Goal: Task Accomplishment & Management: Complete application form

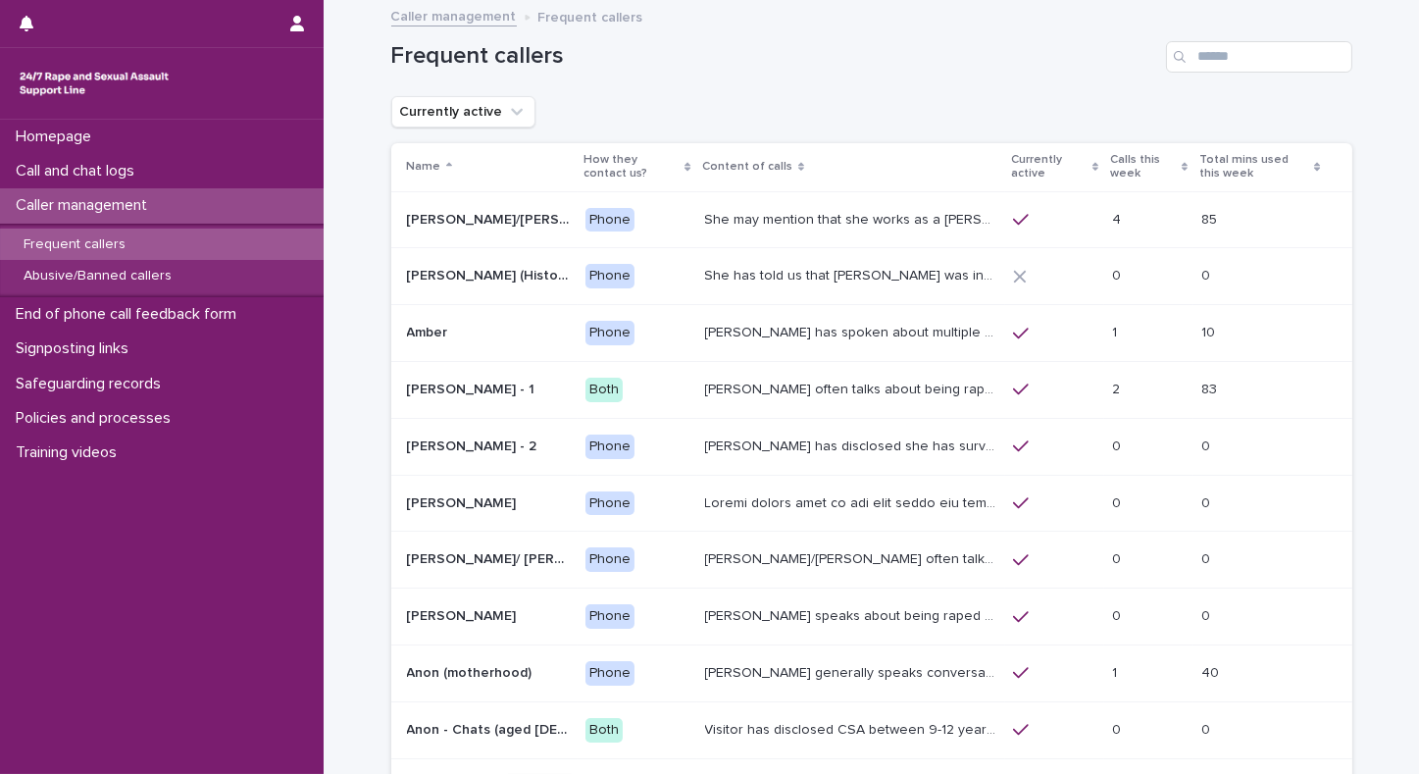
click at [1110, 161] on p "Calls this week" at bounding box center [1143, 167] width 67 height 36
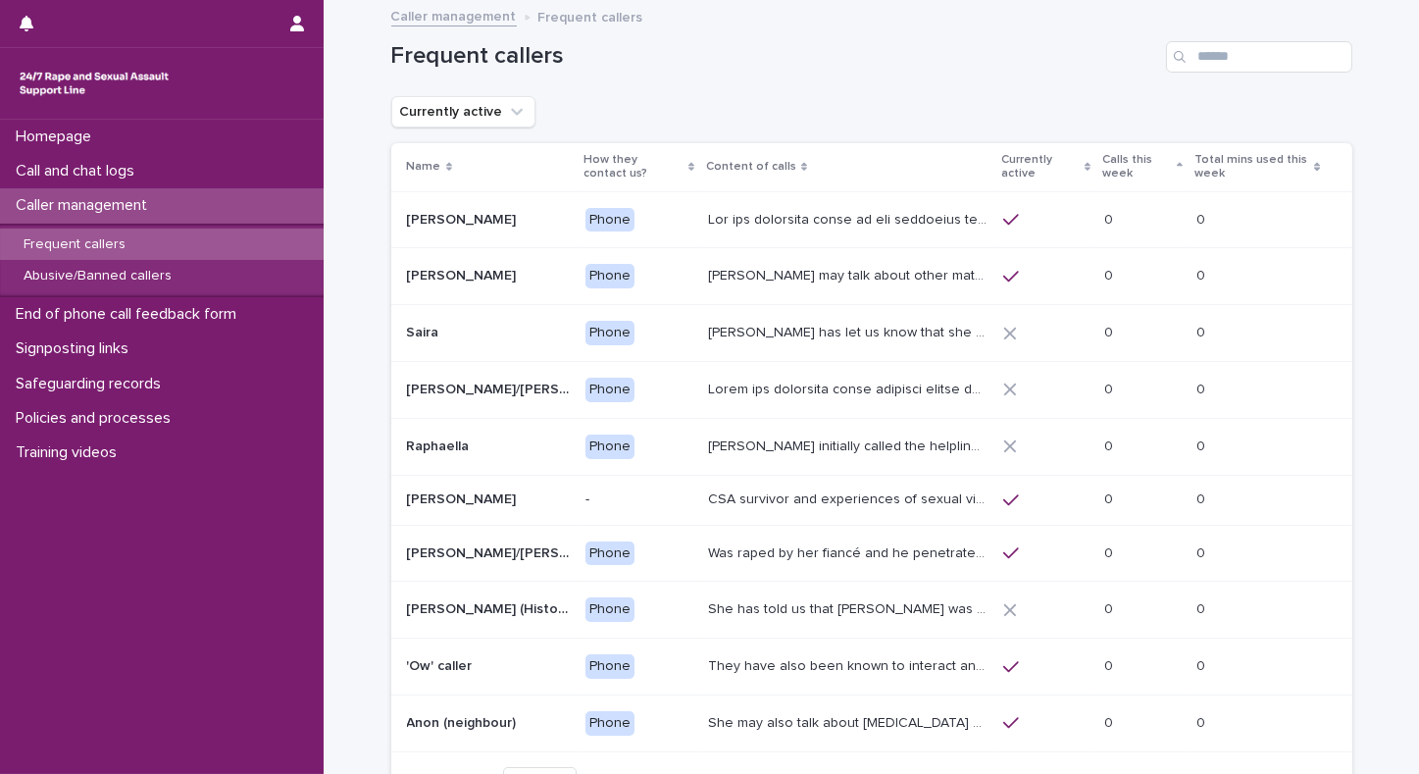
click at [1107, 161] on p "Calls this week" at bounding box center [1138, 167] width 70 height 36
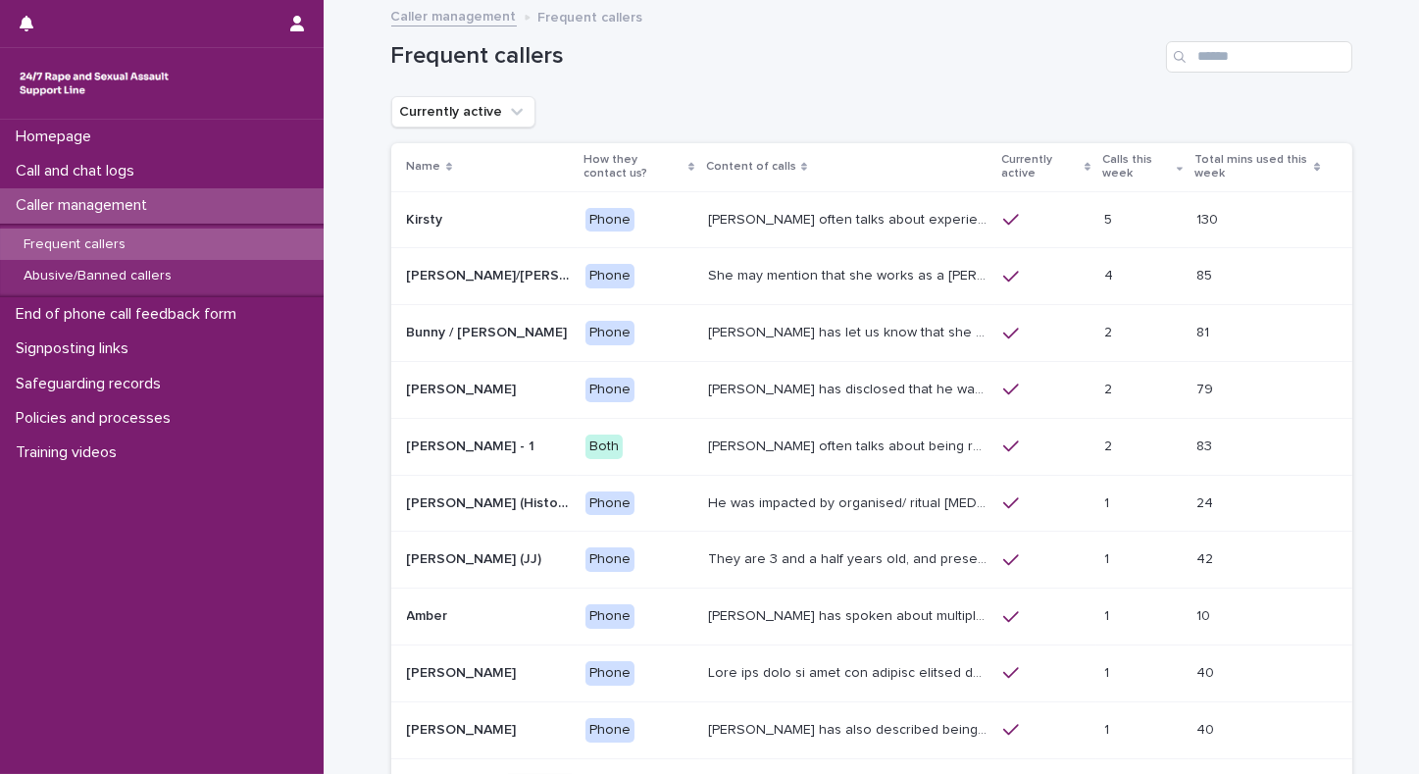
click at [116, 529] on div "Homepage Call and chat logs Caller management Frequent callers Abusive/Banned c…" at bounding box center [162, 447] width 324 height 654
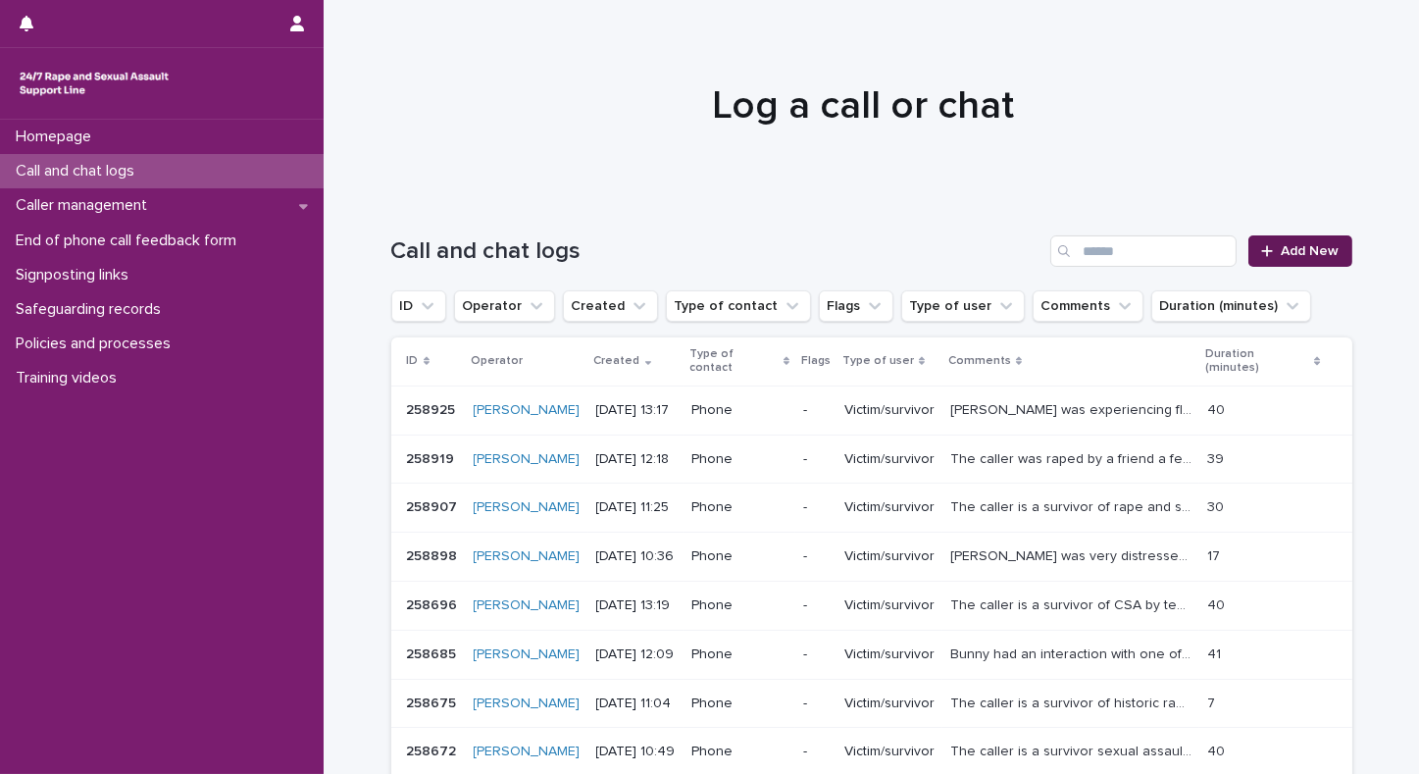
click at [1316, 254] on span "Add New" at bounding box center [1311, 251] width 58 height 14
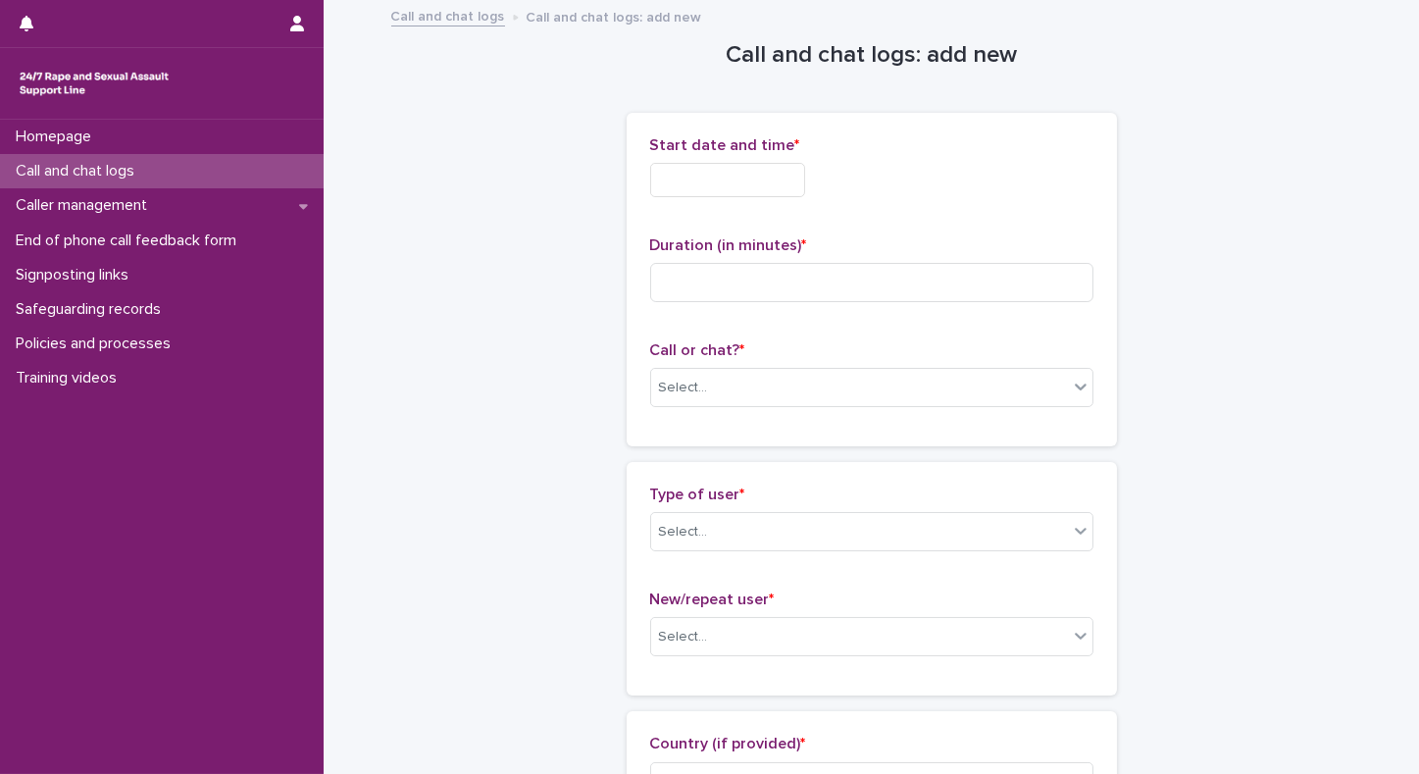
click at [779, 178] on input "text" at bounding box center [727, 180] width 155 height 34
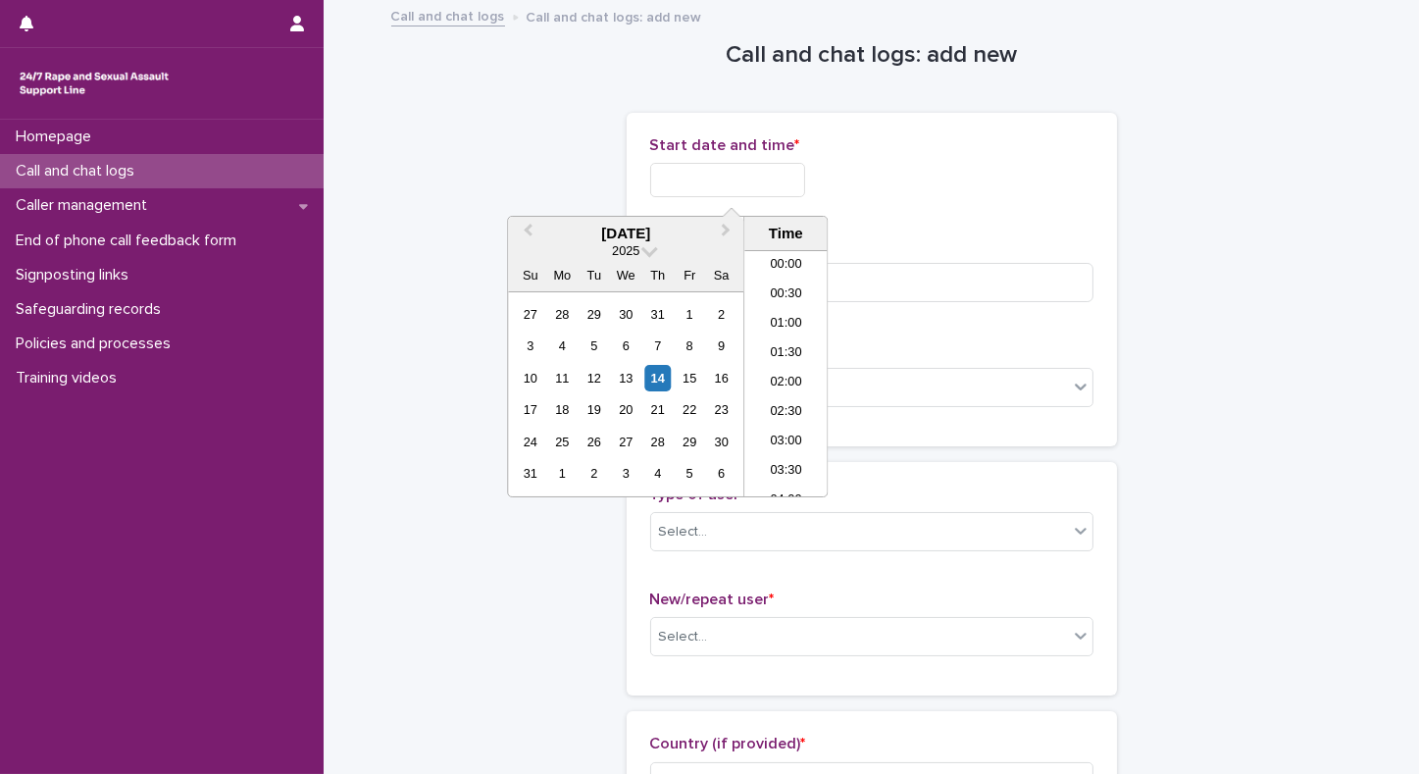
scroll to position [480, 0]
click at [786, 371] on li "10:00" at bounding box center [786, 374] width 83 height 29
click at [761, 192] on input "**********" at bounding box center [727, 180] width 155 height 34
type input "**********"
click at [938, 288] on input at bounding box center [871, 282] width 443 height 39
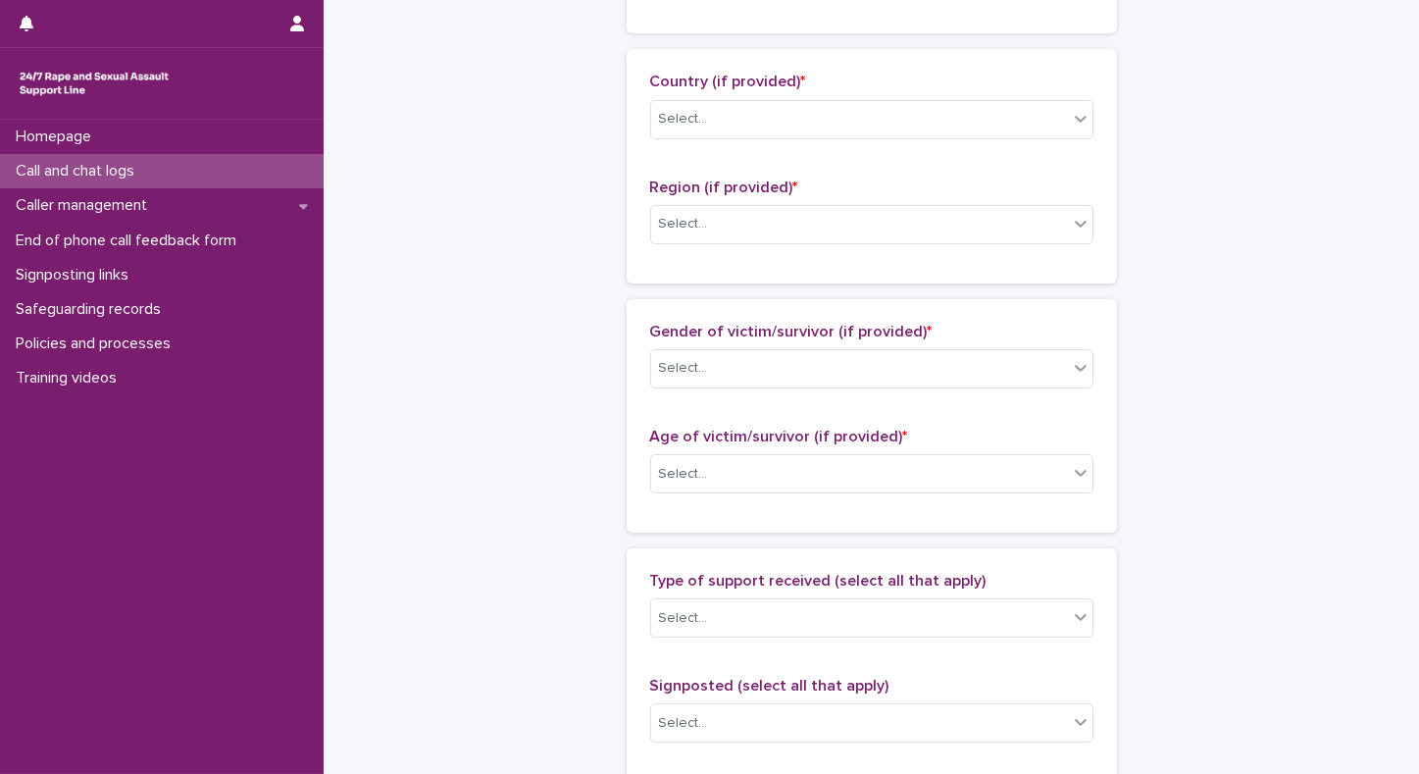
scroll to position [675, 0]
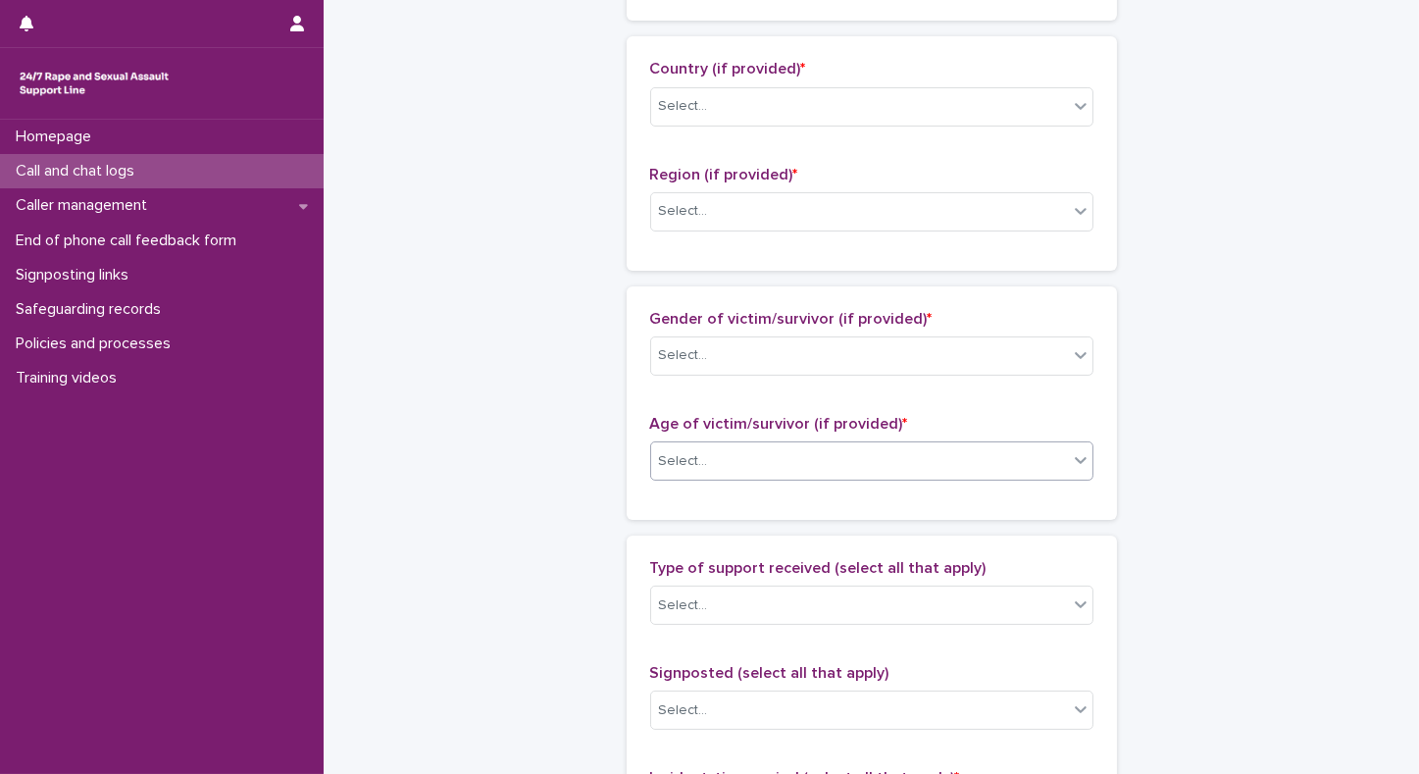
click at [786, 459] on div "Select..." at bounding box center [859, 461] width 417 height 32
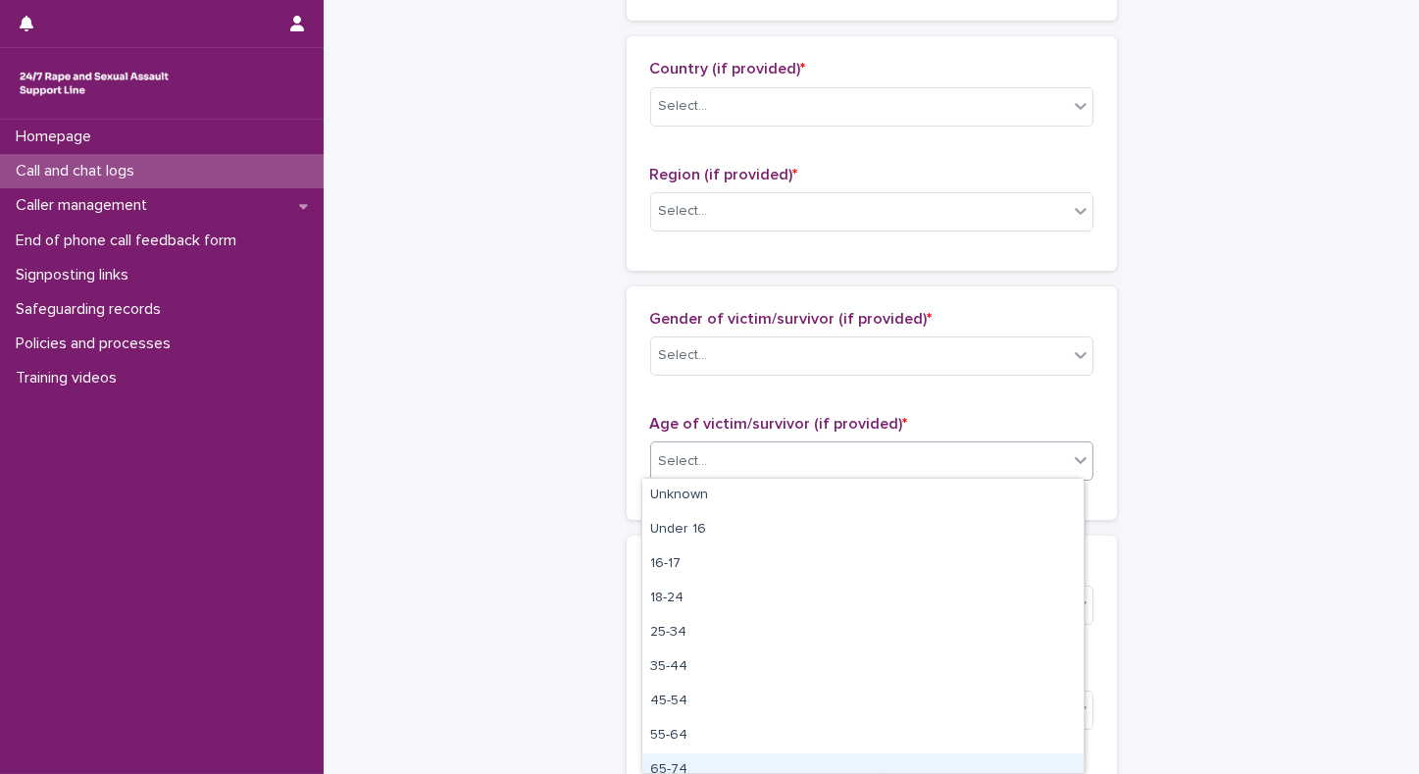
click at [665, 763] on div "65-74" at bounding box center [863, 770] width 441 height 34
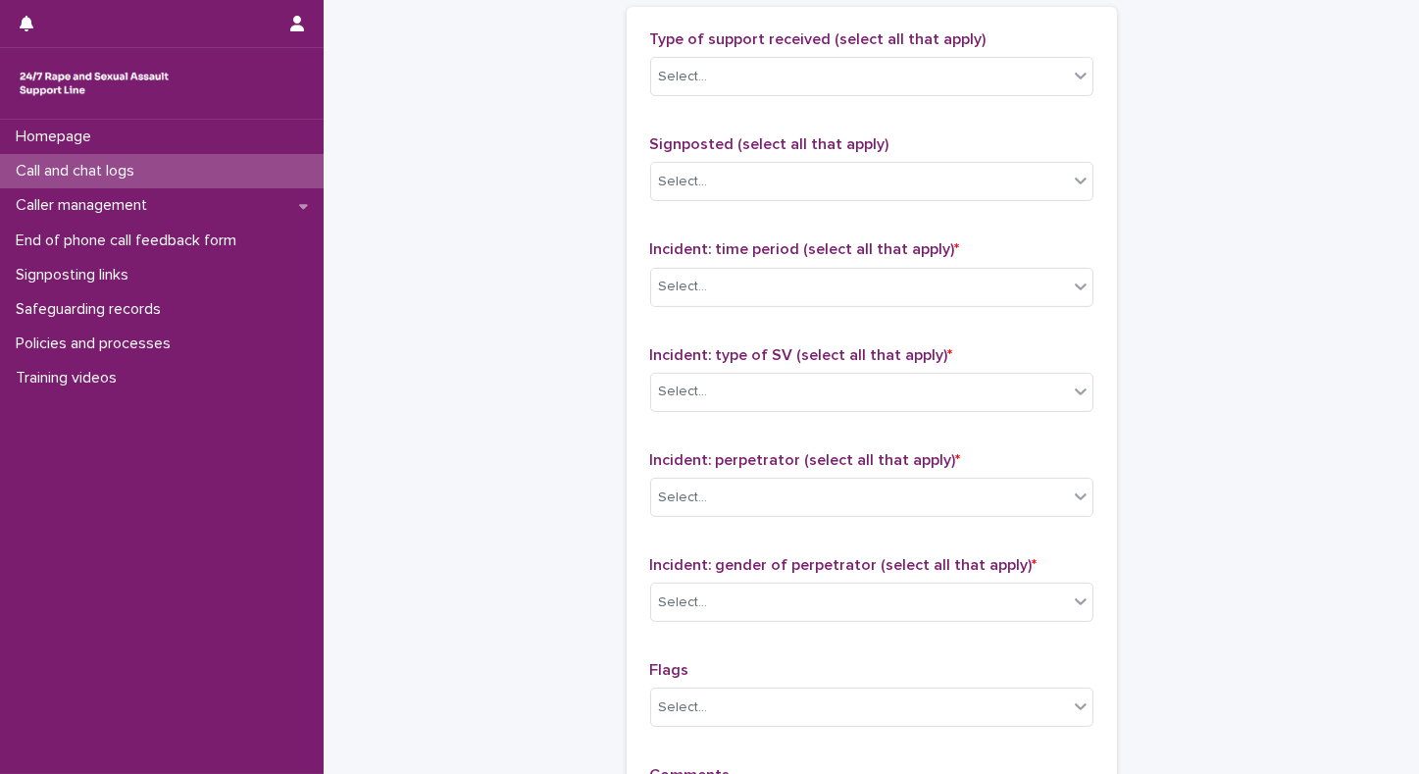
scroll to position [1501, 0]
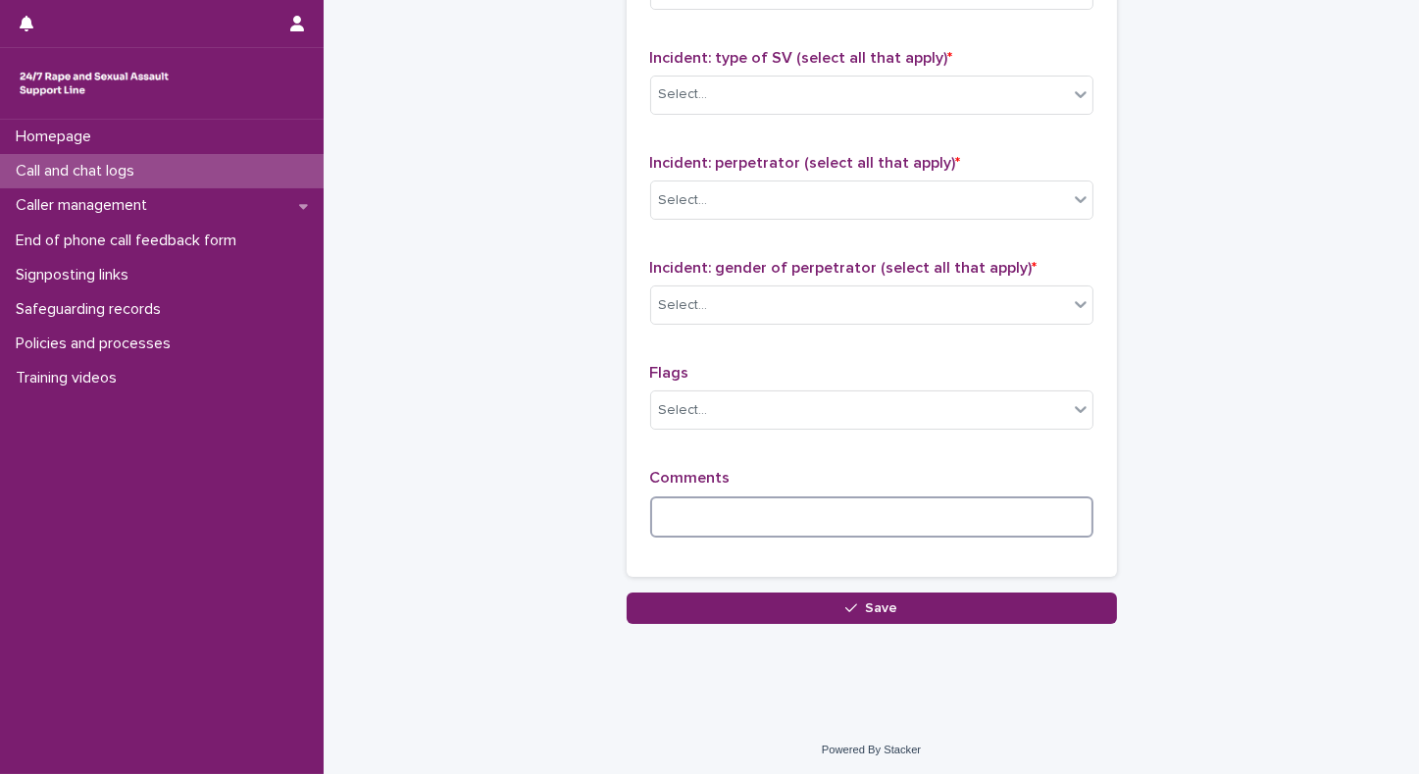
click at [782, 512] on textarea at bounding box center [871, 517] width 443 height 42
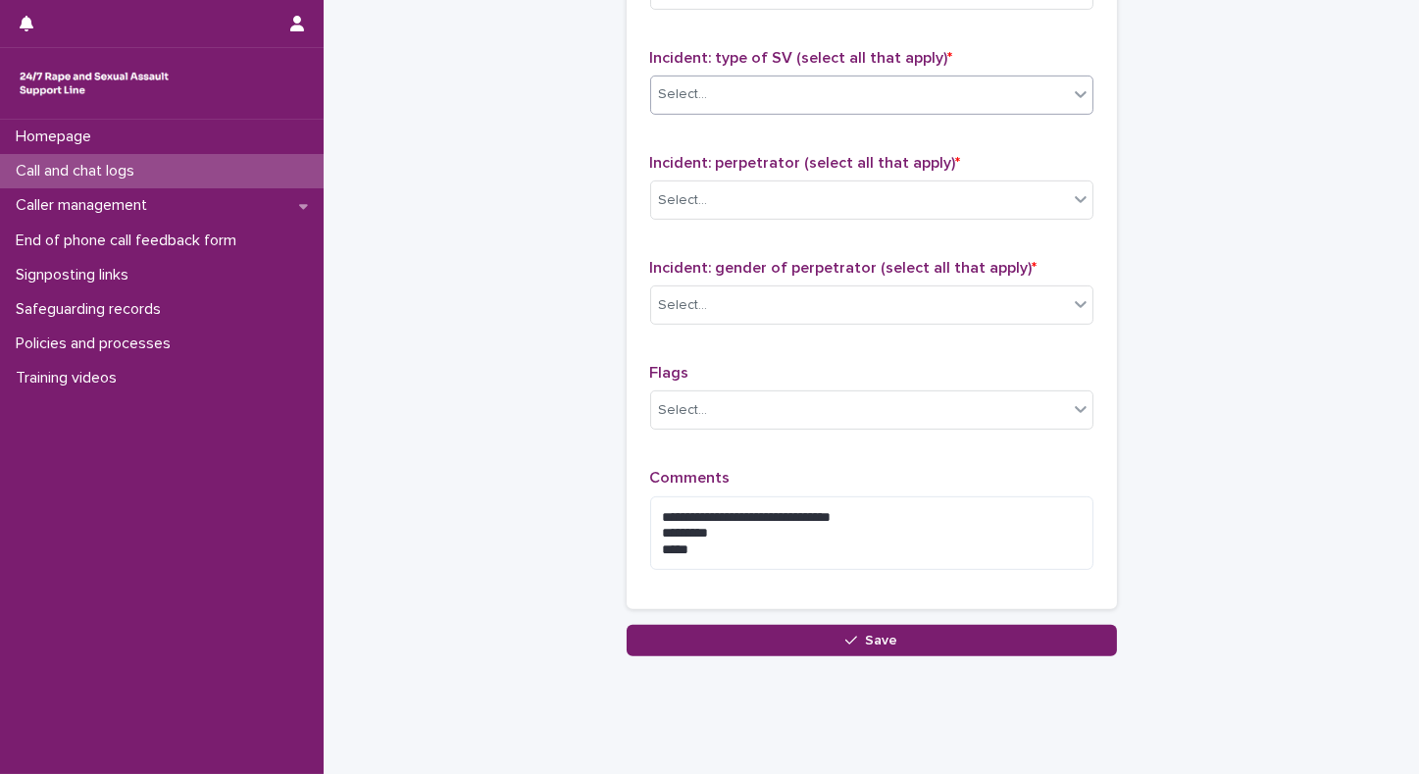
click at [772, 90] on div "Select..." at bounding box center [859, 94] width 417 height 32
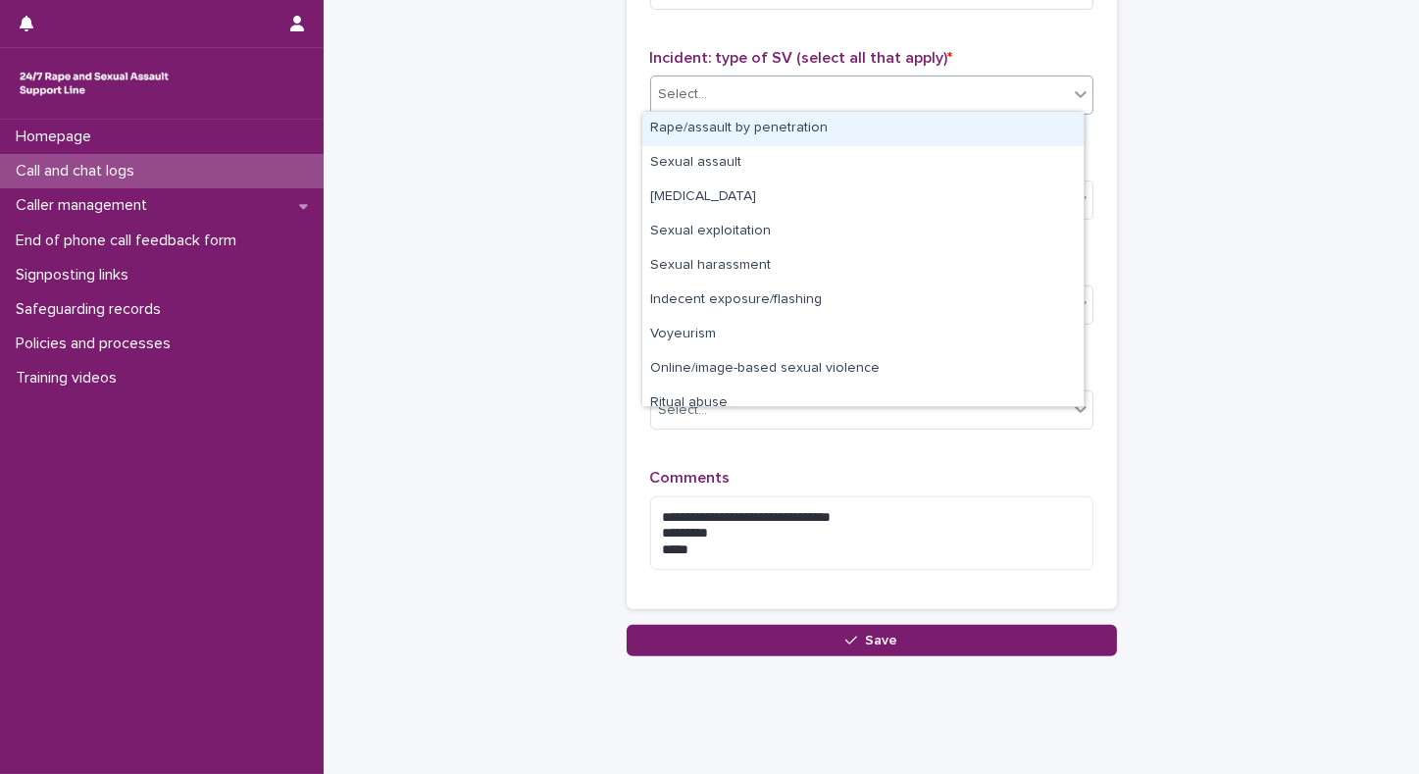
click at [728, 132] on div "Rape/assault by penetration" at bounding box center [863, 129] width 441 height 34
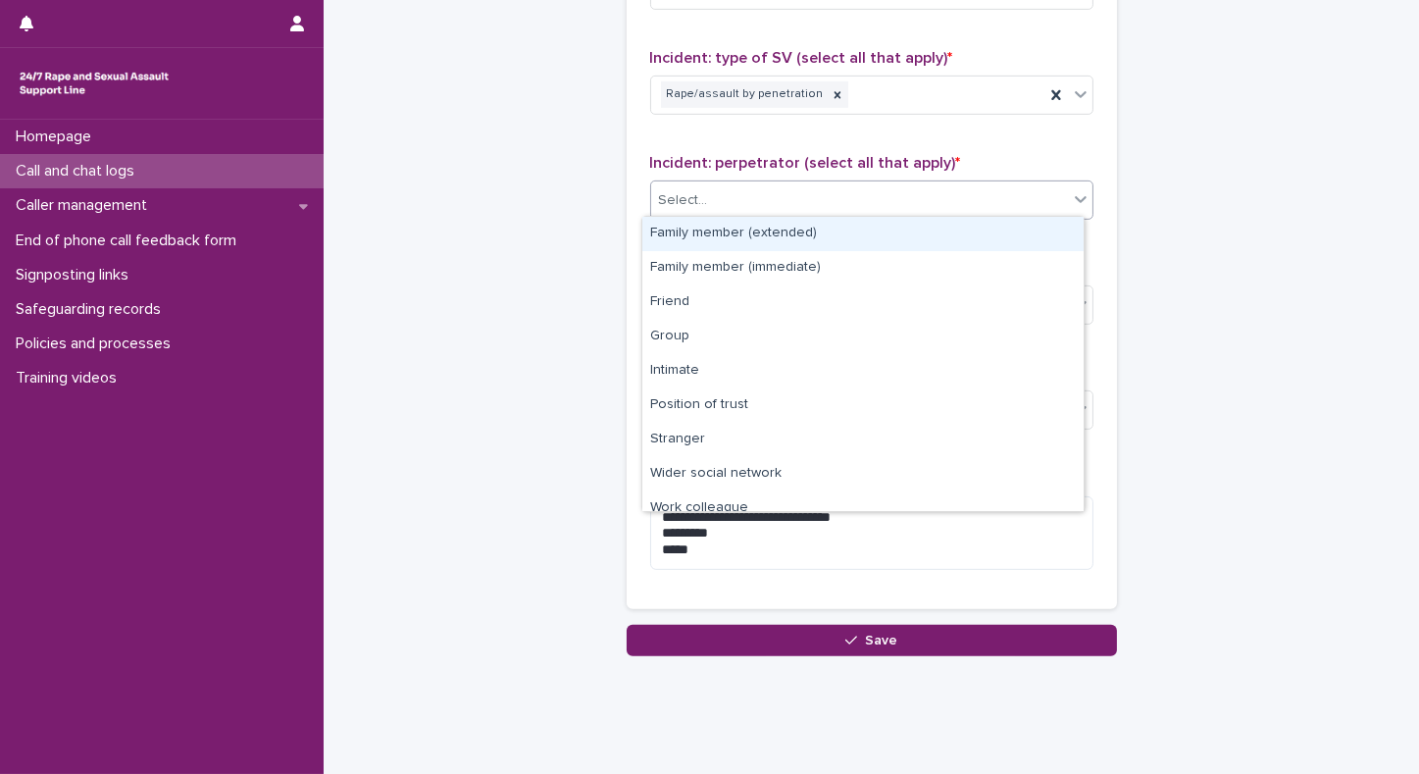
click at [683, 195] on div "Select..." at bounding box center [683, 200] width 49 height 21
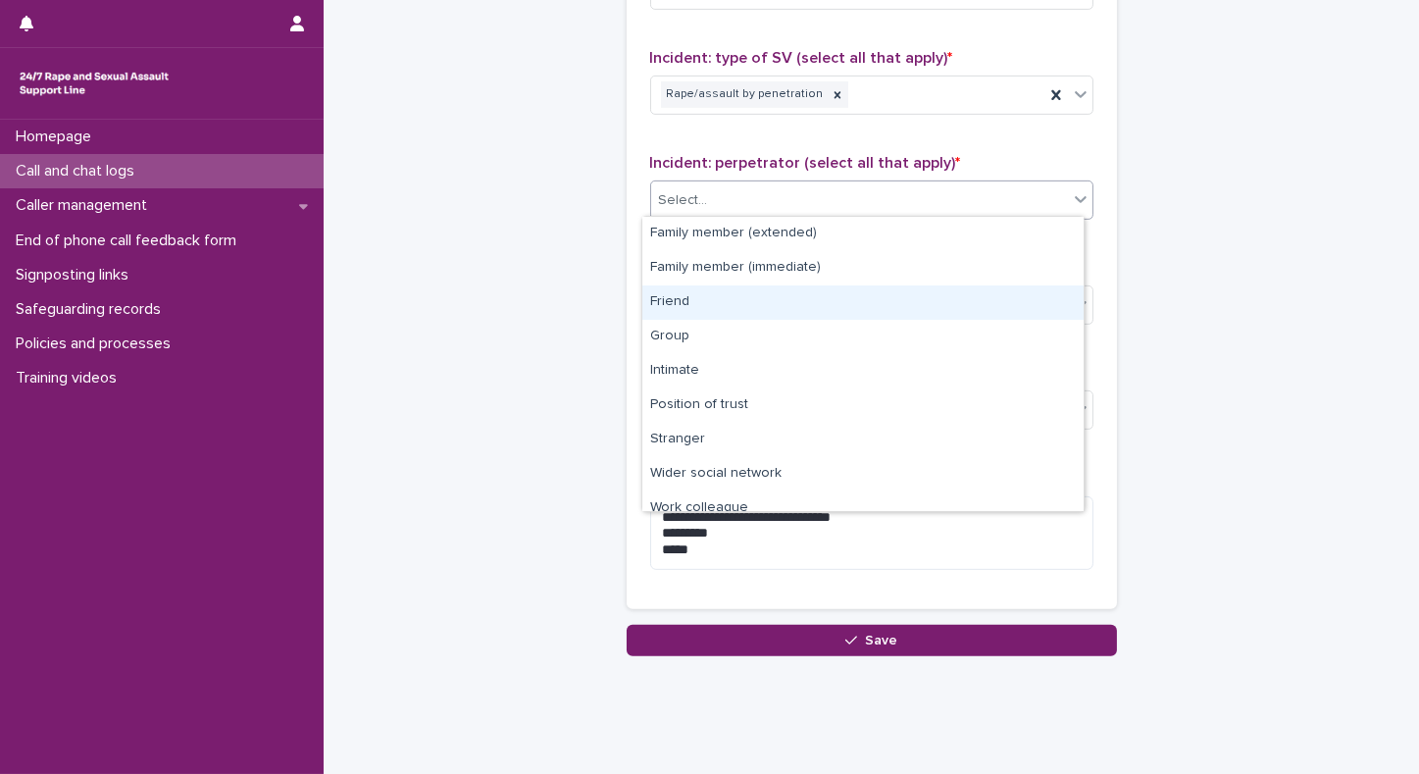
click at [667, 301] on div "Friend" at bounding box center [863, 302] width 441 height 34
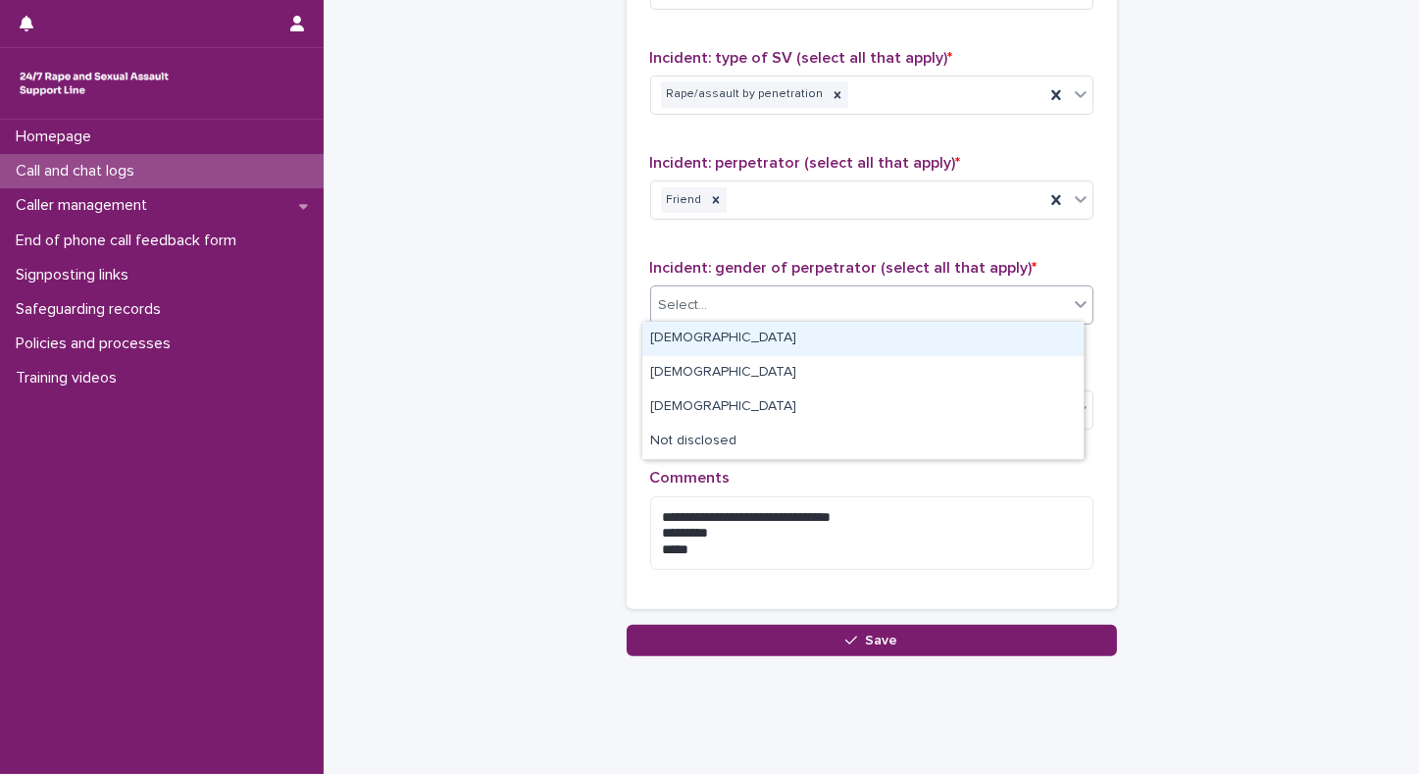
click at [667, 296] on div "Select..." at bounding box center [683, 305] width 49 height 21
click at [666, 340] on div "[DEMOGRAPHIC_DATA]" at bounding box center [863, 339] width 441 height 34
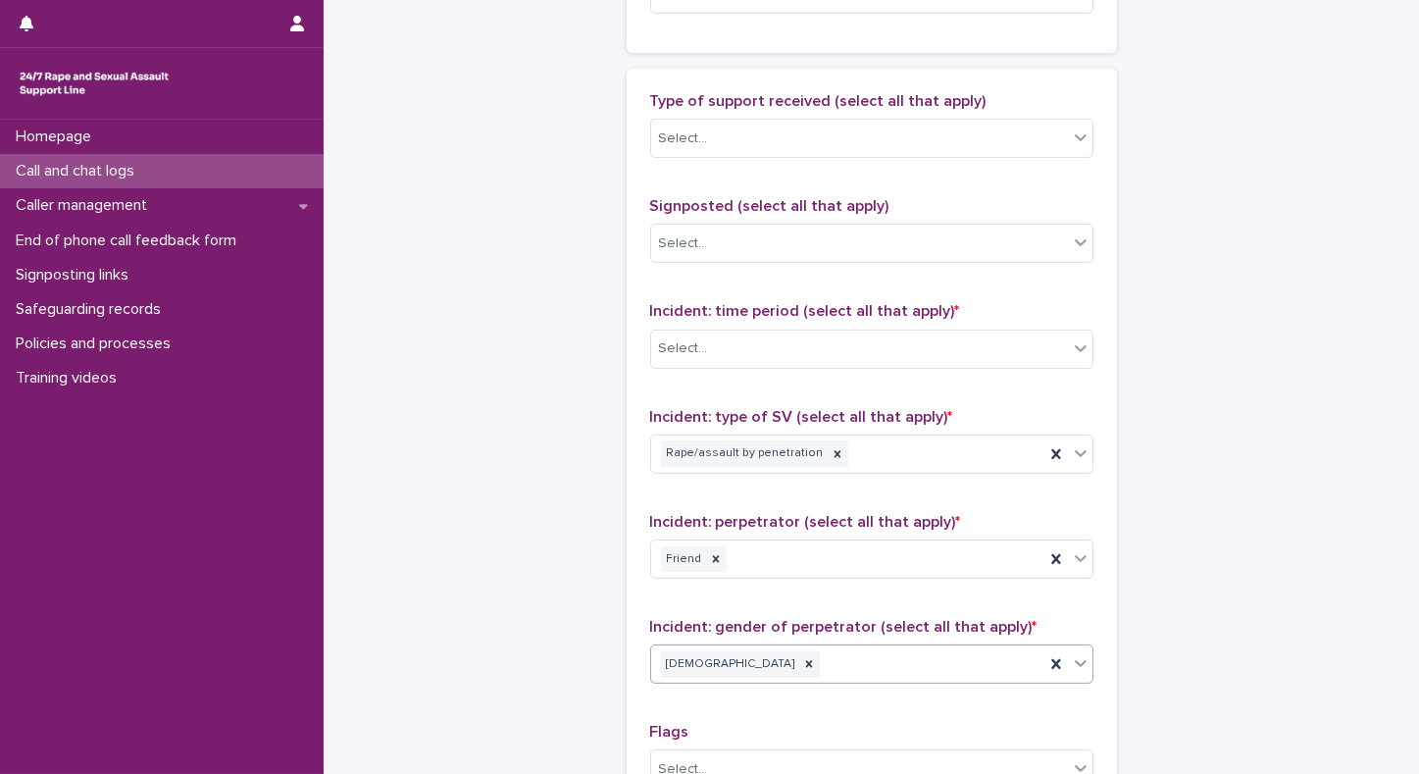
scroll to position [1139, 0]
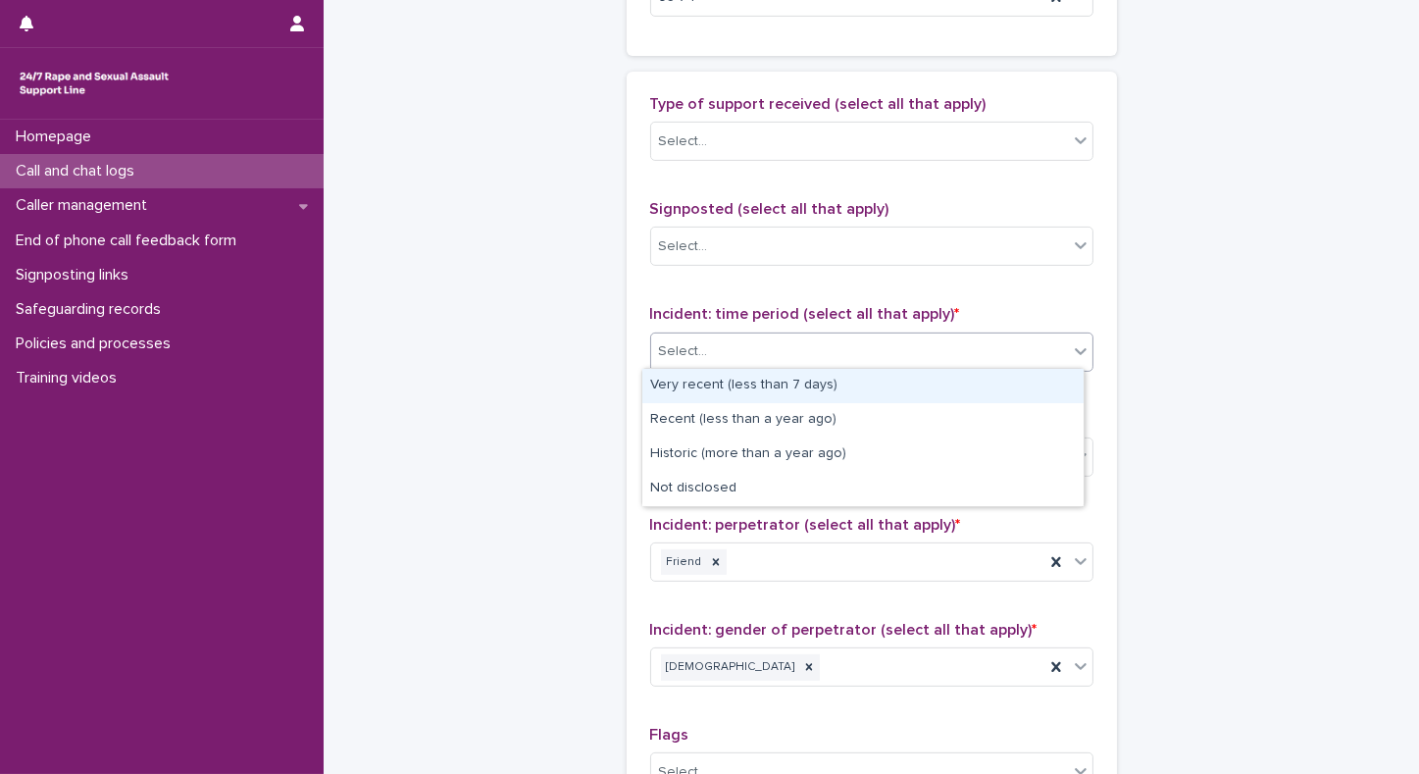
click at [811, 336] on div "Select..." at bounding box center [859, 352] width 417 height 32
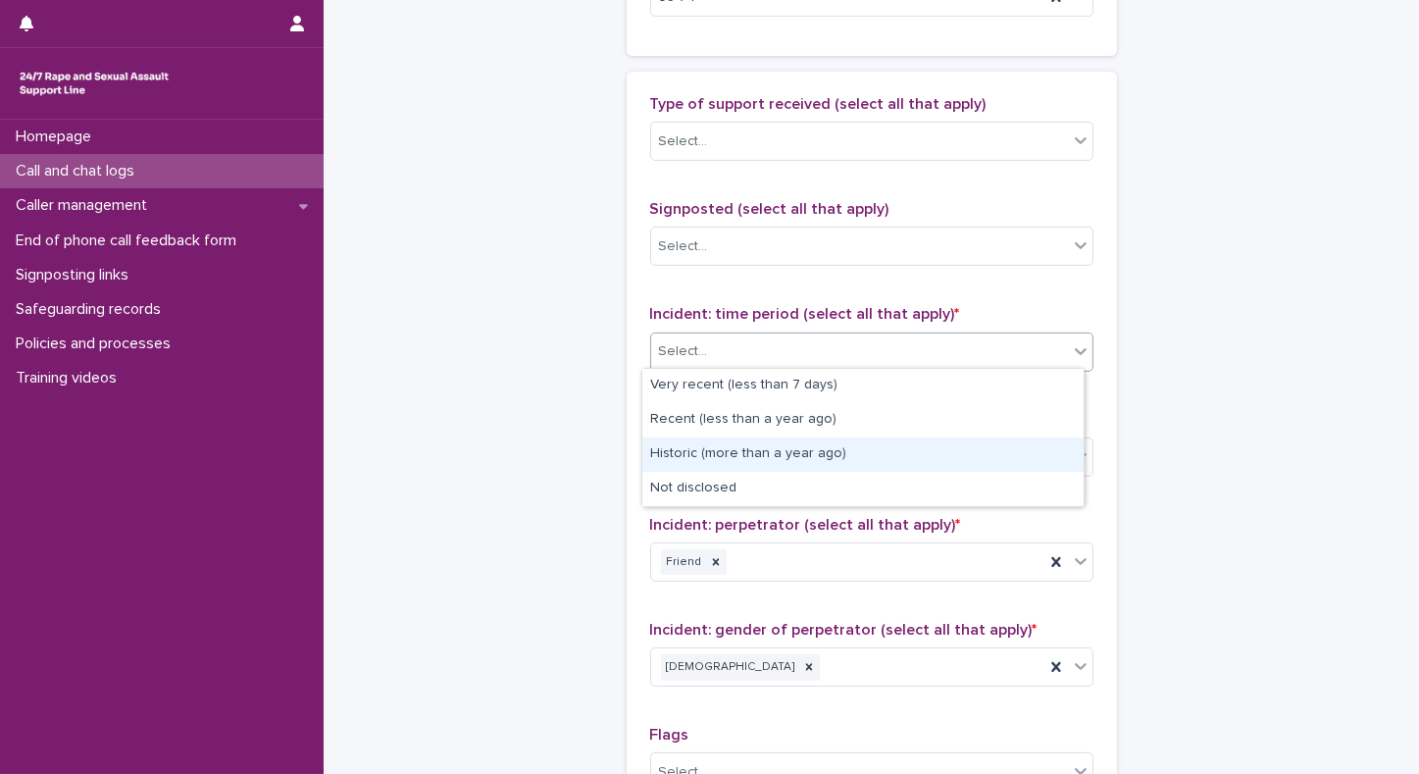
click at [701, 453] on div "Historic (more than a year ago)" at bounding box center [863, 455] width 441 height 34
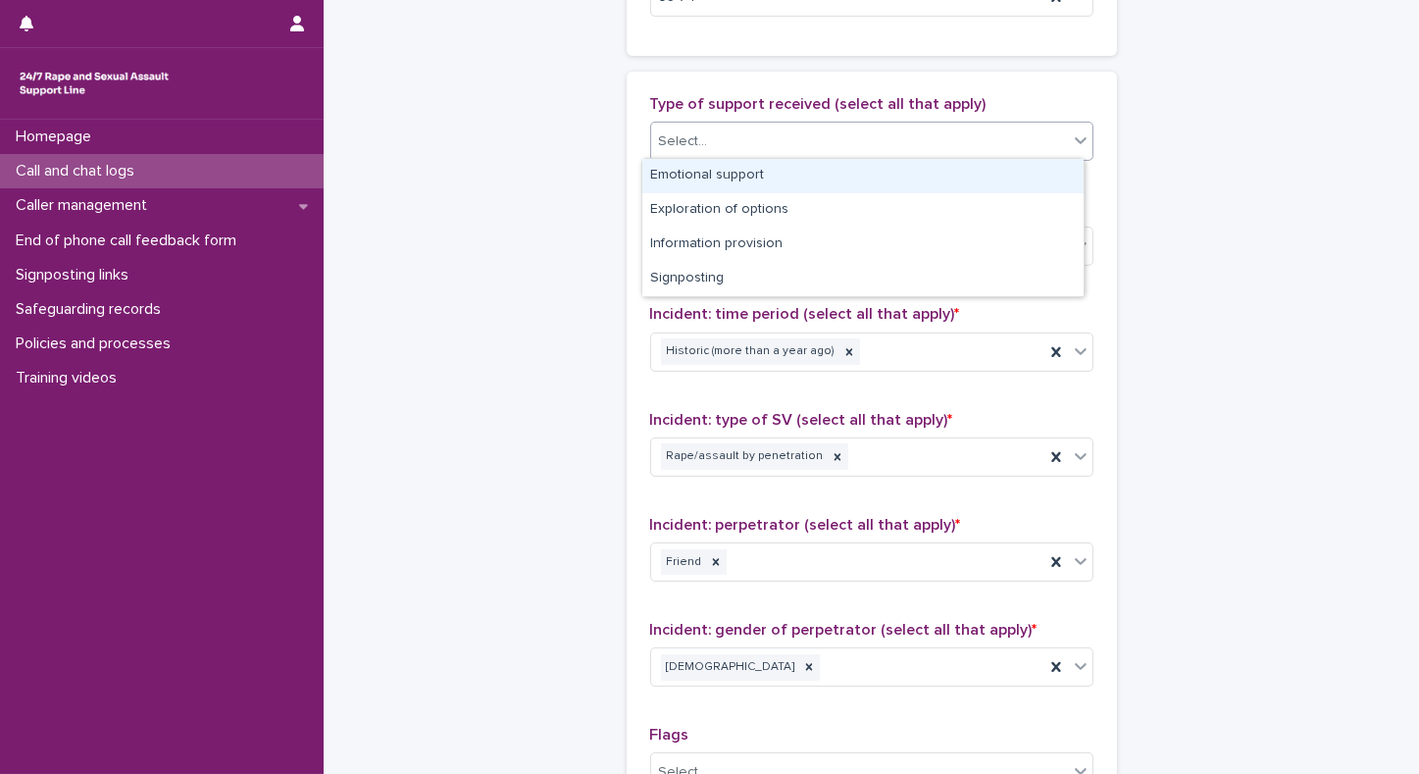
click at [692, 150] on div "Select..." at bounding box center [859, 142] width 417 height 32
click at [683, 186] on div "Emotional support" at bounding box center [863, 176] width 441 height 34
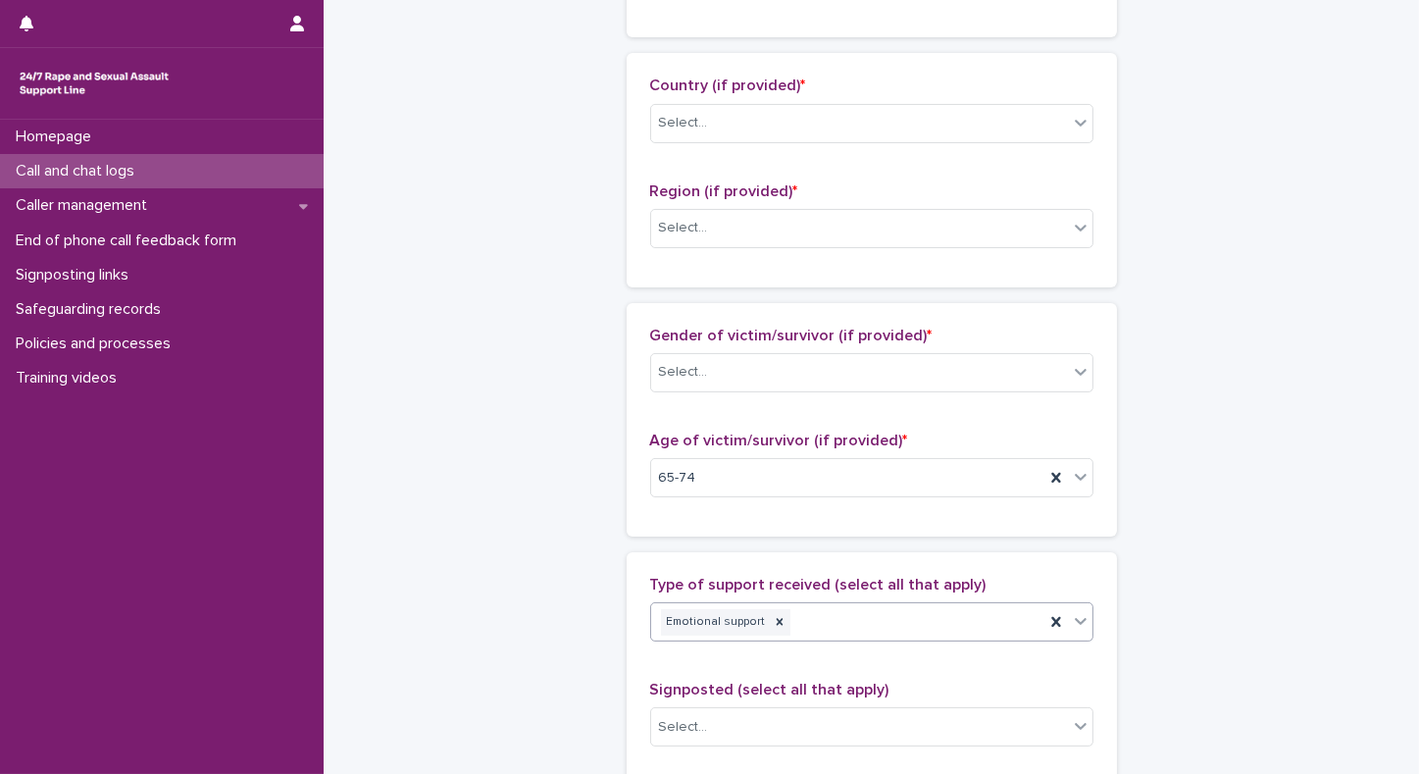
scroll to position [666, 0]
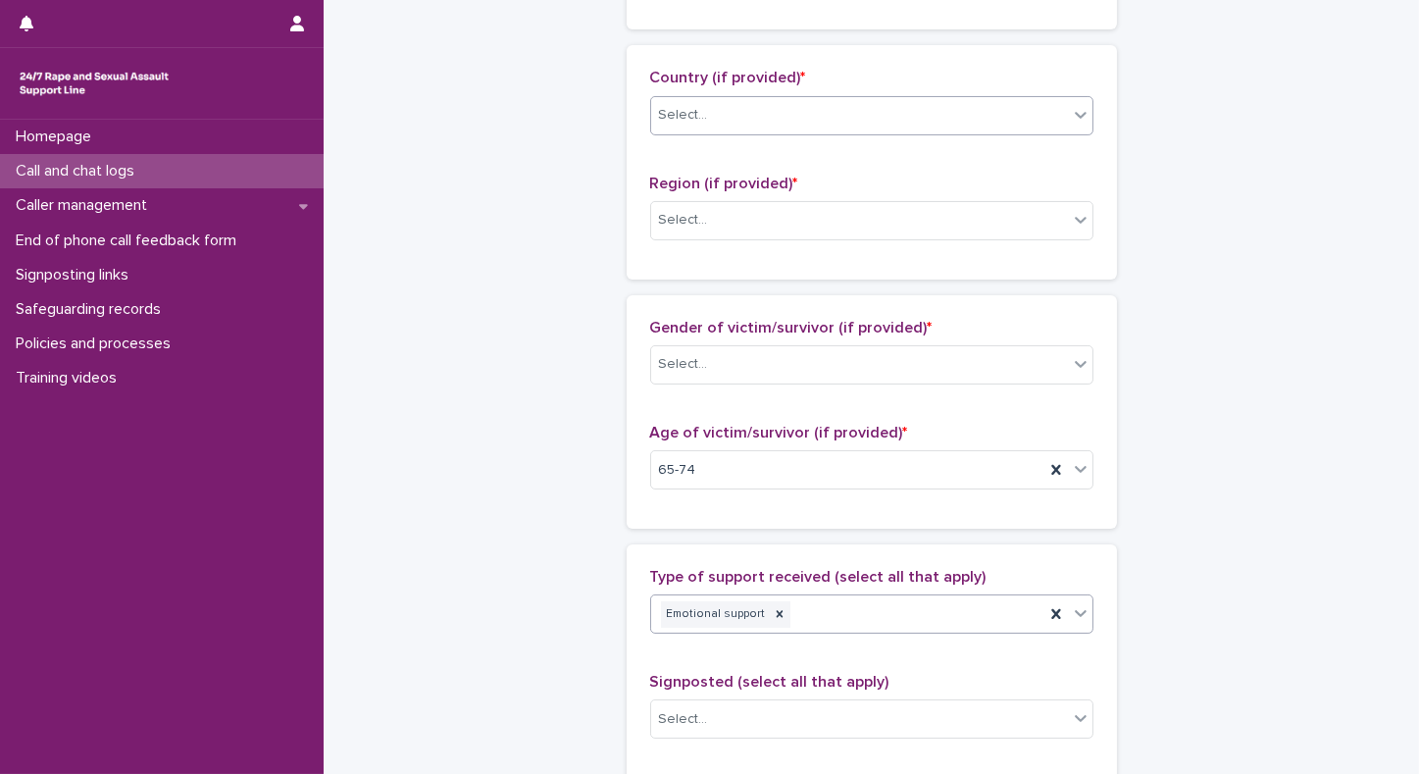
click at [833, 115] on div "Select..." at bounding box center [859, 115] width 417 height 32
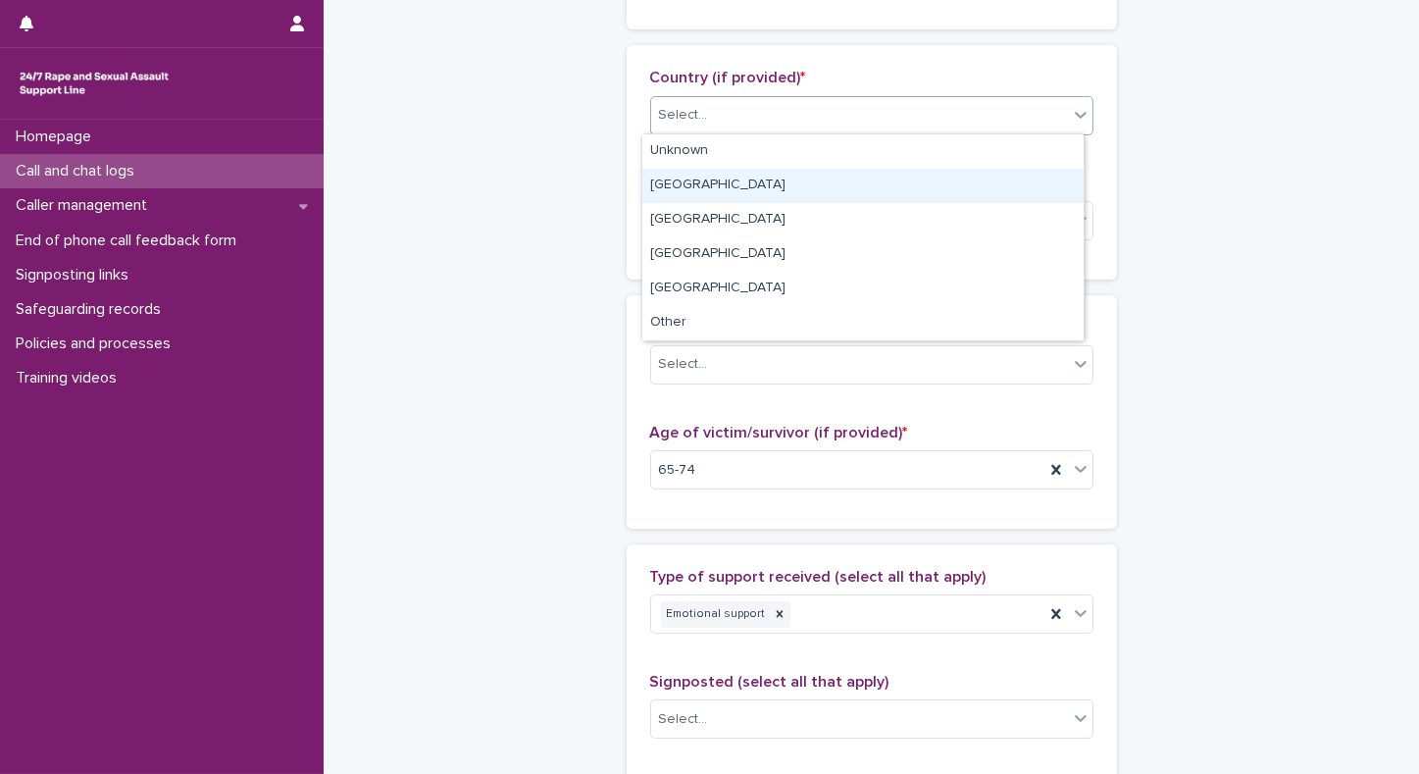
click at [805, 181] on div "[GEOGRAPHIC_DATA]" at bounding box center [863, 186] width 441 height 34
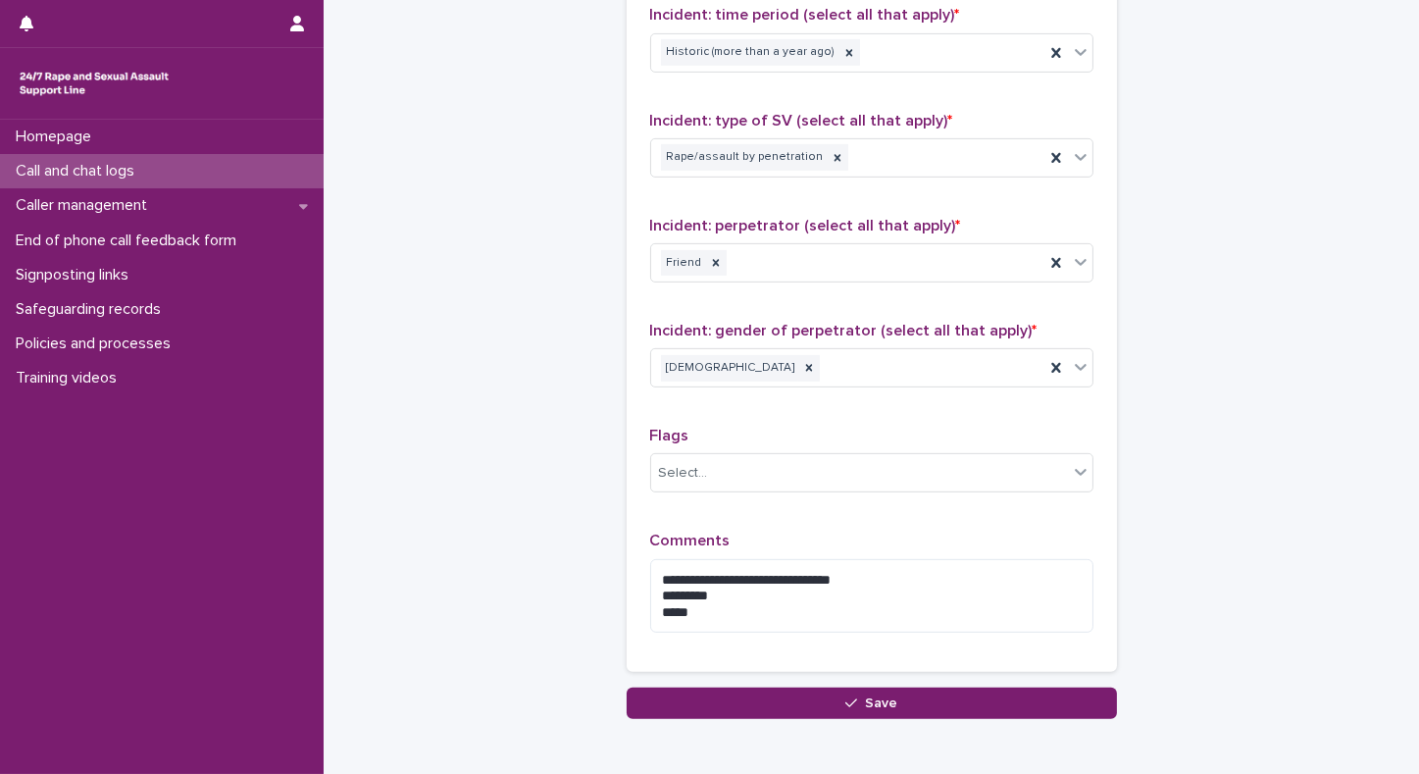
scroll to position [1533, 0]
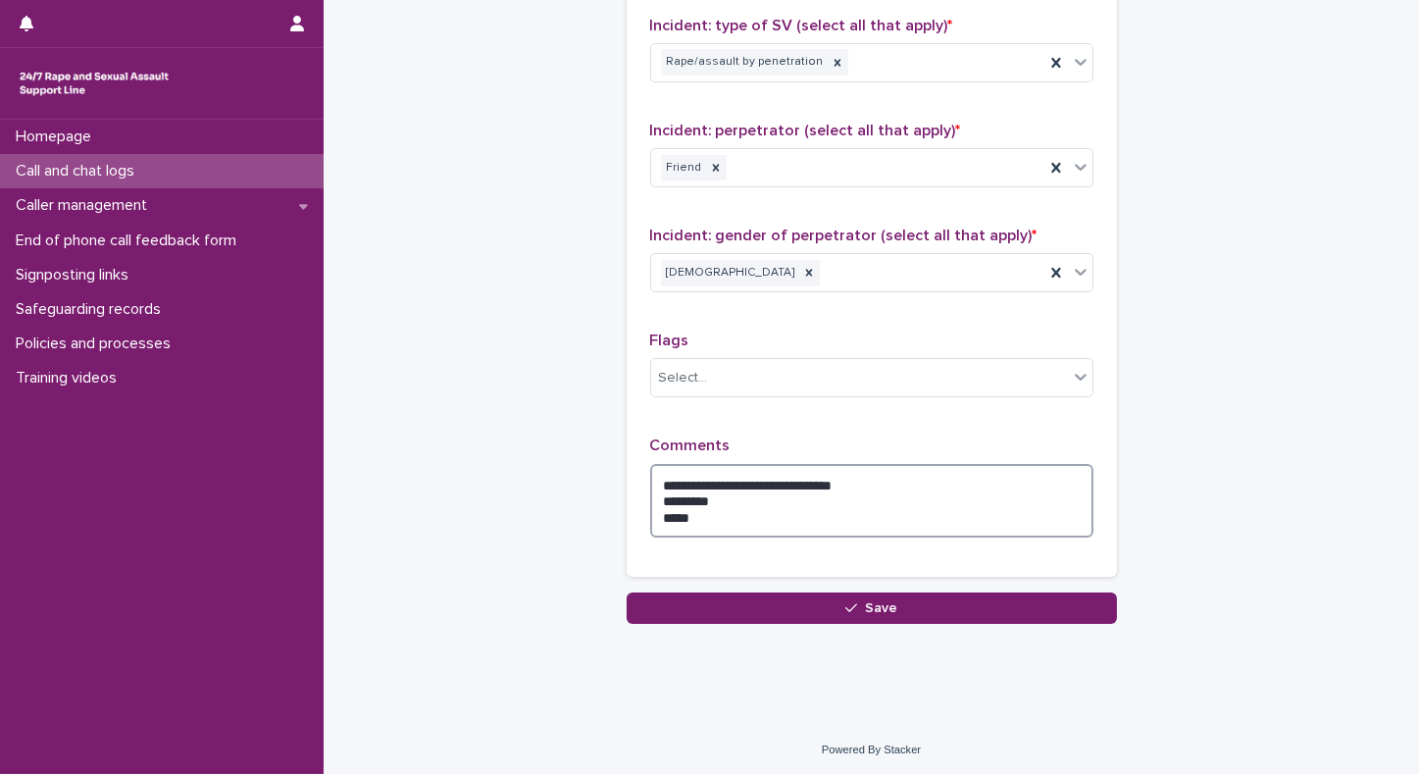
click at [654, 479] on textarea "**********" at bounding box center [871, 501] width 443 height 75
drag, startPoint x: 835, startPoint y: 520, endPoint x: 750, endPoint y: 506, distance: 85.5
click at [750, 506] on textarea "**********" at bounding box center [871, 501] width 443 height 75
click at [723, 509] on textarea "**********" at bounding box center [871, 501] width 443 height 75
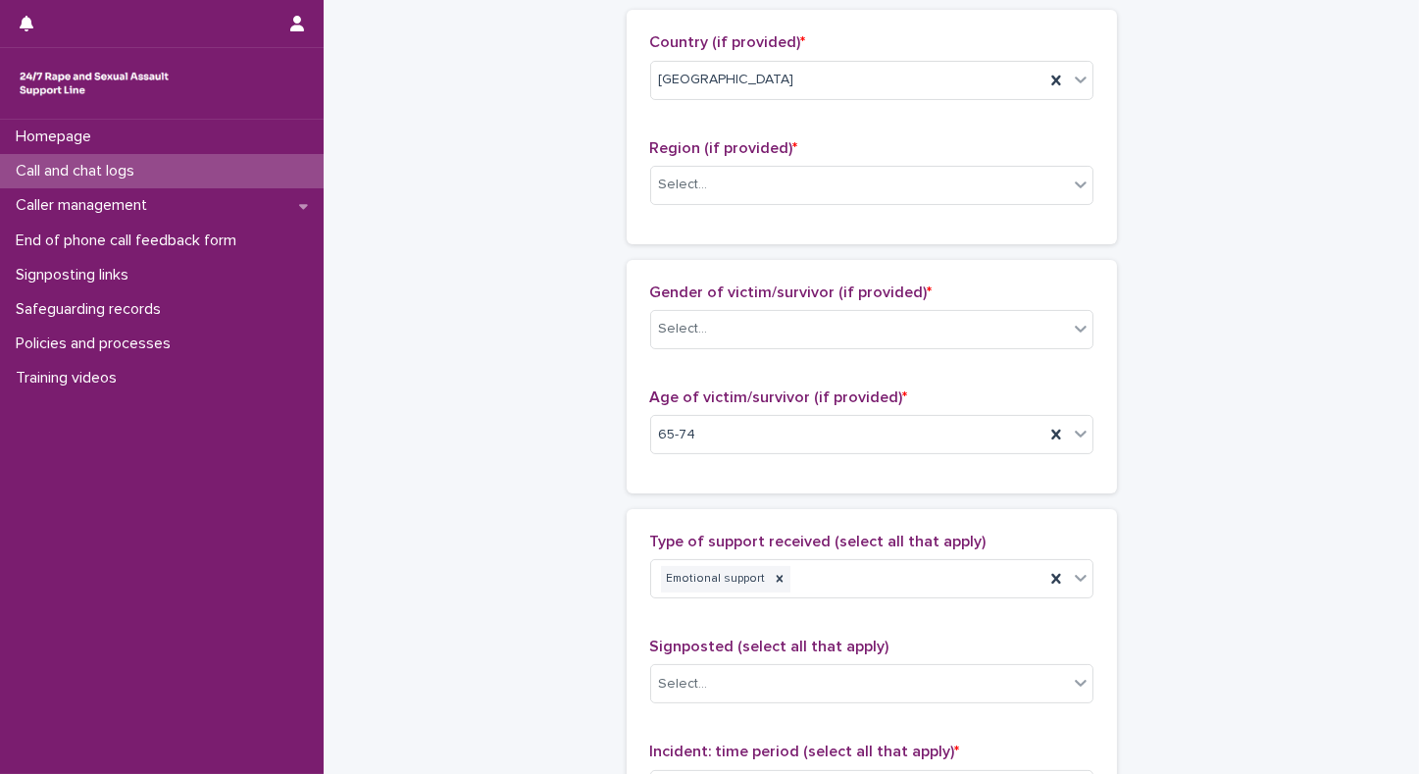
scroll to position [675, 0]
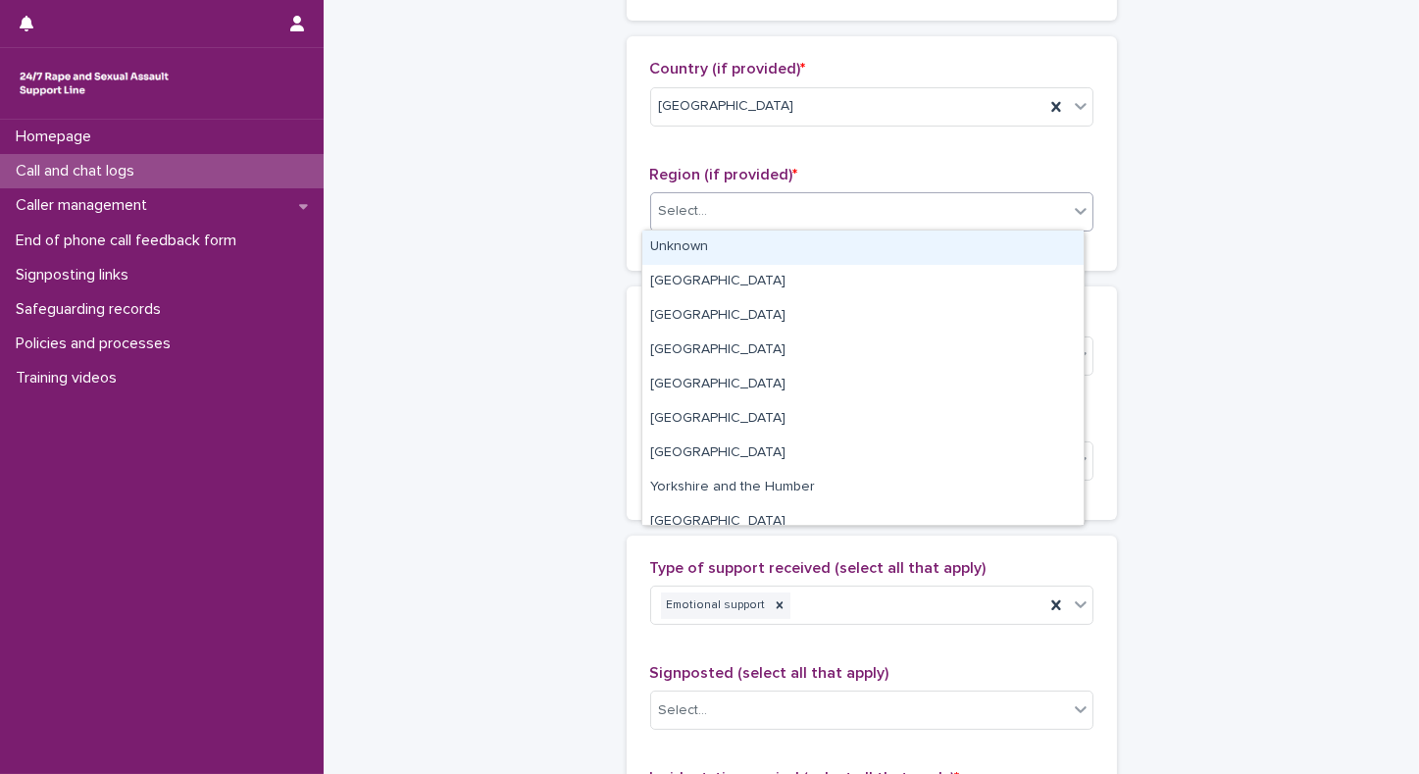
click at [743, 207] on div "Select..." at bounding box center [859, 211] width 417 height 32
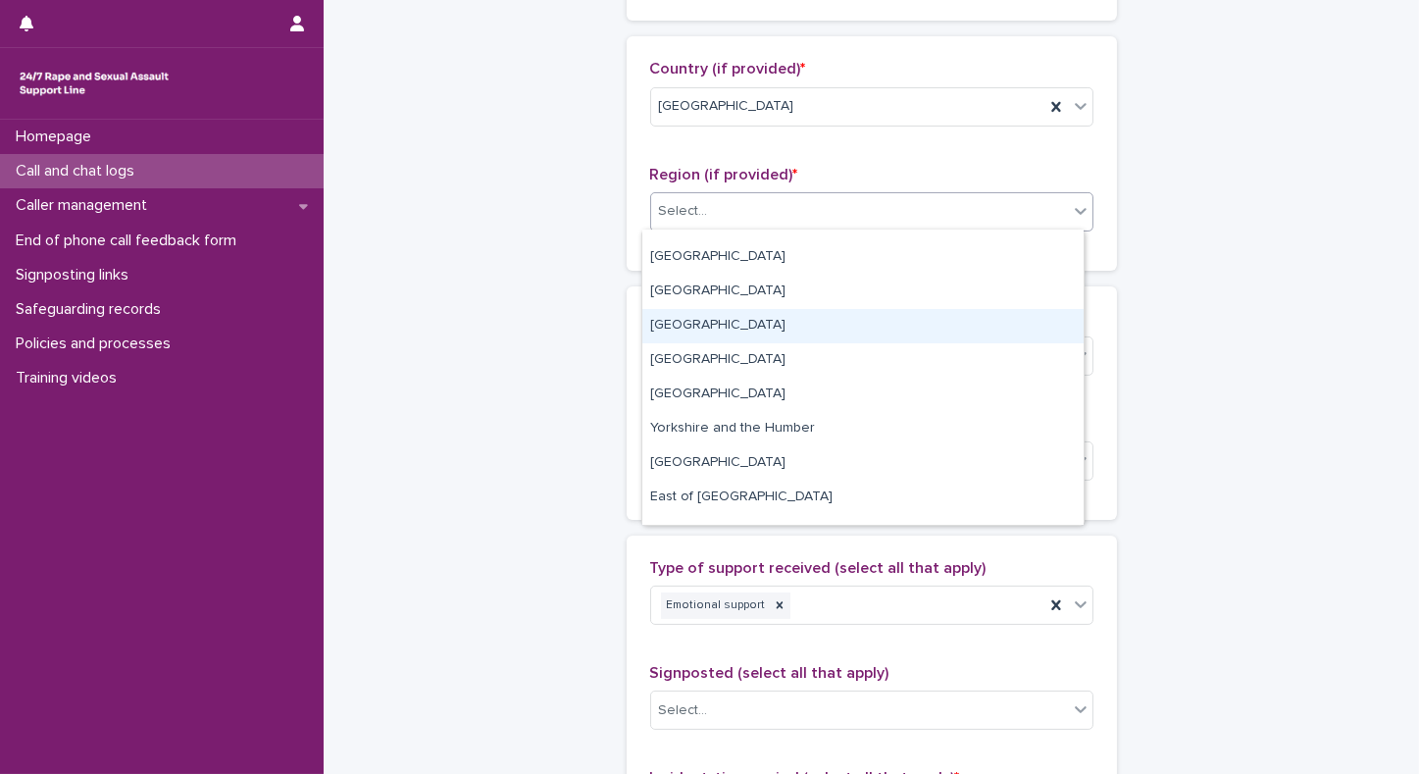
scroll to position [82, 0]
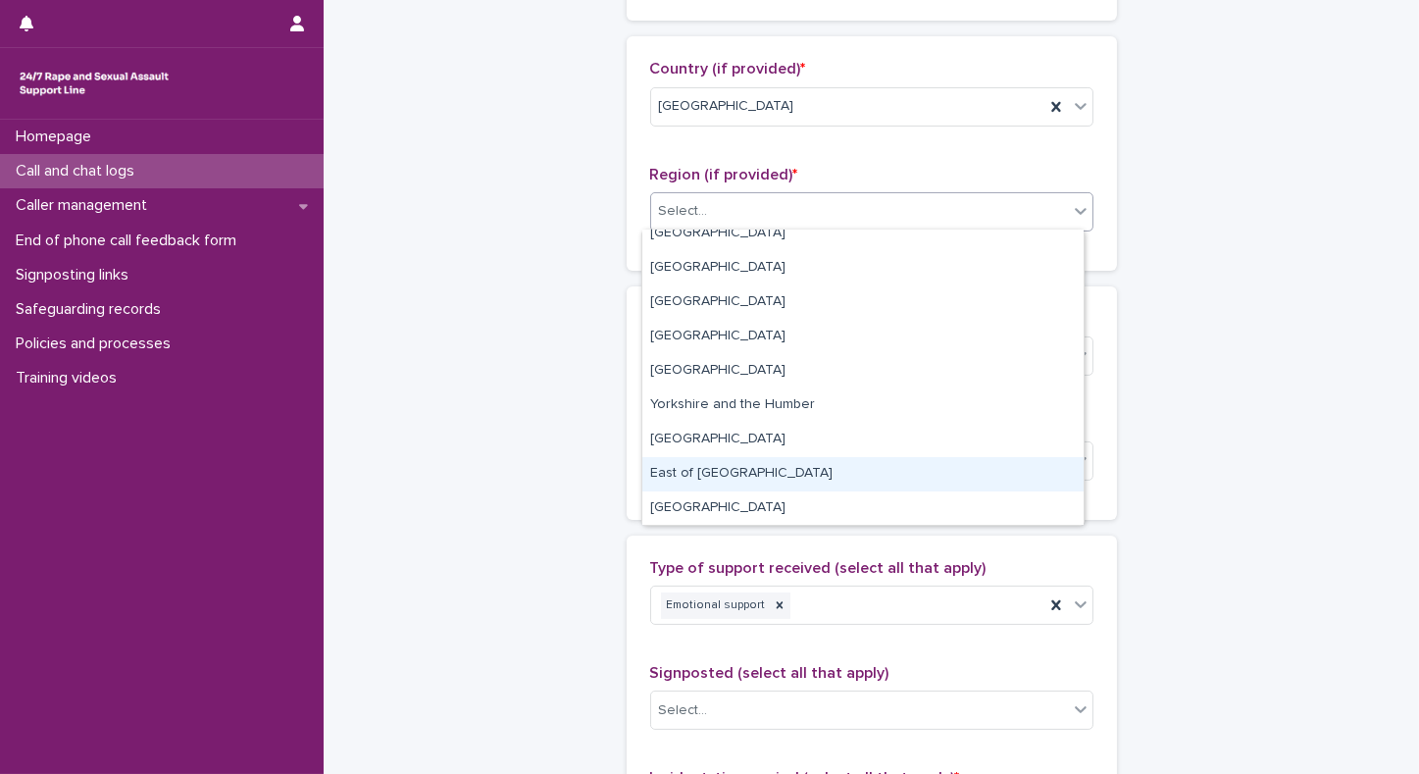
click at [715, 473] on div "East of [GEOGRAPHIC_DATA]" at bounding box center [863, 474] width 441 height 34
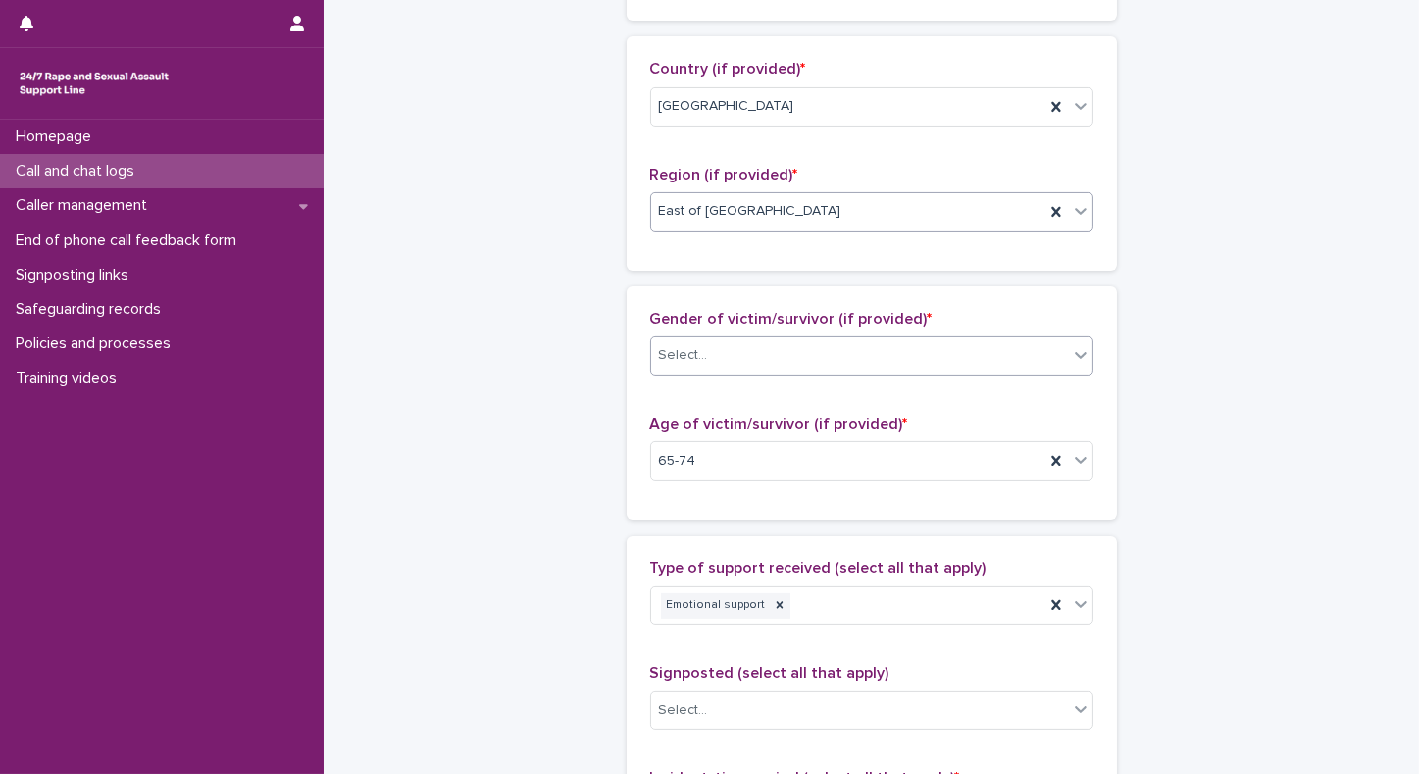
click at [727, 362] on div "Select..." at bounding box center [859, 355] width 417 height 32
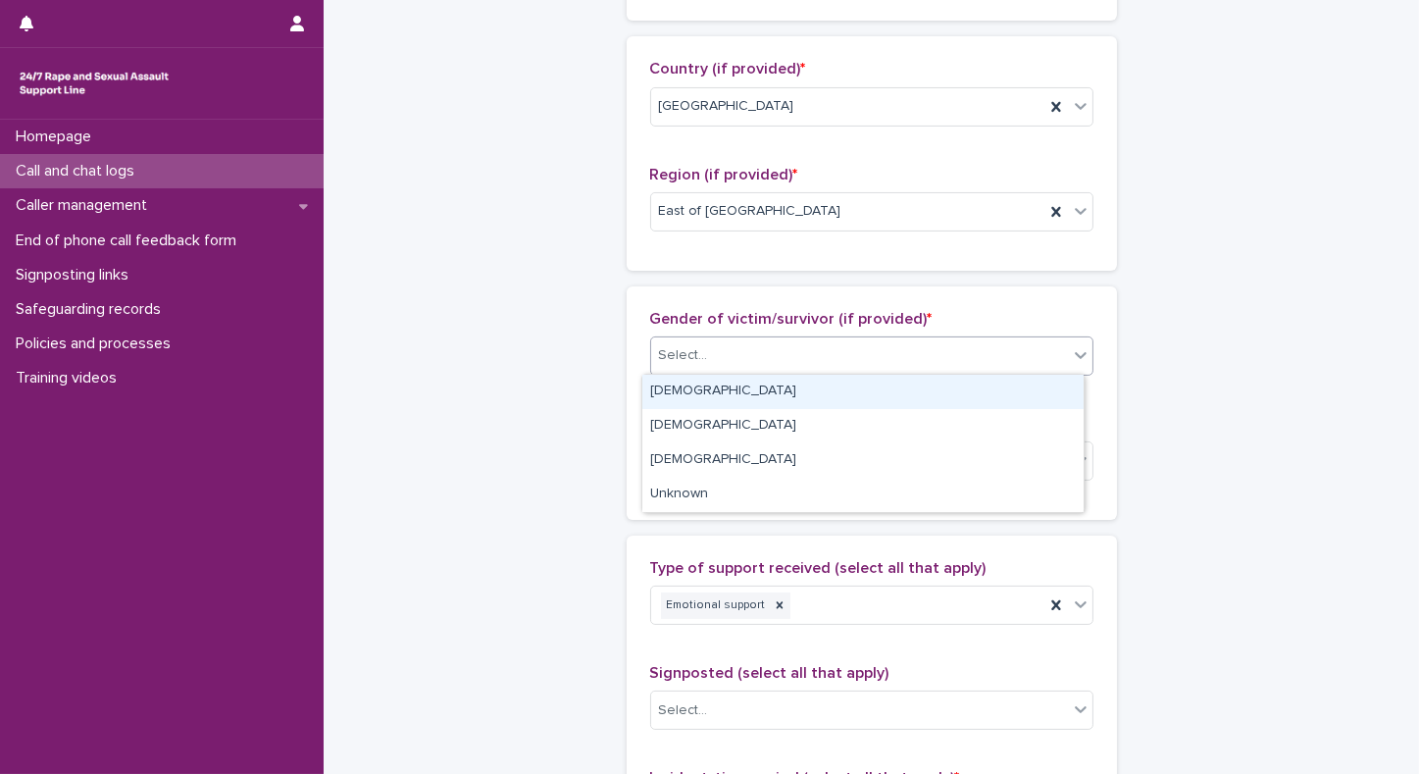
click at [691, 388] on div "[DEMOGRAPHIC_DATA]" at bounding box center [863, 392] width 441 height 34
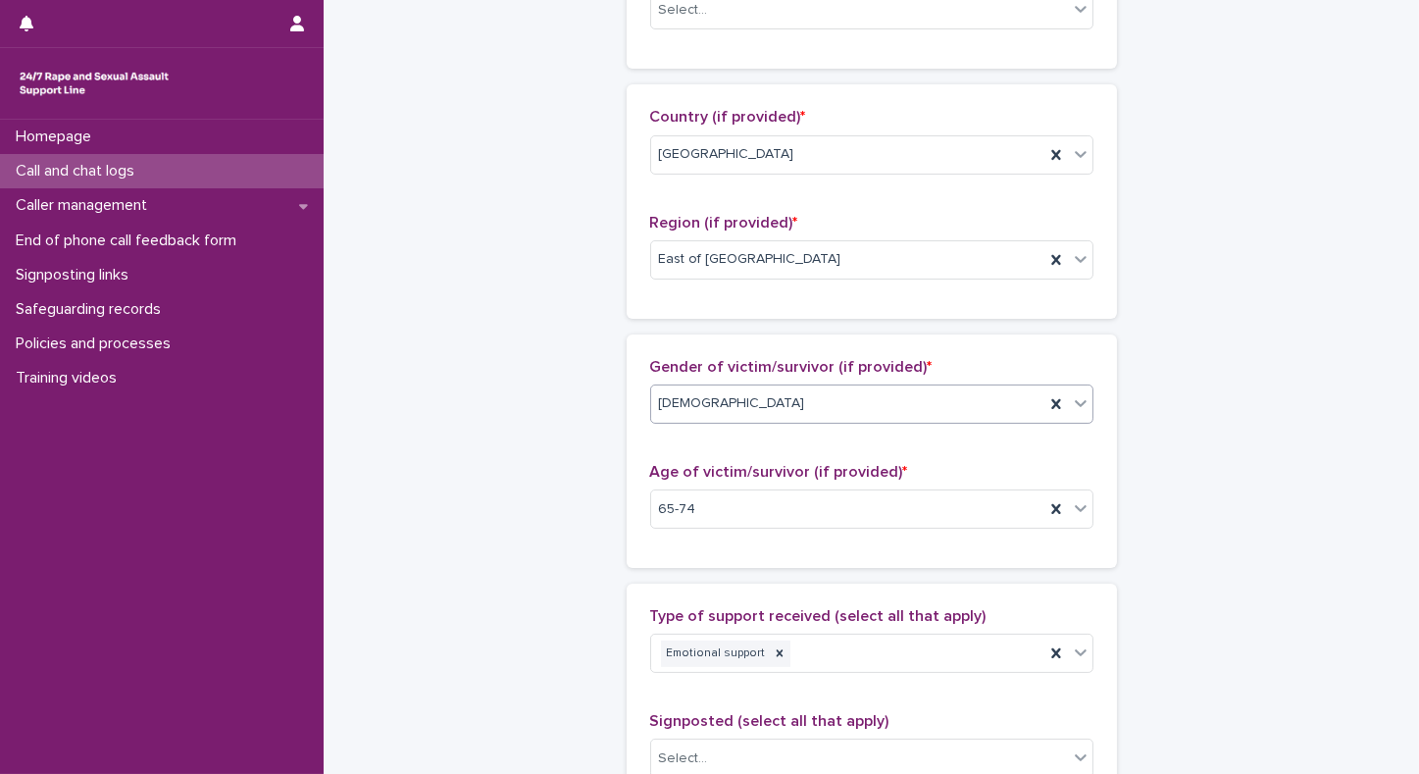
scroll to position [659, 0]
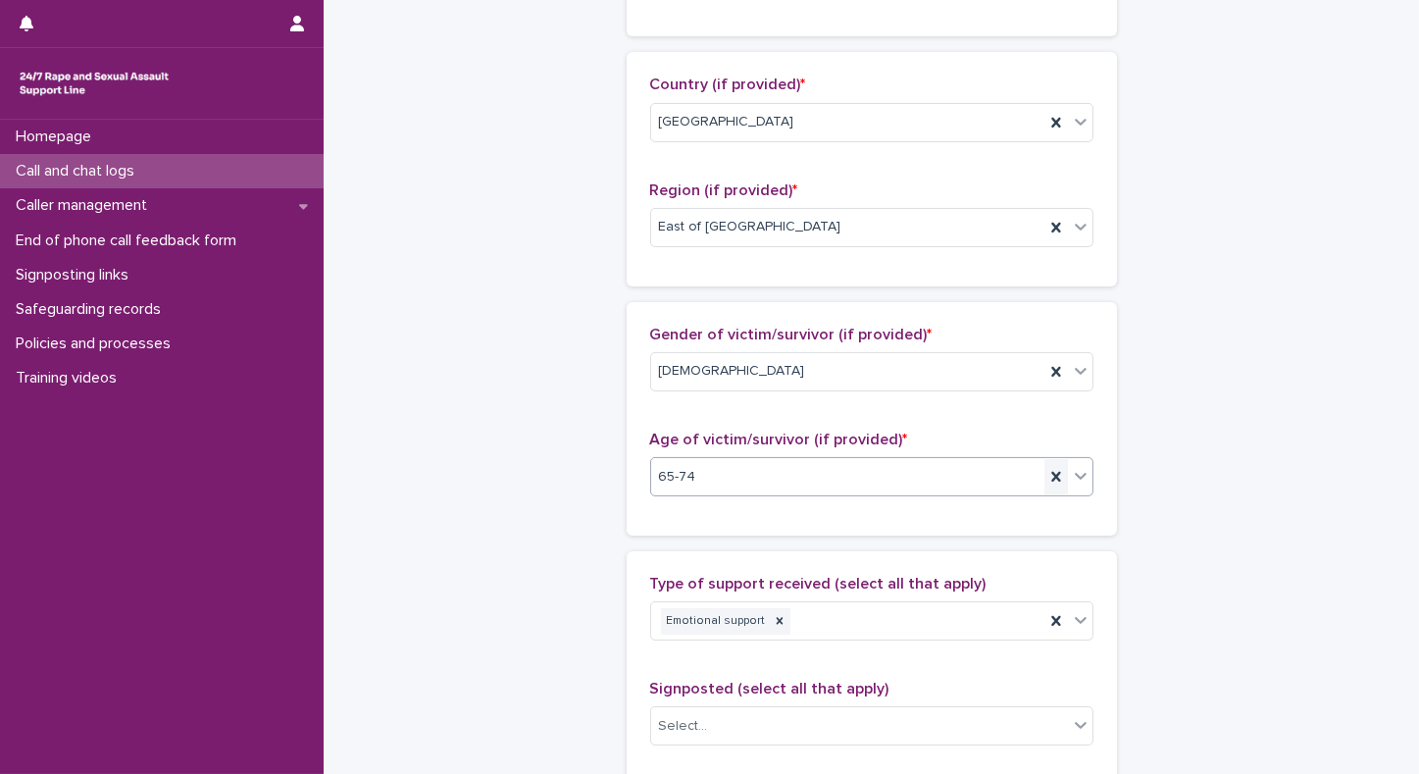
click at [1052, 480] on icon at bounding box center [1057, 477] width 20 height 20
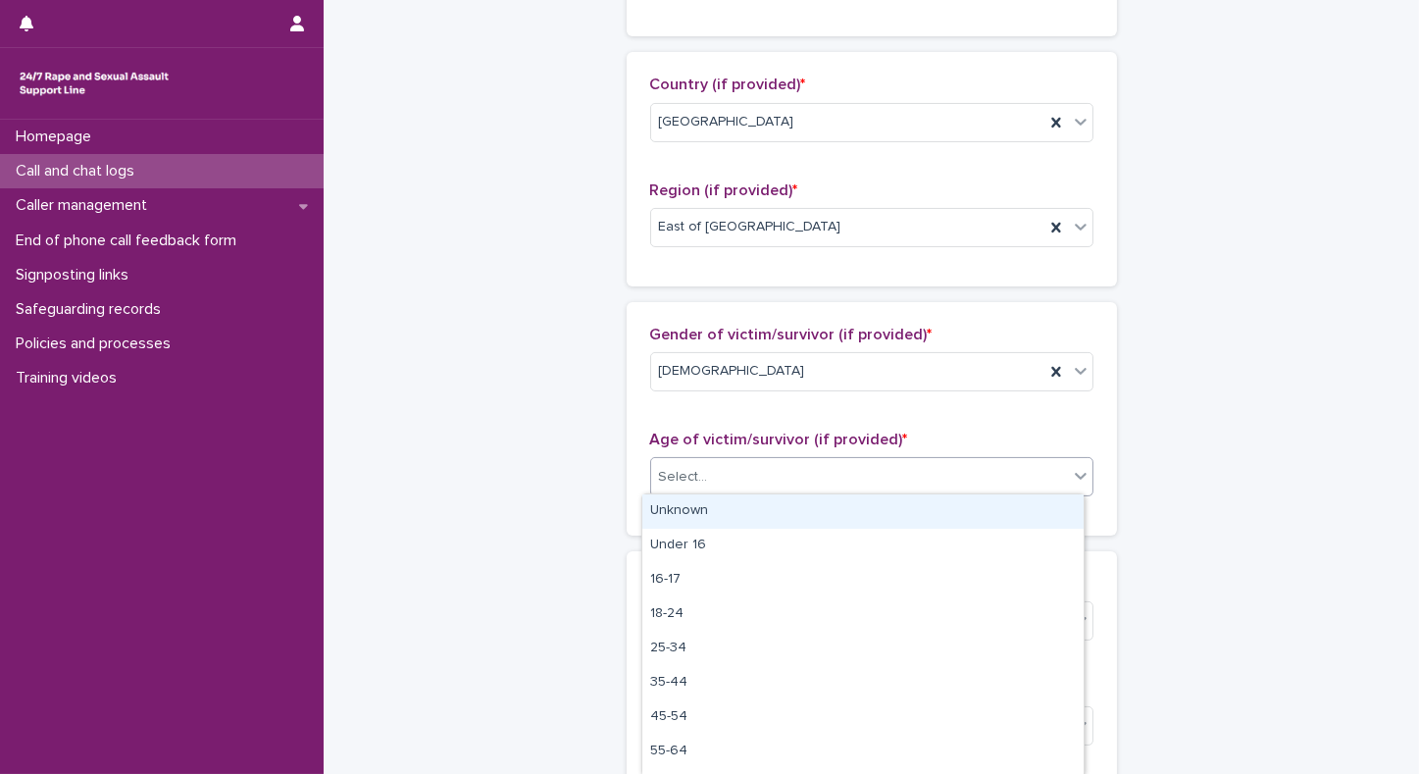
click at [1075, 477] on icon at bounding box center [1081, 476] width 20 height 20
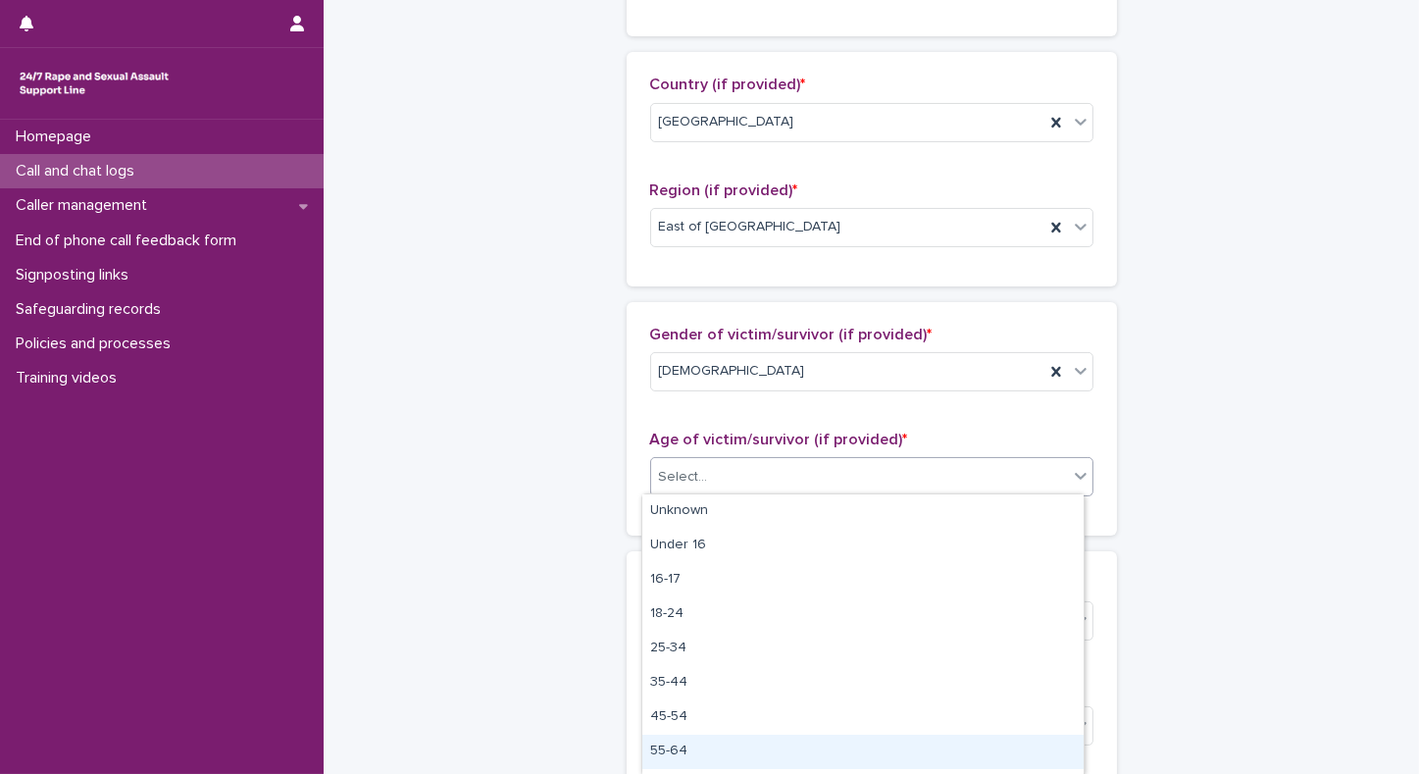
click at [671, 754] on div "55-64" at bounding box center [863, 752] width 441 height 34
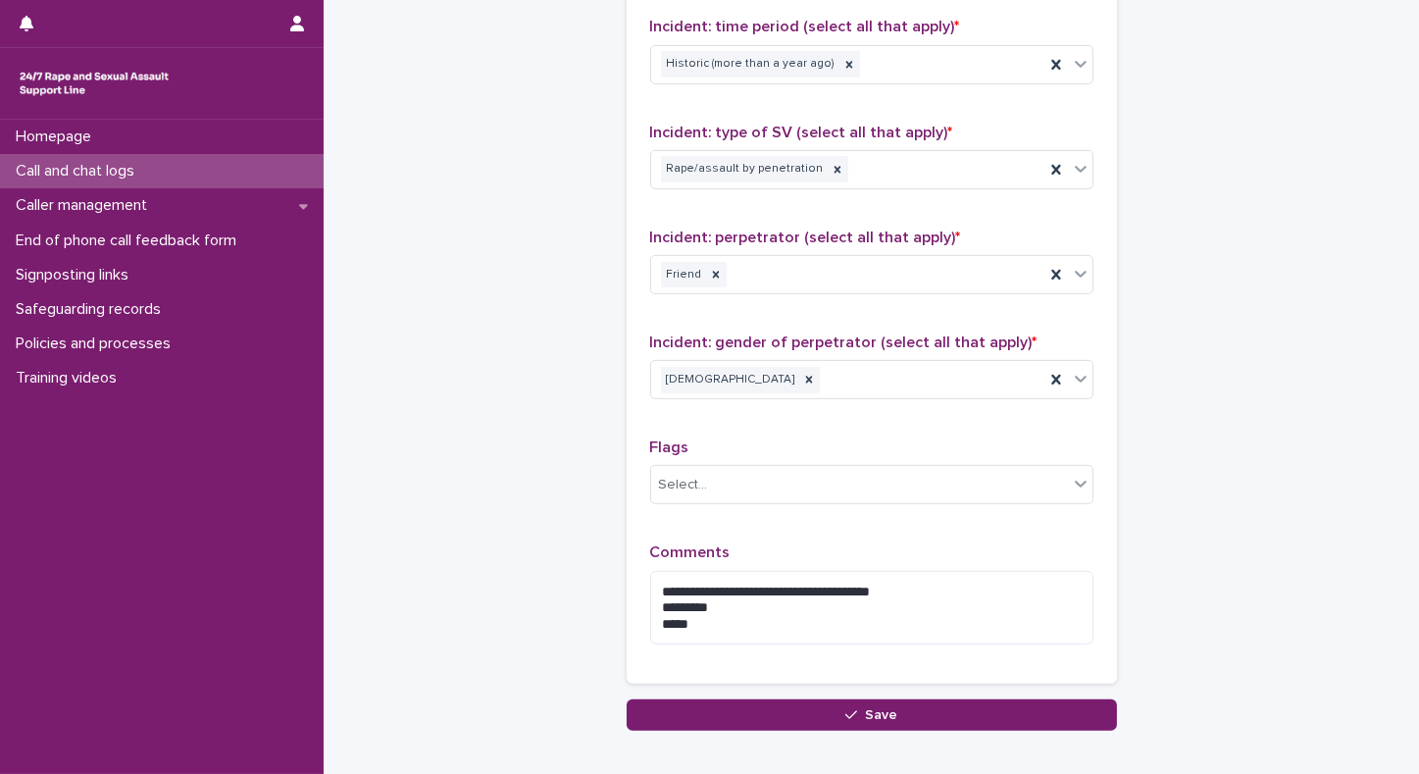
scroll to position [1533, 0]
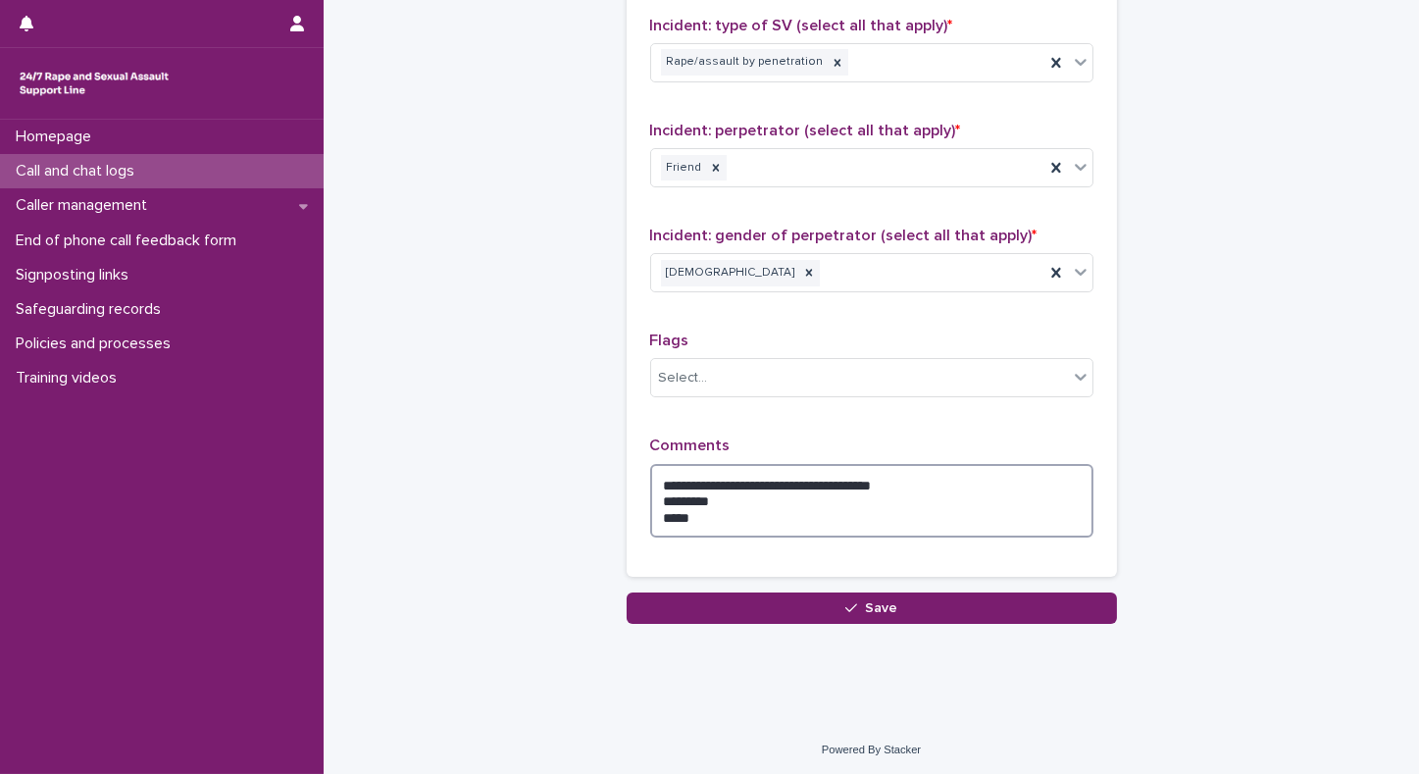
click at [711, 480] on textarea "**********" at bounding box center [871, 501] width 443 height 75
click at [982, 482] on textarea "**********" at bounding box center [871, 501] width 443 height 75
click at [1067, 482] on textarea "**********" at bounding box center [871, 501] width 443 height 75
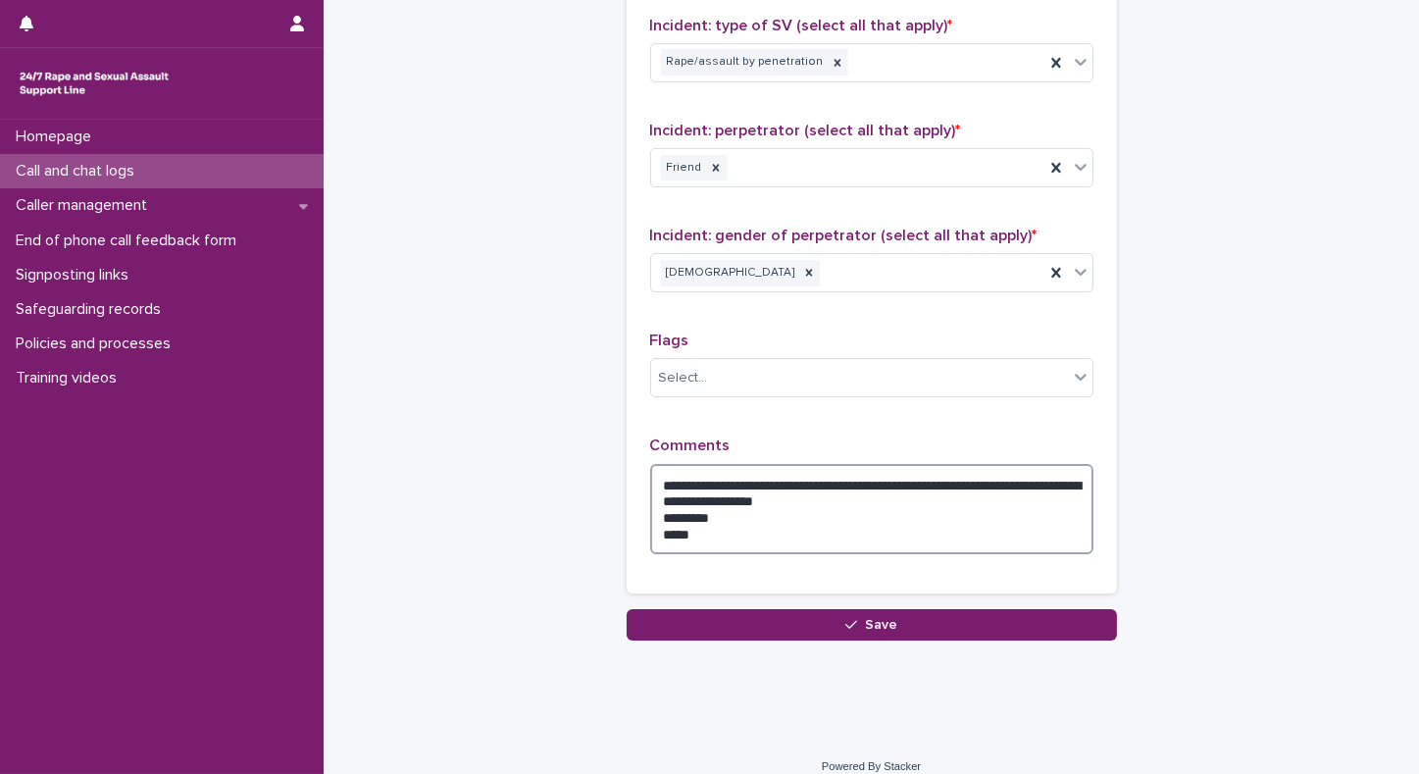
drag, startPoint x: 706, startPoint y: 541, endPoint x: 644, endPoint y: 516, distance: 67.4
click at [650, 516] on textarea "**********" at bounding box center [871, 509] width 443 height 91
click at [656, 513] on textarea "**********" at bounding box center [871, 509] width 443 height 91
click at [942, 532] on textarea "**********" at bounding box center [871, 509] width 443 height 91
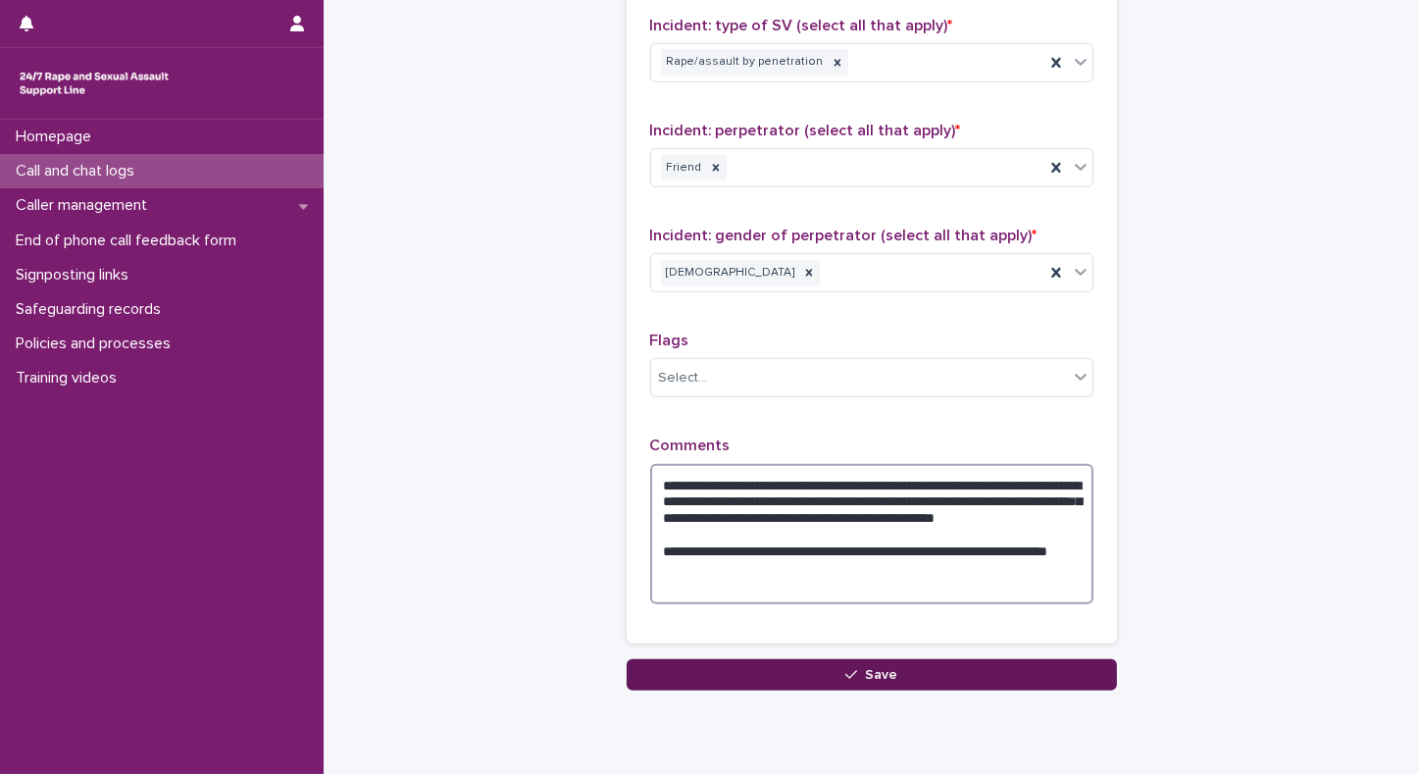
type textarea "**********"
click at [907, 665] on button "Save" at bounding box center [872, 674] width 490 height 31
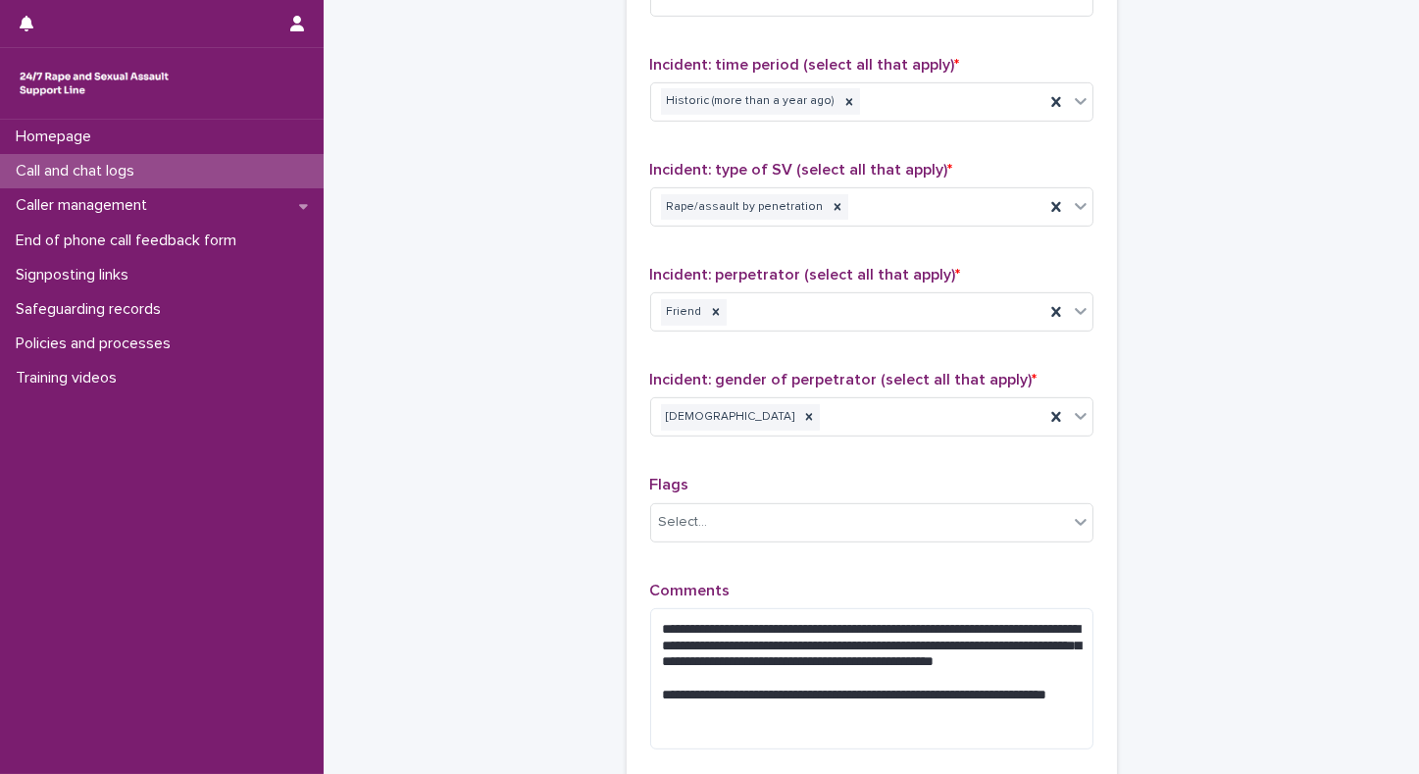
scroll to position [235, 0]
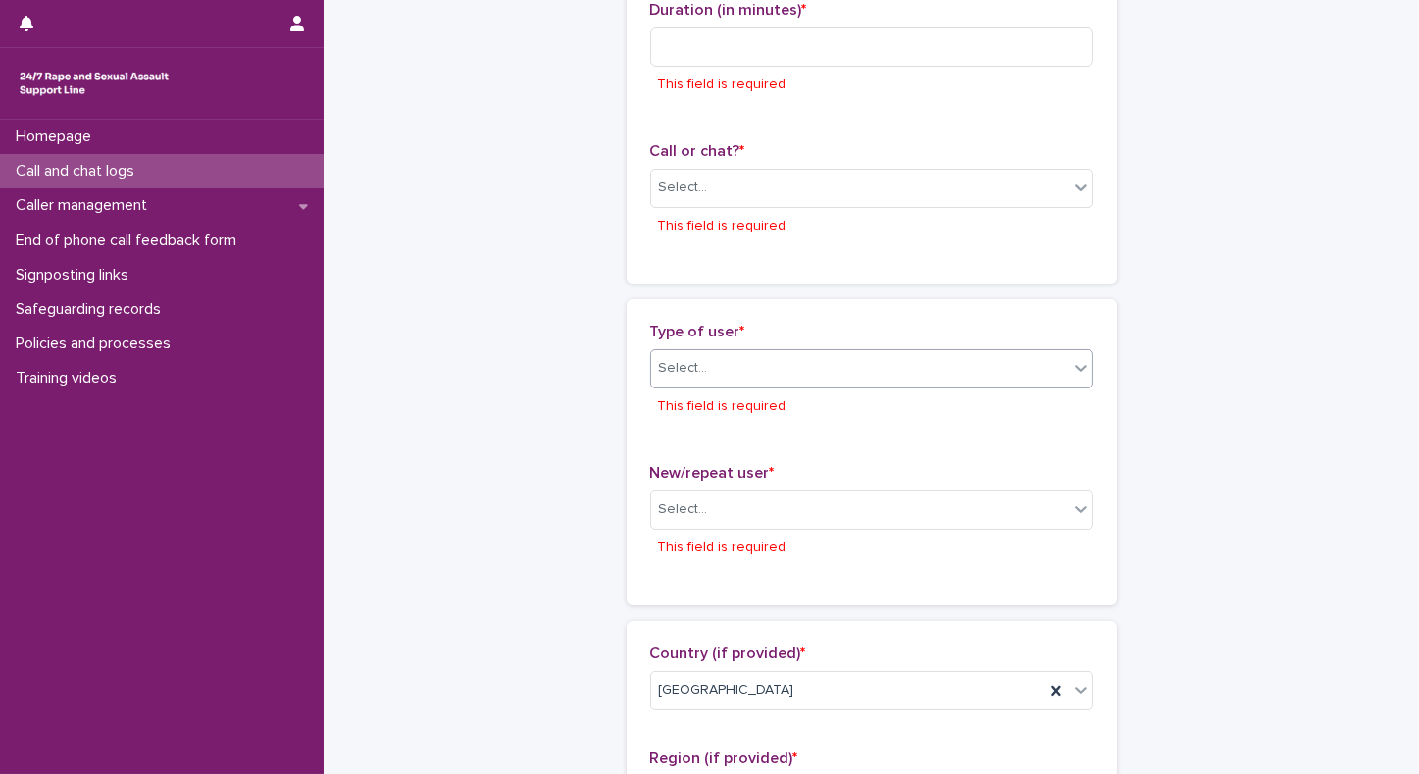
click at [706, 362] on div "Select..." at bounding box center [859, 368] width 417 height 32
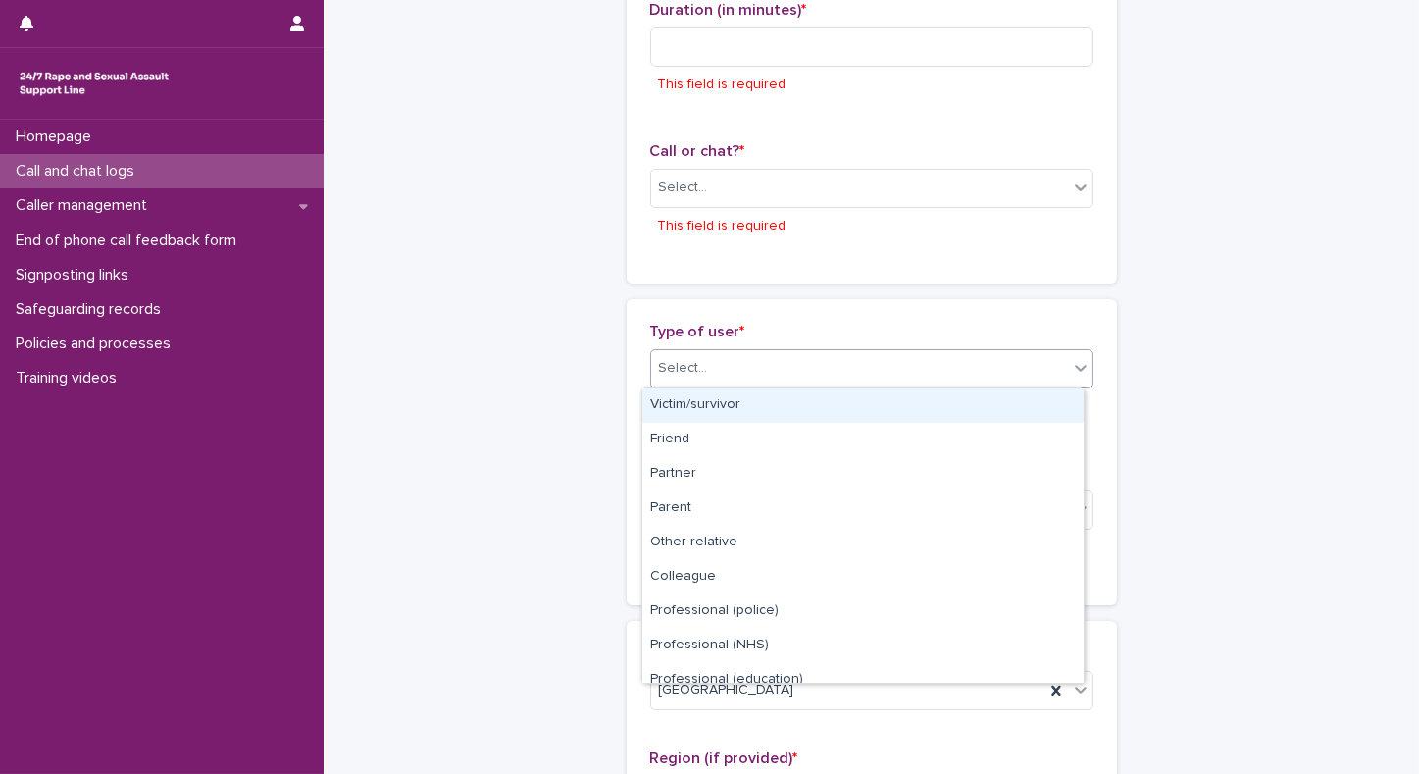
click at [684, 408] on div "Victim/survivor" at bounding box center [863, 405] width 441 height 34
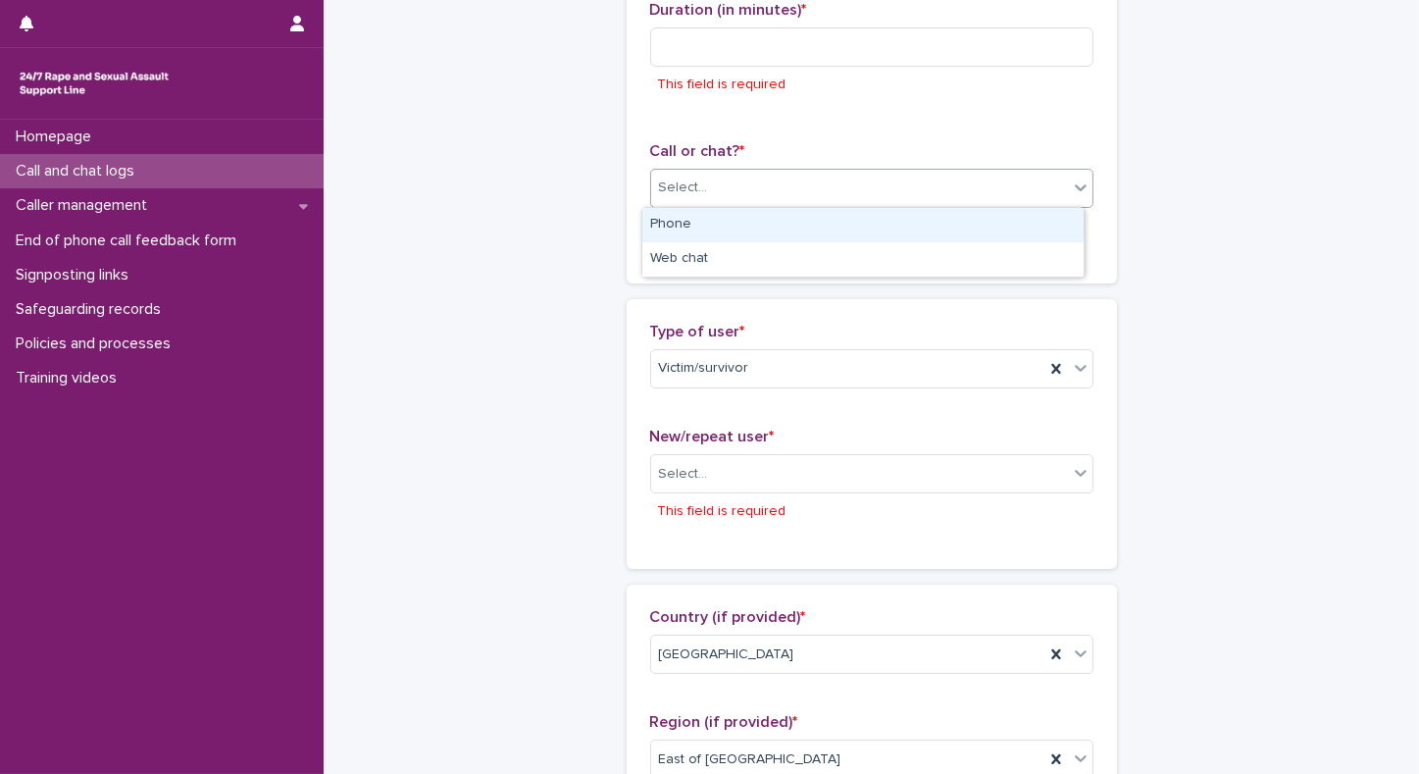
click at [670, 190] on div "Select..." at bounding box center [683, 188] width 49 height 21
click at [675, 231] on div "Phone" at bounding box center [863, 225] width 441 height 34
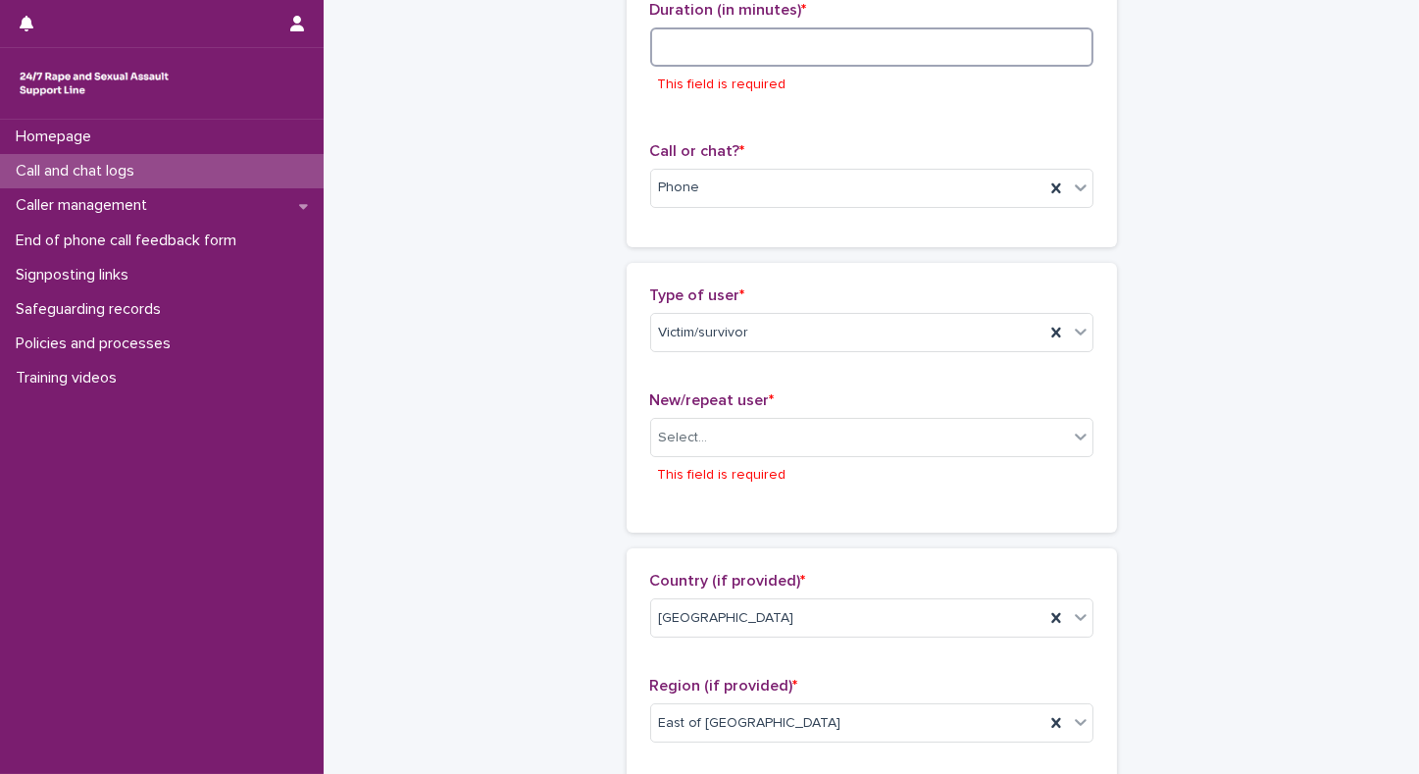
click at [706, 33] on input at bounding box center [871, 46] width 443 height 39
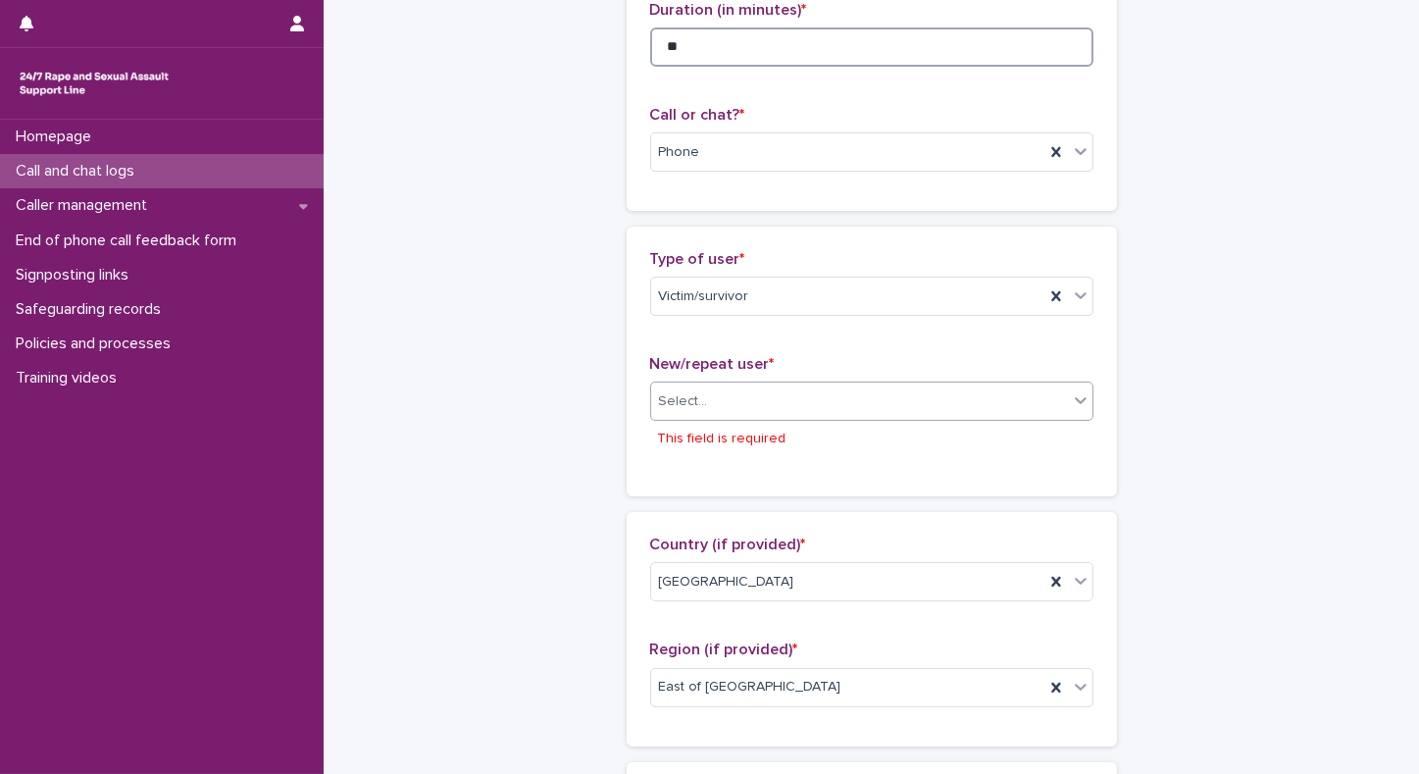
type input "**"
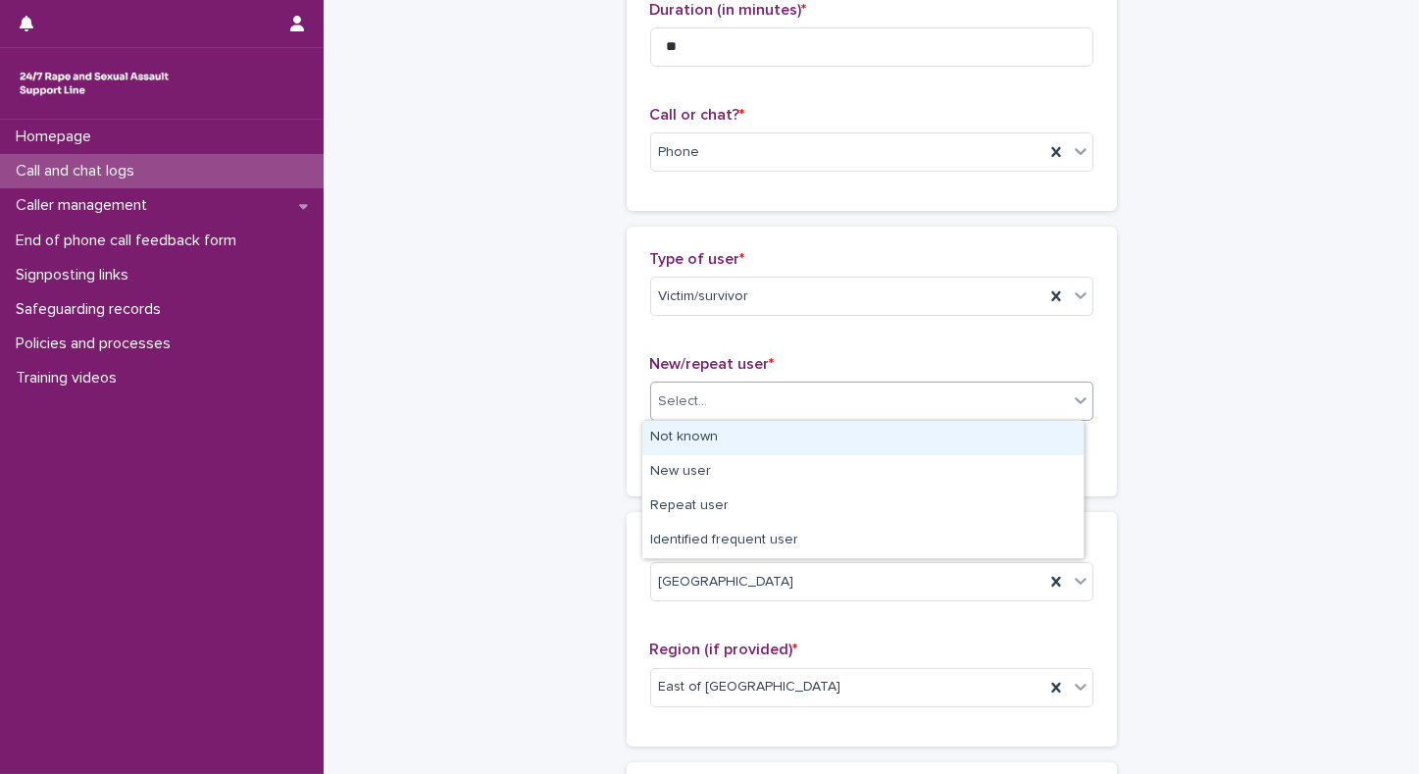
click at [704, 400] on div "Select..." at bounding box center [859, 402] width 417 height 32
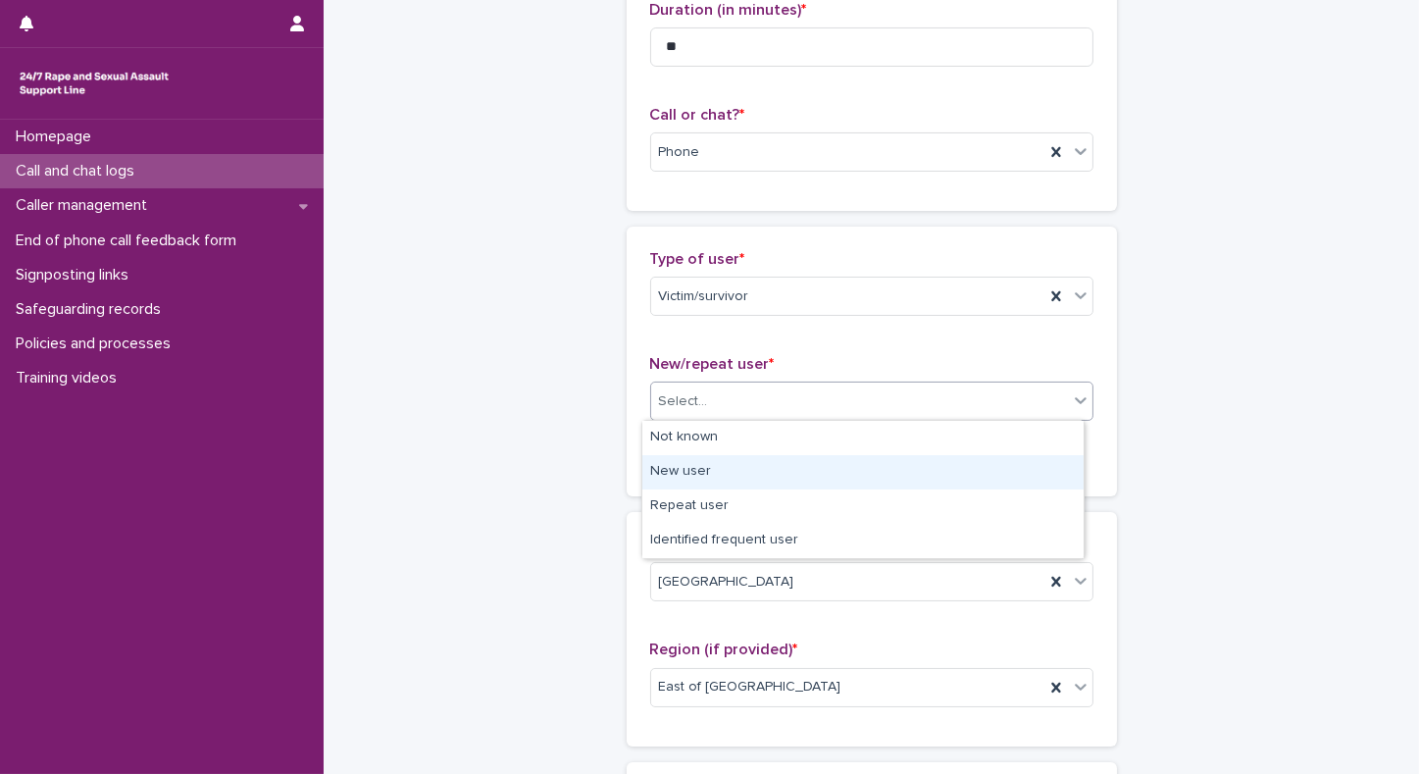
click at [665, 470] on div "New user" at bounding box center [863, 472] width 441 height 34
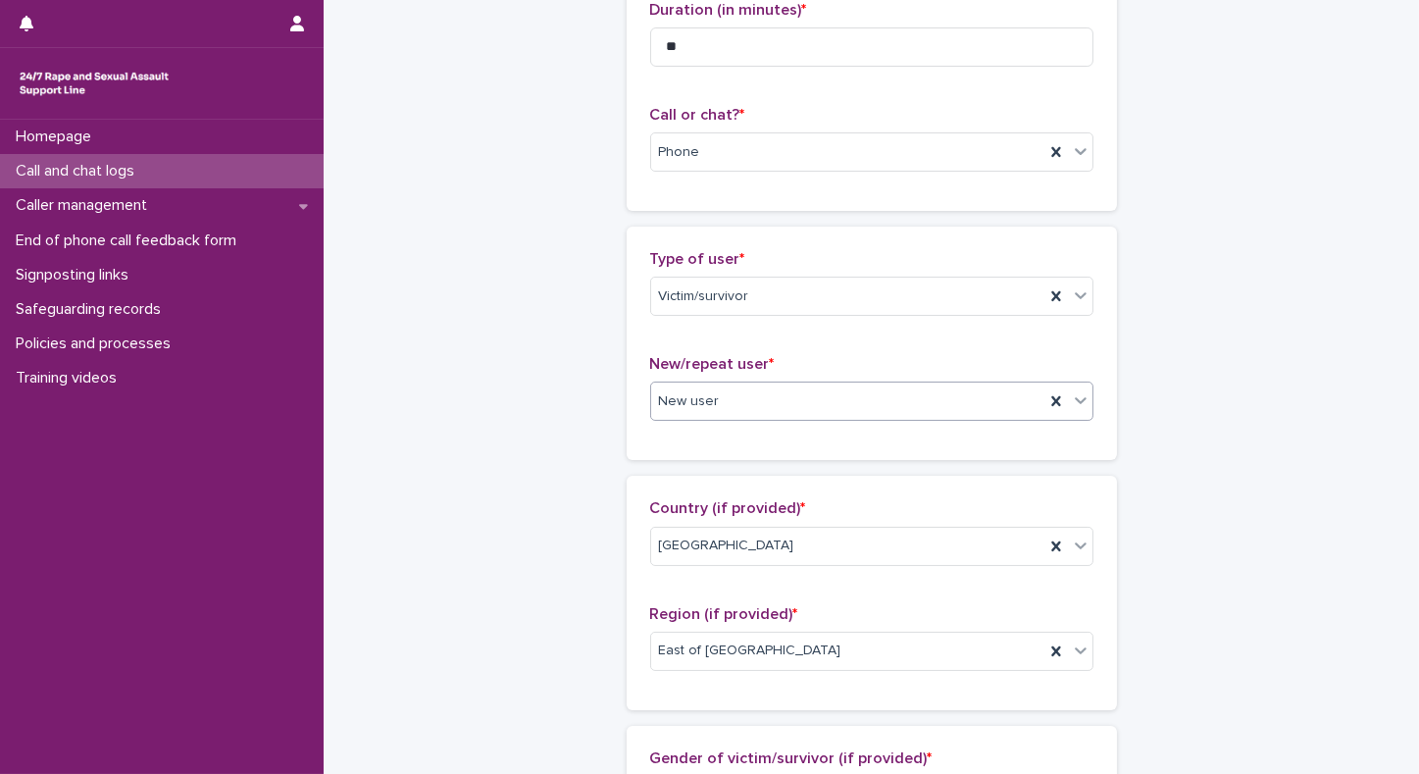
scroll to position [478, 0]
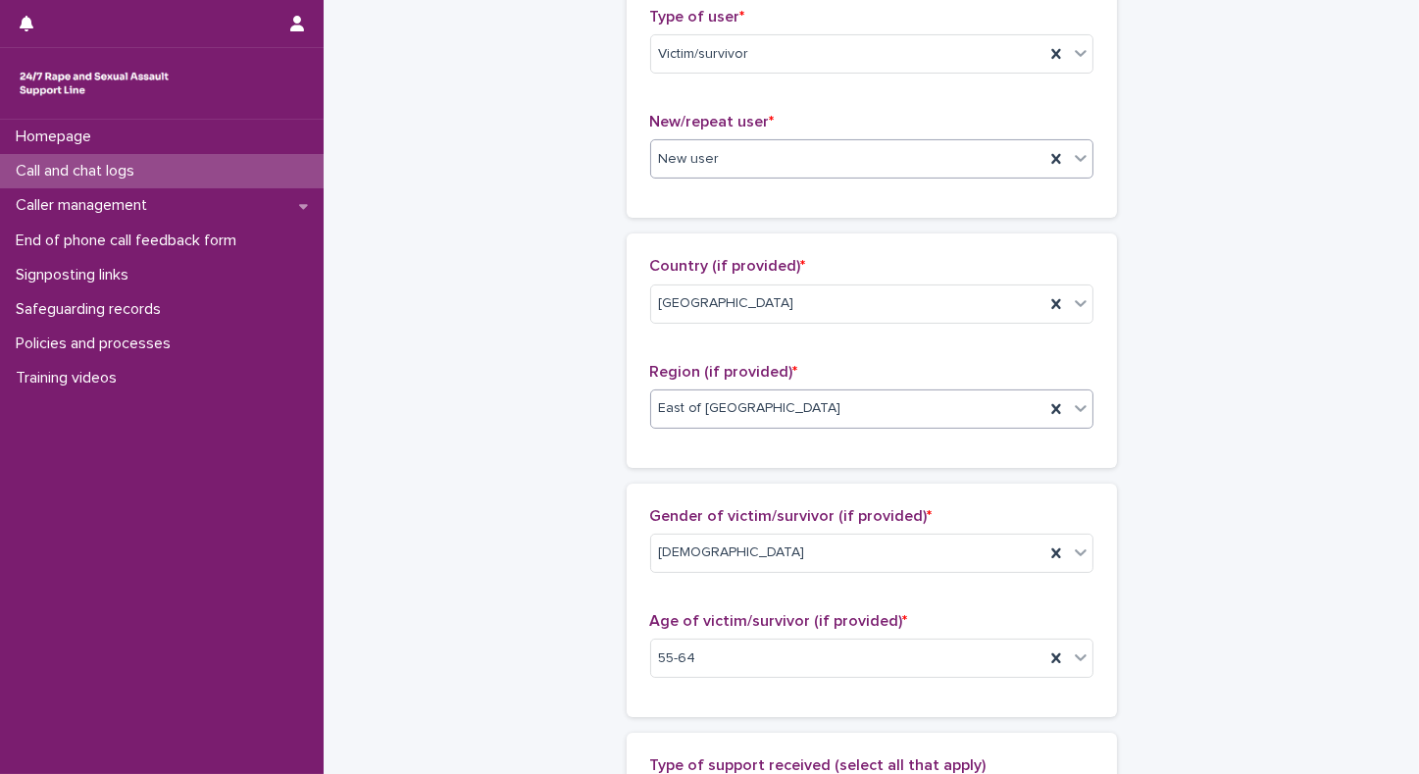
click at [896, 397] on div "East of [GEOGRAPHIC_DATA]" at bounding box center [847, 408] width 393 height 32
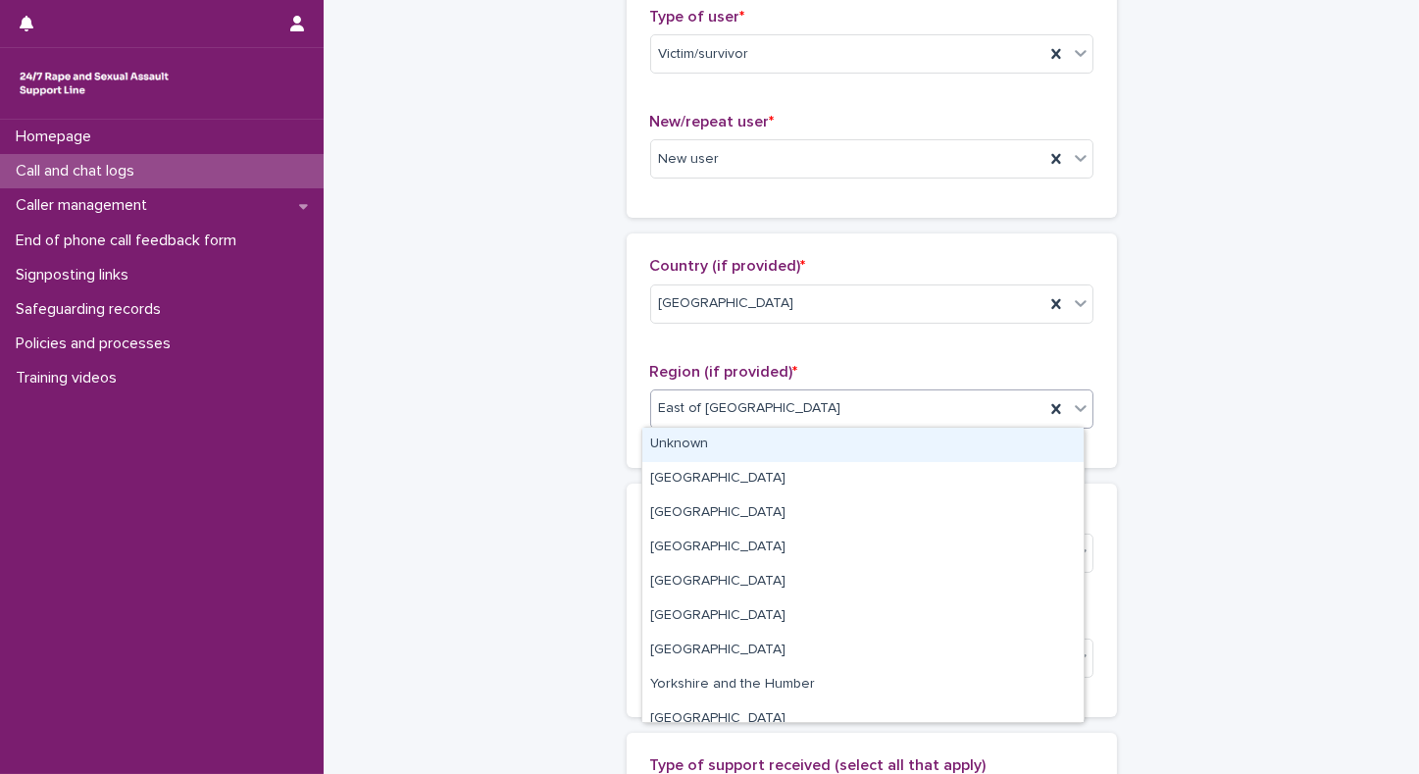
scroll to position [82, 0]
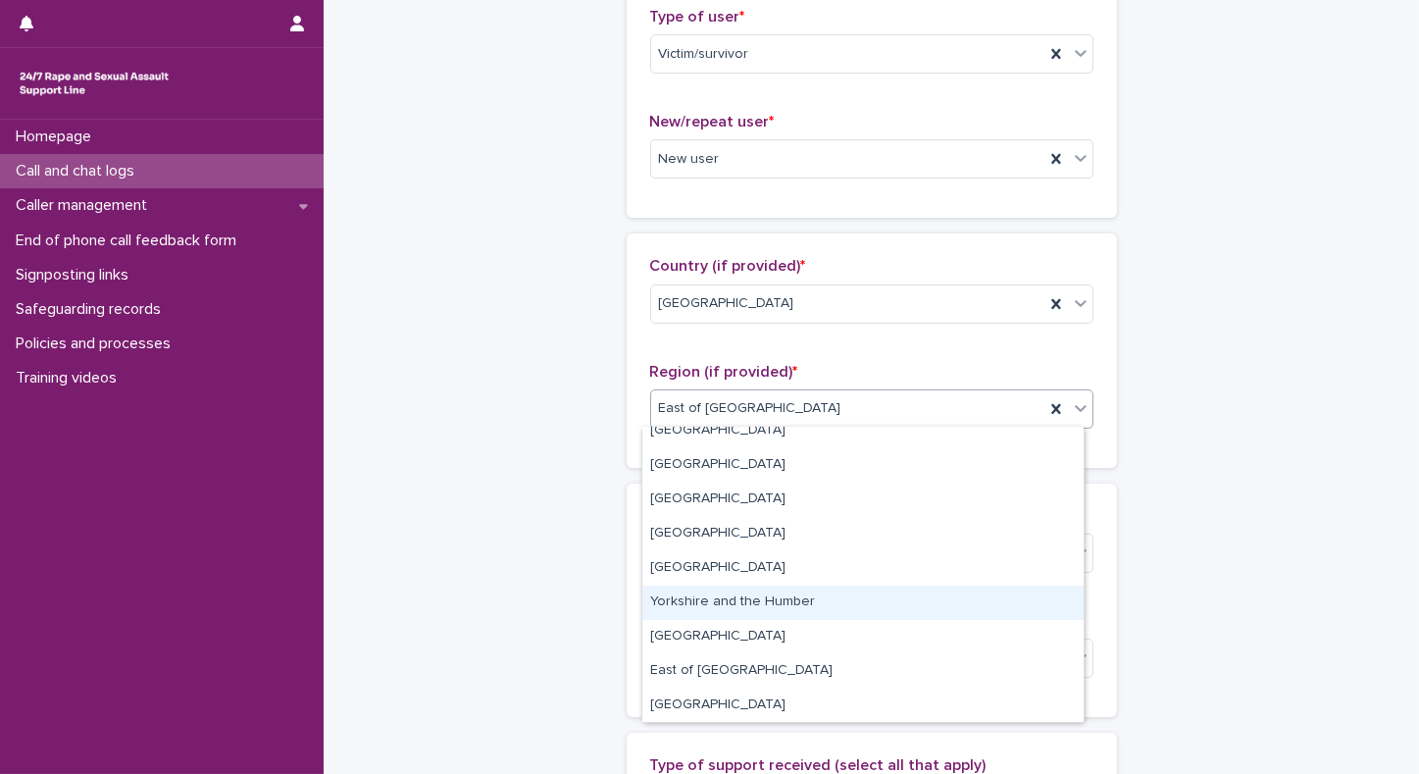
click at [750, 599] on div "Yorkshire and the Humber" at bounding box center [863, 603] width 441 height 34
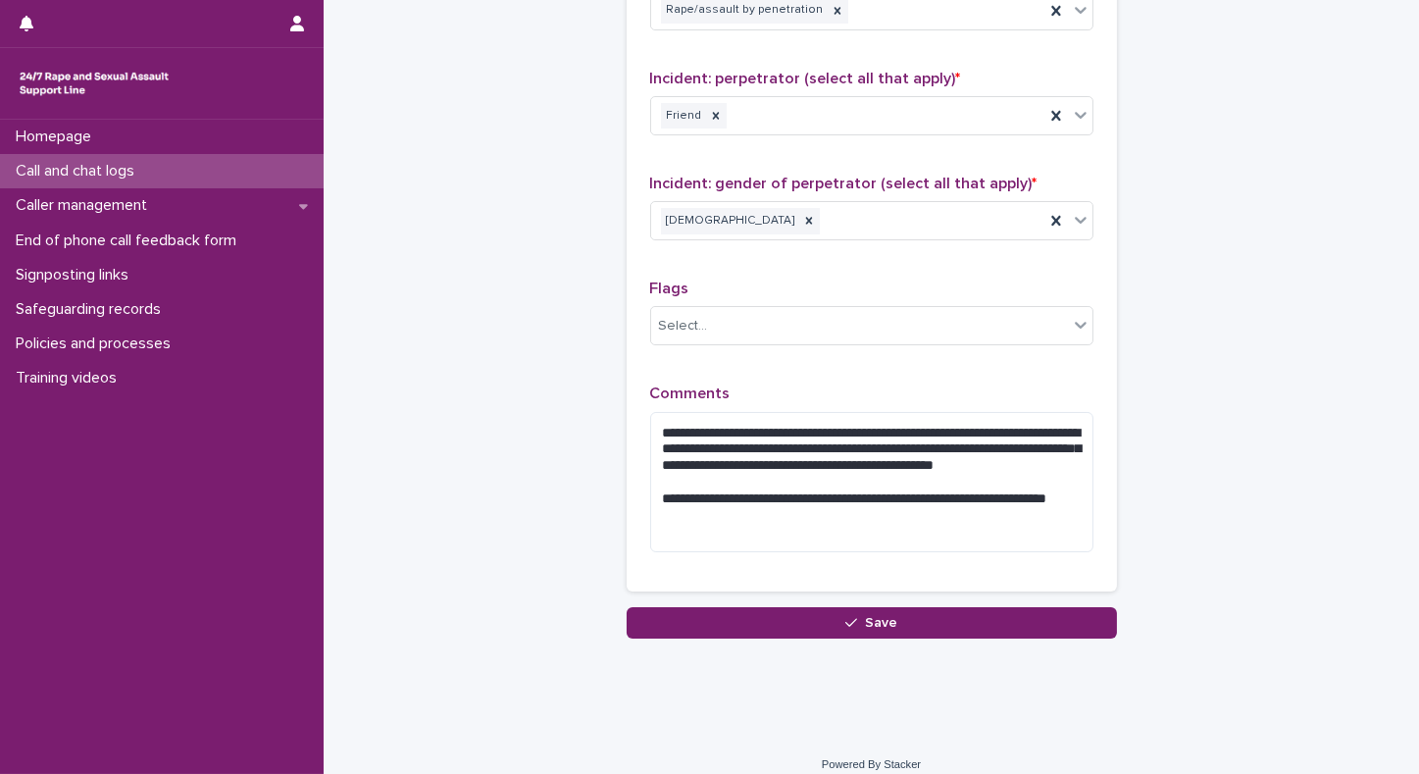
scroll to position [1600, 0]
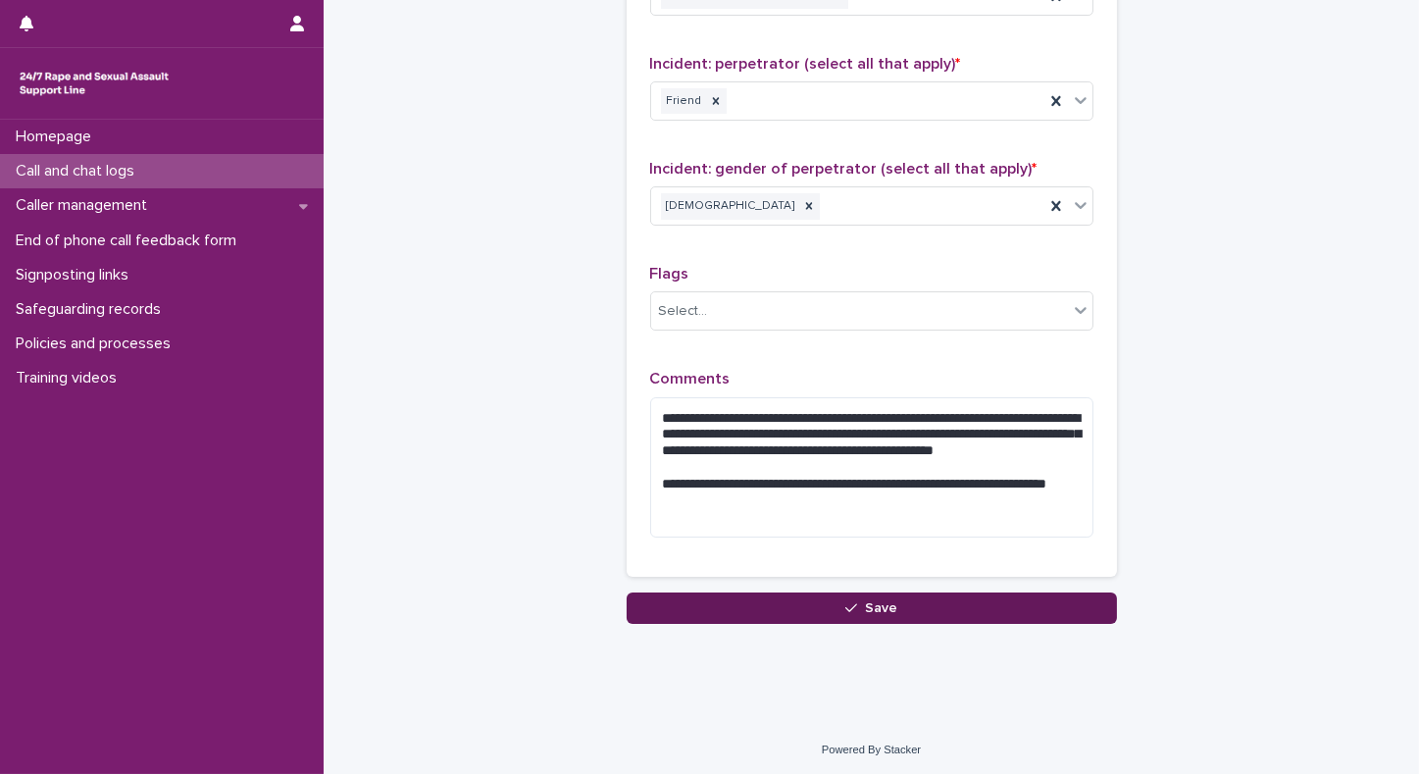
click at [835, 614] on button "Save" at bounding box center [872, 608] width 490 height 31
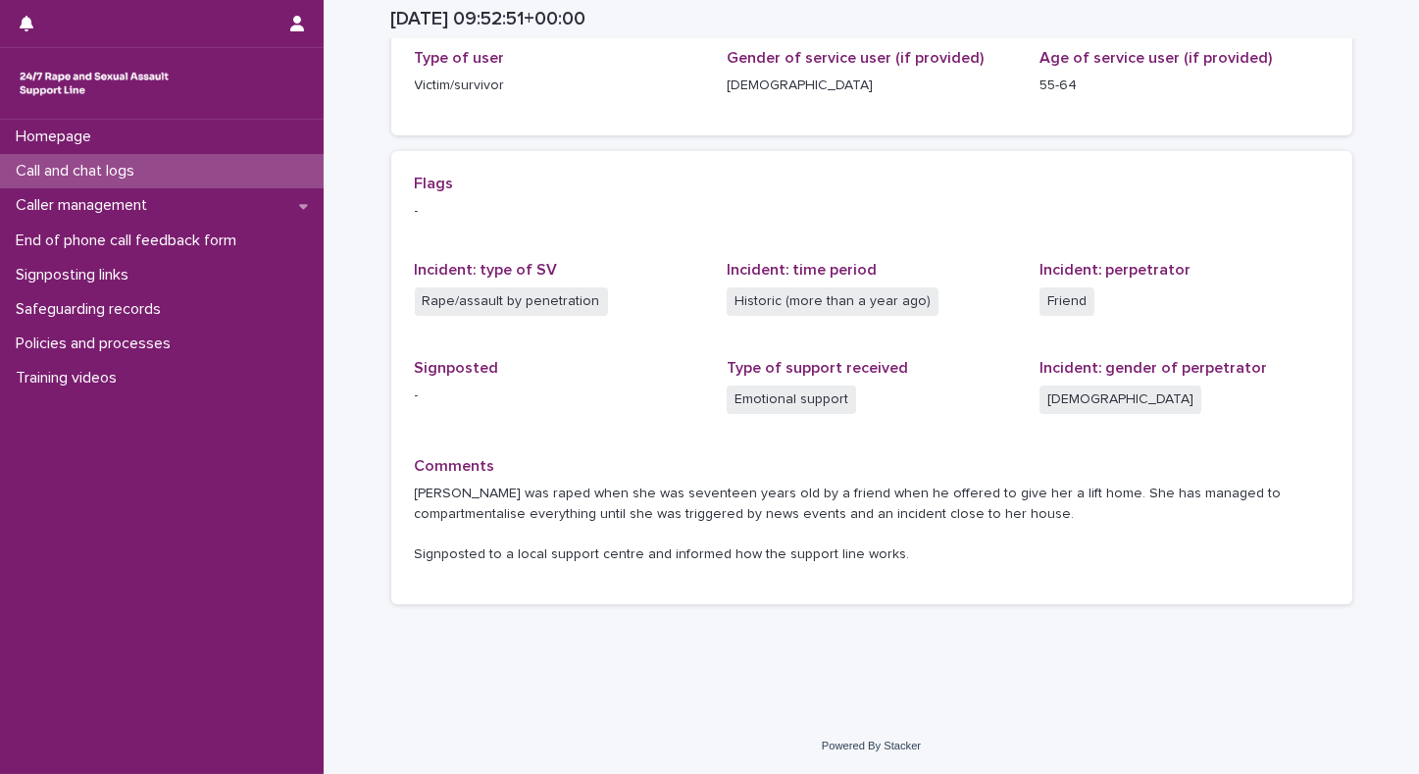
scroll to position [330, 0]
click at [37, 165] on p "Call and chat logs" at bounding box center [79, 171] width 142 height 19
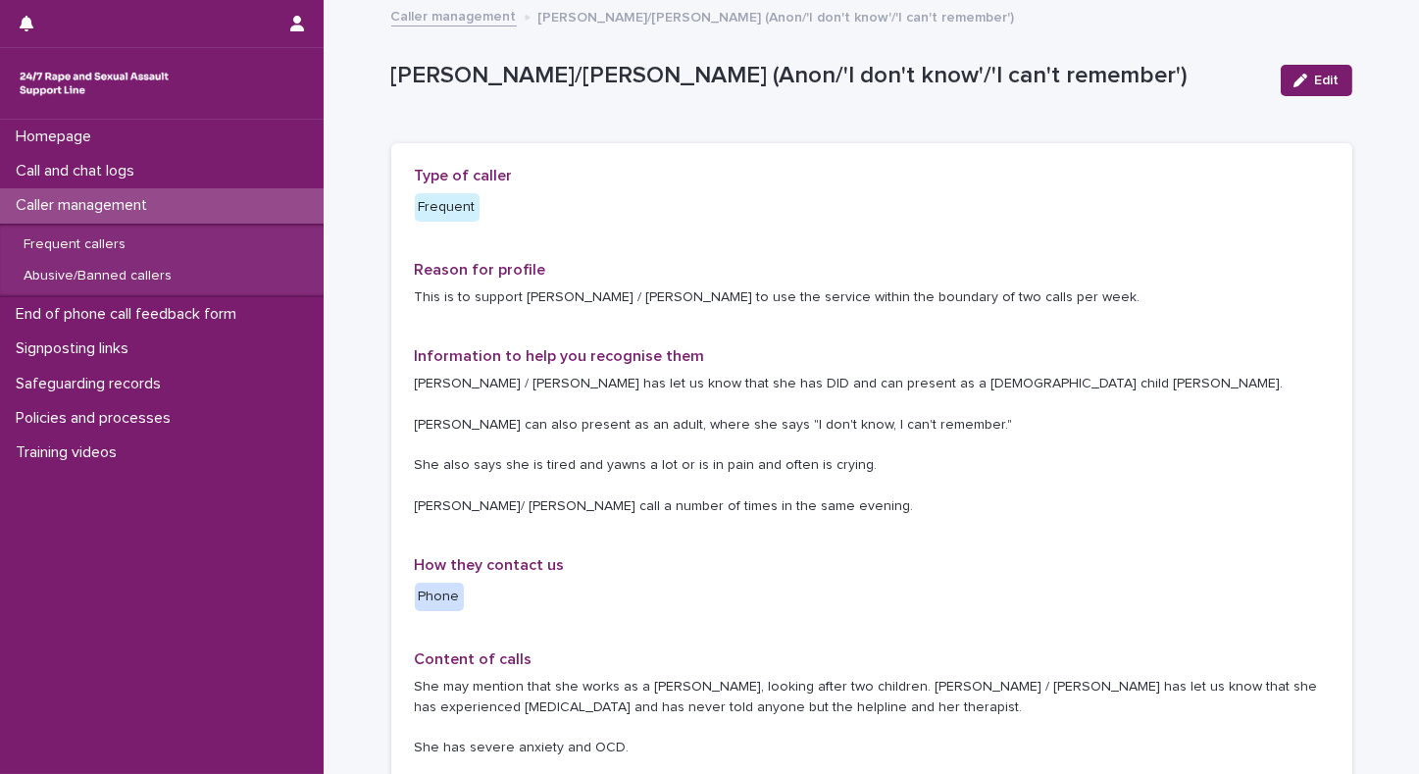
click at [841, 400] on p "Abbie / Emily has let us know that she has DID and can present as a 4 year old …" at bounding box center [872, 445] width 914 height 143
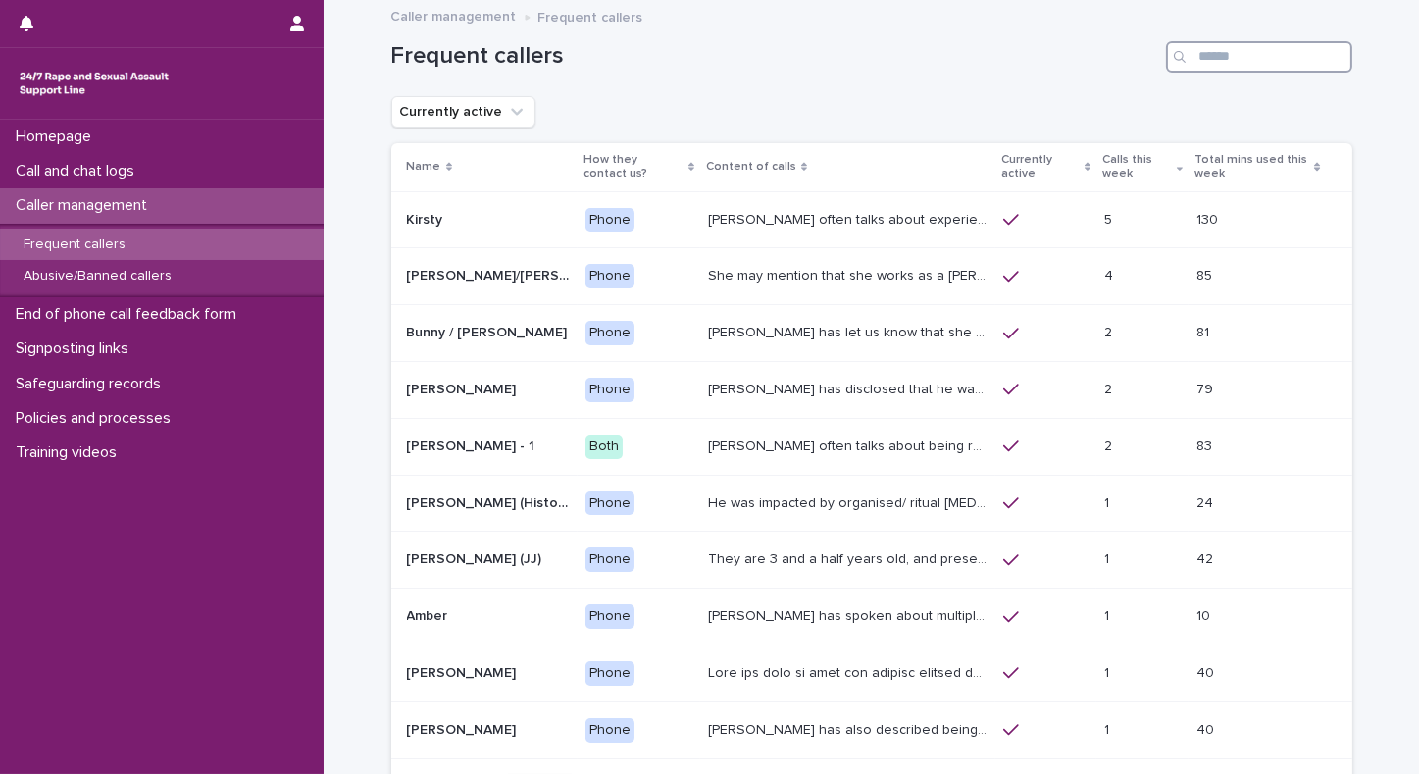
click at [1200, 61] on input "Search" at bounding box center [1259, 56] width 186 height 31
click at [118, 284] on p "Abusive/Banned callers" at bounding box center [98, 276] width 180 height 17
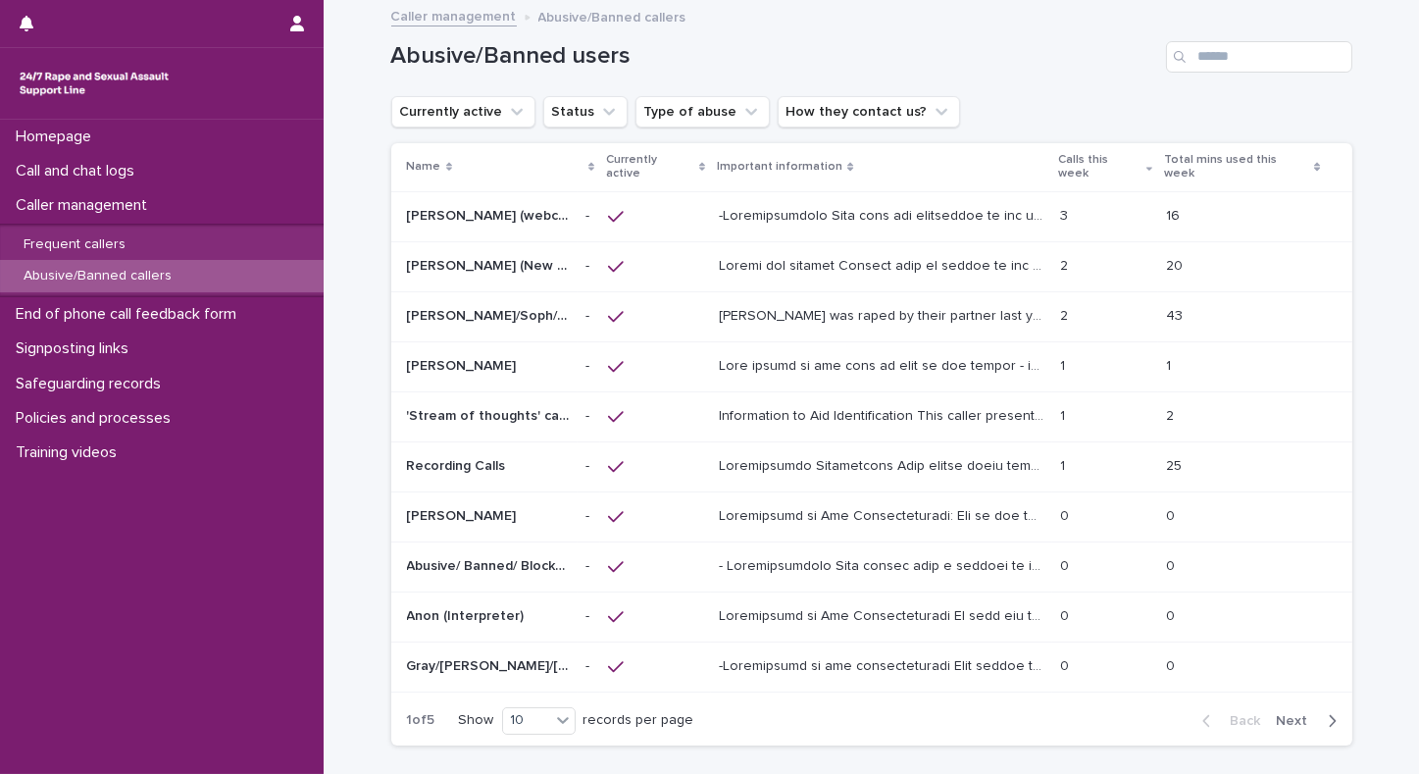
click at [1186, 55] on div "Search" at bounding box center [1181, 56] width 31 height 31
click at [1206, 60] on input "Search" at bounding box center [1259, 56] width 186 height 31
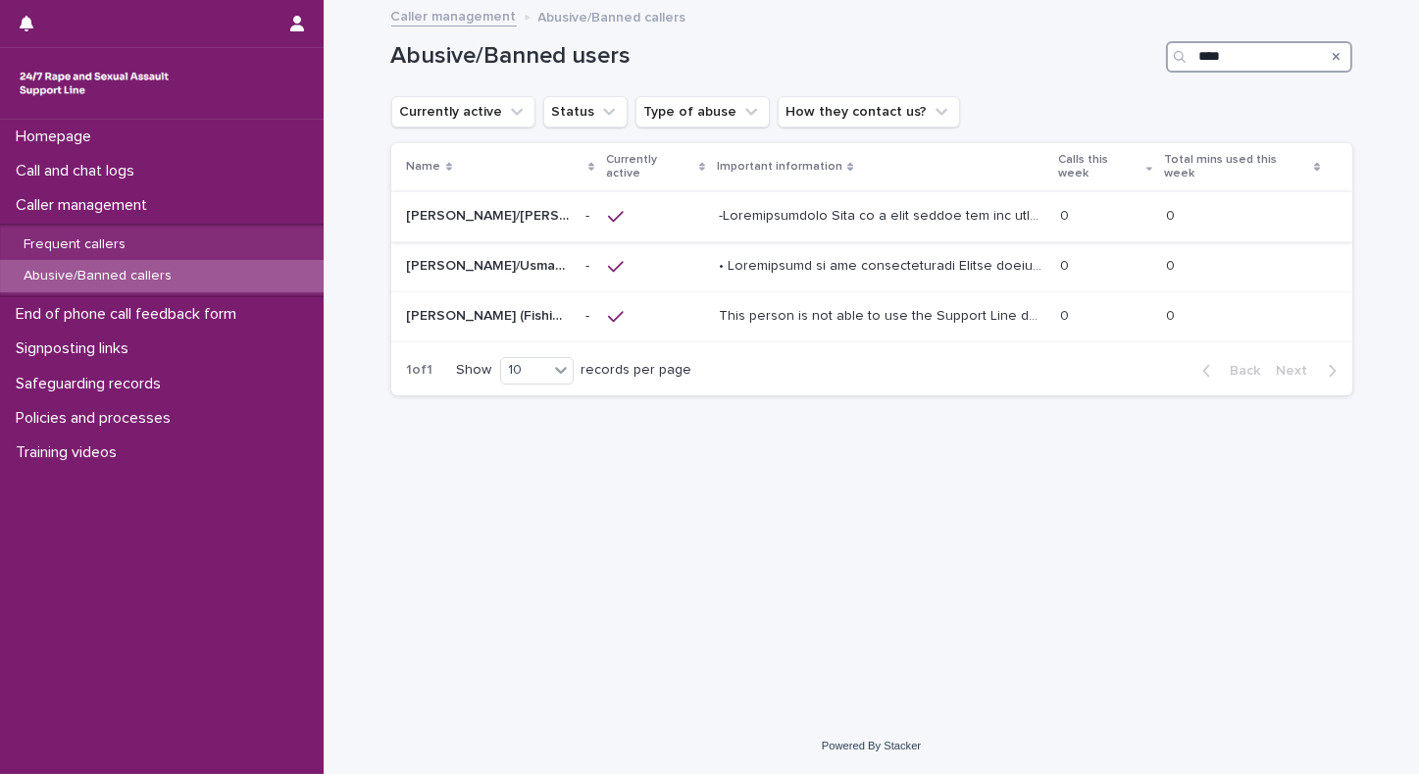
type input "****"
click at [767, 207] on p at bounding box center [884, 214] width 330 height 21
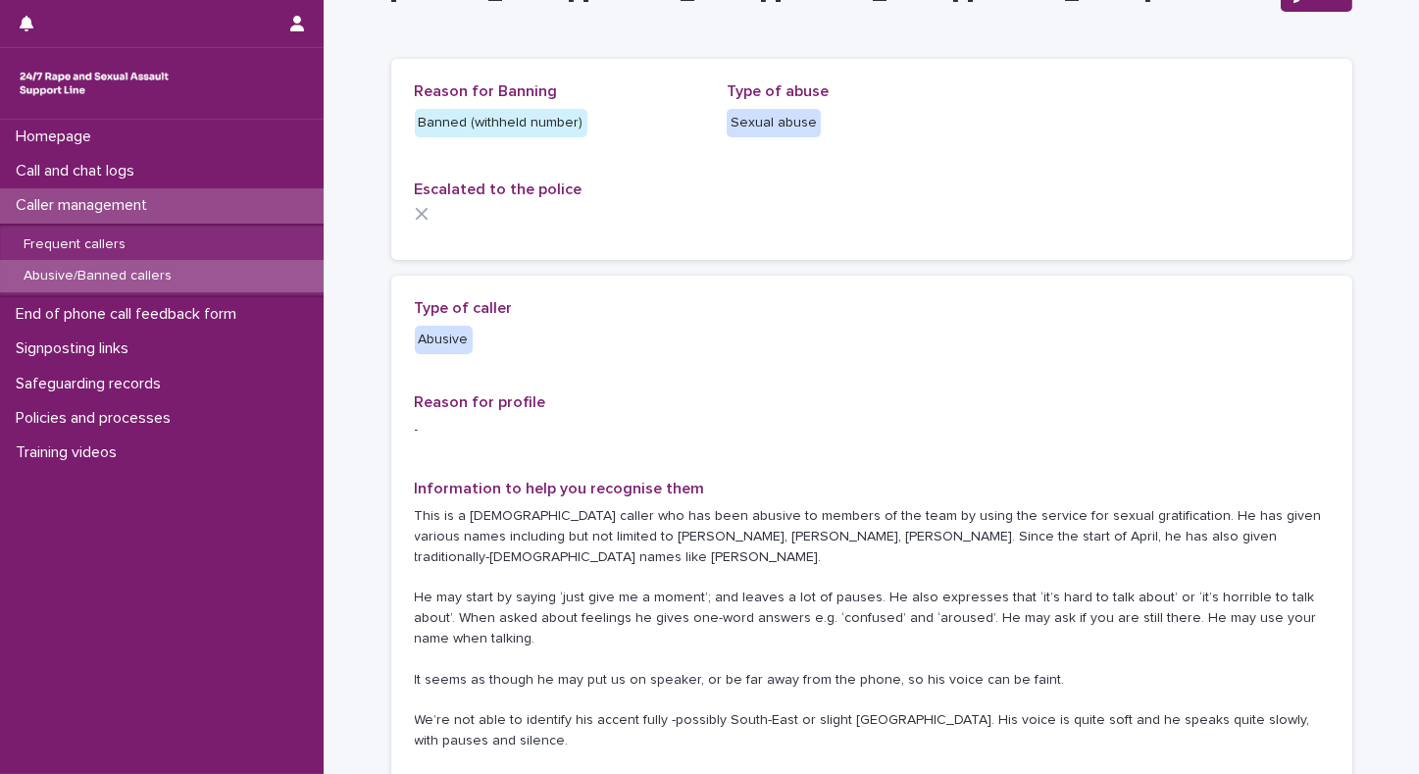
scroll to position [87, 0]
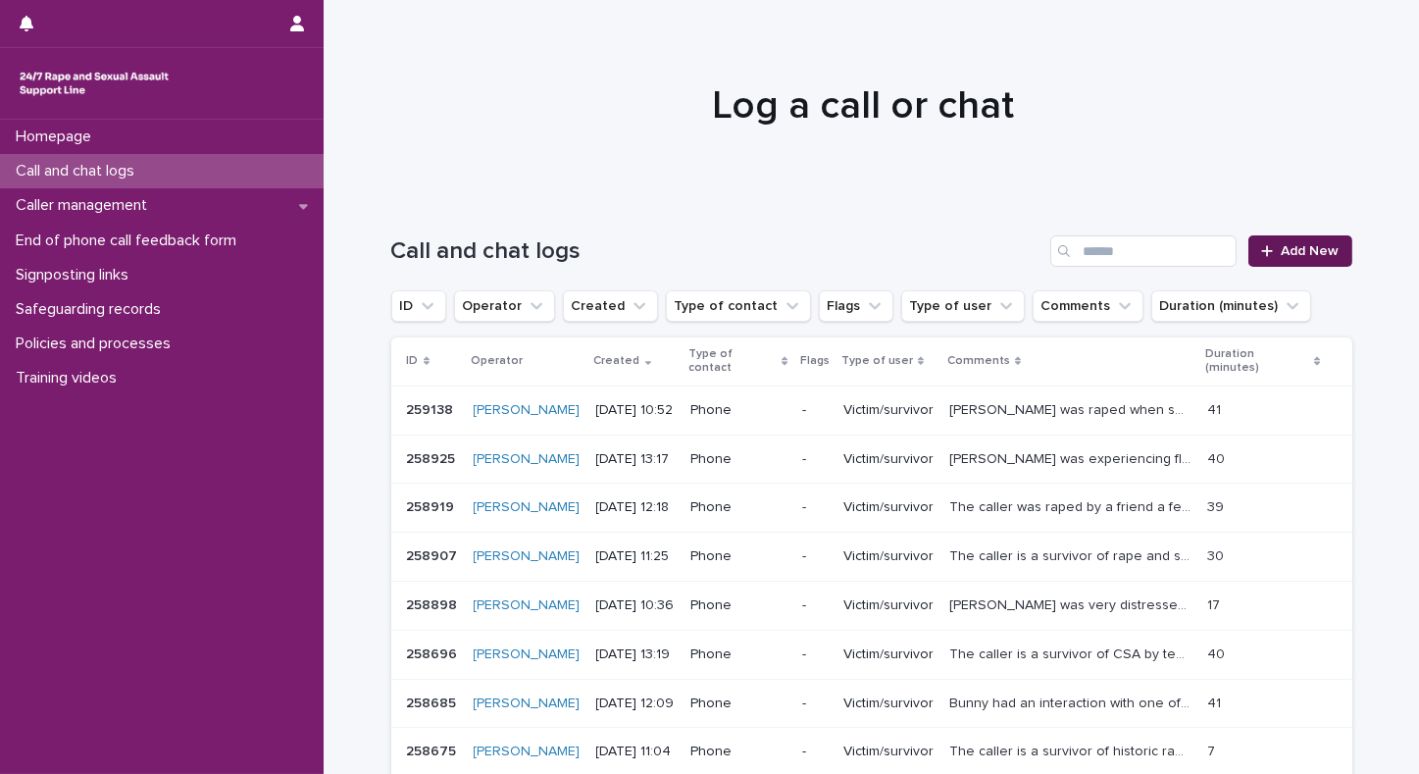
click at [1309, 263] on link "Add New" at bounding box center [1300, 250] width 103 height 31
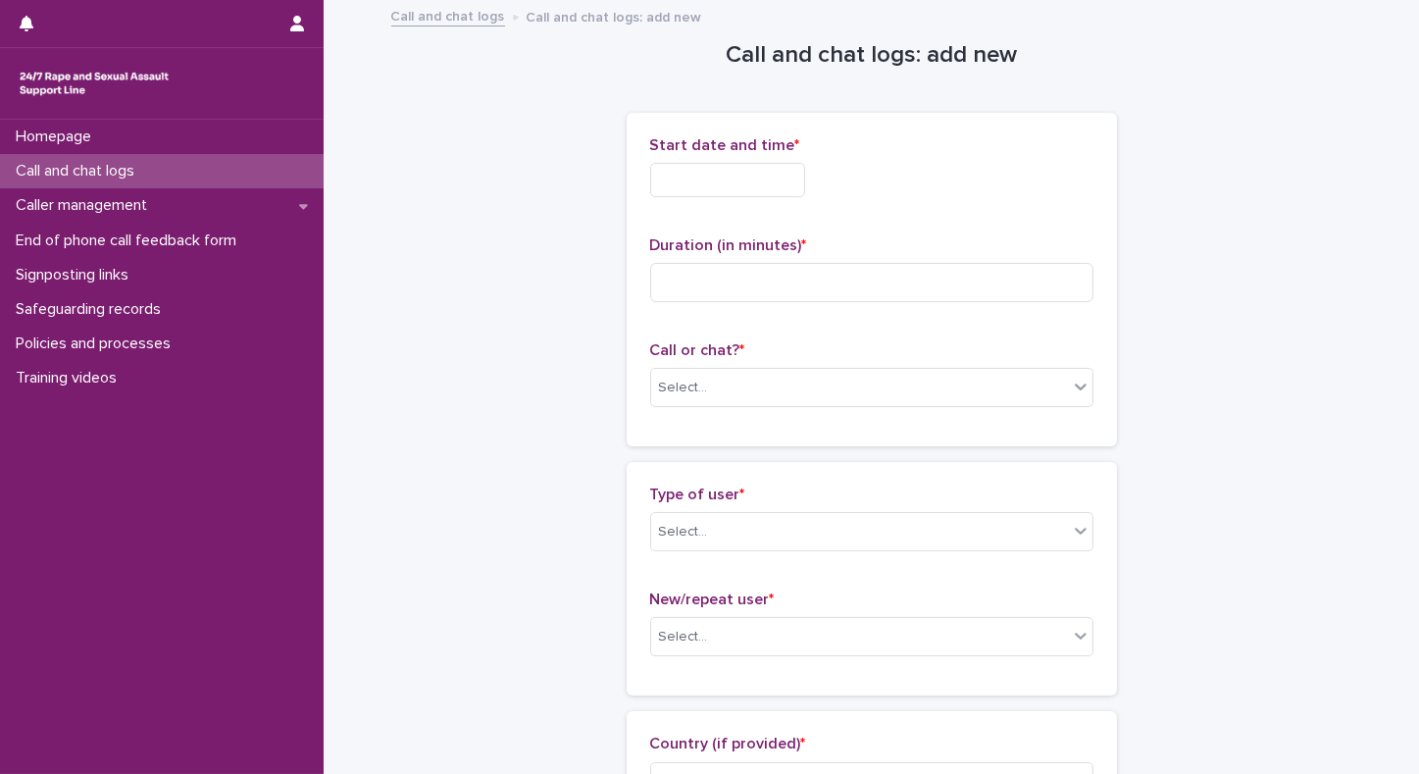
click at [698, 182] on input "text" at bounding box center [727, 180] width 155 height 34
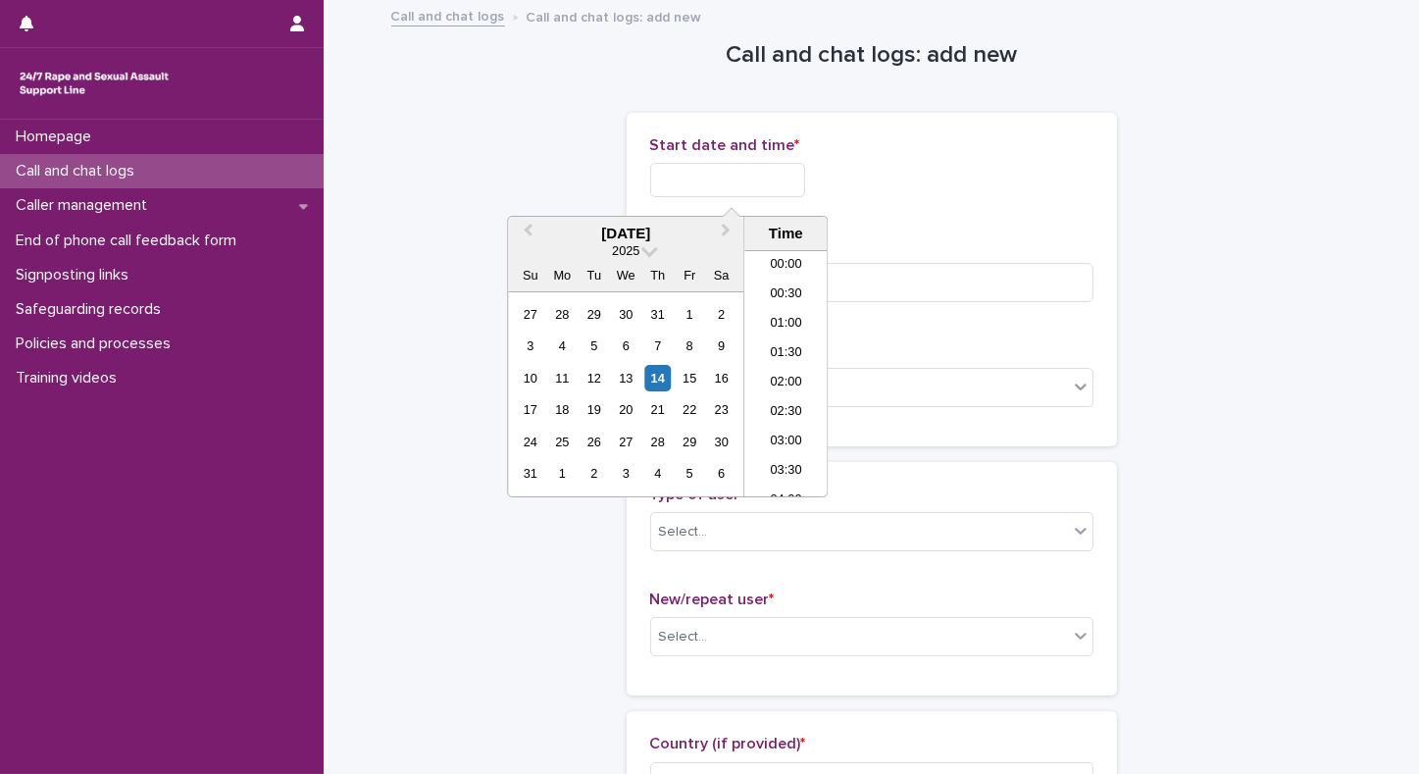
scroll to position [569, 0]
click at [771, 371] on li "11:30" at bounding box center [786, 373] width 83 height 29
click at [761, 181] on input "**********" at bounding box center [727, 180] width 155 height 34
type input "**********"
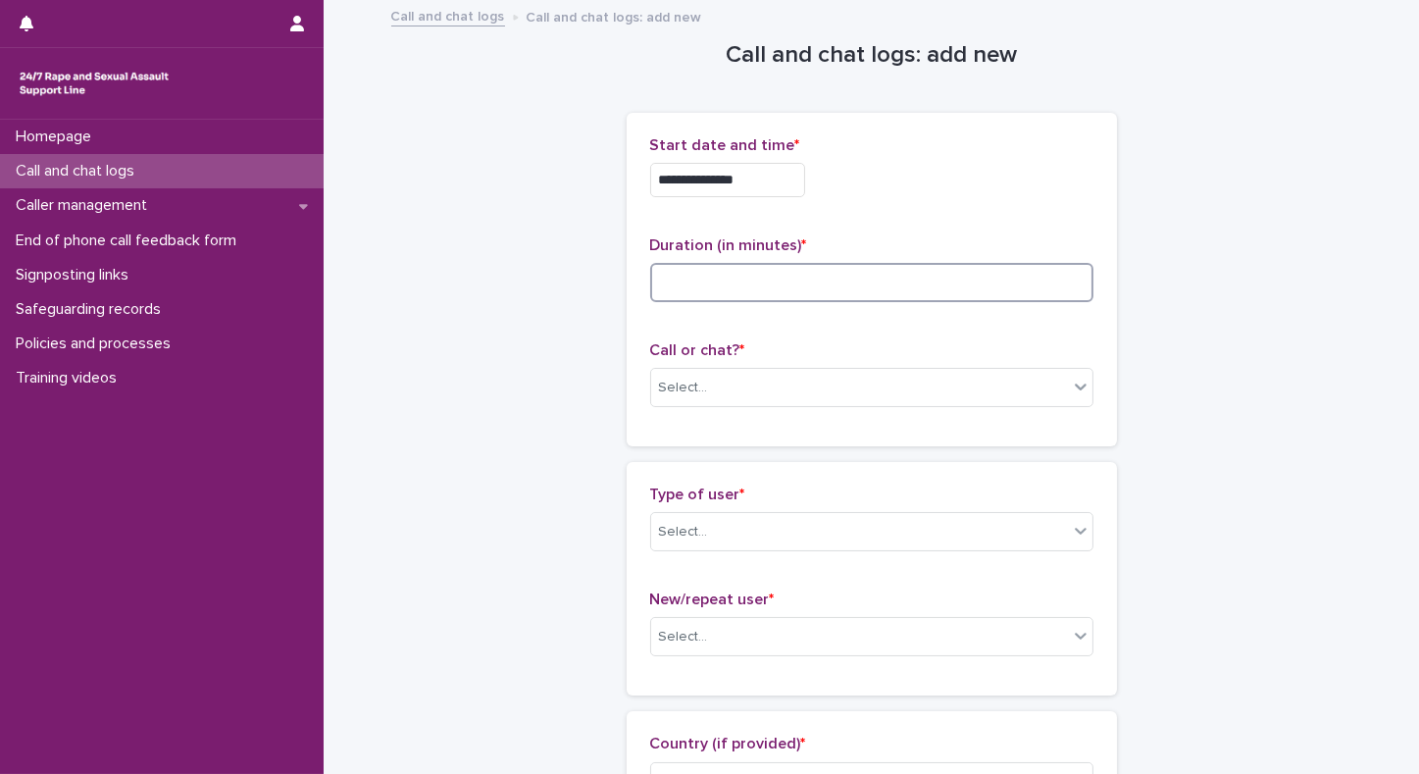
click at [1007, 274] on input at bounding box center [871, 282] width 443 height 39
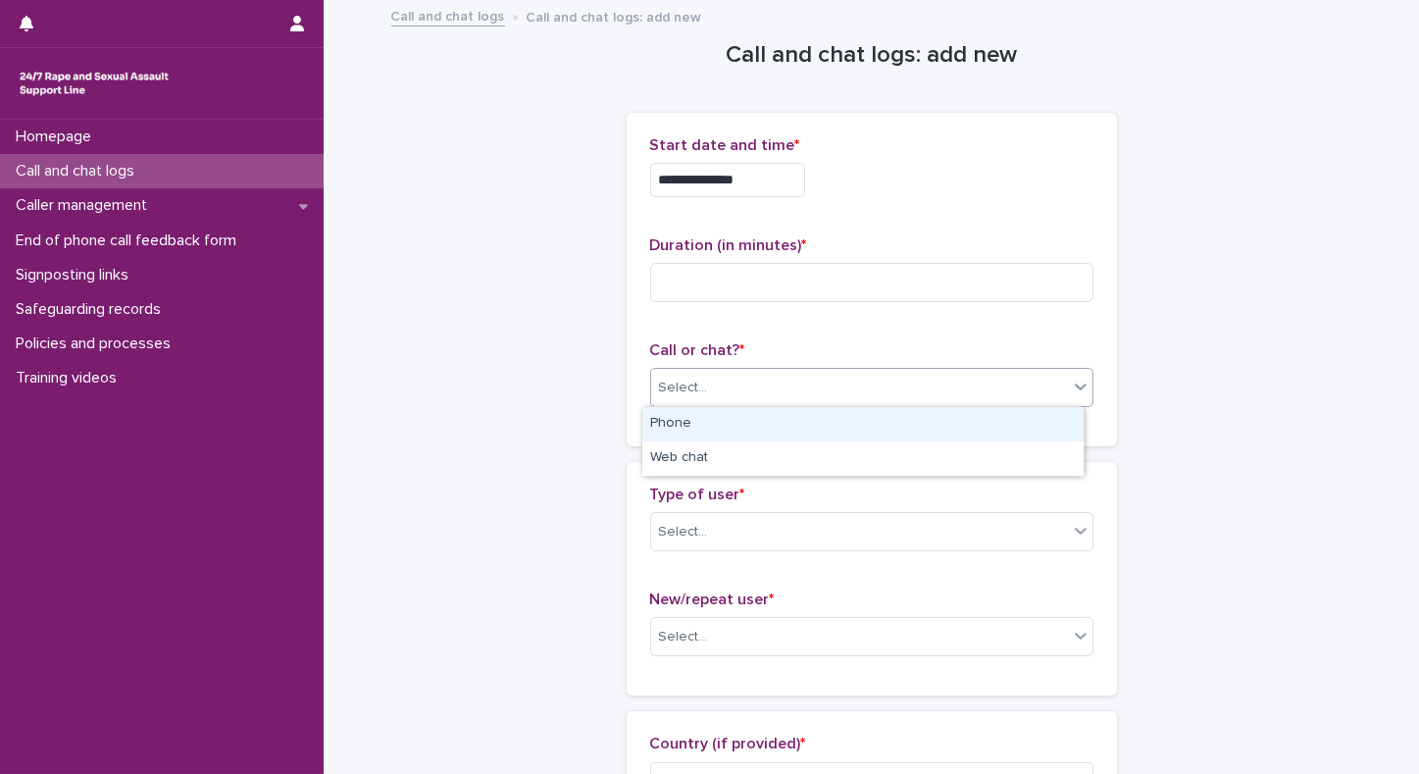
click at [668, 397] on div "Select..." at bounding box center [859, 388] width 417 height 32
click at [675, 427] on div "Phone" at bounding box center [863, 424] width 441 height 34
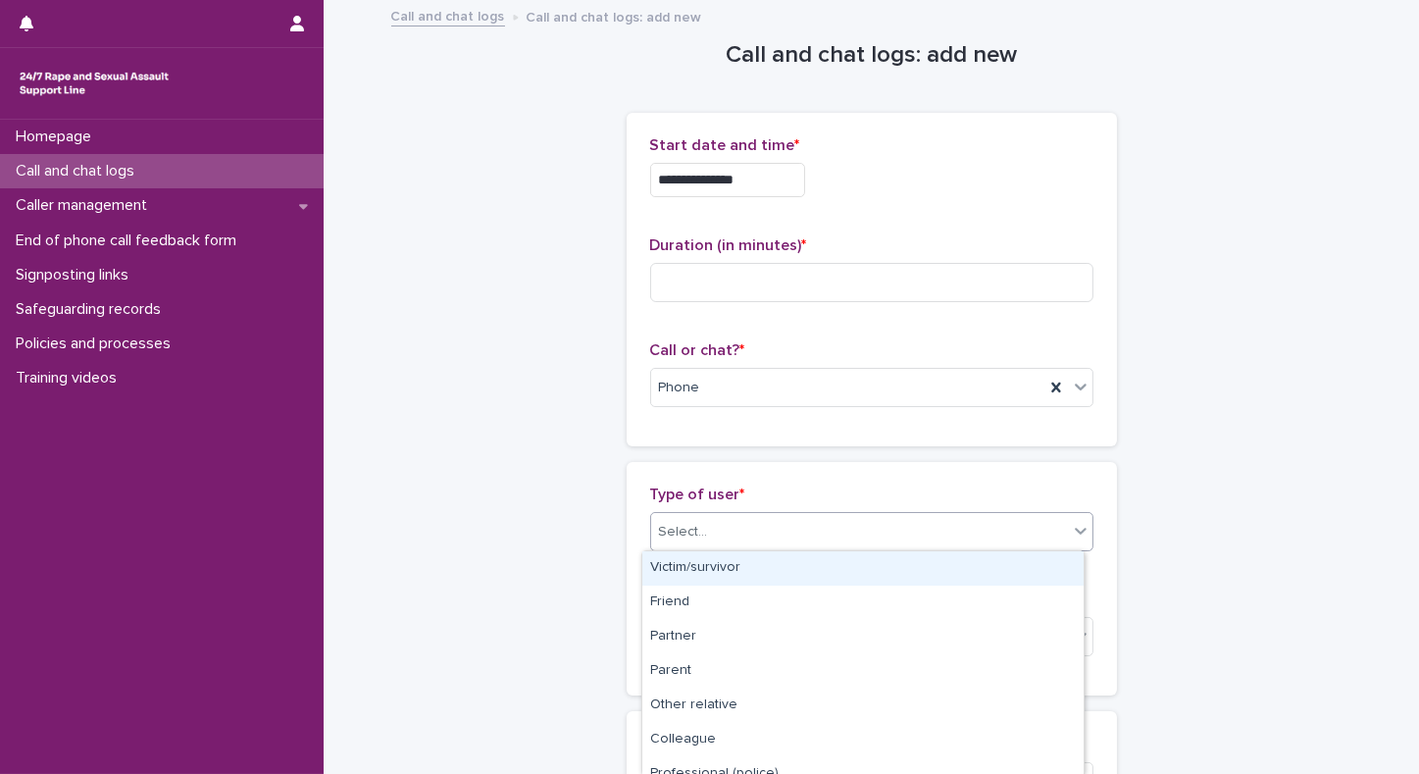
click at [668, 541] on div "Select..." at bounding box center [683, 532] width 49 height 21
click at [675, 575] on div "Victim/survivor" at bounding box center [863, 568] width 441 height 34
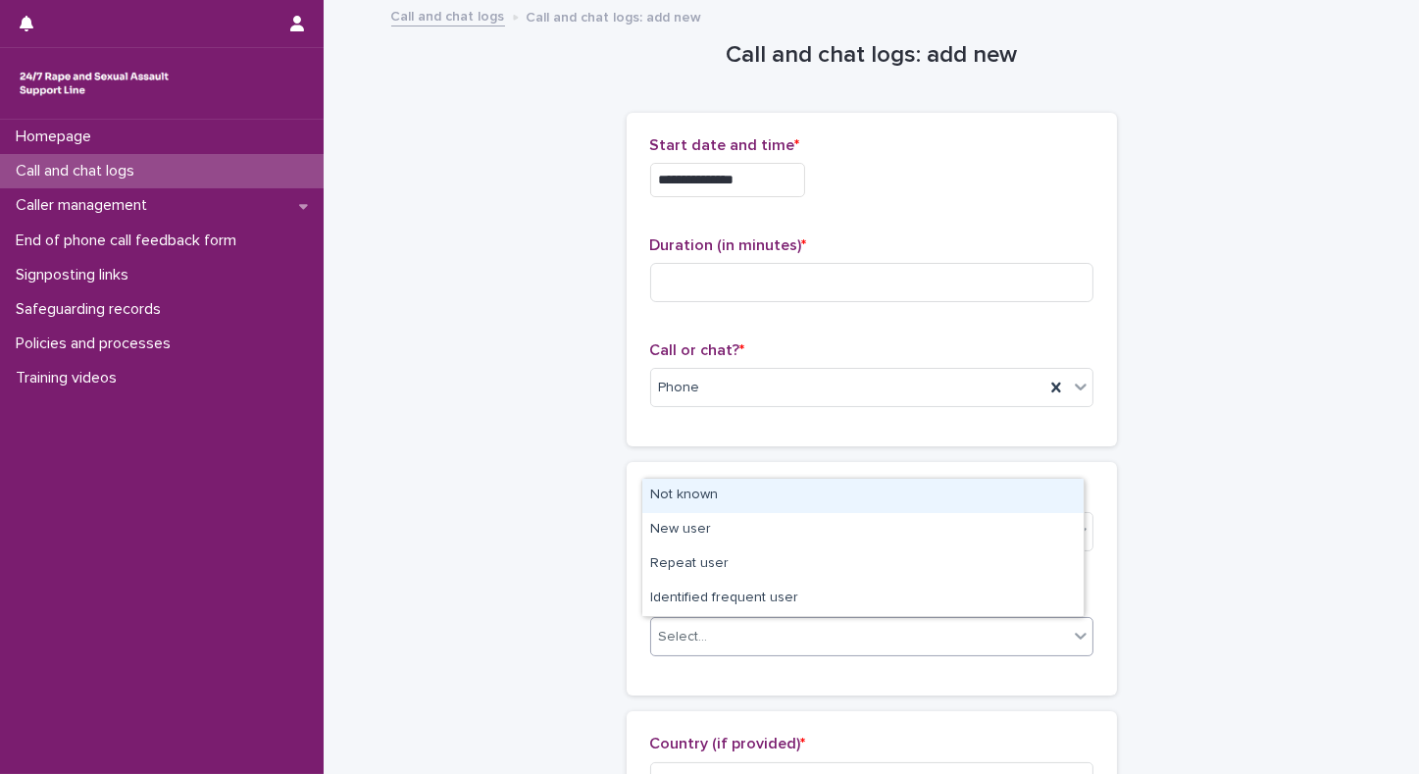
click at [673, 644] on div "Select..." at bounding box center [683, 637] width 49 height 21
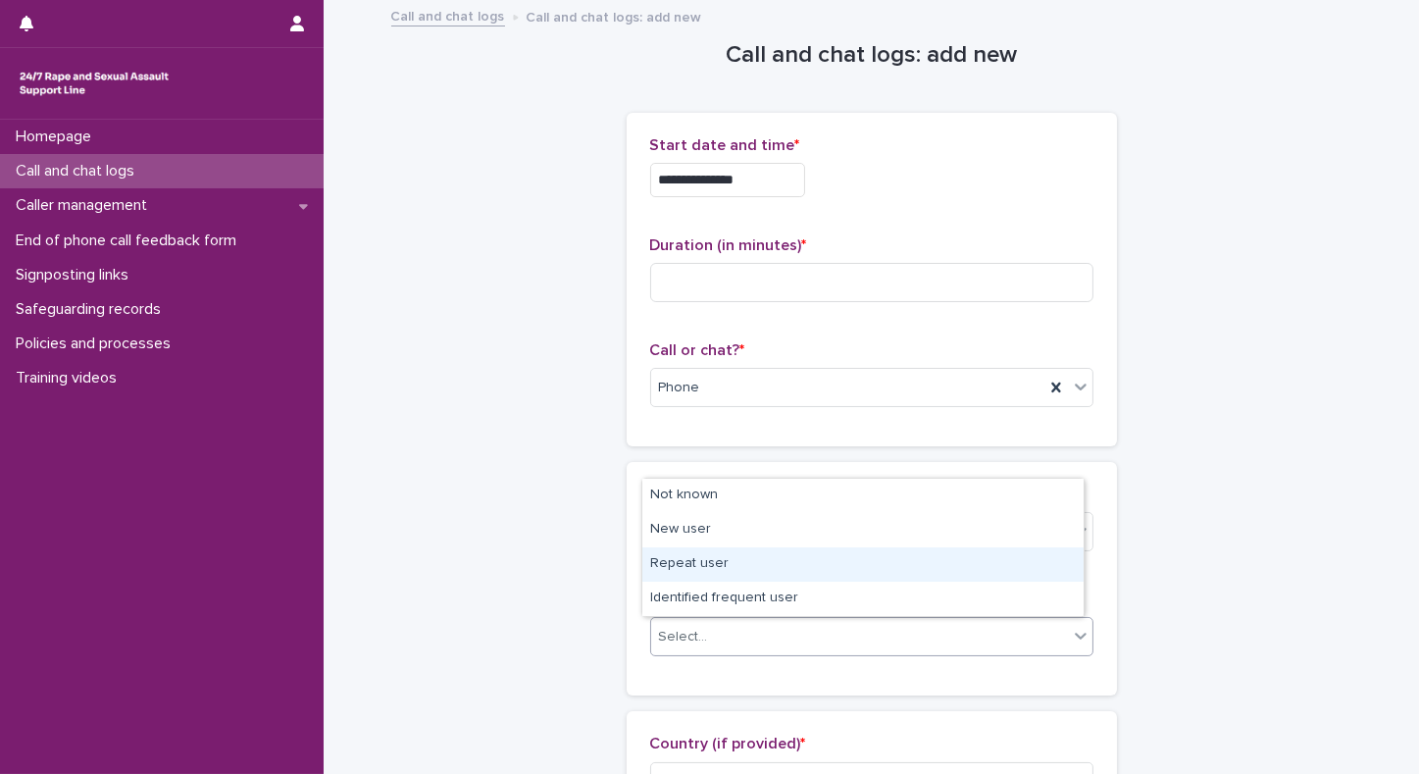
click at [694, 562] on div "Repeat user" at bounding box center [863, 564] width 441 height 34
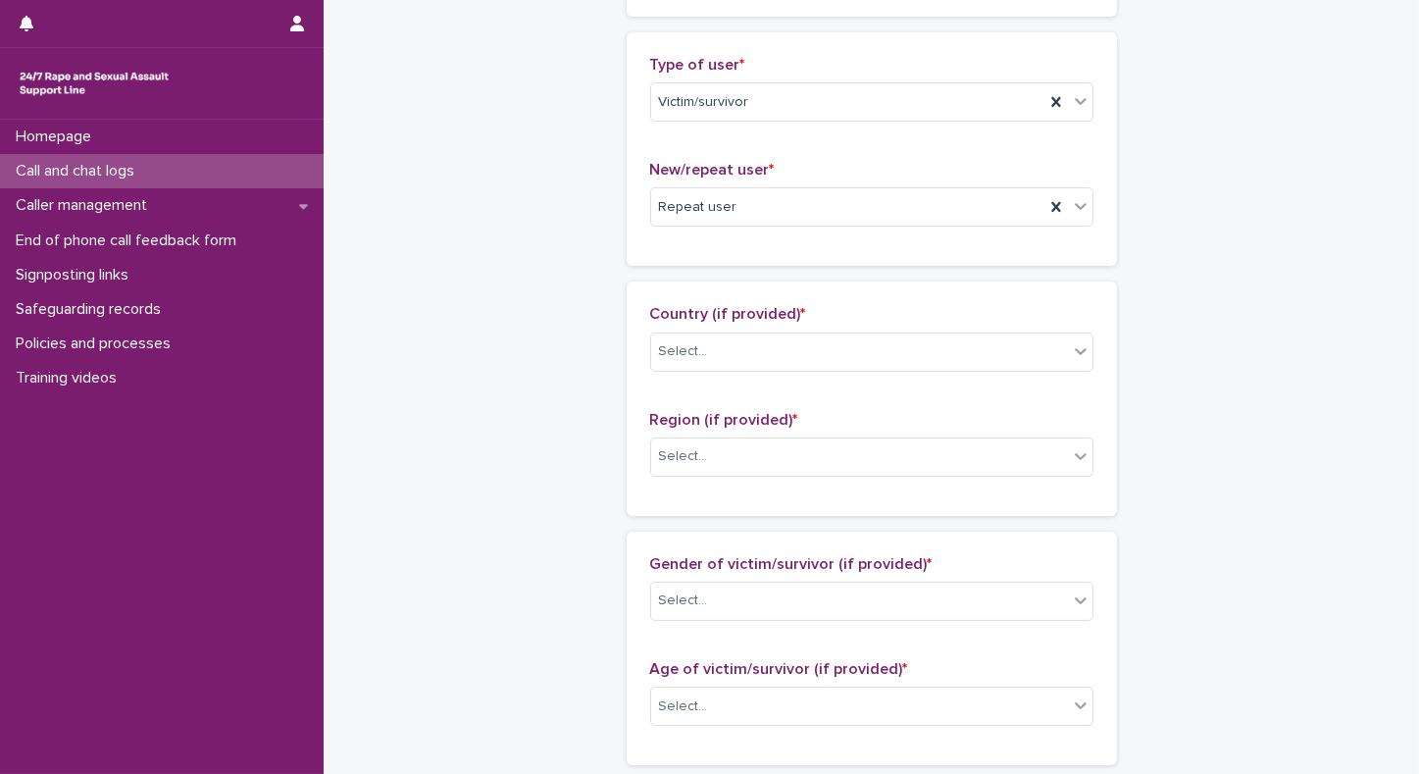
scroll to position [439, 0]
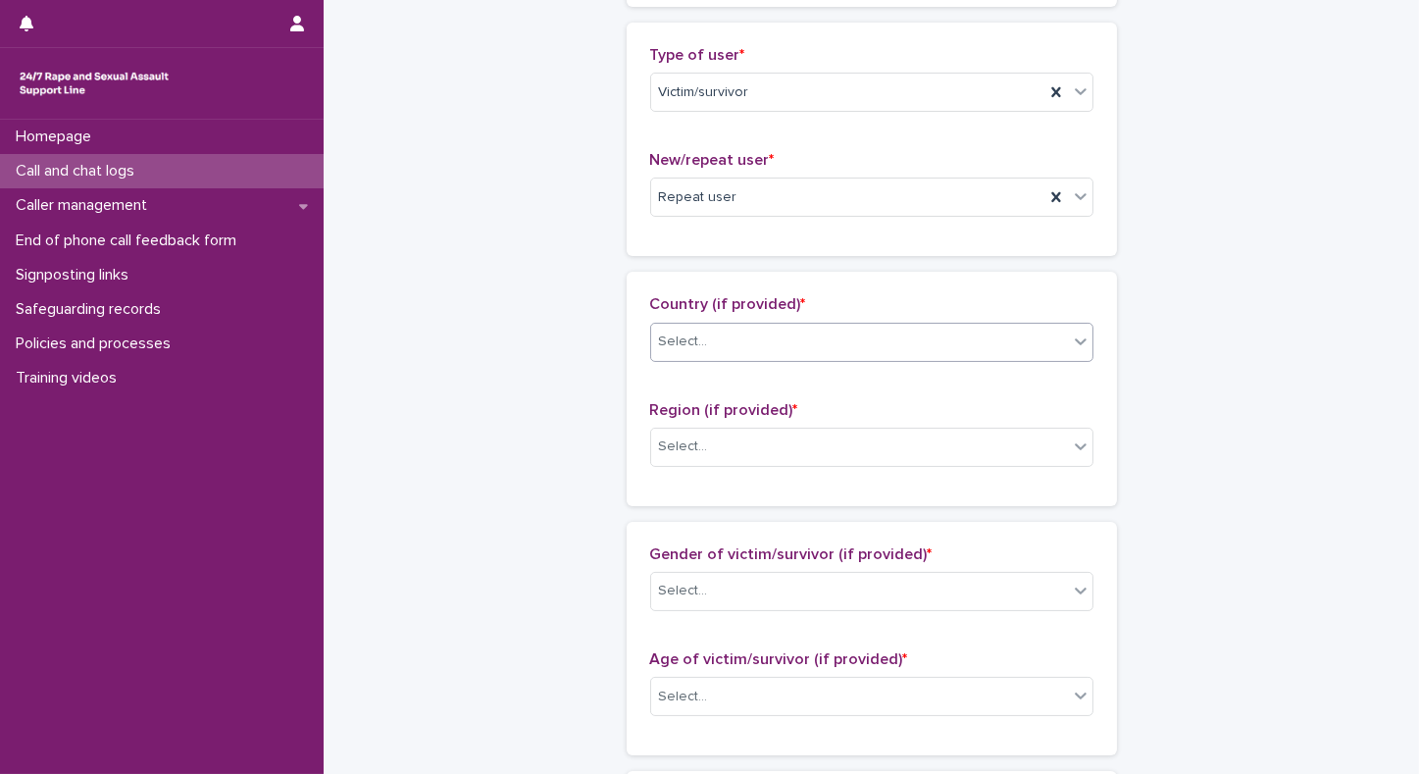
click at [959, 339] on div "Select..." at bounding box center [859, 342] width 417 height 32
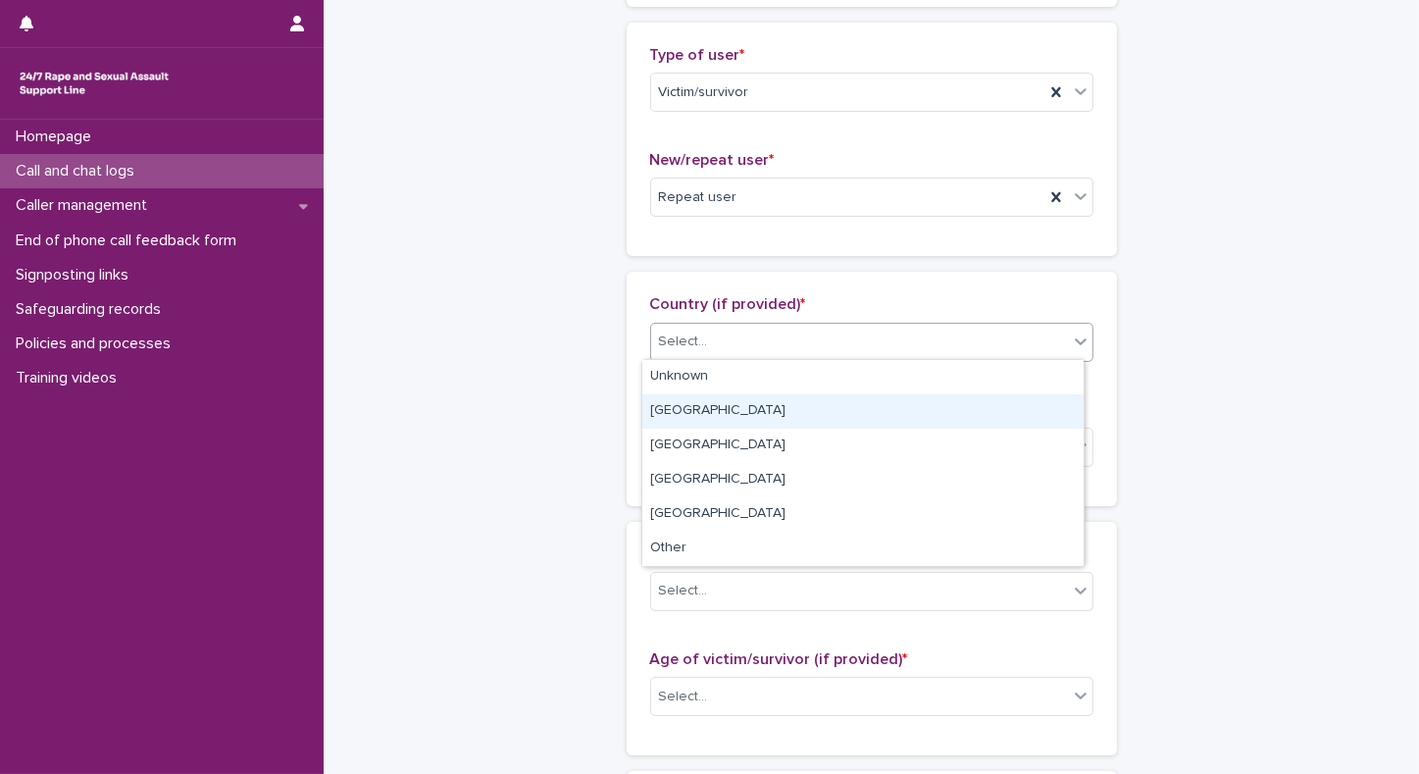
click at [818, 412] on div "[GEOGRAPHIC_DATA]" at bounding box center [863, 411] width 441 height 34
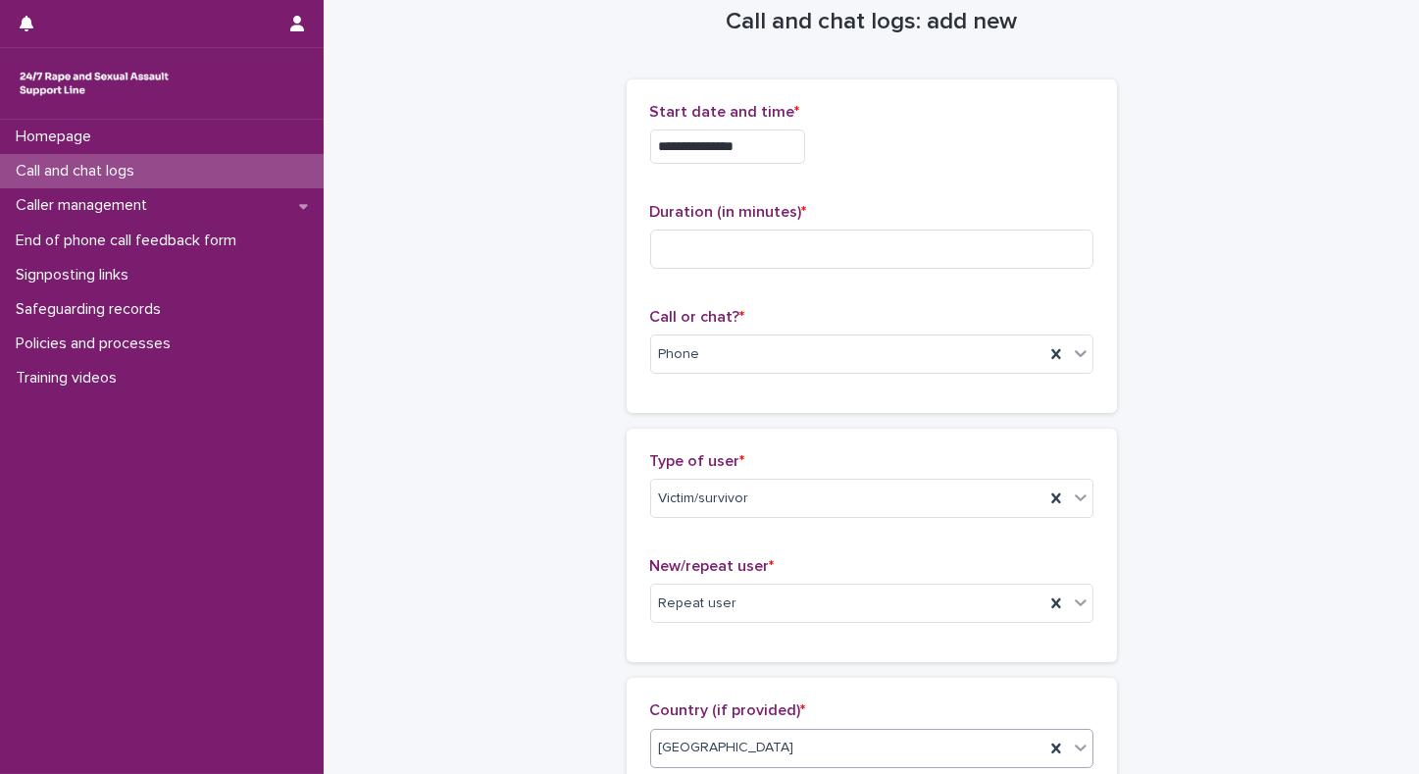
scroll to position [0, 0]
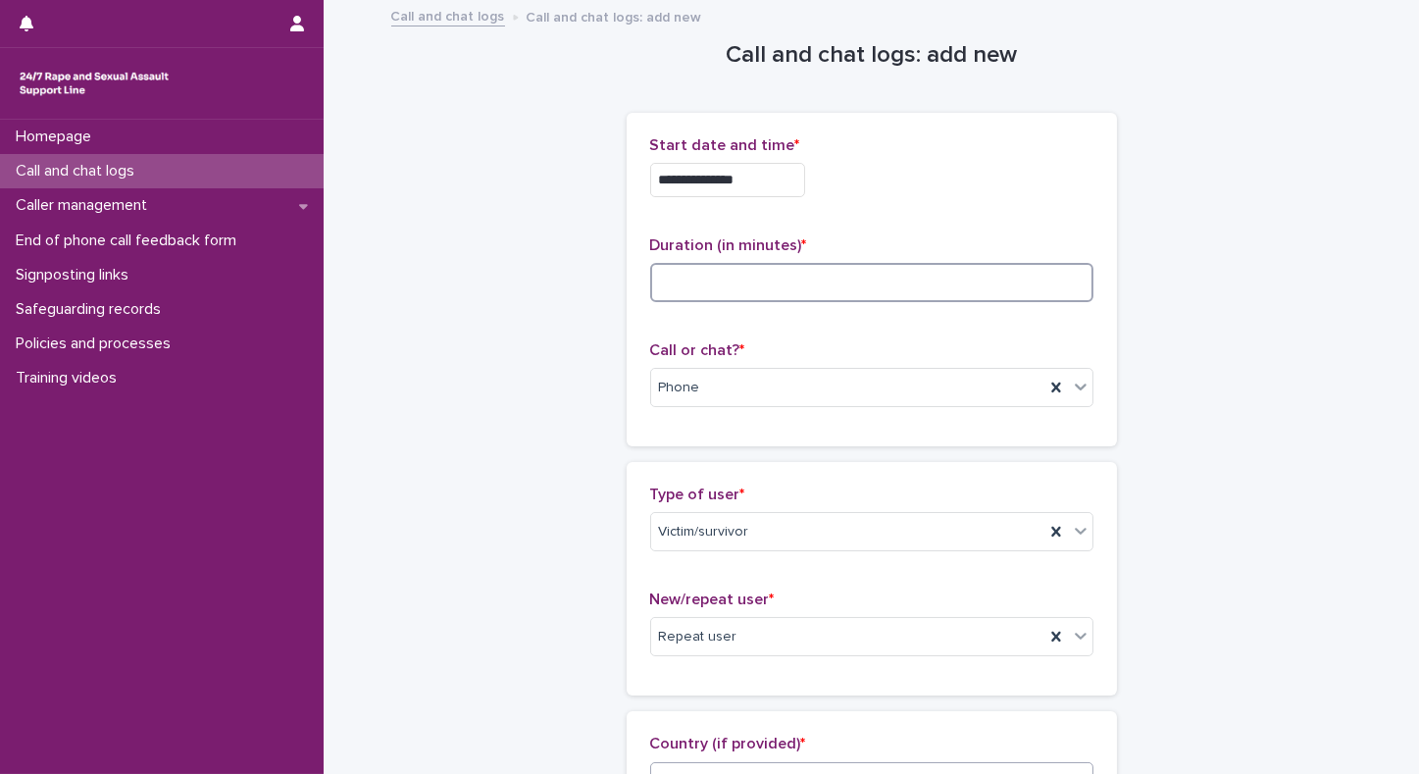
click at [788, 284] on input at bounding box center [871, 282] width 443 height 39
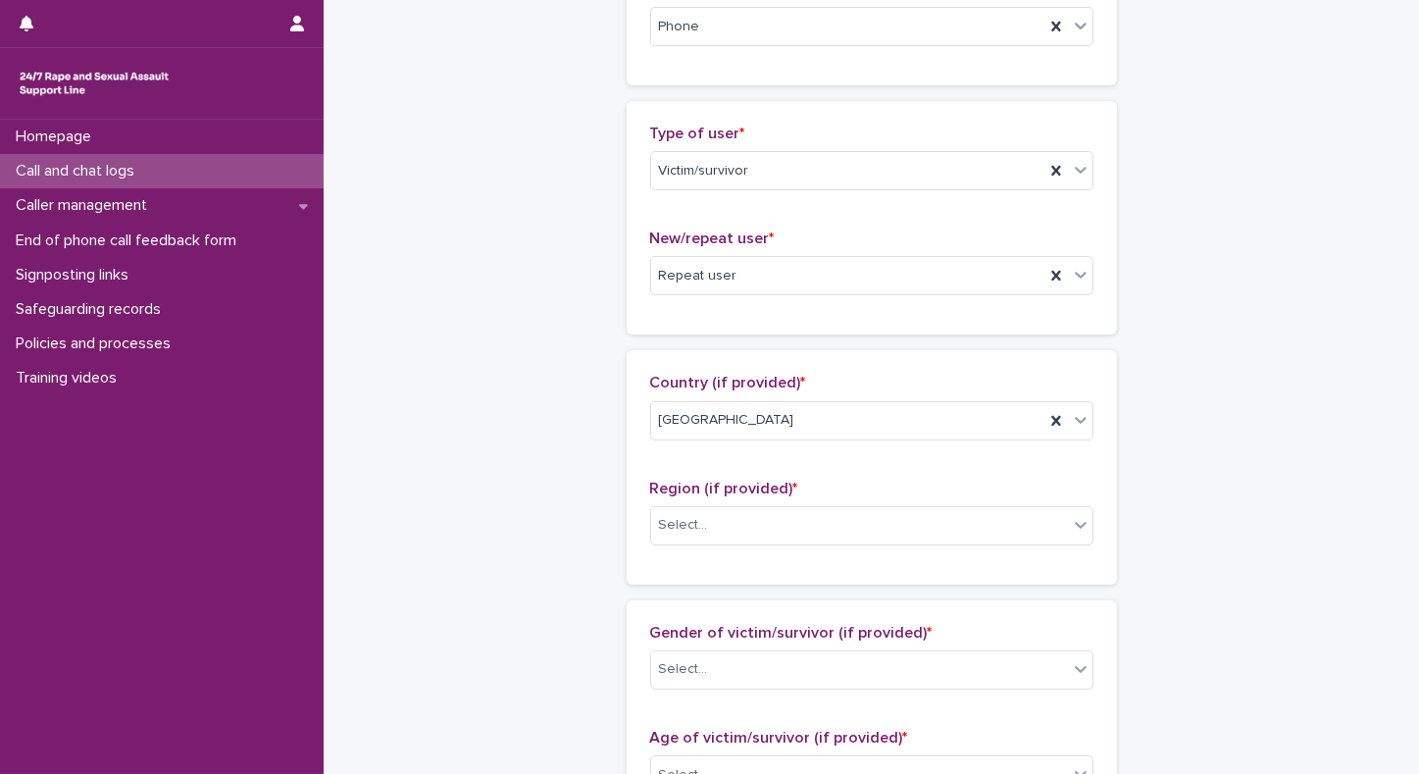
scroll to position [552, 0]
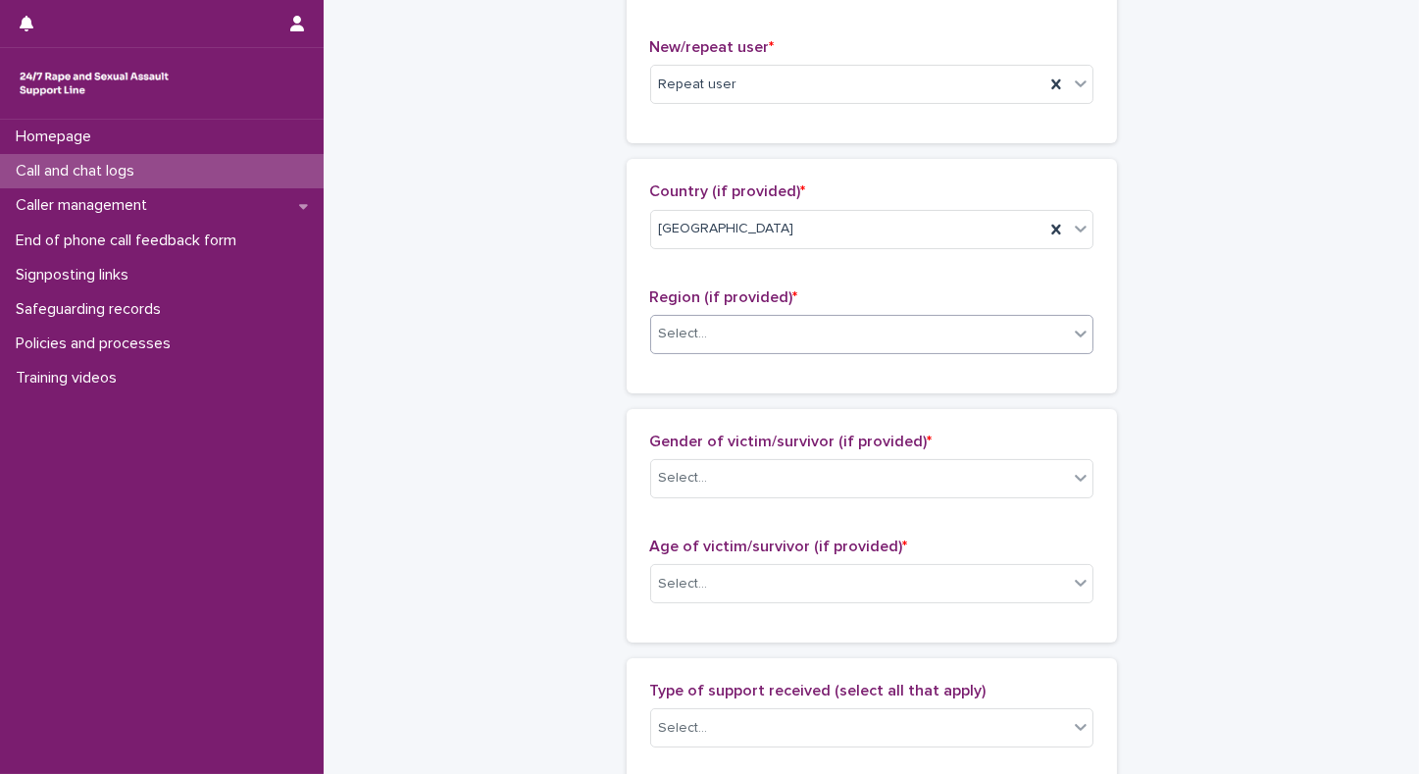
type input "*"
click at [711, 329] on div "Select..." at bounding box center [859, 334] width 417 height 32
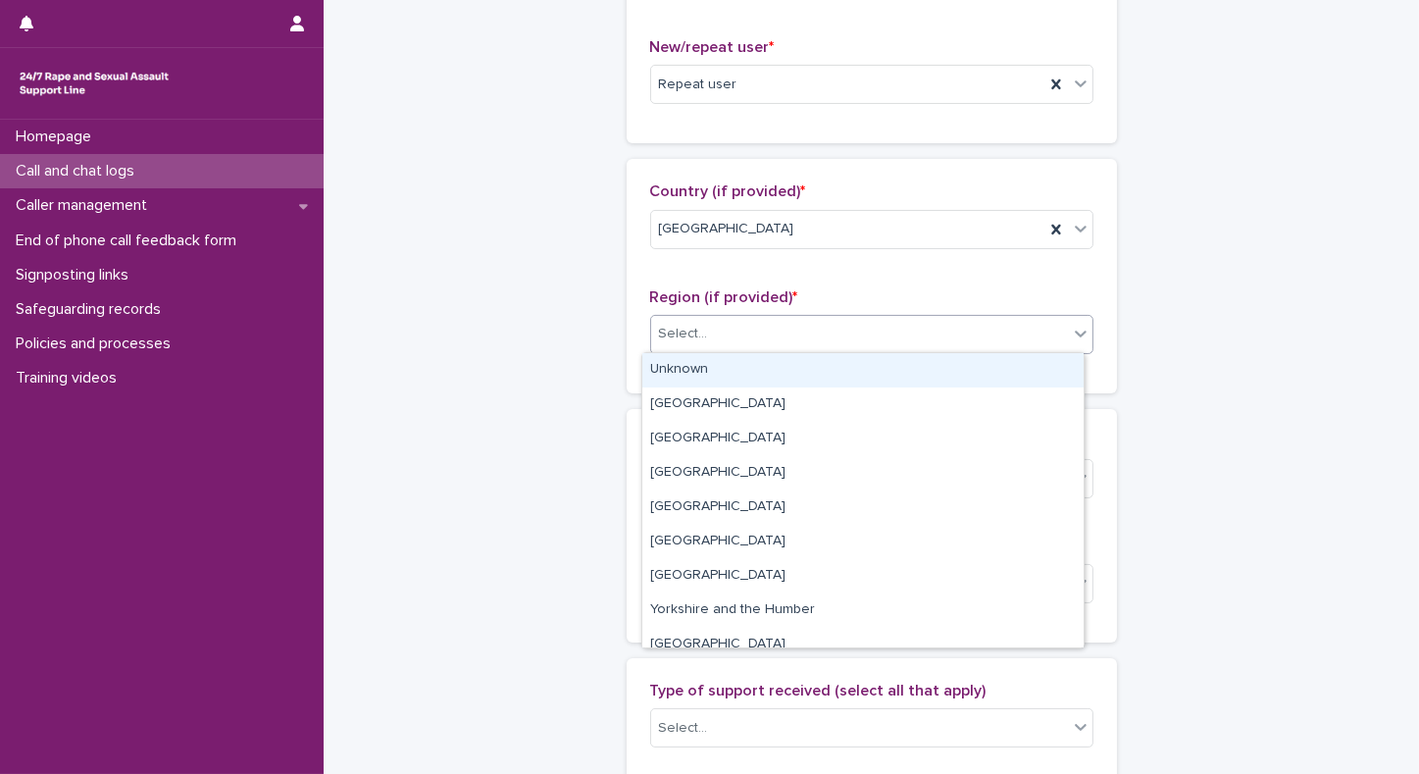
click at [667, 371] on div "Unknown" at bounding box center [863, 370] width 441 height 34
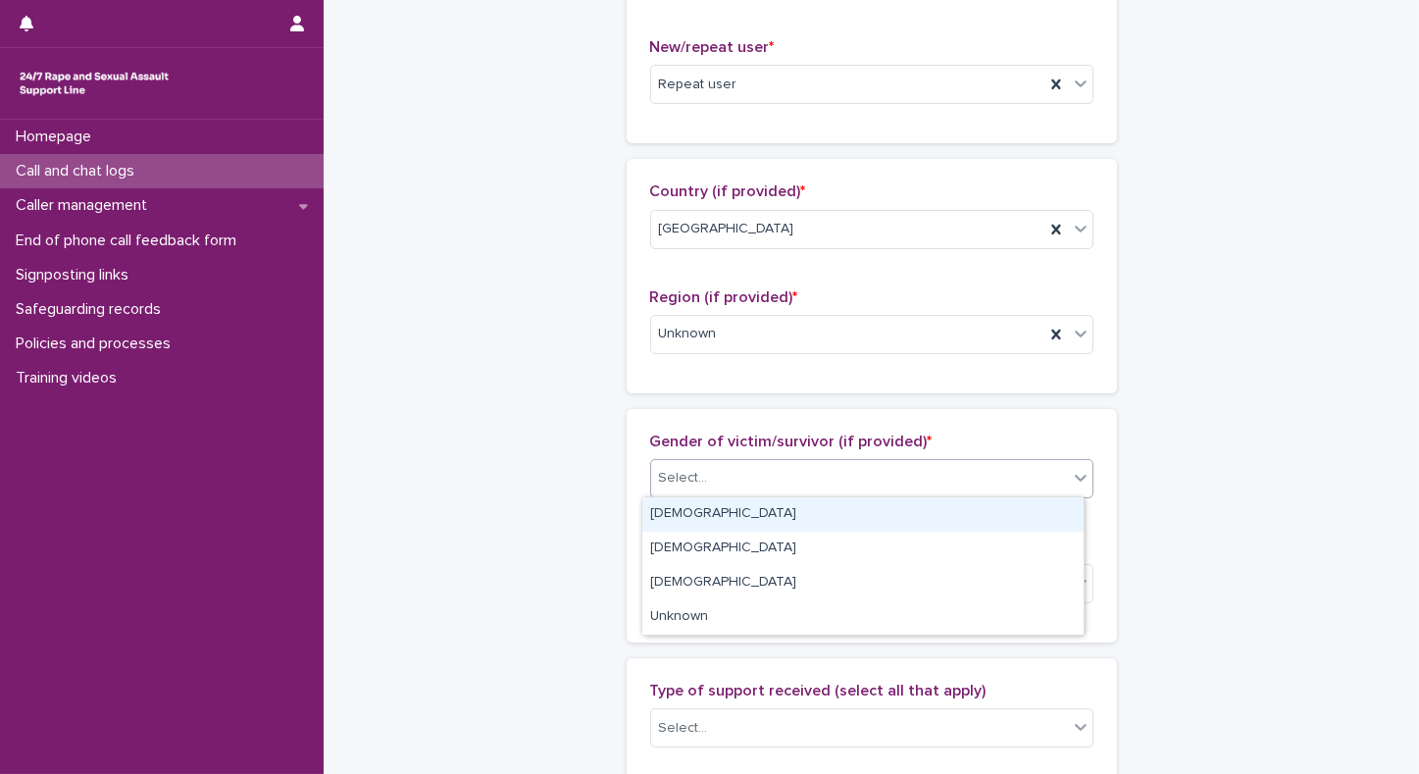
click at [667, 486] on div "Select..." at bounding box center [683, 478] width 49 height 21
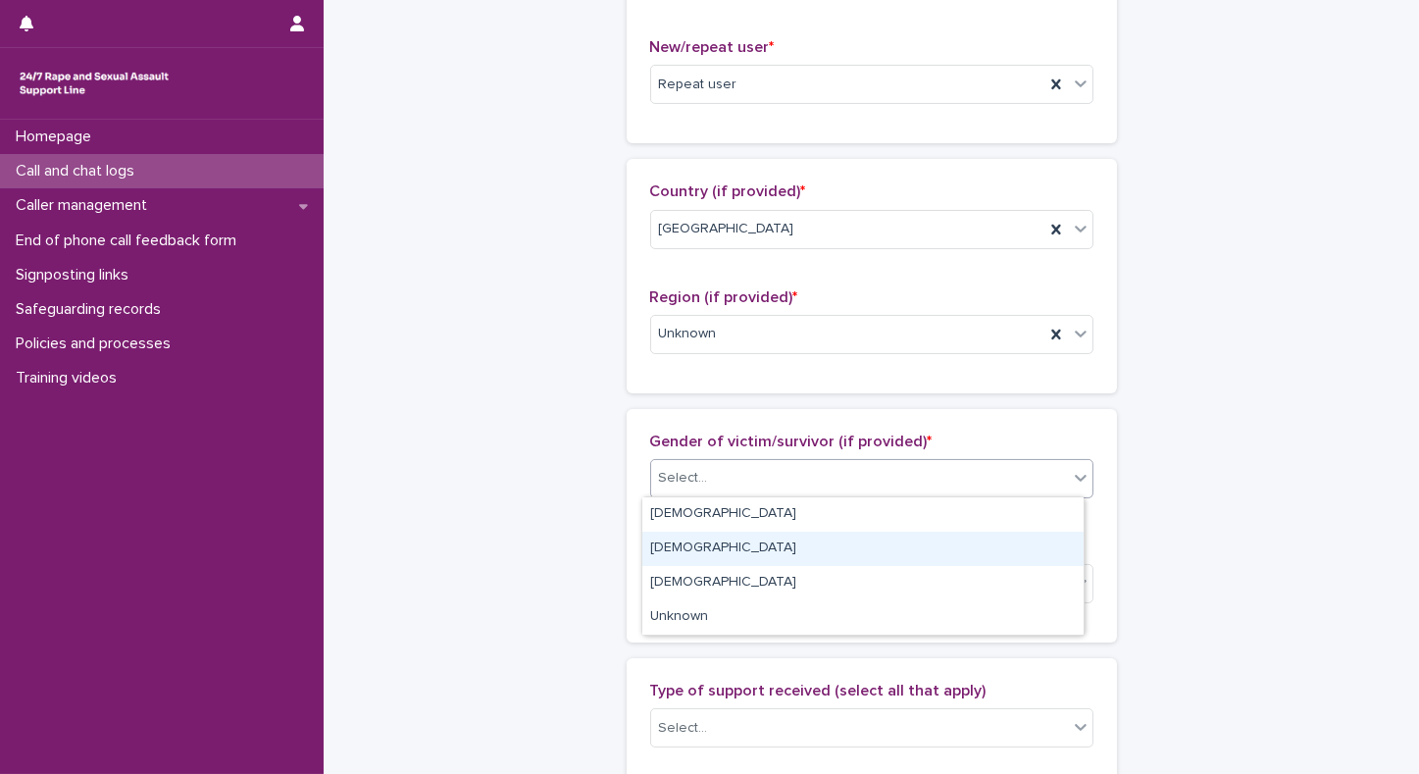
click at [677, 543] on div "[DEMOGRAPHIC_DATA]" at bounding box center [863, 549] width 441 height 34
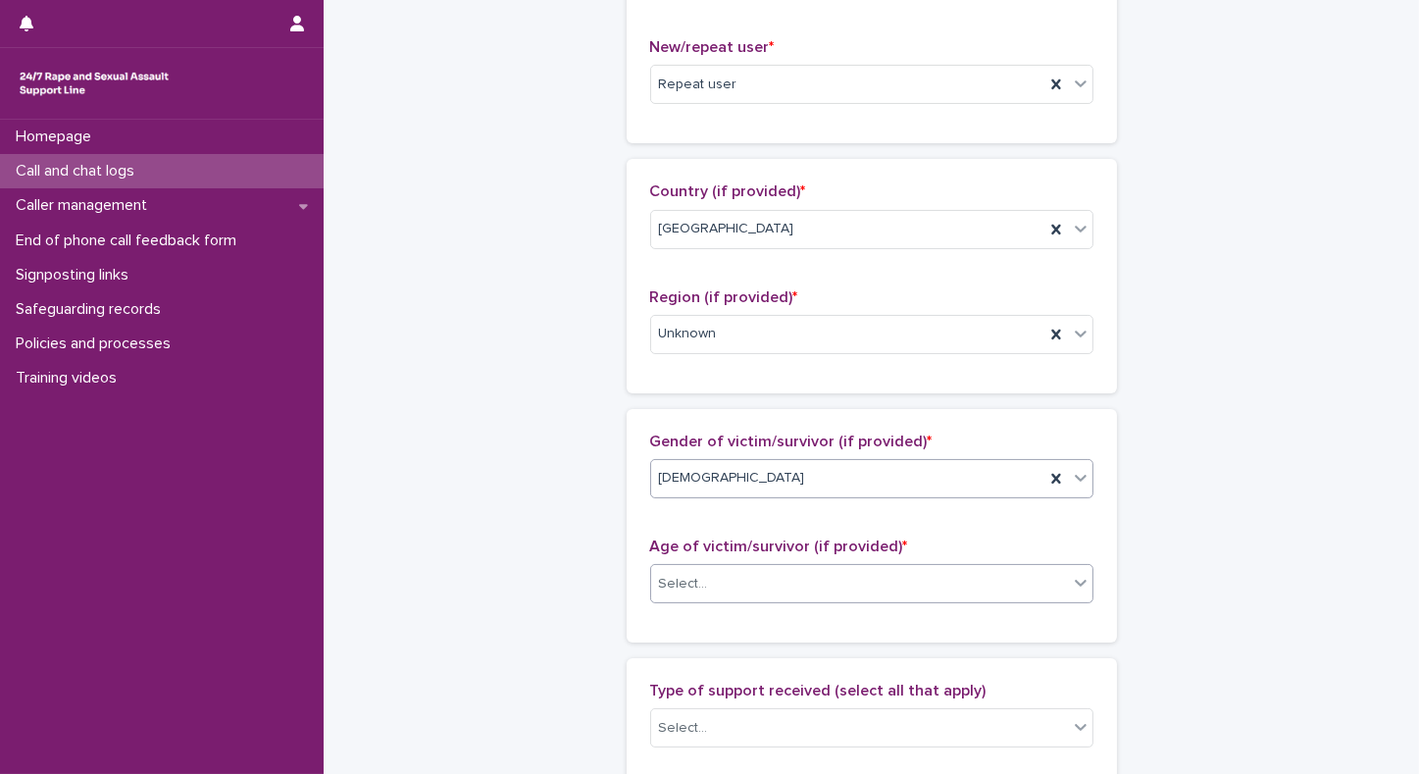
click at [693, 576] on div "Select..." at bounding box center [683, 584] width 49 height 21
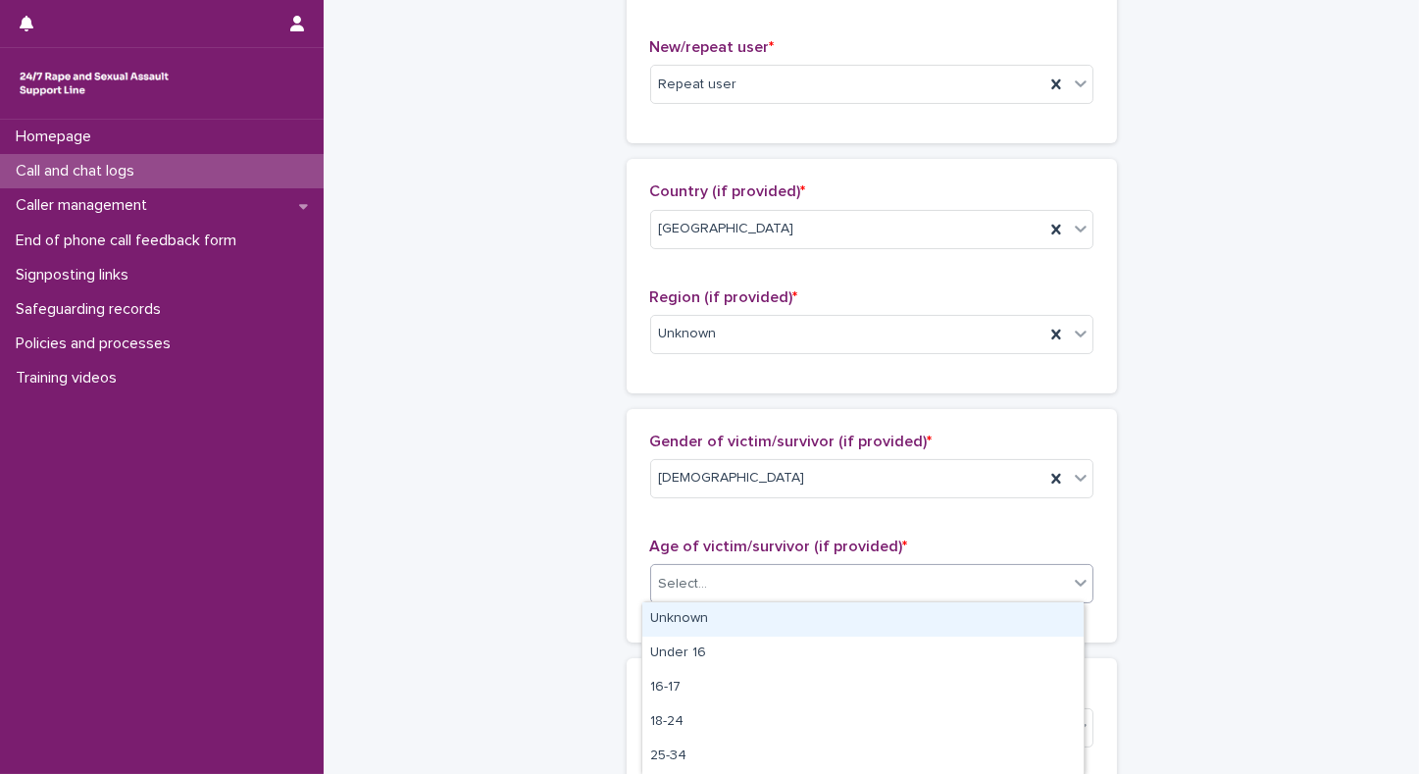
click at [676, 629] on div "Unknown" at bounding box center [863, 619] width 441 height 34
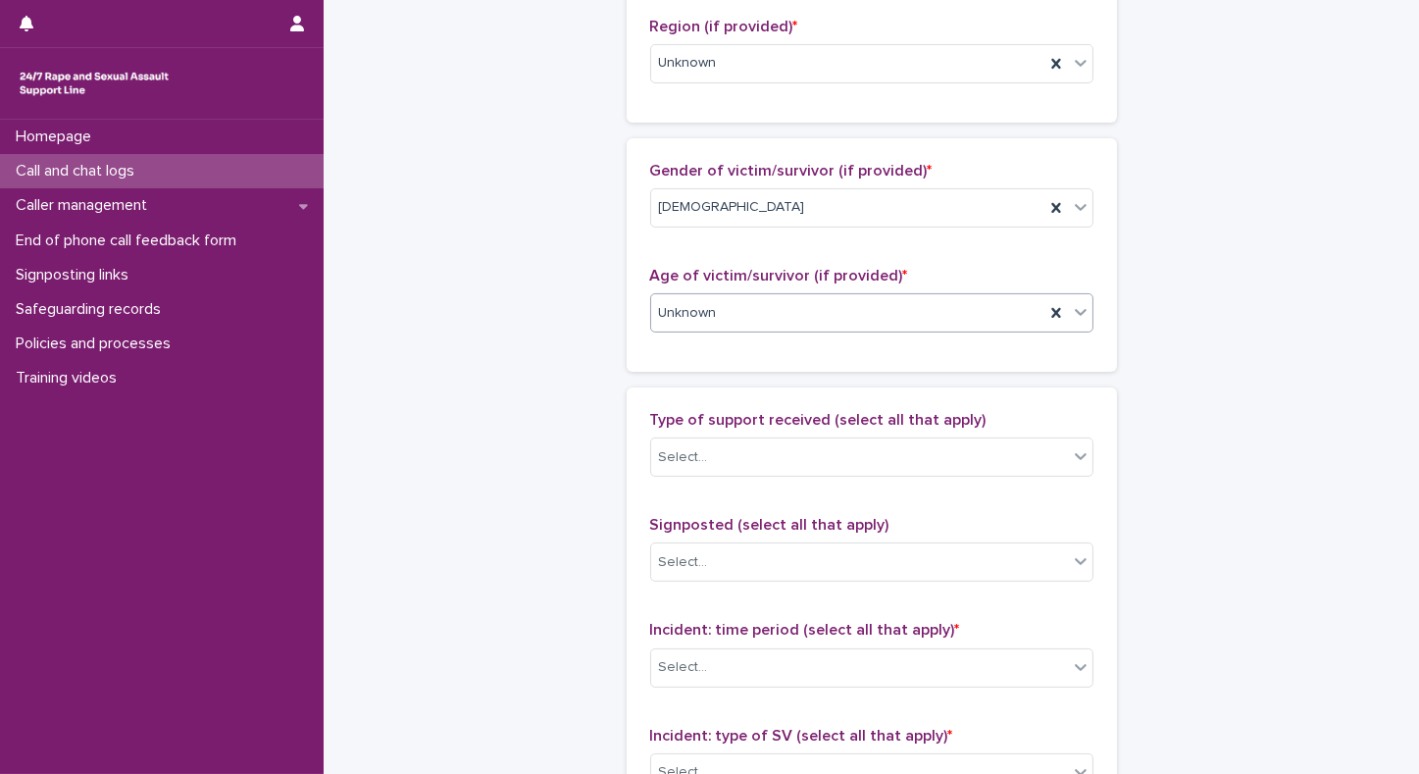
scroll to position [825, 0]
click at [762, 459] on div "Select..." at bounding box center [859, 455] width 417 height 32
click at [1200, 315] on div "**********" at bounding box center [871, 239] width 961 height 2124
click at [729, 446] on div "Select..." at bounding box center [859, 455] width 417 height 32
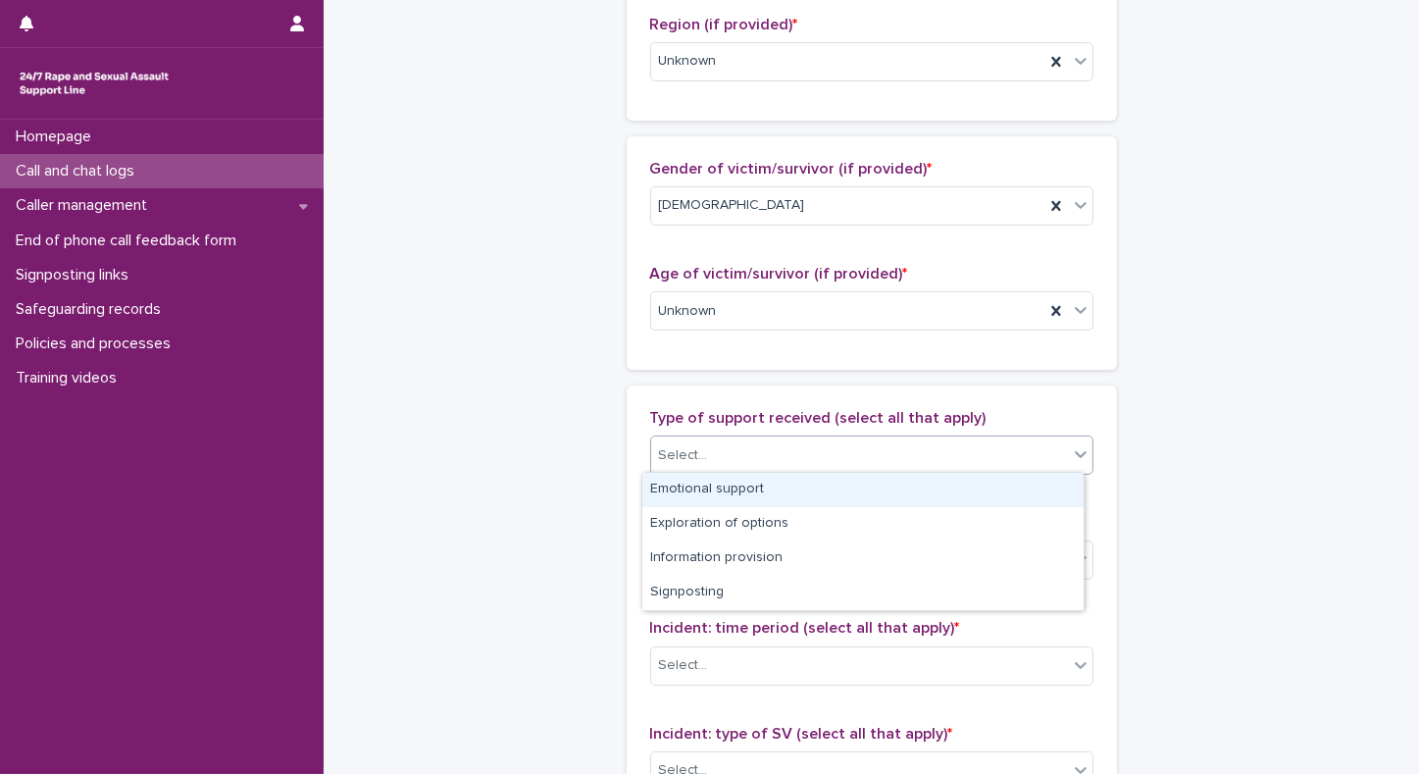
click at [724, 484] on div "Emotional support" at bounding box center [863, 490] width 441 height 34
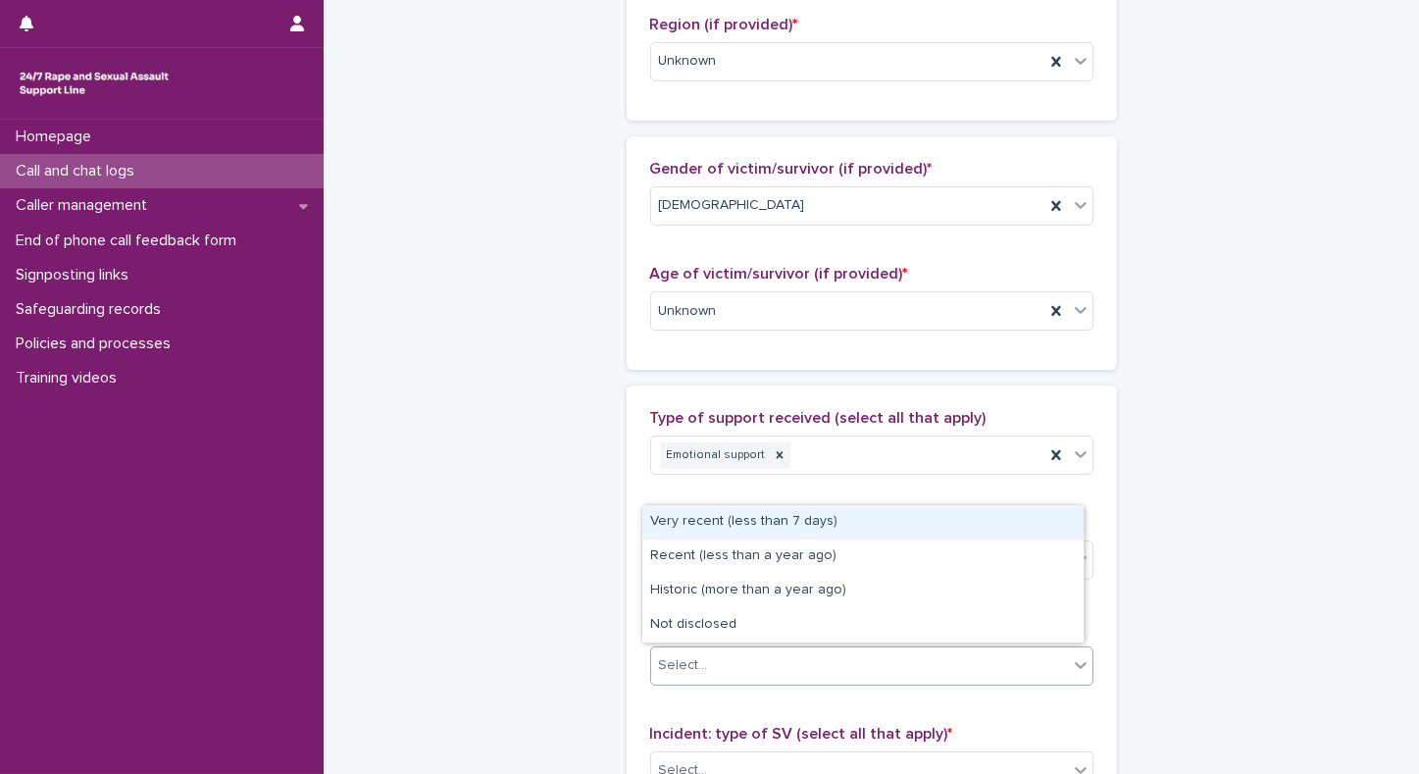
click at [691, 655] on div "Select..." at bounding box center [683, 665] width 49 height 21
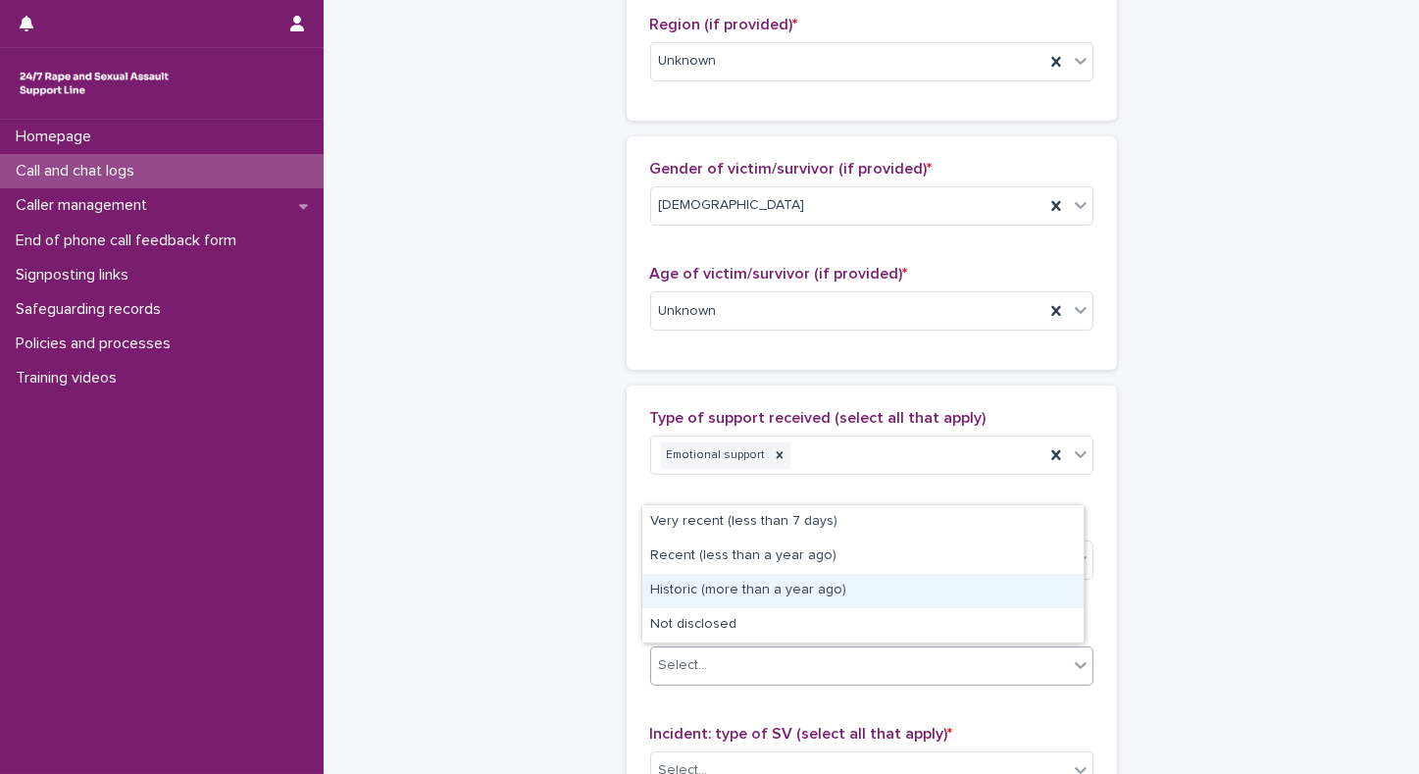
click at [688, 592] on div "Historic (more than a year ago)" at bounding box center [863, 591] width 441 height 34
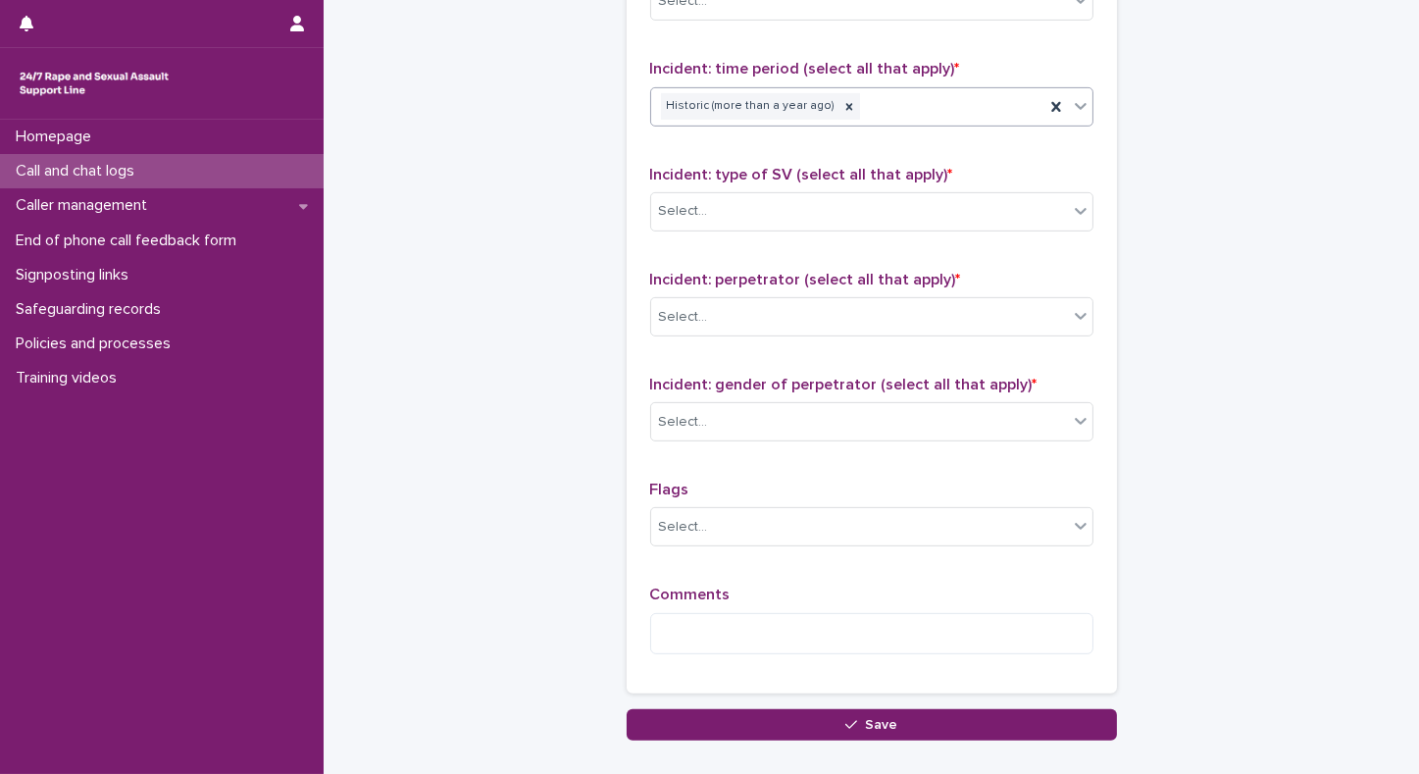
scroll to position [1397, 0]
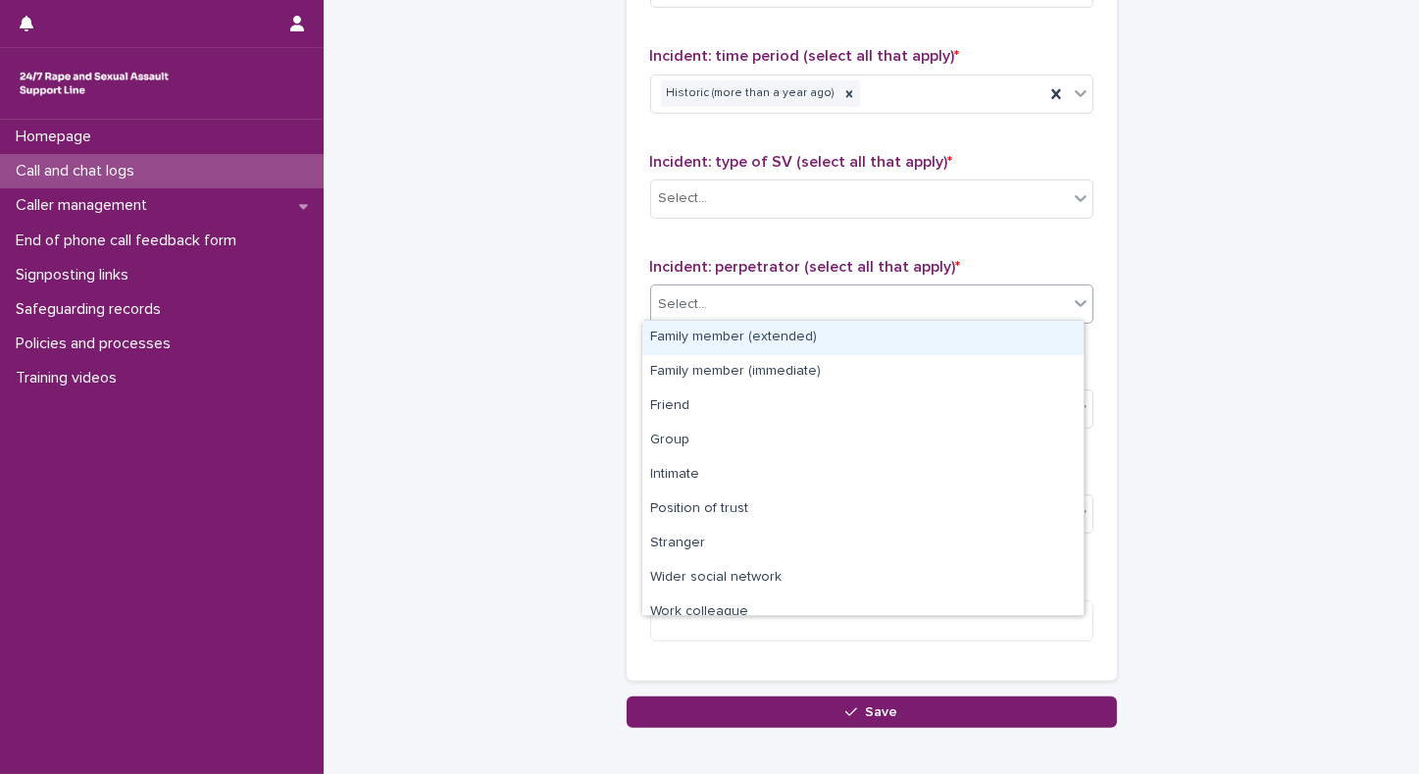
click at [906, 290] on div "Select..." at bounding box center [859, 304] width 417 height 32
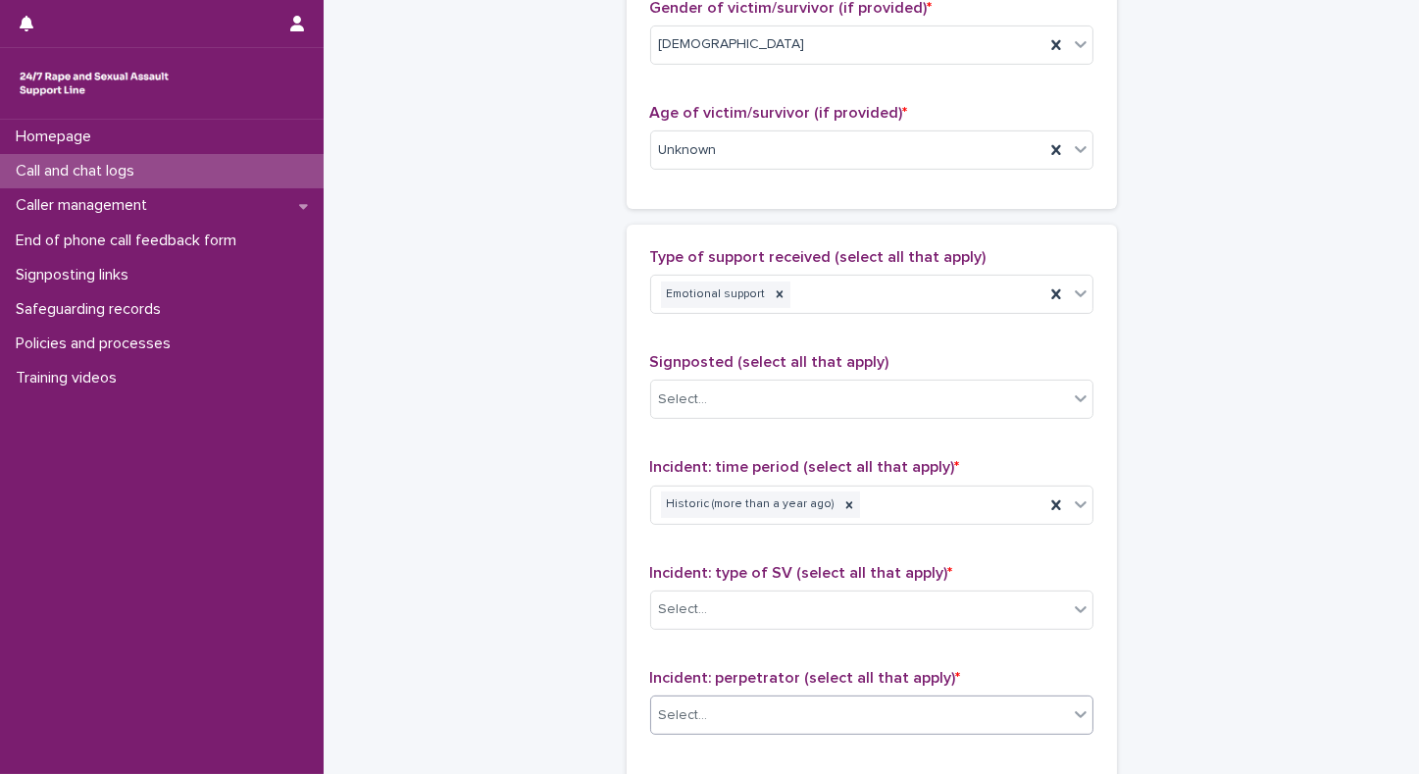
scroll to position [1211, 0]
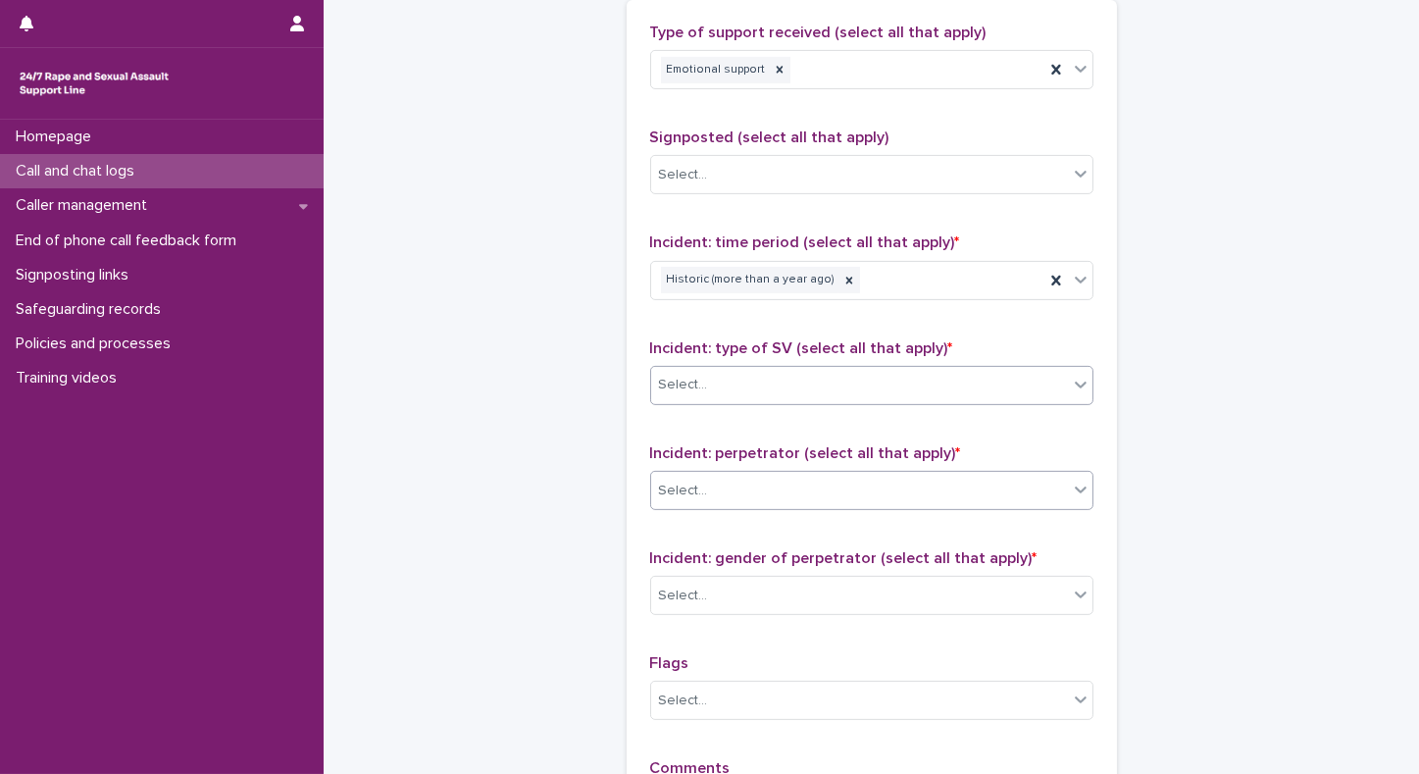
click at [762, 381] on div "Select..." at bounding box center [859, 385] width 417 height 32
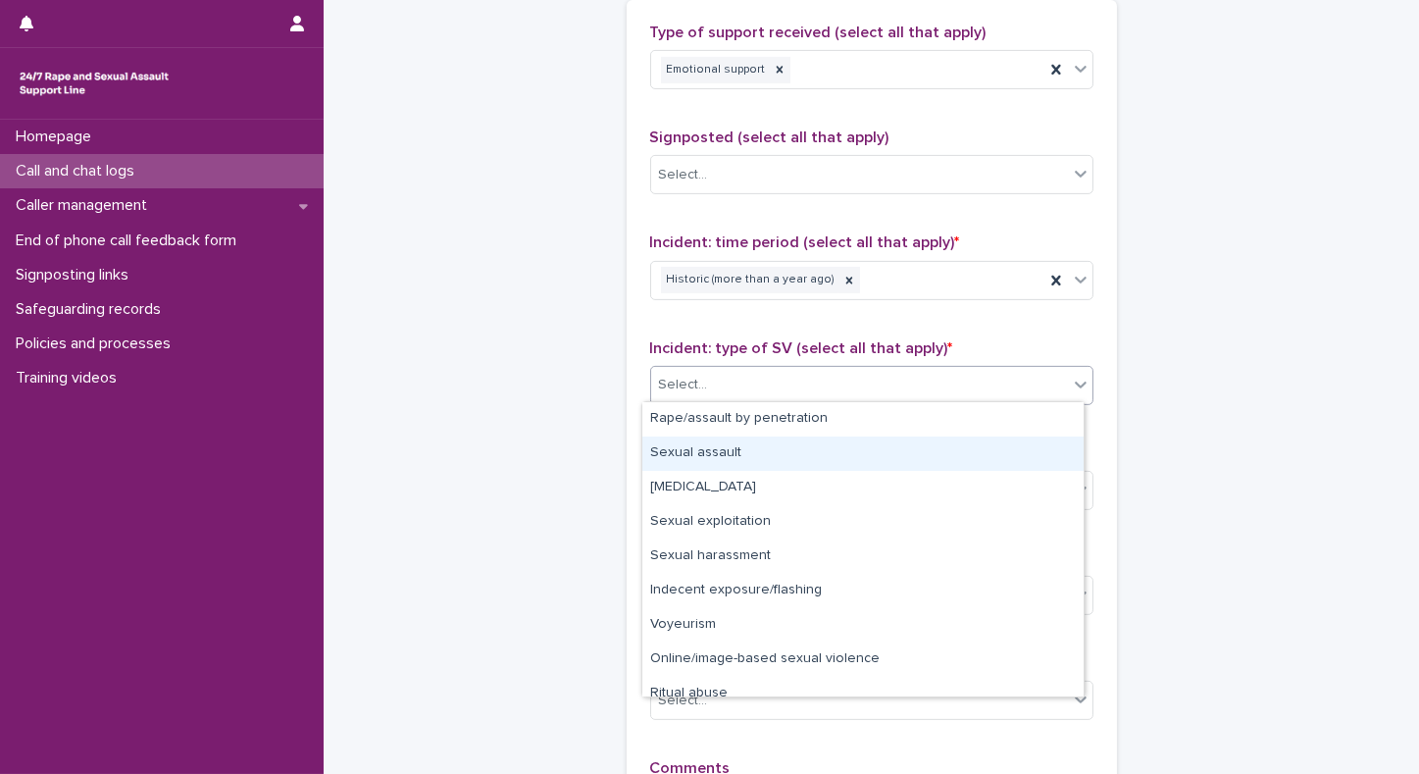
scroll to position [48, 0]
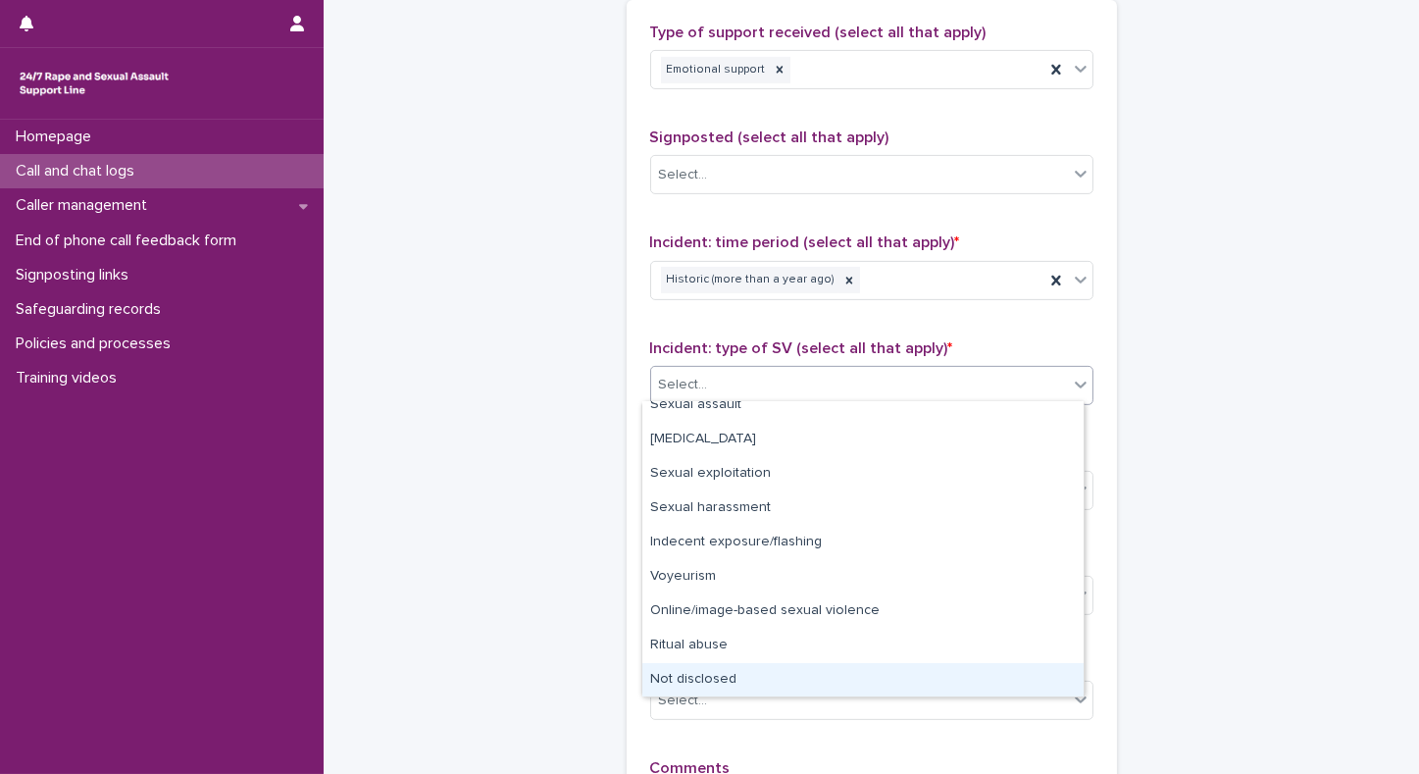
click at [698, 675] on div "Not disclosed" at bounding box center [863, 680] width 441 height 34
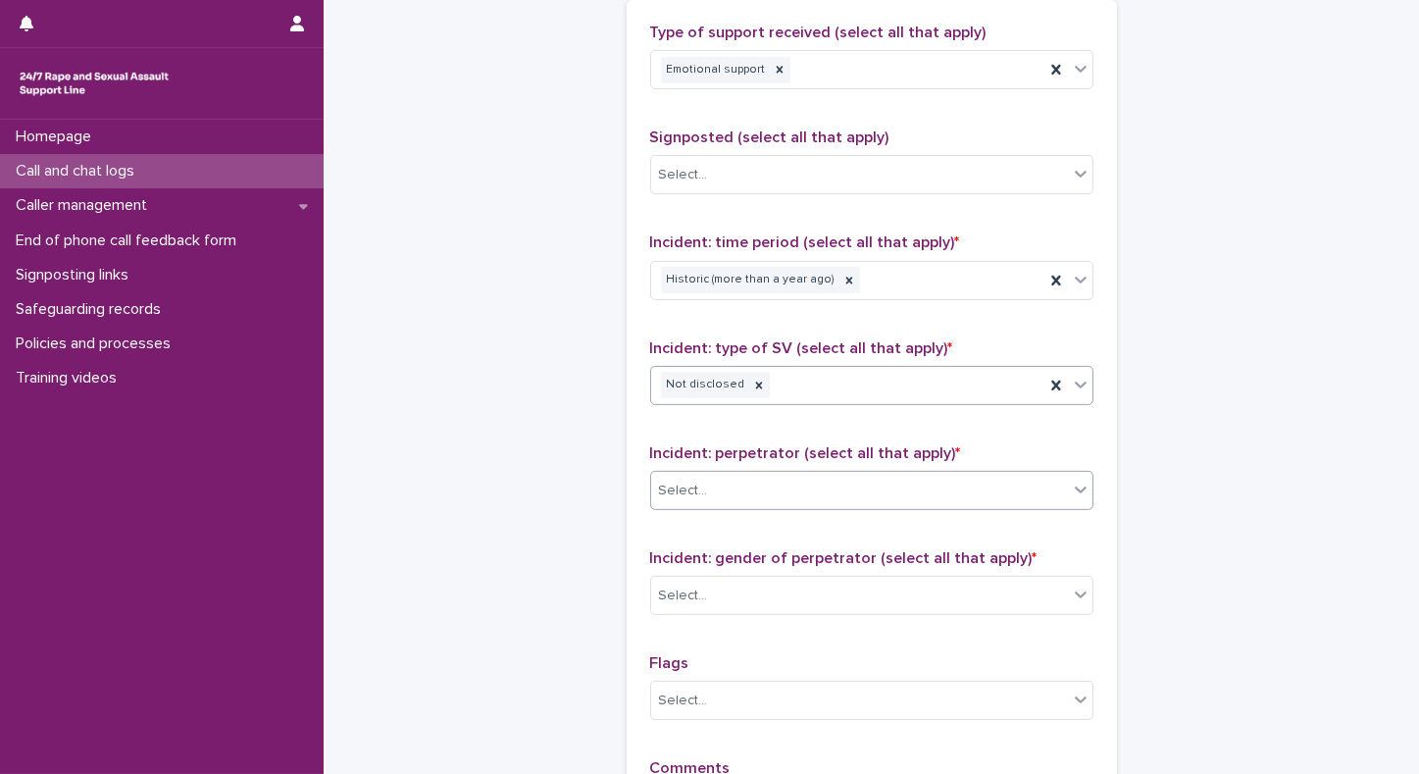
click at [747, 475] on div "Select..." at bounding box center [859, 491] width 417 height 32
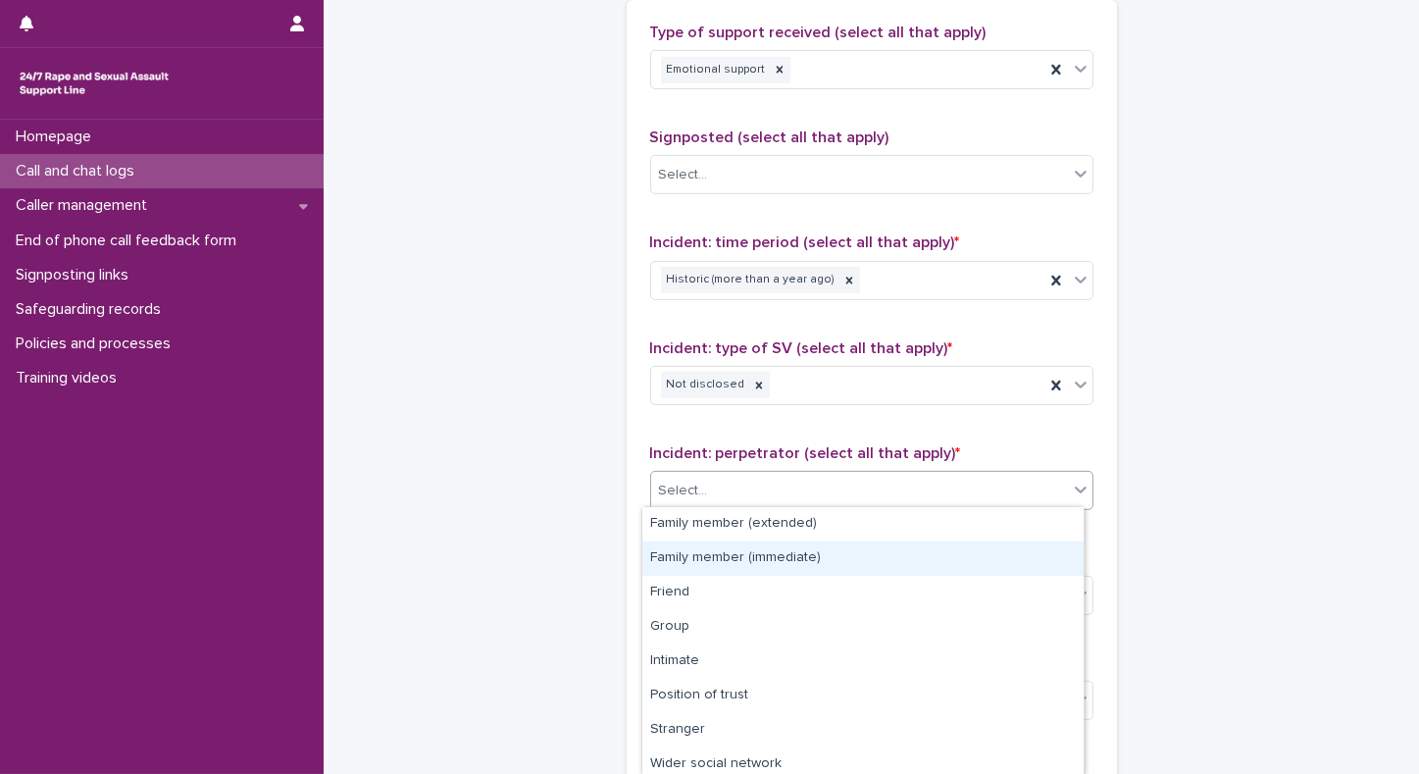
scroll to position [110, 0]
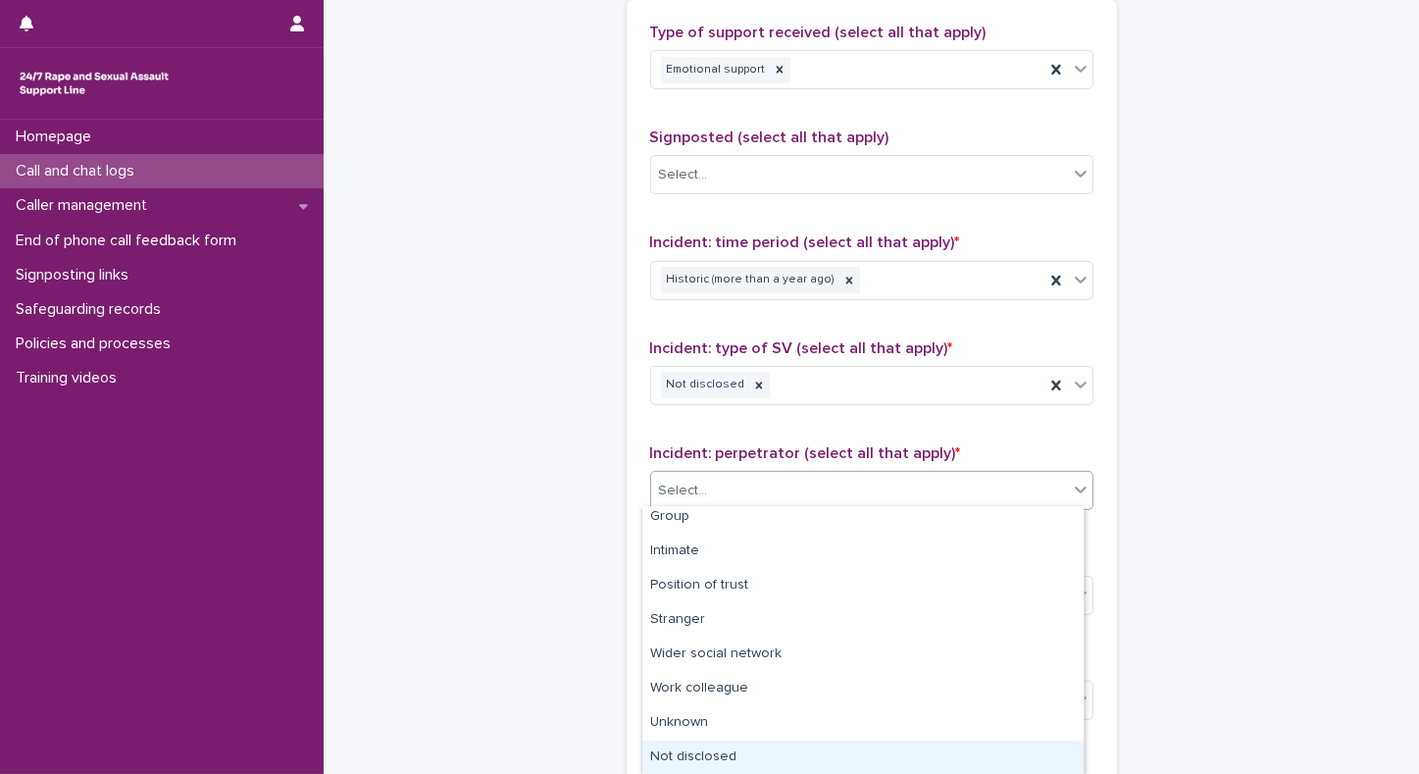
click at [815, 751] on div "Not disclosed" at bounding box center [863, 758] width 441 height 34
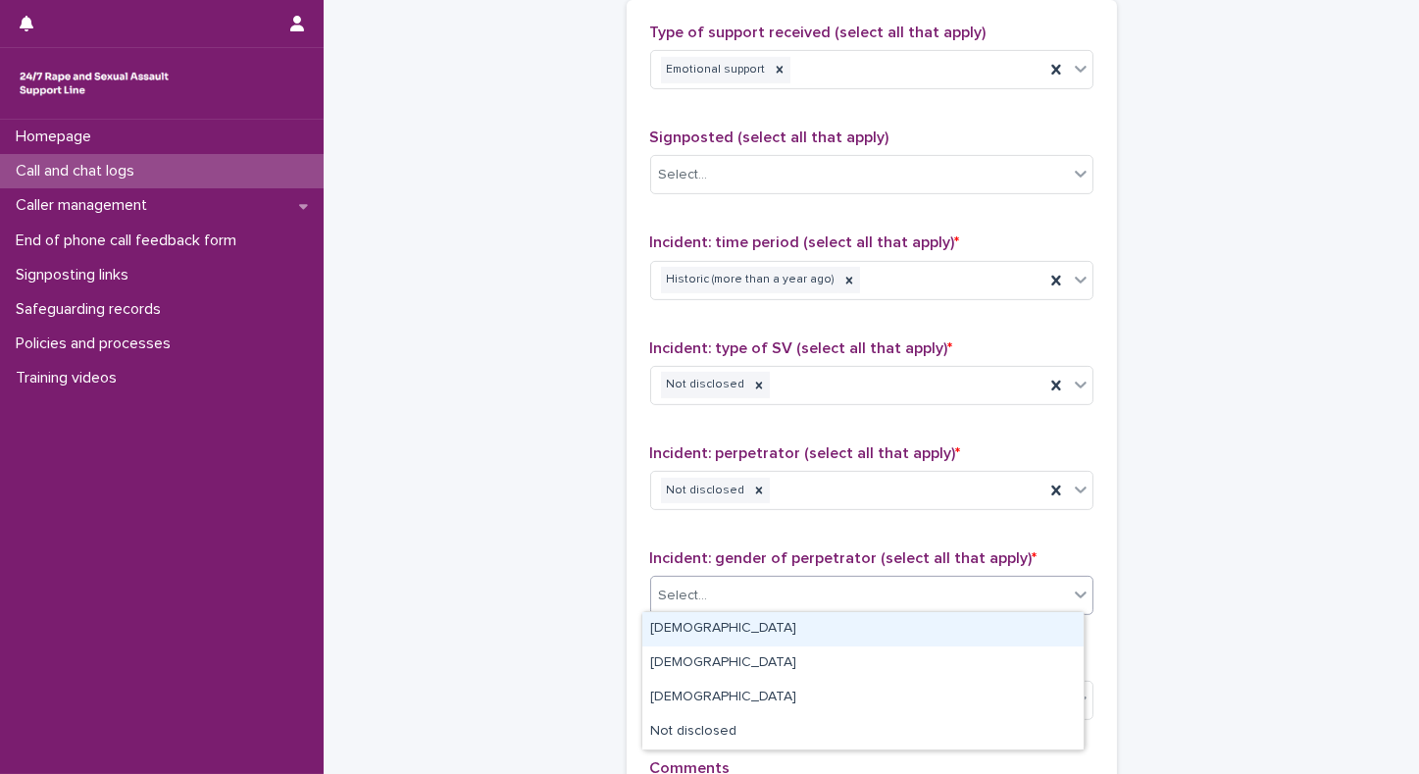
click at [778, 588] on div "Select..." at bounding box center [859, 596] width 417 height 32
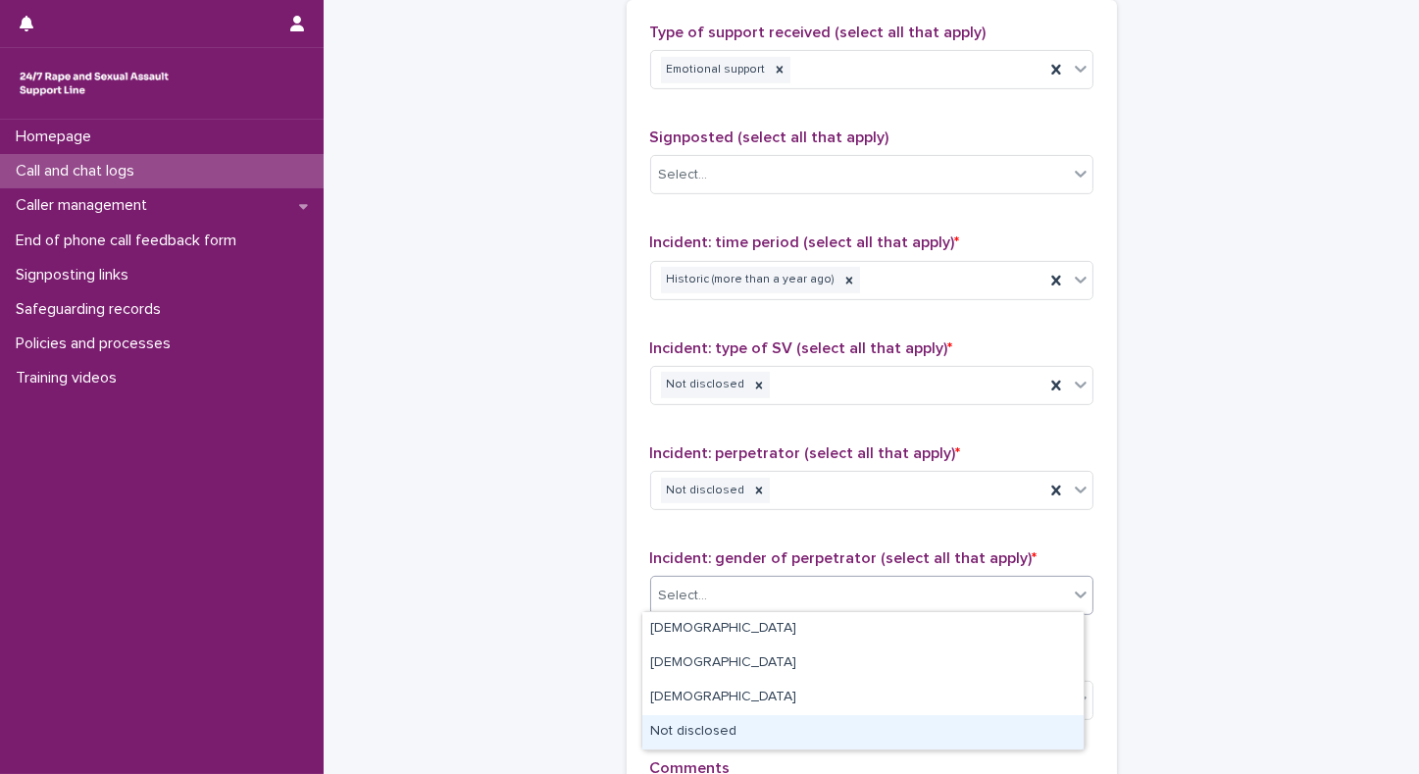
click at [745, 716] on div "Not disclosed" at bounding box center [863, 732] width 441 height 34
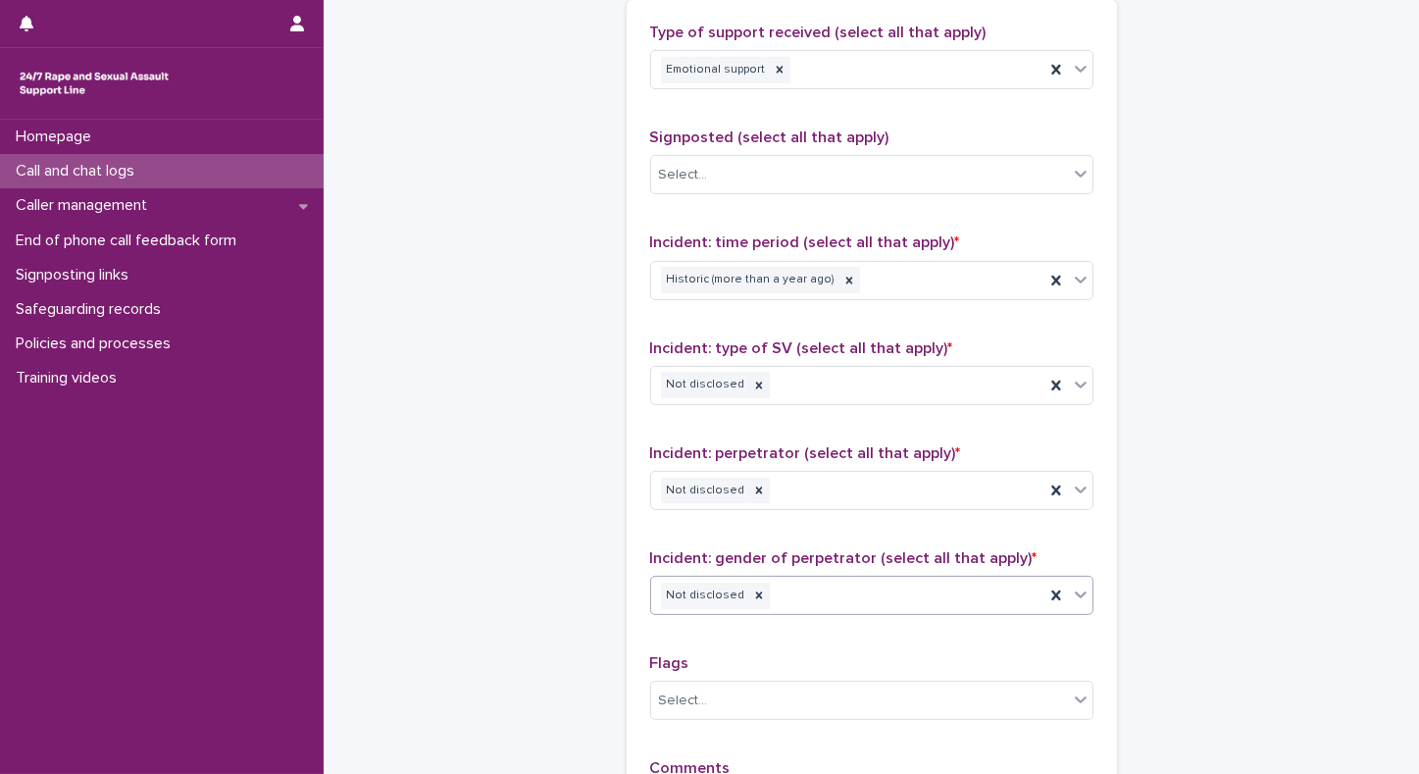
scroll to position [1501, 0]
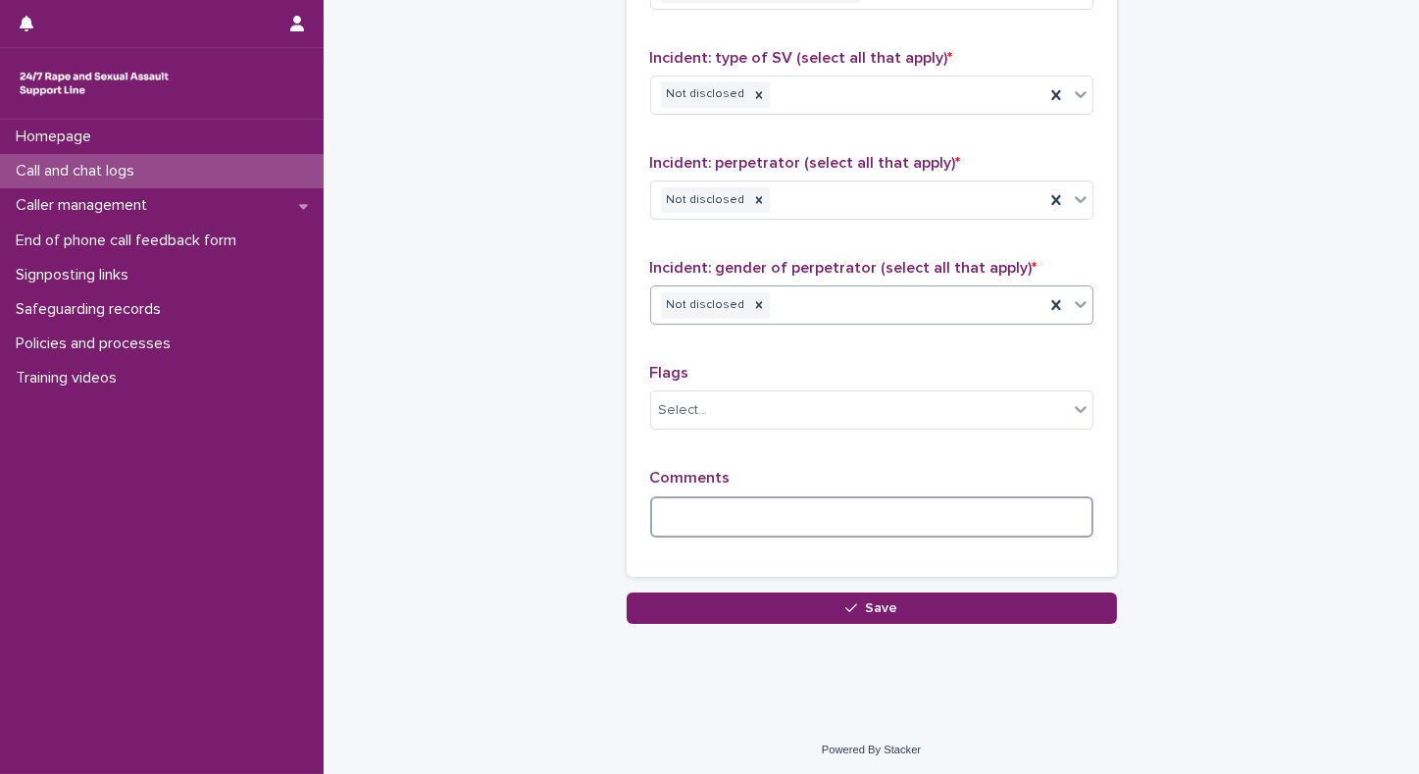
click at [755, 520] on textarea at bounding box center [871, 517] width 443 height 42
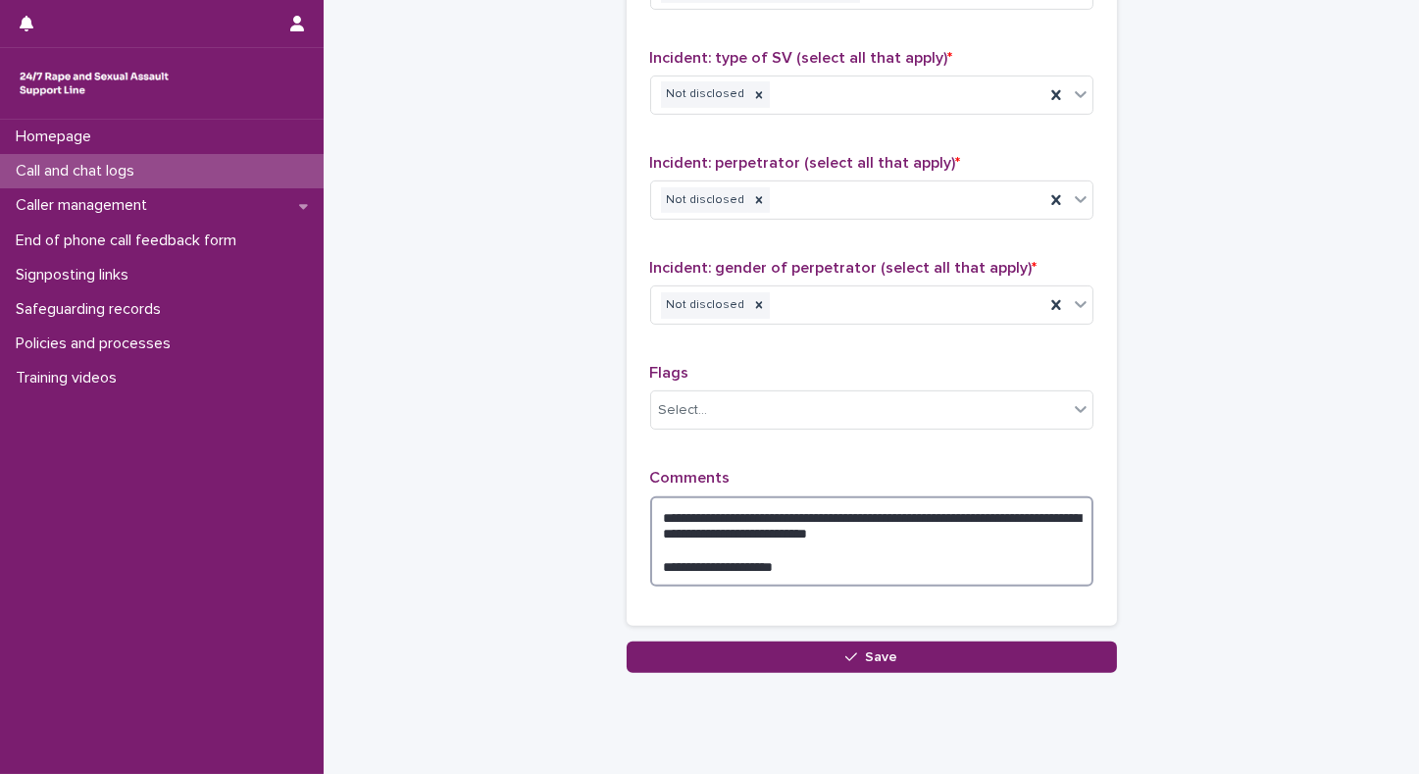
click at [751, 529] on textarea "**********" at bounding box center [871, 541] width 443 height 91
click at [824, 510] on textarea "**********" at bounding box center [871, 541] width 443 height 91
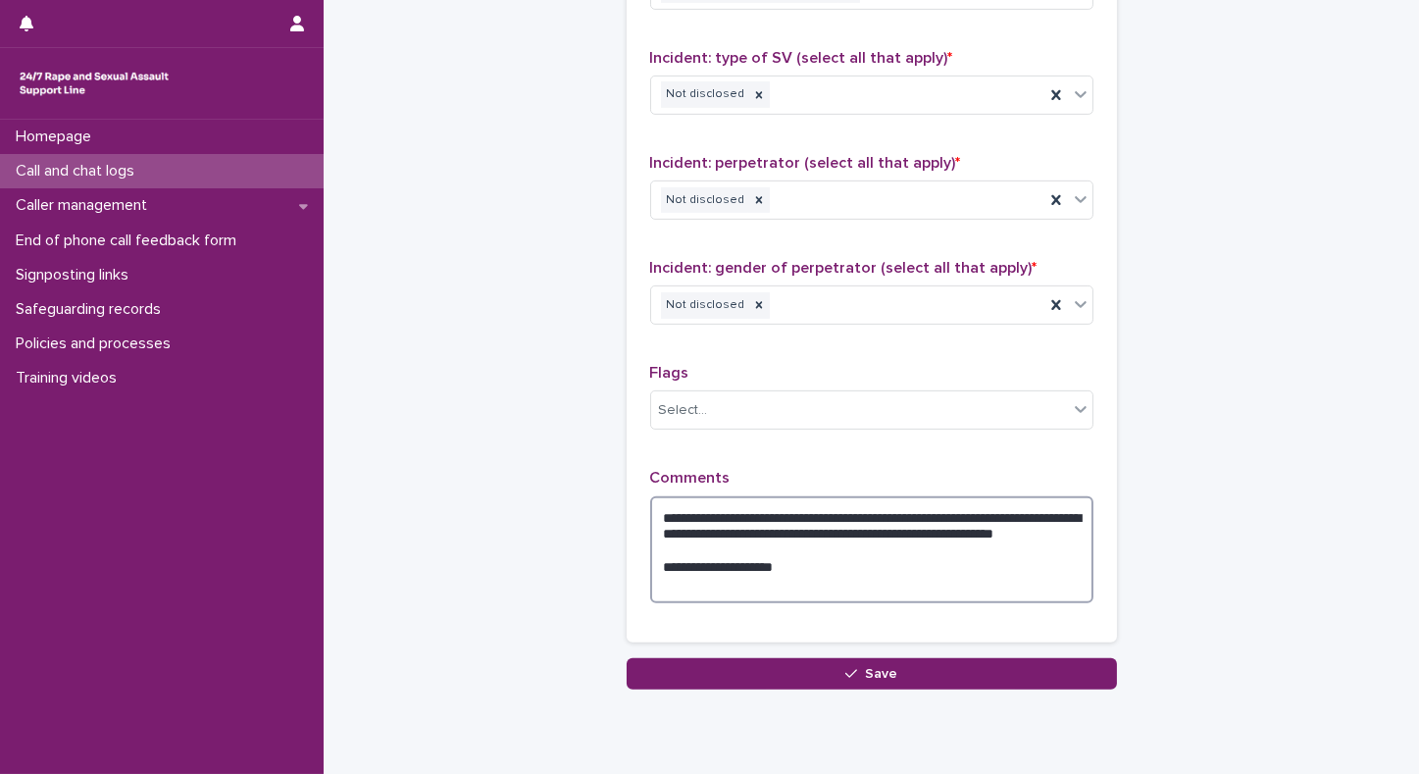
click at [862, 513] on textarea "**********" at bounding box center [871, 550] width 443 height 108
click at [924, 508] on textarea "**********" at bounding box center [871, 550] width 443 height 108
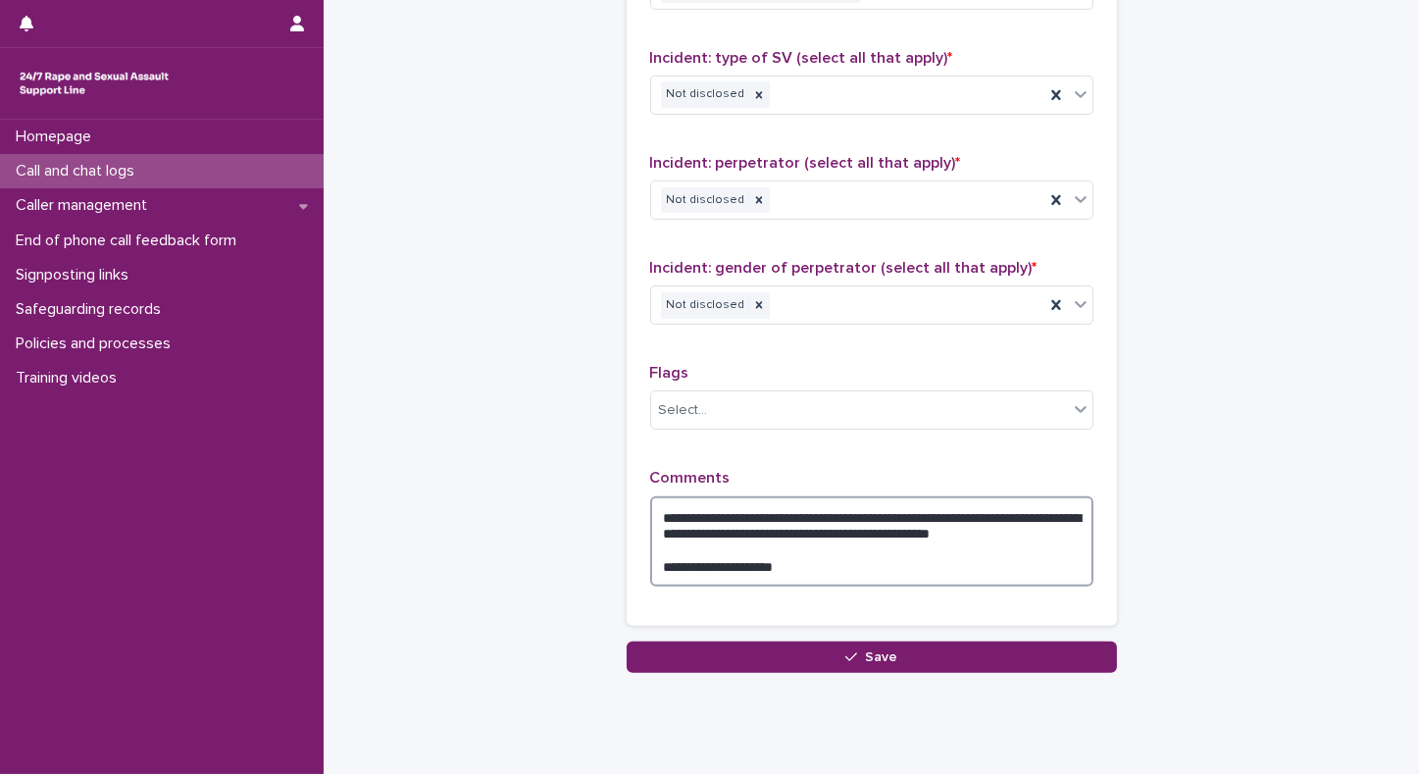
click at [891, 512] on textarea "**********" at bounding box center [871, 541] width 443 height 91
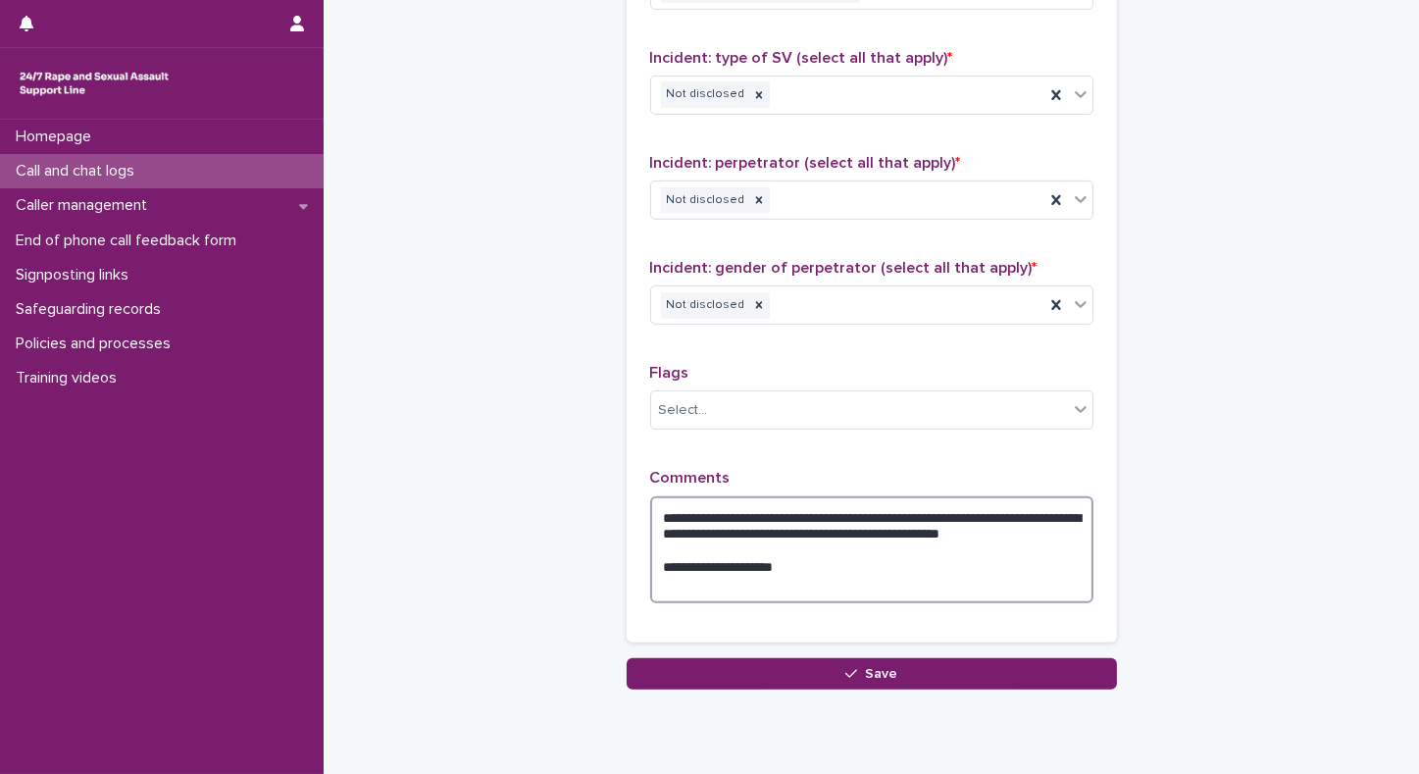
click at [944, 511] on textarea "**********" at bounding box center [871, 550] width 443 height 108
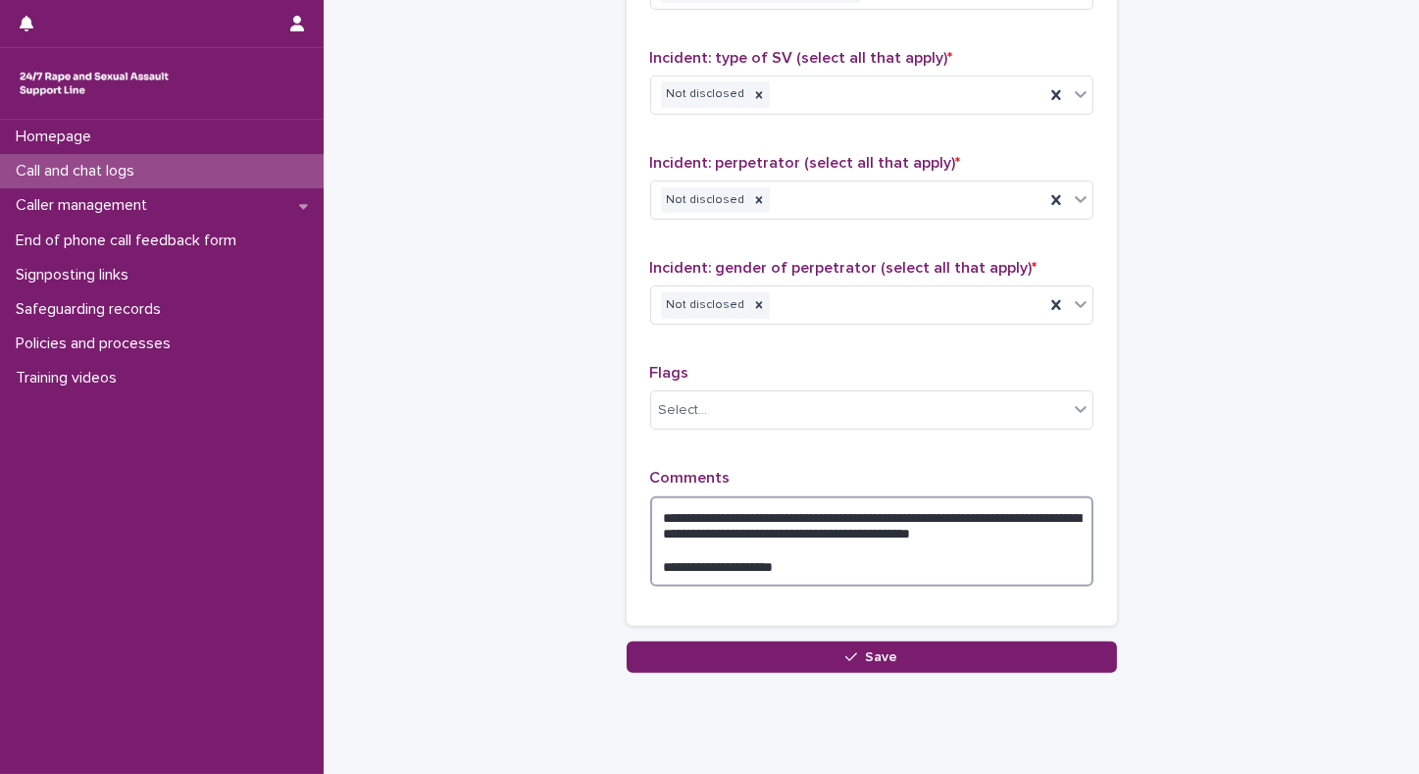
click at [952, 510] on textarea "**********" at bounding box center [871, 541] width 443 height 91
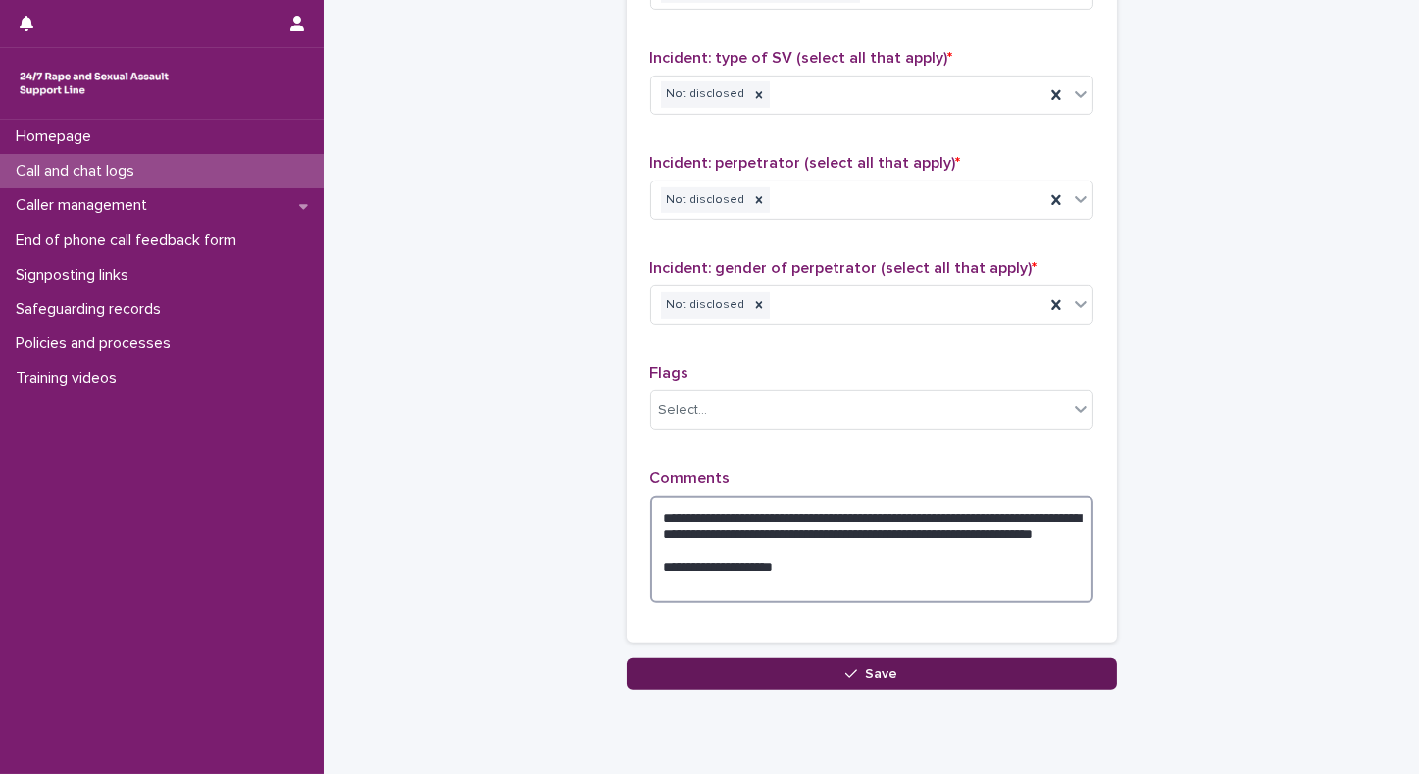
type textarea "**********"
click at [824, 665] on button "Save" at bounding box center [872, 673] width 490 height 31
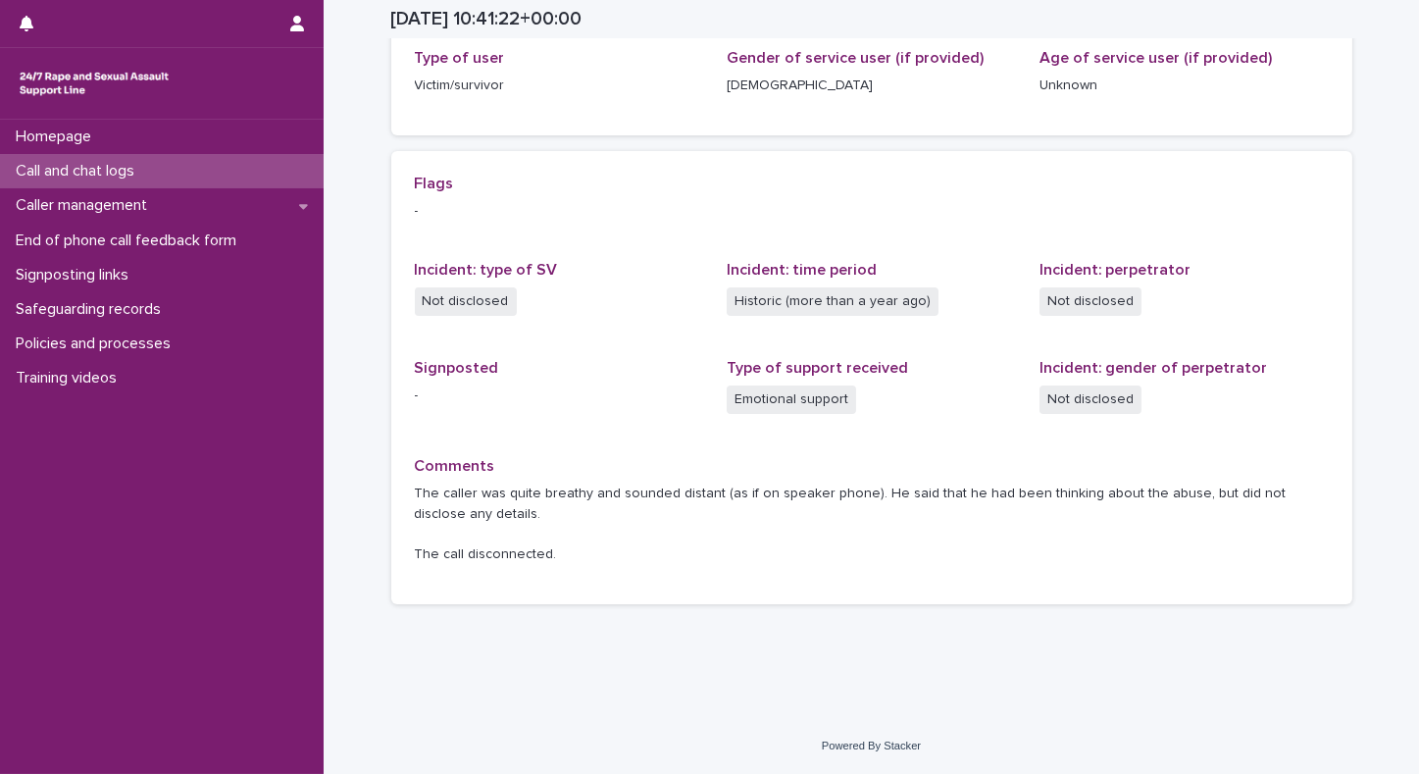
scroll to position [330, 0]
click at [57, 164] on p "Call and chat logs" at bounding box center [79, 171] width 142 height 19
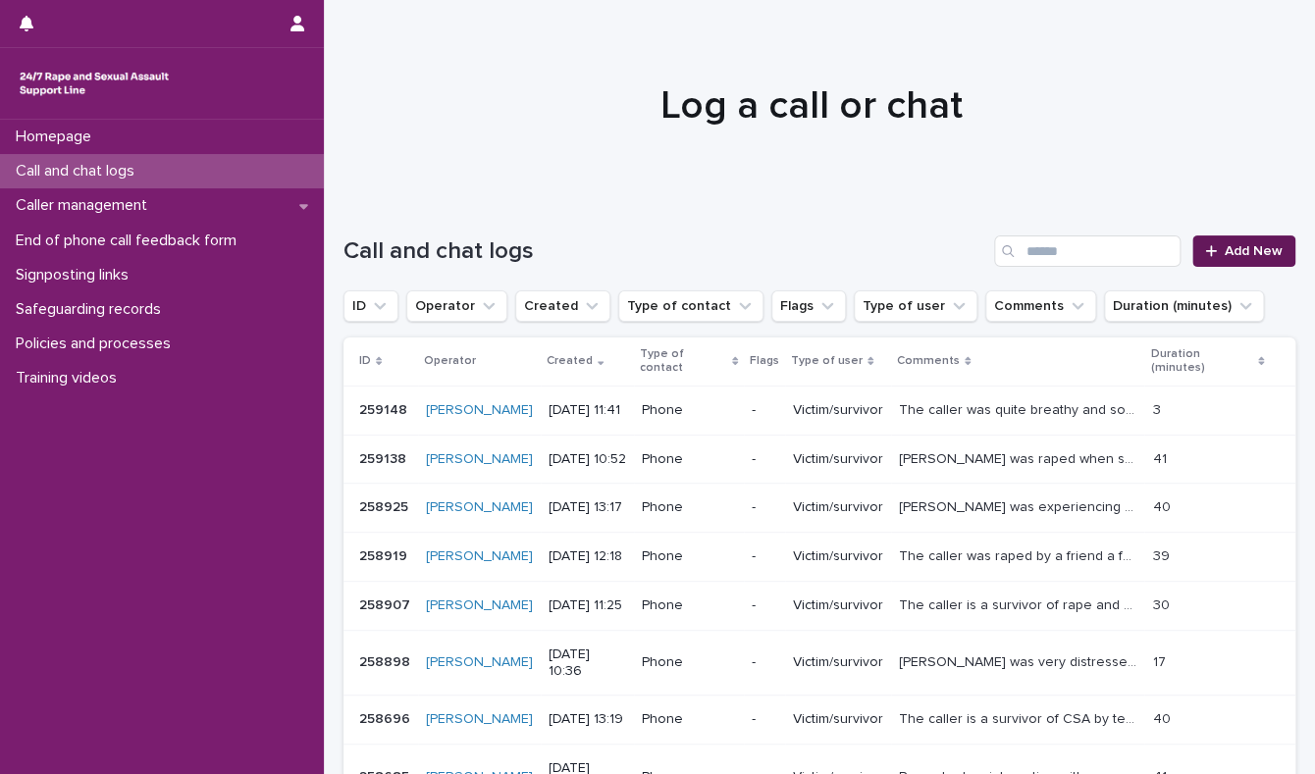
click at [1230, 253] on span "Add New" at bounding box center [1253, 251] width 58 height 14
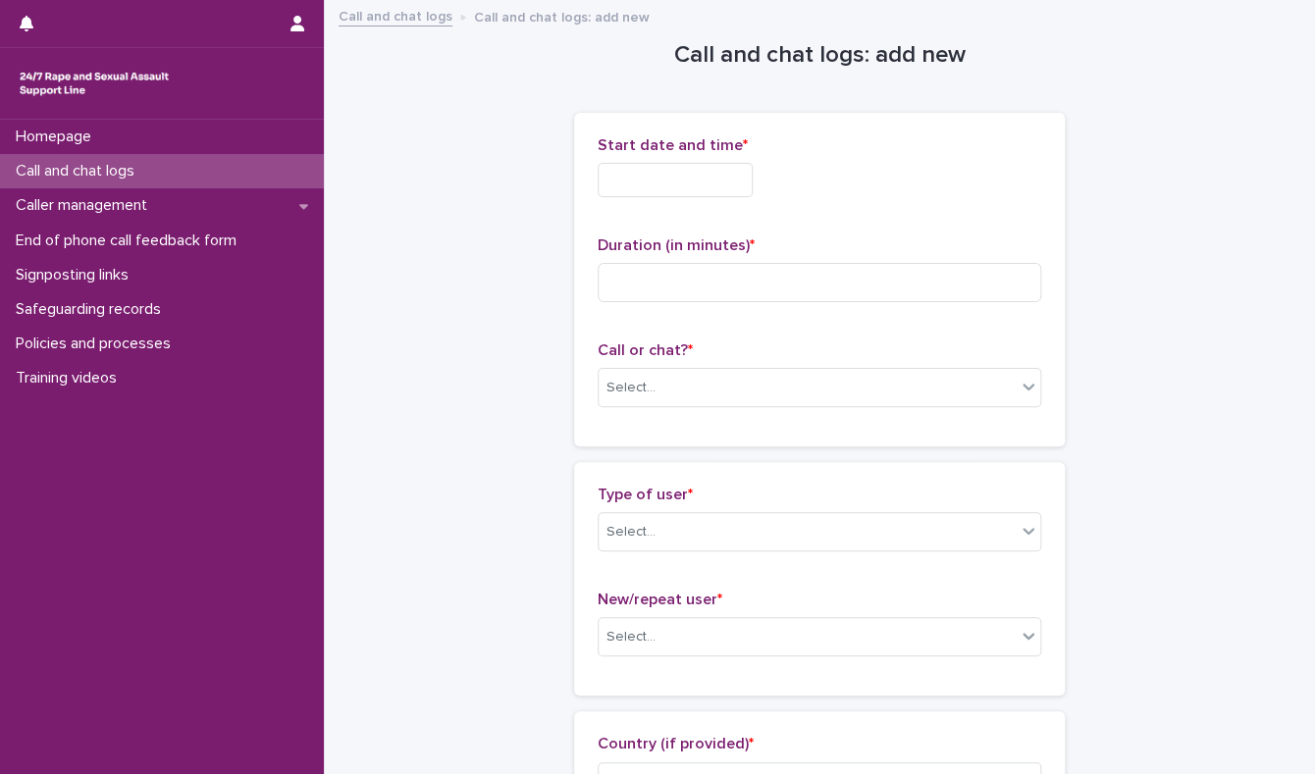
click at [679, 174] on input "text" at bounding box center [674, 180] width 155 height 34
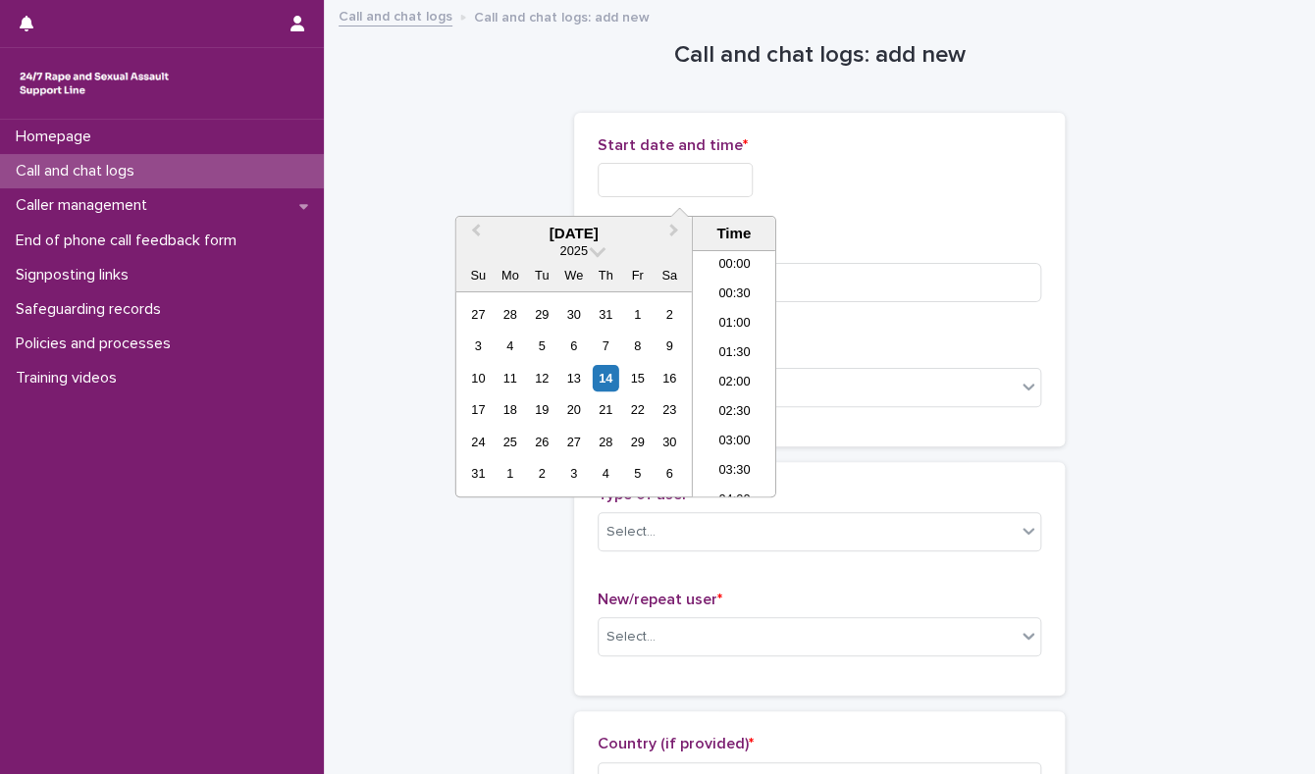
scroll to position [569, 0]
click at [603, 382] on div "14" at bounding box center [606, 378] width 26 height 26
click at [717, 376] on li "11:30" at bounding box center [734, 373] width 83 height 29
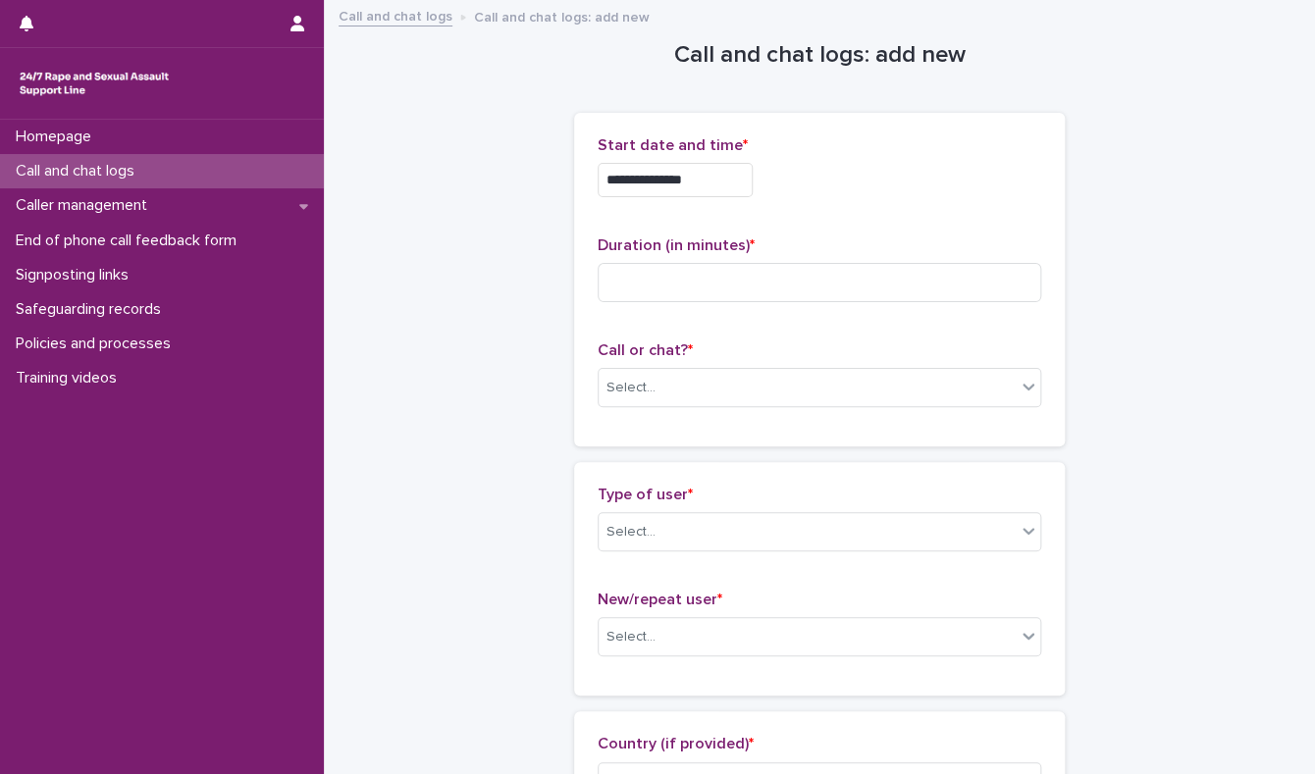
click at [707, 177] on input "**********" at bounding box center [674, 180] width 155 height 34
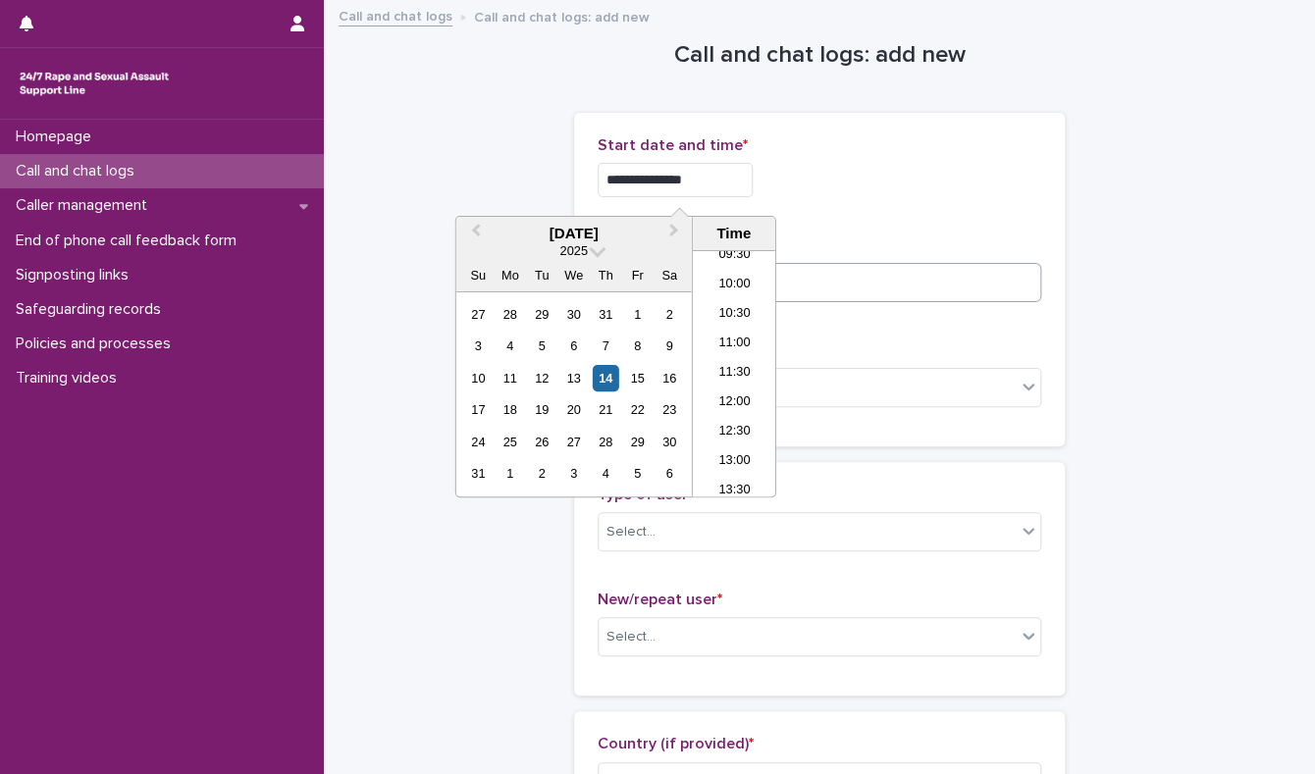
type input "**********"
click at [842, 293] on input at bounding box center [818, 282] width 443 height 39
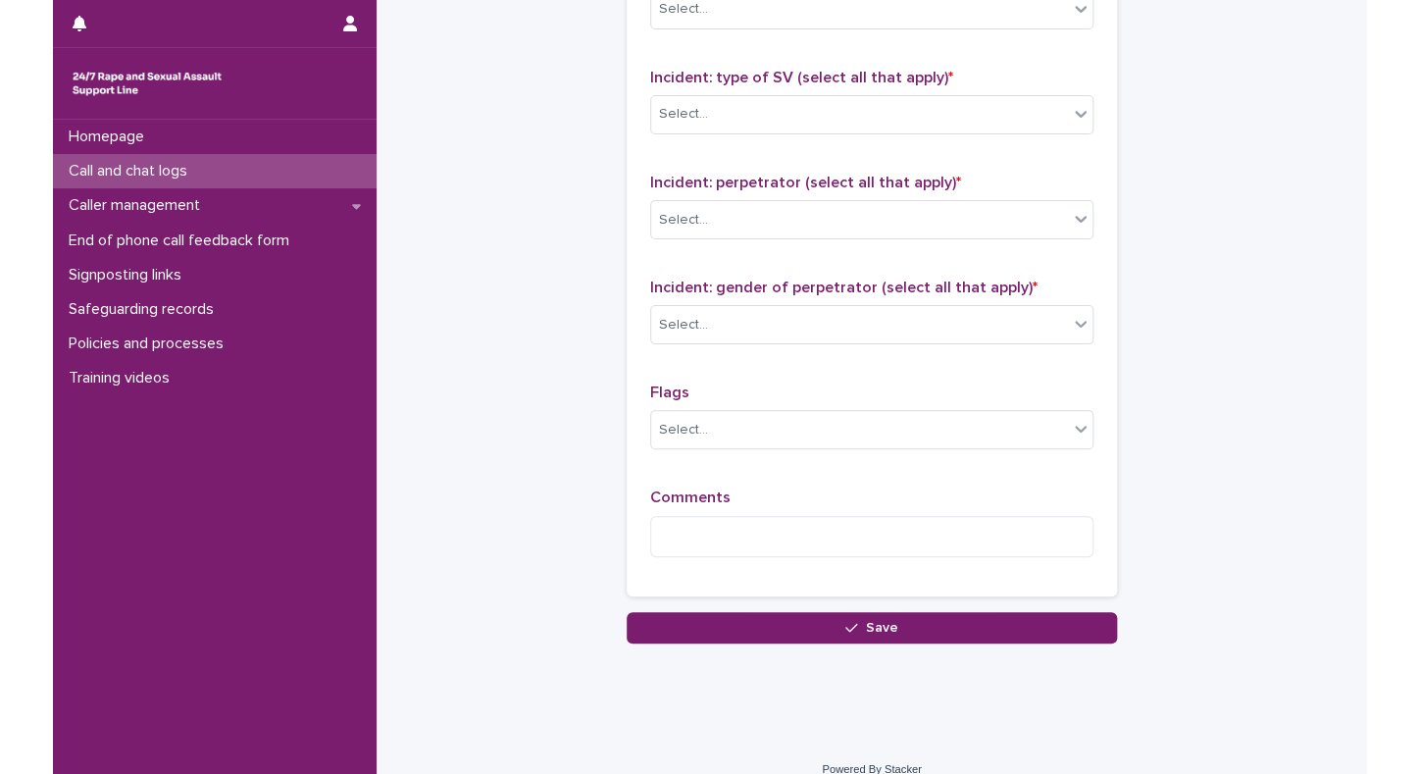
scroll to position [1501, 0]
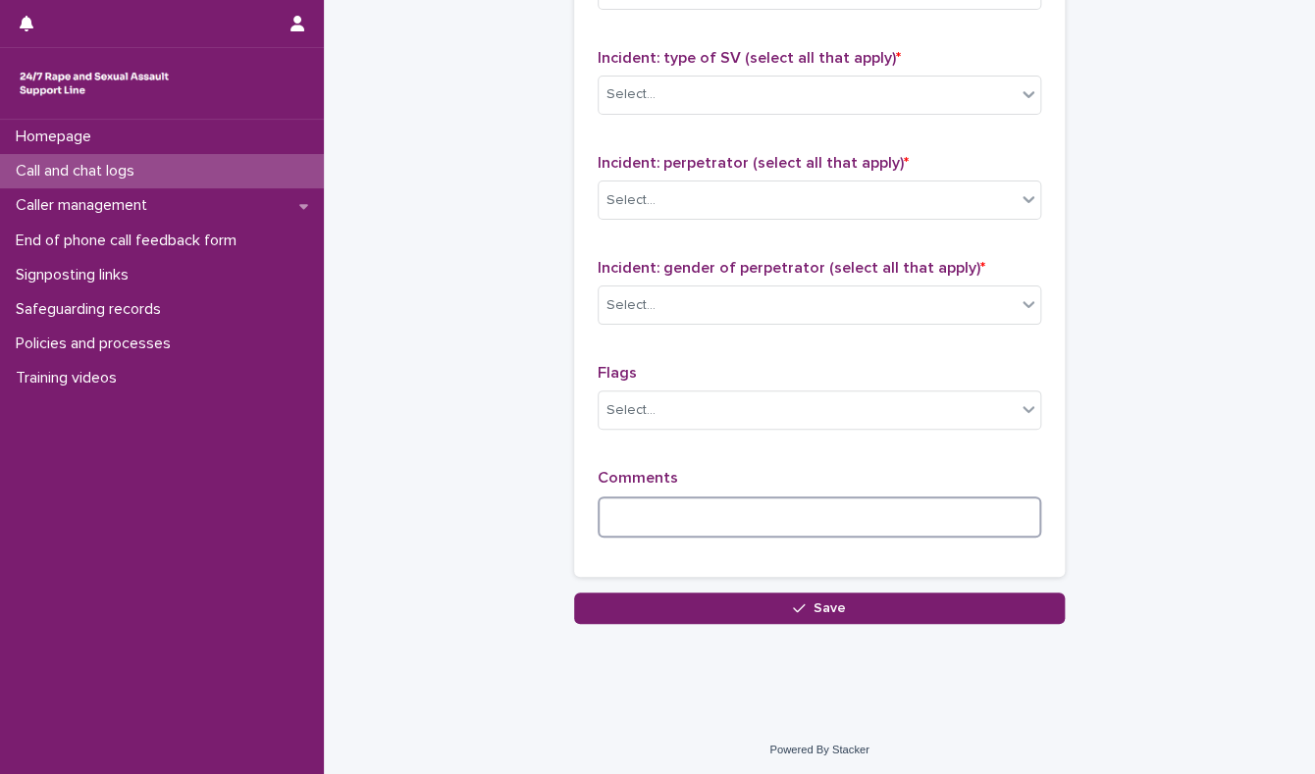
click at [754, 518] on textarea at bounding box center [818, 517] width 443 height 42
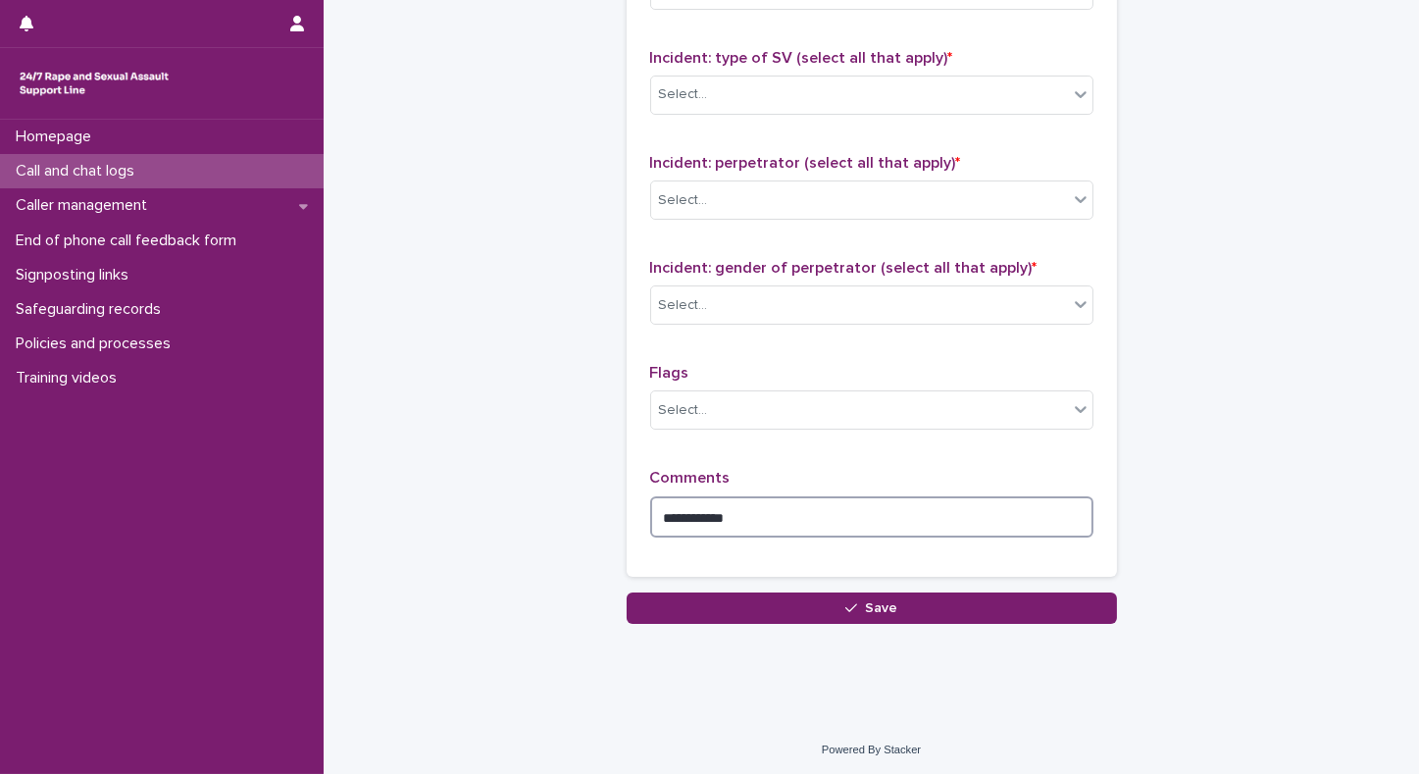
click at [789, 509] on textarea "**********" at bounding box center [871, 517] width 443 height 42
type textarea "**********"
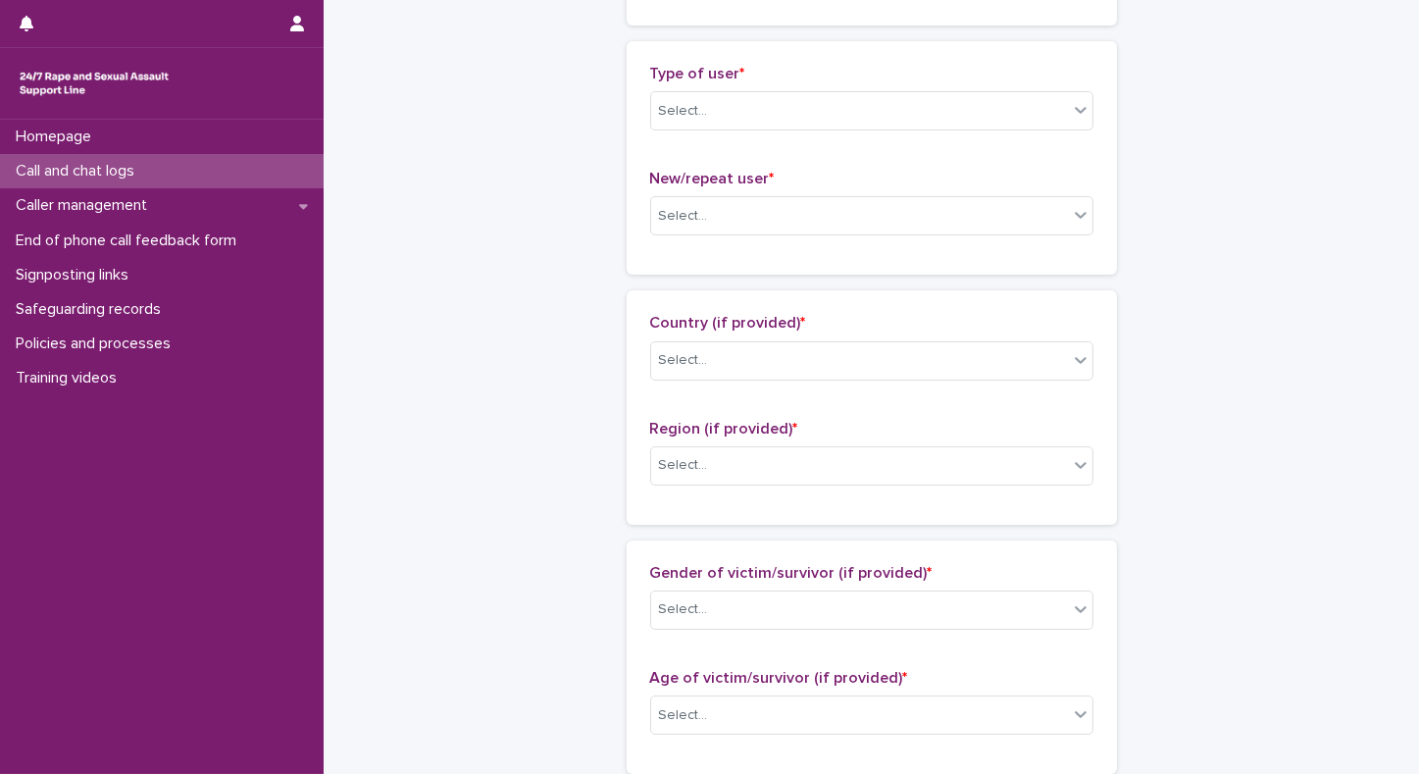
scroll to position [0, 0]
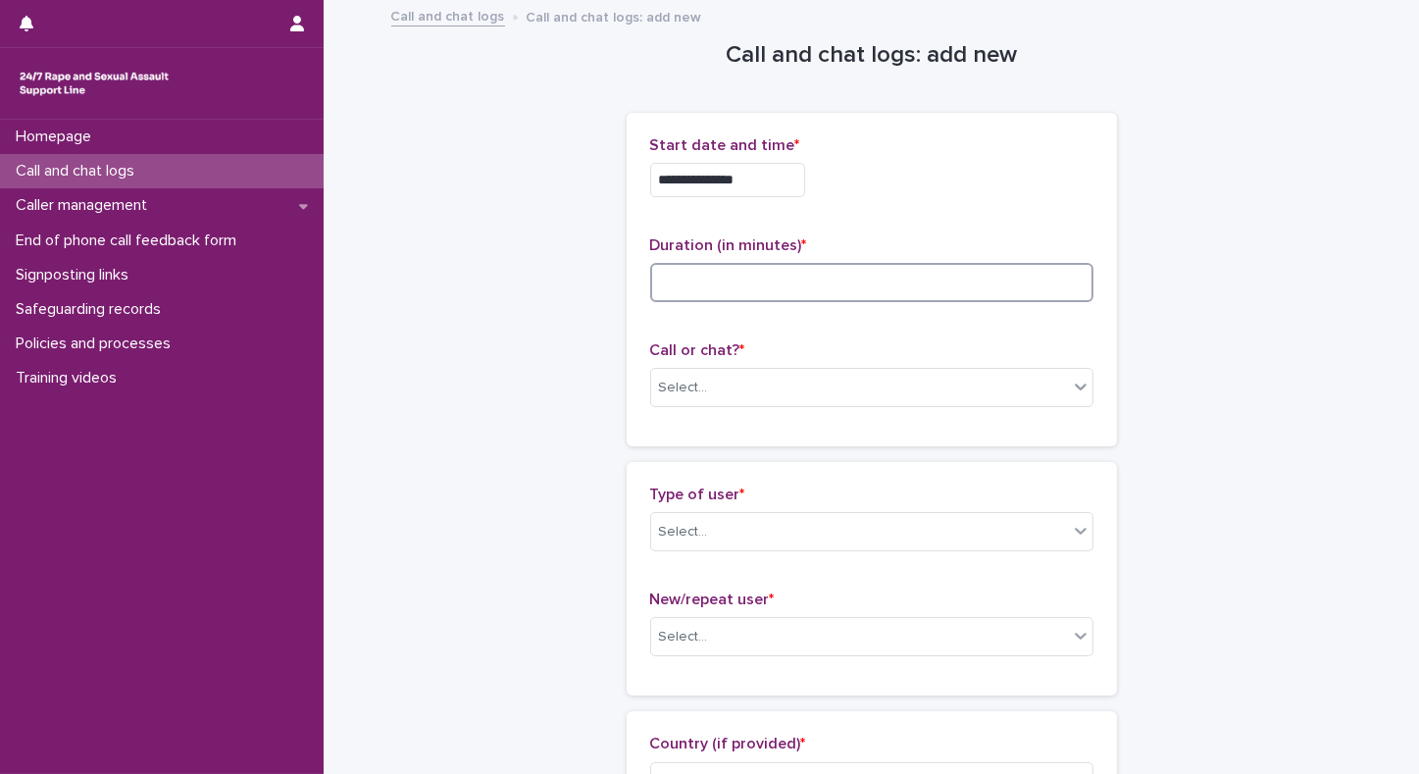
click at [811, 281] on input at bounding box center [871, 282] width 443 height 39
type input "**"
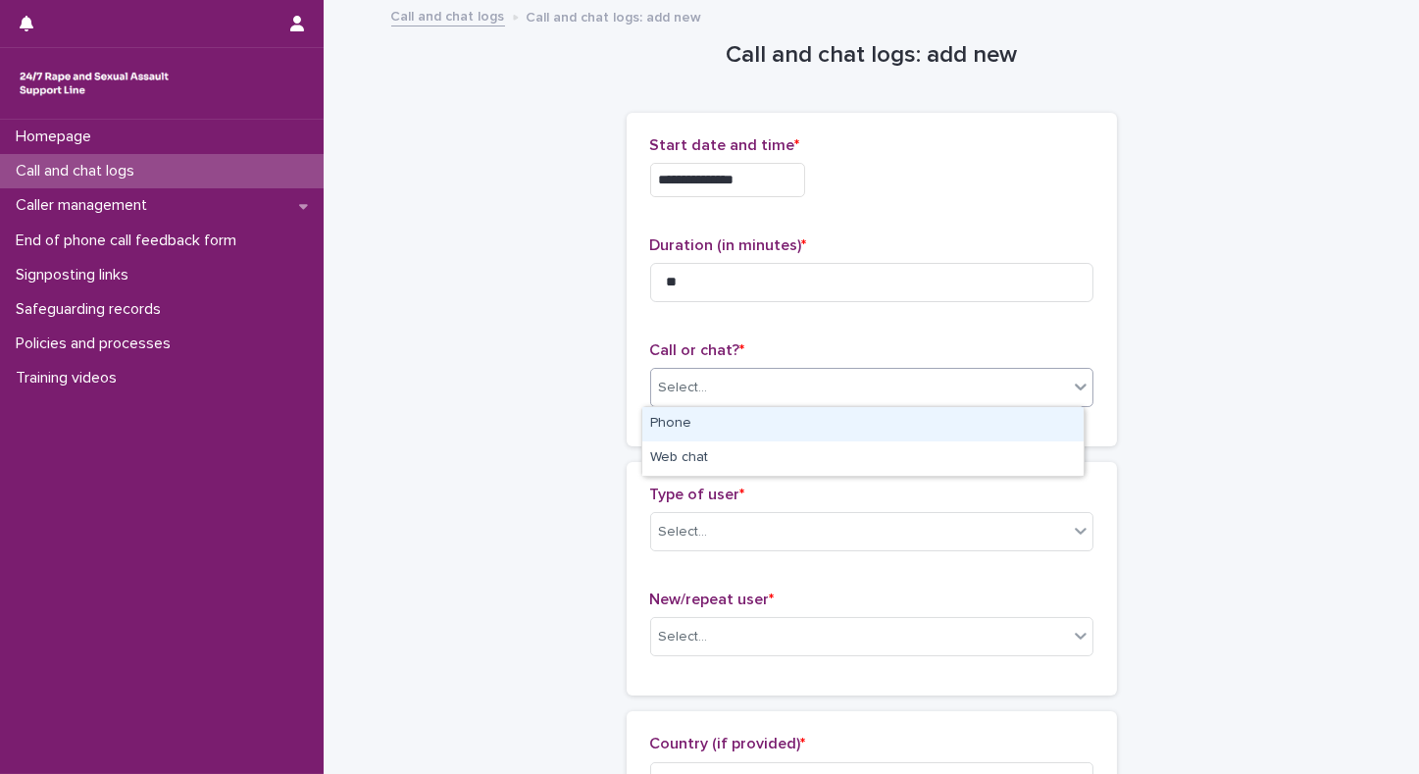
click at [730, 378] on div "Select..." at bounding box center [859, 388] width 417 height 32
click at [710, 418] on div "Phone" at bounding box center [863, 424] width 441 height 34
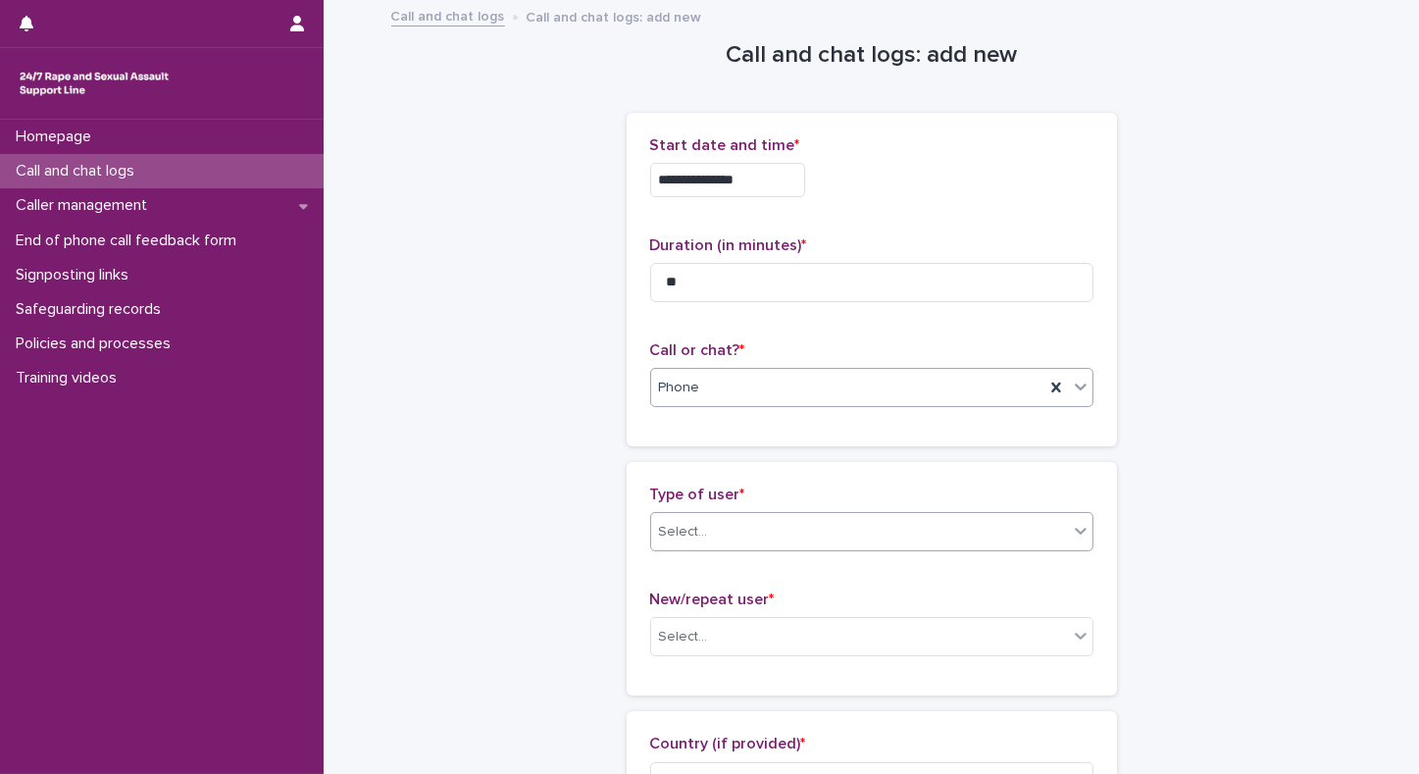
click at [677, 536] on div "Select..." at bounding box center [683, 532] width 49 height 21
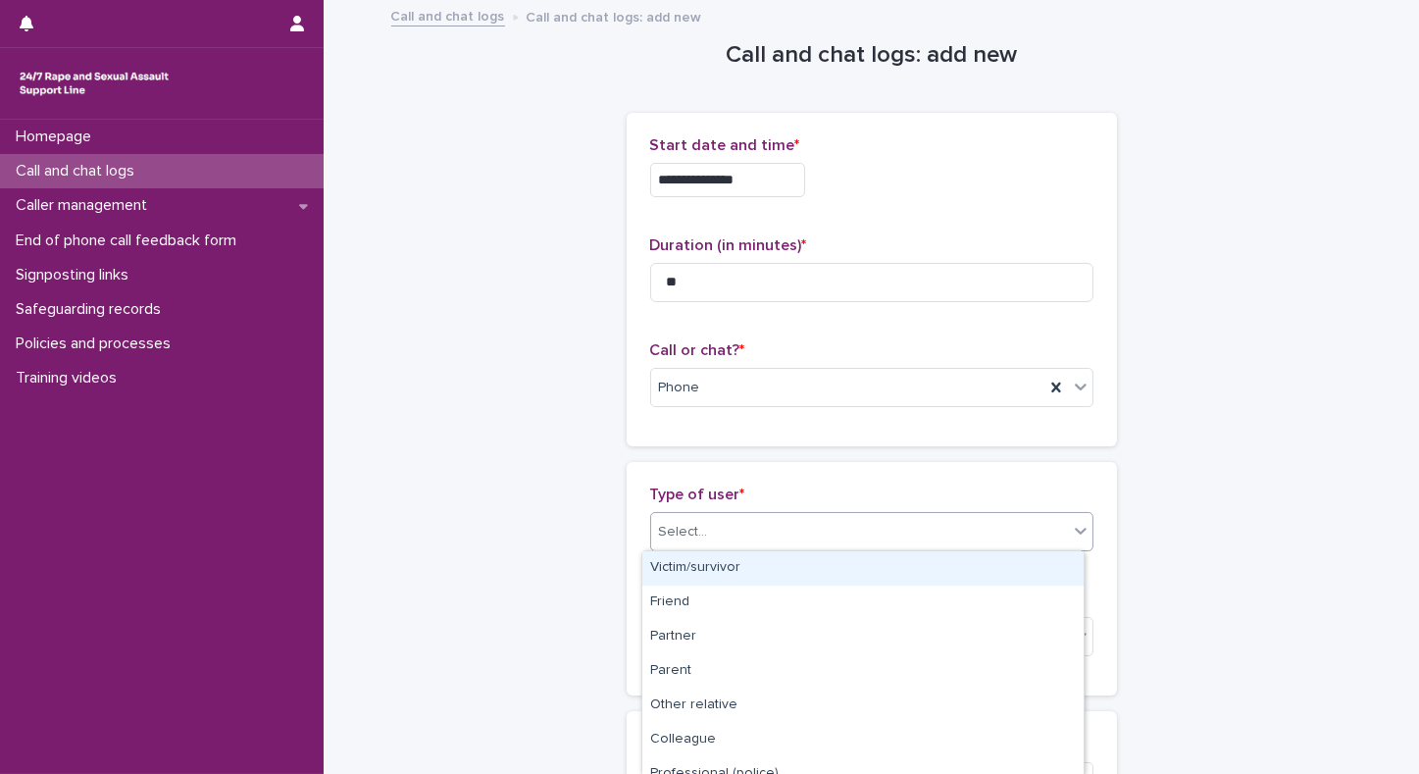
click at [677, 569] on div "Victim/survivor" at bounding box center [863, 568] width 441 height 34
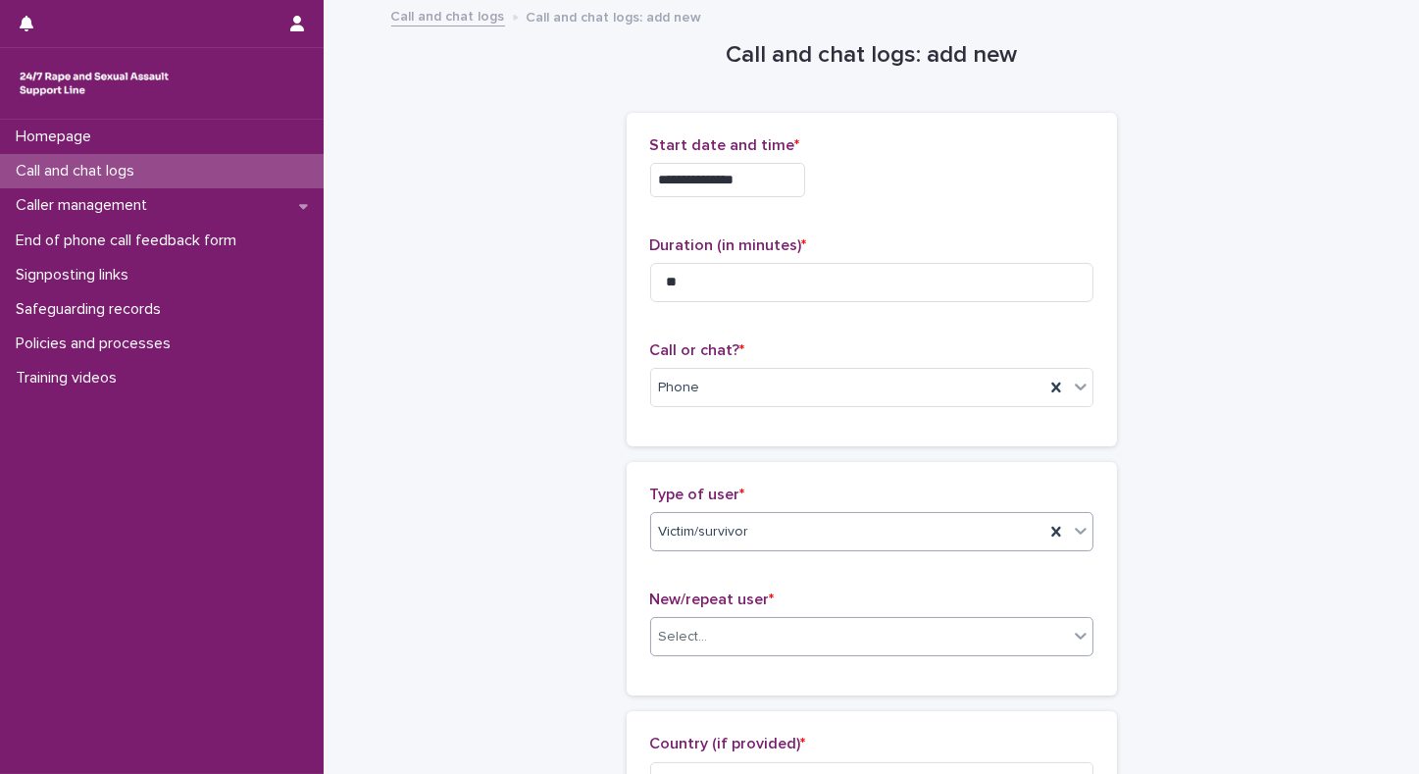
click at [687, 644] on div "Select..." at bounding box center [683, 637] width 49 height 21
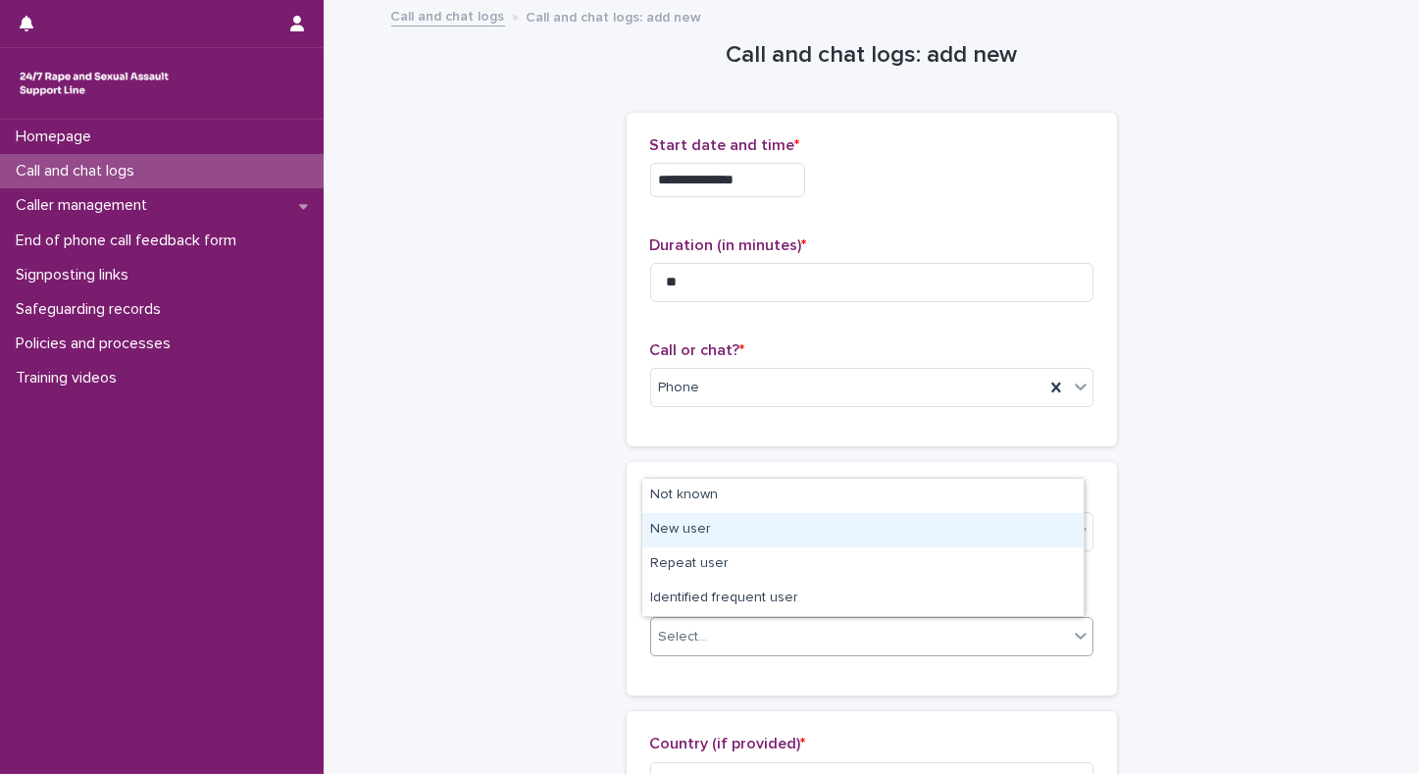
click at [671, 531] on div "New user" at bounding box center [863, 530] width 441 height 34
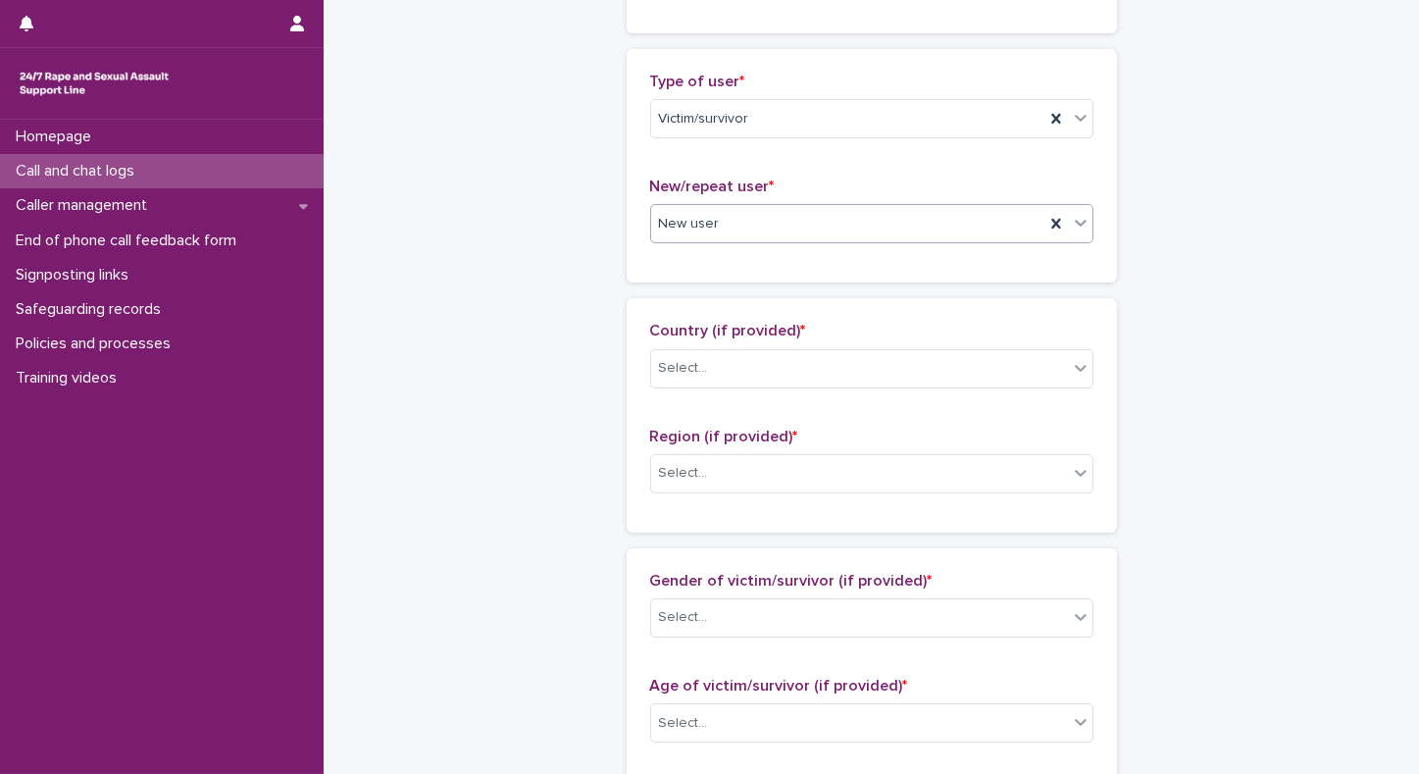
scroll to position [519, 0]
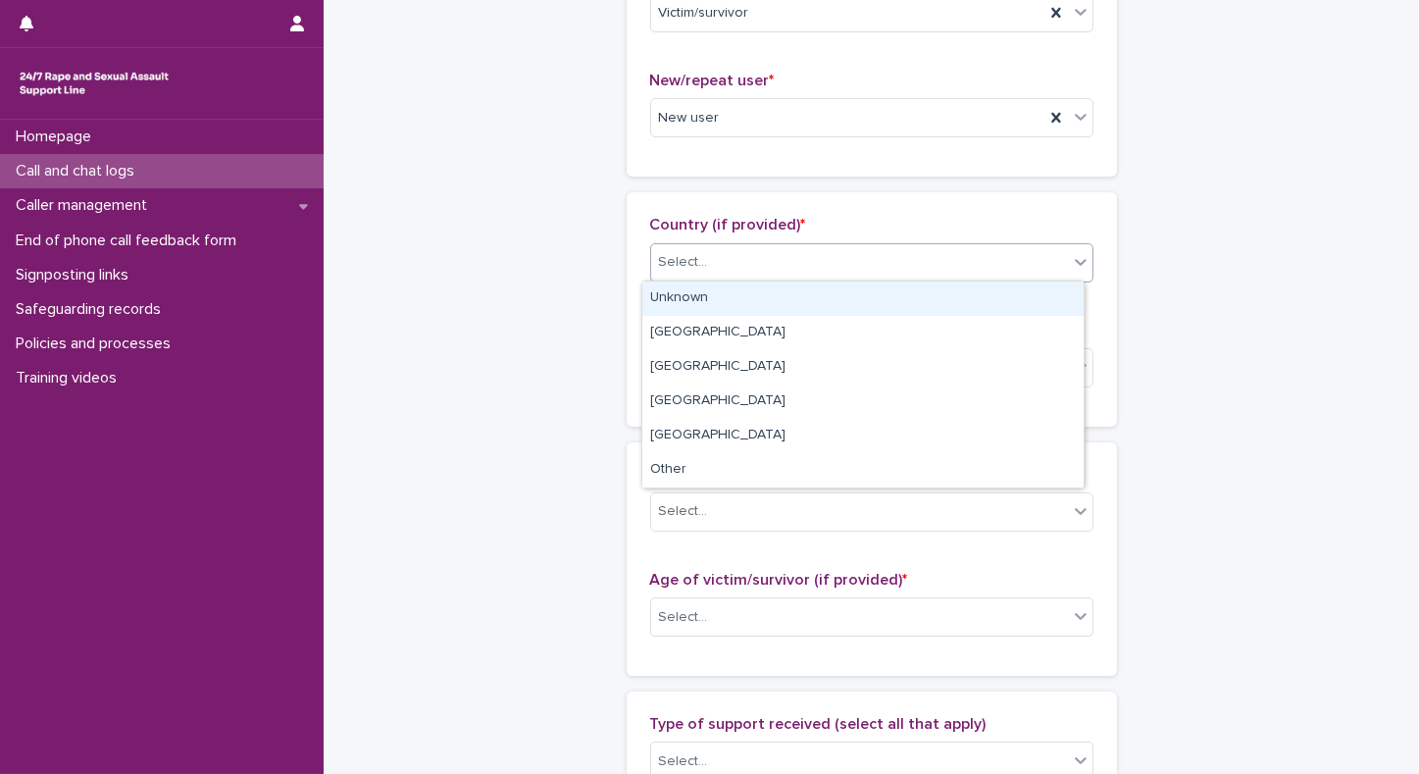
click at [767, 267] on div "Select..." at bounding box center [859, 262] width 417 height 32
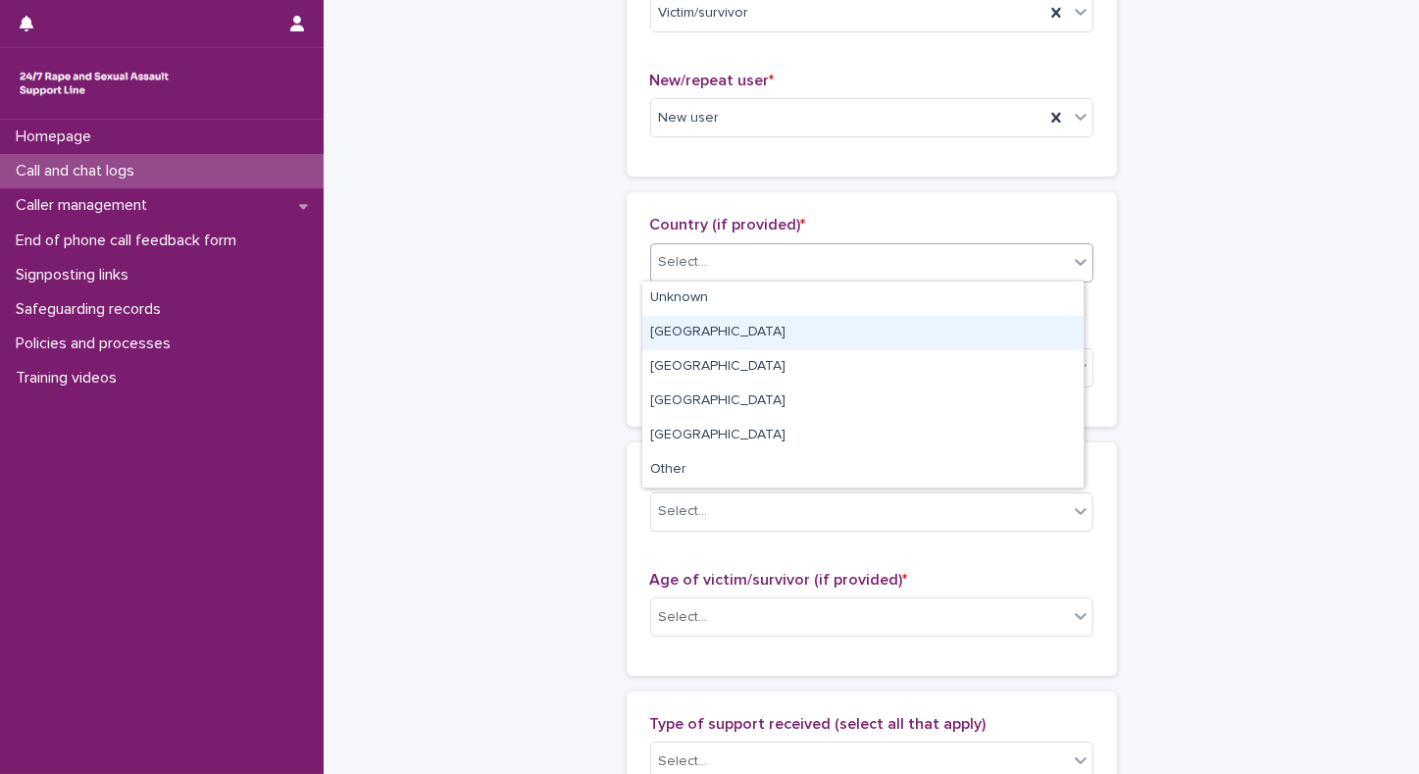
click at [699, 324] on div "[GEOGRAPHIC_DATA]" at bounding box center [863, 333] width 441 height 34
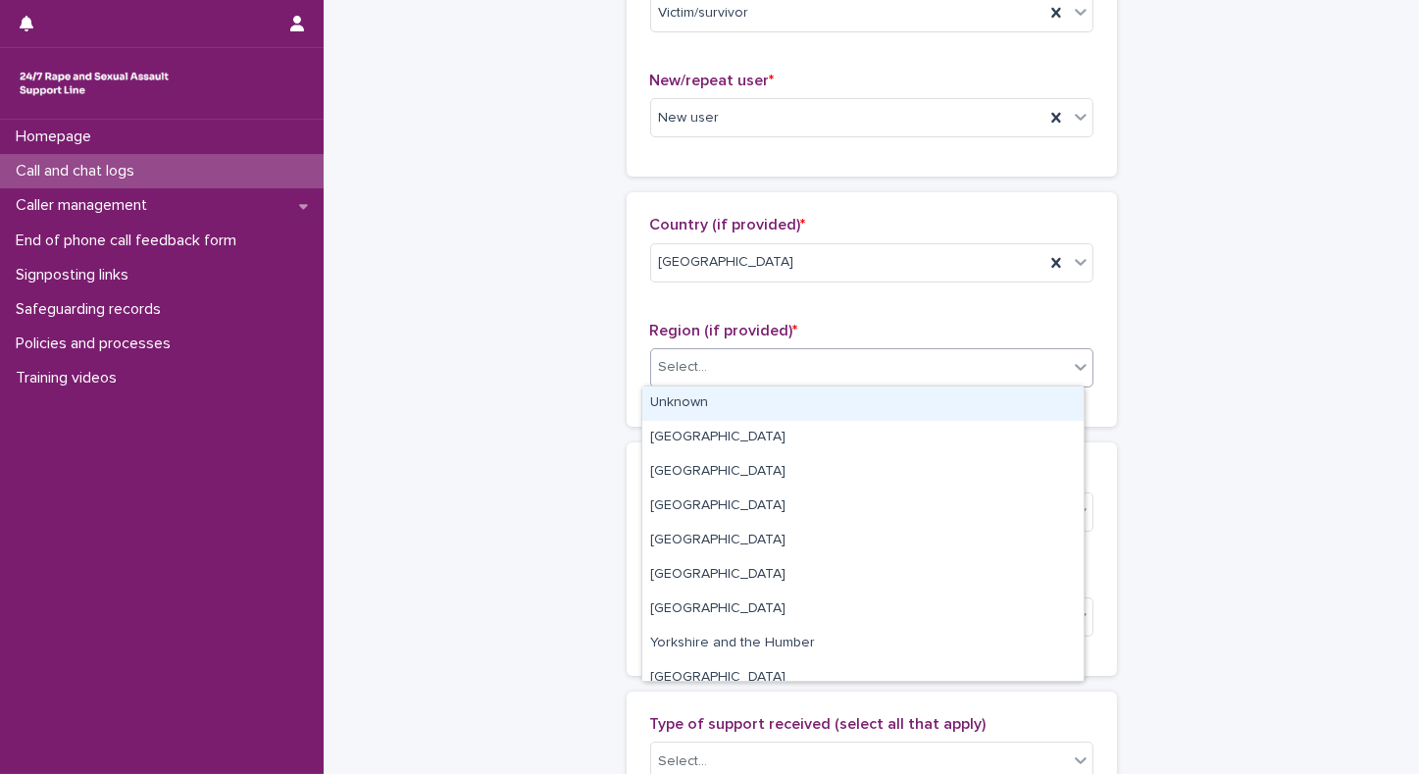
click at [682, 363] on div "Select..." at bounding box center [683, 367] width 49 height 21
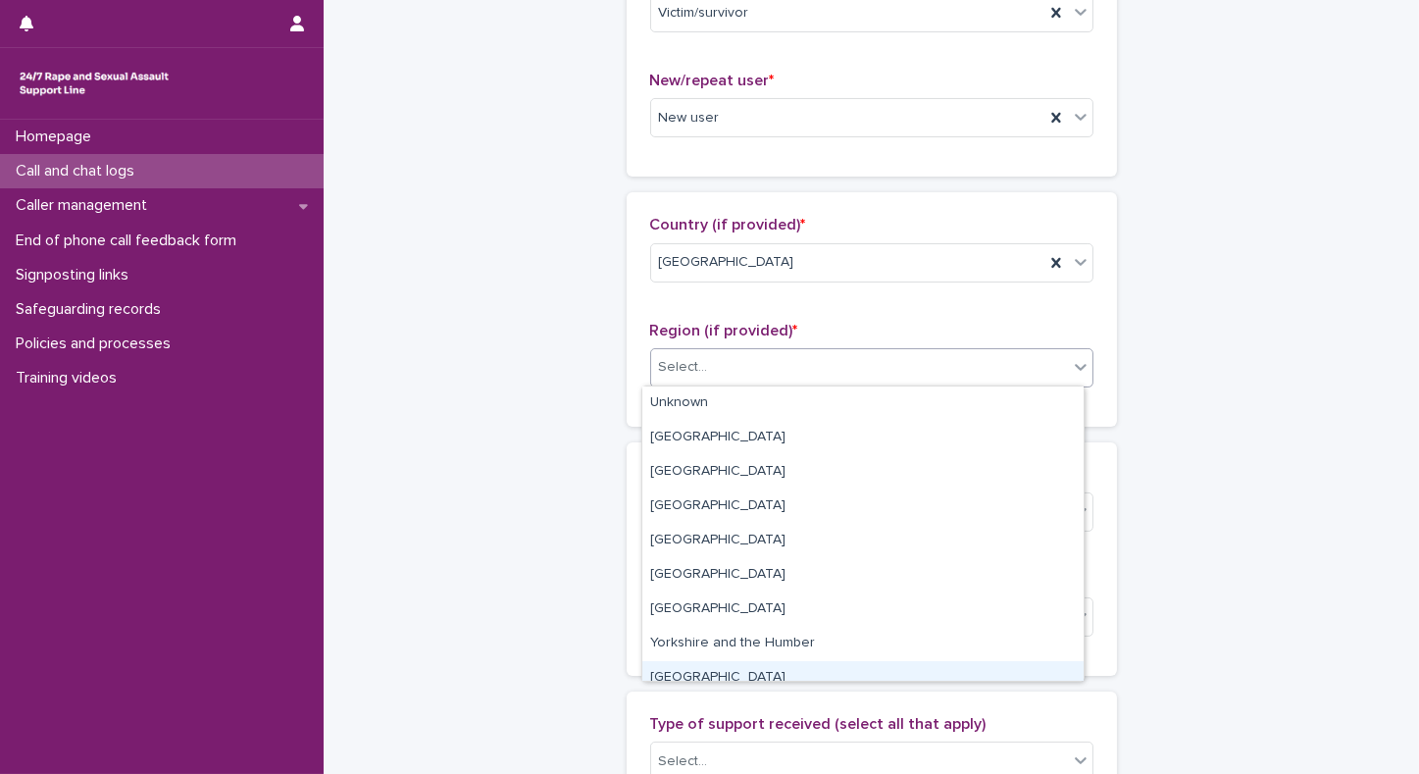
click at [729, 677] on div "[GEOGRAPHIC_DATA]" at bounding box center [863, 678] width 441 height 34
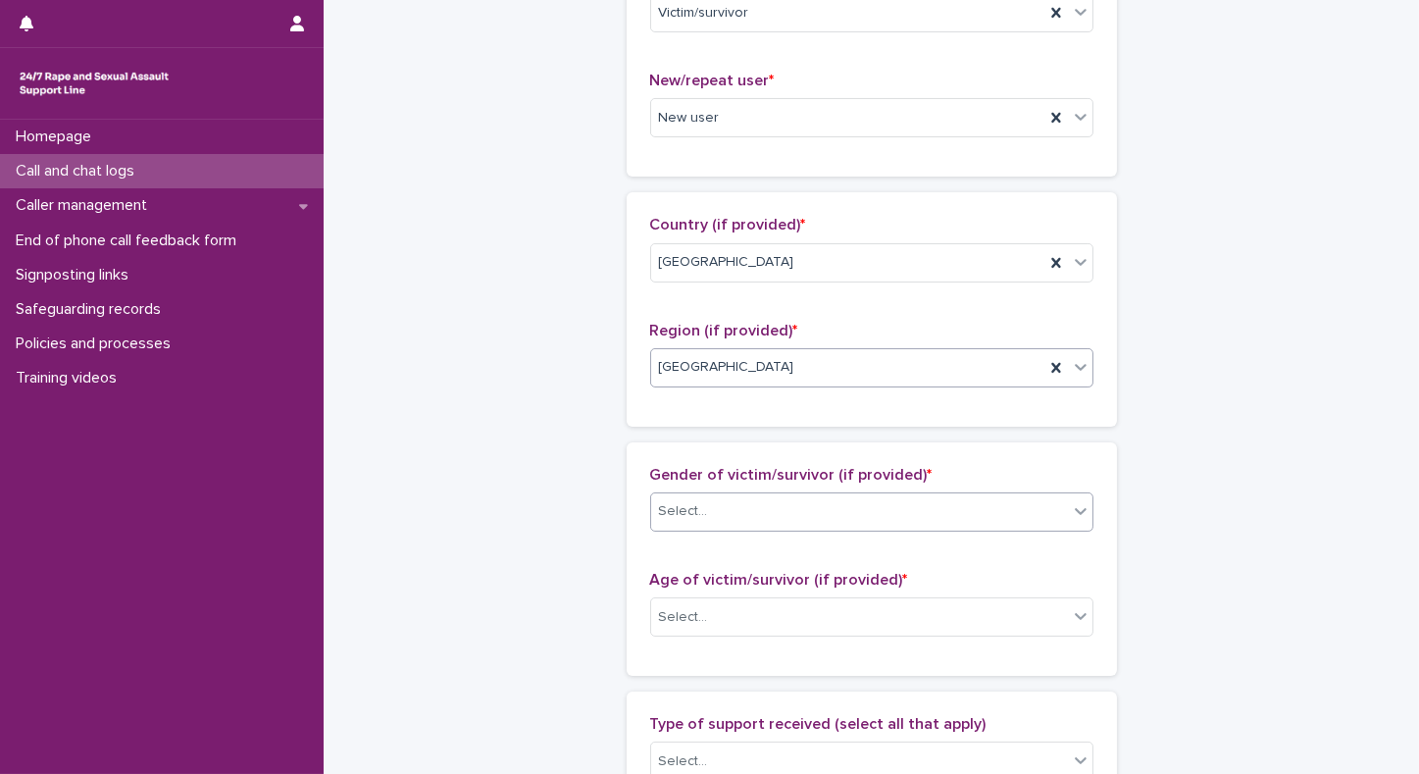
click at [727, 507] on div "Select..." at bounding box center [859, 511] width 417 height 32
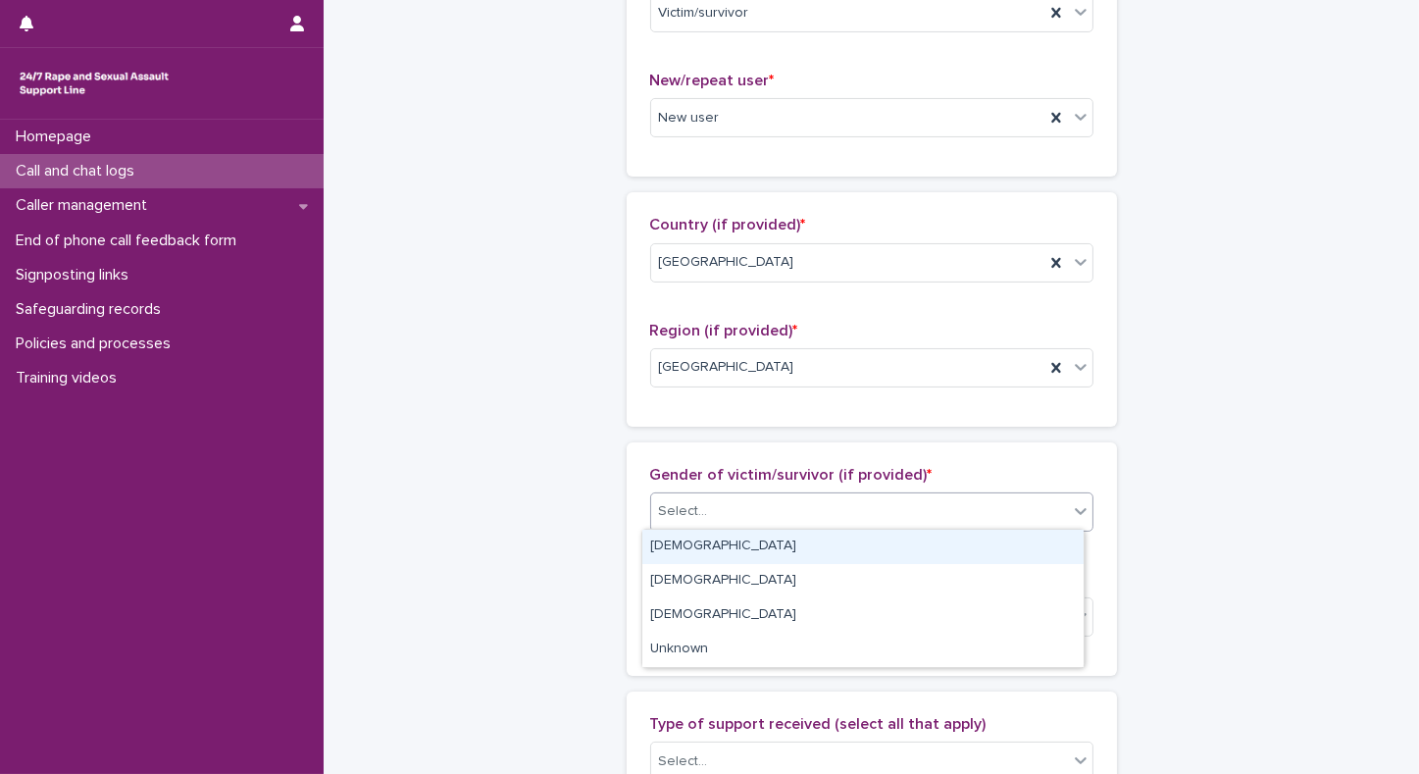
click at [678, 551] on div "[DEMOGRAPHIC_DATA]" at bounding box center [863, 547] width 441 height 34
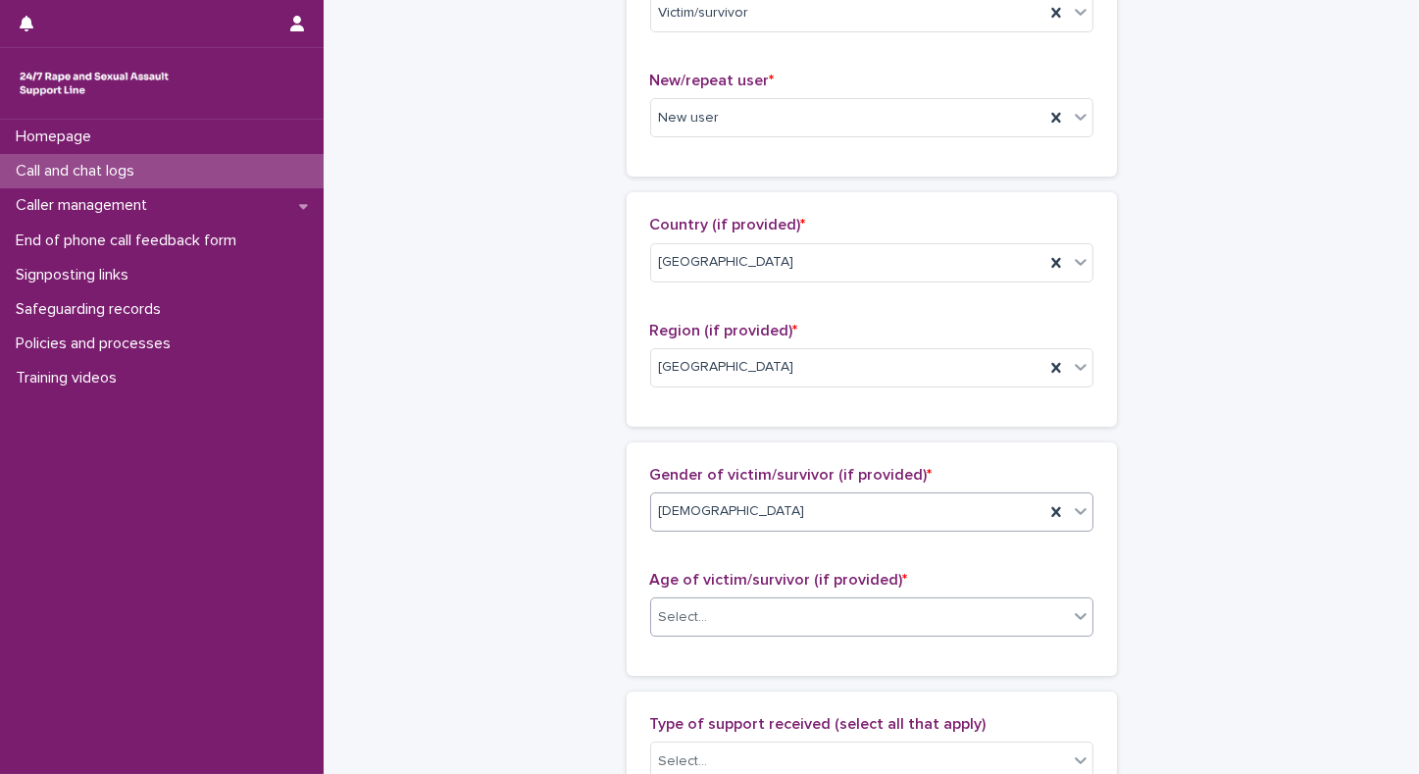
click at [678, 618] on div "Select..." at bounding box center [683, 617] width 49 height 21
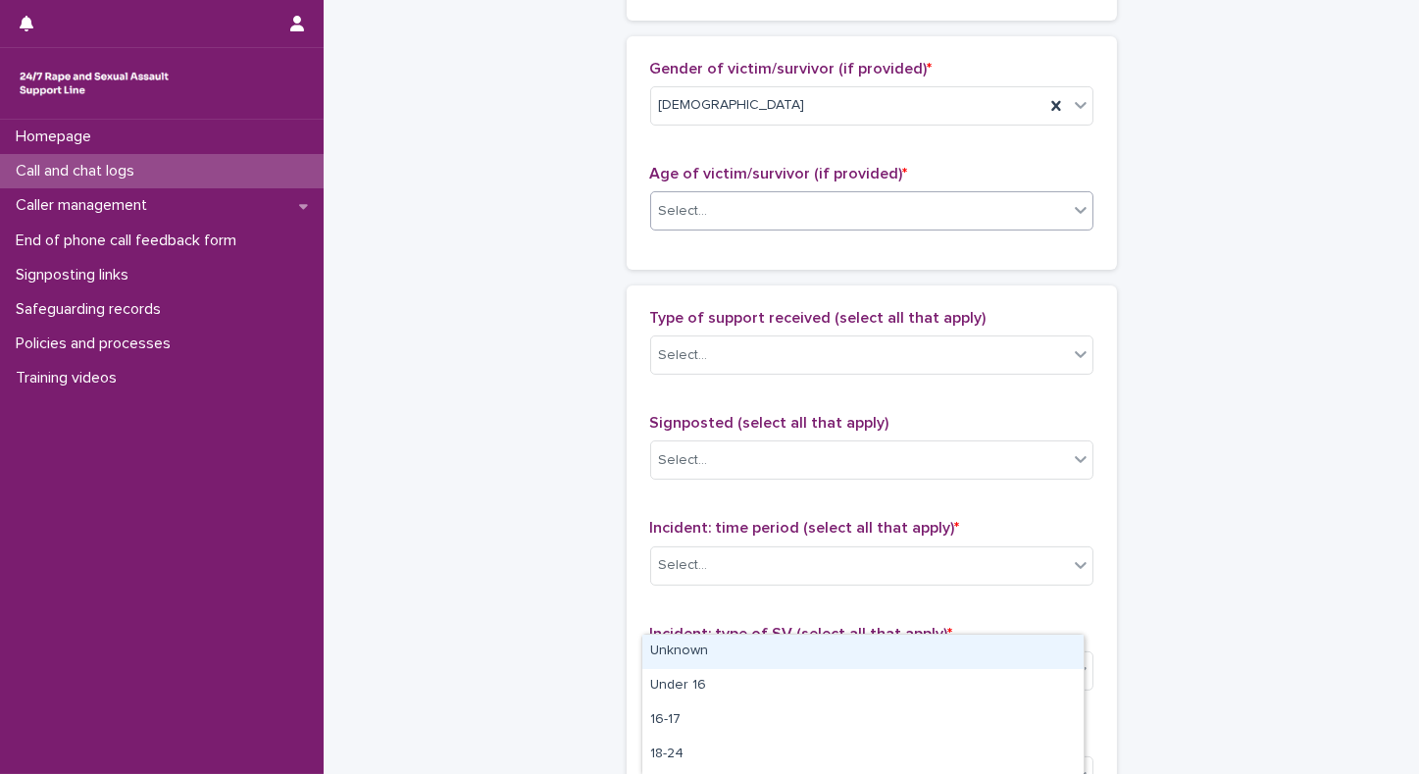
scroll to position [883, 0]
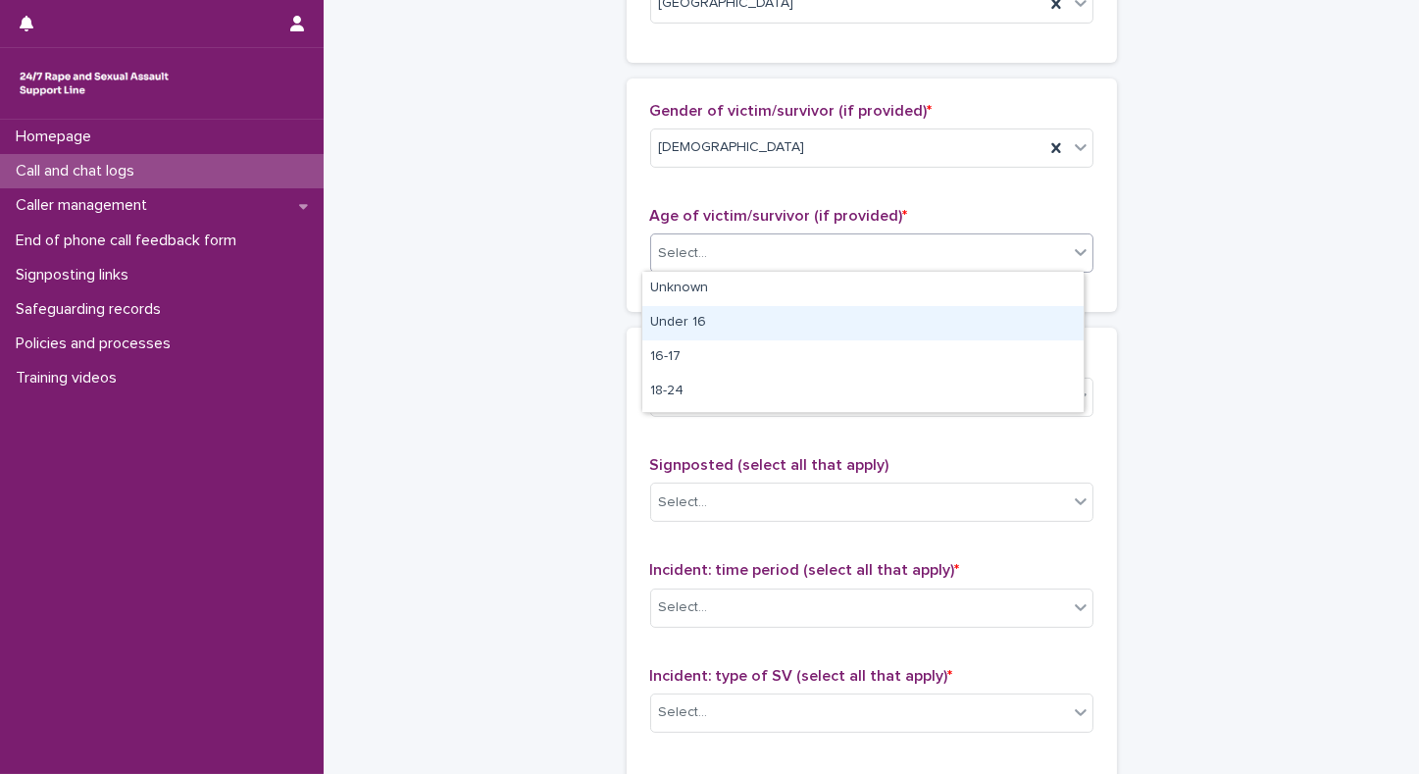
click at [1390, 320] on div "**********" at bounding box center [872, 230] width 1096 height 2222
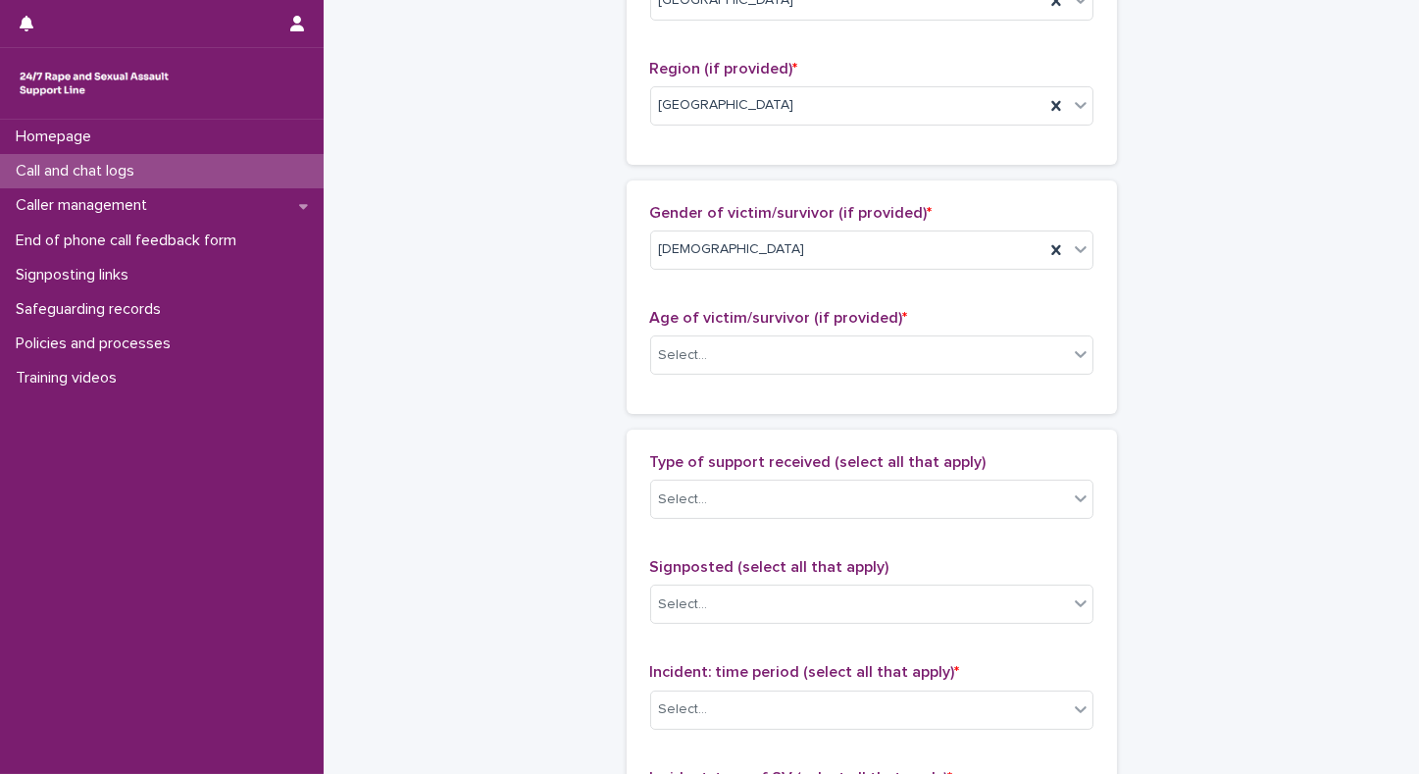
scroll to position [776, 0]
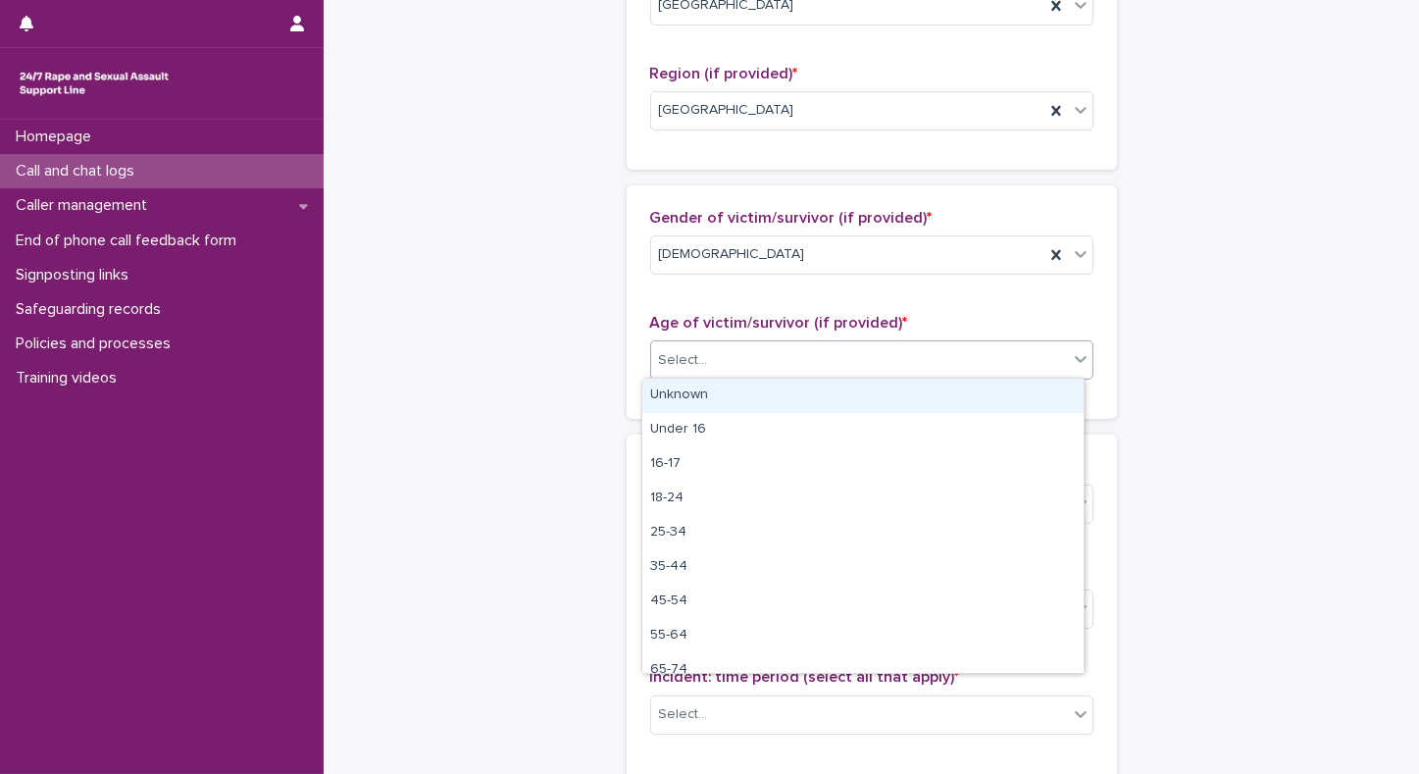
click at [824, 358] on div "Select..." at bounding box center [859, 360] width 417 height 32
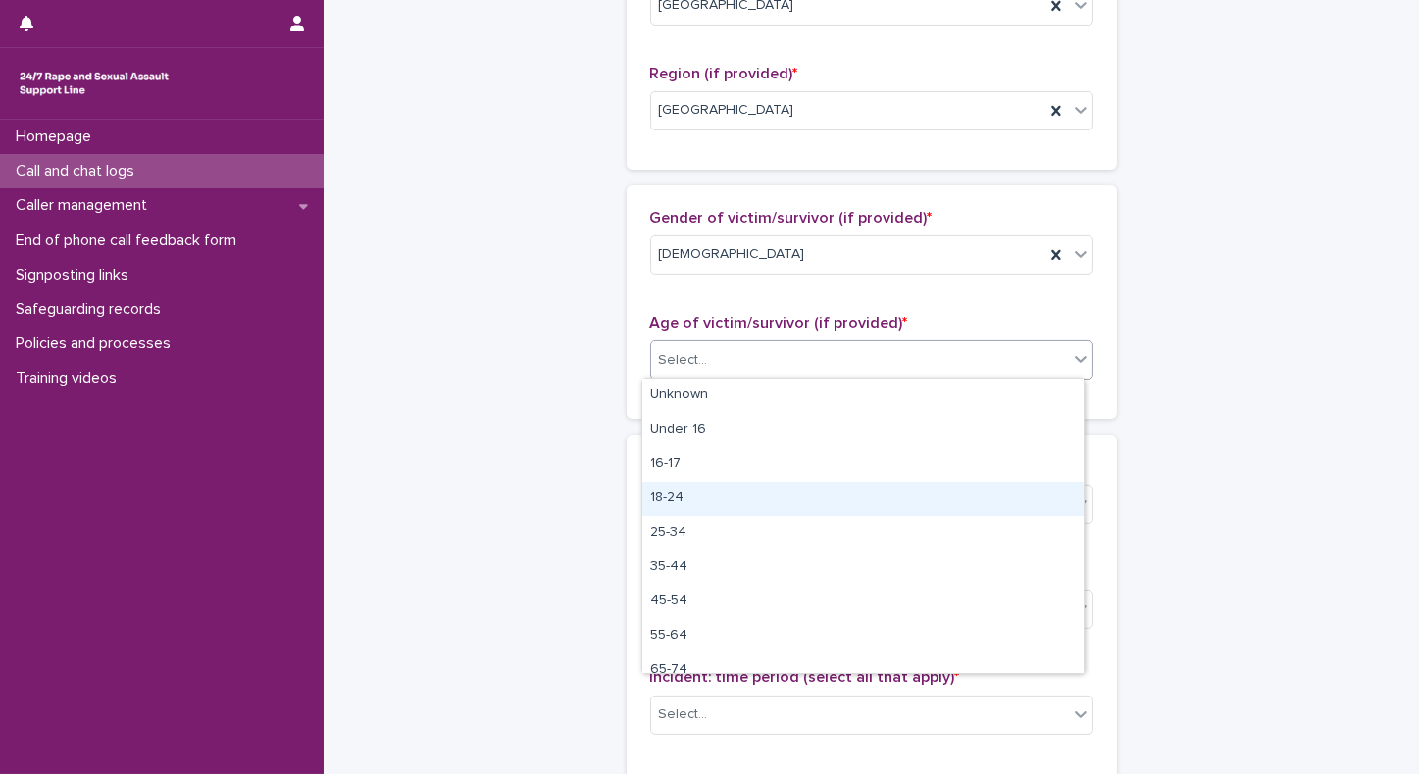
click at [651, 497] on div "18-24" at bounding box center [863, 499] width 441 height 34
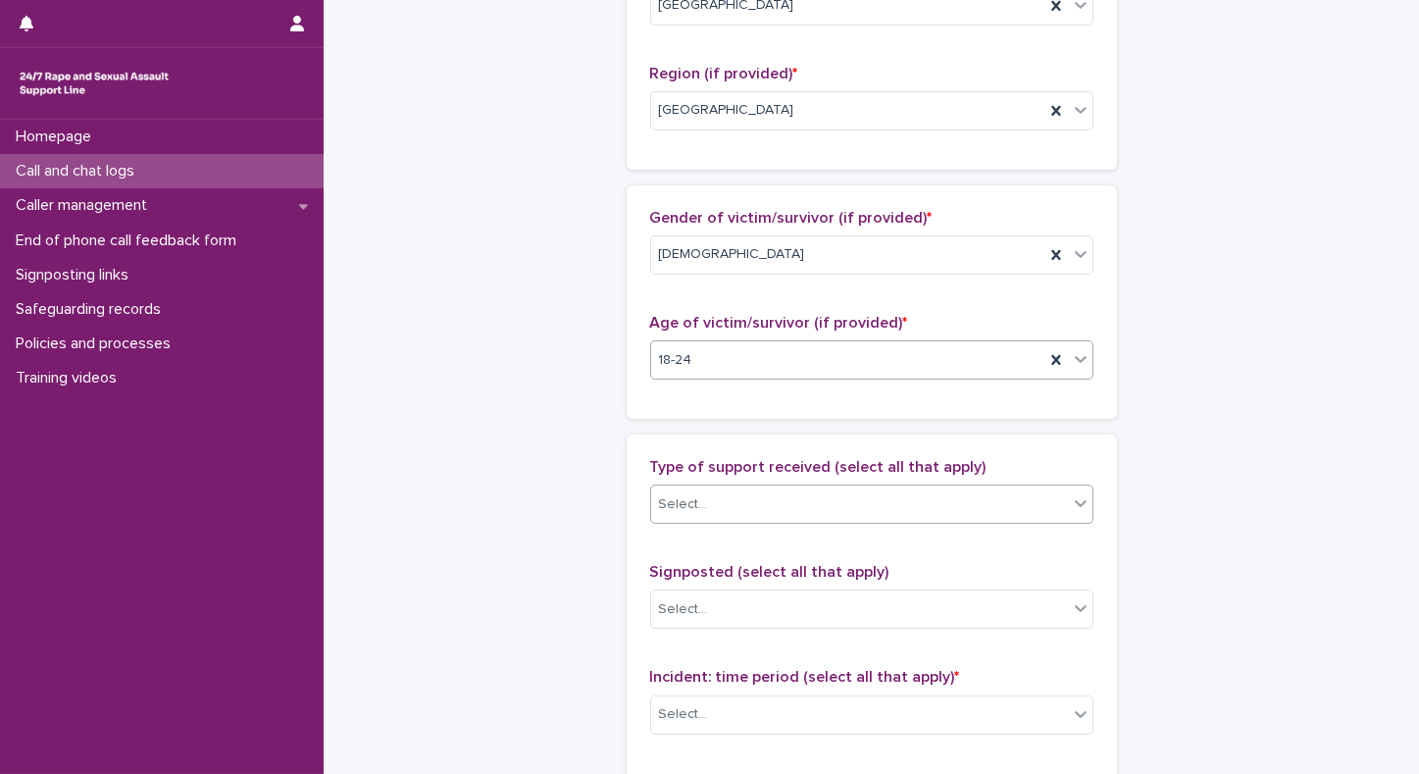
click at [689, 510] on div "Select..." at bounding box center [683, 504] width 49 height 21
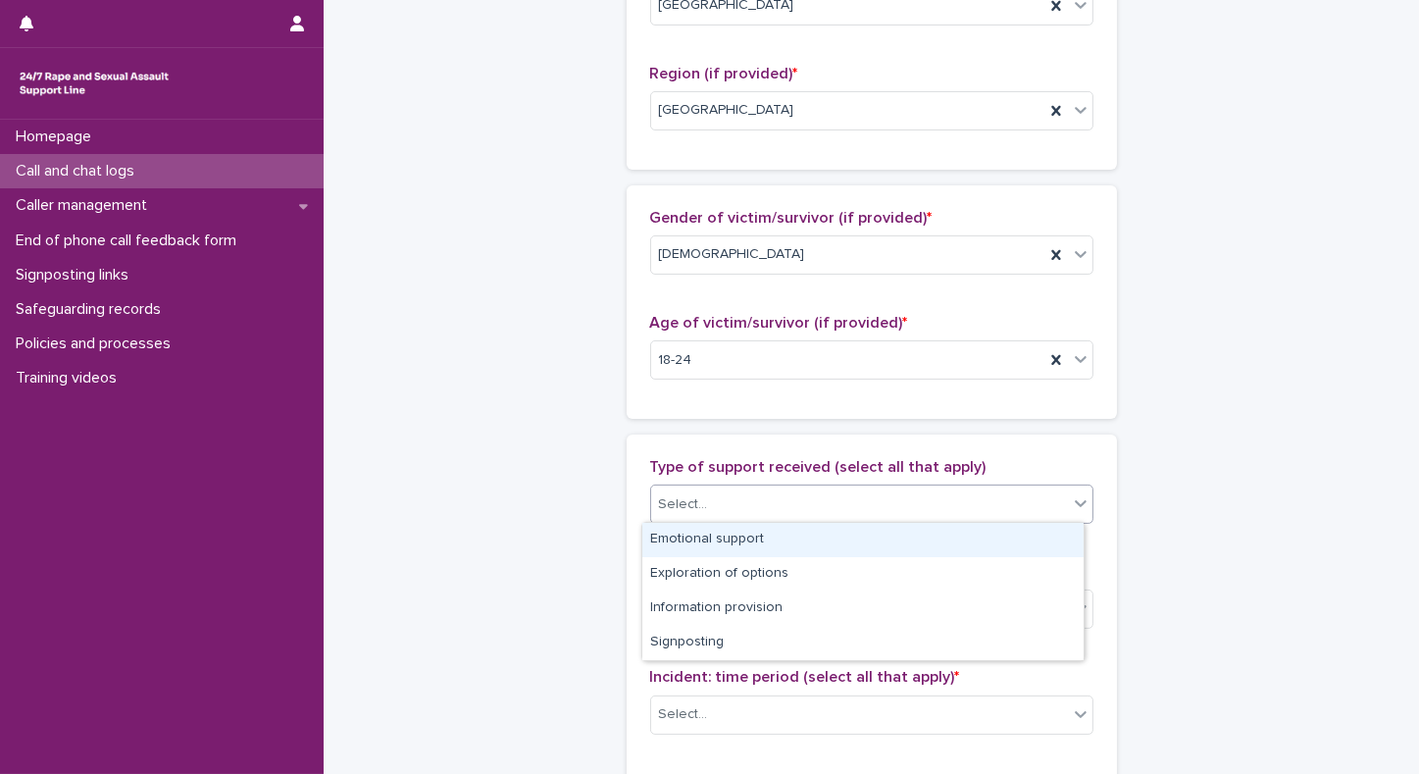
click at [686, 541] on div "Emotional support" at bounding box center [863, 540] width 441 height 34
click at [1077, 496] on icon at bounding box center [1081, 503] width 20 height 20
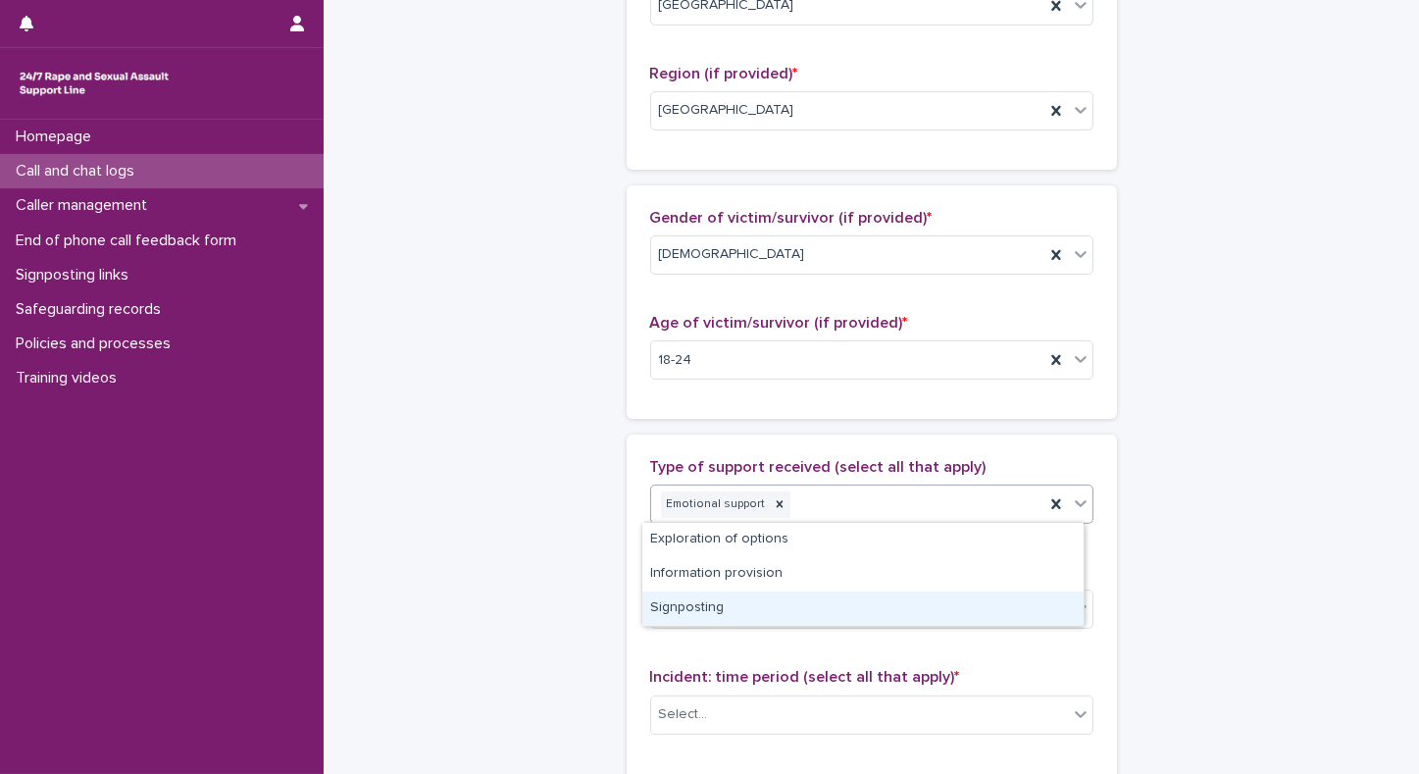
click at [668, 608] on div "Signposting" at bounding box center [863, 609] width 441 height 34
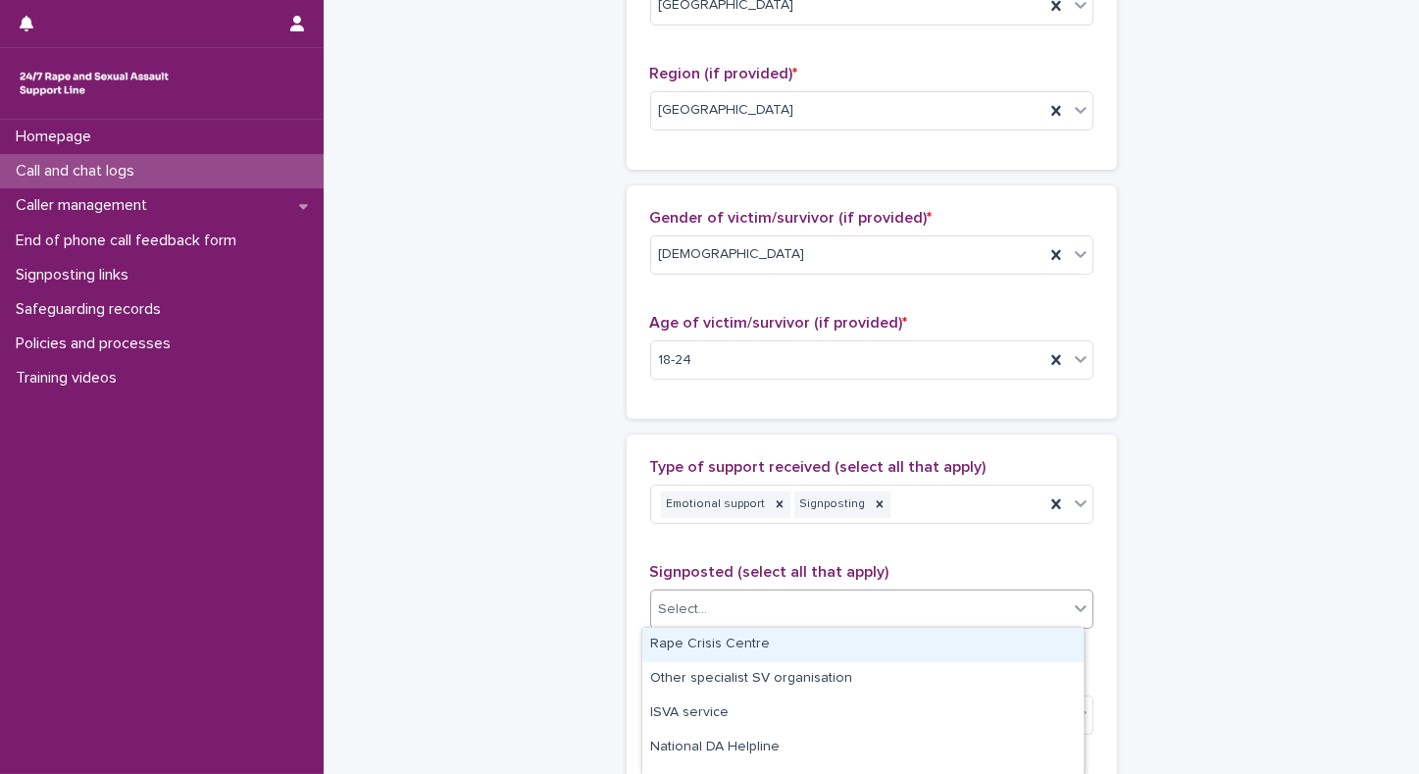
click at [673, 608] on div "Select..." at bounding box center [683, 609] width 49 height 21
click at [681, 647] on div "Rape Crisis Centre" at bounding box center [863, 645] width 441 height 34
click at [1075, 608] on icon at bounding box center [1081, 608] width 20 height 20
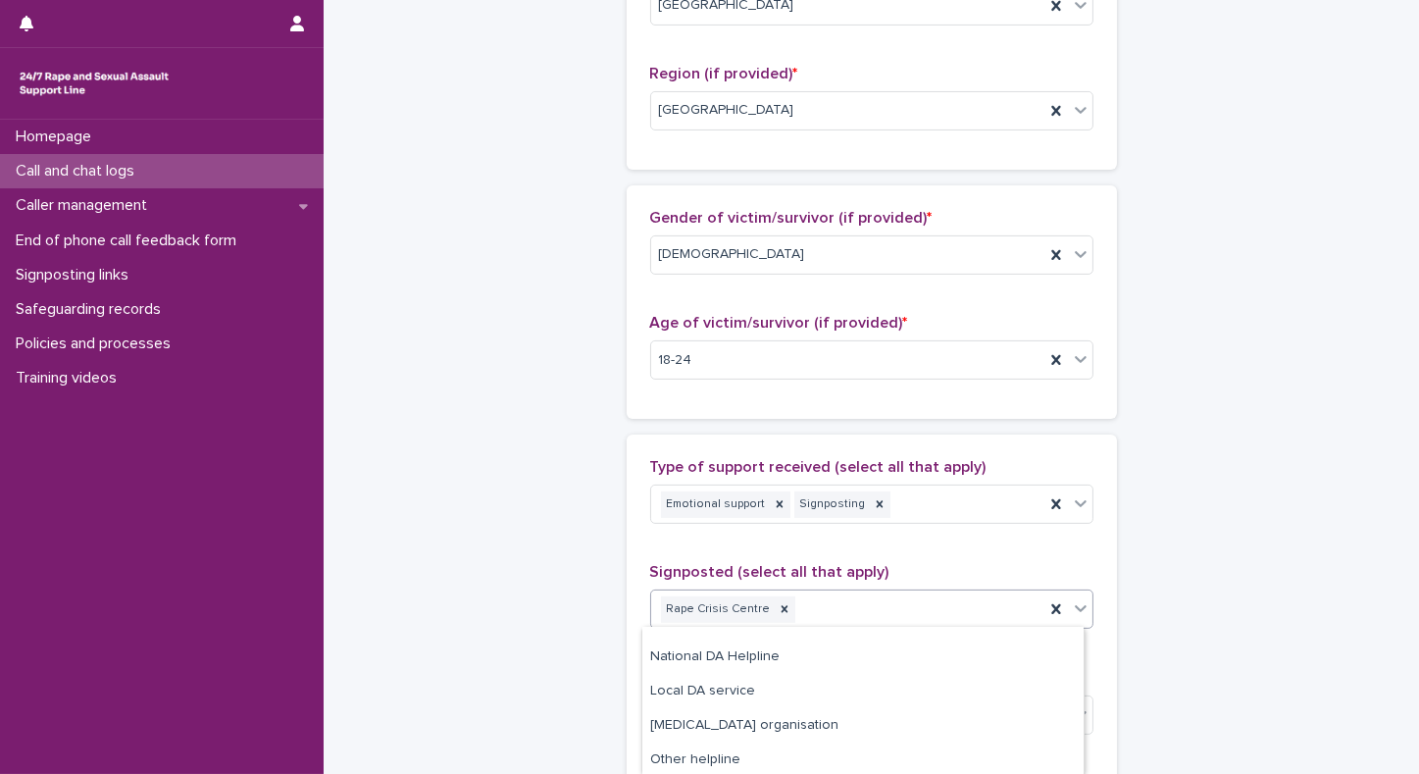
scroll to position [67, 0]
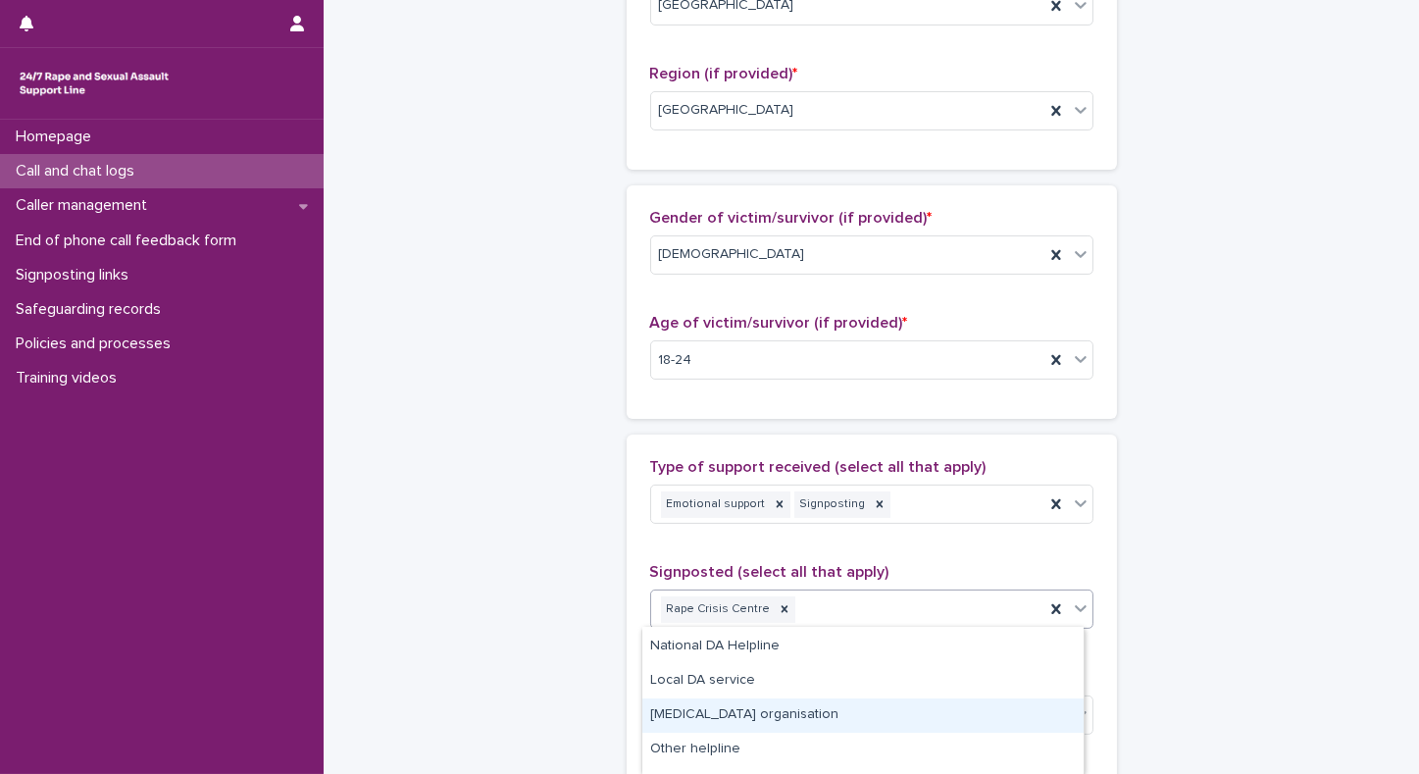
click at [822, 715] on div "[MEDICAL_DATA] organisation" at bounding box center [863, 715] width 441 height 34
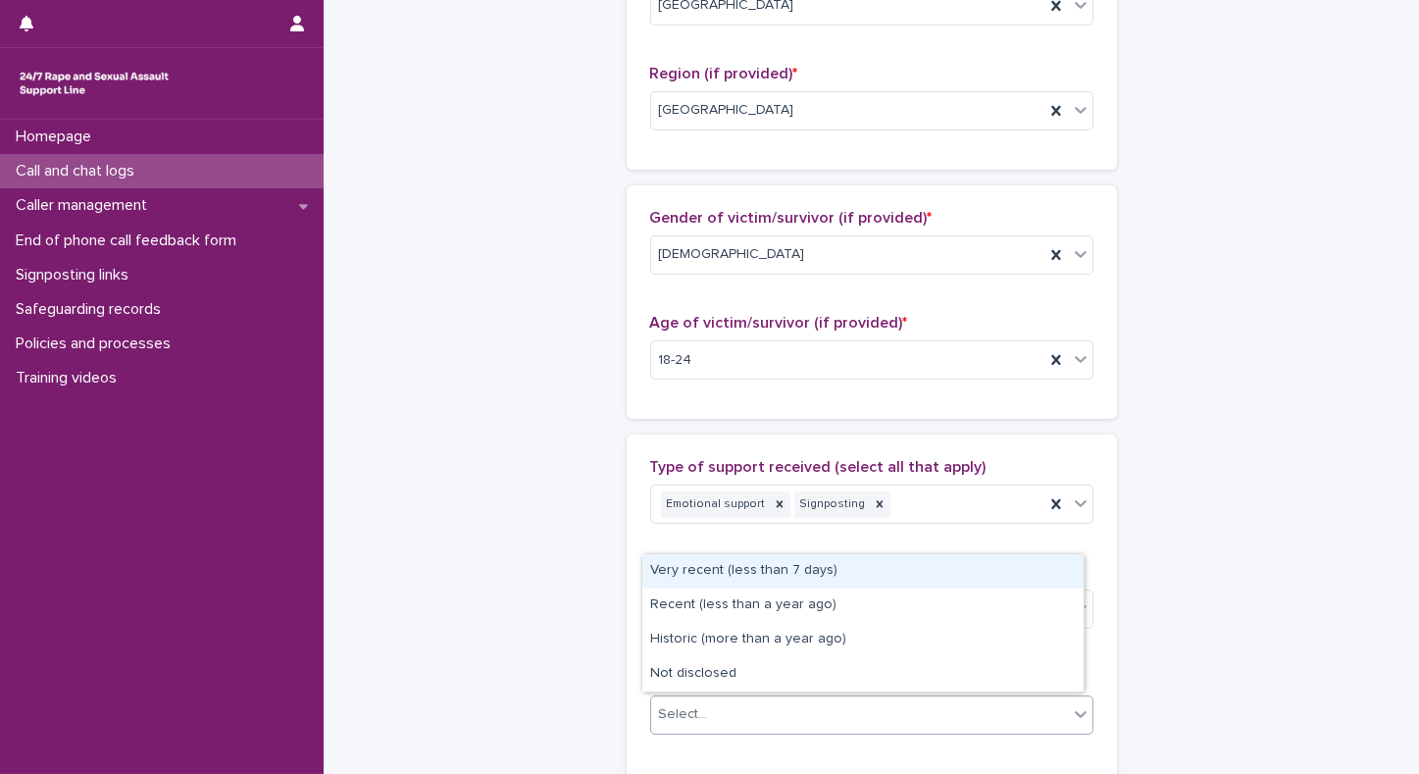
click at [730, 712] on div "Select..." at bounding box center [859, 714] width 417 height 32
click at [674, 576] on div "Very recent (less than 7 days)" at bounding box center [863, 571] width 441 height 34
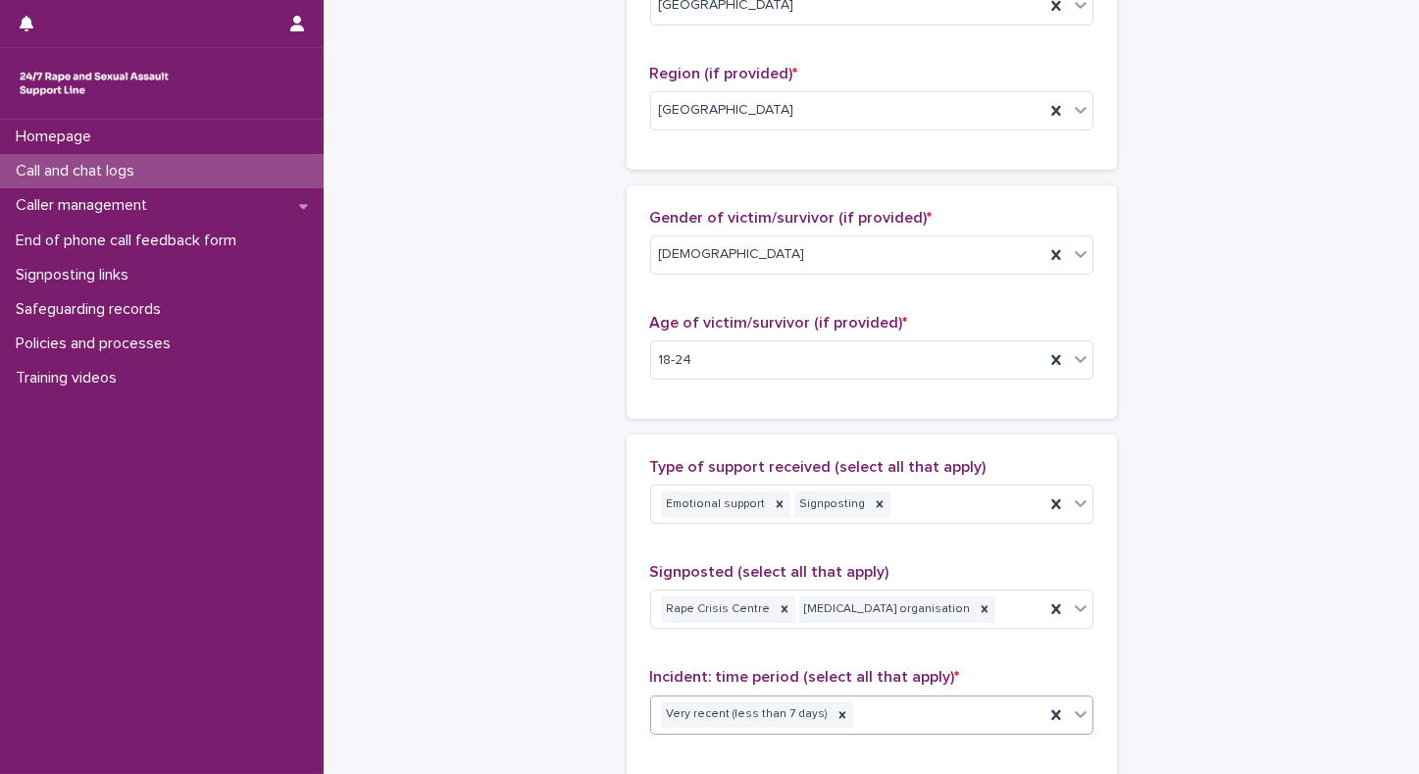
scroll to position [981, 0]
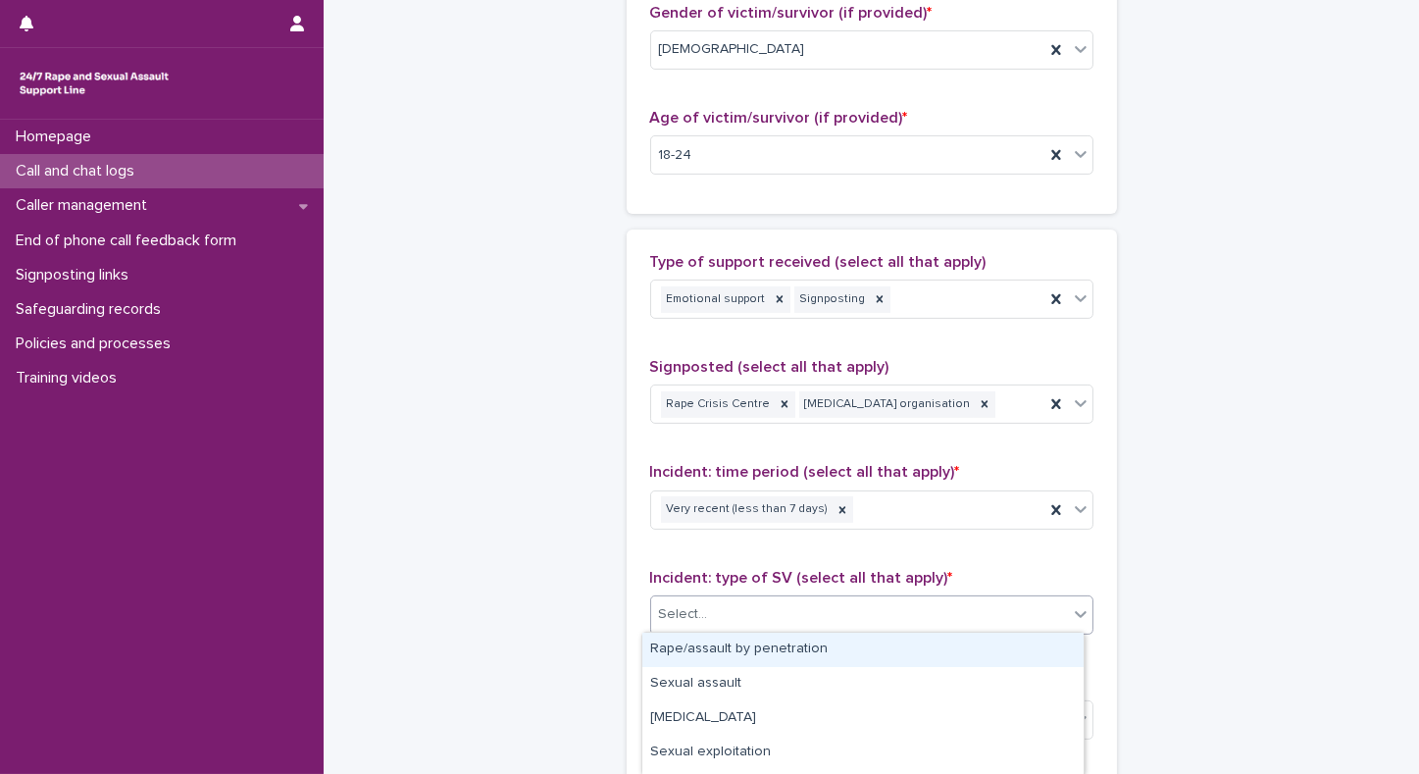
click at [753, 606] on div "Select..." at bounding box center [859, 614] width 417 height 32
click at [667, 660] on div "Rape/assault by penetration" at bounding box center [863, 650] width 441 height 34
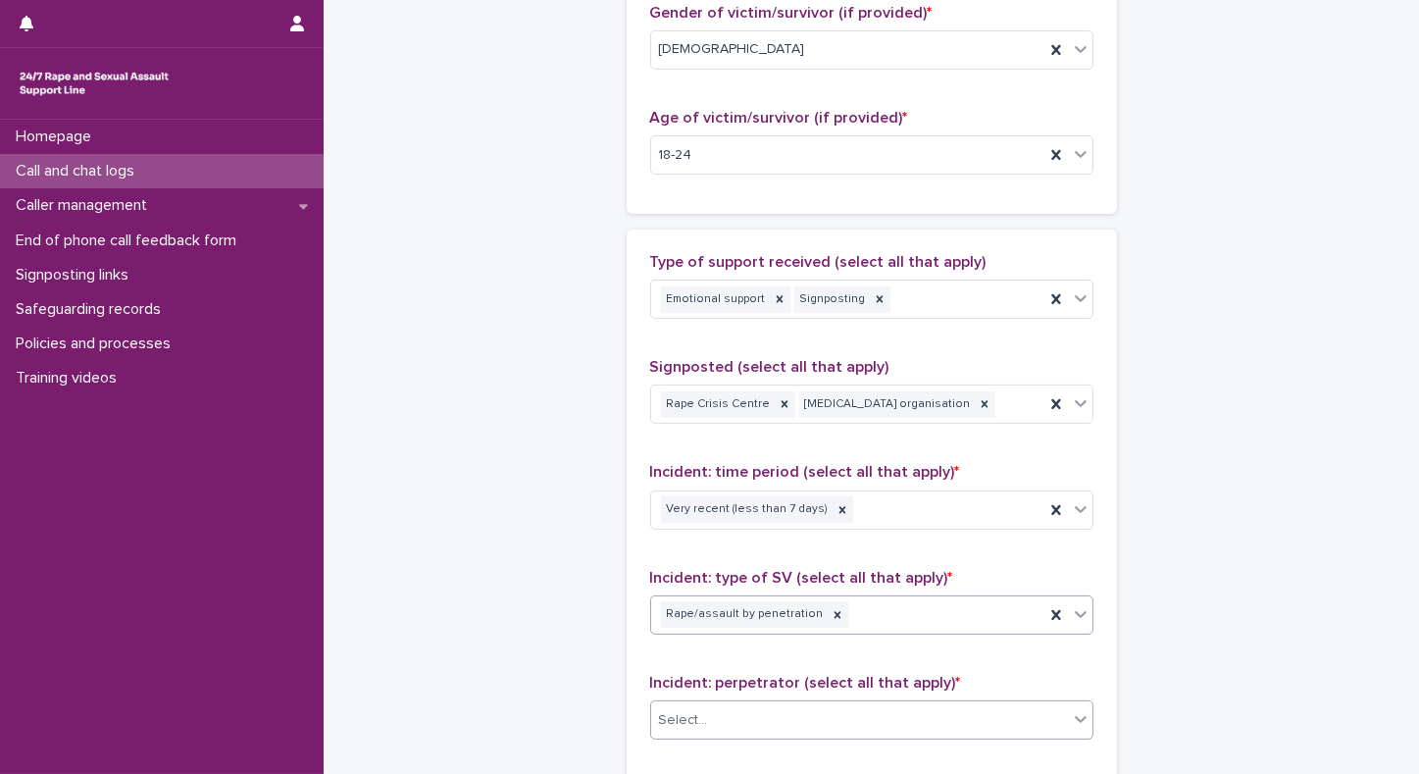
click at [698, 722] on div "Select..." at bounding box center [859, 720] width 417 height 32
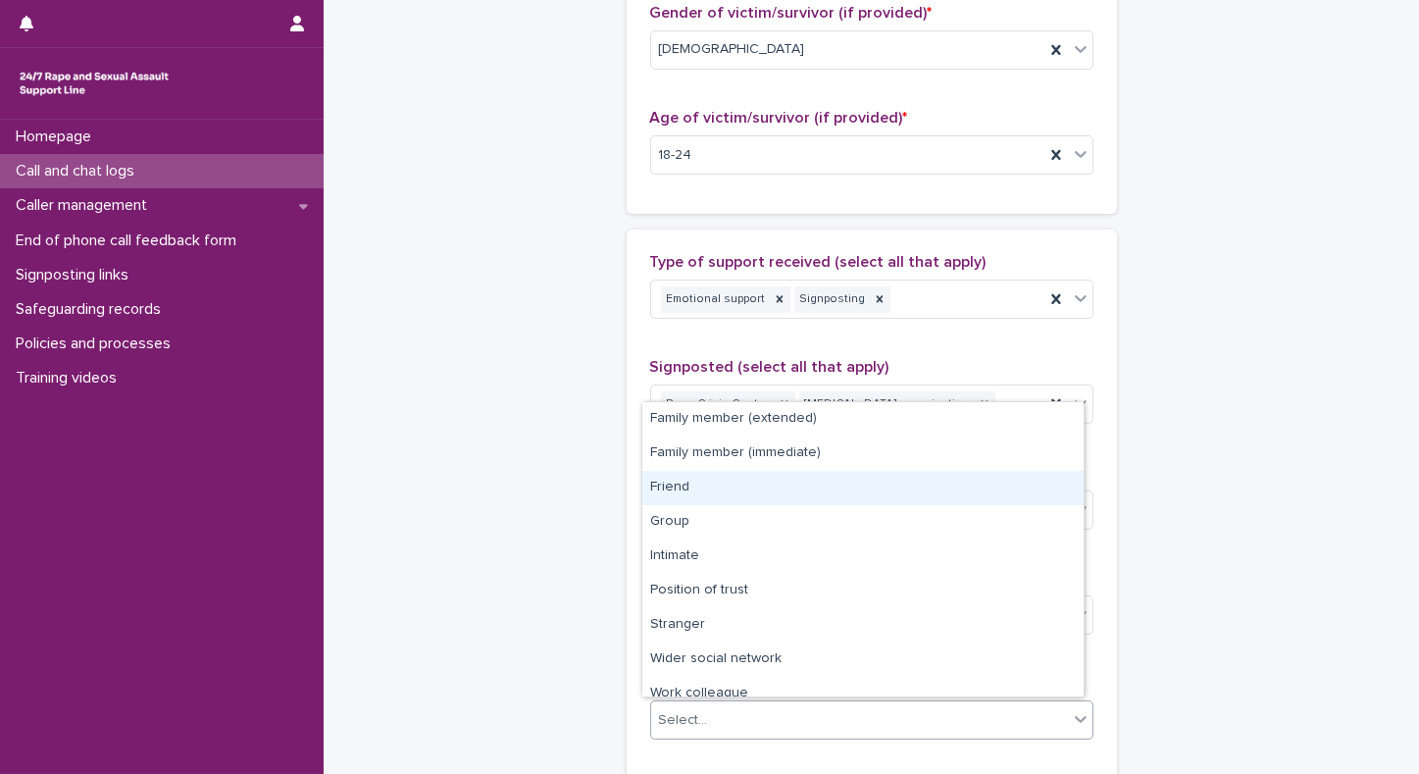
click at [681, 489] on div "Friend" at bounding box center [863, 488] width 441 height 34
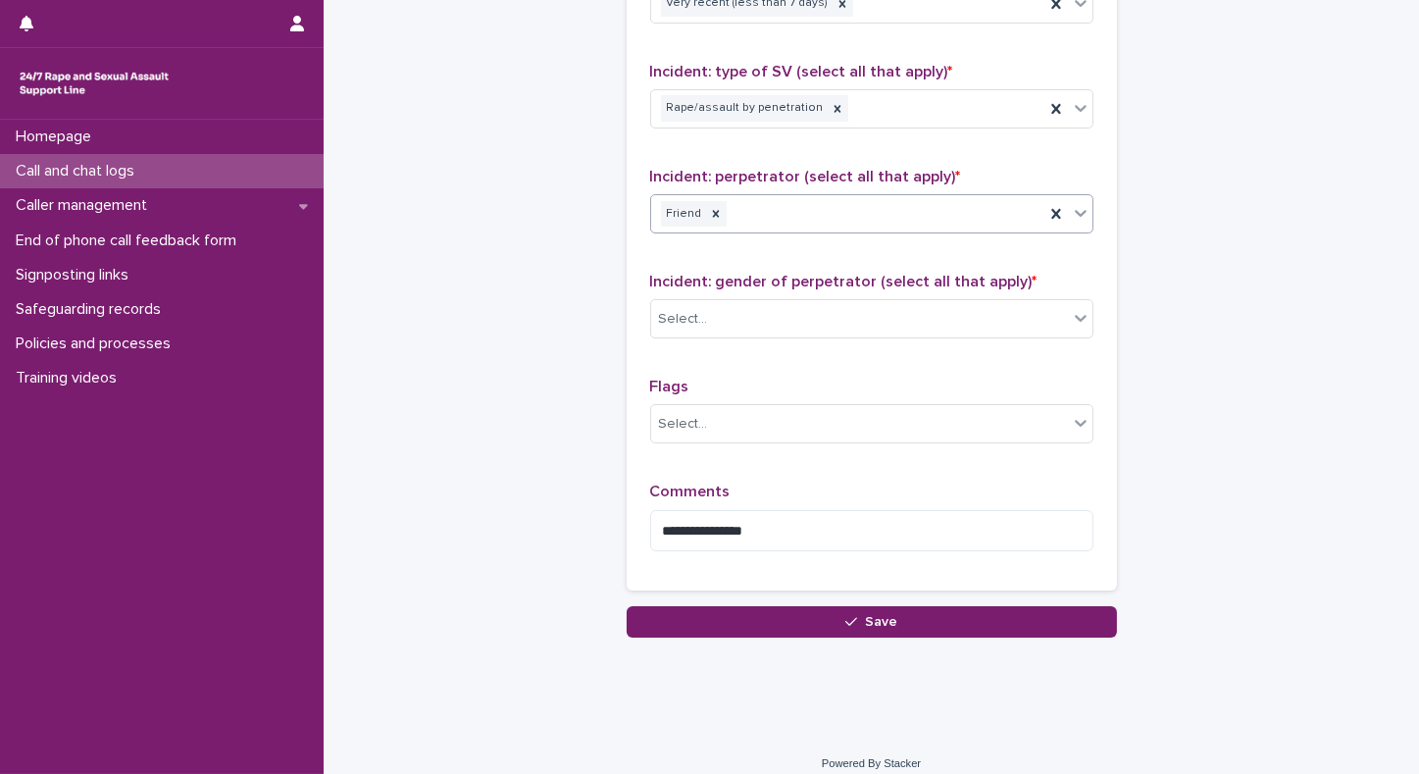
scroll to position [1492, 0]
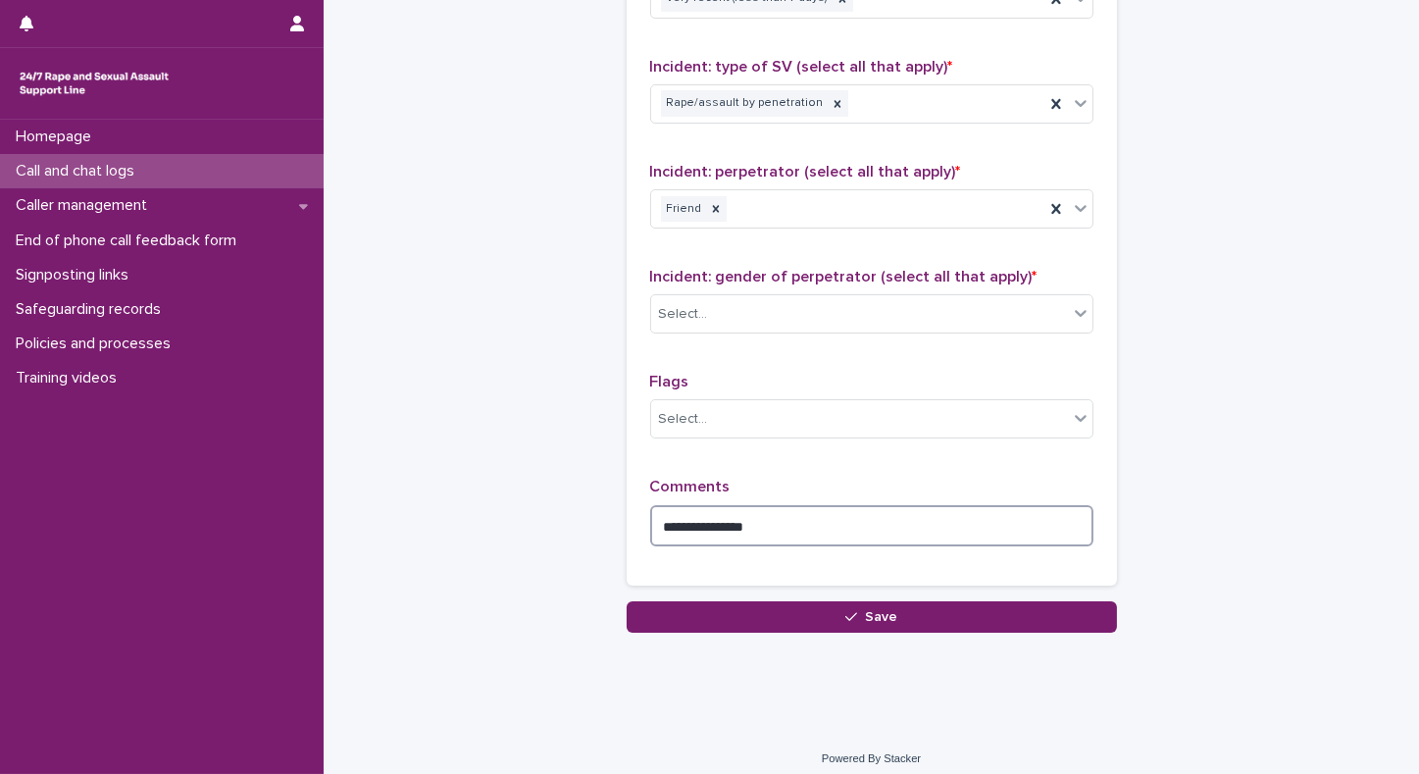
drag, startPoint x: 795, startPoint y: 527, endPoint x: 252, endPoint y: 605, distance: 548.1
click at [1082, 95] on icon at bounding box center [1081, 103] width 20 height 20
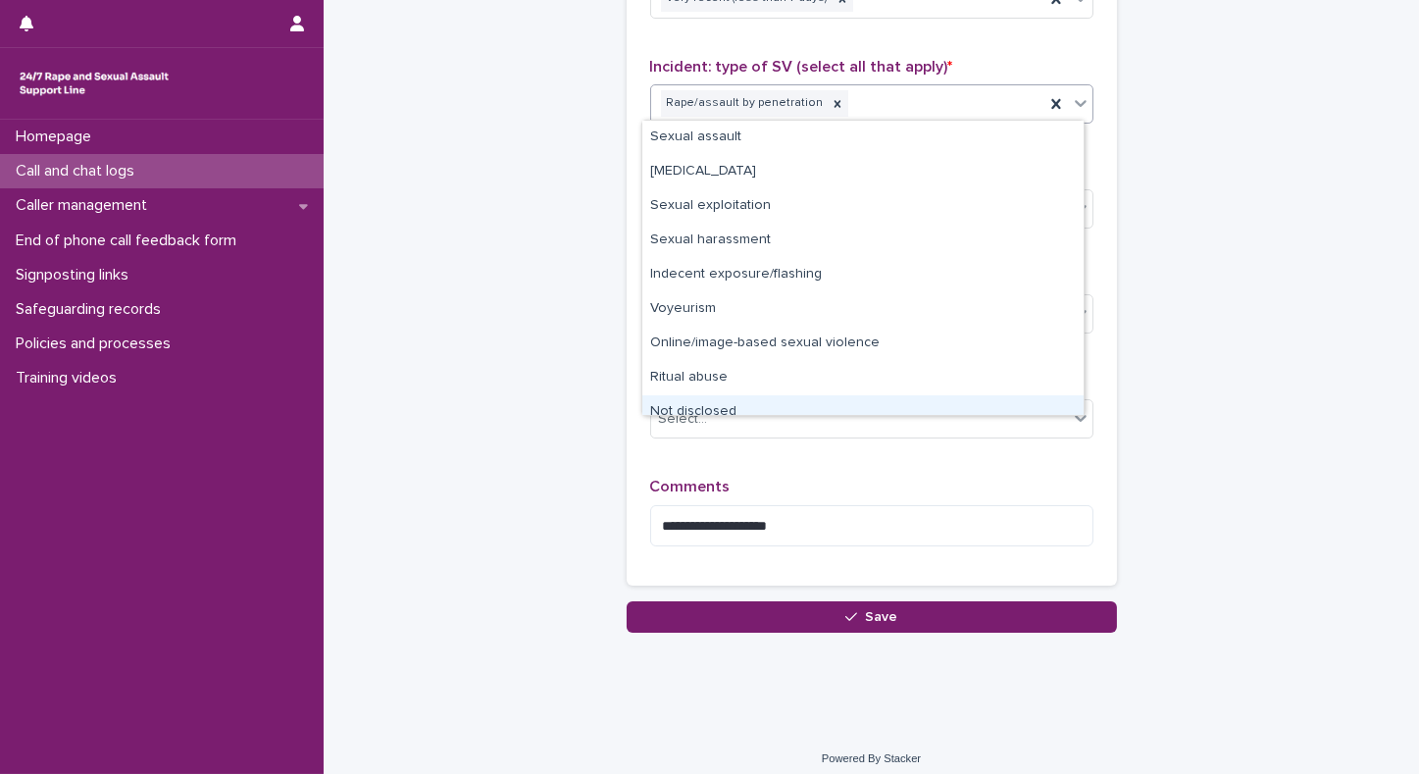
click at [761, 404] on div "Not disclosed" at bounding box center [863, 412] width 441 height 34
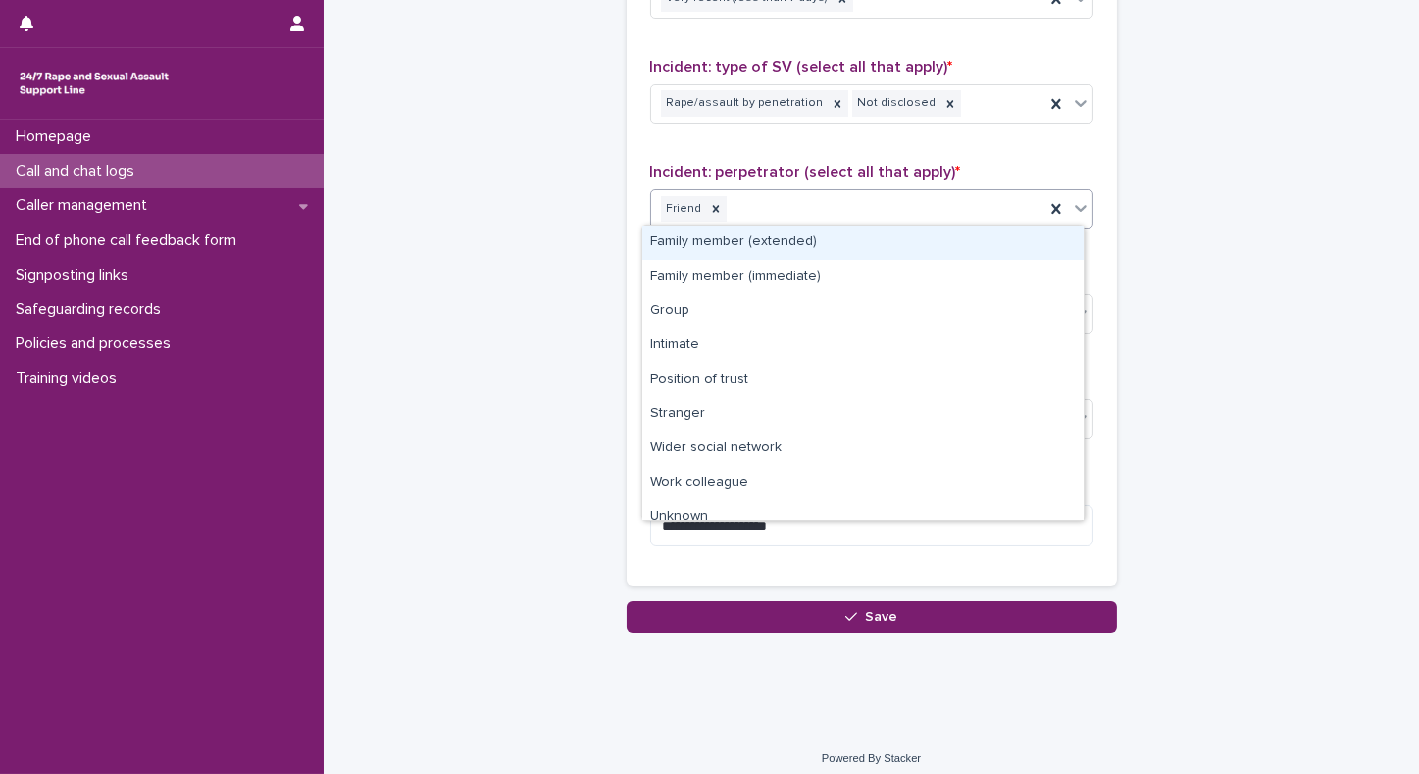
click at [1077, 206] on icon at bounding box center [1081, 208] width 20 height 20
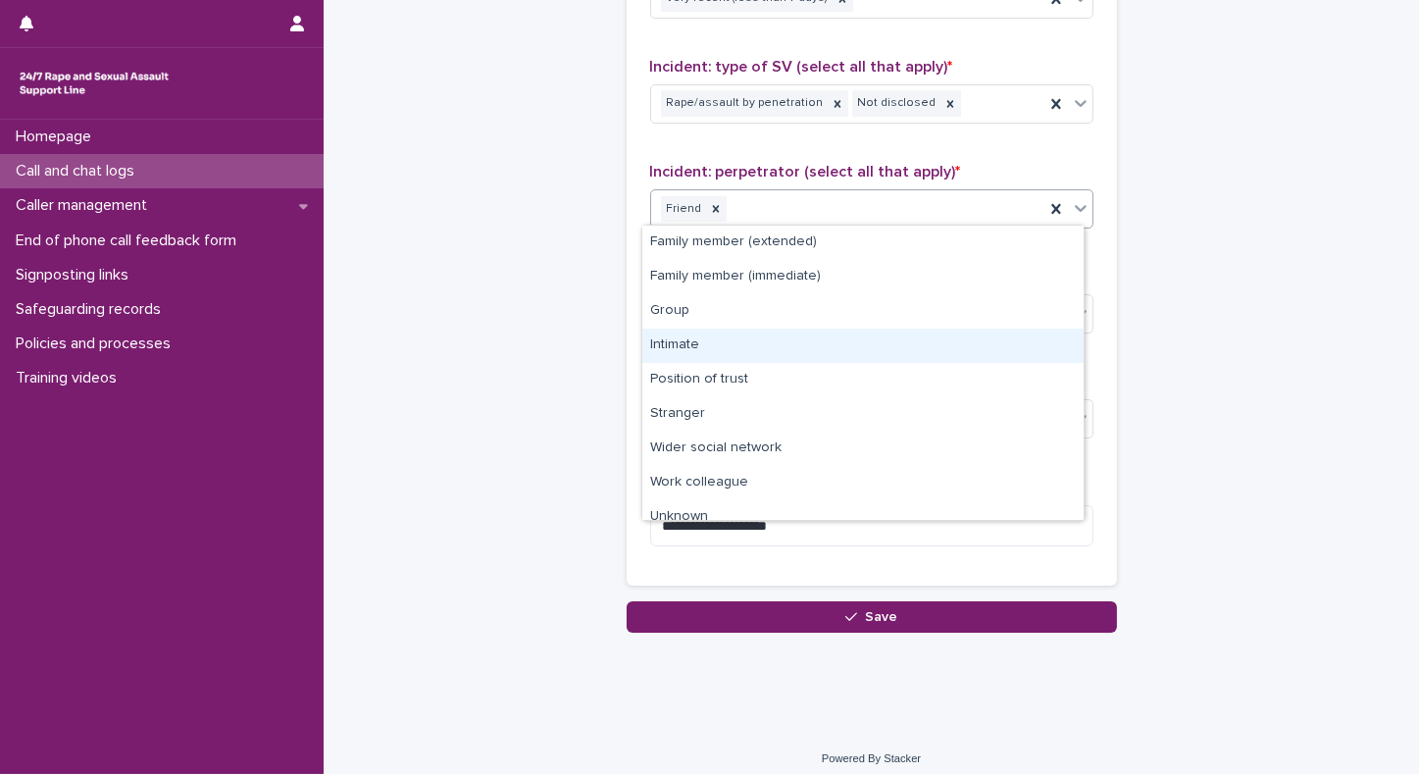
scroll to position [48, 0]
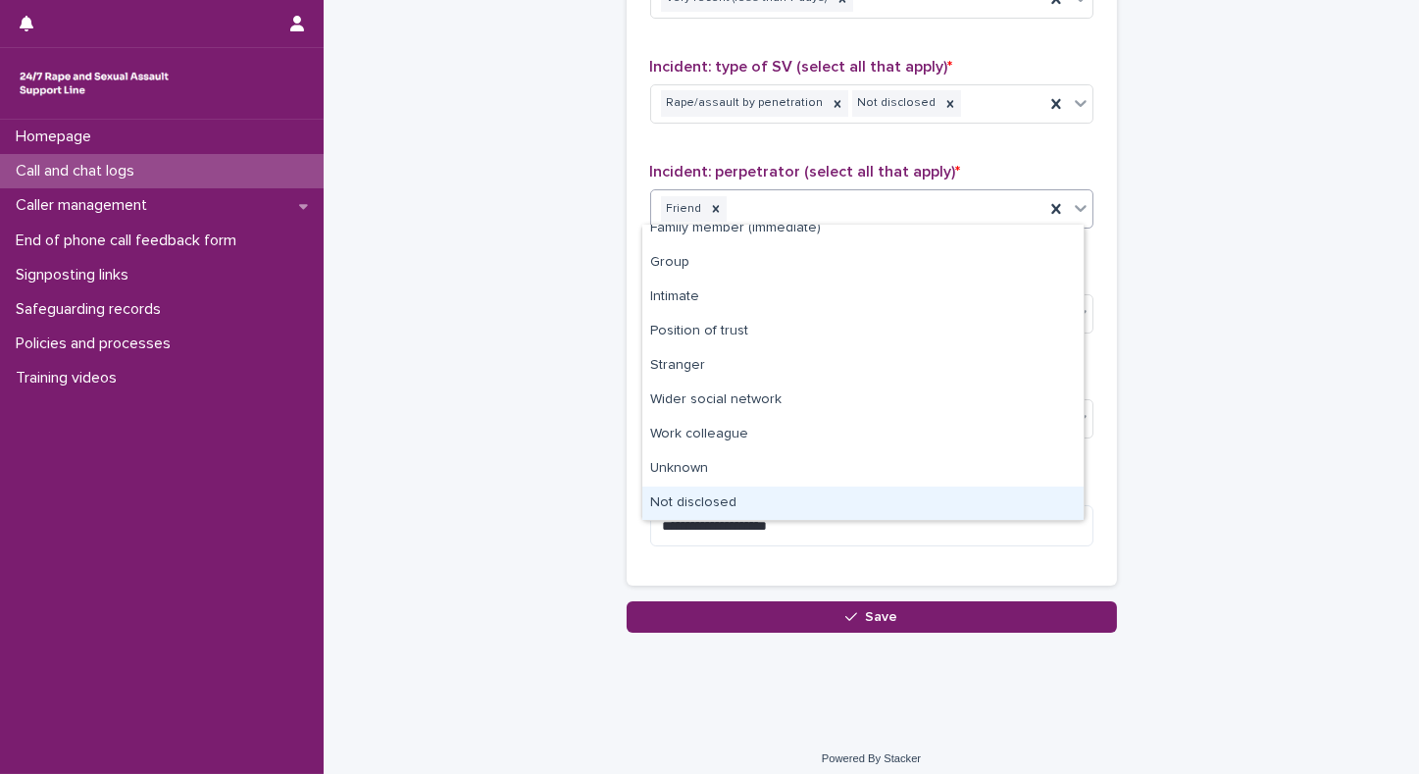
click at [759, 511] on div "Not disclosed" at bounding box center [863, 504] width 441 height 34
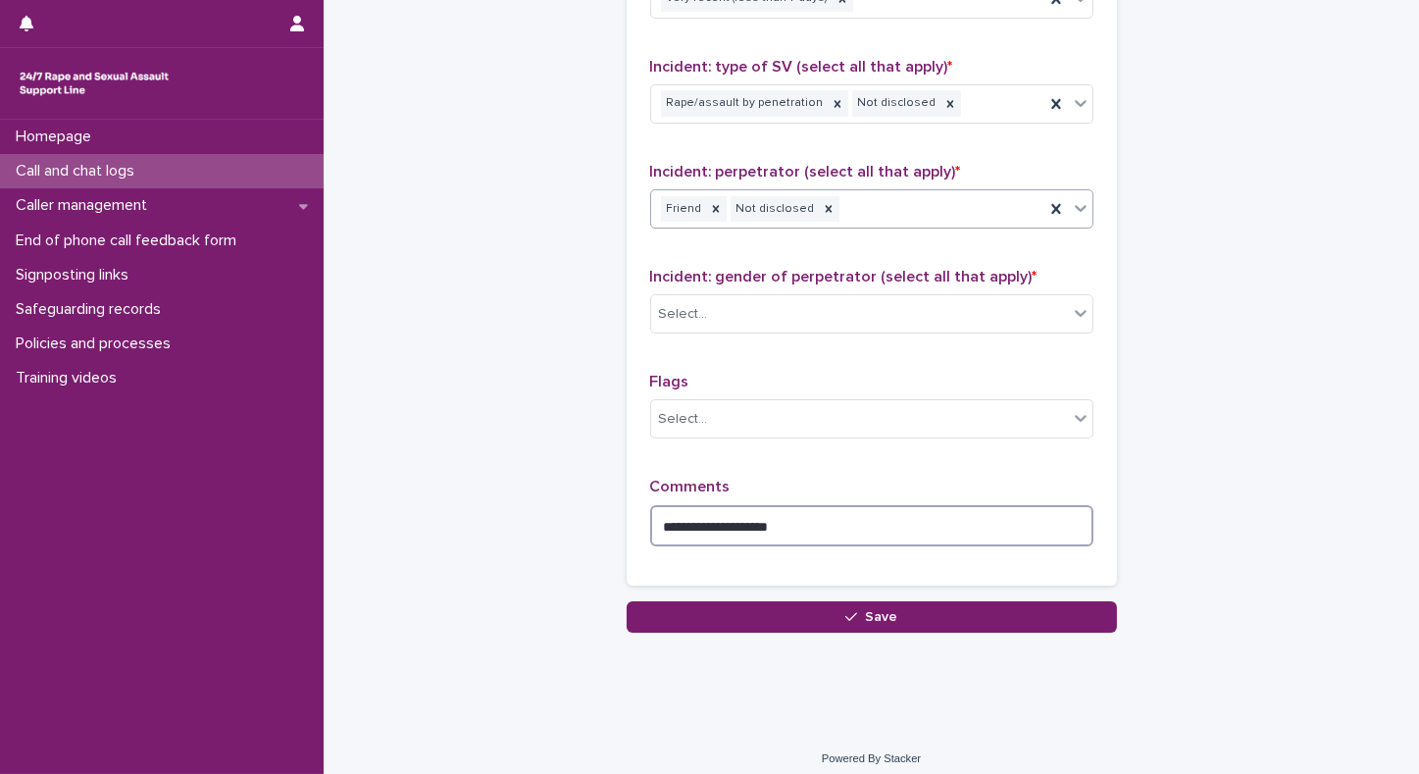
click at [817, 535] on textarea "**********" at bounding box center [871, 526] width 443 height 42
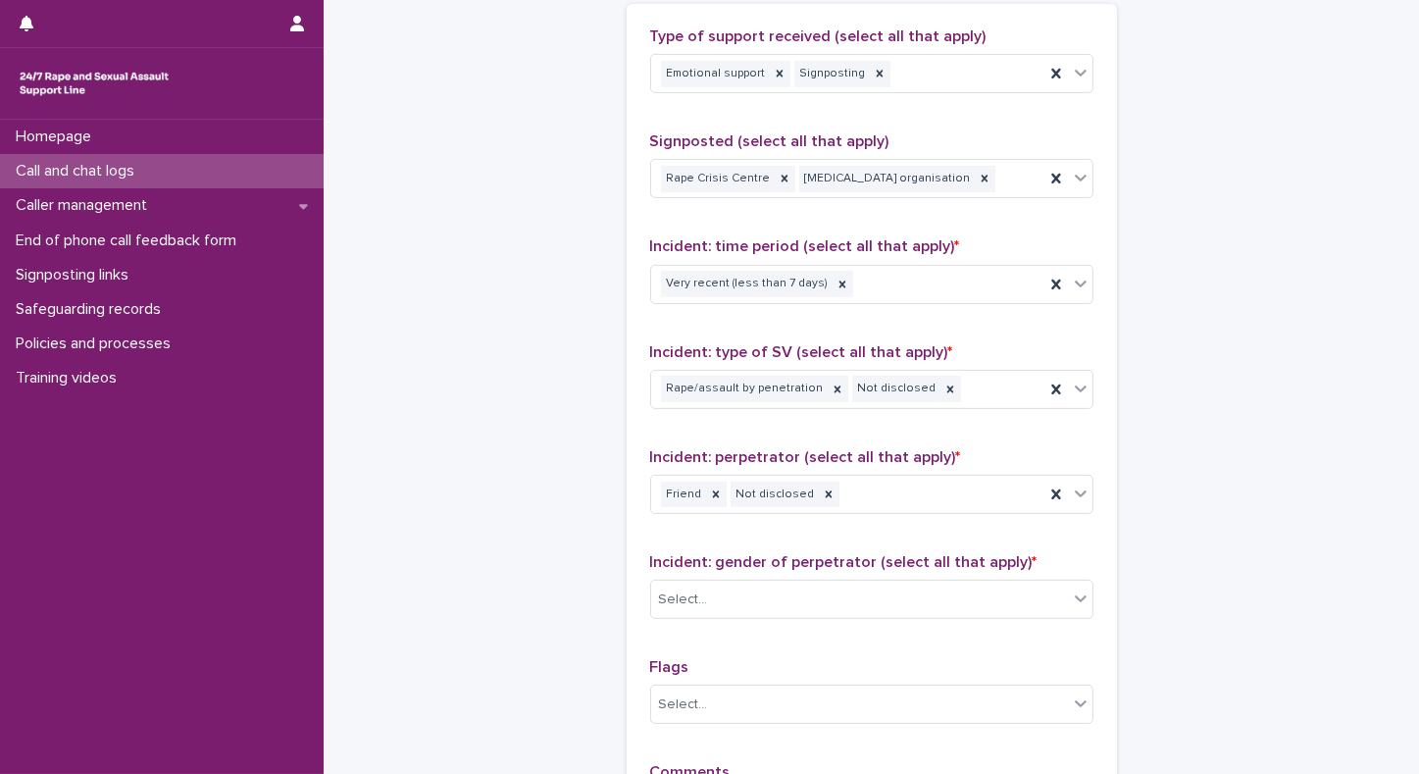
scroll to position [1231, 0]
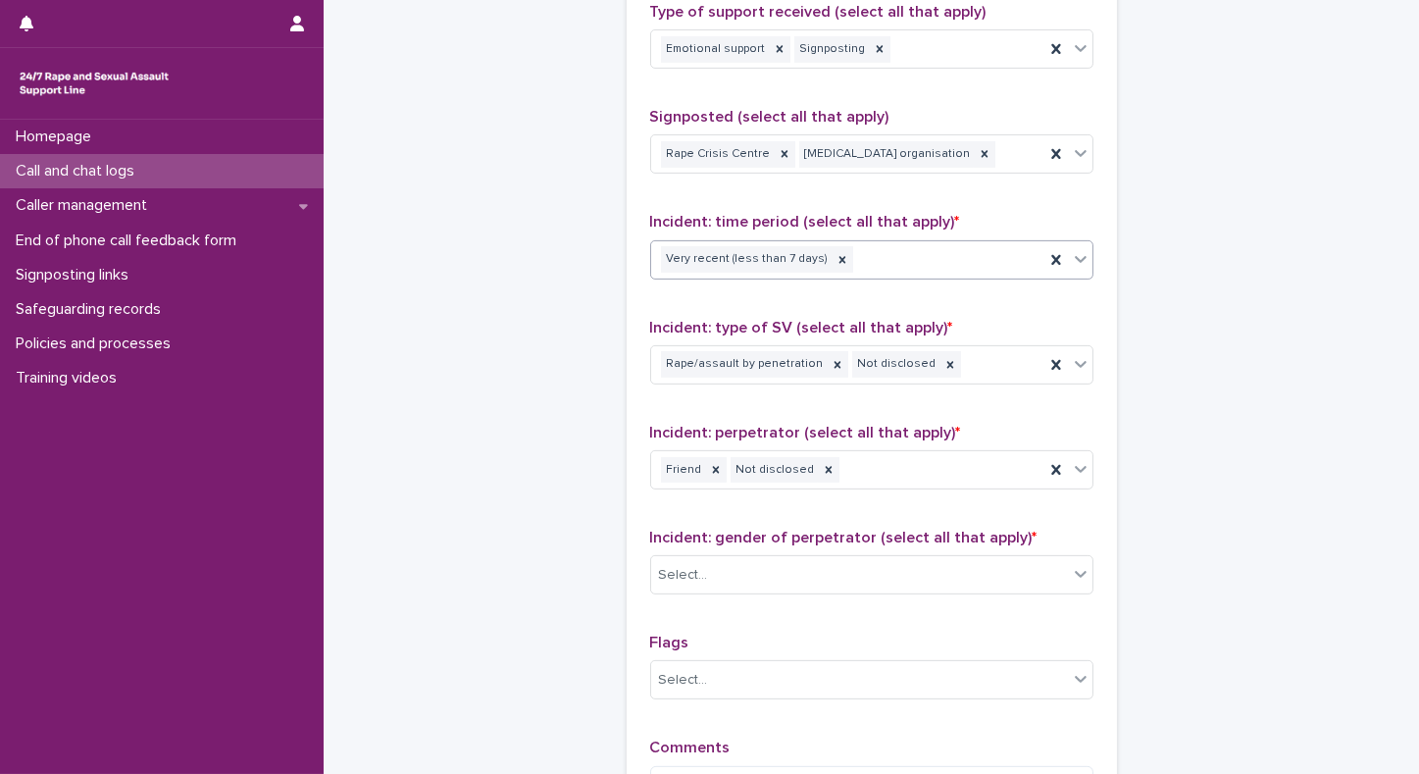
click at [1079, 262] on icon at bounding box center [1081, 259] width 20 height 20
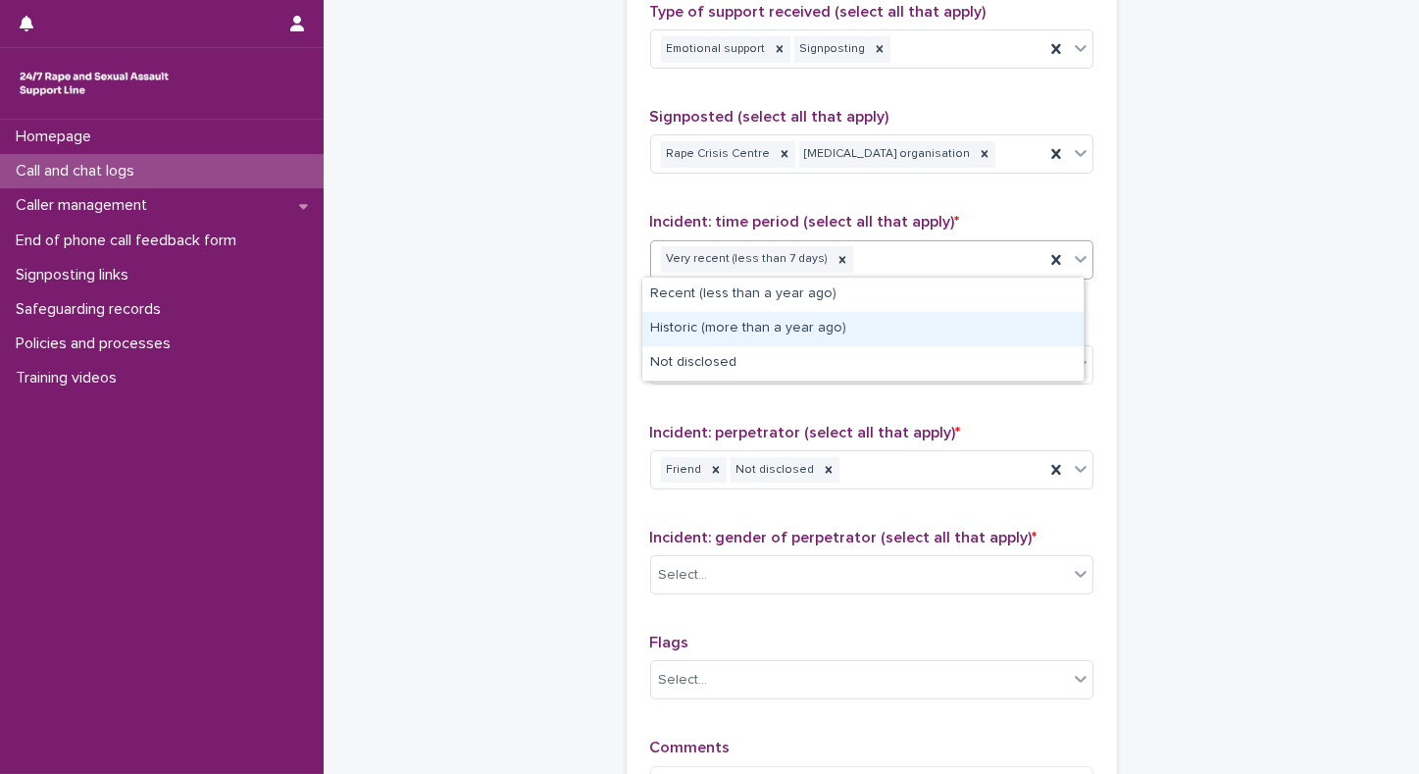
click at [904, 330] on div "Historic (more than a year ago)" at bounding box center [863, 329] width 441 height 34
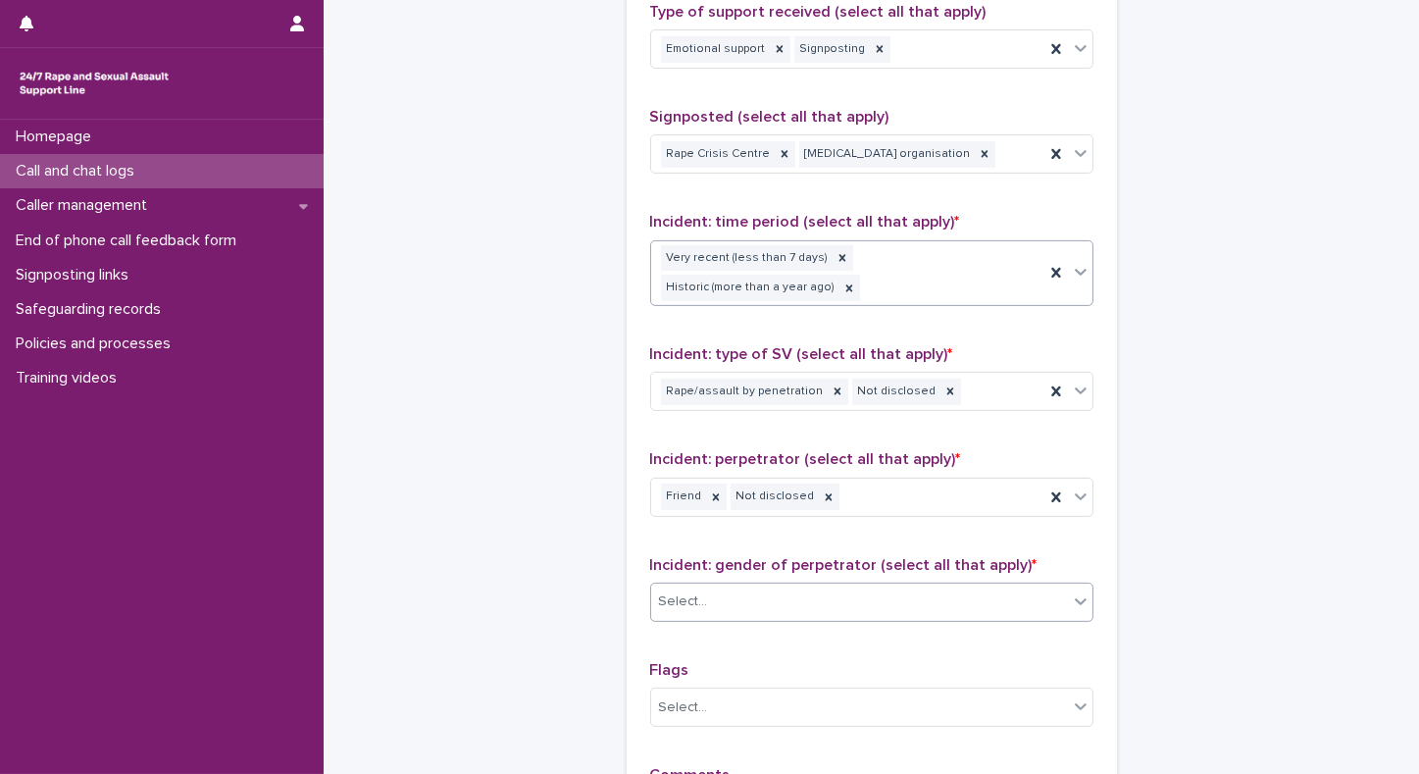
click at [886, 589] on div "Select..." at bounding box center [859, 602] width 417 height 32
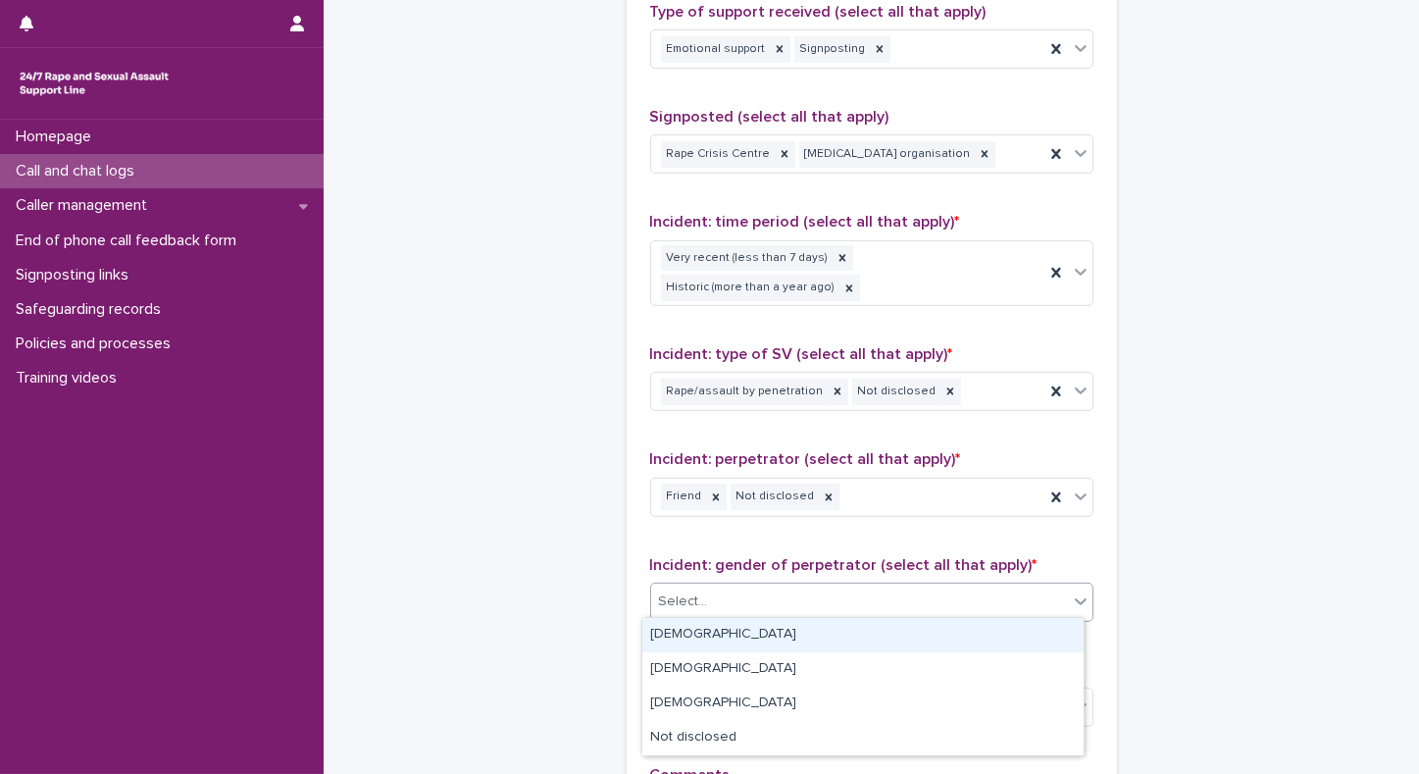
click at [757, 630] on div "[DEMOGRAPHIC_DATA]" at bounding box center [863, 635] width 441 height 34
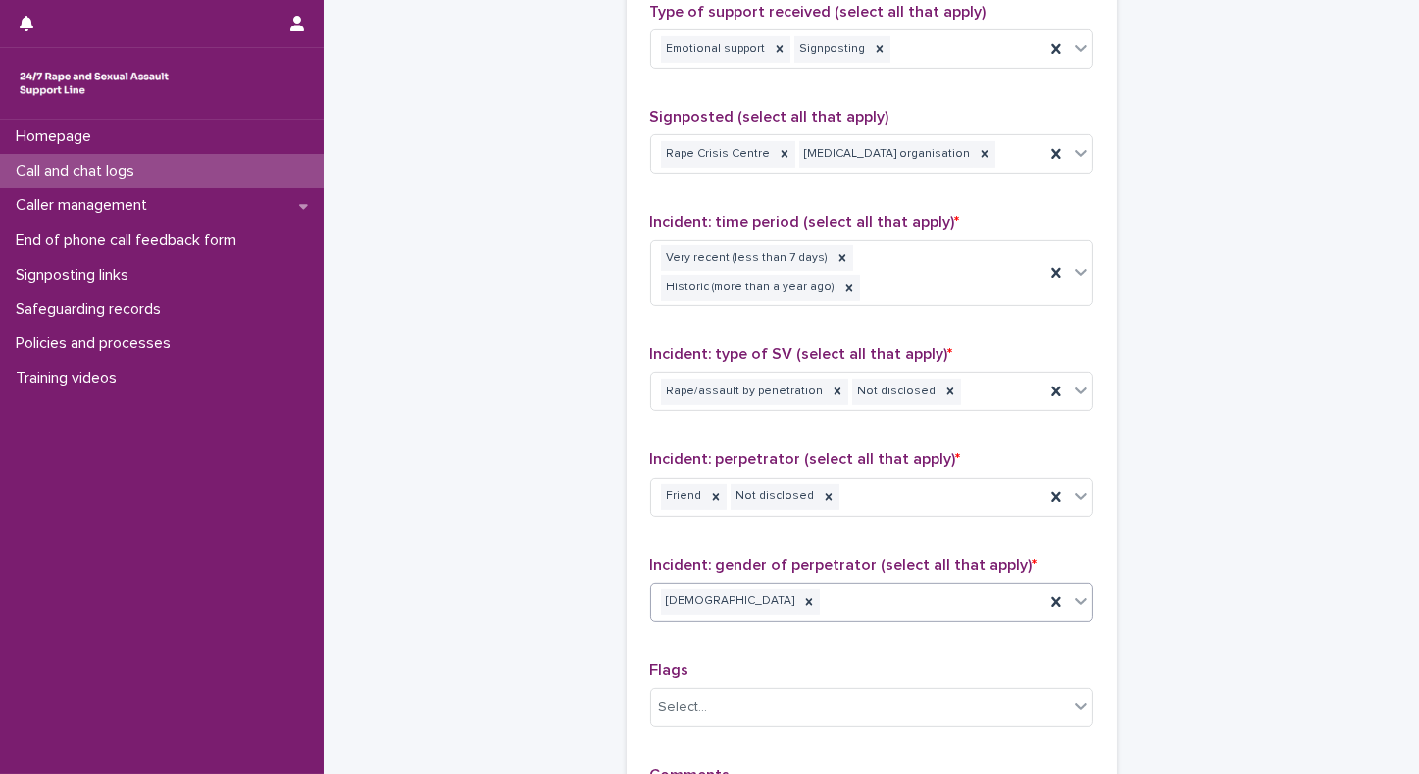
click at [1075, 598] on icon at bounding box center [1081, 601] width 12 height 7
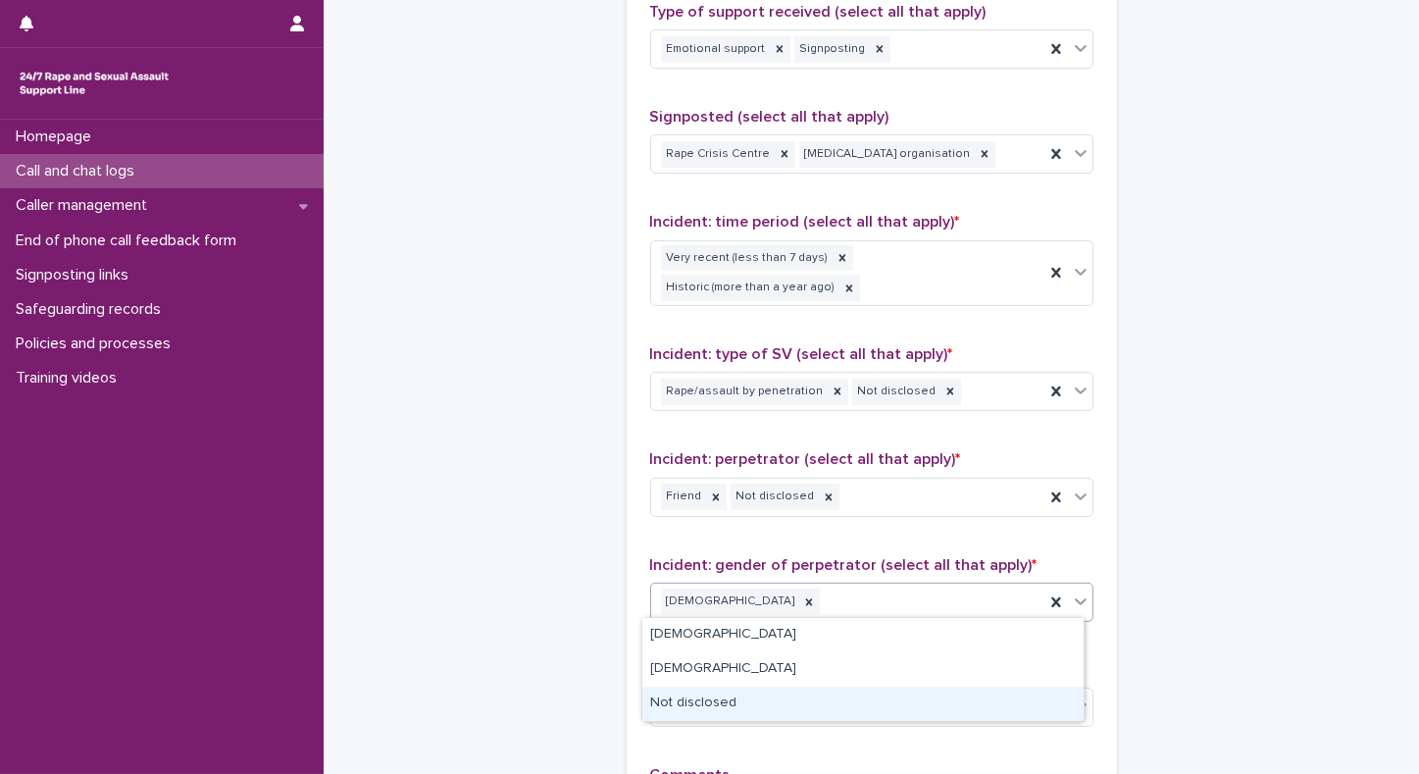
click at [761, 702] on div "Not disclosed" at bounding box center [863, 704] width 441 height 34
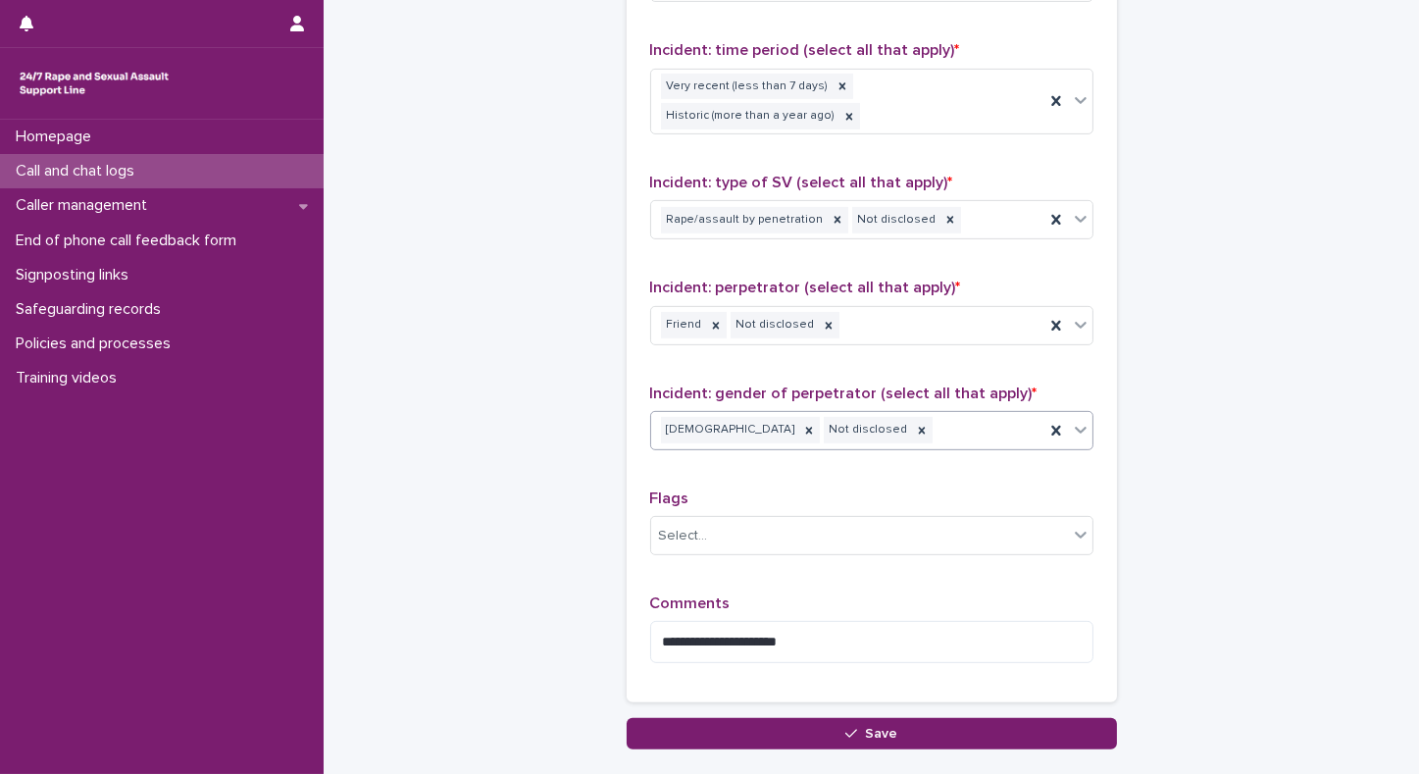
scroll to position [1526, 0]
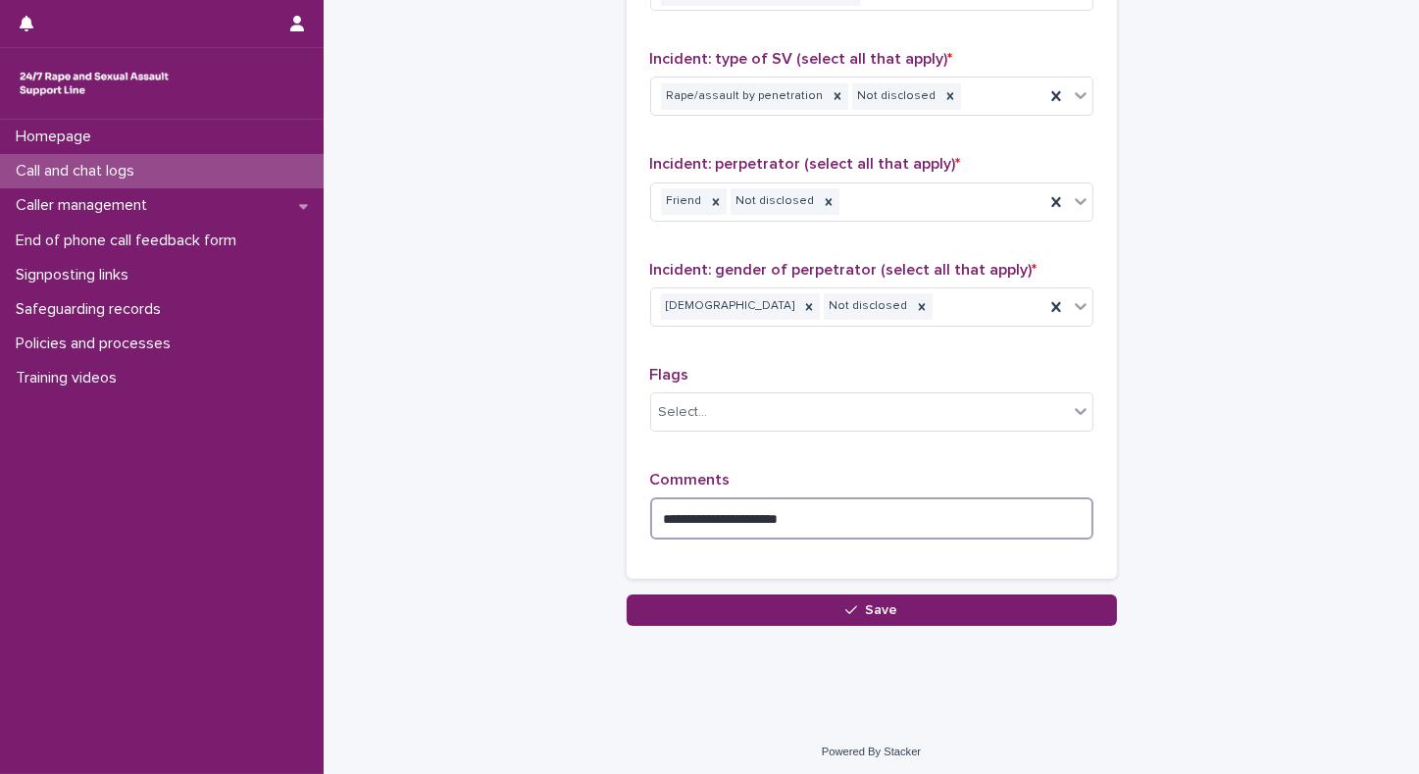
click at [832, 509] on textarea "**********" at bounding box center [871, 518] width 443 height 42
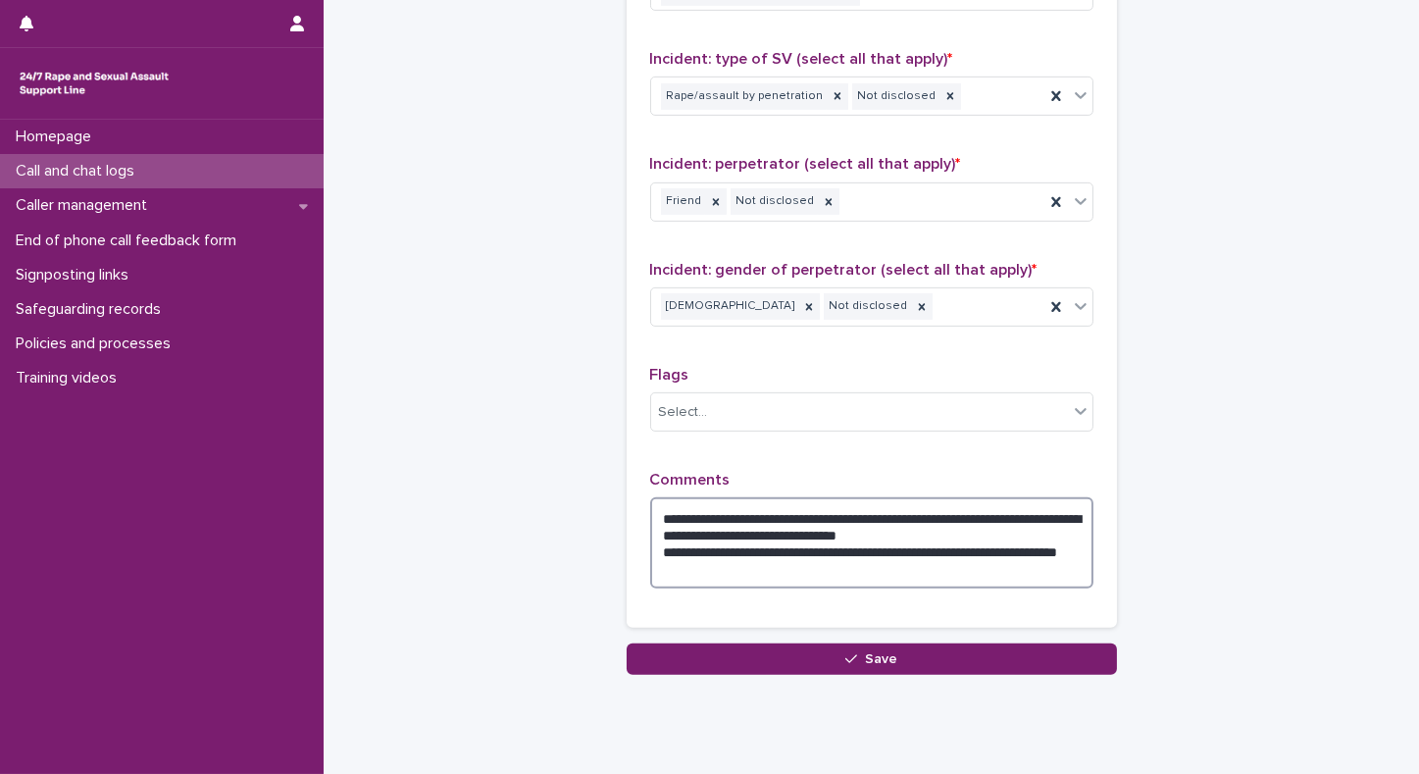
click at [745, 562] on textarea "**********" at bounding box center [871, 542] width 443 height 91
click at [990, 528] on textarea "**********" at bounding box center [871, 542] width 443 height 91
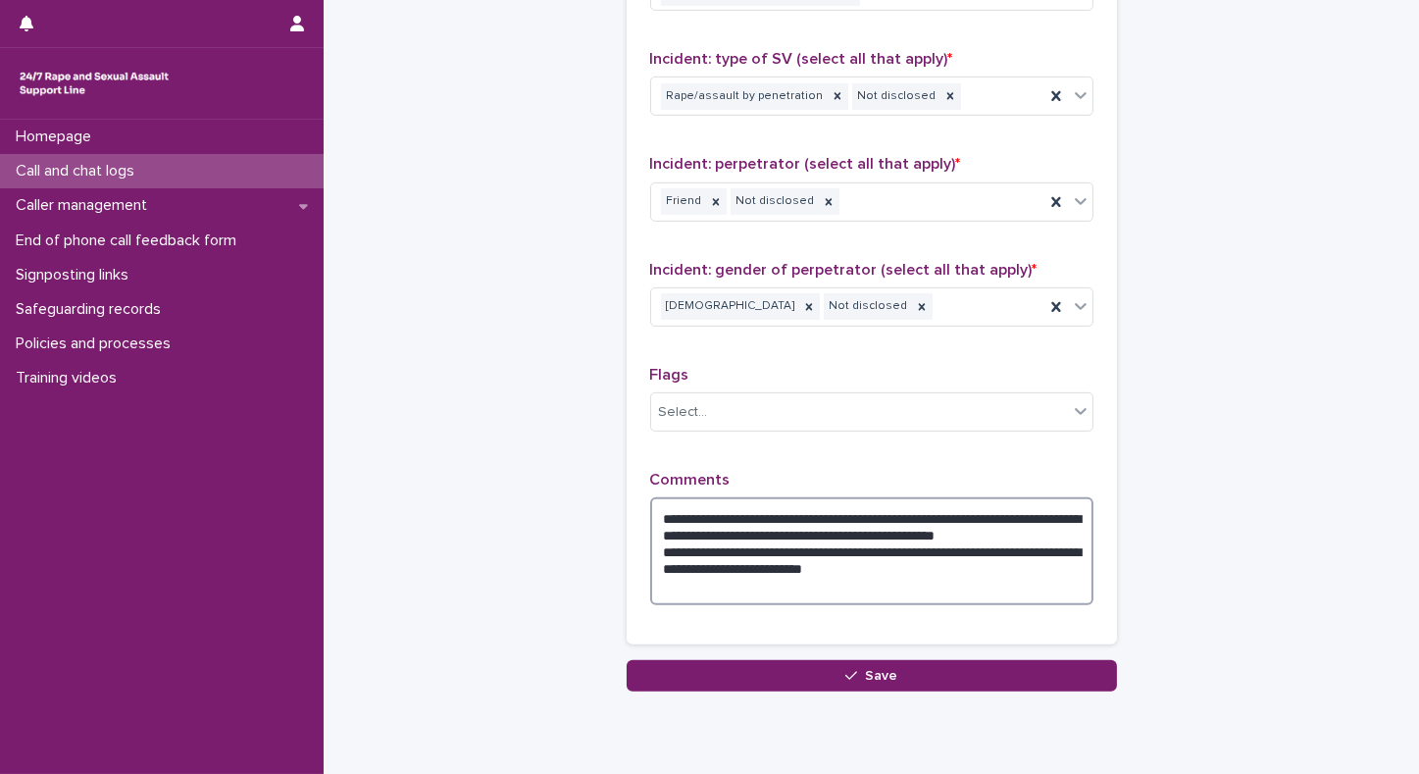
click at [806, 586] on textarea "**********" at bounding box center [871, 551] width 443 height 108
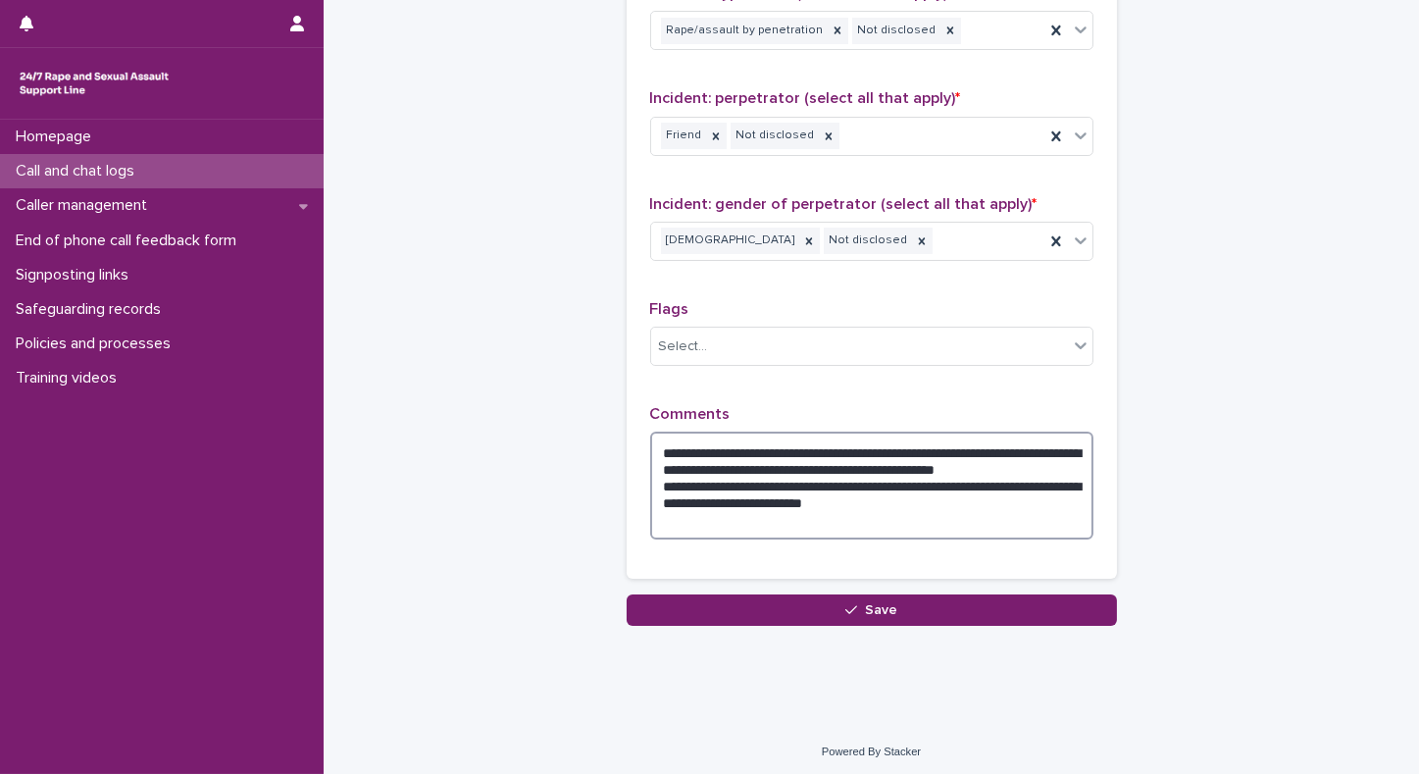
click at [1009, 503] on textarea "**********" at bounding box center [871, 486] width 443 height 108
click at [975, 510] on textarea "**********" at bounding box center [871, 486] width 443 height 108
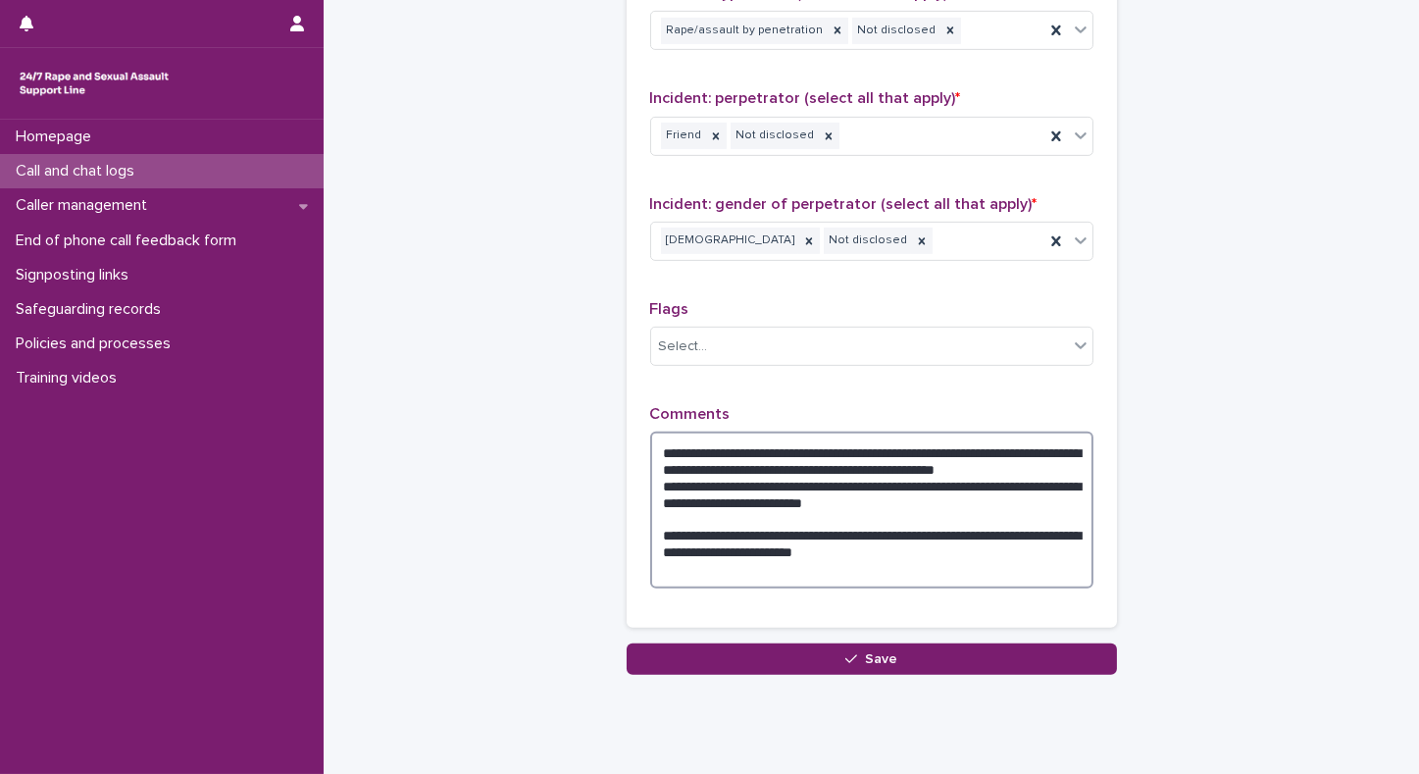
click at [747, 462] on textarea "**********" at bounding box center [871, 510] width 443 height 157
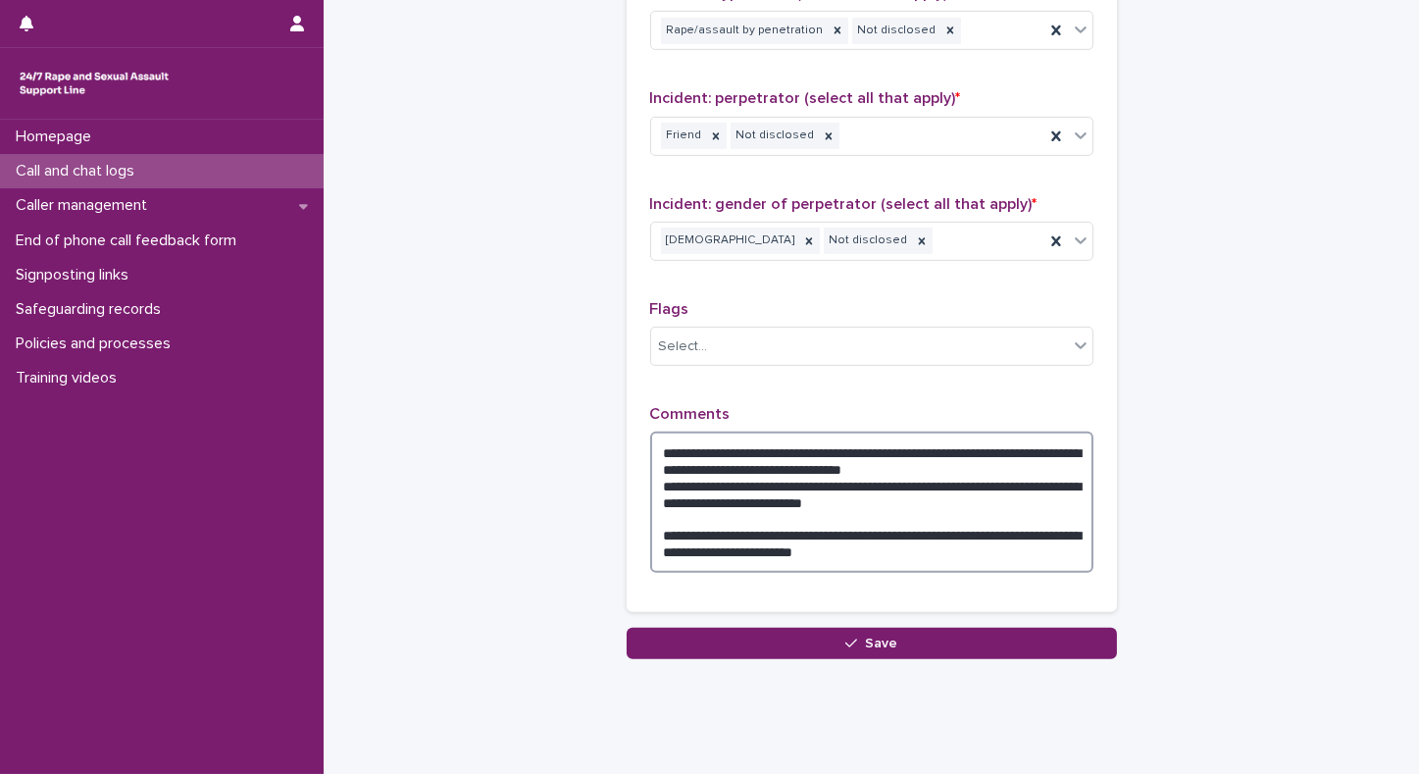
click at [921, 551] on textarea "**********" at bounding box center [871, 502] width 443 height 141
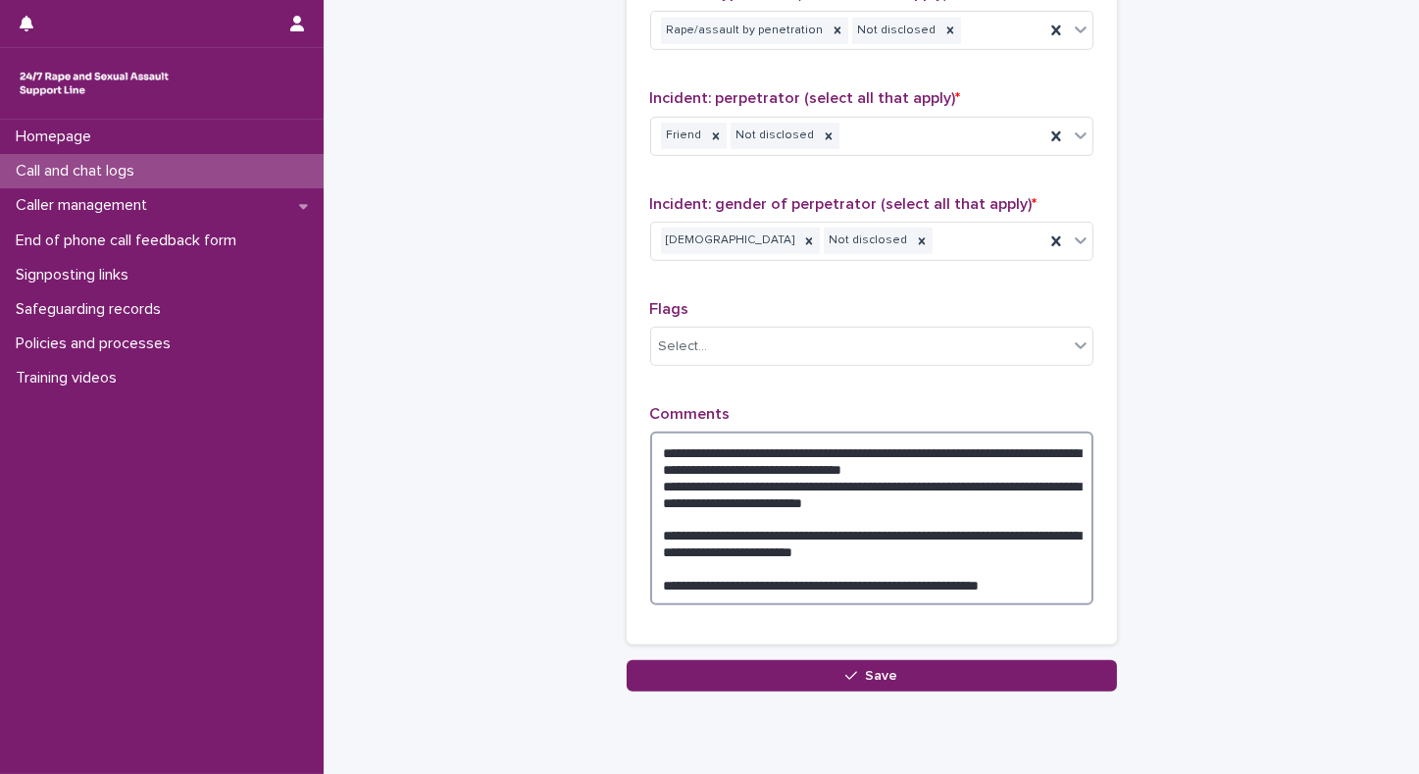
click at [919, 581] on textarea "**********" at bounding box center [871, 519] width 443 height 174
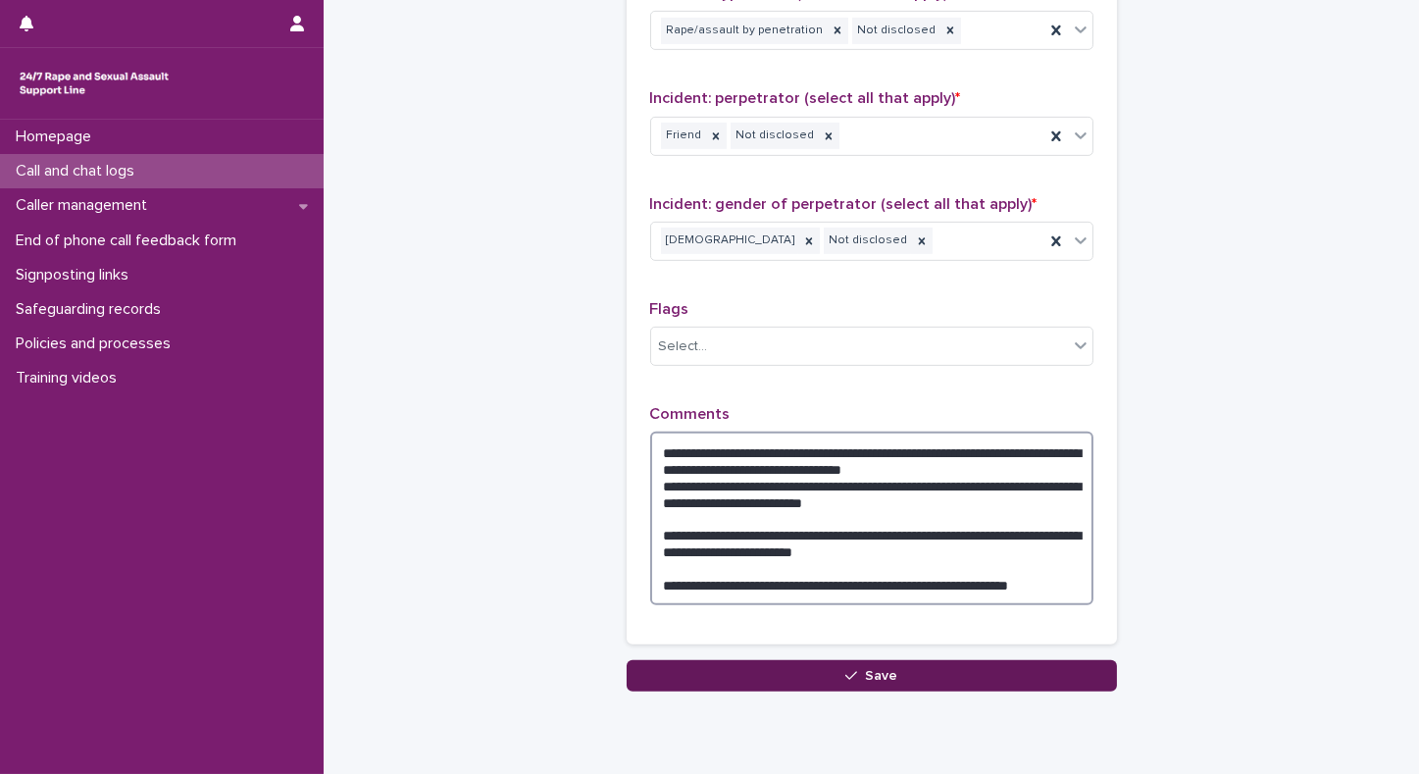
type textarea "**********"
click at [955, 675] on button "Save" at bounding box center [872, 675] width 490 height 31
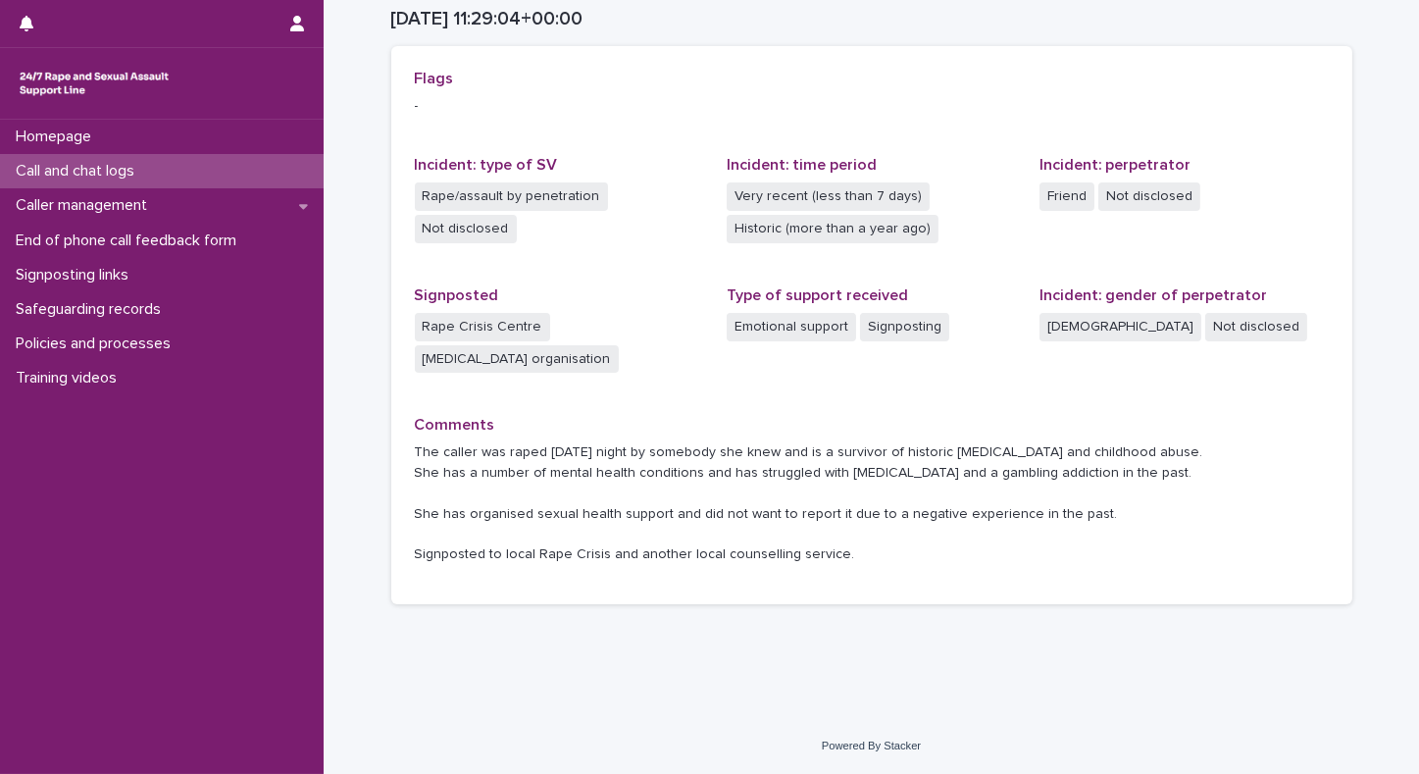
scroll to position [434, 0]
click at [78, 166] on p "Call and chat logs" at bounding box center [79, 171] width 142 height 19
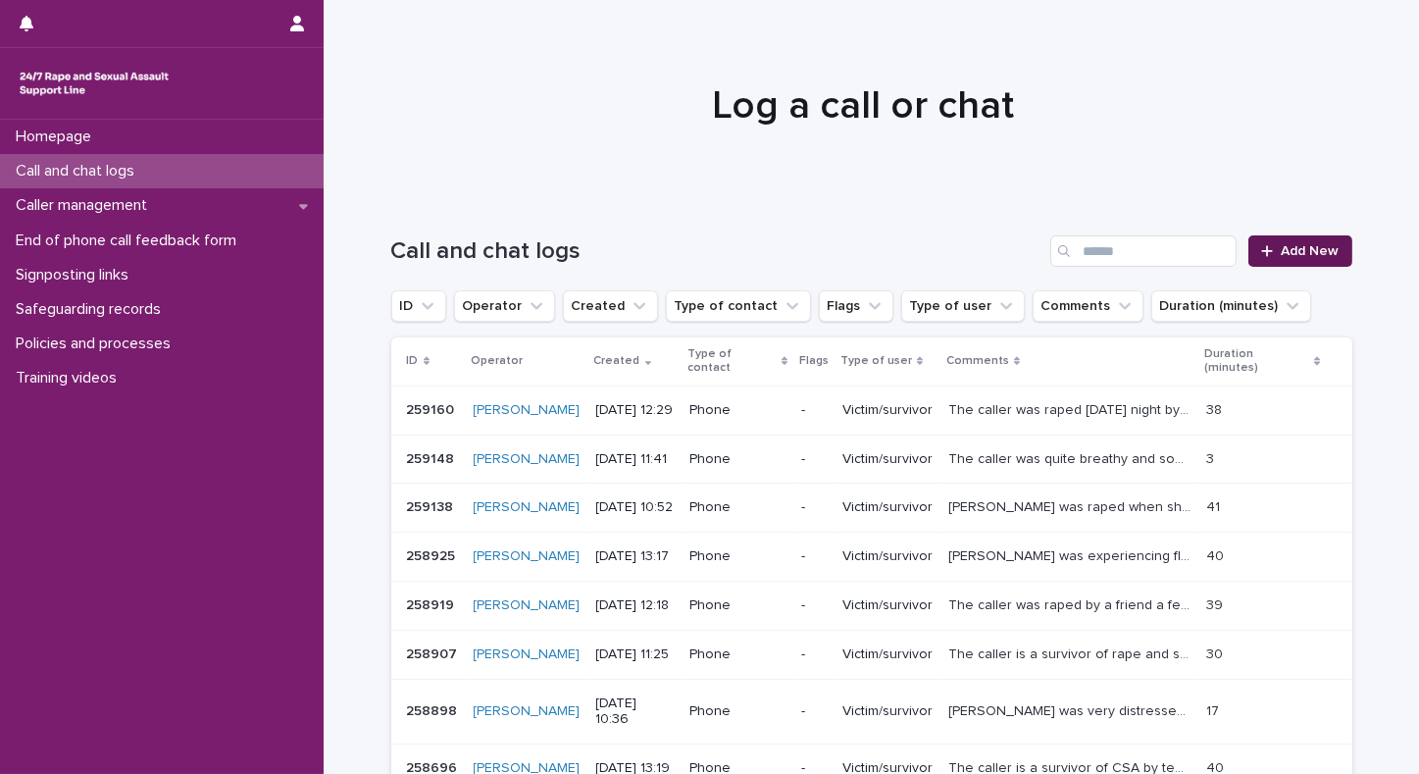
click at [1294, 250] on span "Add New" at bounding box center [1311, 251] width 58 height 14
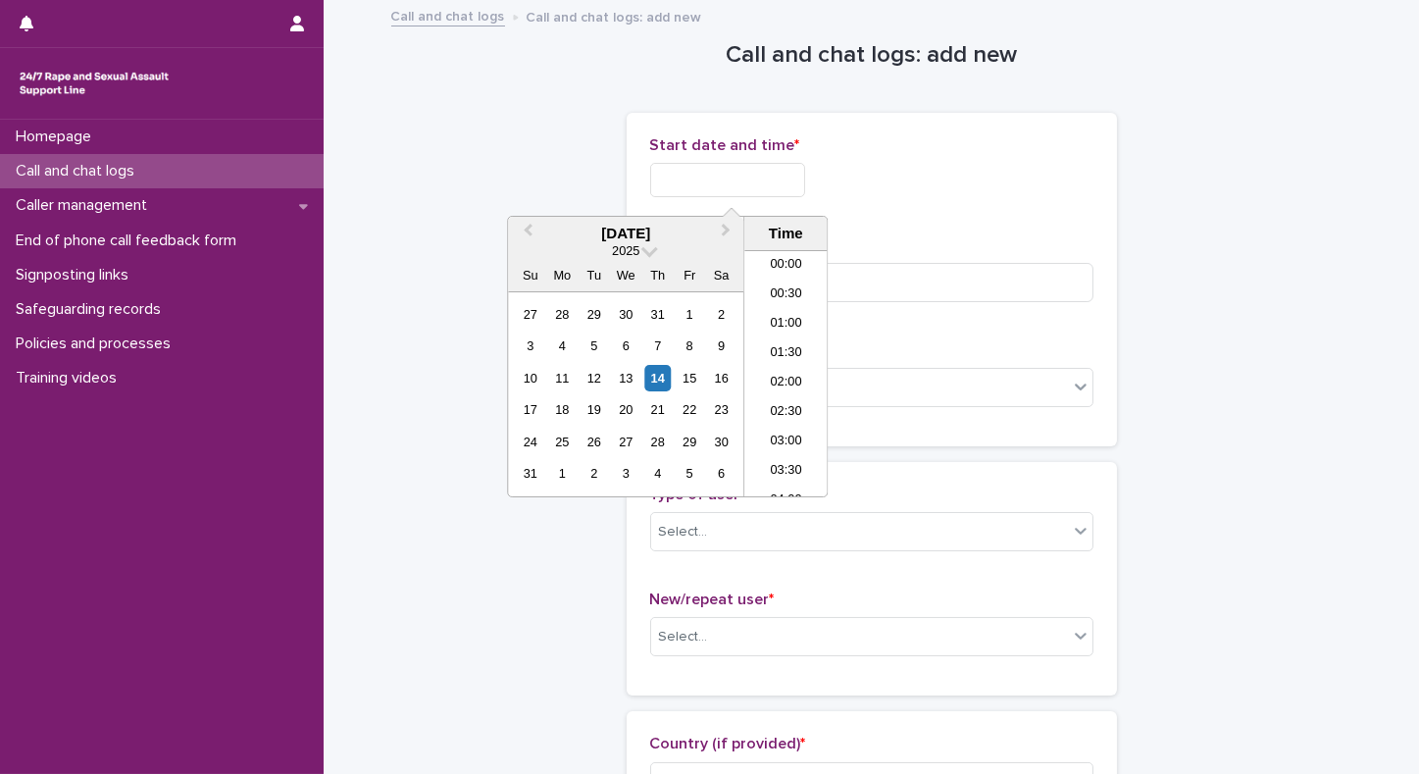
click at [762, 179] on input "text" at bounding box center [727, 180] width 155 height 34
click at [775, 400] on li "12:30" at bounding box center [786, 403] width 83 height 29
type input "**********"
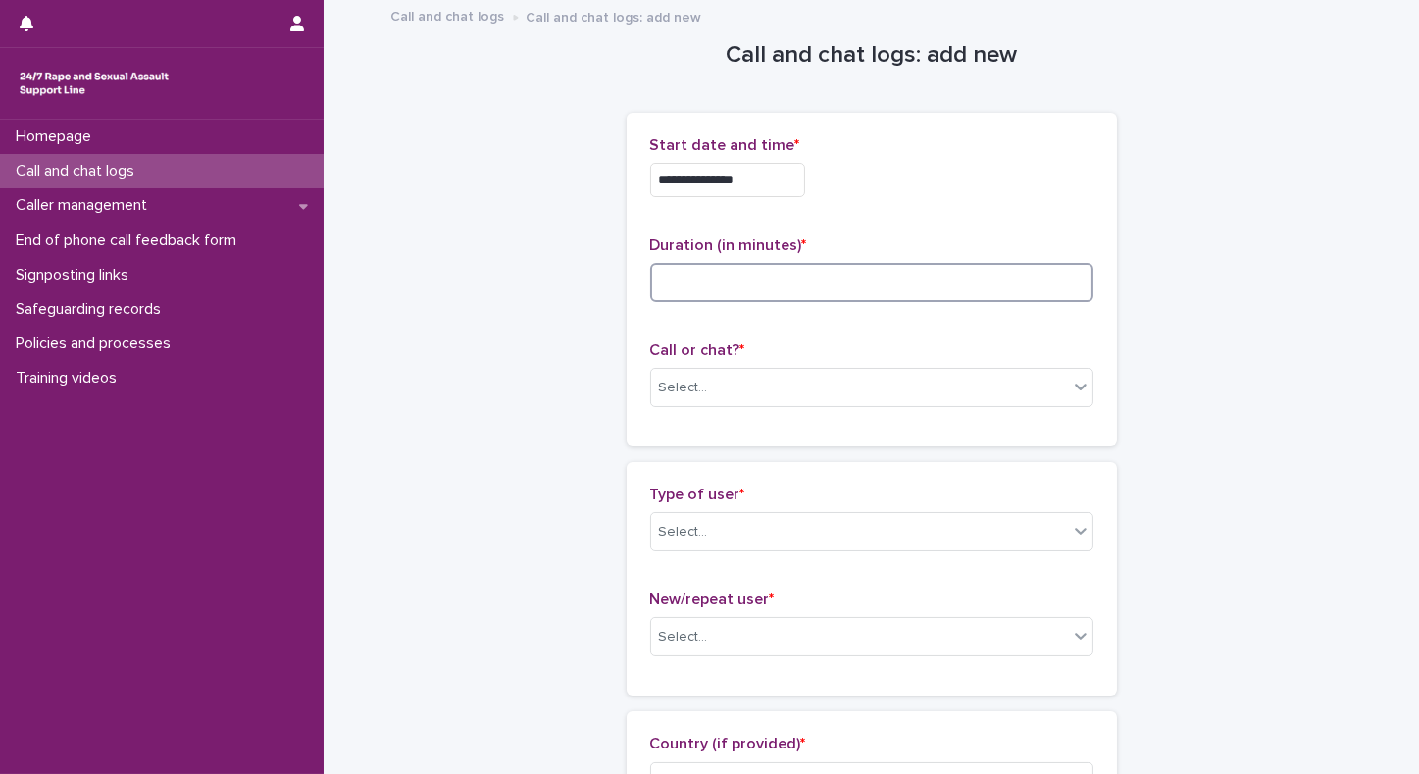
click at [689, 283] on input at bounding box center [871, 282] width 443 height 39
click at [863, 384] on div "Select..." at bounding box center [859, 388] width 417 height 32
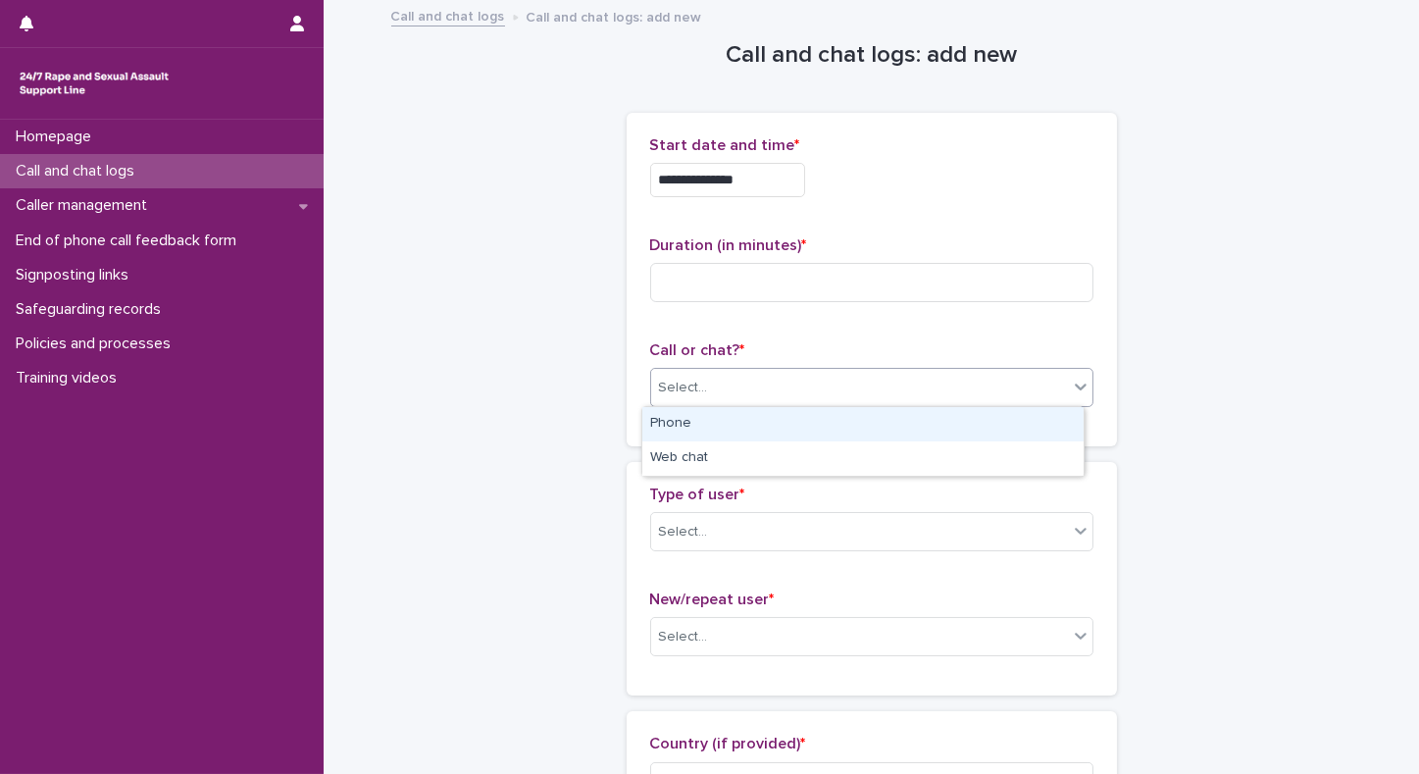
click at [745, 422] on div "Phone" at bounding box center [863, 424] width 441 height 34
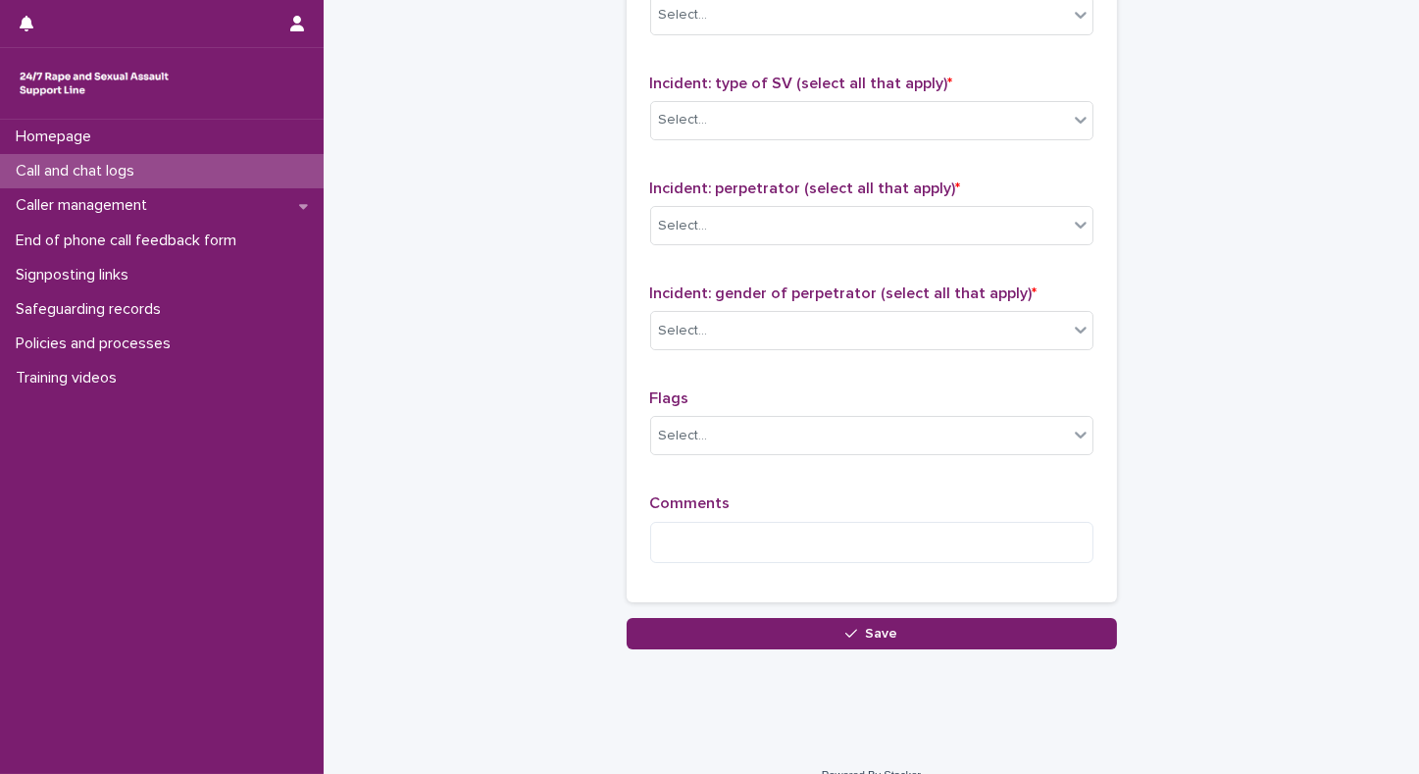
scroll to position [1501, 0]
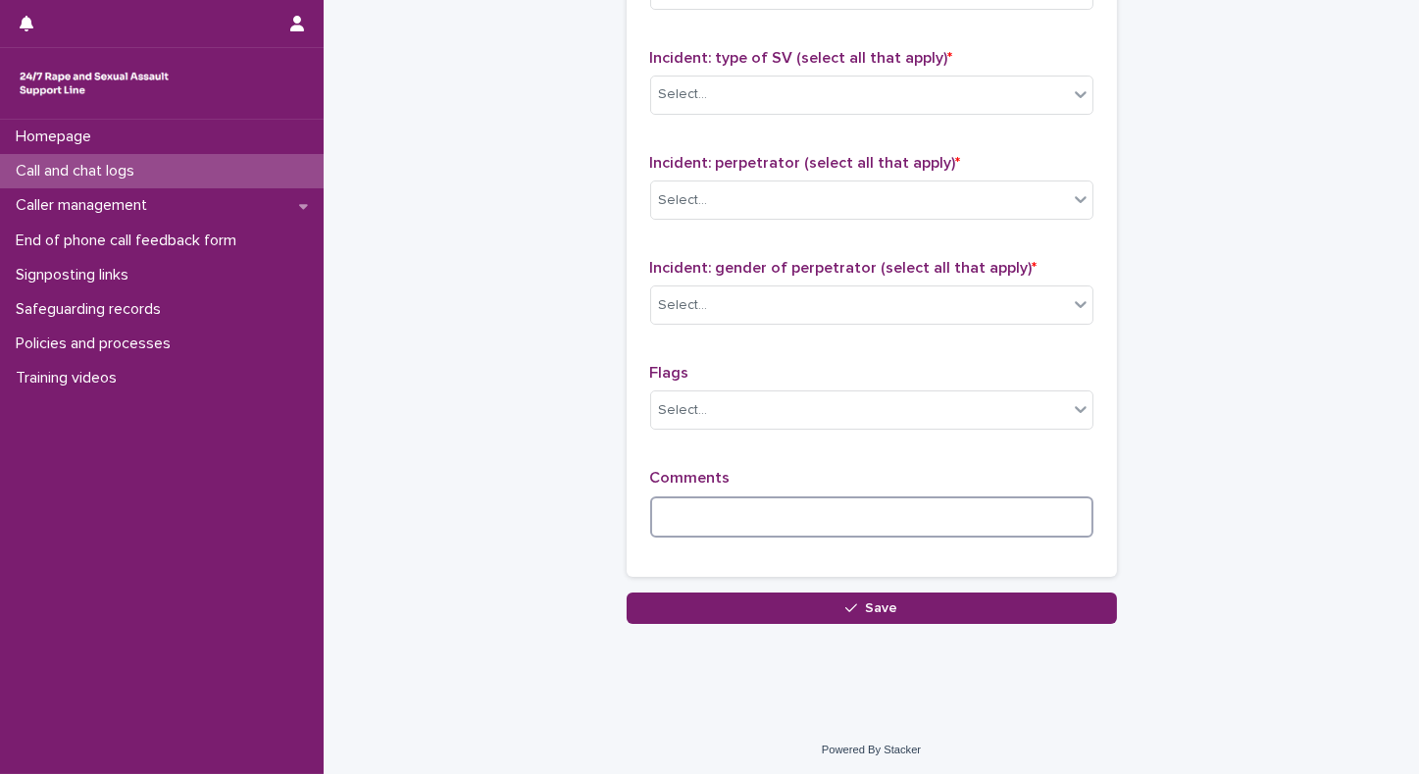
click at [895, 502] on textarea at bounding box center [871, 517] width 443 height 42
type textarea "***"
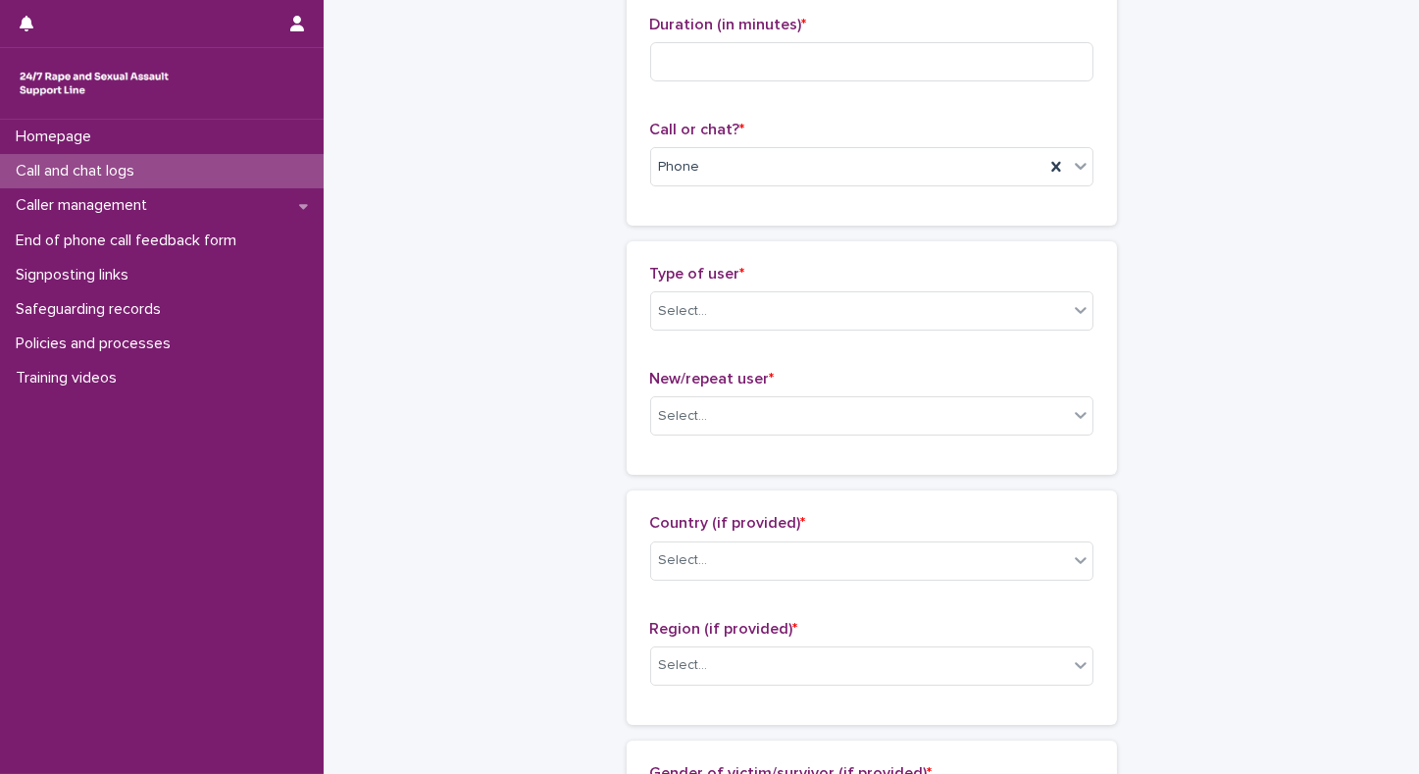
scroll to position [0, 0]
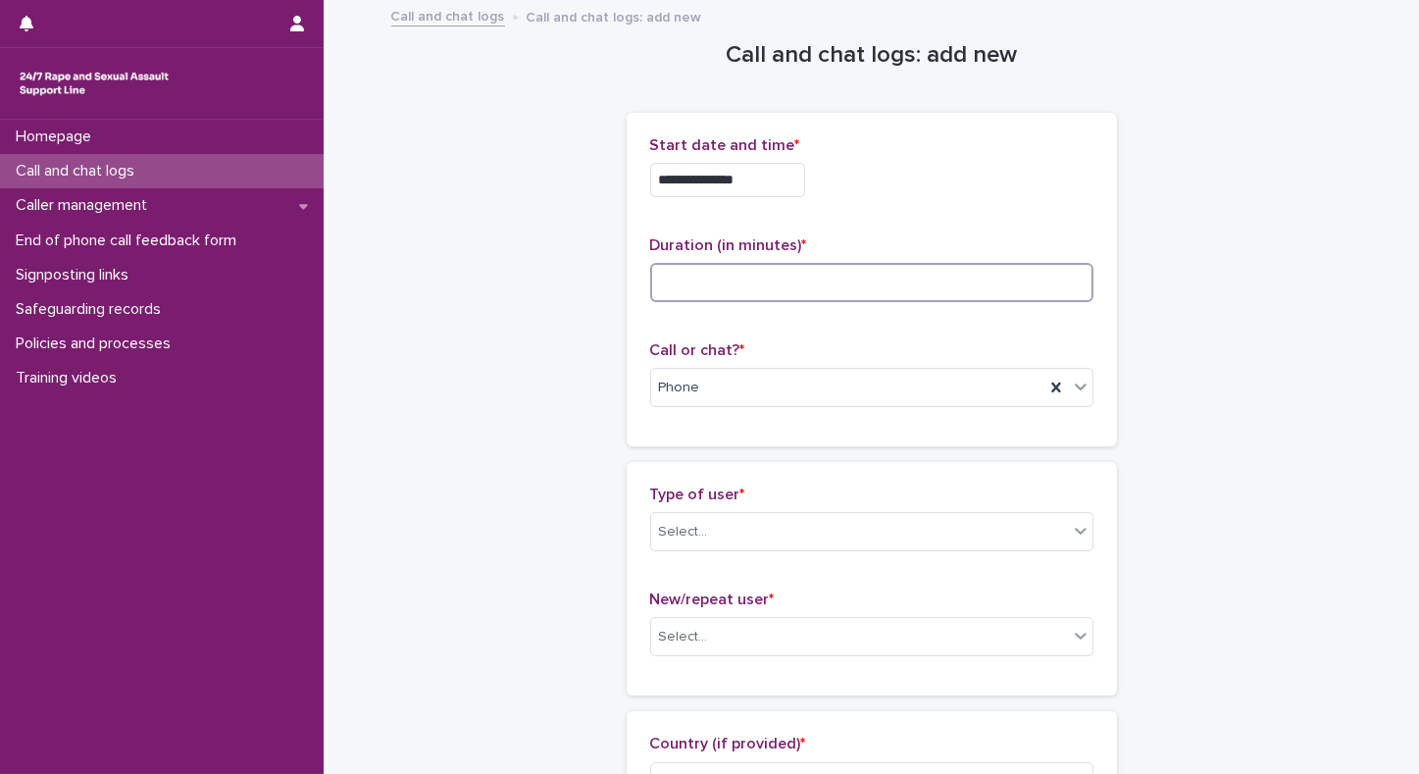
click at [888, 272] on input at bounding box center [871, 282] width 443 height 39
type input "**"
click at [686, 542] on div "Select..." at bounding box center [859, 532] width 417 height 32
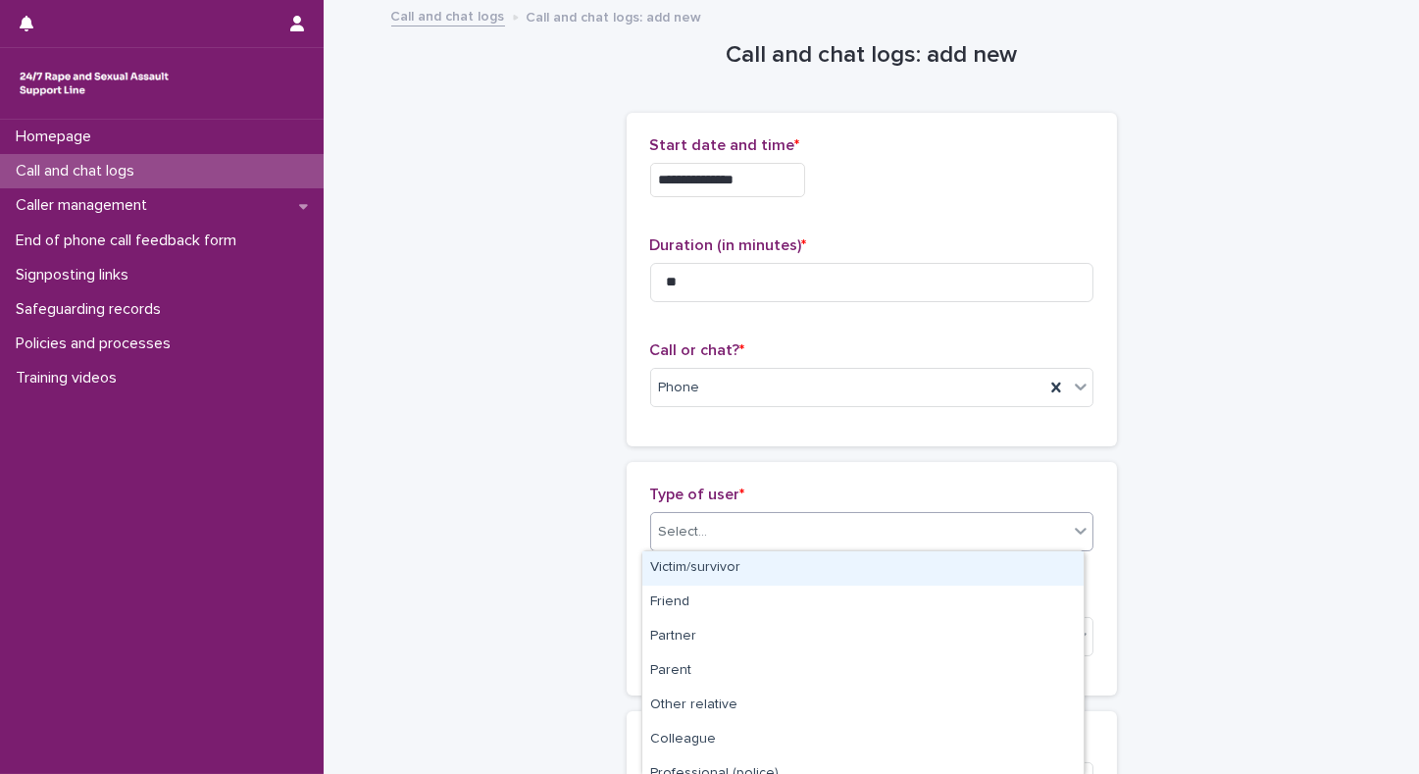
click at [658, 573] on div "Victim/survivor" at bounding box center [863, 568] width 441 height 34
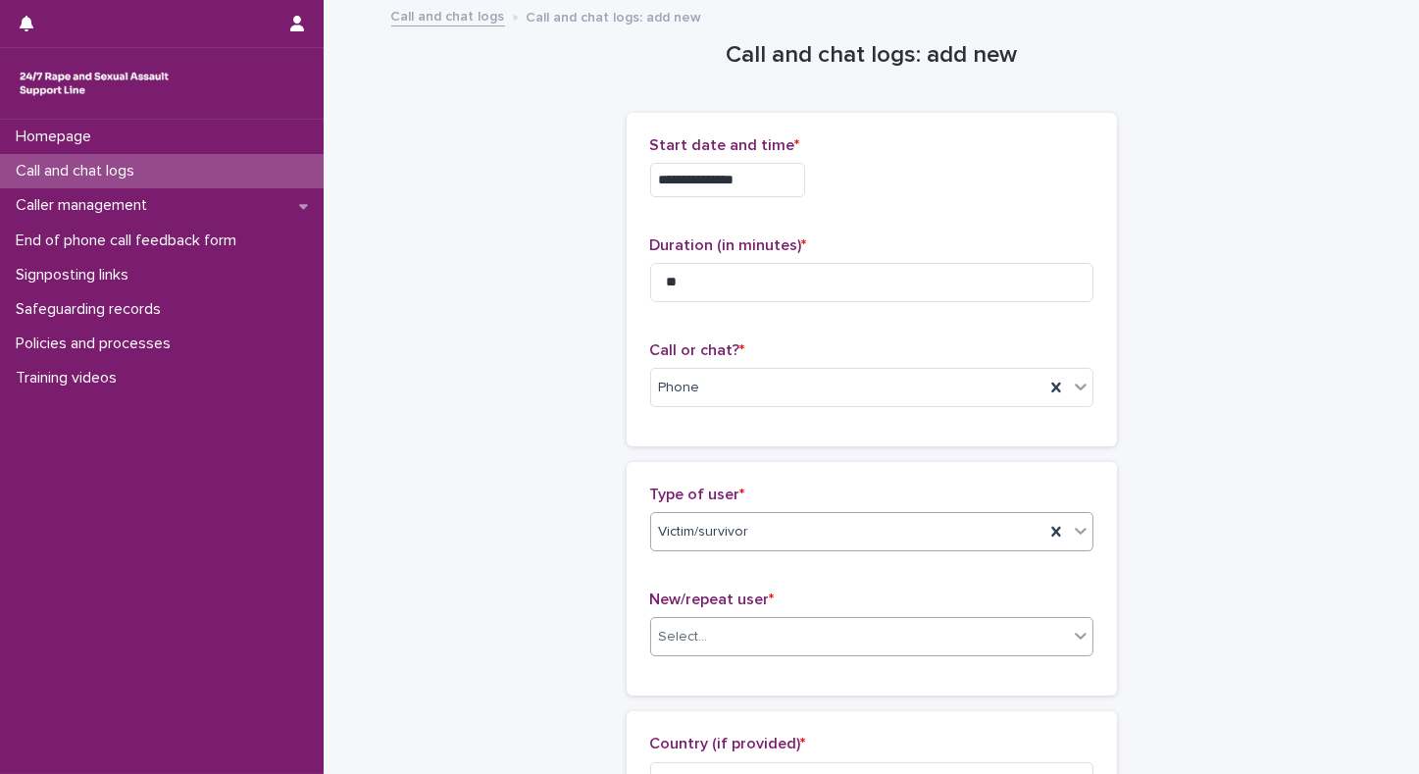
click at [662, 631] on div "Select..." at bounding box center [683, 637] width 49 height 21
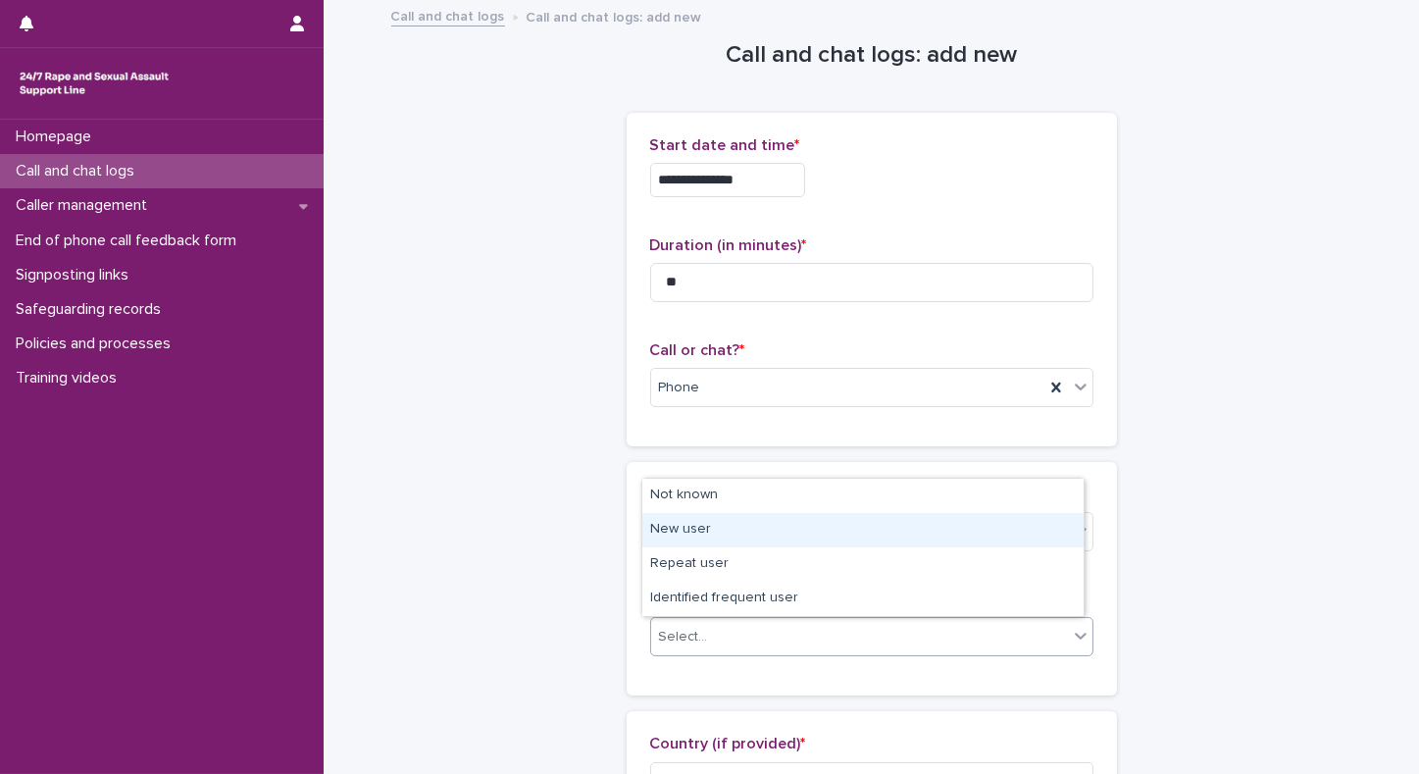
click at [675, 533] on div "New user" at bounding box center [863, 530] width 441 height 34
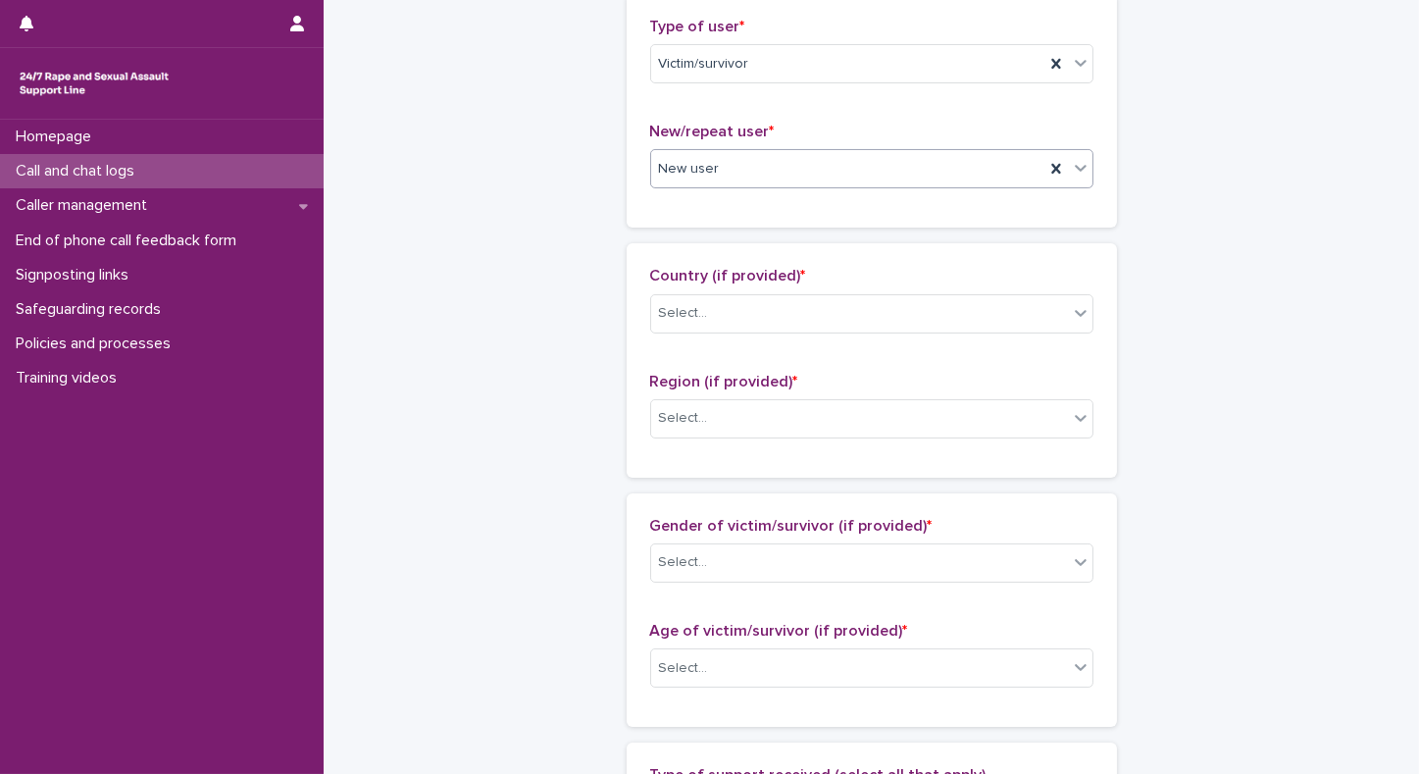
scroll to position [494, 0]
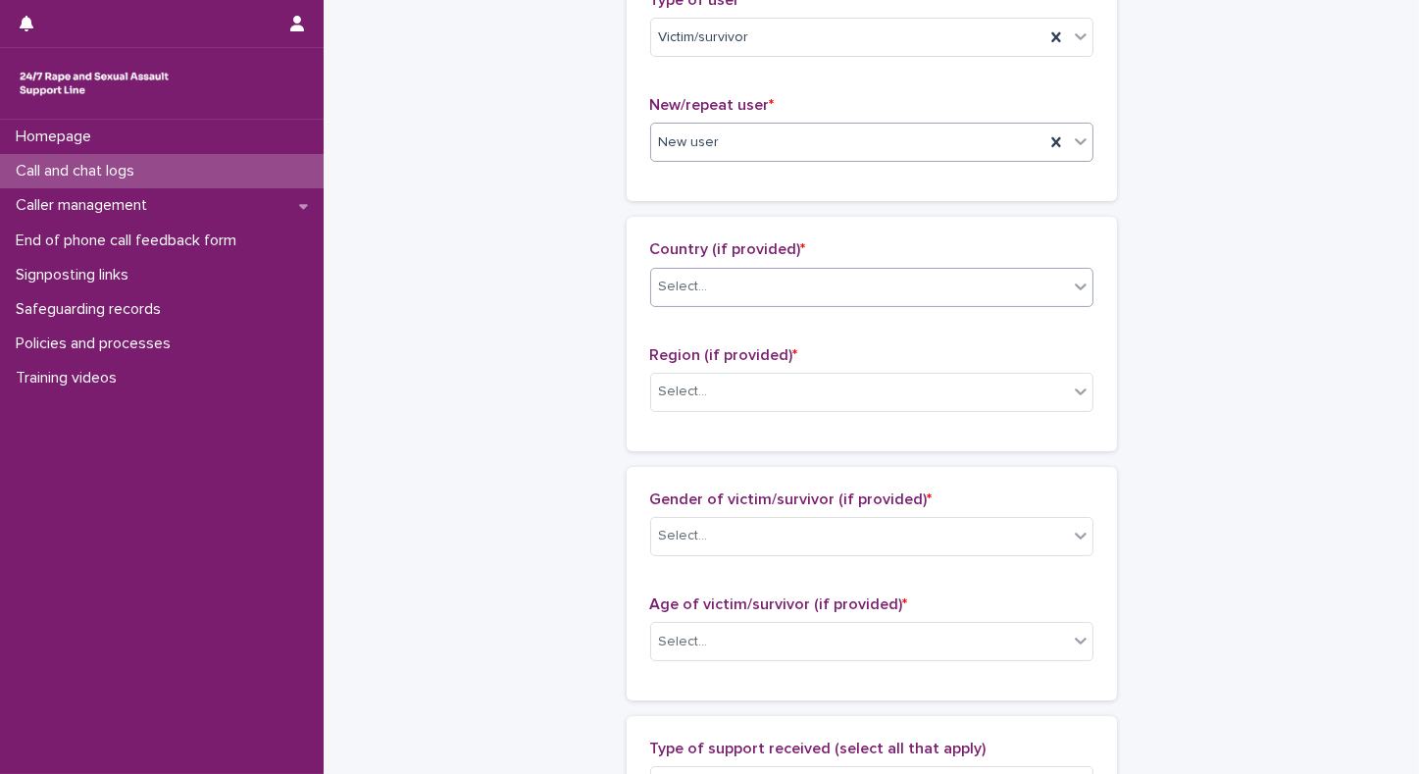
click at [664, 271] on div "Select..." at bounding box center [859, 287] width 417 height 32
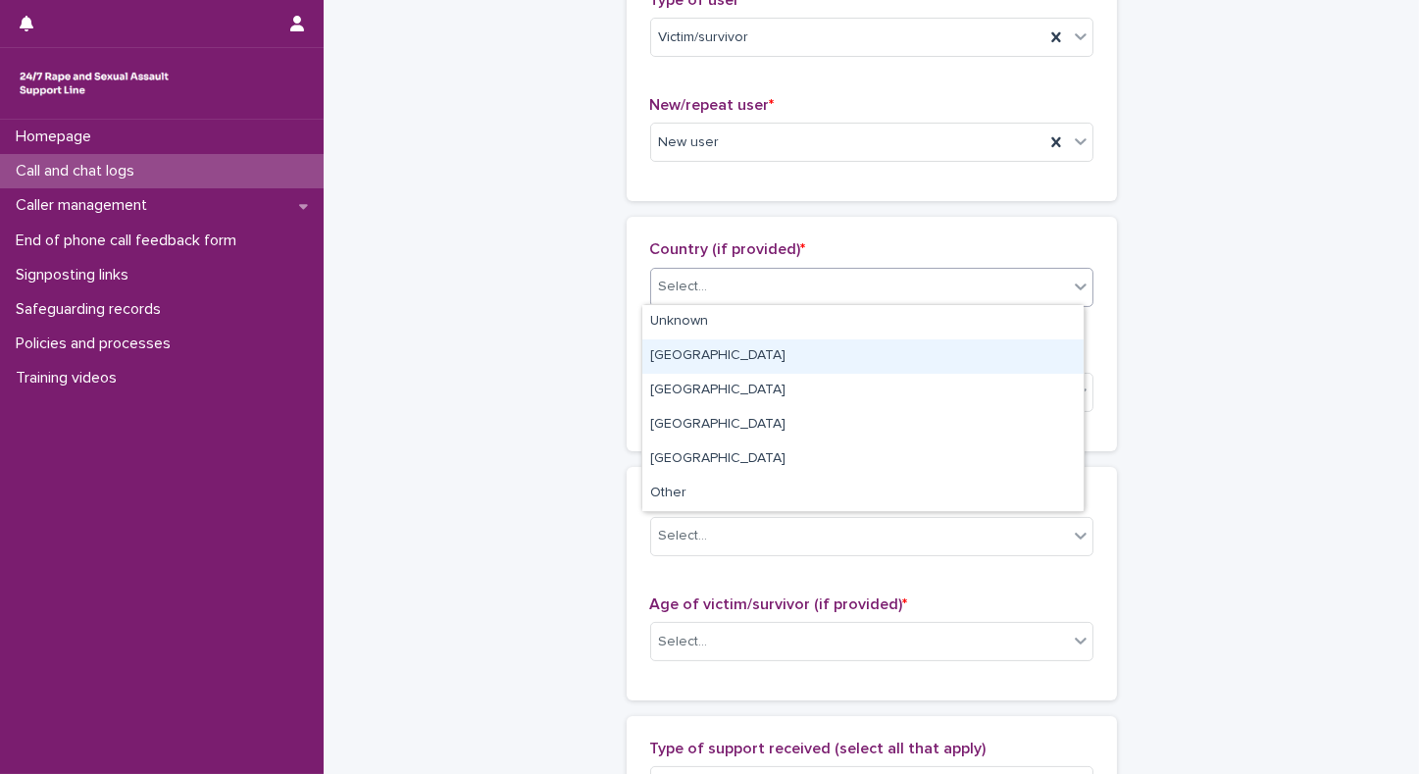
click at [651, 362] on div "[GEOGRAPHIC_DATA]" at bounding box center [863, 356] width 441 height 34
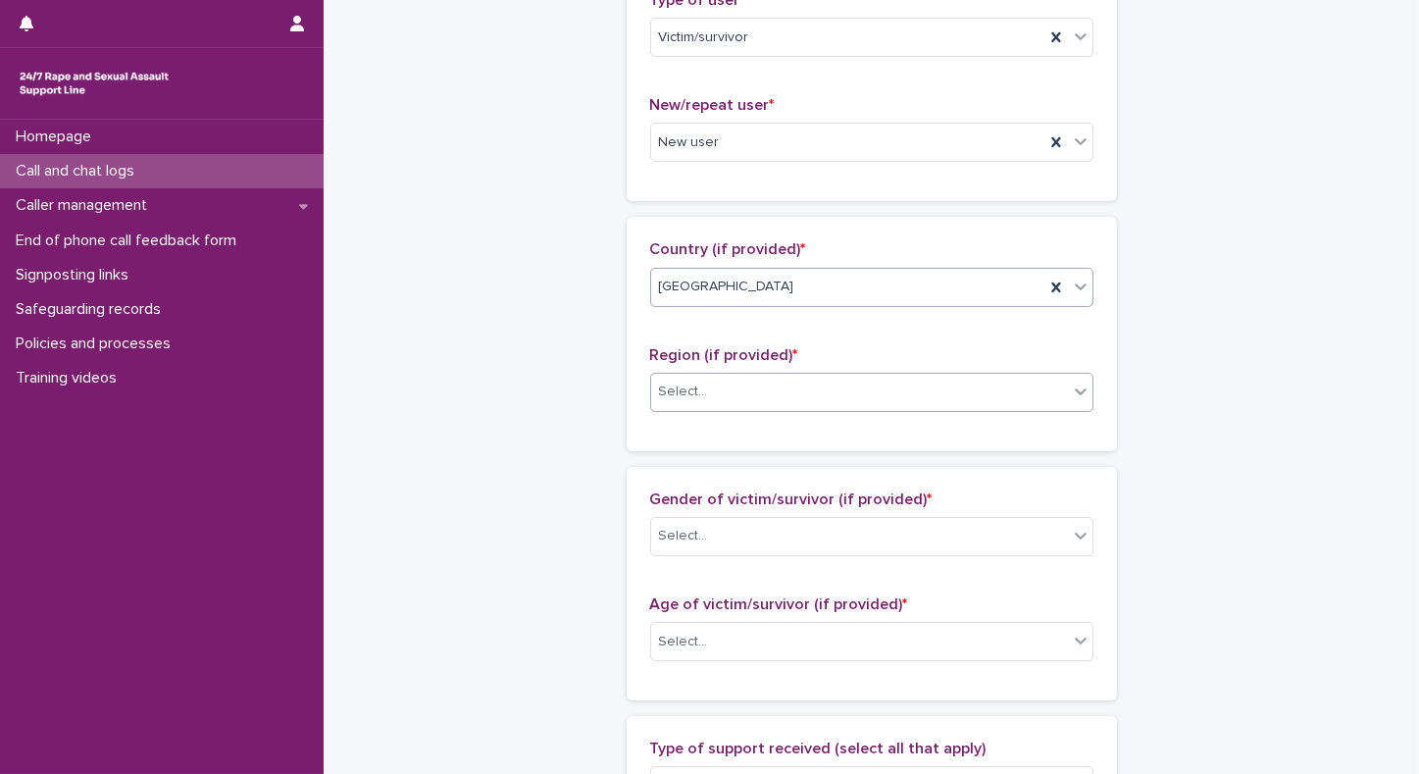
click at [663, 382] on div "Select..." at bounding box center [683, 392] width 49 height 21
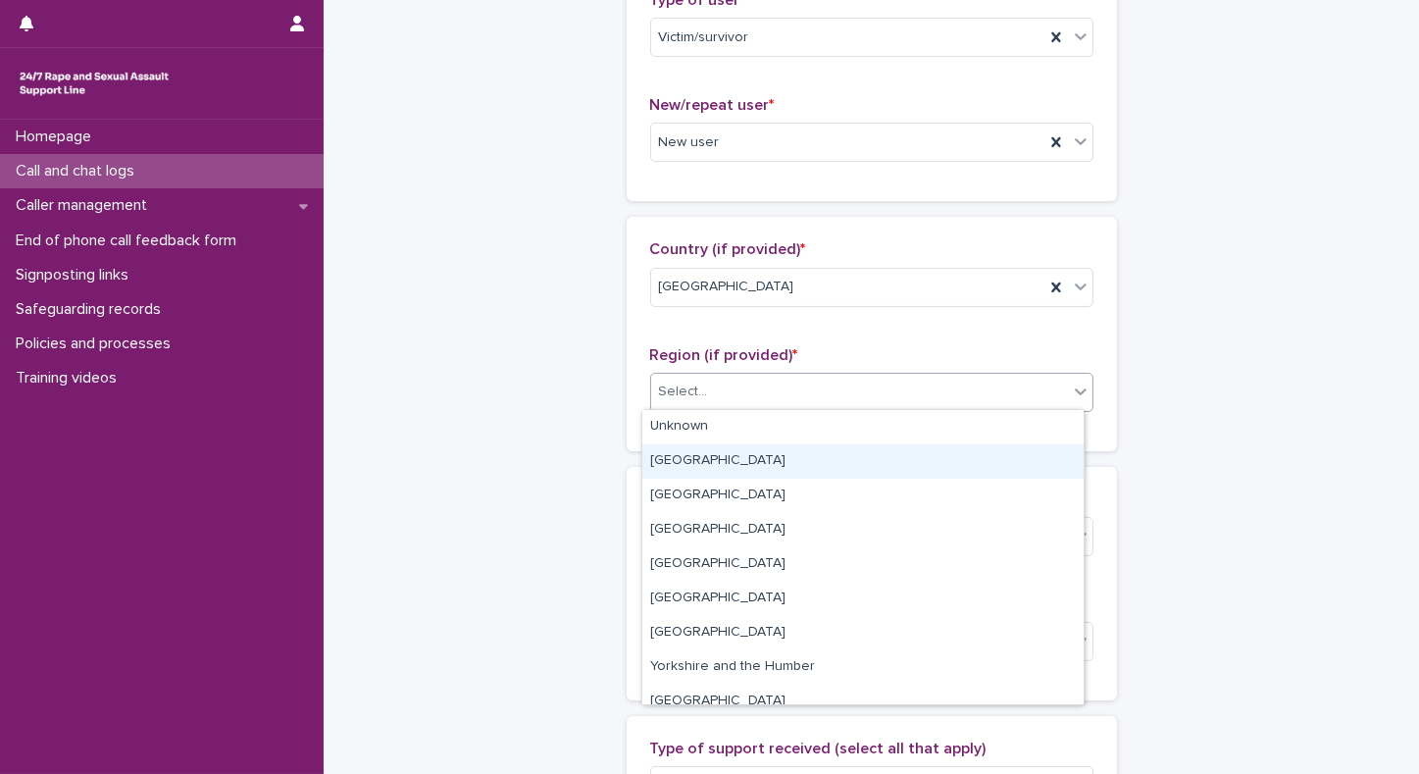
click at [665, 468] on div "[GEOGRAPHIC_DATA]" at bounding box center [863, 461] width 441 height 34
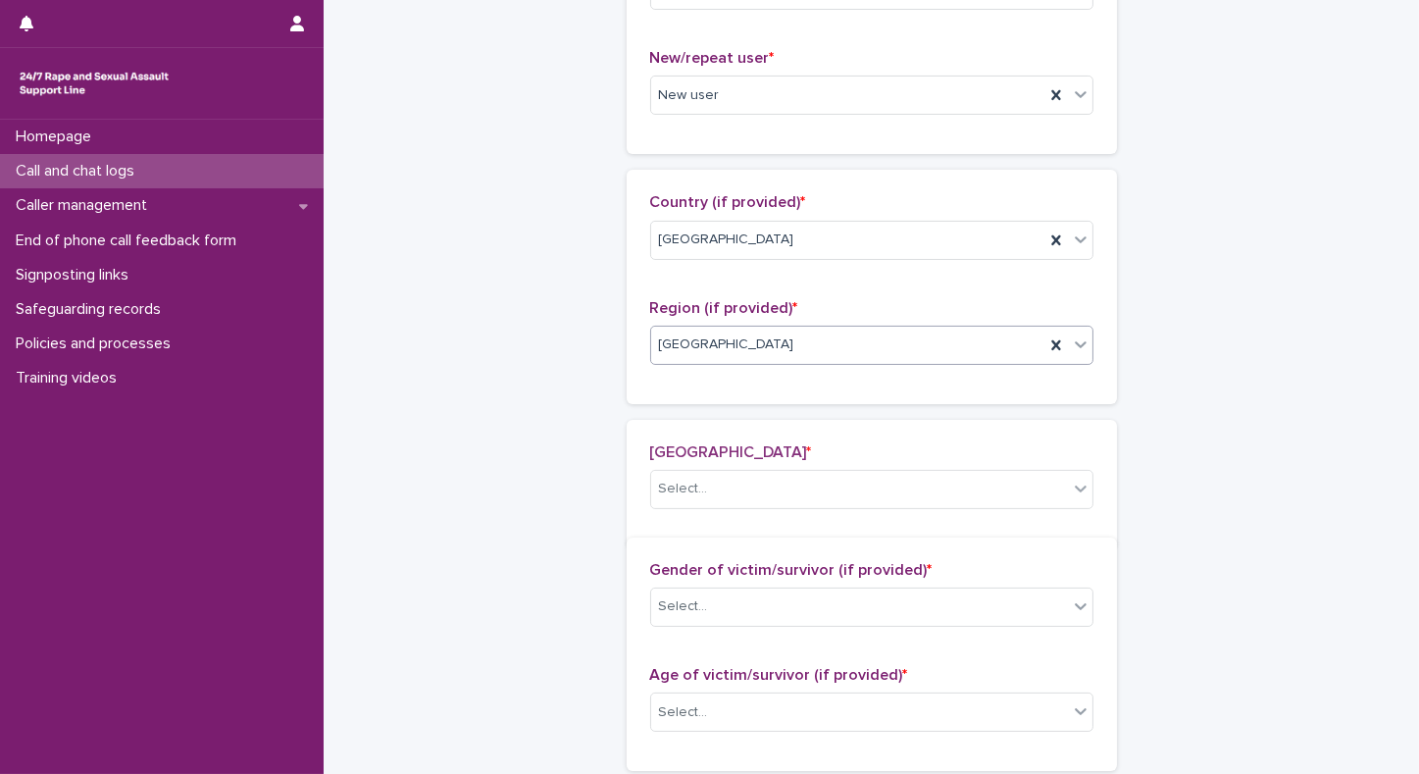
scroll to position [566, 0]
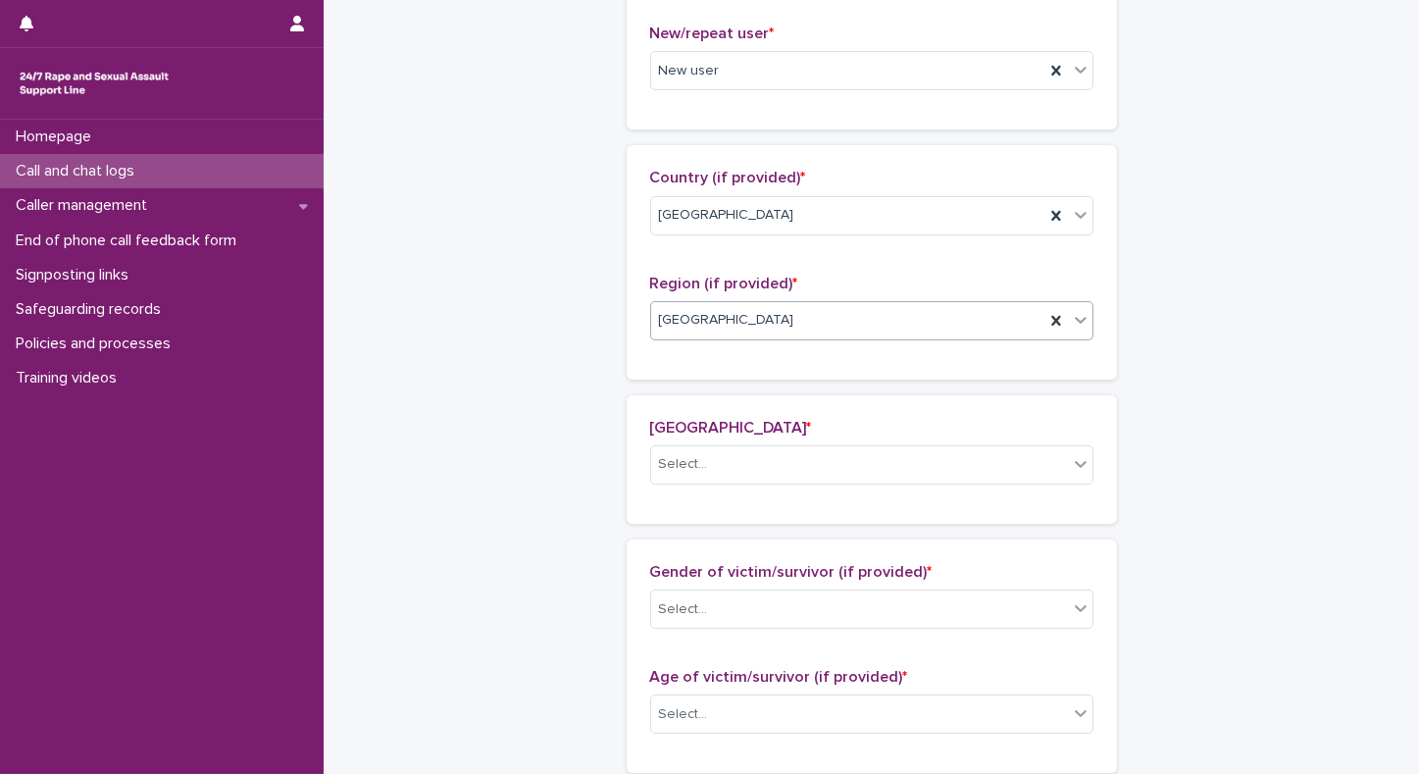
click at [665, 468] on div "Select..." at bounding box center [683, 464] width 49 height 21
click at [994, 461] on div "Select..." at bounding box center [859, 464] width 417 height 32
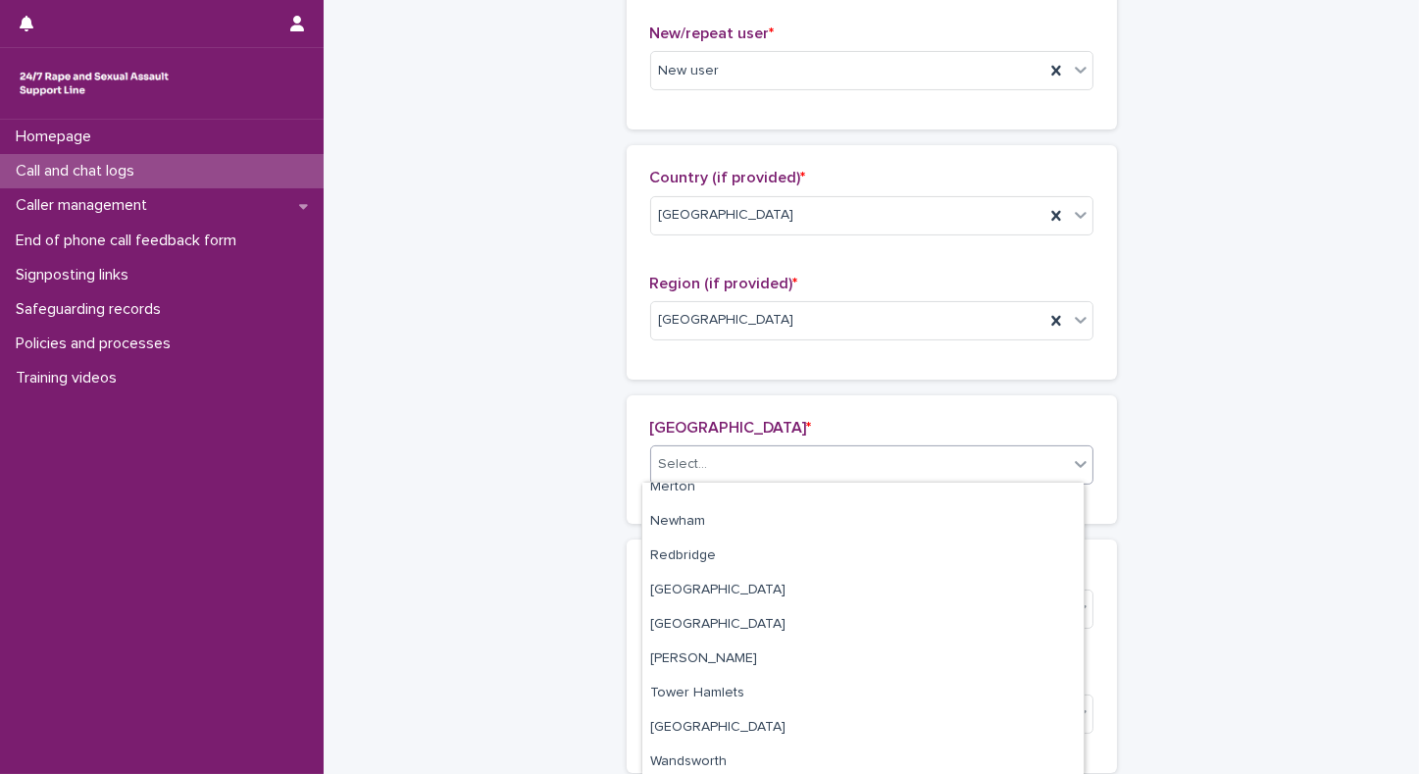
scroll to position [875, 0]
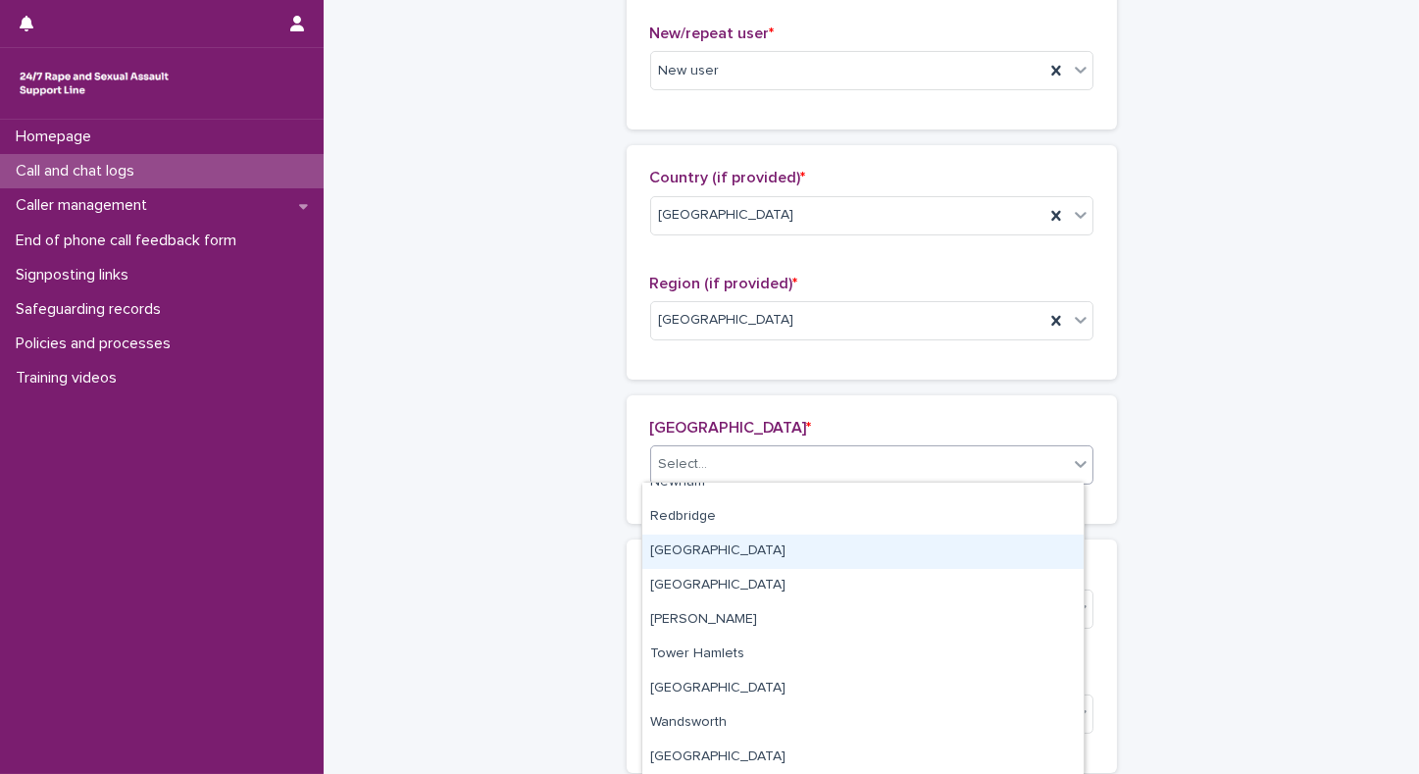
click at [844, 550] on div "[GEOGRAPHIC_DATA]" at bounding box center [863, 552] width 441 height 34
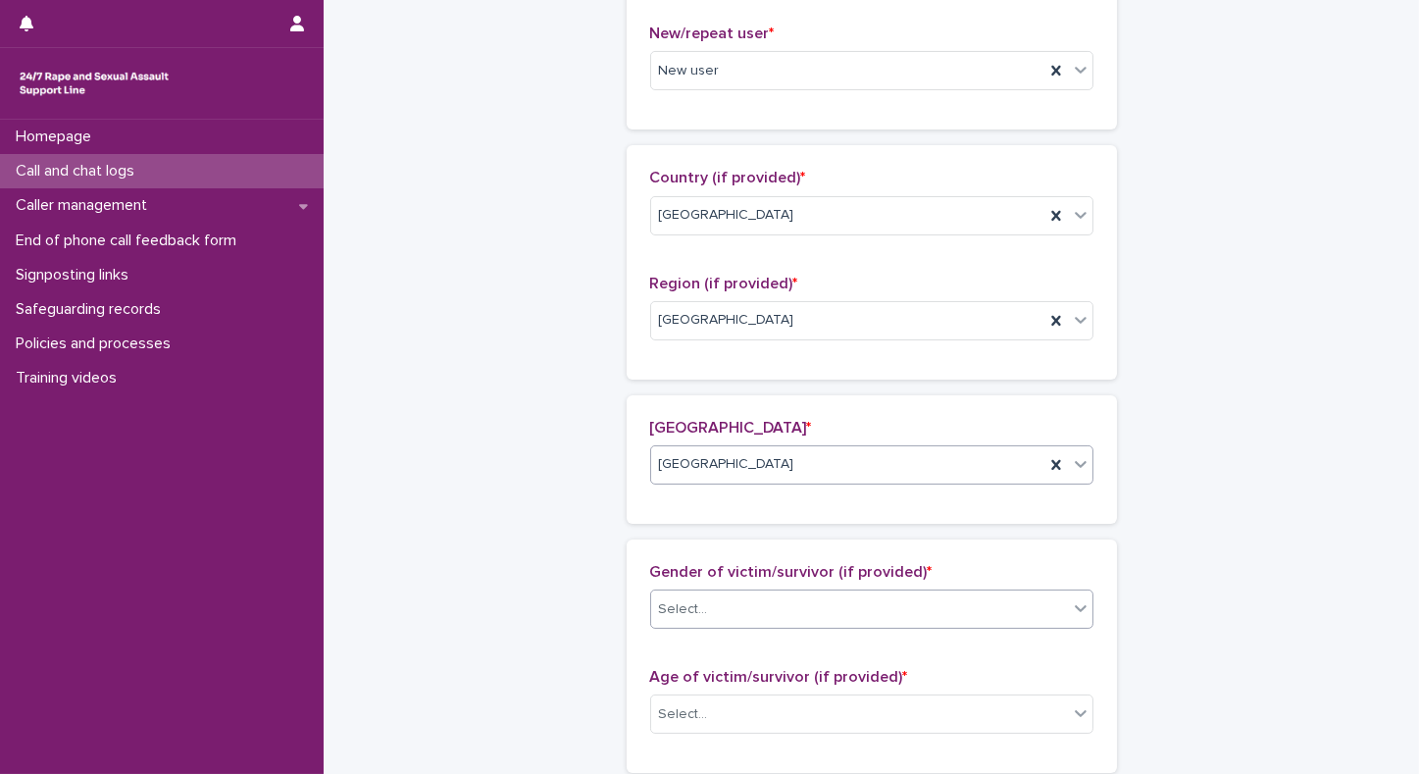
click at [742, 604] on div "Select..." at bounding box center [859, 610] width 417 height 32
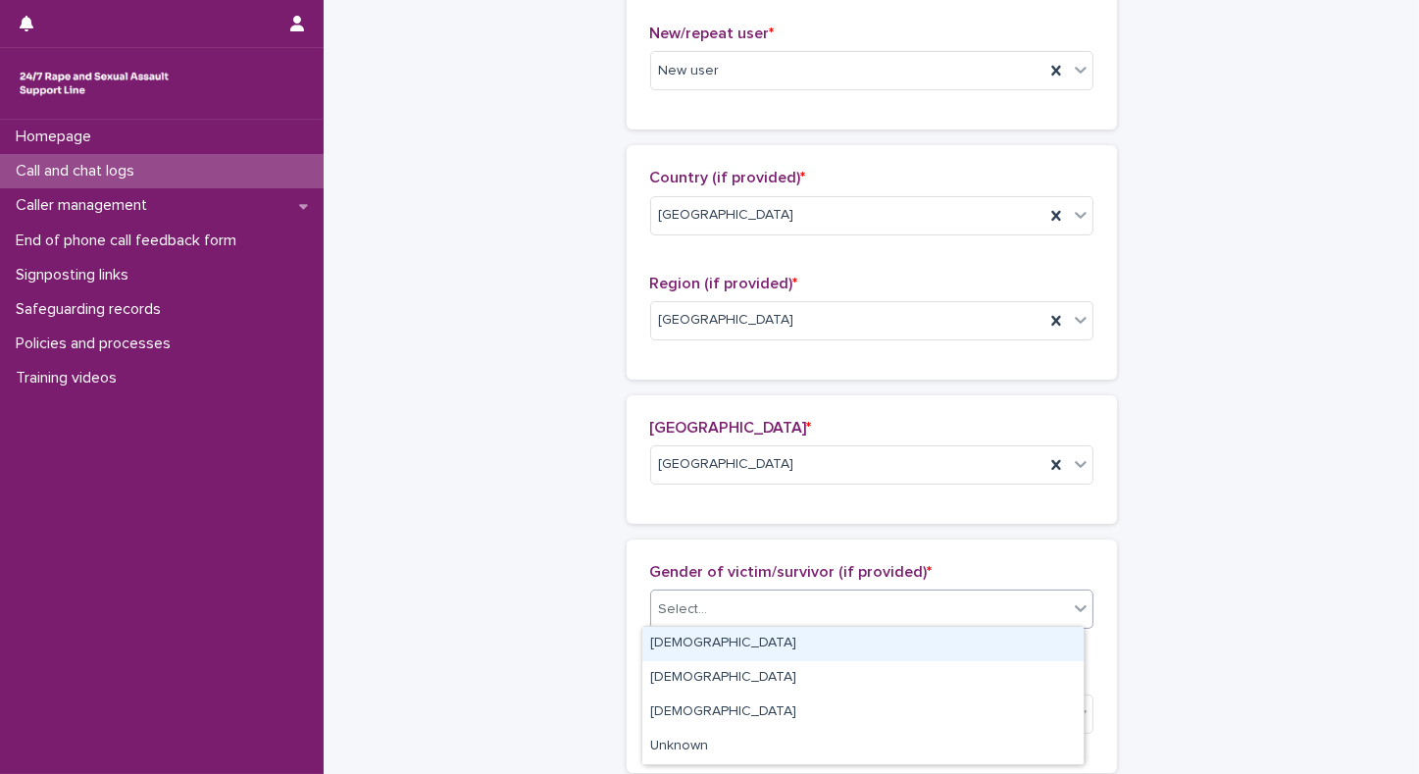
click at [705, 652] on div "[DEMOGRAPHIC_DATA]" at bounding box center [863, 644] width 441 height 34
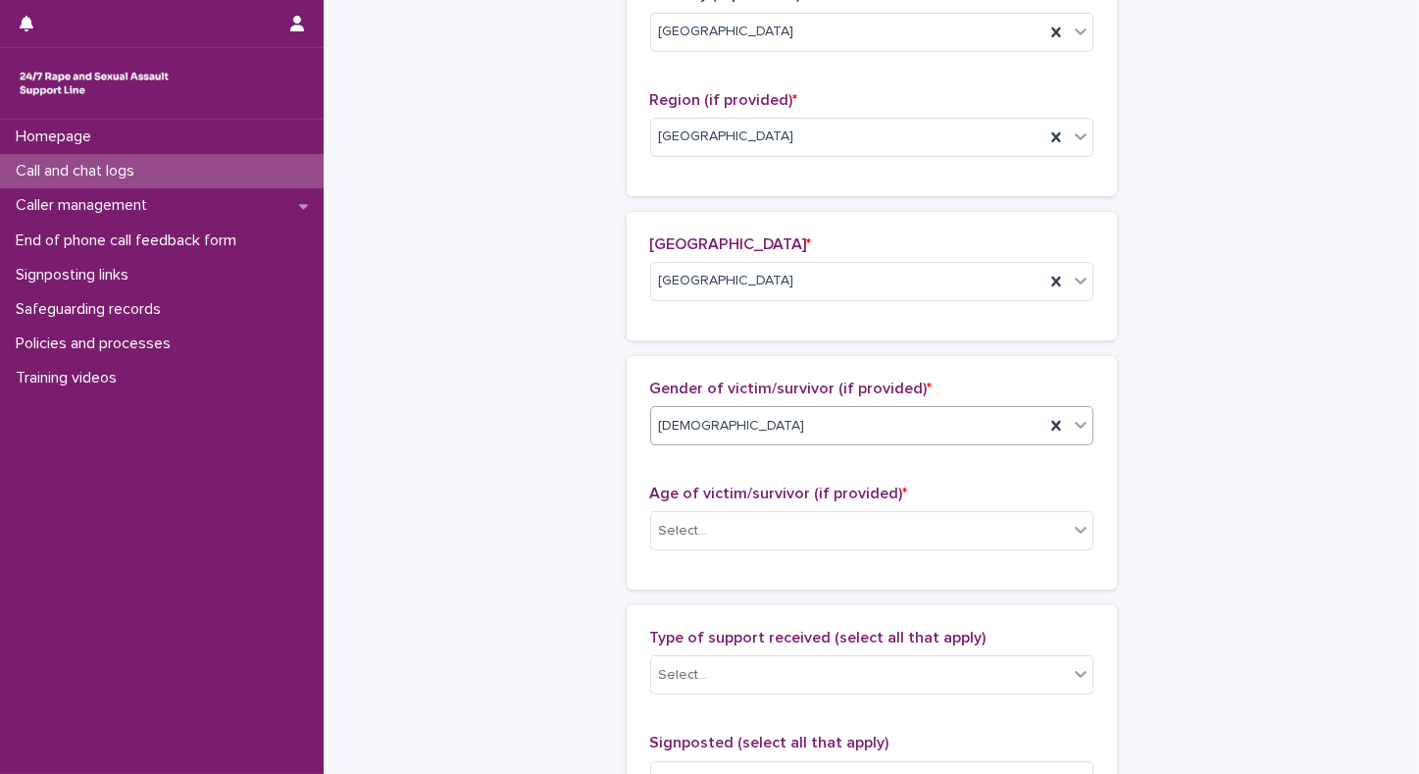
scroll to position [902, 0]
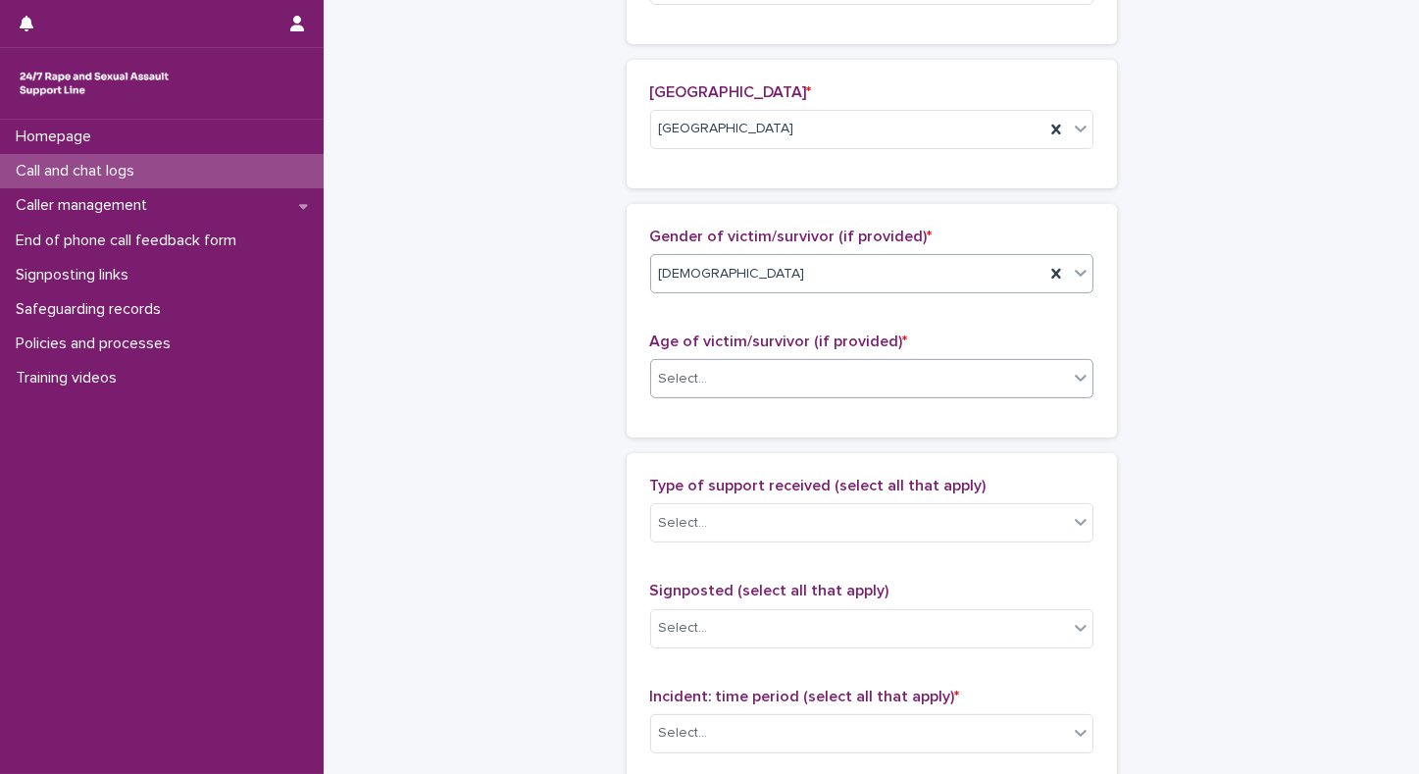
click at [790, 363] on div "Select..." at bounding box center [859, 379] width 417 height 32
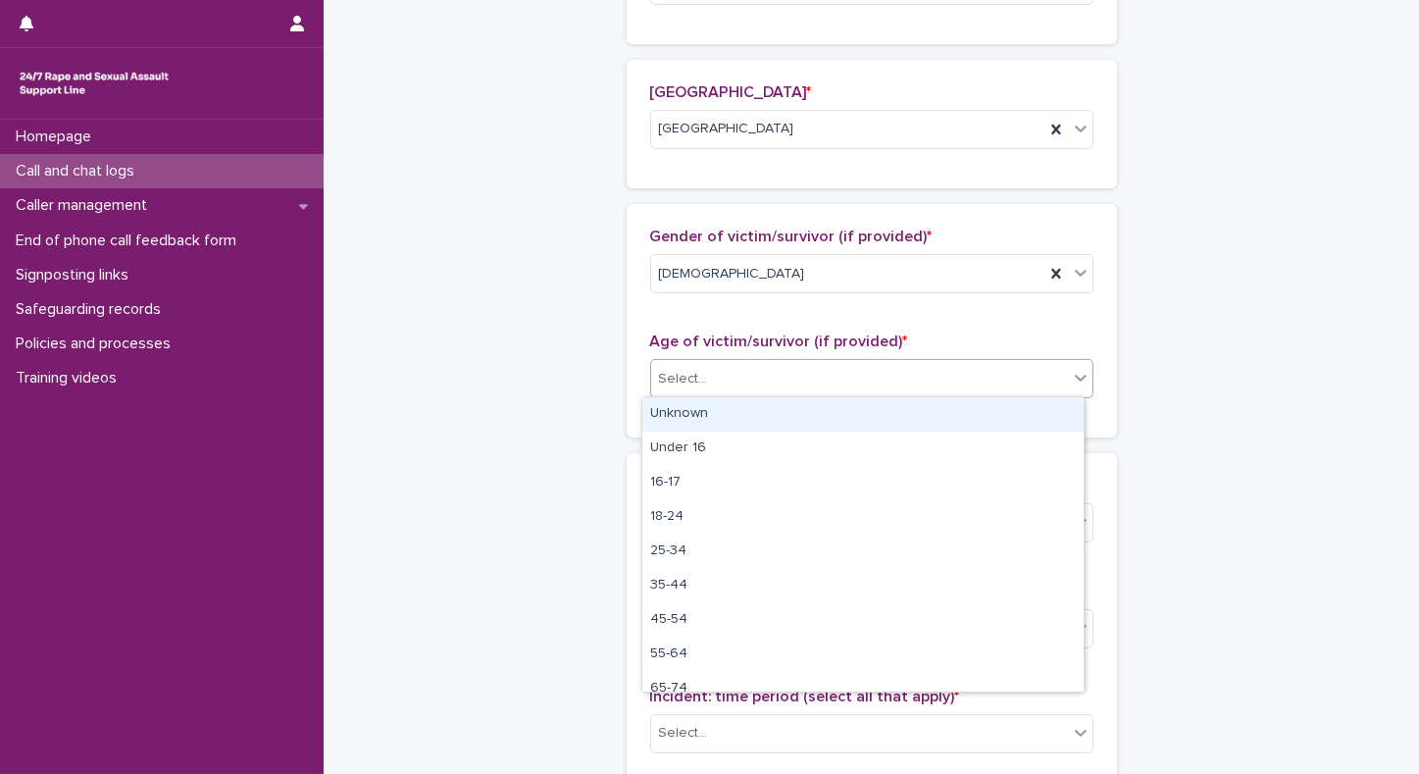
click at [707, 416] on div "Unknown" at bounding box center [863, 414] width 441 height 34
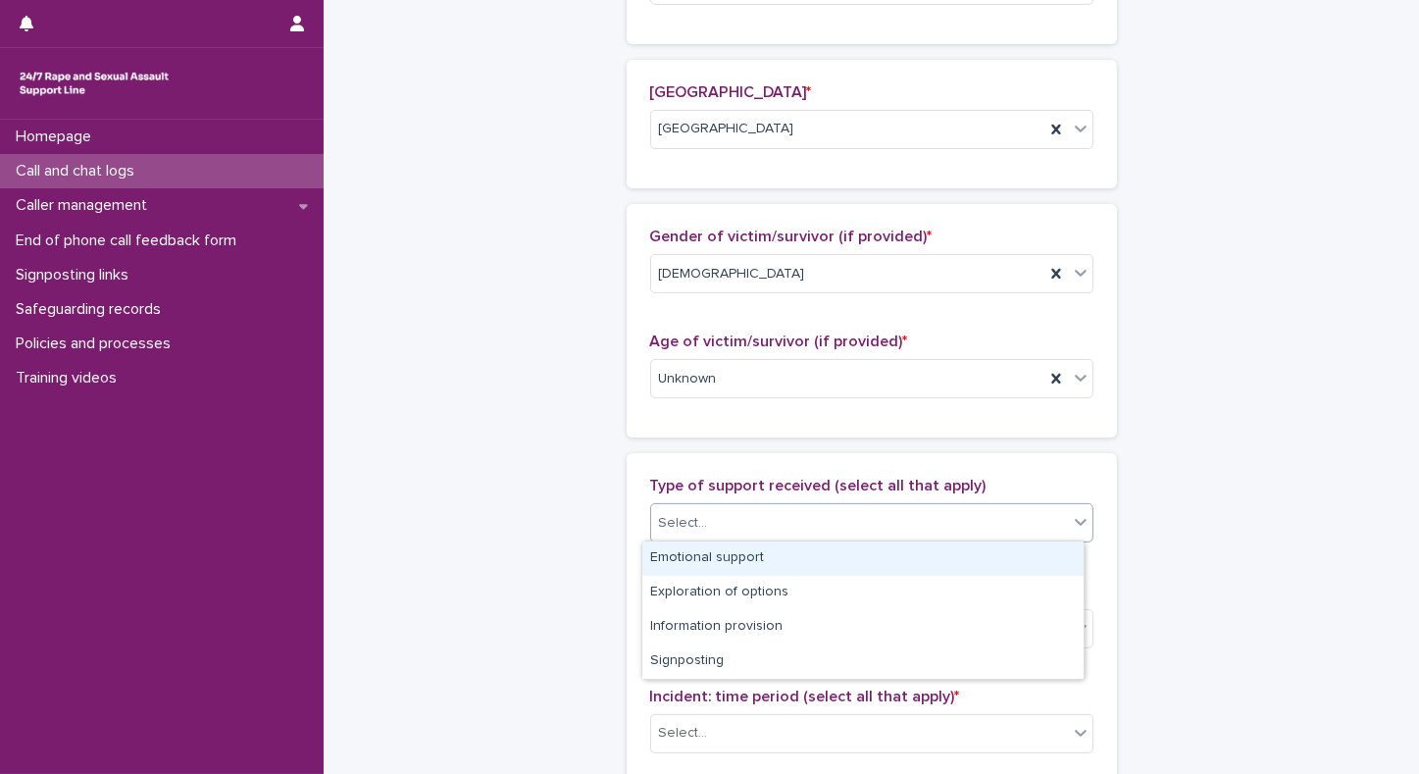
click at [666, 513] on div "Select..." at bounding box center [683, 523] width 49 height 21
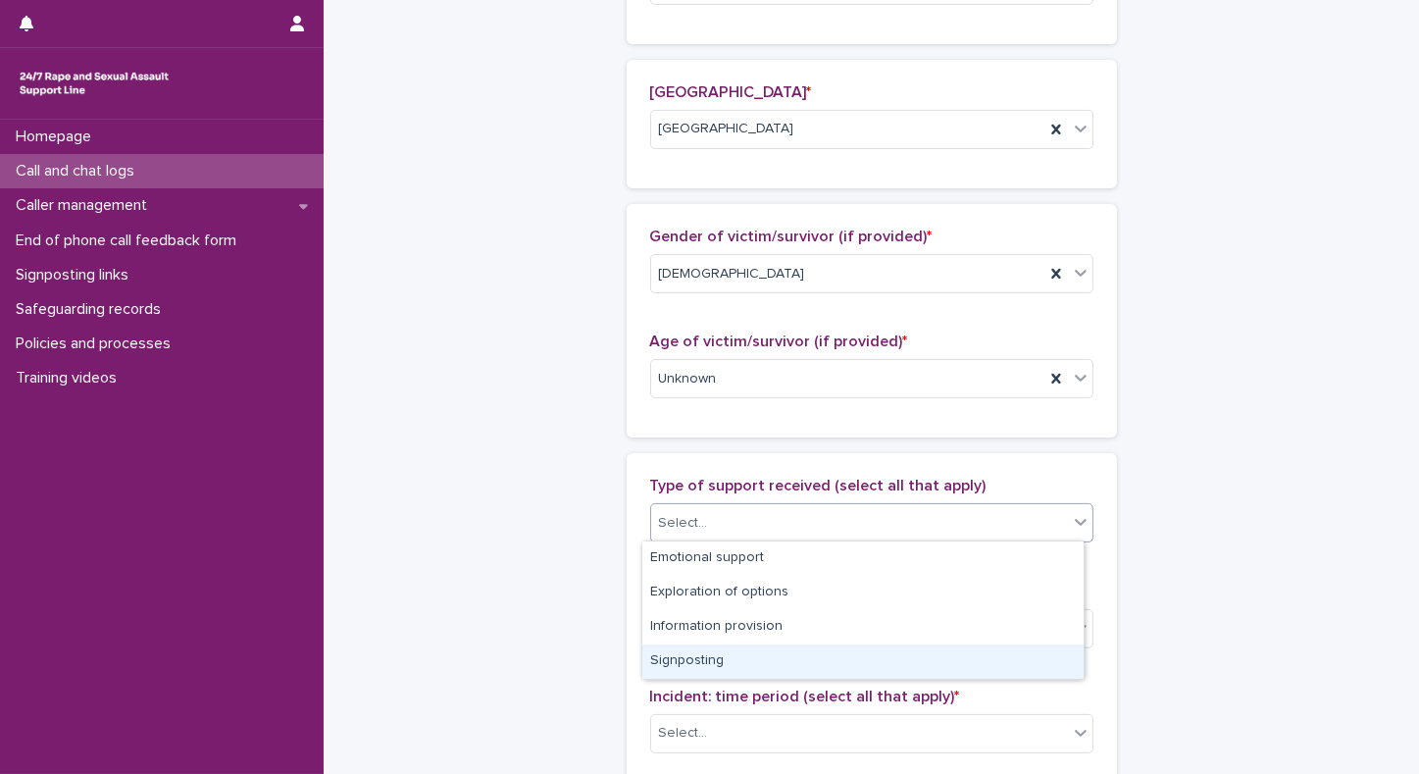
click at [656, 663] on div "Signposting" at bounding box center [863, 662] width 441 height 34
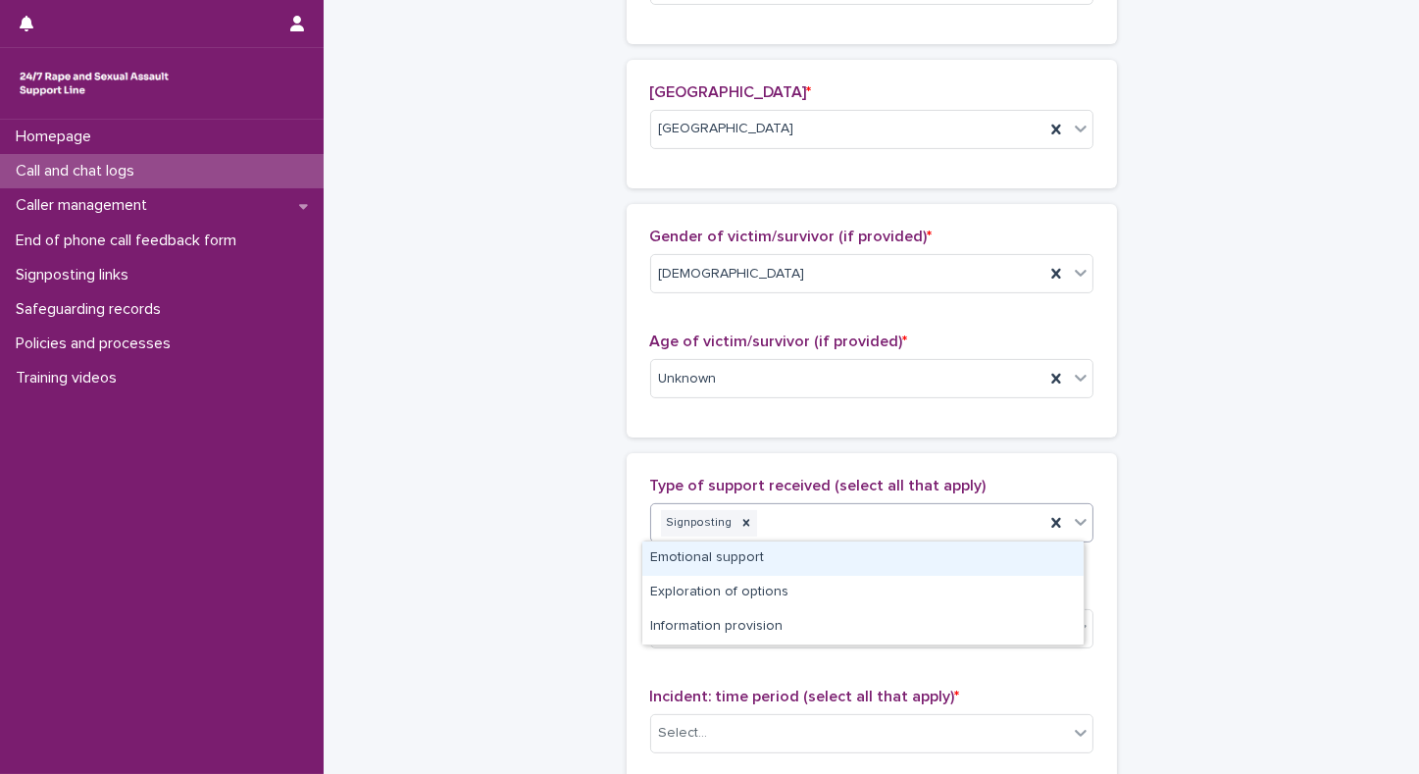
click at [1078, 517] on icon at bounding box center [1081, 522] width 20 height 20
click at [748, 567] on div "Emotional support" at bounding box center [863, 559] width 441 height 34
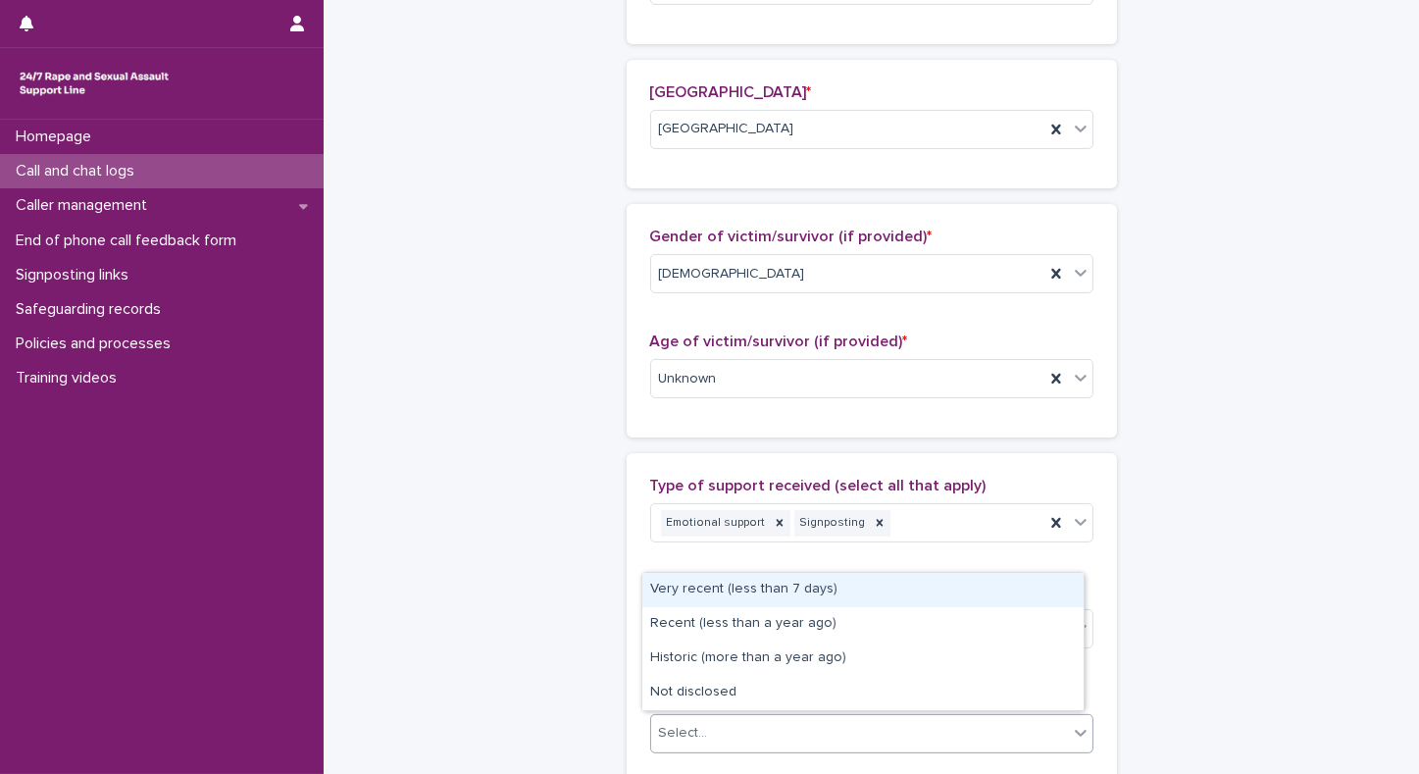
click at [660, 717] on div "Select..." at bounding box center [859, 733] width 417 height 32
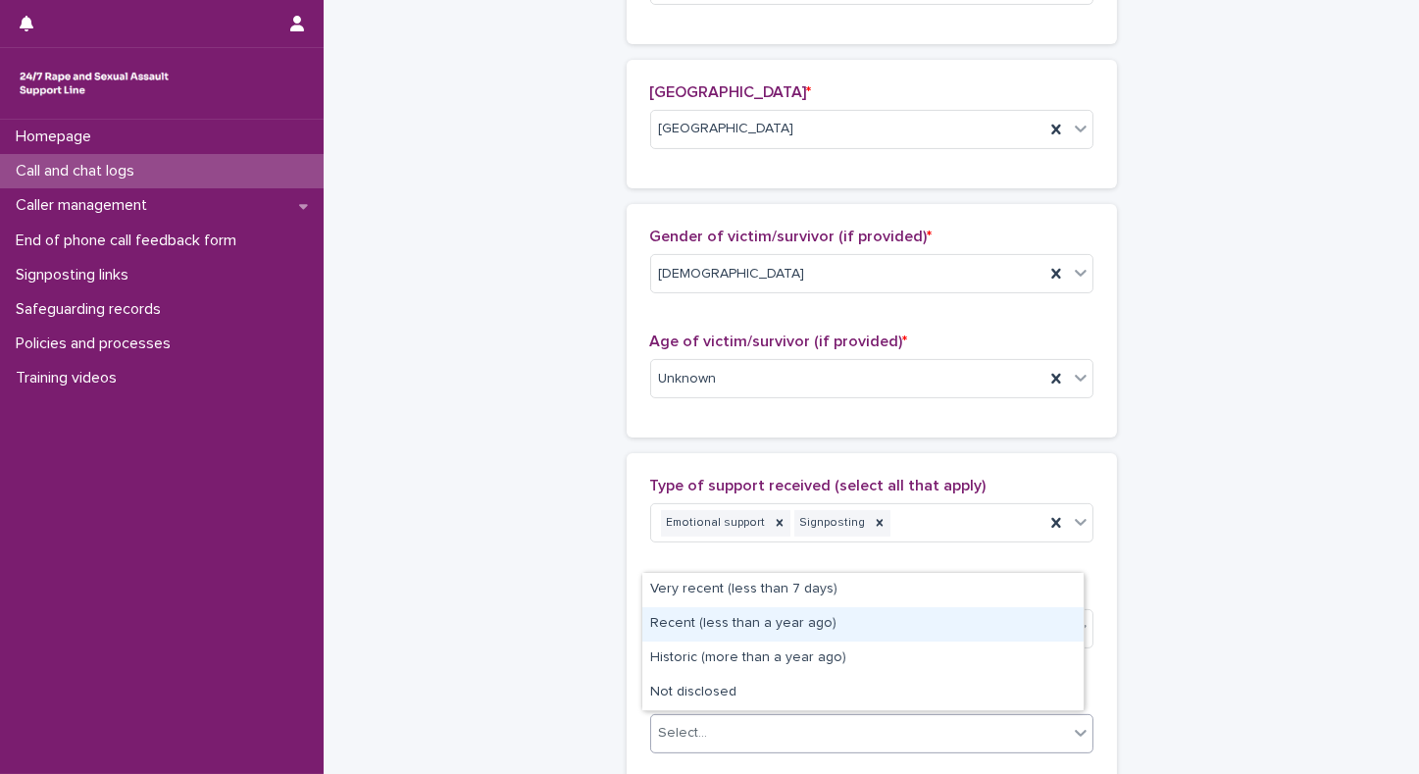
click at [678, 624] on div "Recent (less than a year ago)" at bounding box center [863, 624] width 441 height 34
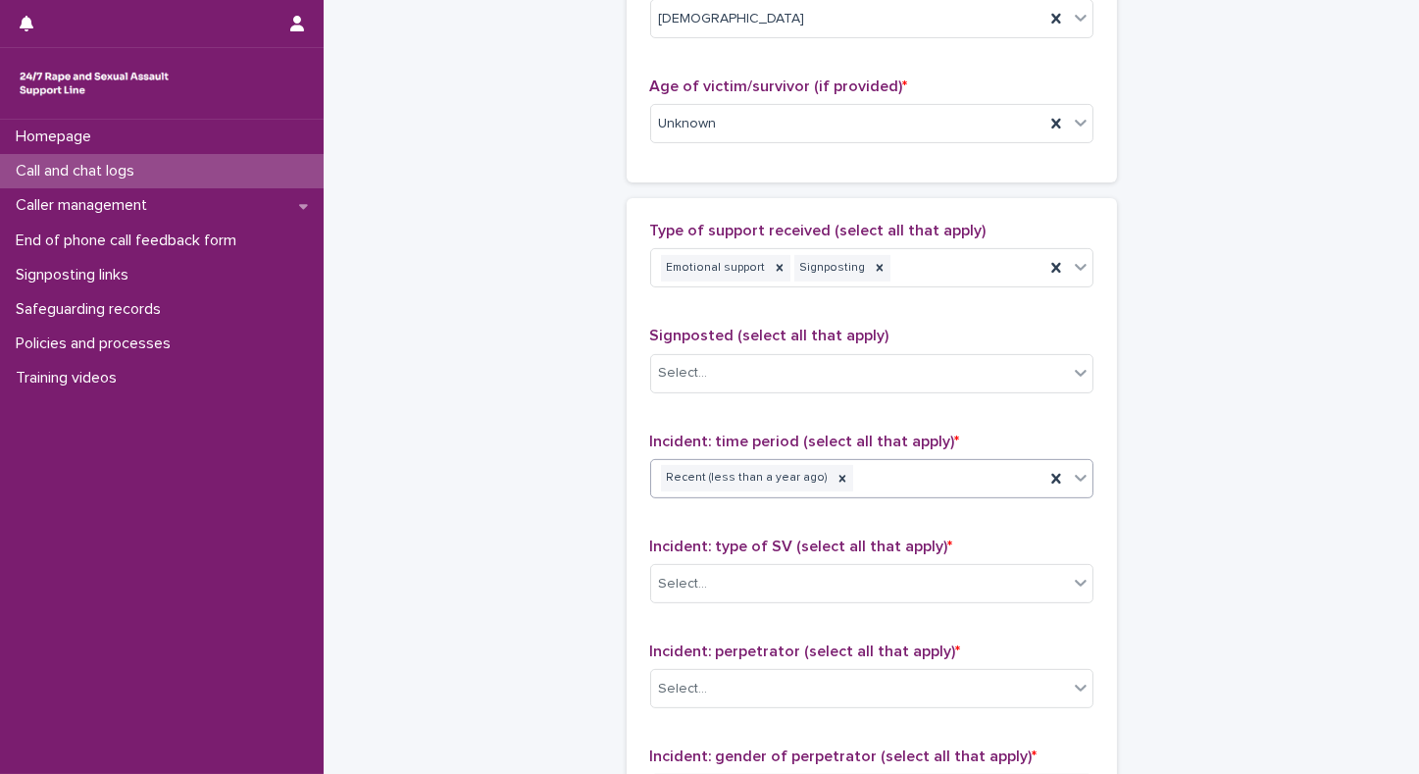
scroll to position [1320, 0]
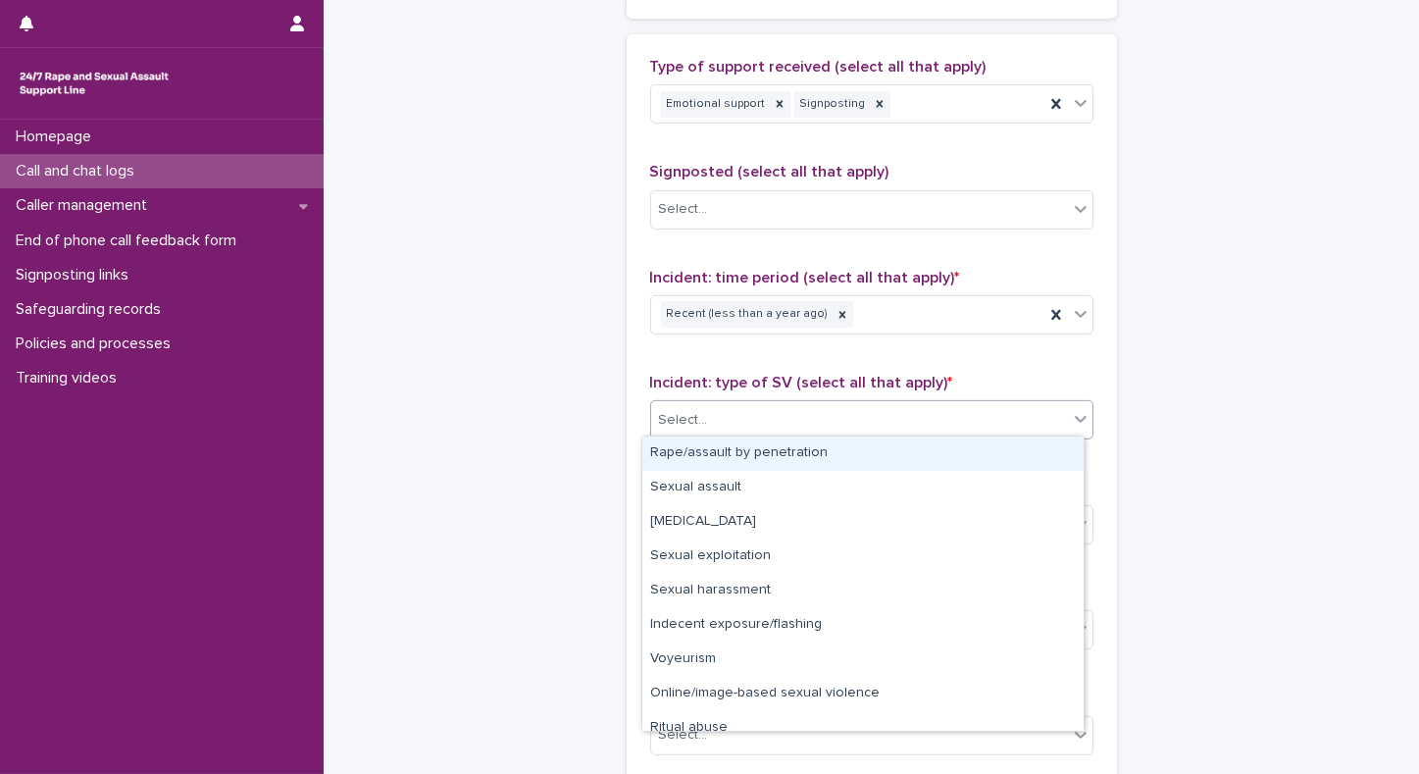
click at [670, 415] on div "Select..." at bounding box center [683, 420] width 49 height 21
click at [665, 443] on div "Rape/assault by penetration" at bounding box center [863, 454] width 441 height 34
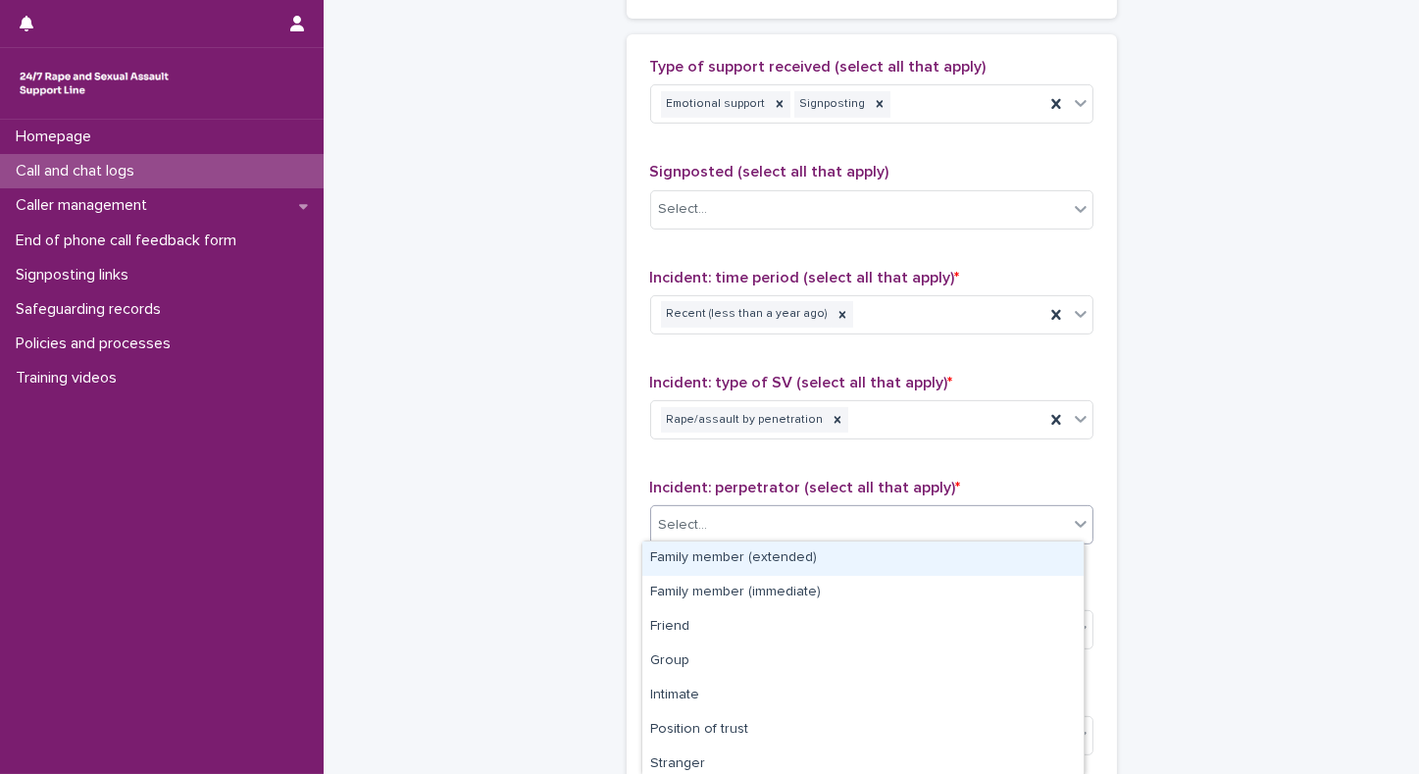
click at [666, 515] on div "Select..." at bounding box center [683, 525] width 49 height 21
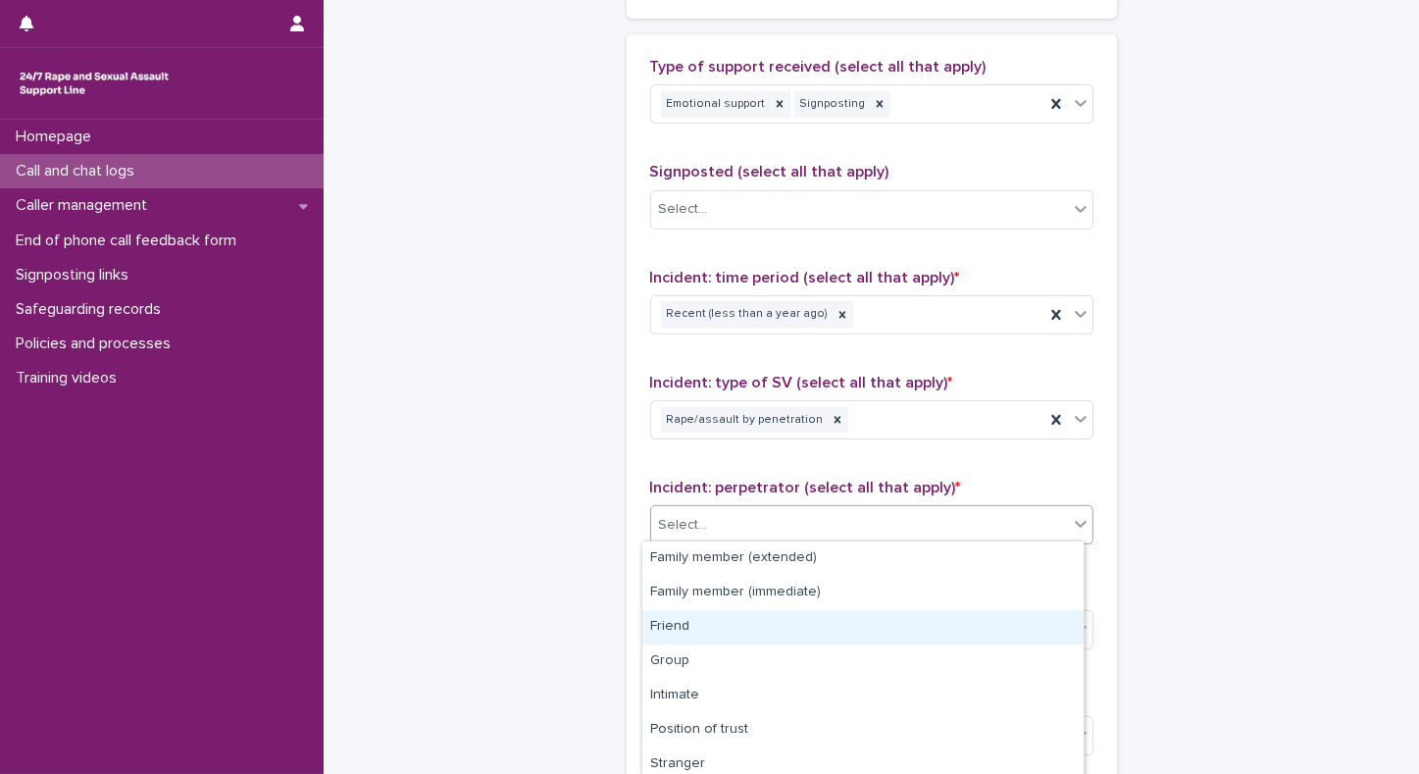
scroll to position [143, 0]
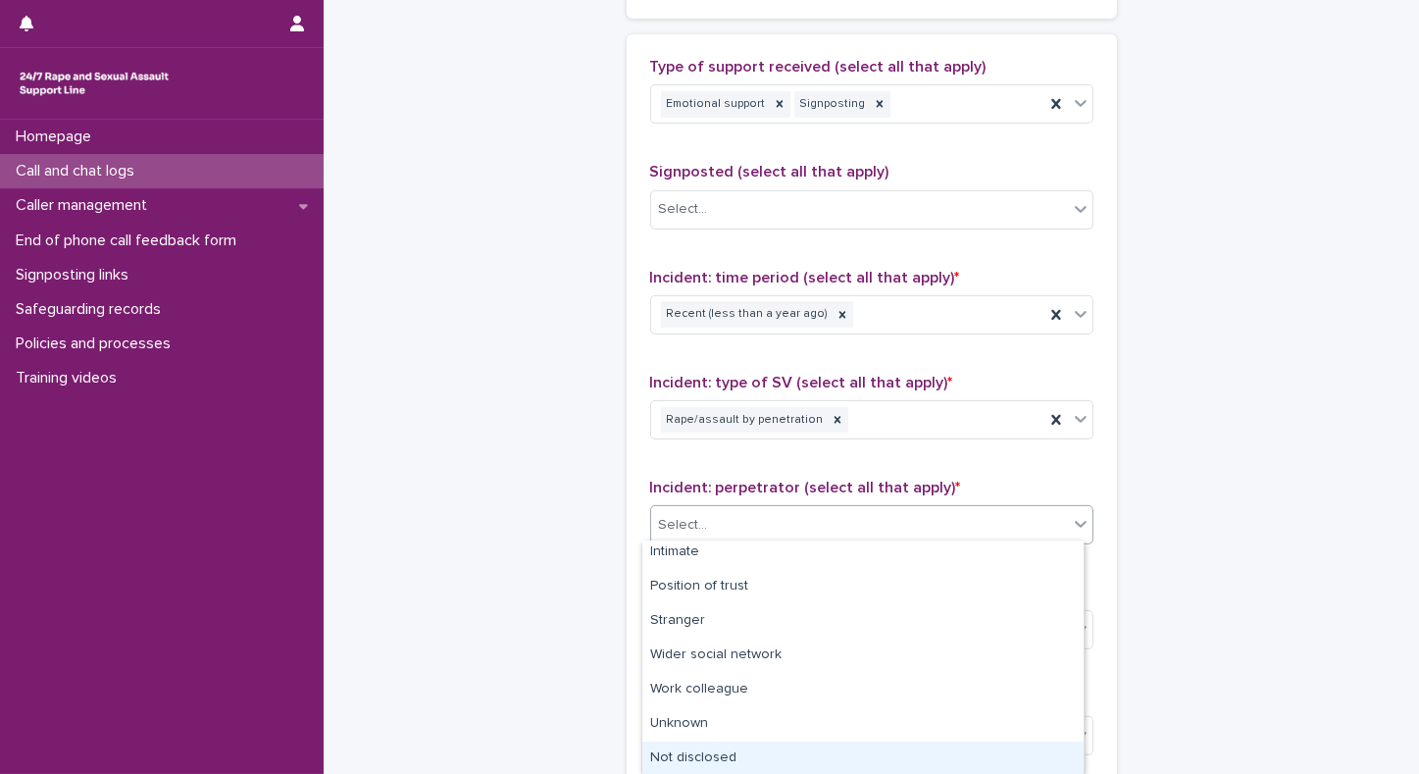
click at [666, 751] on div "Not disclosed" at bounding box center [863, 759] width 441 height 34
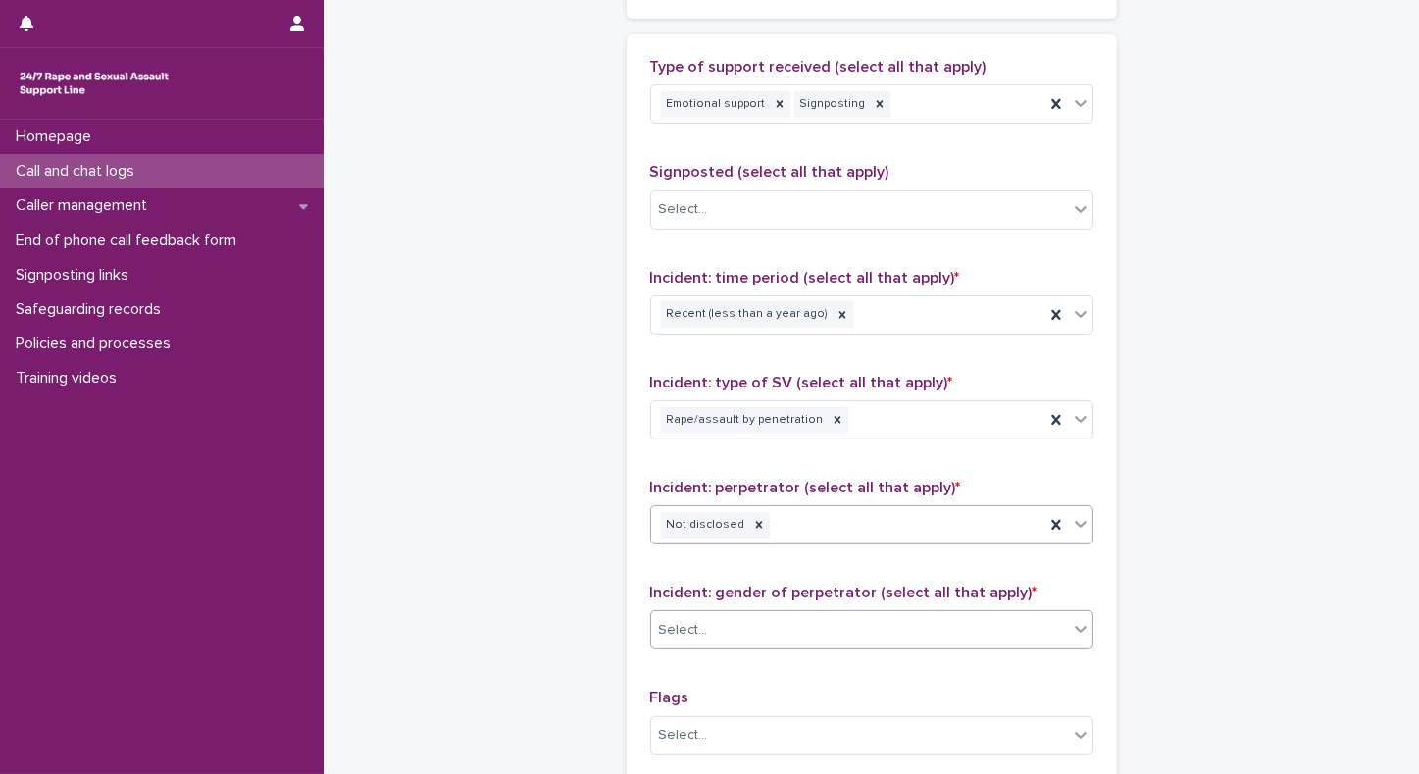
click at [667, 622] on div "Select..." at bounding box center [683, 630] width 49 height 21
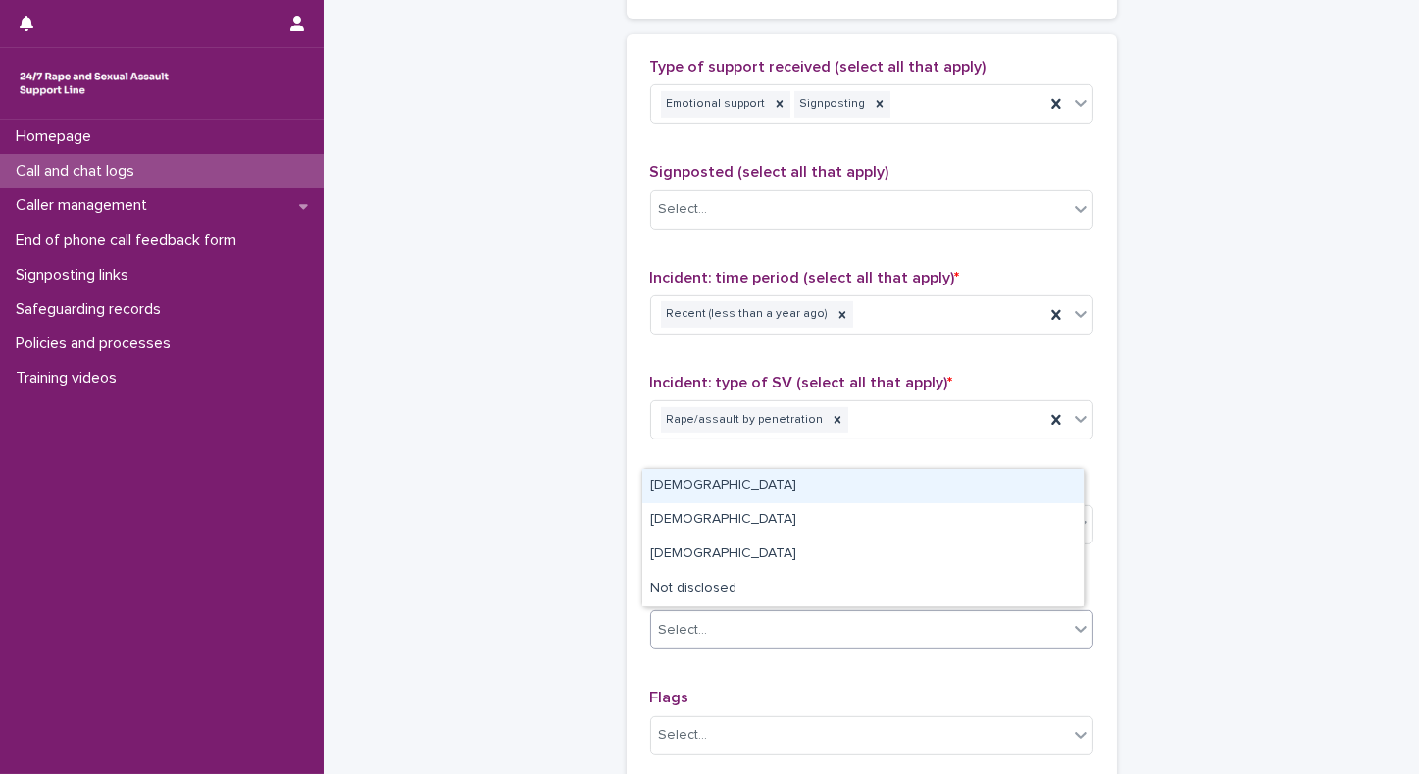
click at [667, 484] on div "[DEMOGRAPHIC_DATA]" at bounding box center [863, 486] width 441 height 34
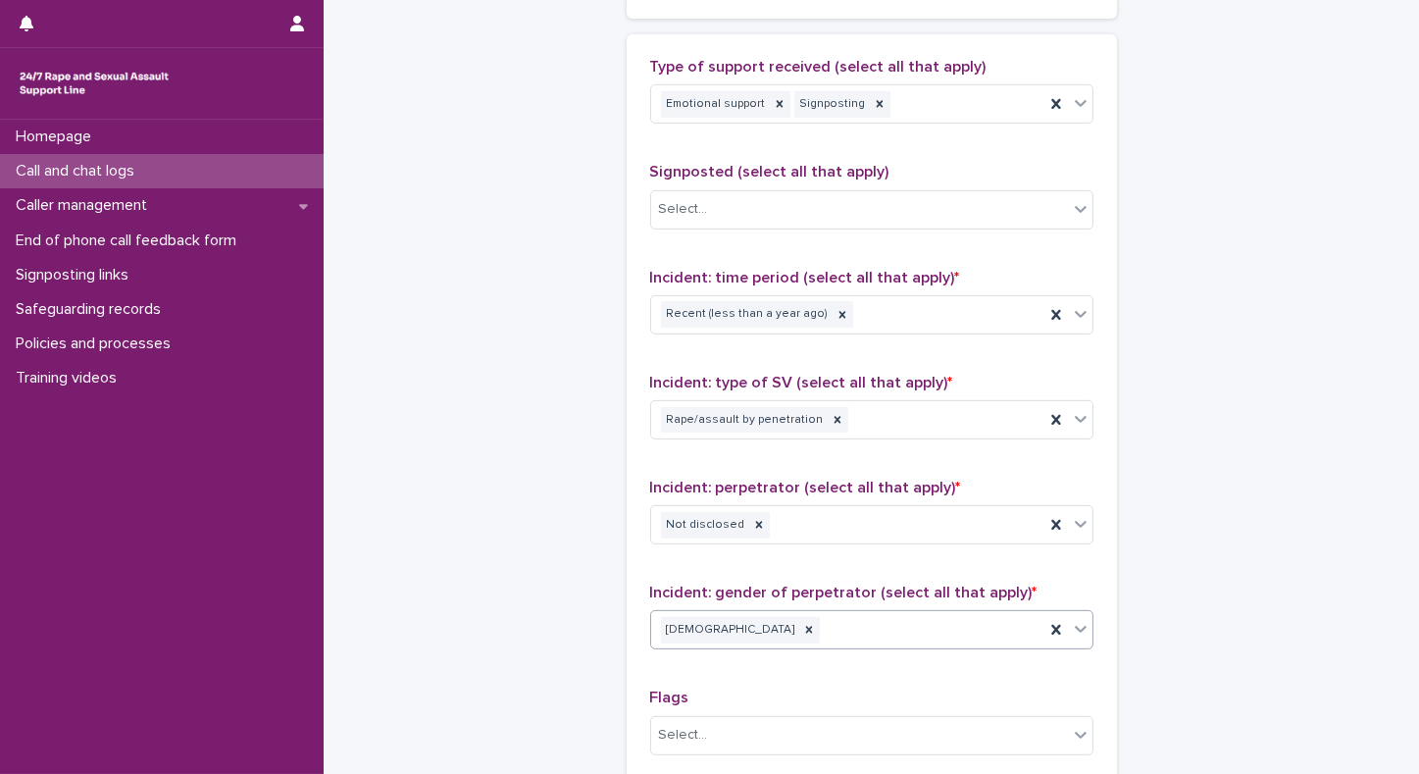
scroll to position [1645, 0]
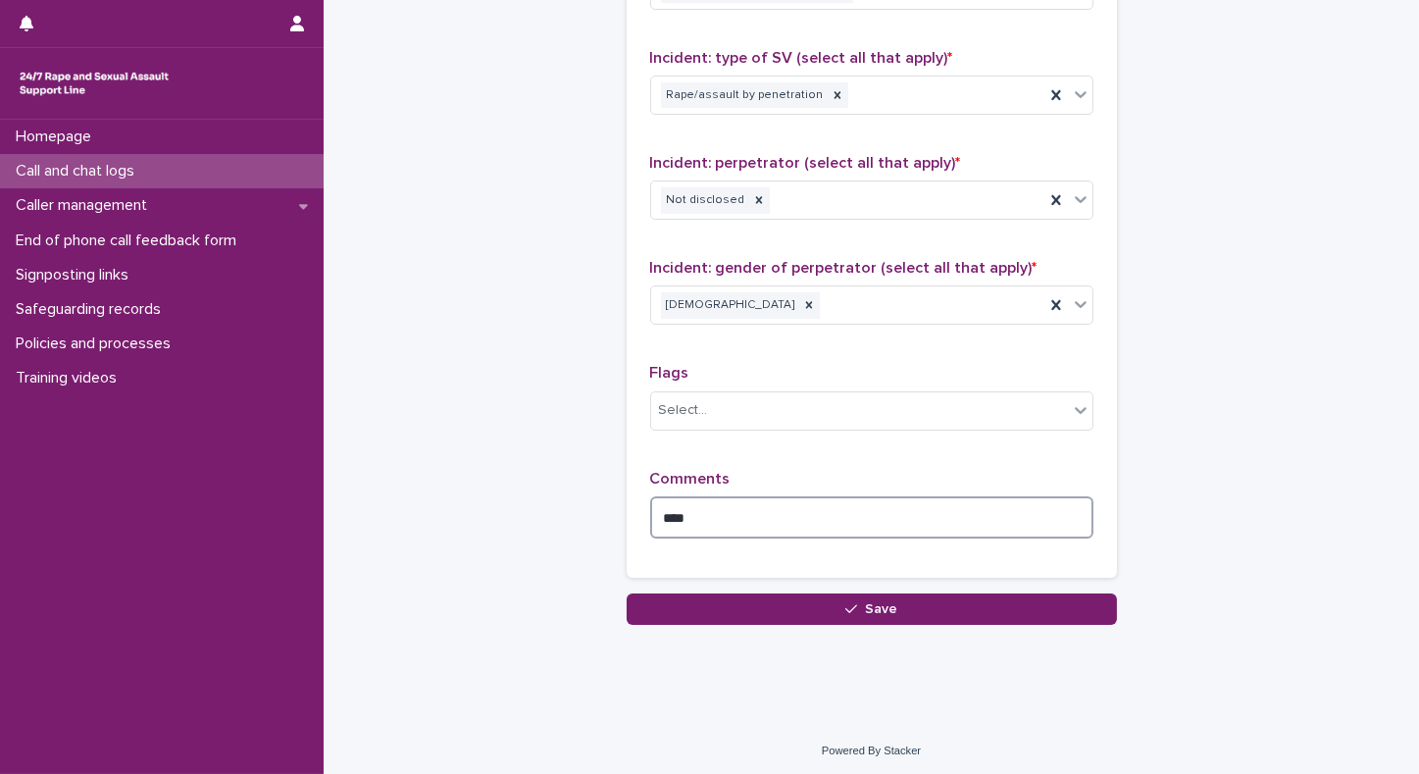
drag, startPoint x: 714, startPoint y: 512, endPoint x: 215, endPoint y: 543, distance: 500.3
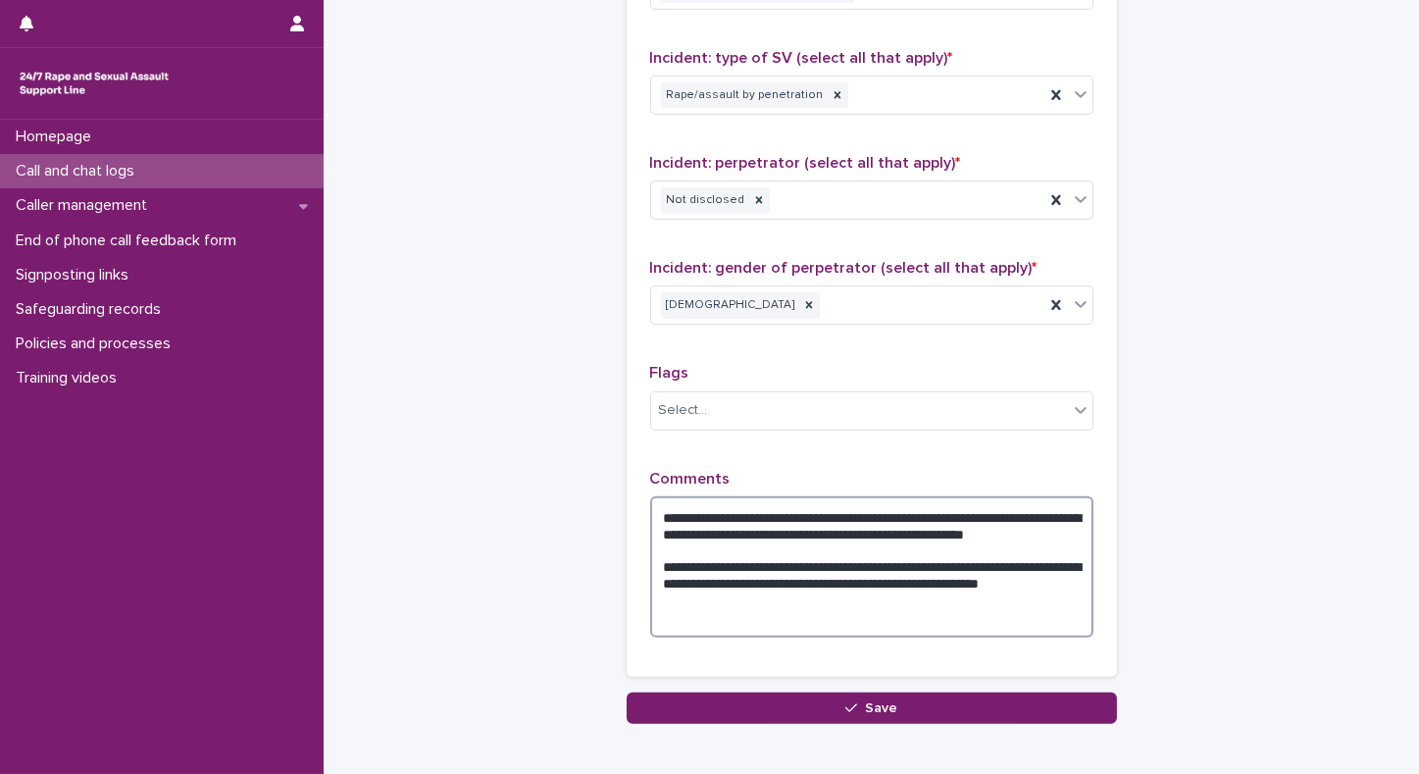
type textarea "**********"
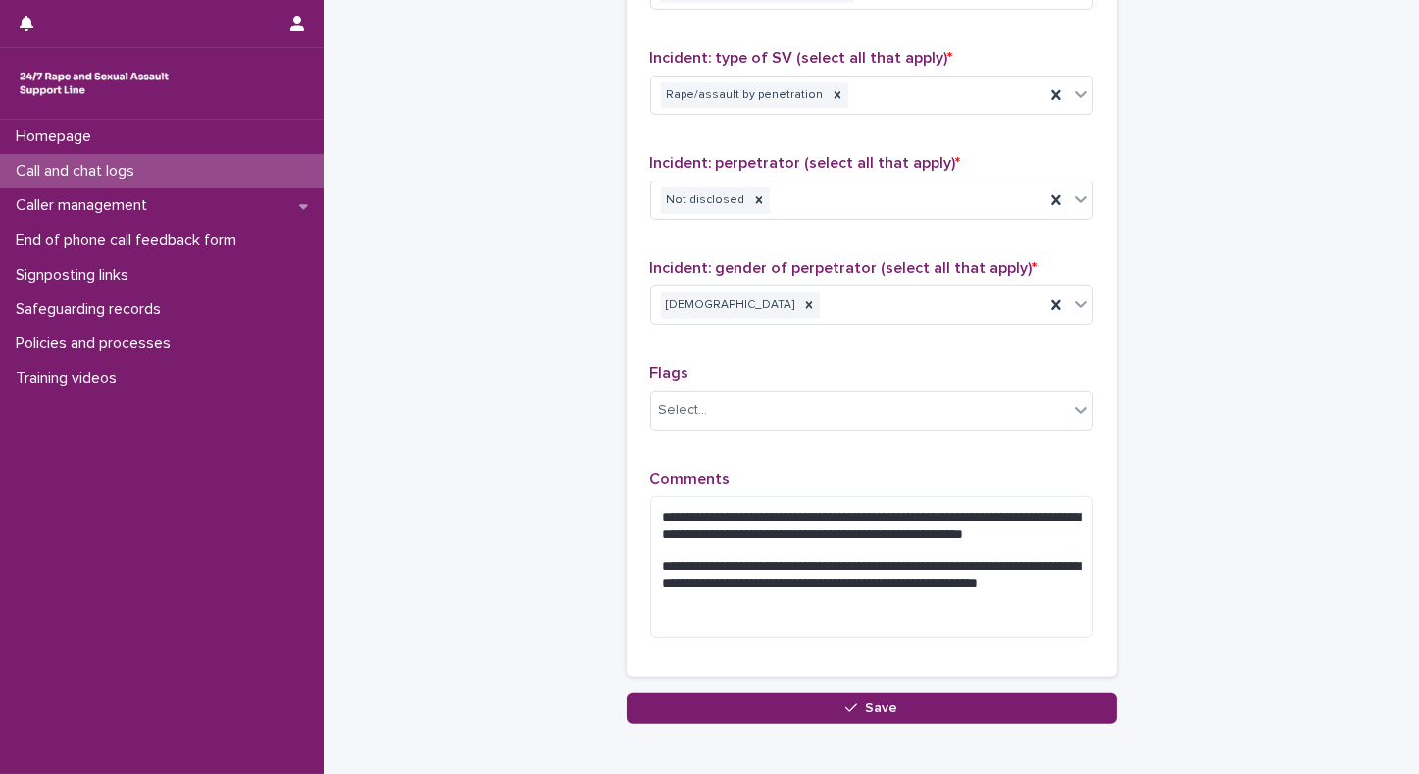
click at [220, 612] on div "Homepage Call and chat logs Caller management End of phone call feedback form S…" at bounding box center [162, 447] width 324 height 654
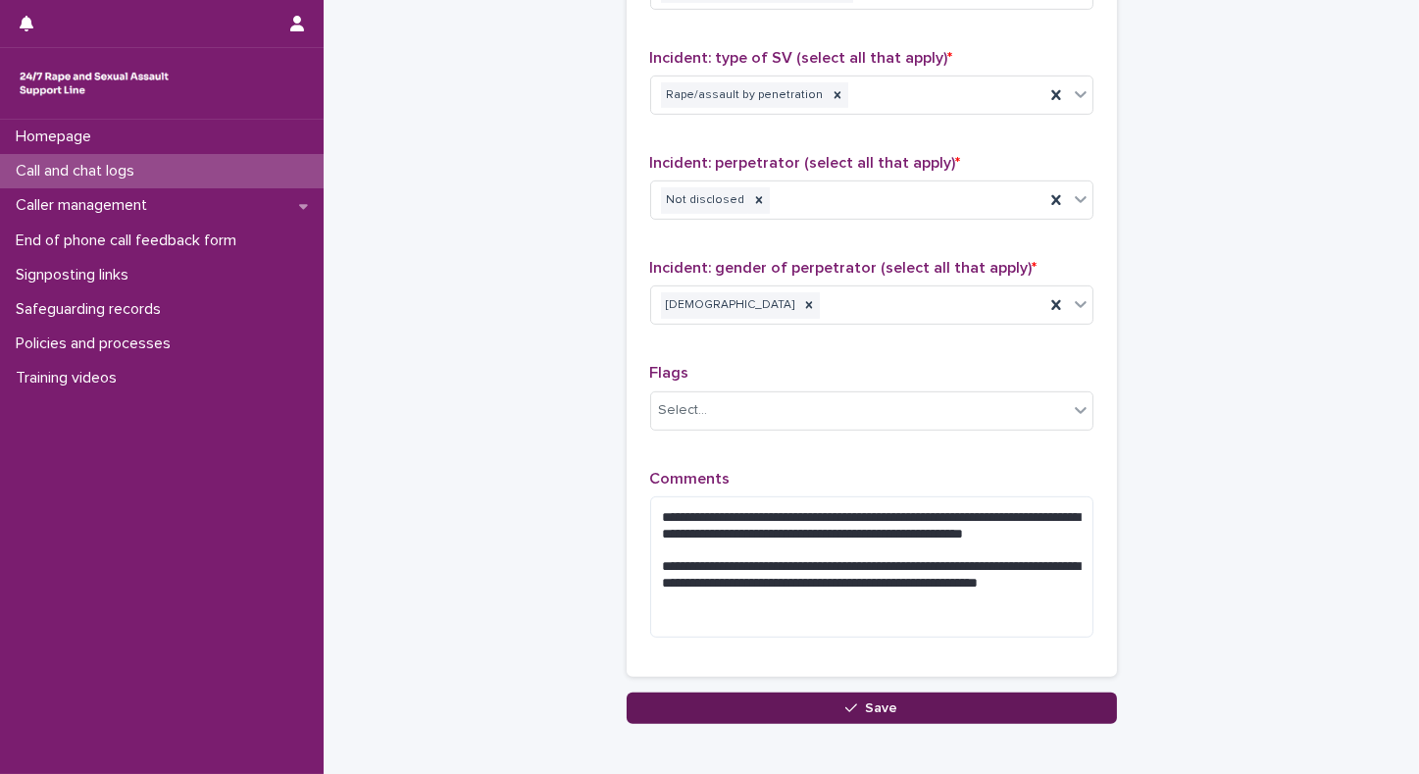
click at [699, 693] on button "Save" at bounding box center [872, 708] width 490 height 31
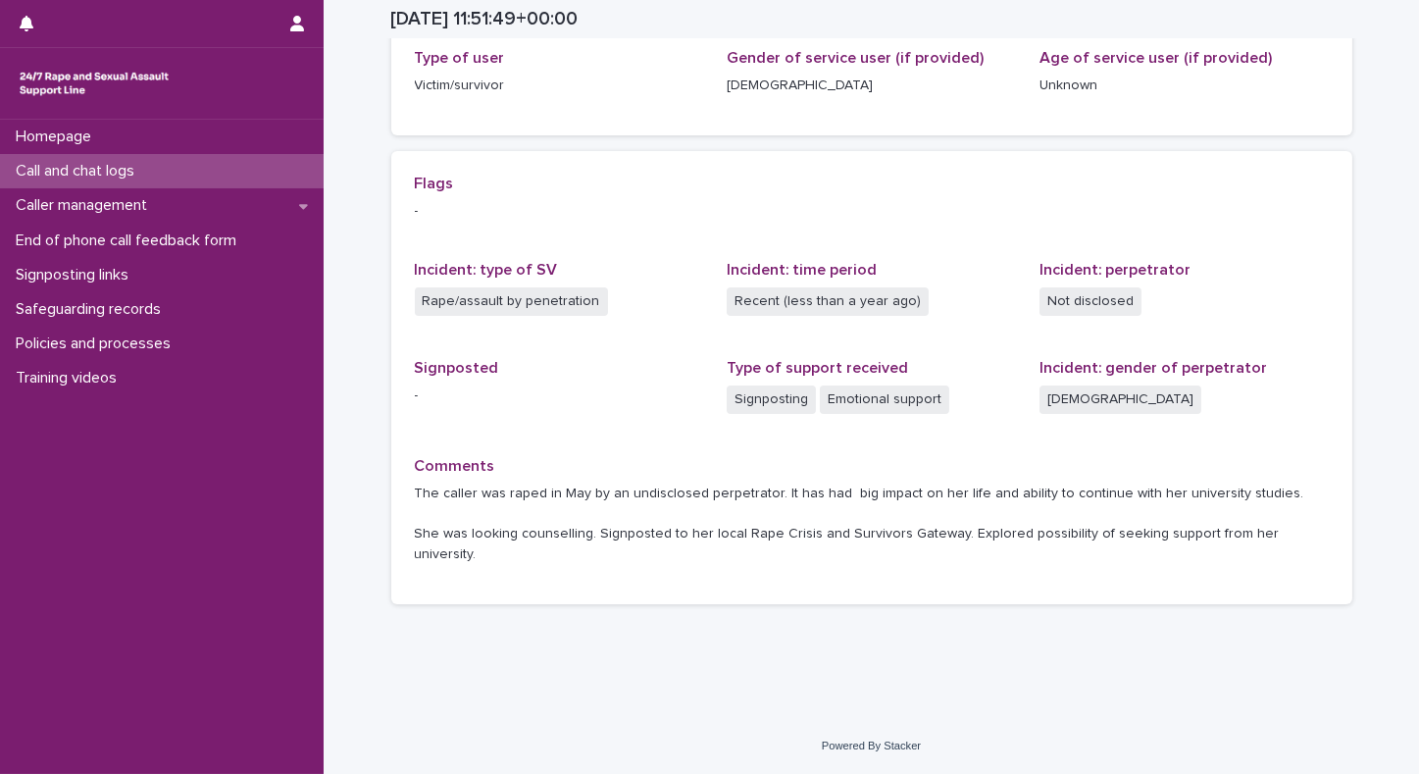
scroll to position [308, 0]
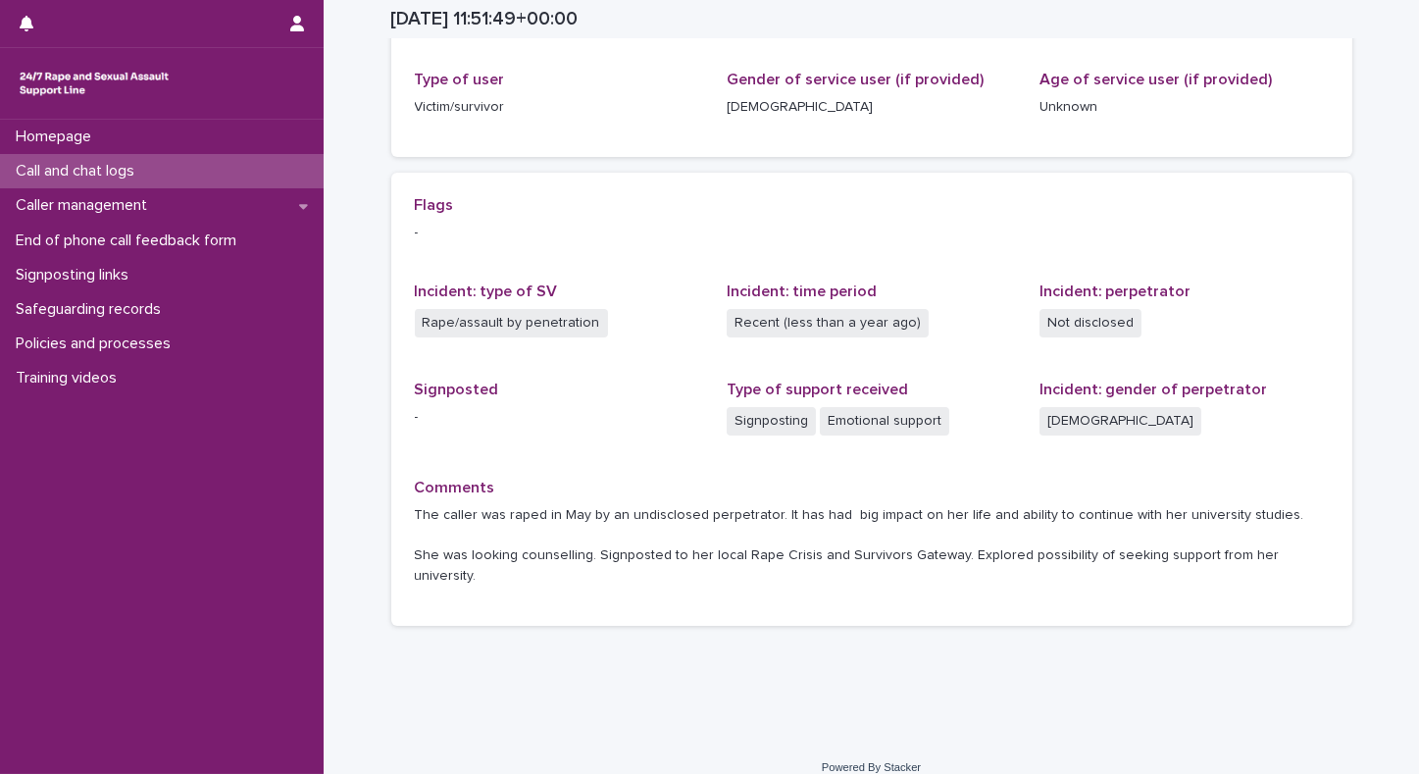
click at [83, 159] on div "Call and chat logs" at bounding box center [162, 171] width 324 height 34
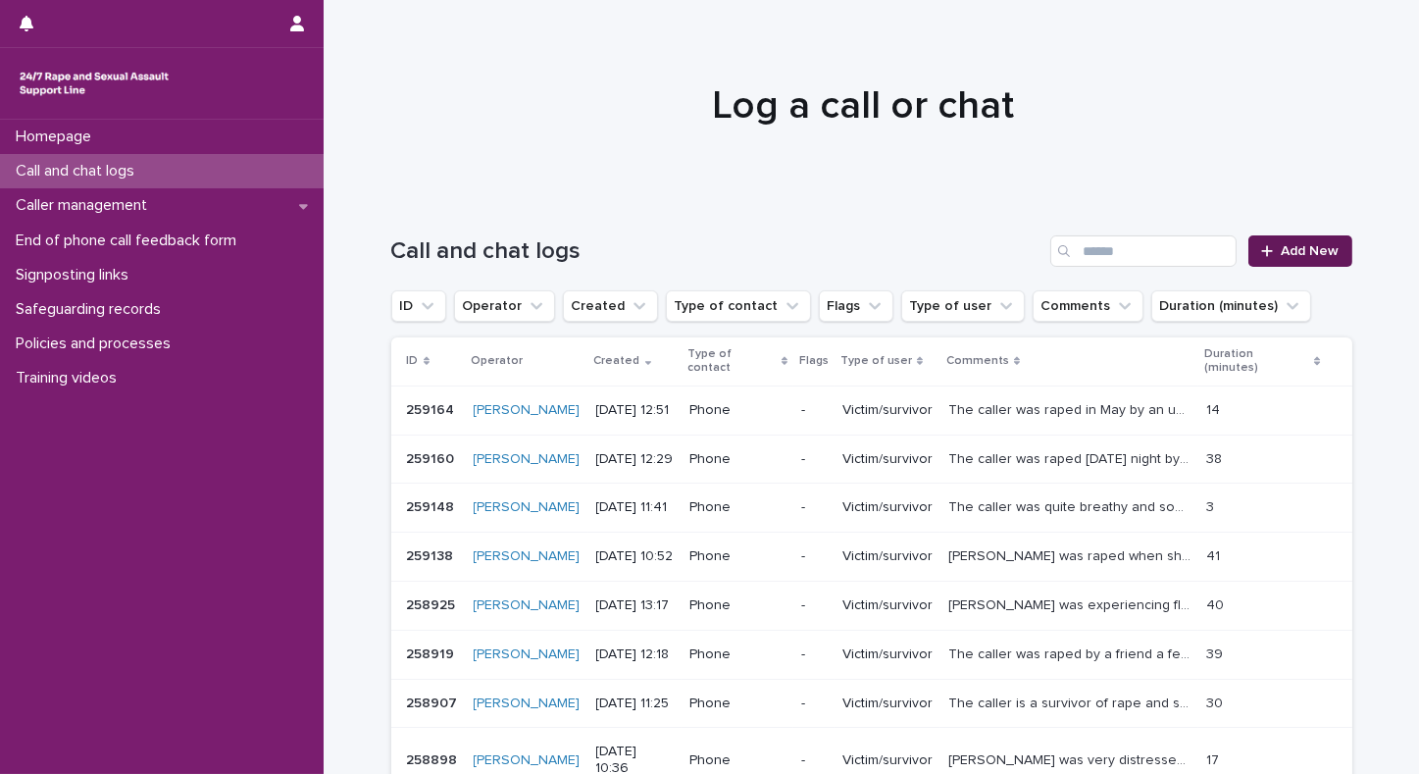
click at [1308, 252] on span "Add New" at bounding box center [1311, 251] width 58 height 14
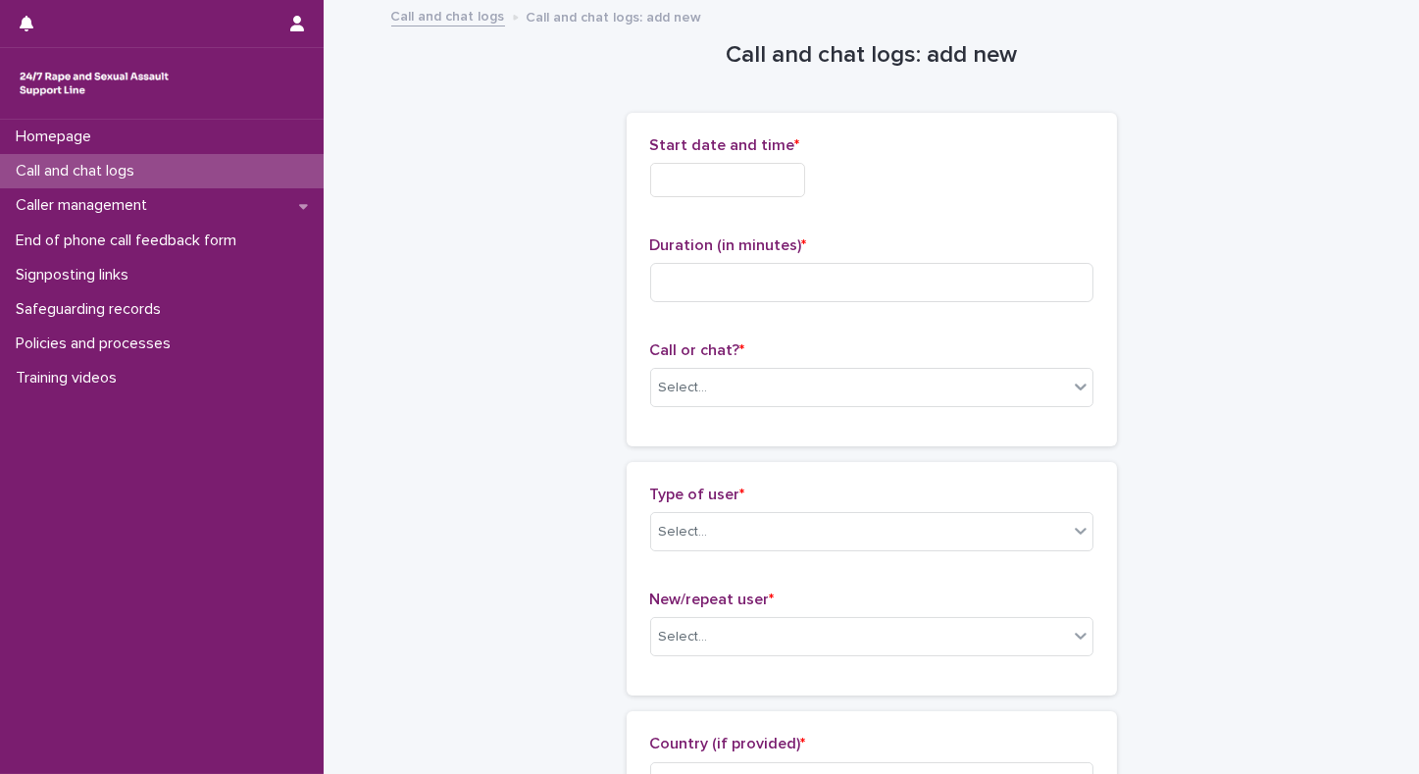
click at [750, 168] on input "text" at bounding box center [727, 180] width 155 height 34
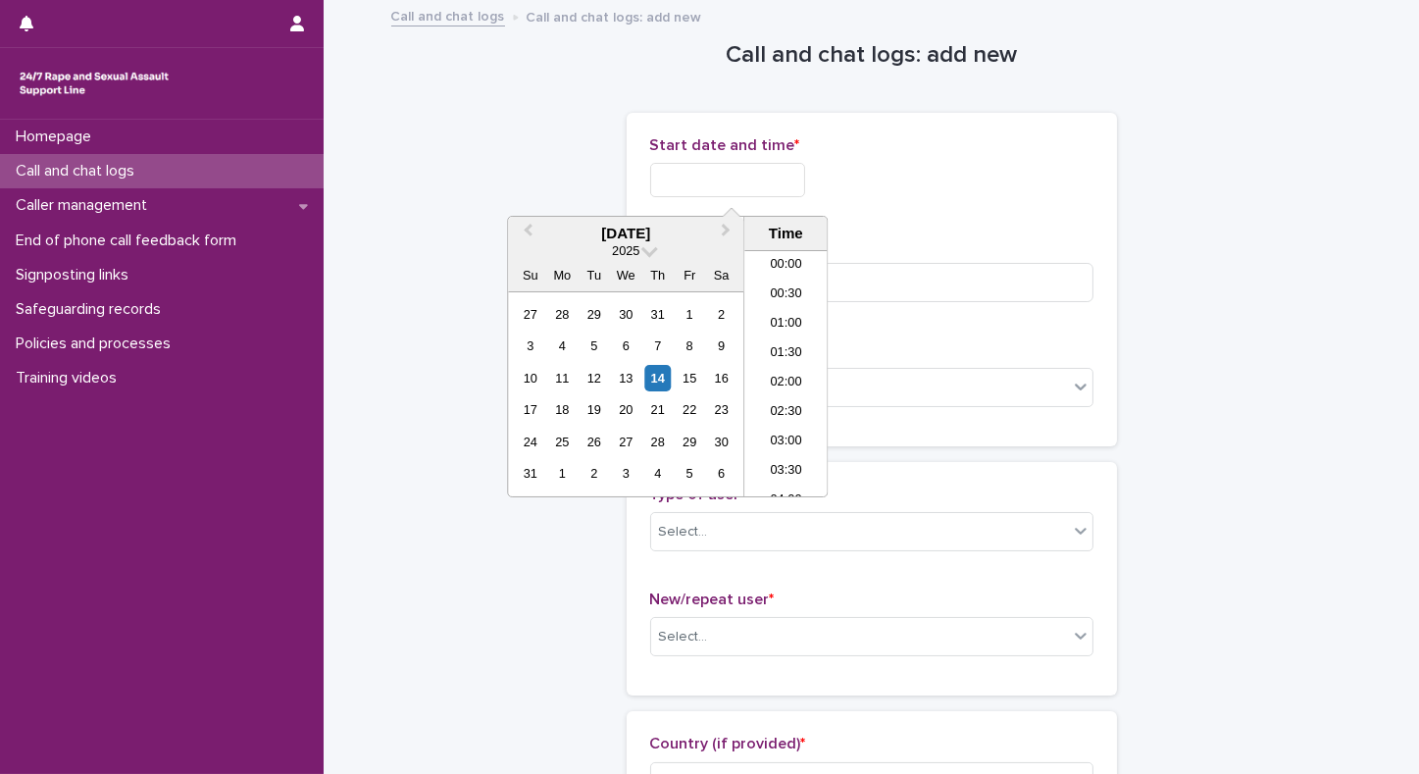
scroll to position [657, 0]
click at [785, 383] on li "13:00" at bounding box center [786, 373] width 83 height 29
click at [773, 187] on input "**********" at bounding box center [727, 180] width 155 height 34
type input "**********"
click at [911, 394] on div "Select..." at bounding box center [859, 388] width 417 height 32
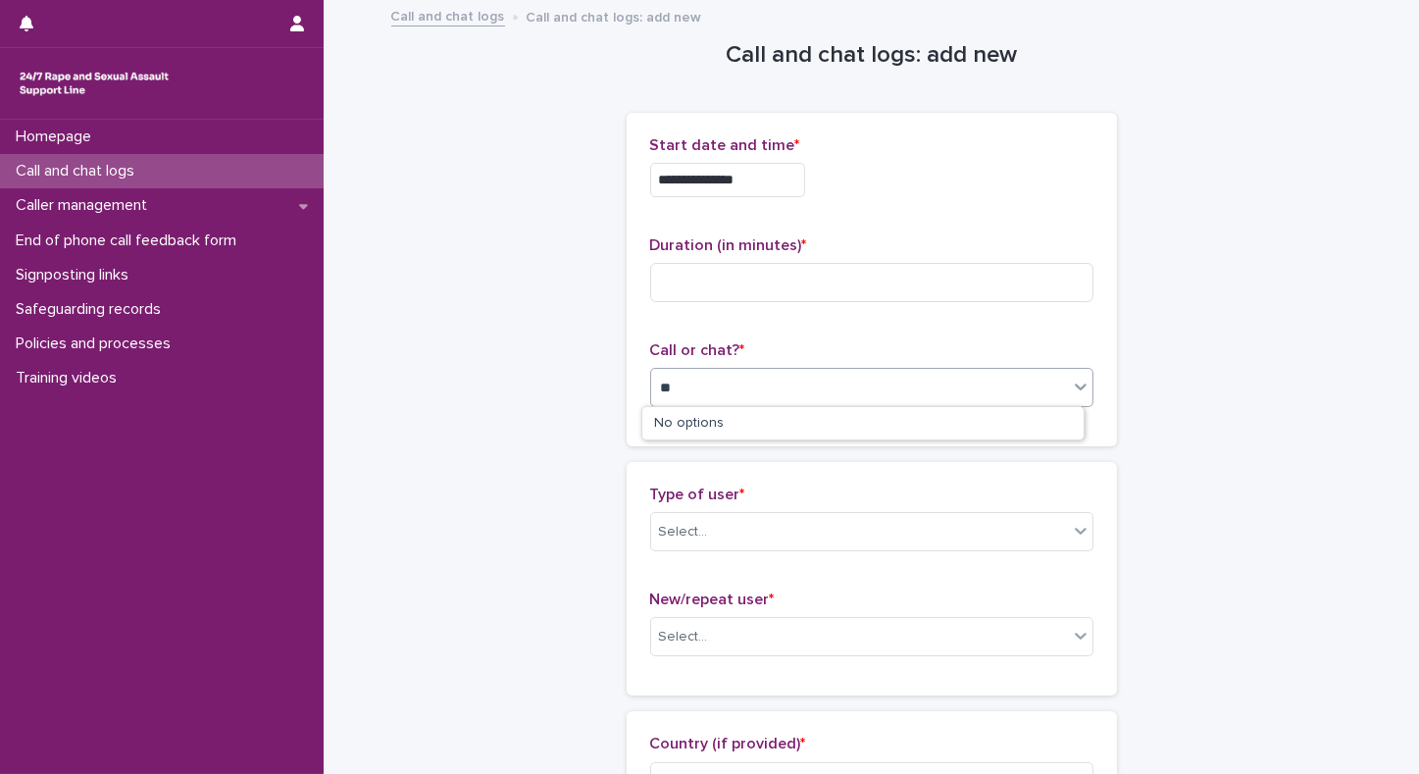
type input "*"
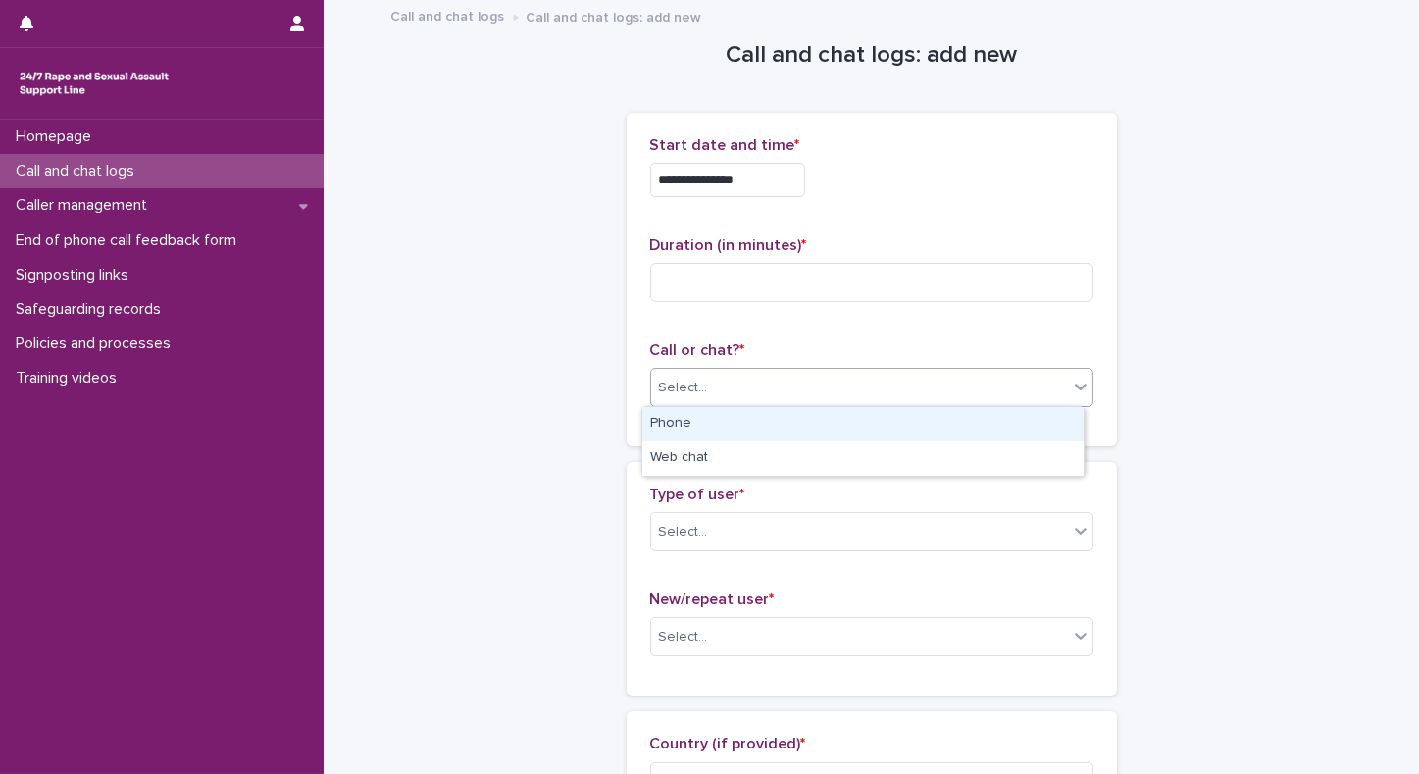
click at [857, 423] on div "Phone" at bounding box center [863, 424] width 441 height 34
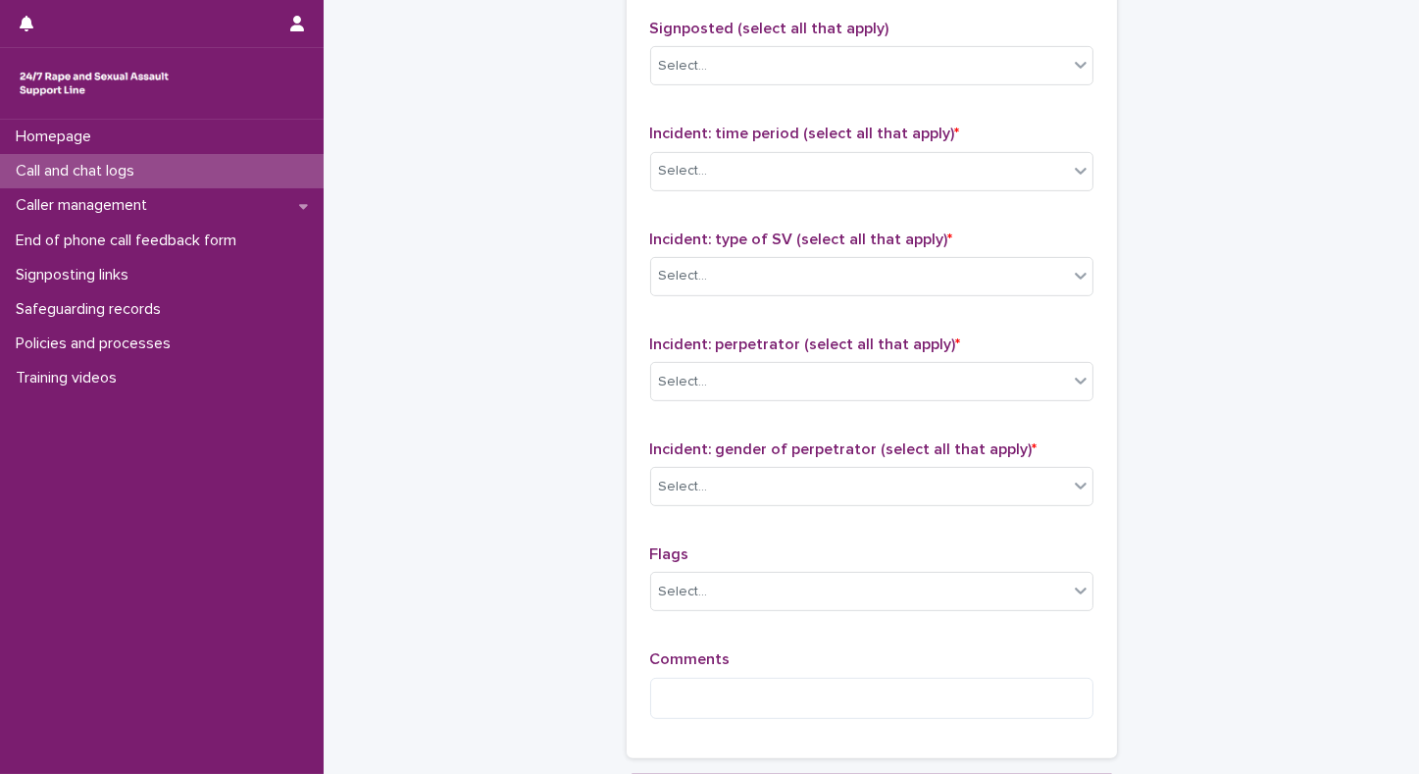
scroll to position [1501, 0]
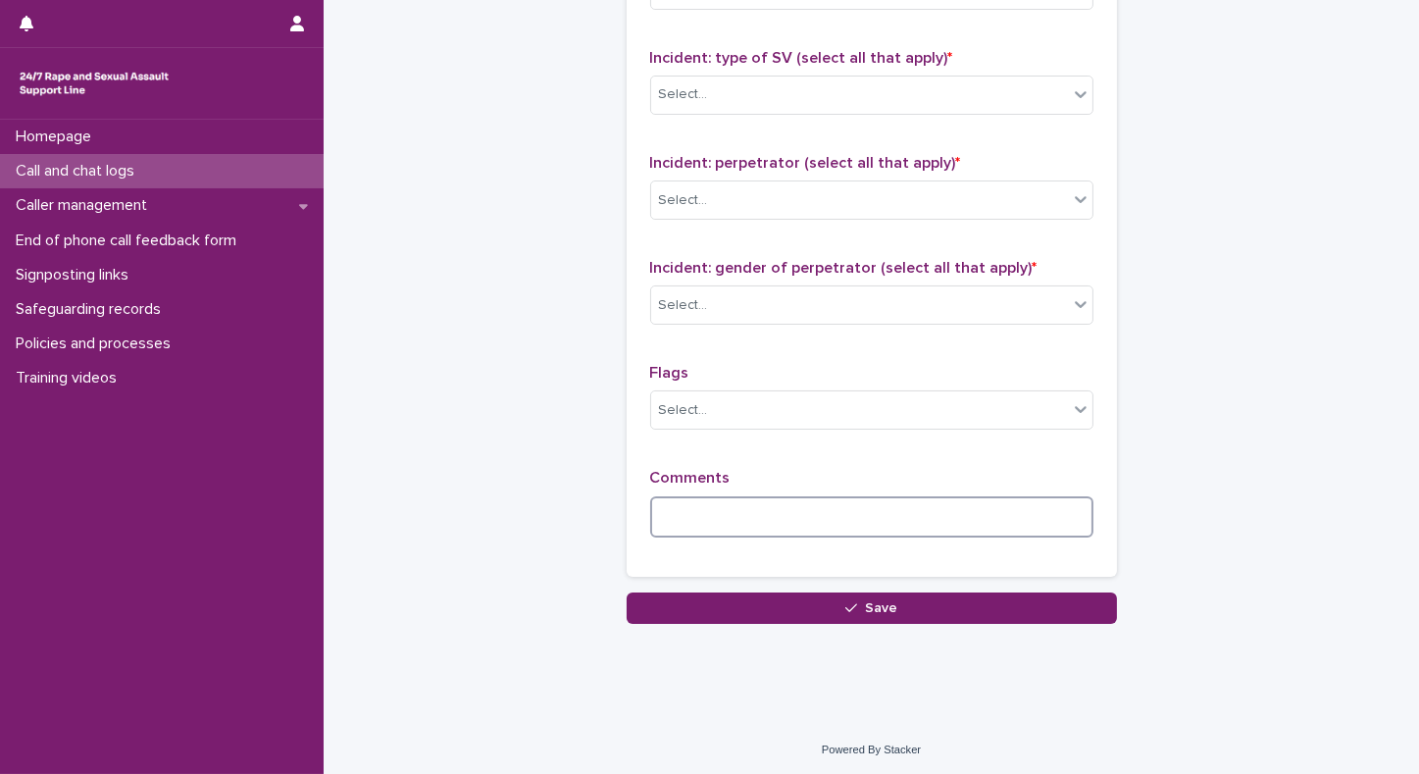
click at [856, 511] on textarea at bounding box center [871, 517] width 443 height 42
click at [856, 511] on textarea "**********" at bounding box center [871, 517] width 443 height 42
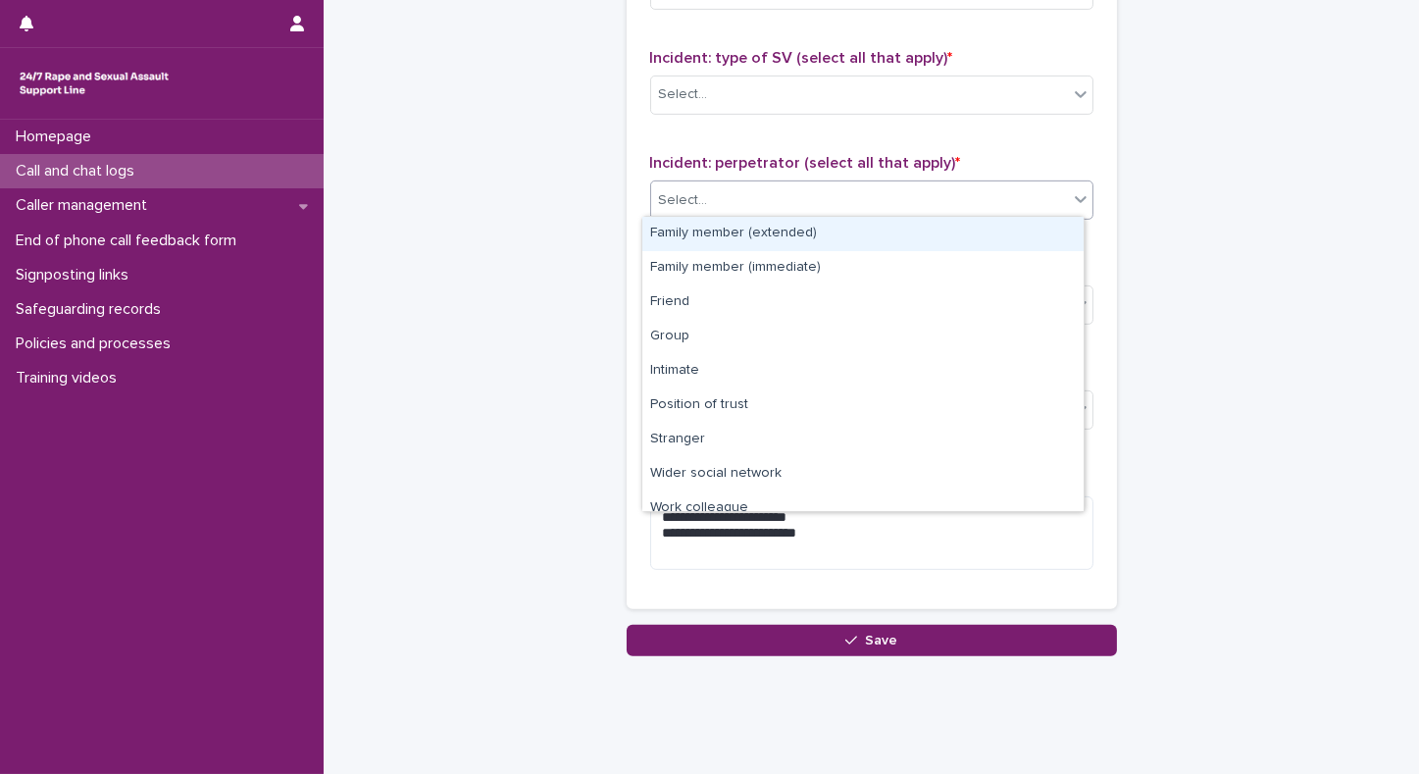
click at [838, 209] on div "Select..." at bounding box center [859, 200] width 417 height 32
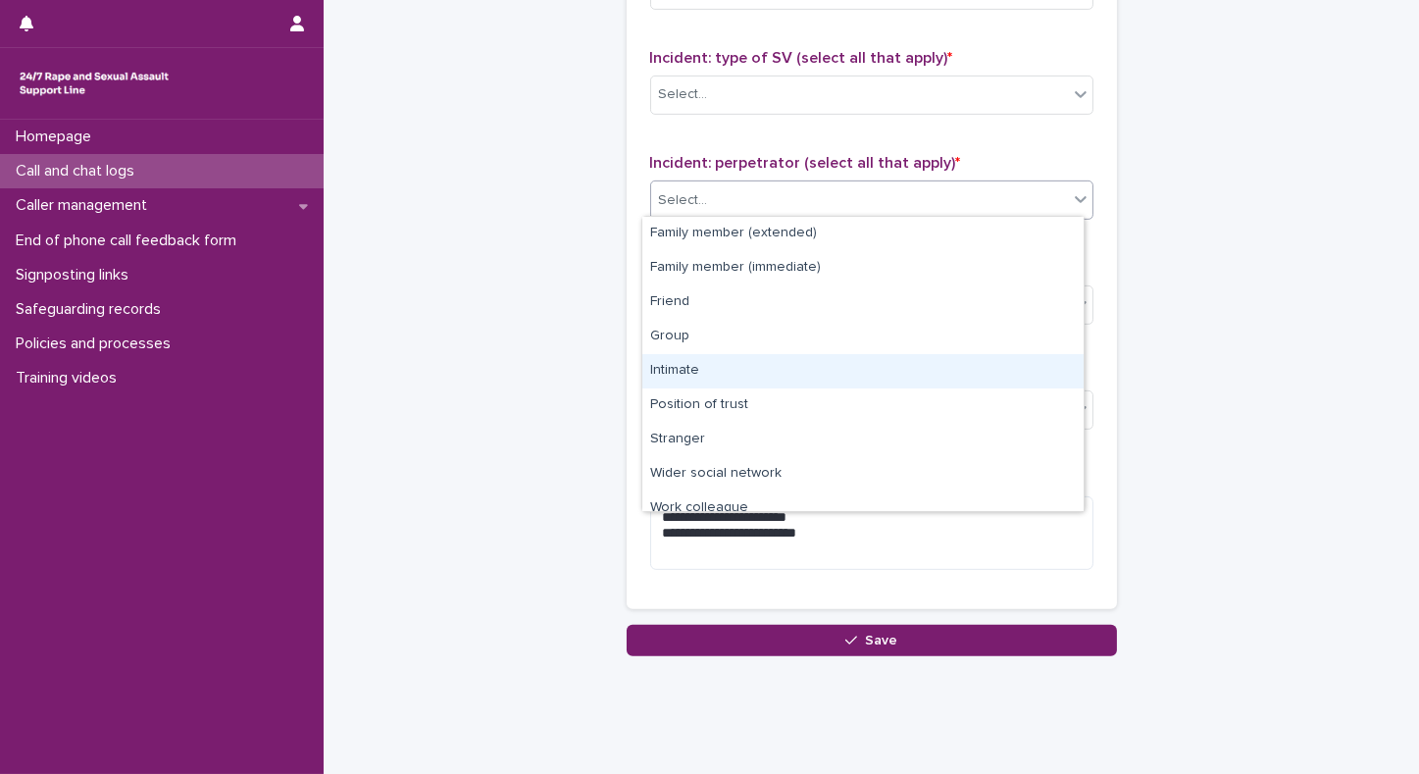
click at [680, 367] on div "Intimate" at bounding box center [863, 371] width 441 height 34
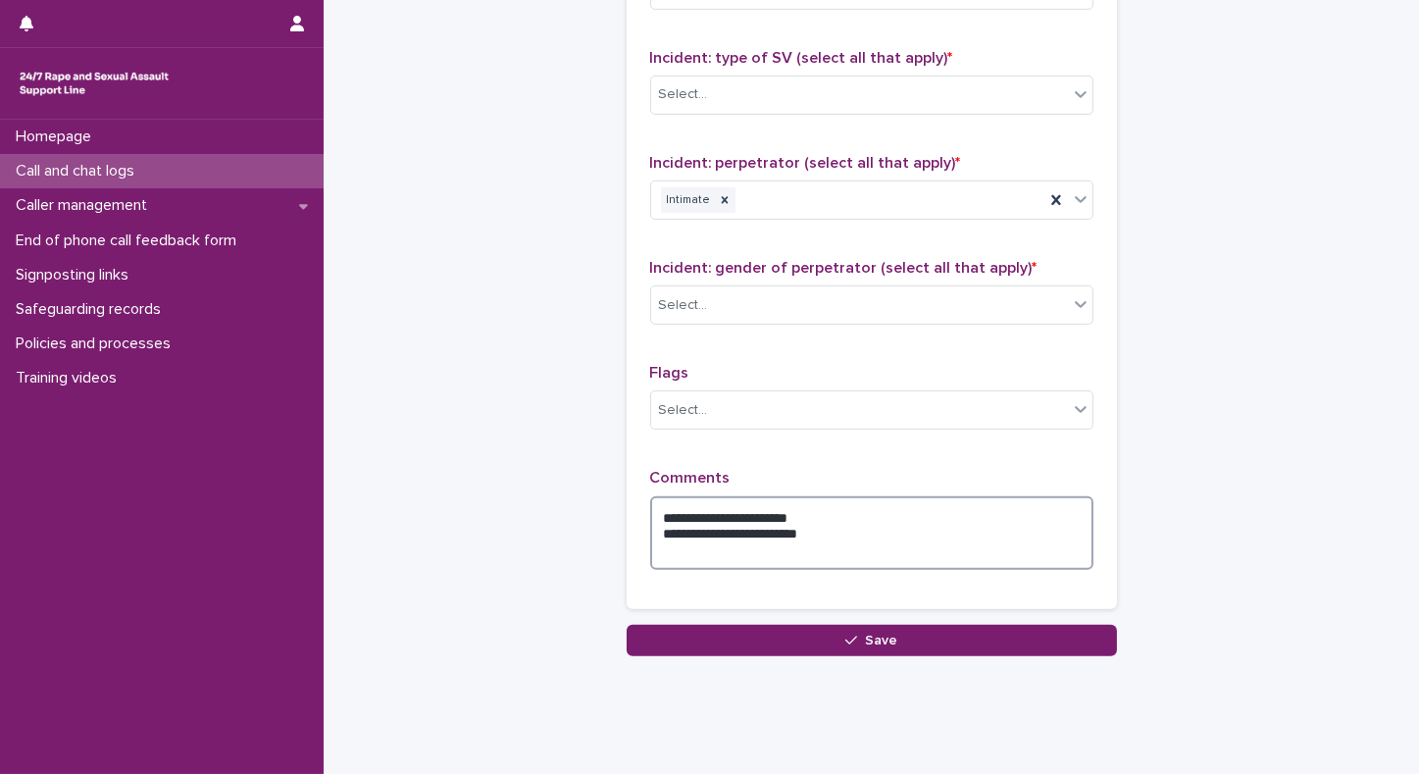
click at [886, 524] on textarea "**********" at bounding box center [871, 533] width 443 height 75
click at [895, 539] on textarea "**********" at bounding box center [871, 533] width 443 height 75
type textarea "**********"
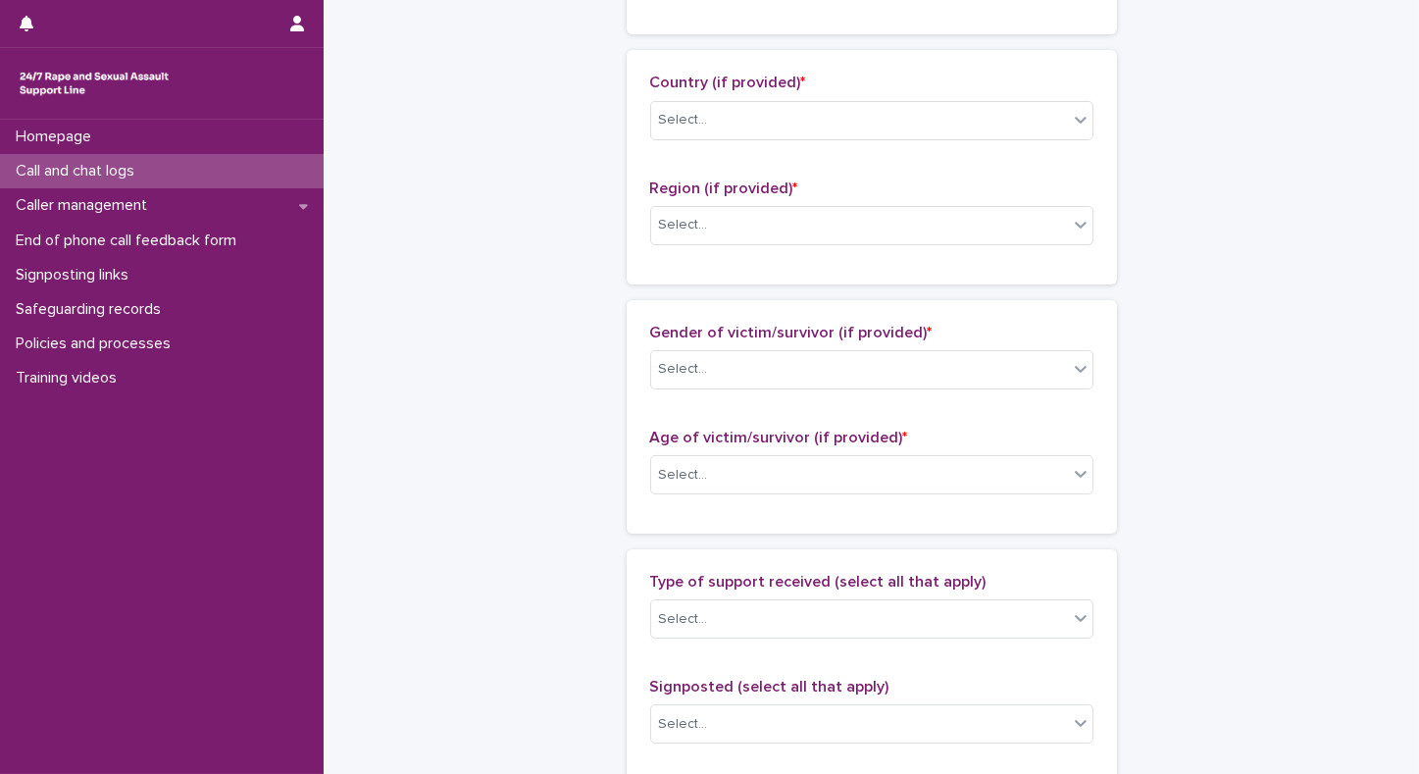
scroll to position [0, 0]
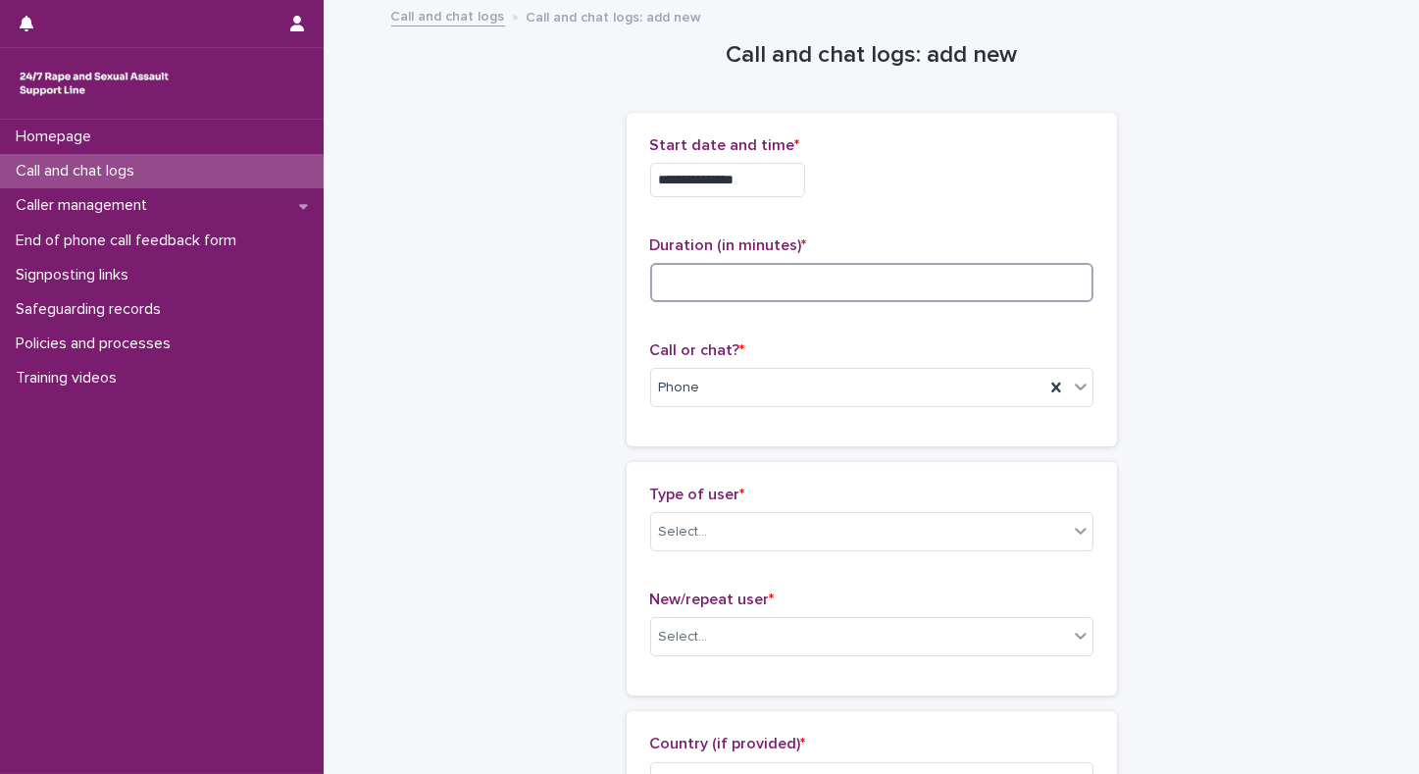
click at [729, 289] on input at bounding box center [871, 282] width 443 height 39
type input "**"
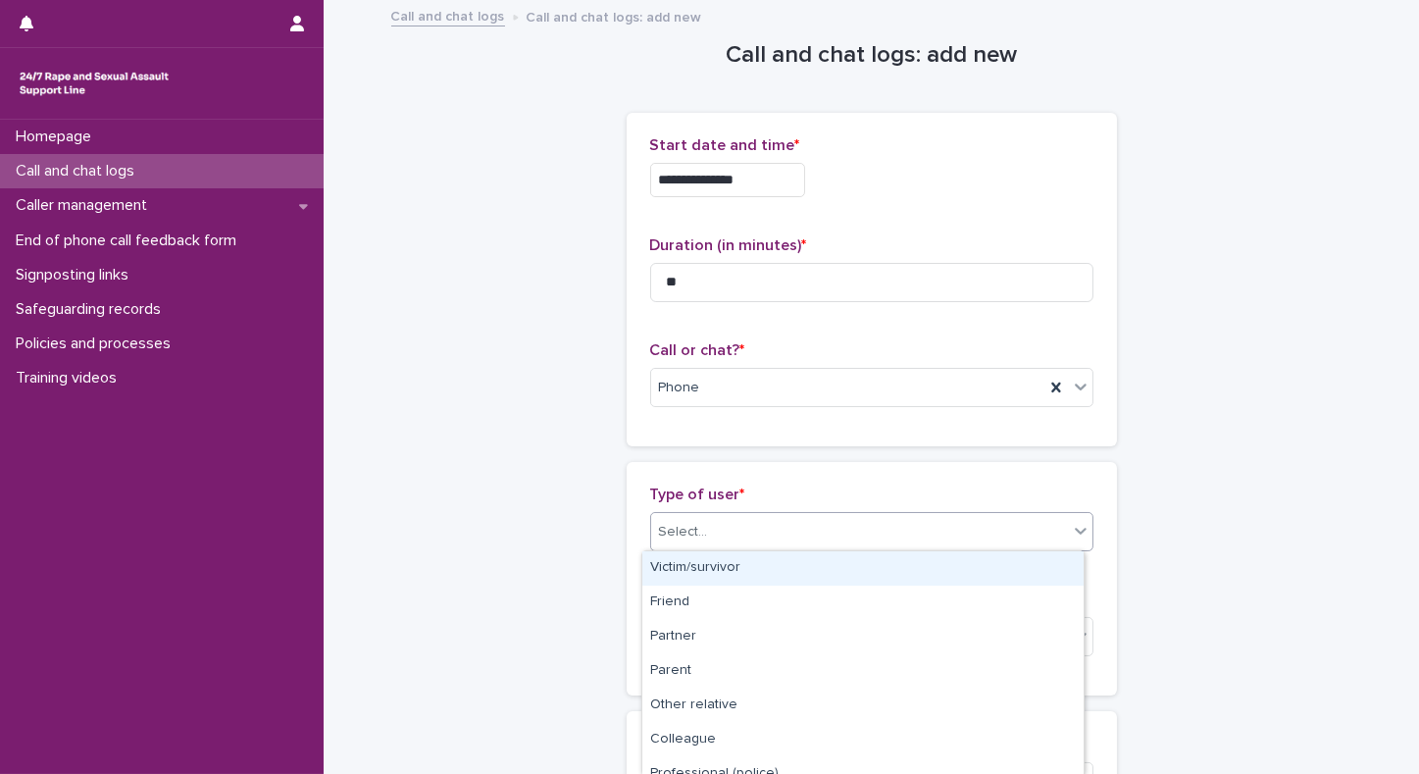
click at [744, 537] on div "Select..." at bounding box center [859, 532] width 417 height 32
click at [703, 574] on div "Victim/survivor" at bounding box center [863, 568] width 441 height 34
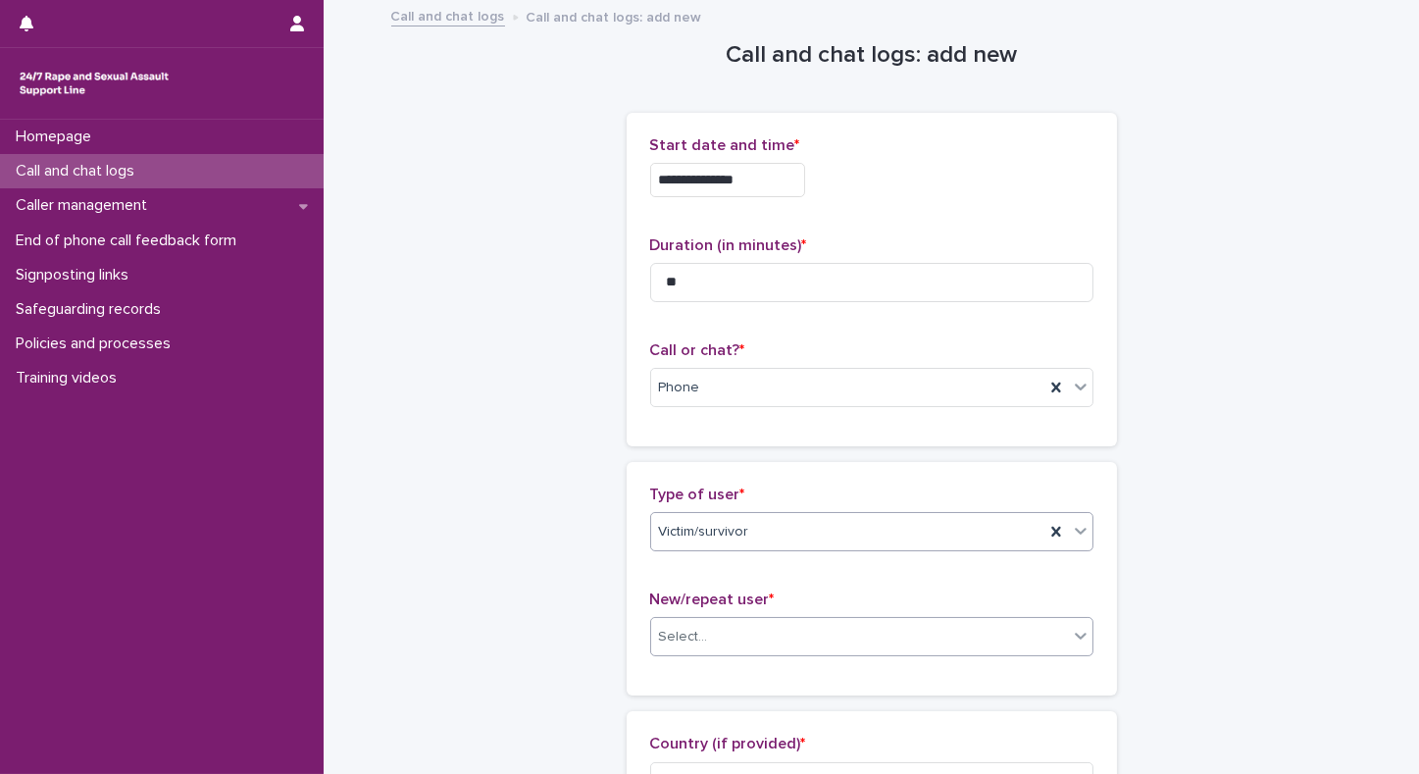
click at [659, 648] on div "Select..." at bounding box center [859, 637] width 417 height 32
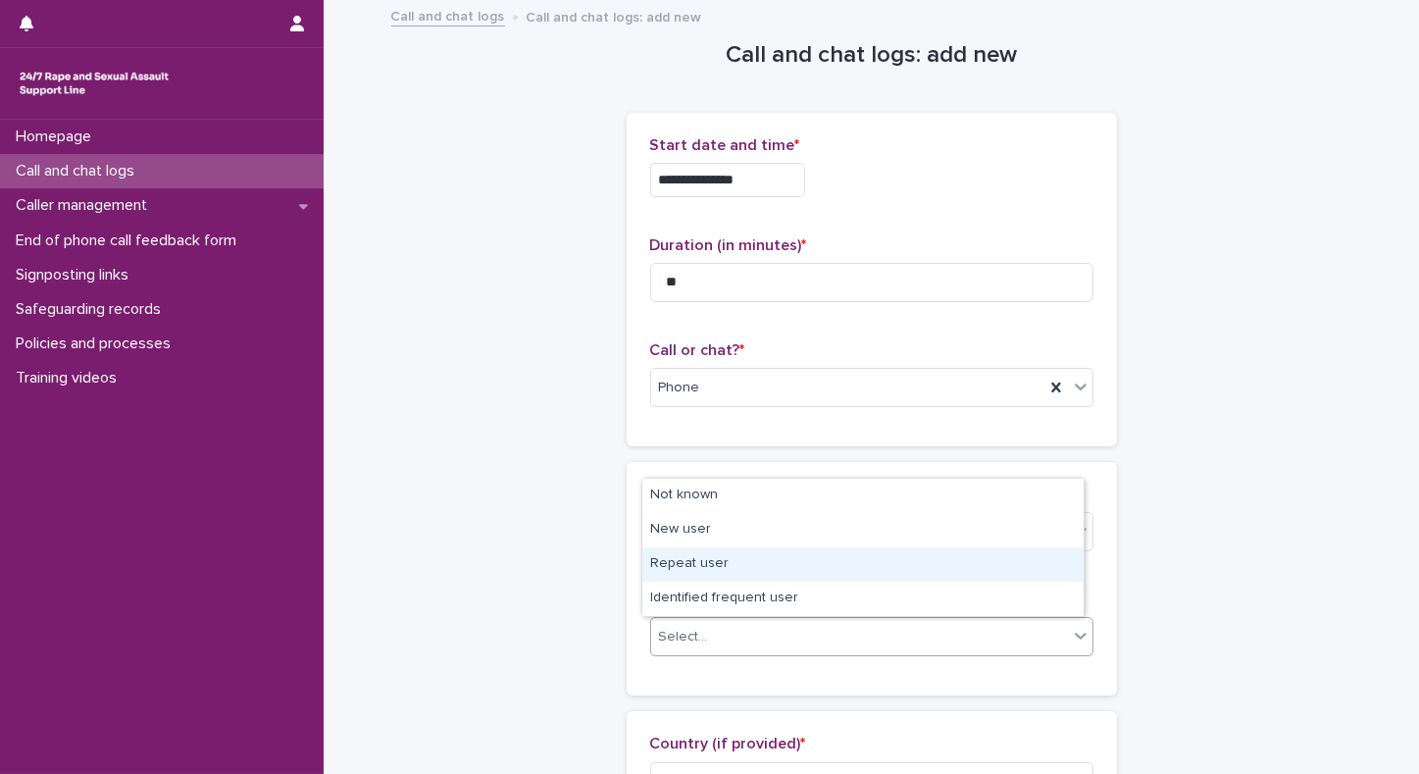
click at [702, 575] on div "Repeat user" at bounding box center [863, 564] width 441 height 34
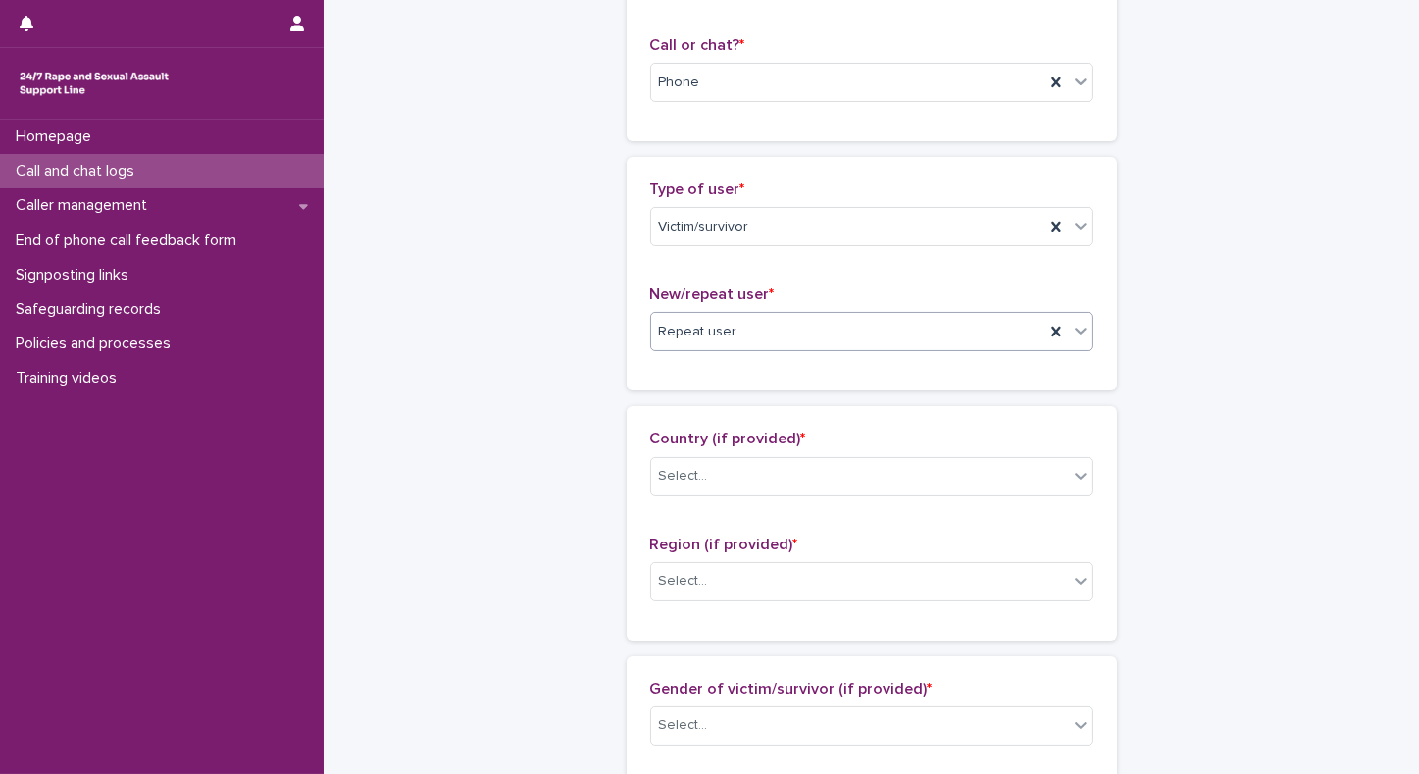
scroll to position [418, 0]
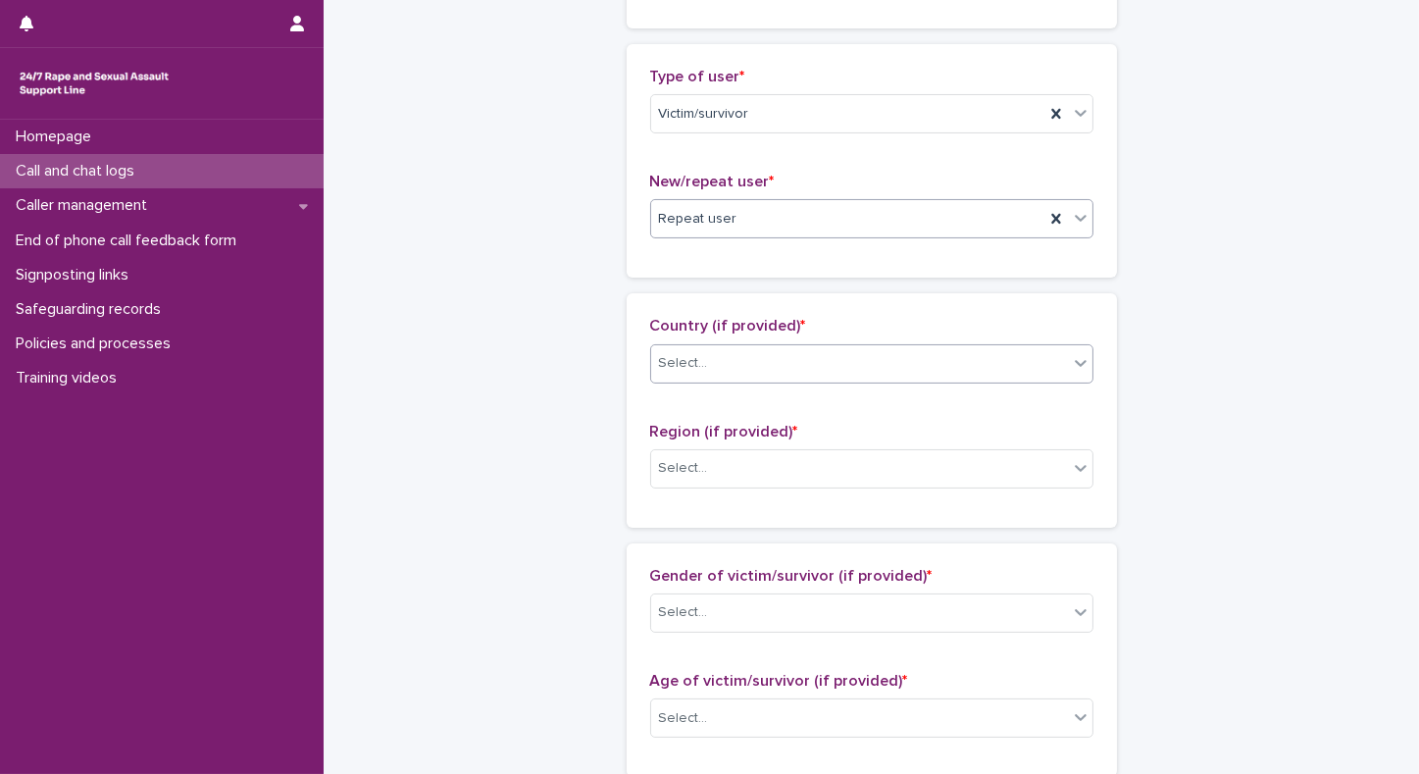
click at [874, 365] on div "Select..." at bounding box center [859, 363] width 417 height 32
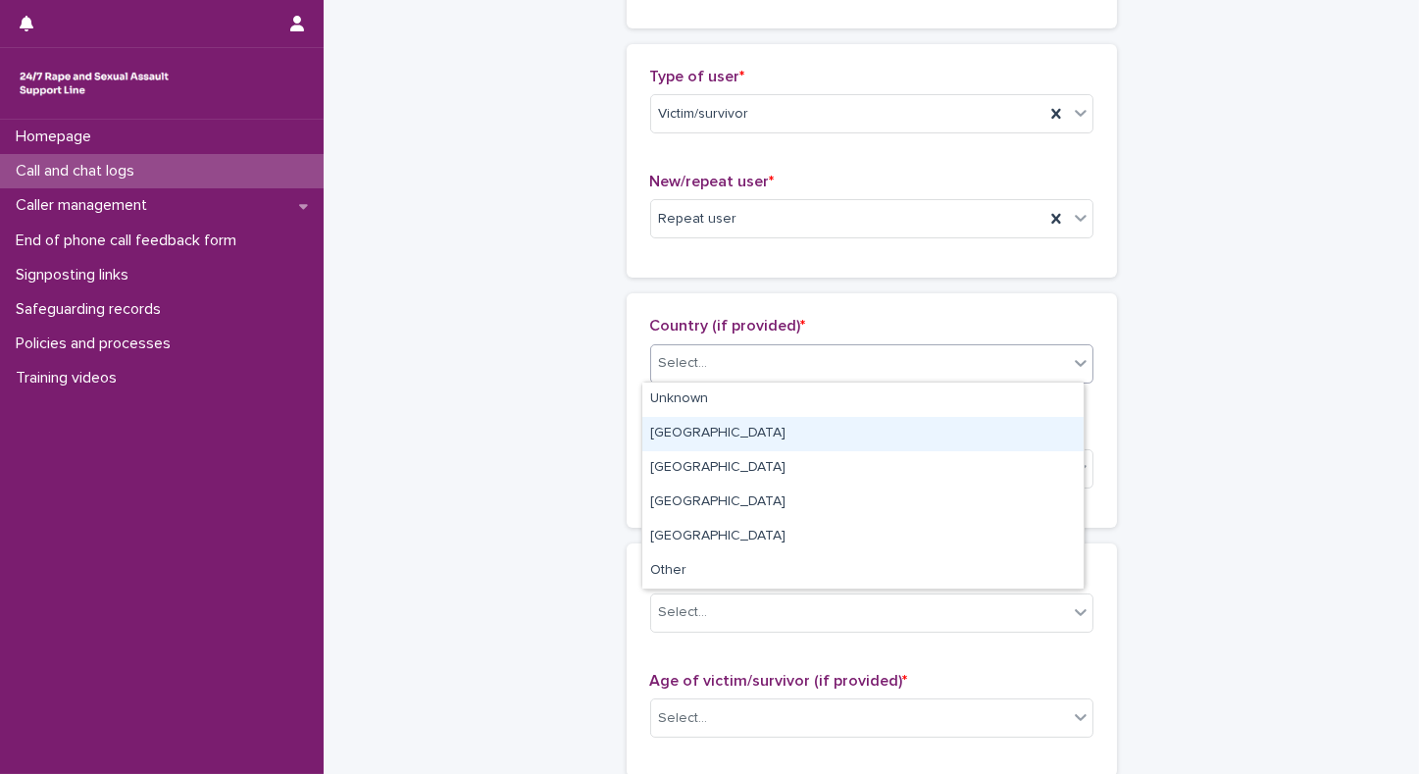
click at [687, 440] on div "[GEOGRAPHIC_DATA]" at bounding box center [863, 434] width 441 height 34
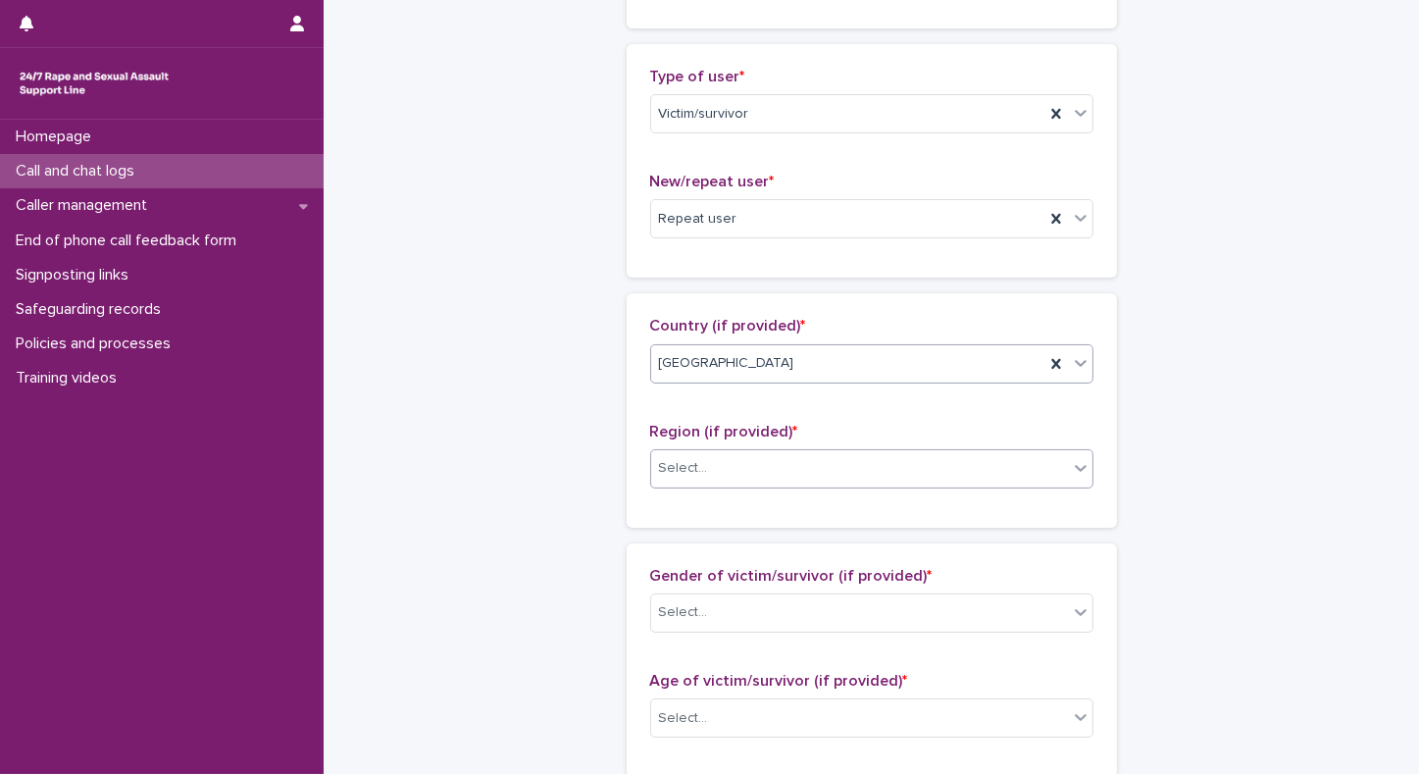
click at [680, 465] on div "Select..." at bounding box center [683, 468] width 49 height 21
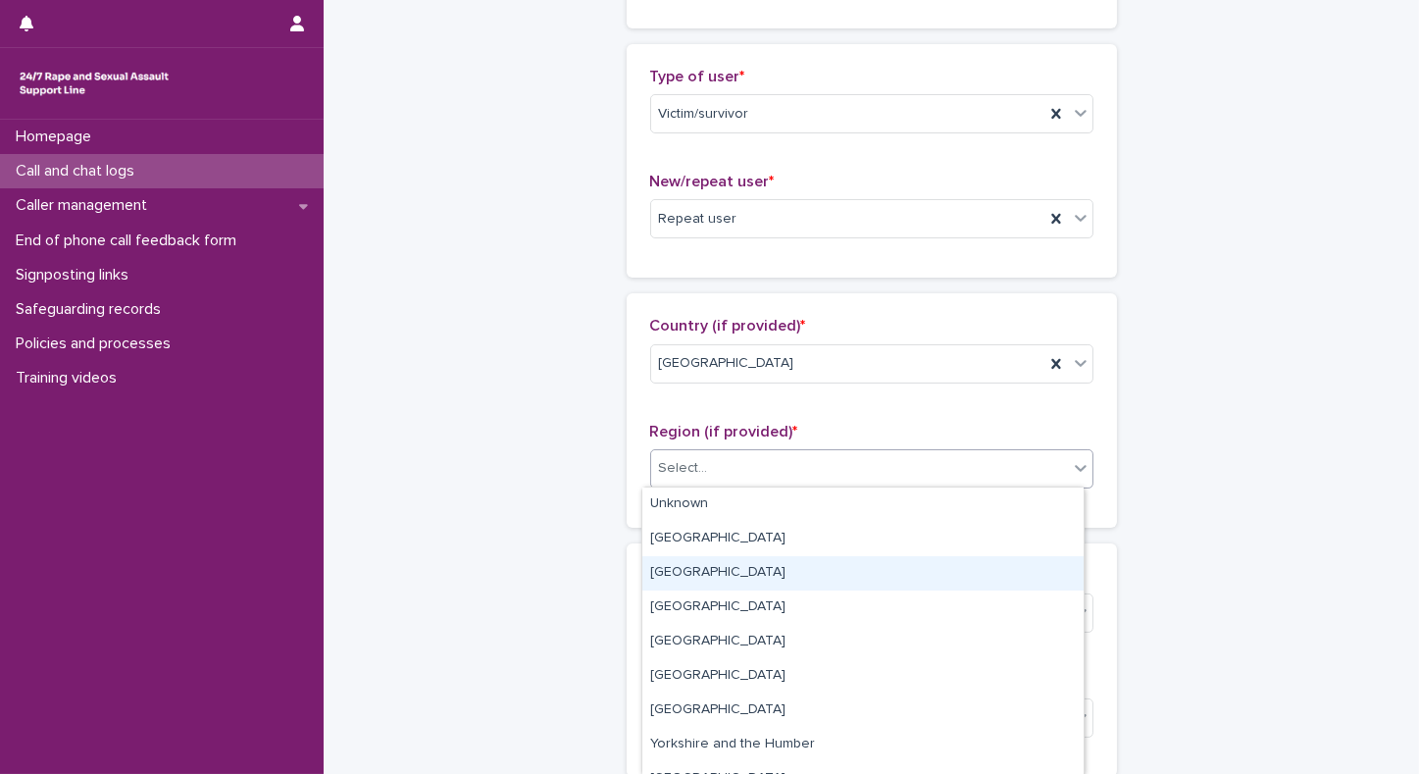
click at [667, 565] on div "[GEOGRAPHIC_DATA]" at bounding box center [863, 573] width 441 height 34
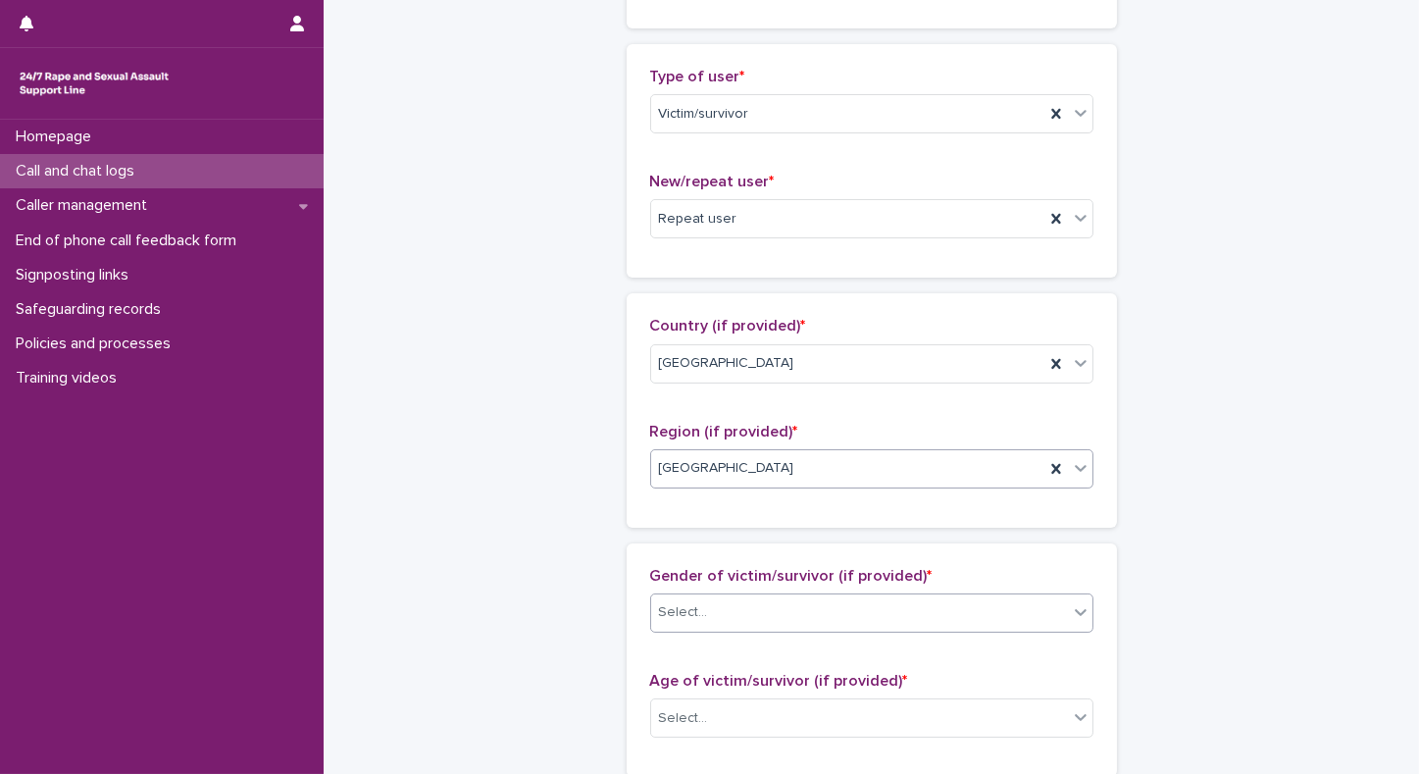
click at [710, 622] on div "Select..." at bounding box center [859, 612] width 417 height 32
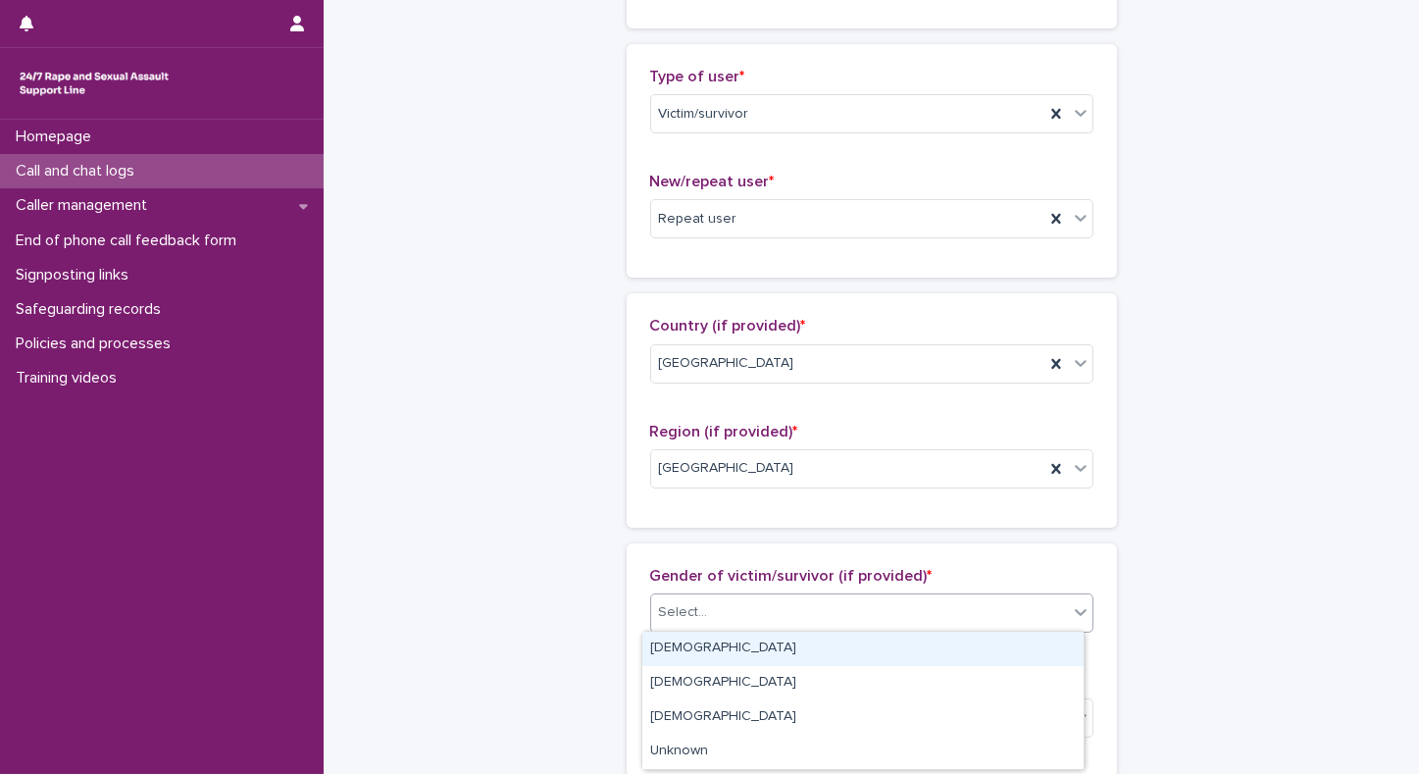
click at [677, 645] on div "[DEMOGRAPHIC_DATA]" at bounding box center [863, 649] width 441 height 34
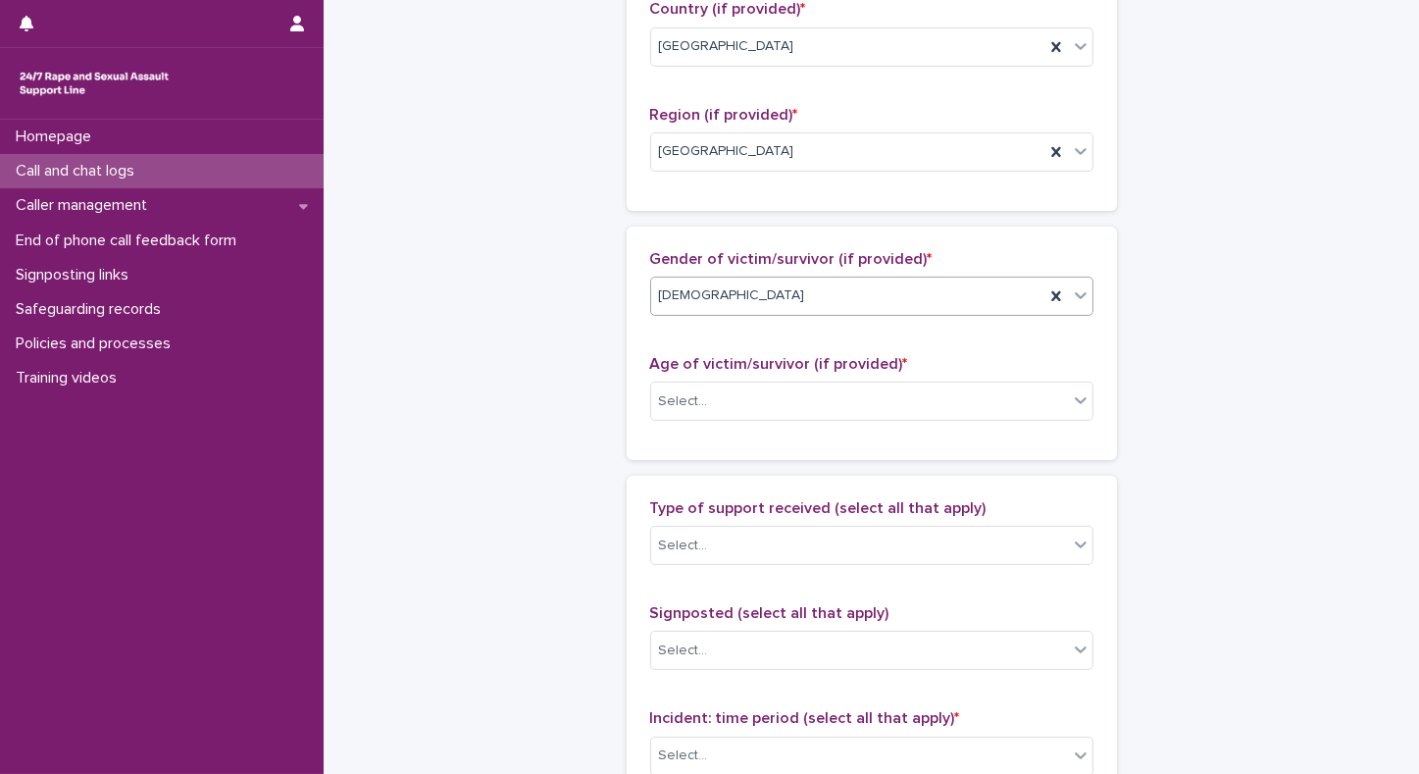
scroll to position [768, 0]
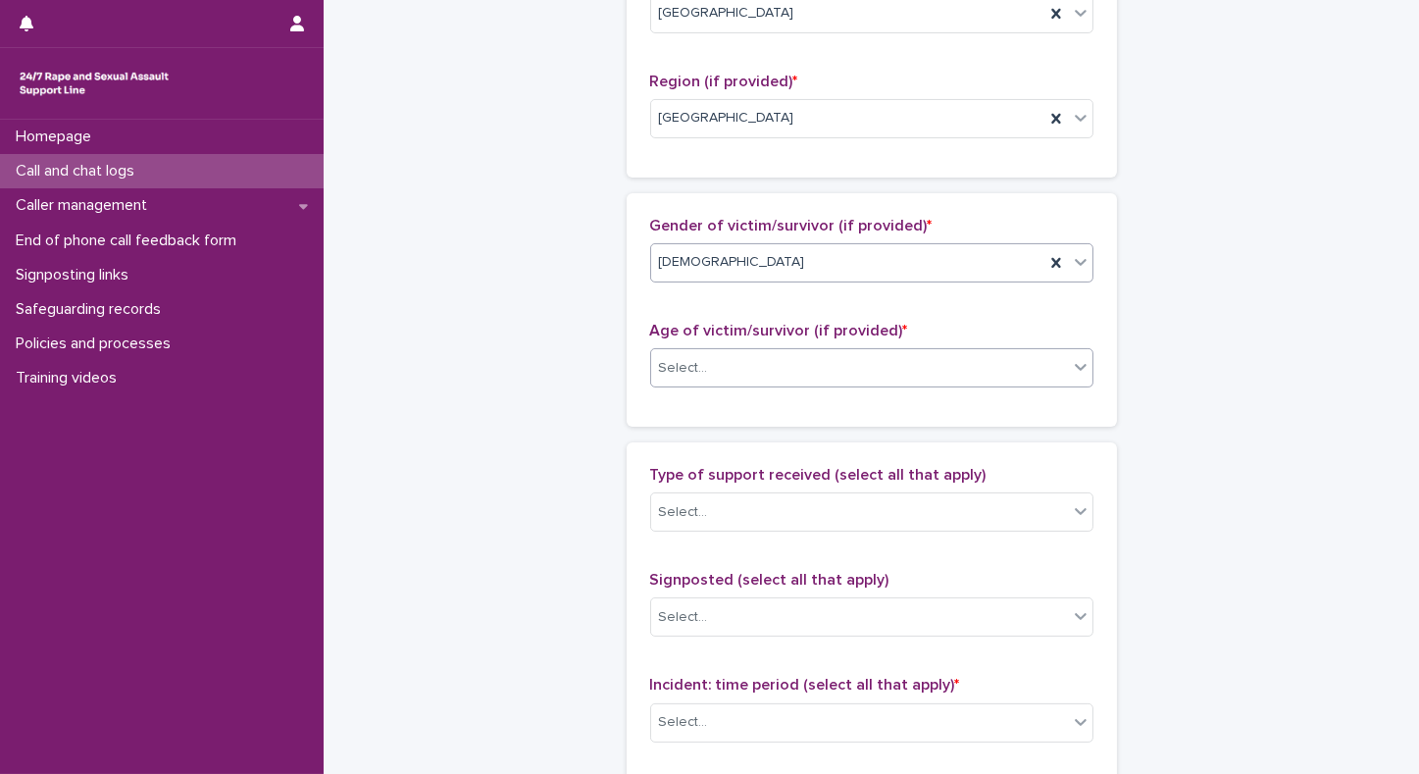
click at [756, 368] on div "Select..." at bounding box center [859, 368] width 417 height 32
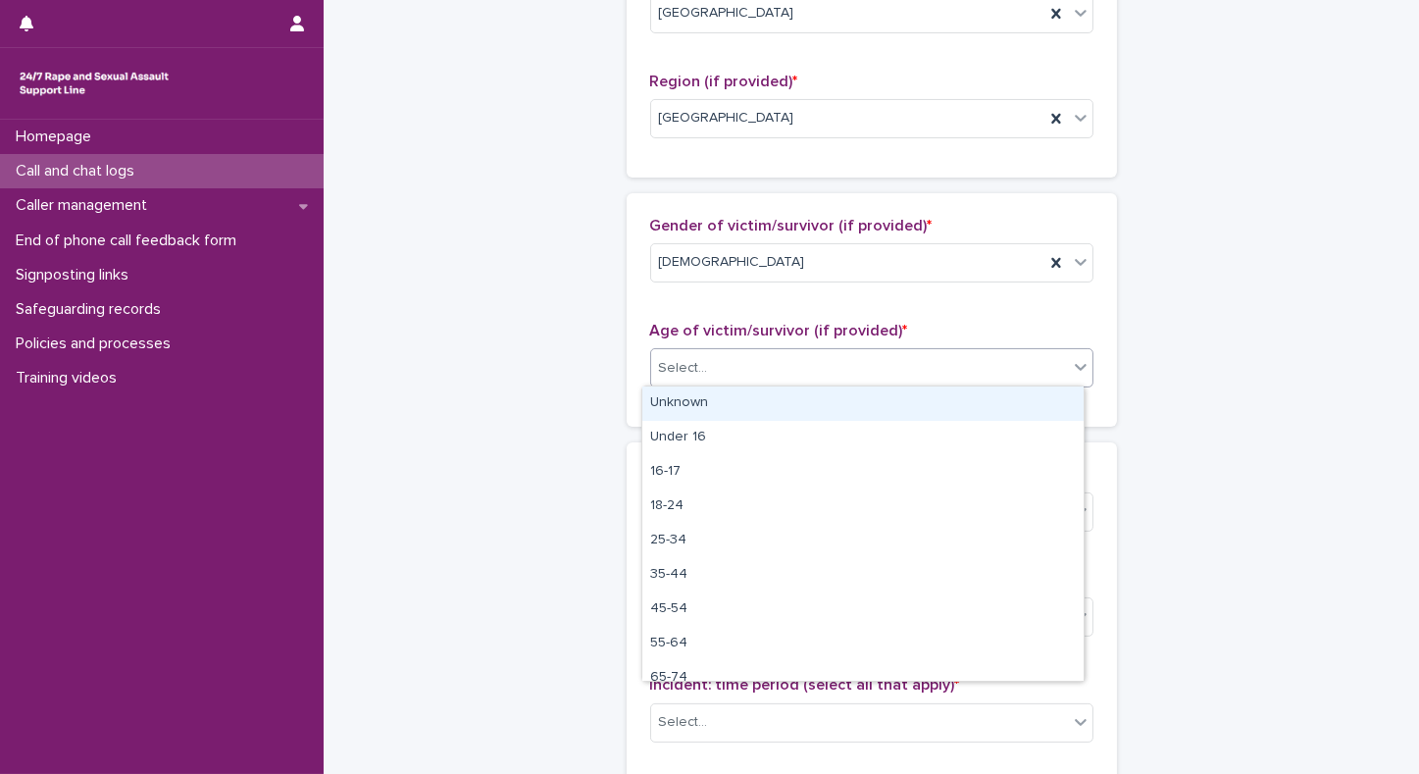
click at [706, 403] on div "Unknown" at bounding box center [863, 404] width 441 height 34
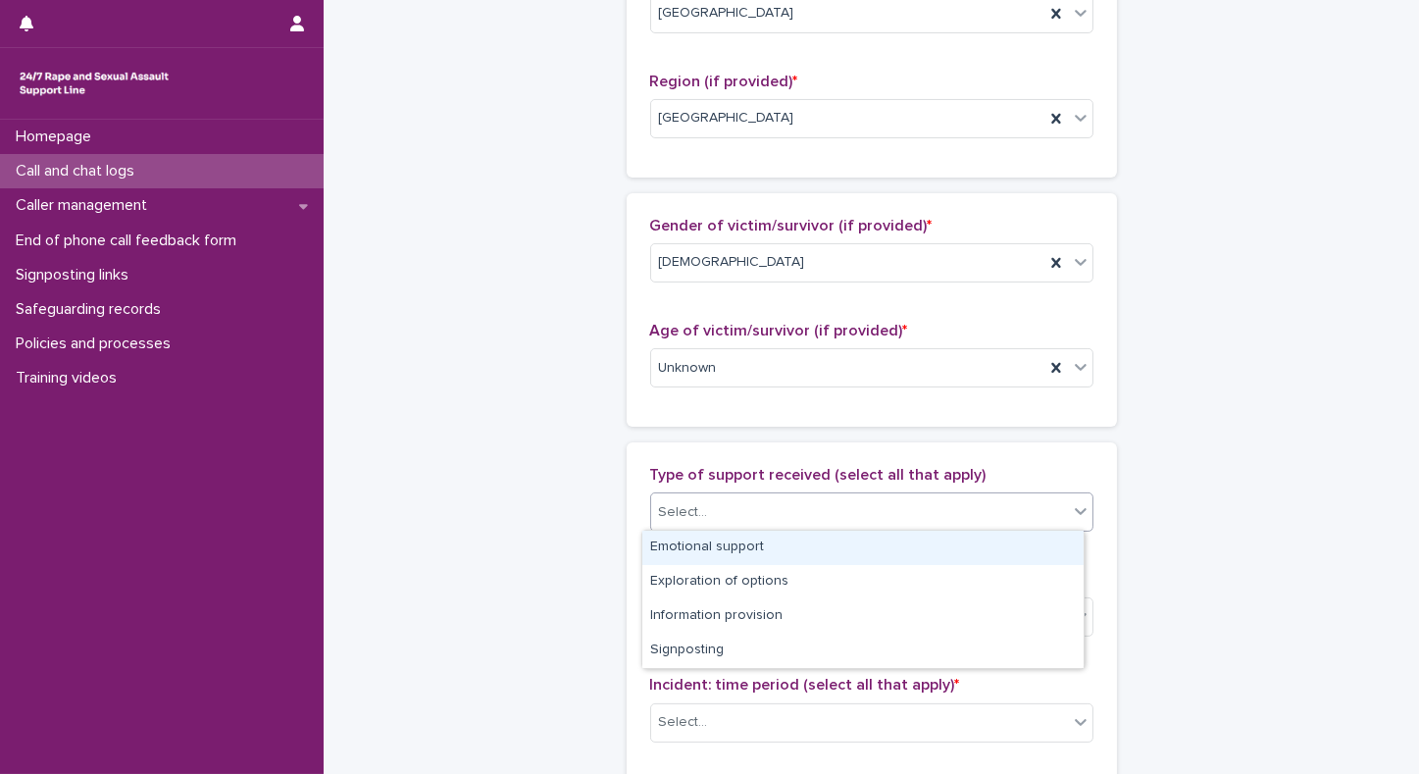
click at [659, 510] on div "Select..." at bounding box center [683, 512] width 49 height 21
click at [667, 555] on div "Emotional support" at bounding box center [863, 548] width 441 height 34
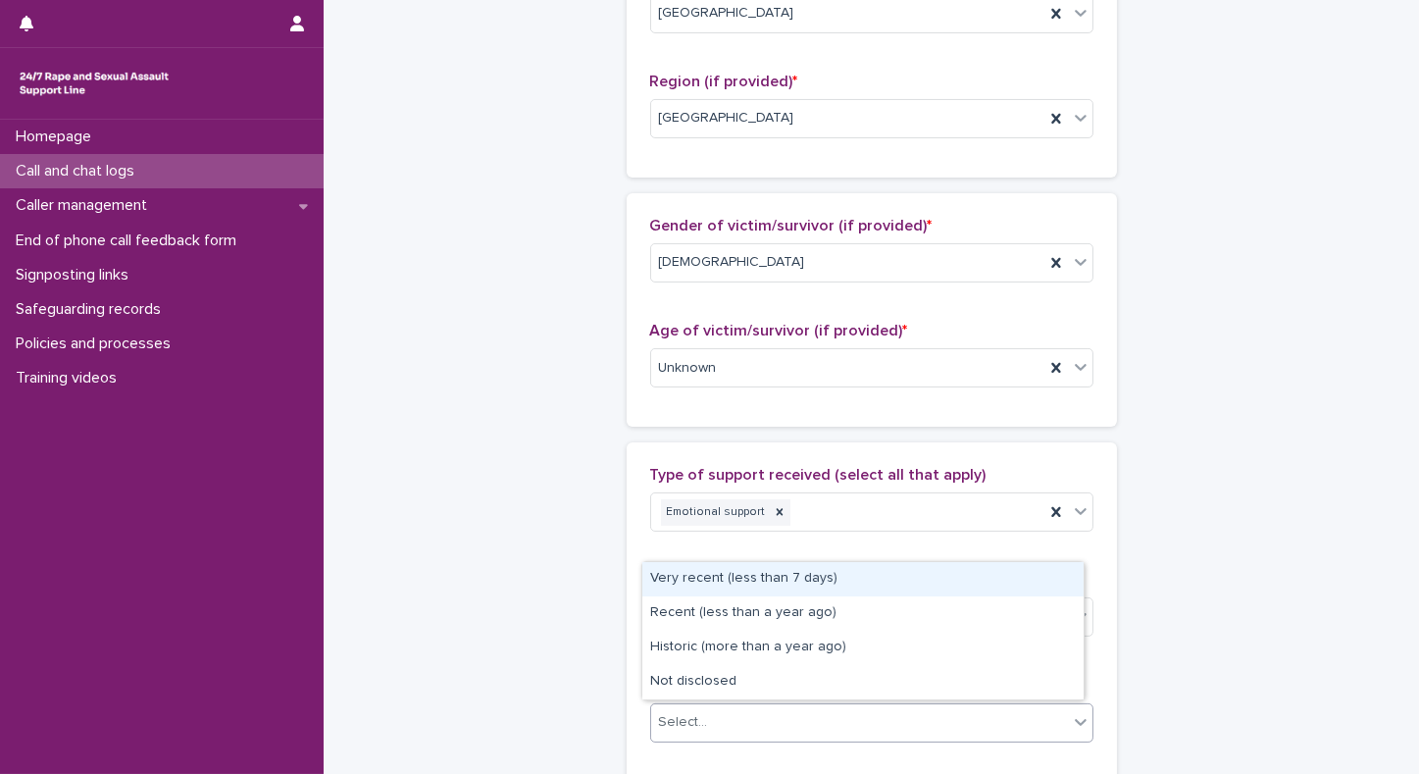
click at [710, 724] on input "text" at bounding box center [711, 722] width 2 height 17
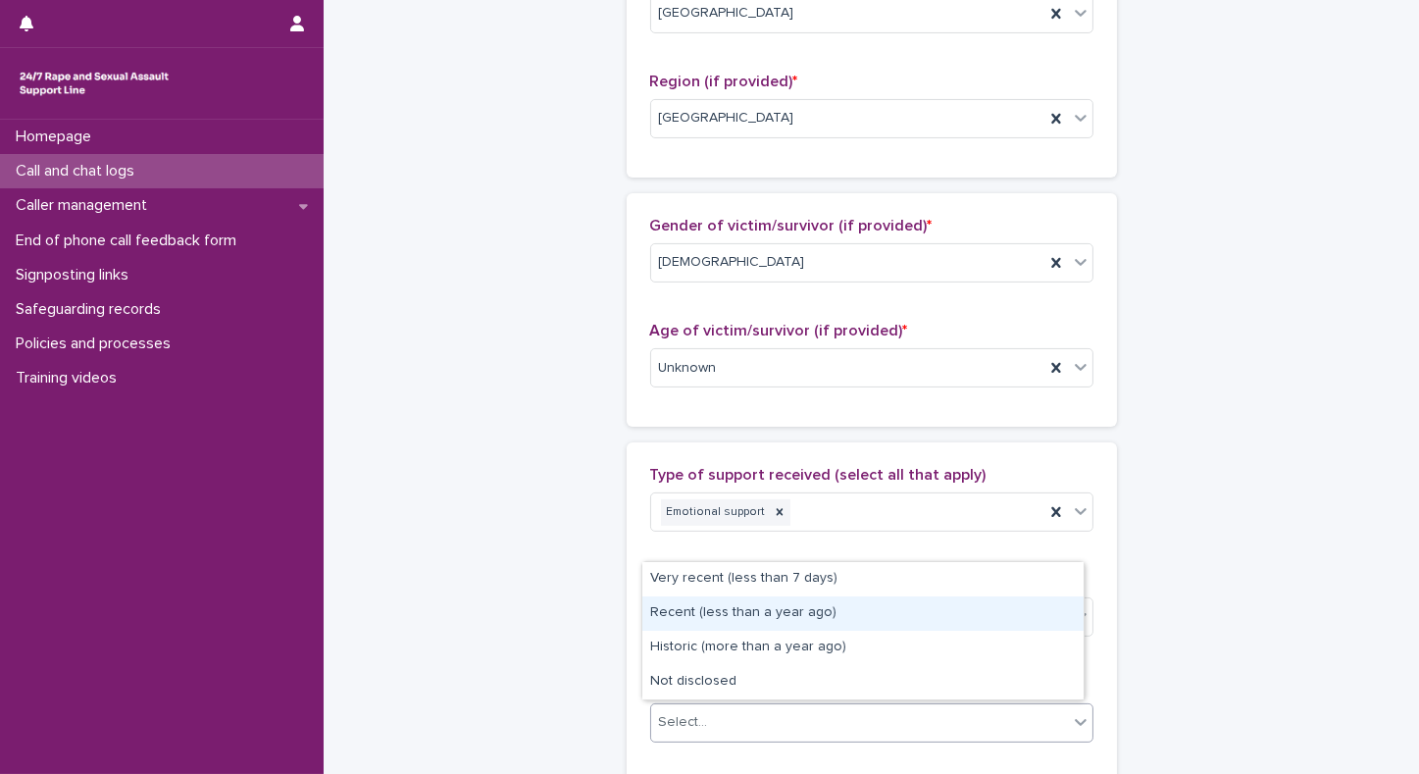
click at [696, 614] on div "Recent (less than a year ago)" at bounding box center [863, 613] width 441 height 34
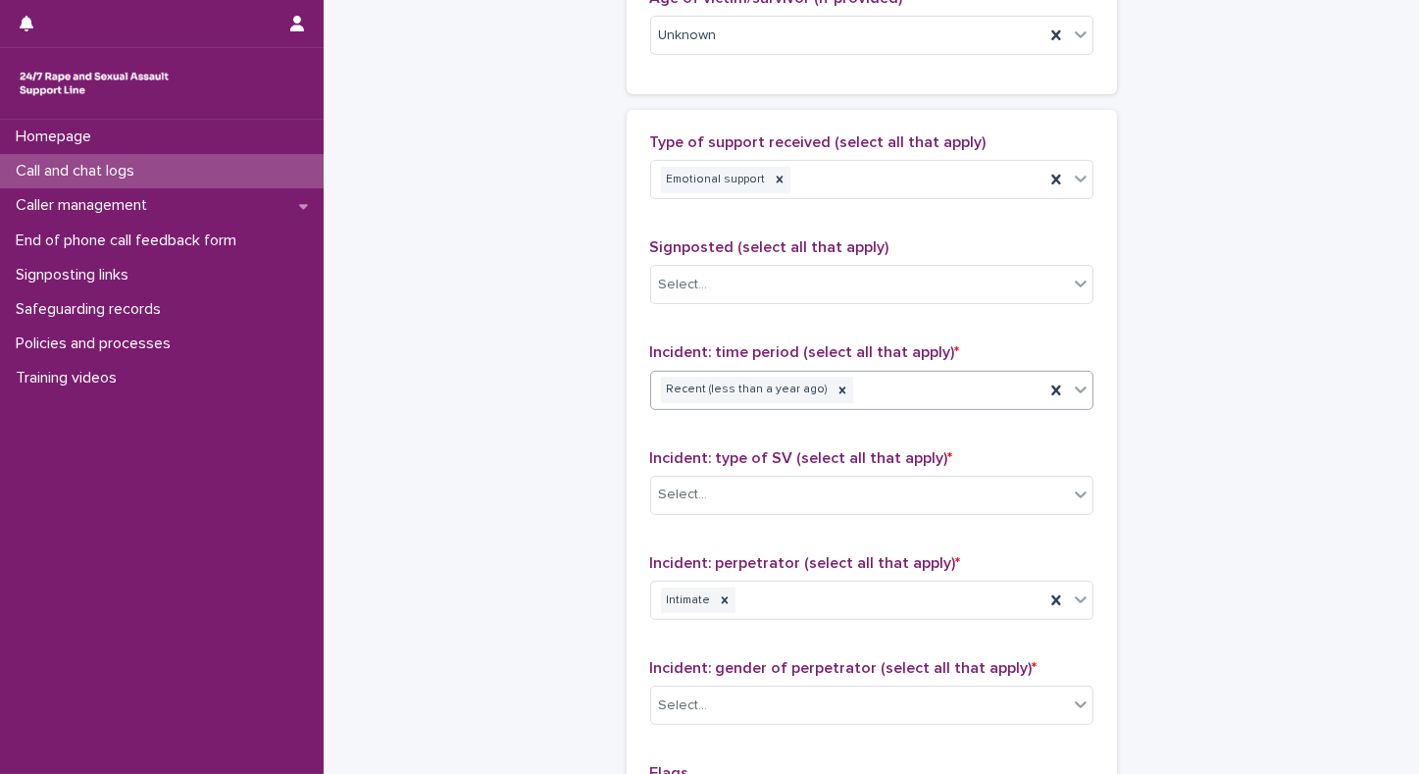
scroll to position [1109, 0]
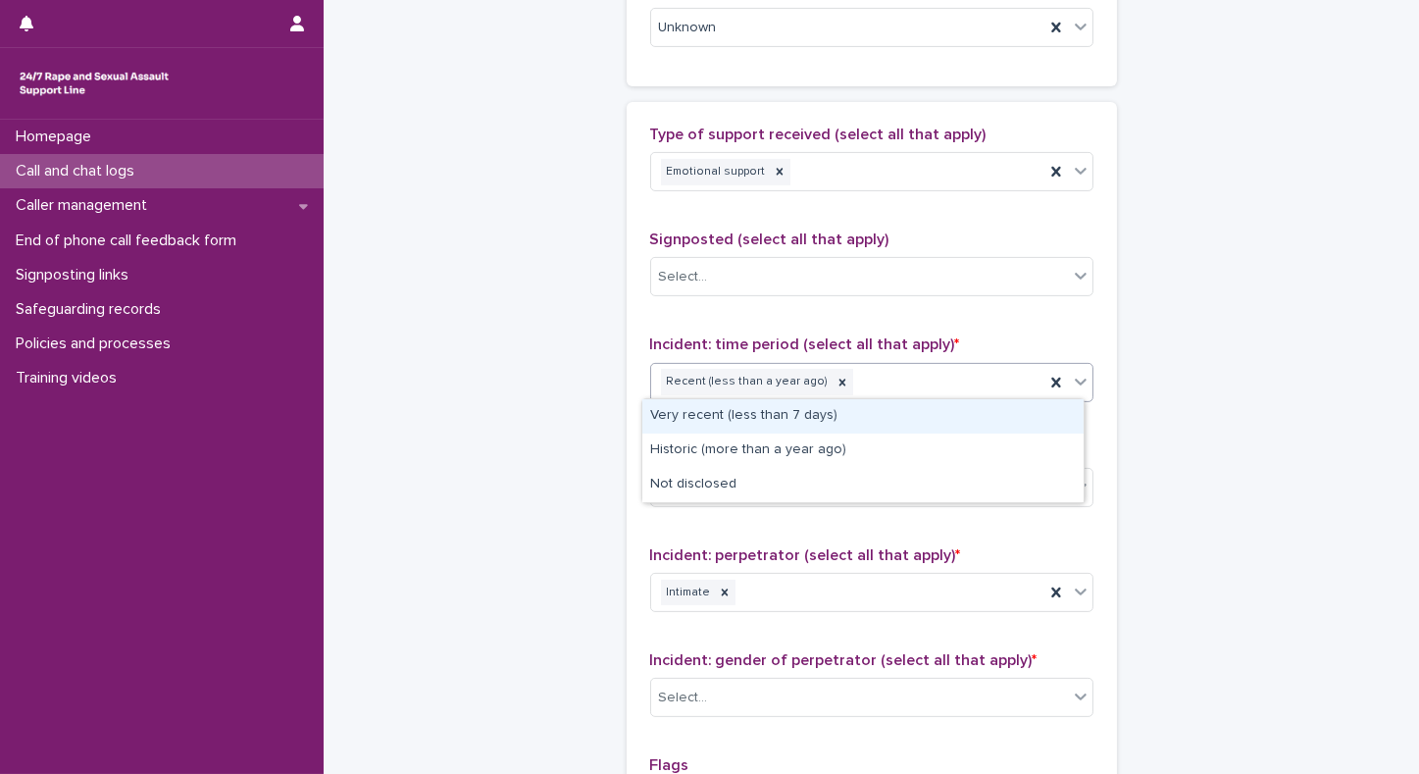
click at [1078, 374] on icon at bounding box center [1081, 382] width 20 height 20
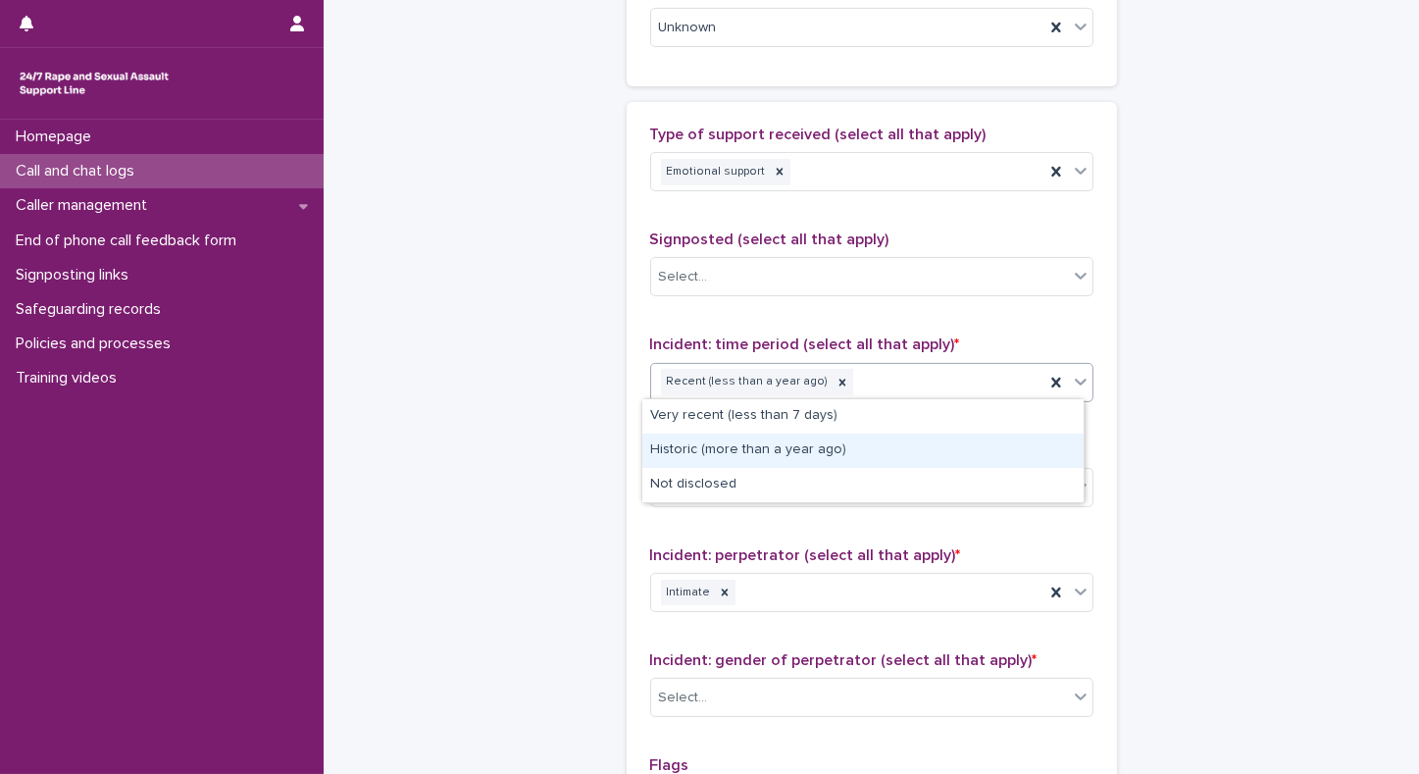
click at [880, 442] on div "Historic (more than a year ago)" at bounding box center [863, 451] width 441 height 34
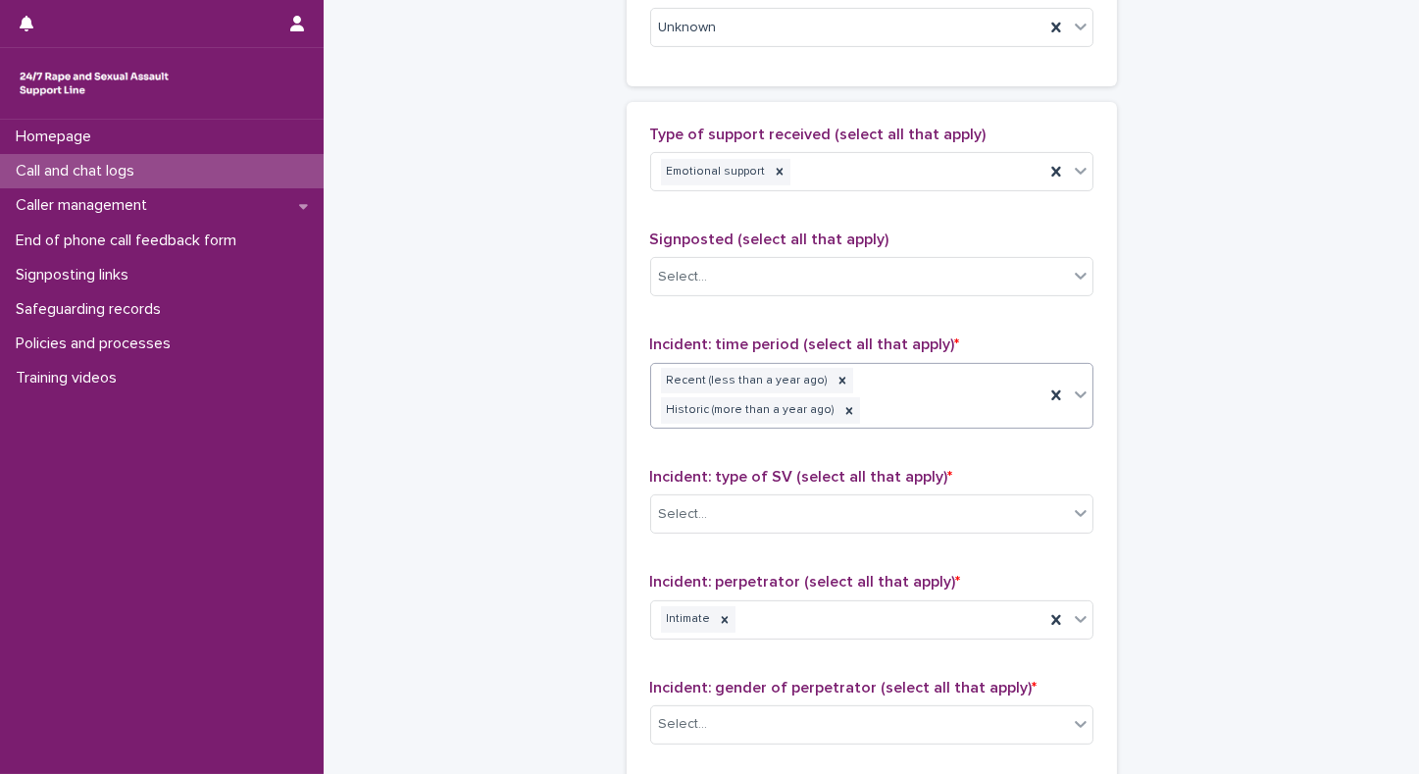
scroll to position [1121, 0]
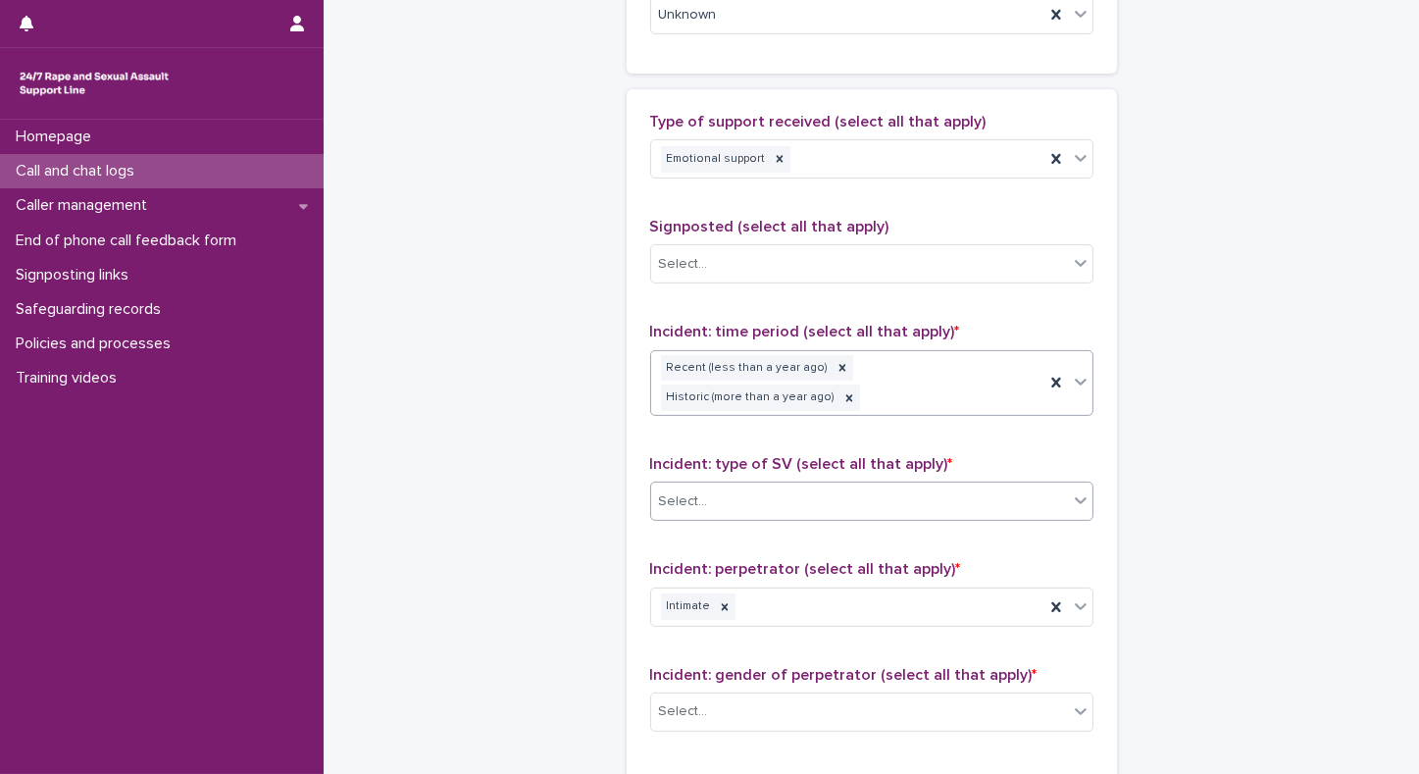
click at [789, 493] on div "Select..." at bounding box center [859, 502] width 417 height 32
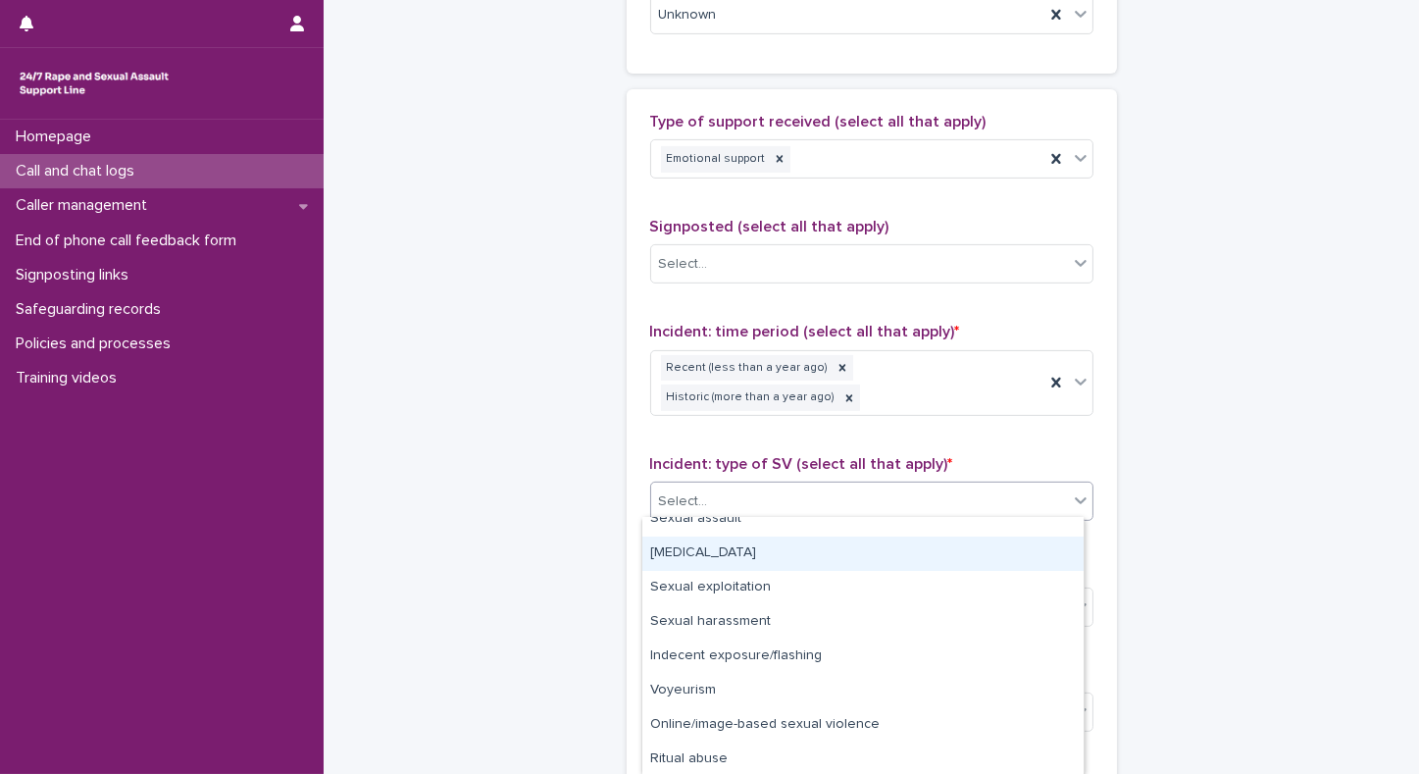
scroll to position [85, 0]
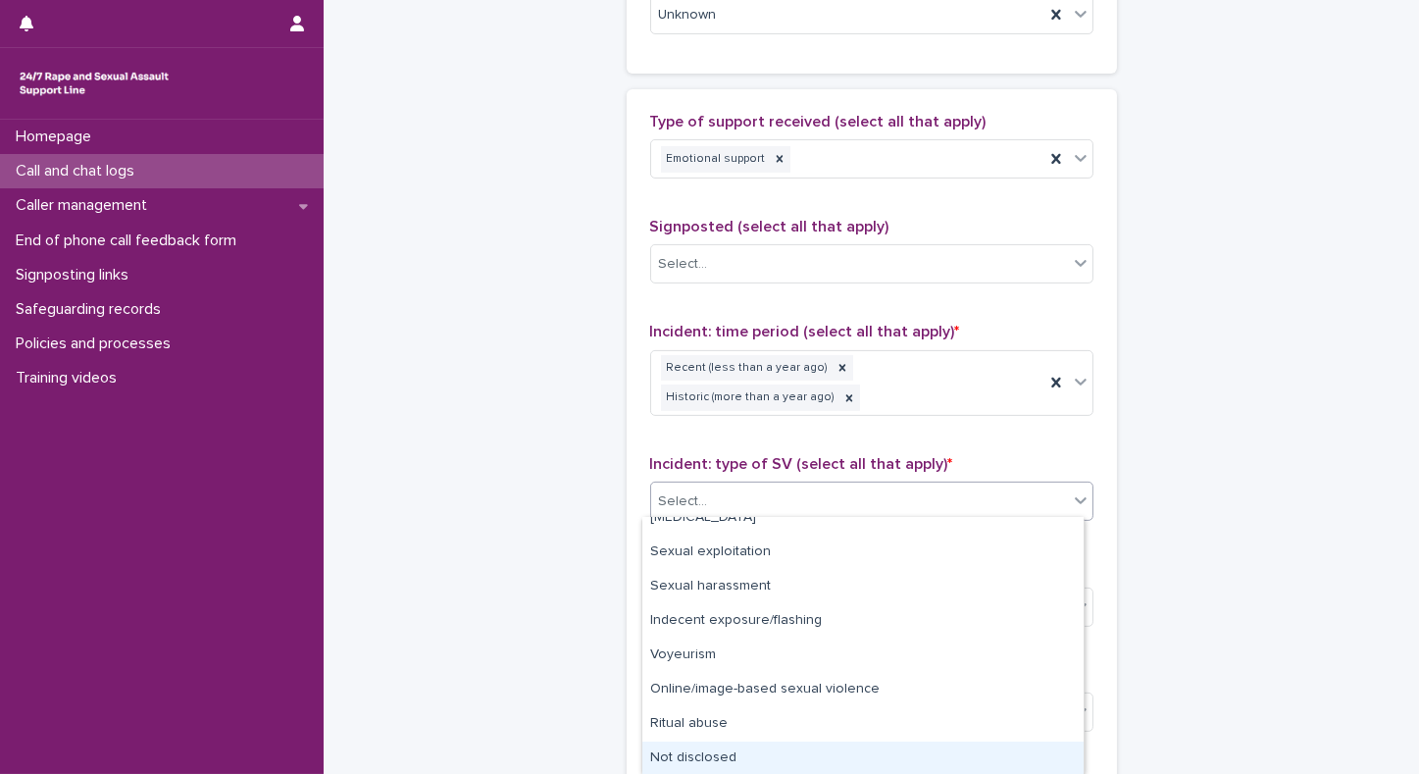
click at [684, 760] on div "Not disclosed" at bounding box center [863, 759] width 441 height 34
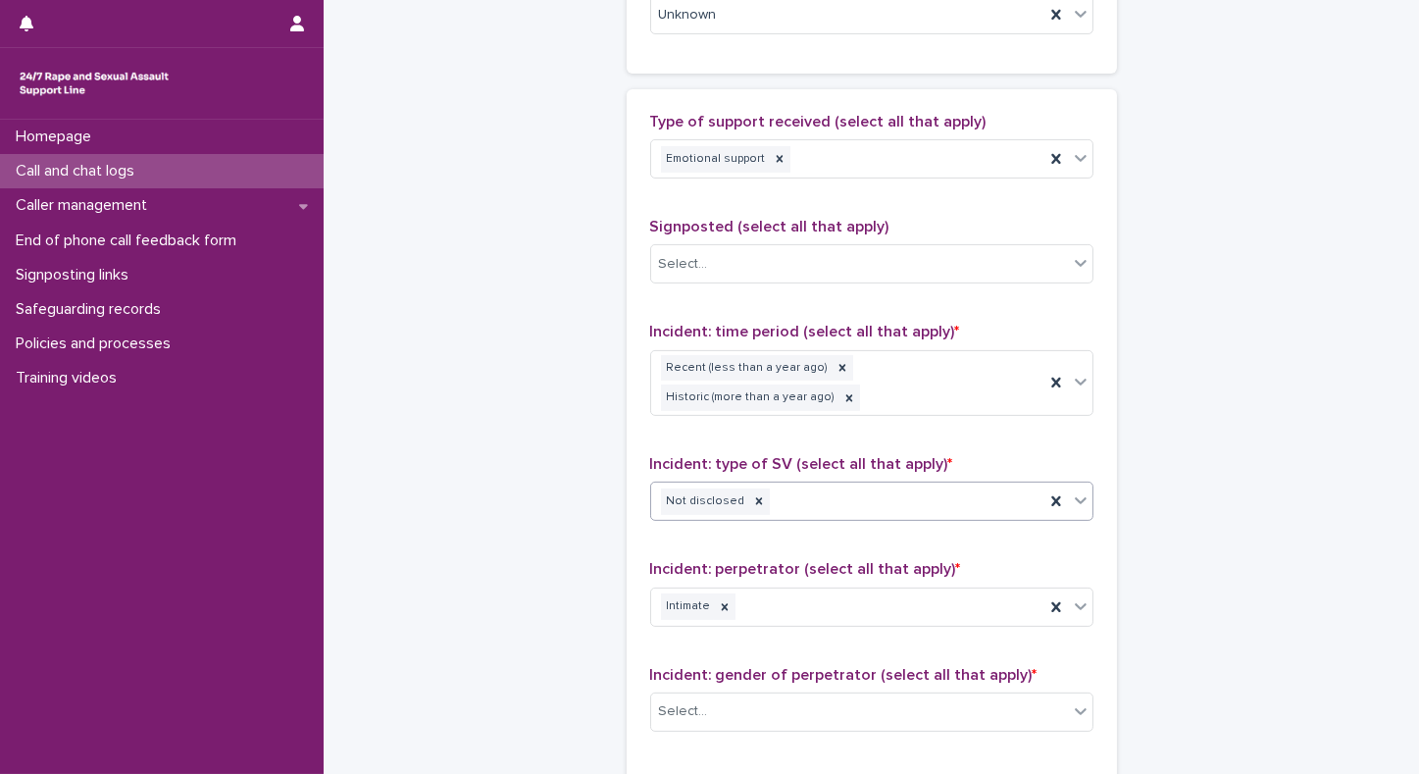
click at [1079, 496] on icon at bounding box center [1081, 500] width 20 height 20
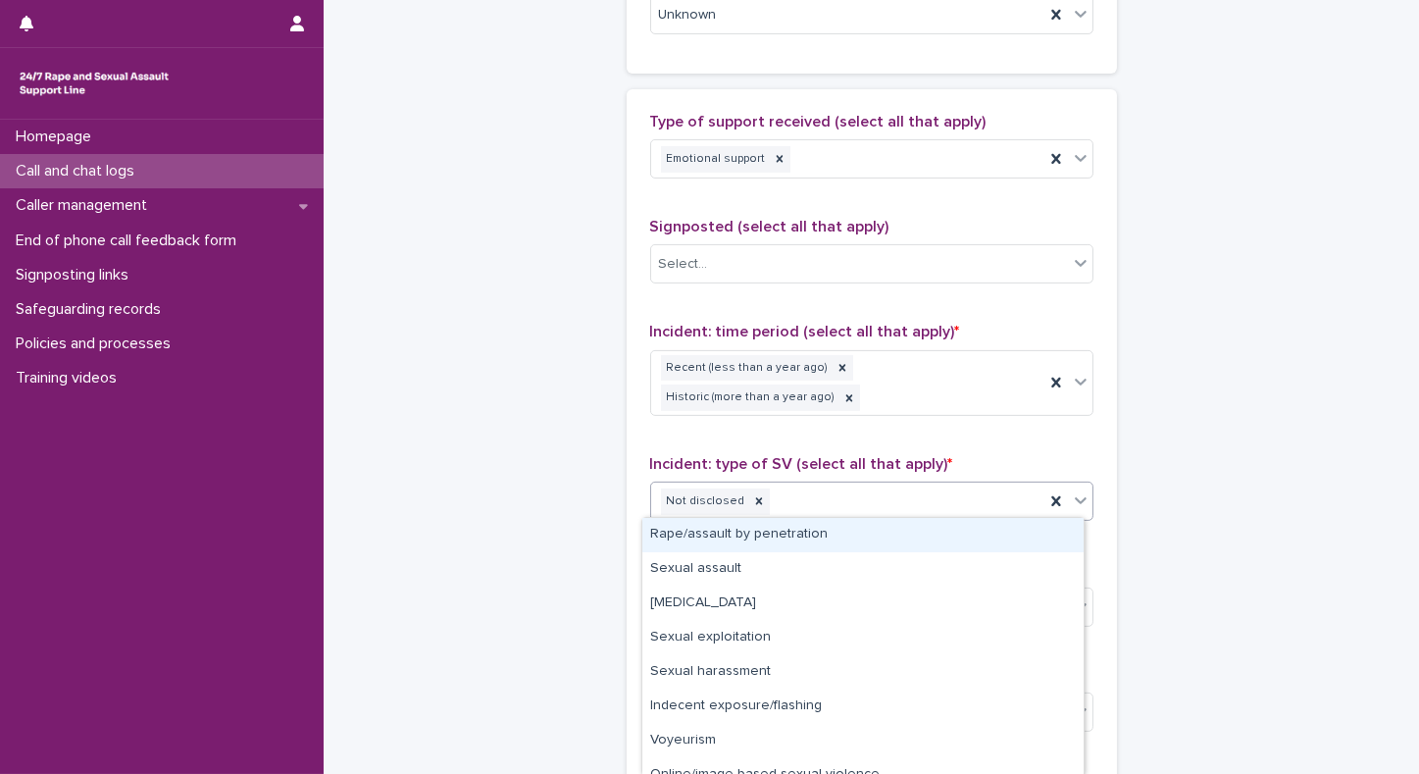
click at [879, 532] on div "Rape/assault by penetration" at bounding box center [863, 535] width 441 height 34
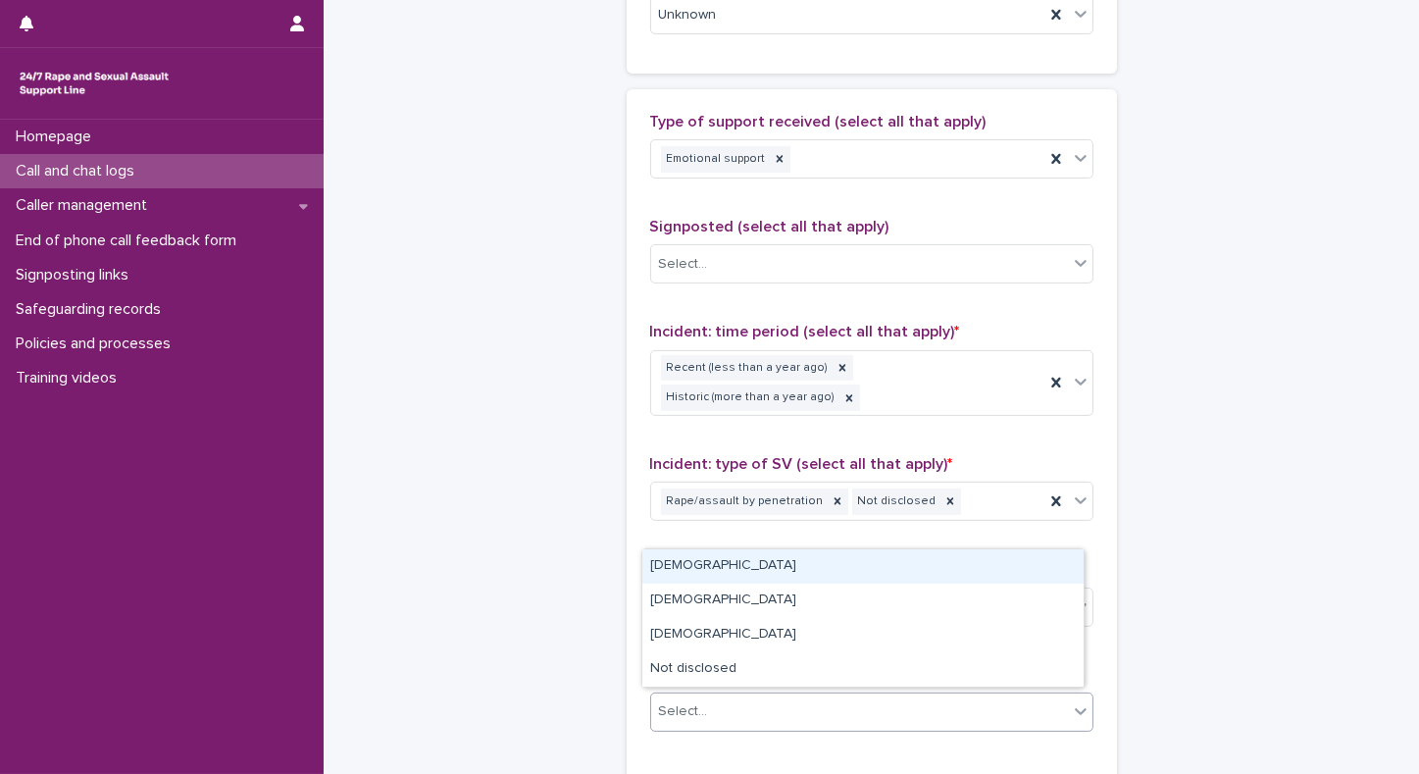
click at [753, 706] on div "Select..." at bounding box center [859, 712] width 417 height 32
click at [675, 567] on div "[DEMOGRAPHIC_DATA]" at bounding box center [863, 566] width 441 height 34
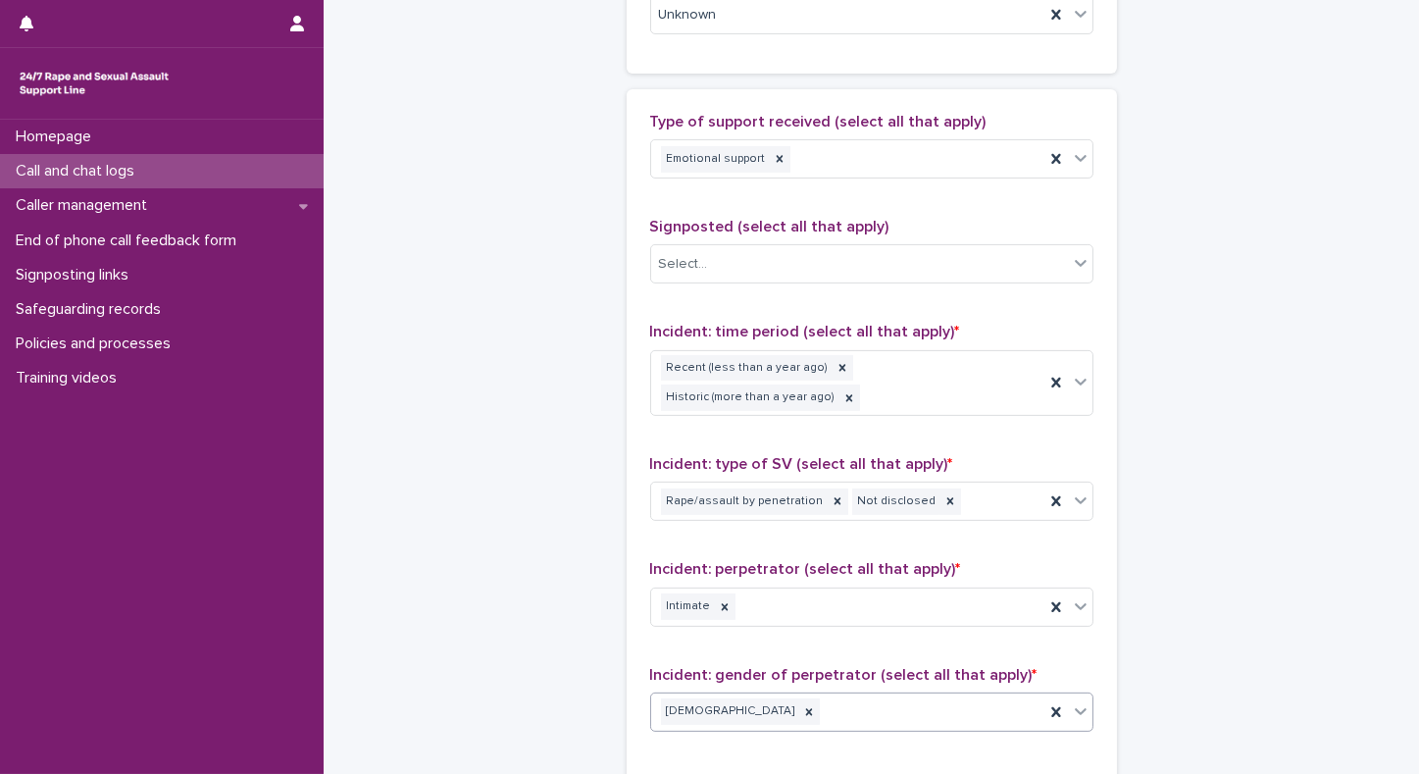
click at [1080, 711] on icon at bounding box center [1081, 711] width 20 height 20
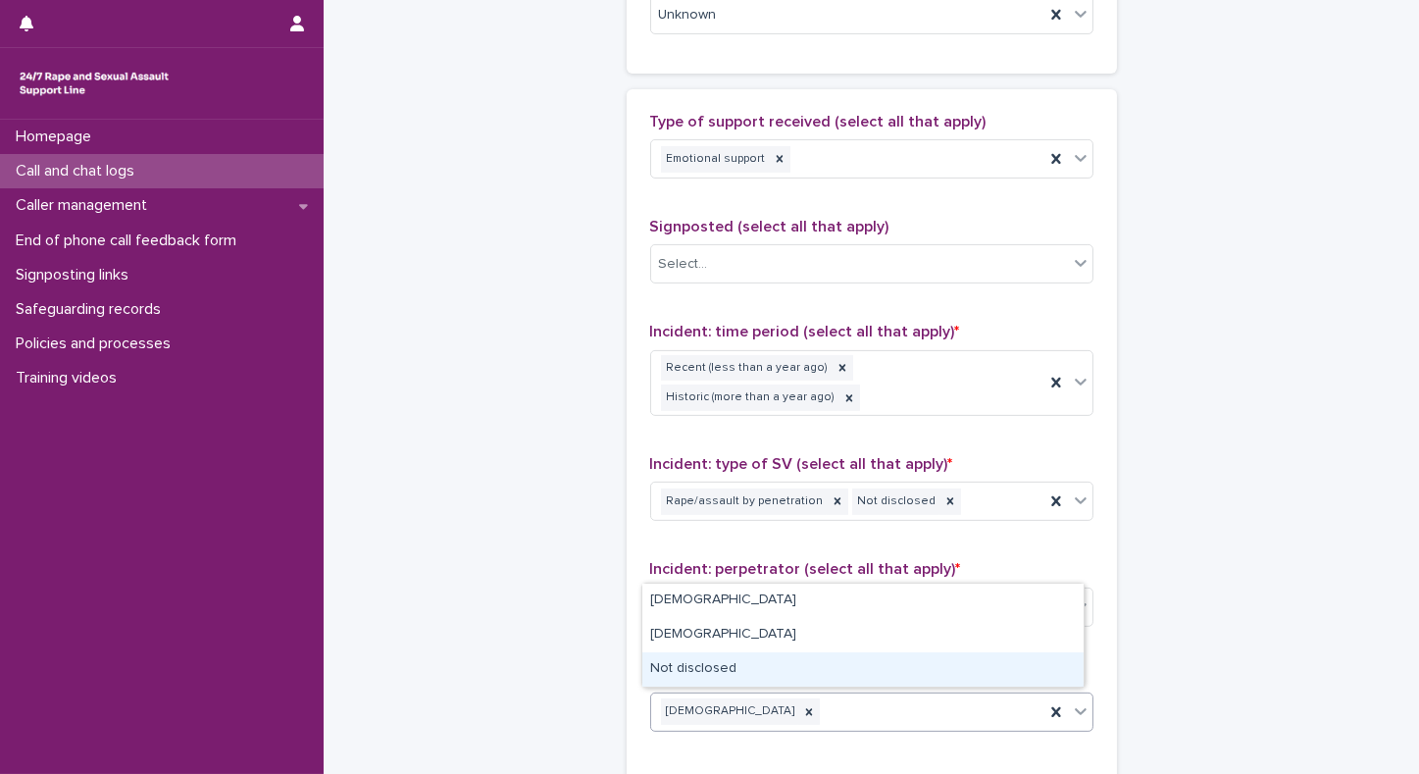
click at [705, 661] on div "Not disclosed" at bounding box center [863, 669] width 441 height 34
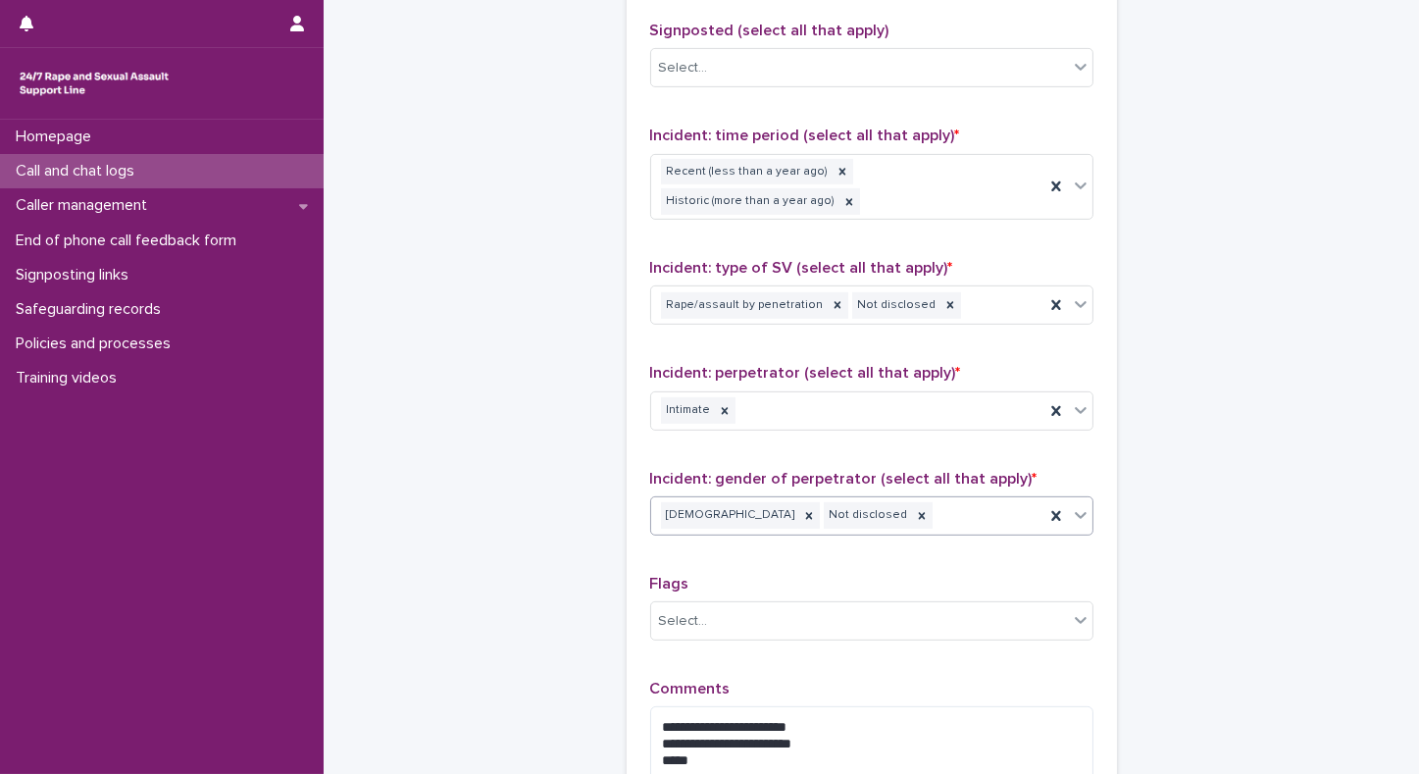
scroll to position [1477, 0]
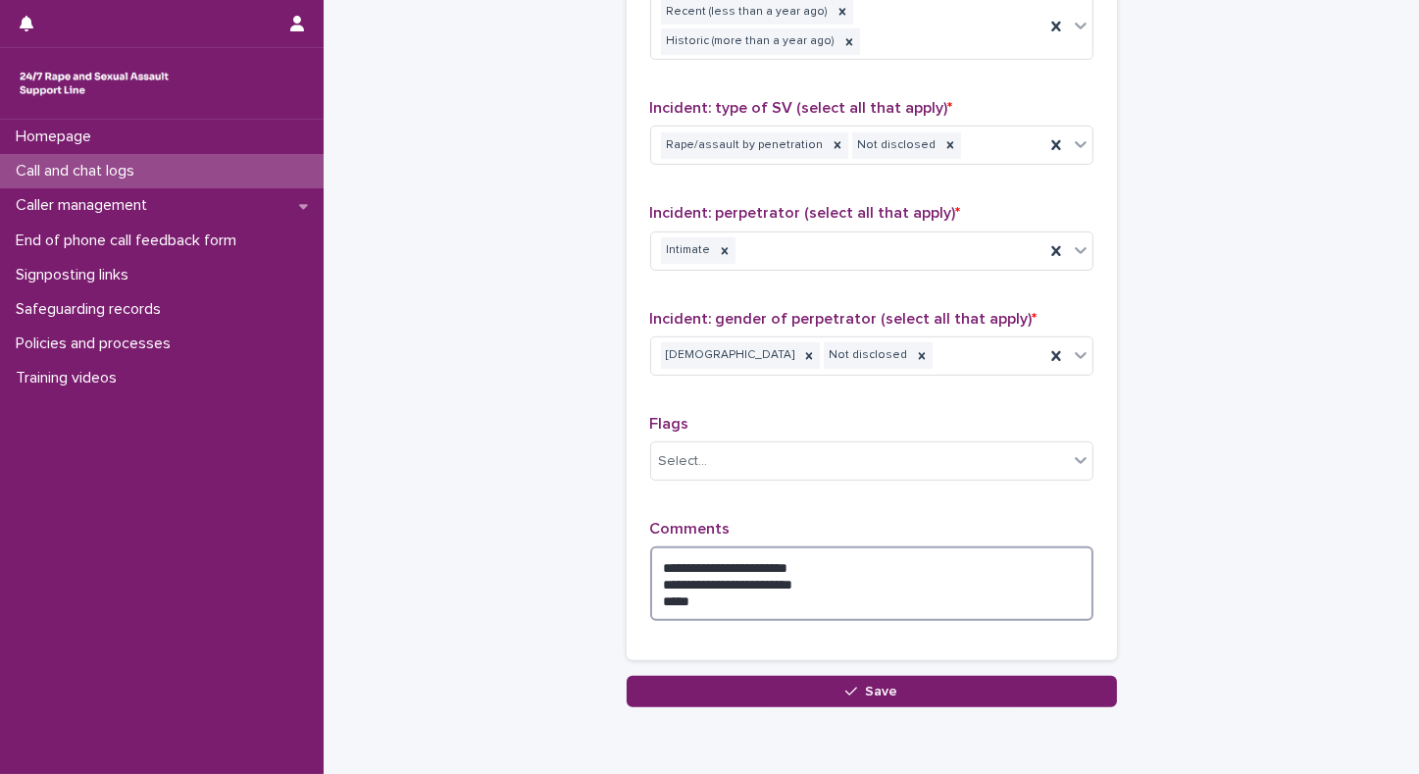
drag, startPoint x: 840, startPoint y: 571, endPoint x: 576, endPoint y: 551, distance: 264.6
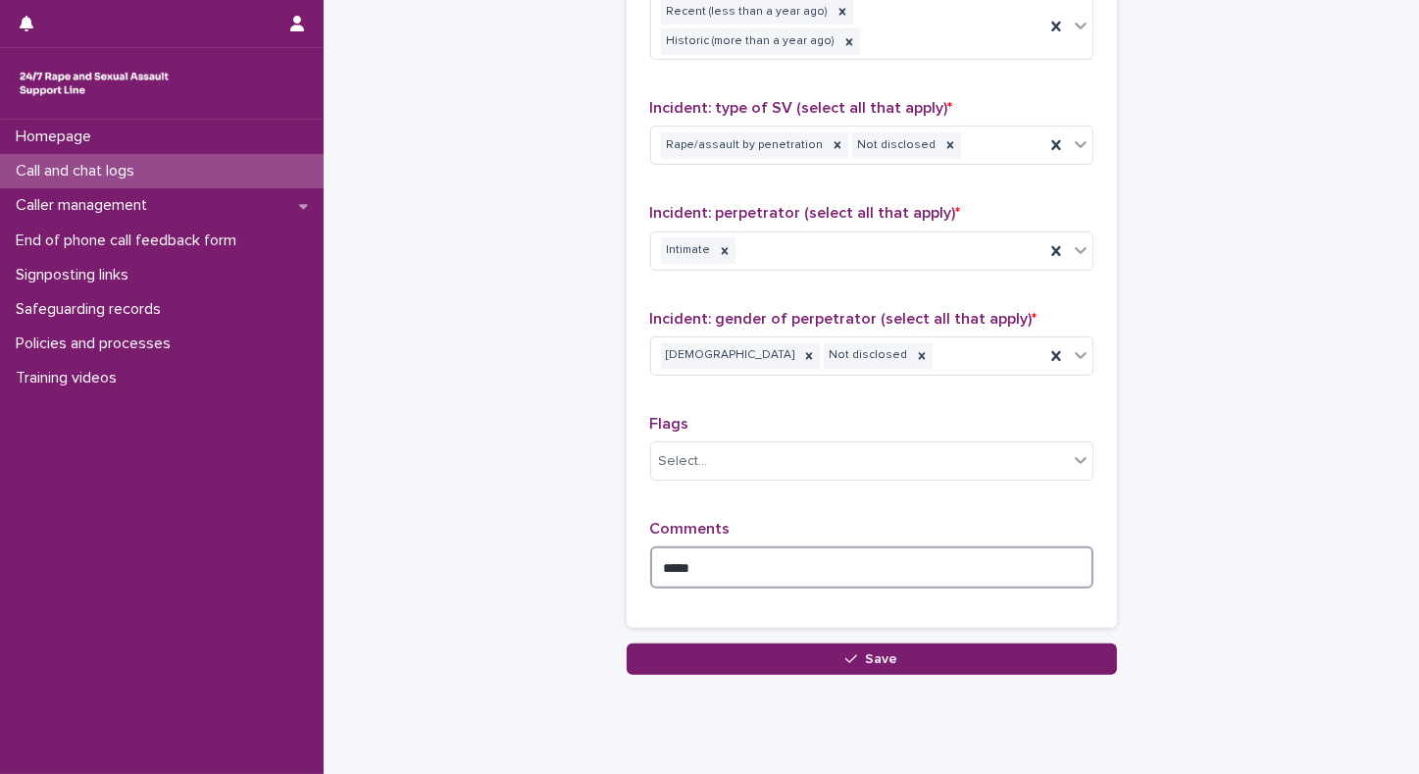
click at [761, 566] on textarea "****" at bounding box center [871, 567] width 443 height 42
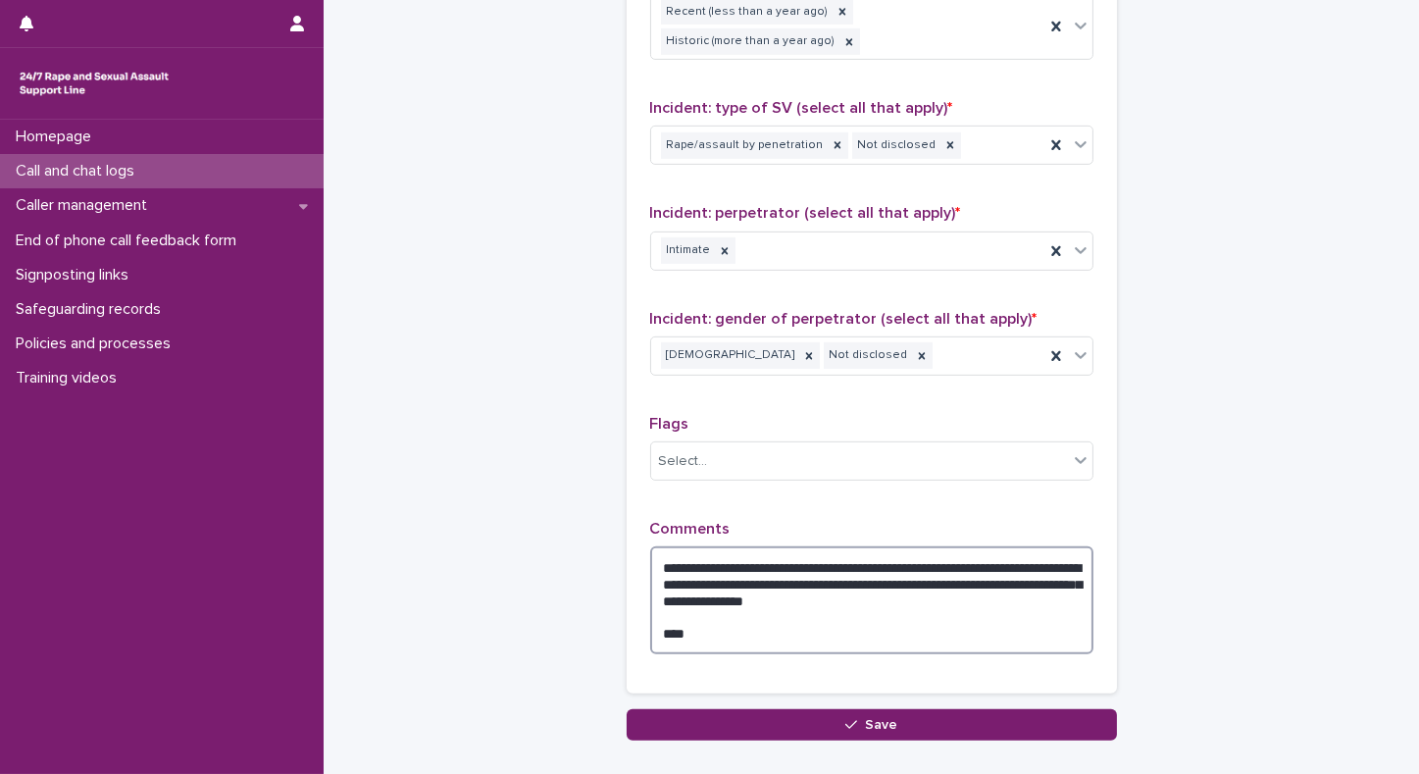
click at [708, 572] on textarea "**********" at bounding box center [871, 600] width 443 height 108
click at [710, 572] on textarea "**********" at bounding box center [871, 600] width 443 height 108
click at [718, 629] on textarea "**********" at bounding box center [871, 600] width 443 height 108
click at [996, 604] on textarea "**********" at bounding box center [871, 600] width 443 height 108
click at [802, 576] on textarea "**********" at bounding box center [871, 600] width 443 height 108
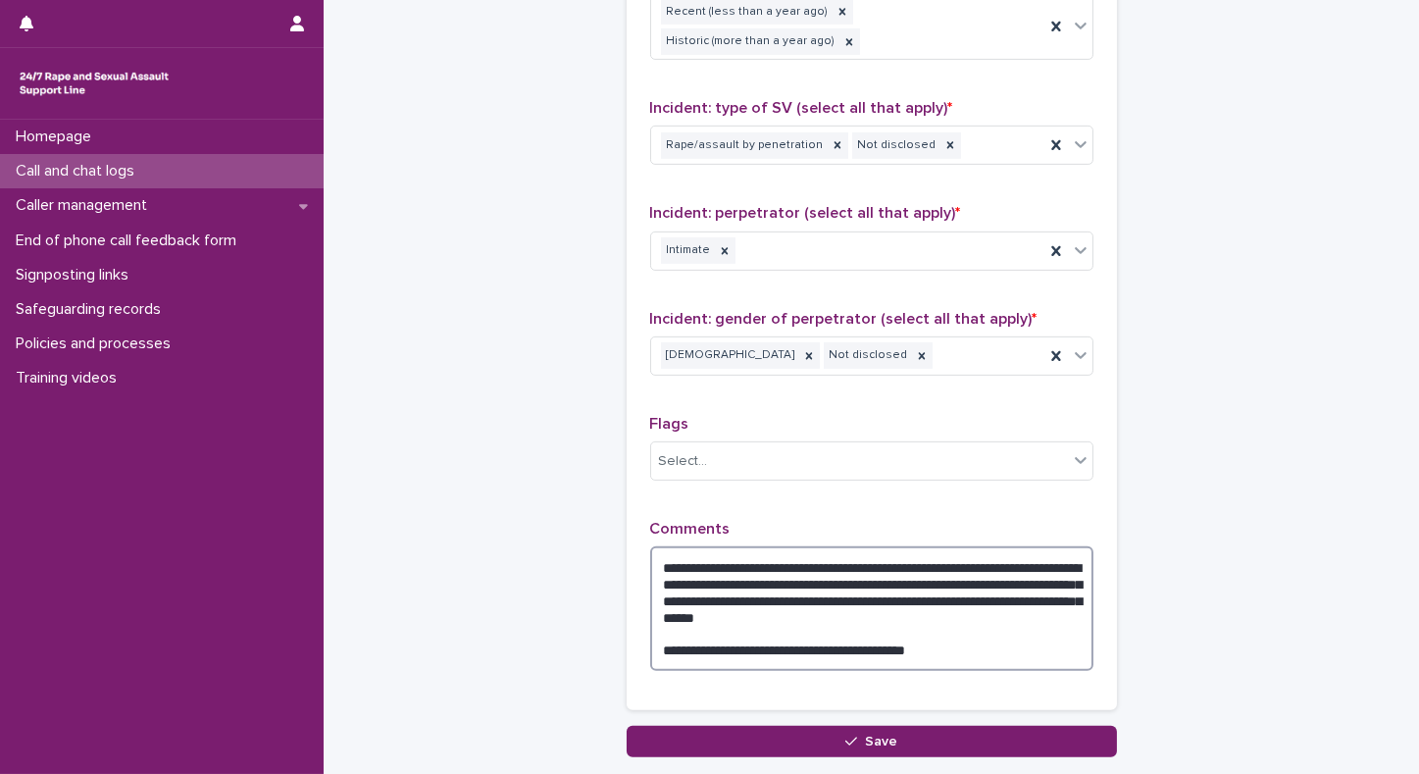
click at [845, 602] on textarea "**********" at bounding box center [871, 608] width 443 height 125
drag, startPoint x: 857, startPoint y: 594, endPoint x: 800, endPoint y: 571, distance: 61.6
click at [800, 571] on textarea "**********" at bounding box center [871, 608] width 443 height 125
click at [807, 574] on textarea "**********" at bounding box center [871, 608] width 443 height 125
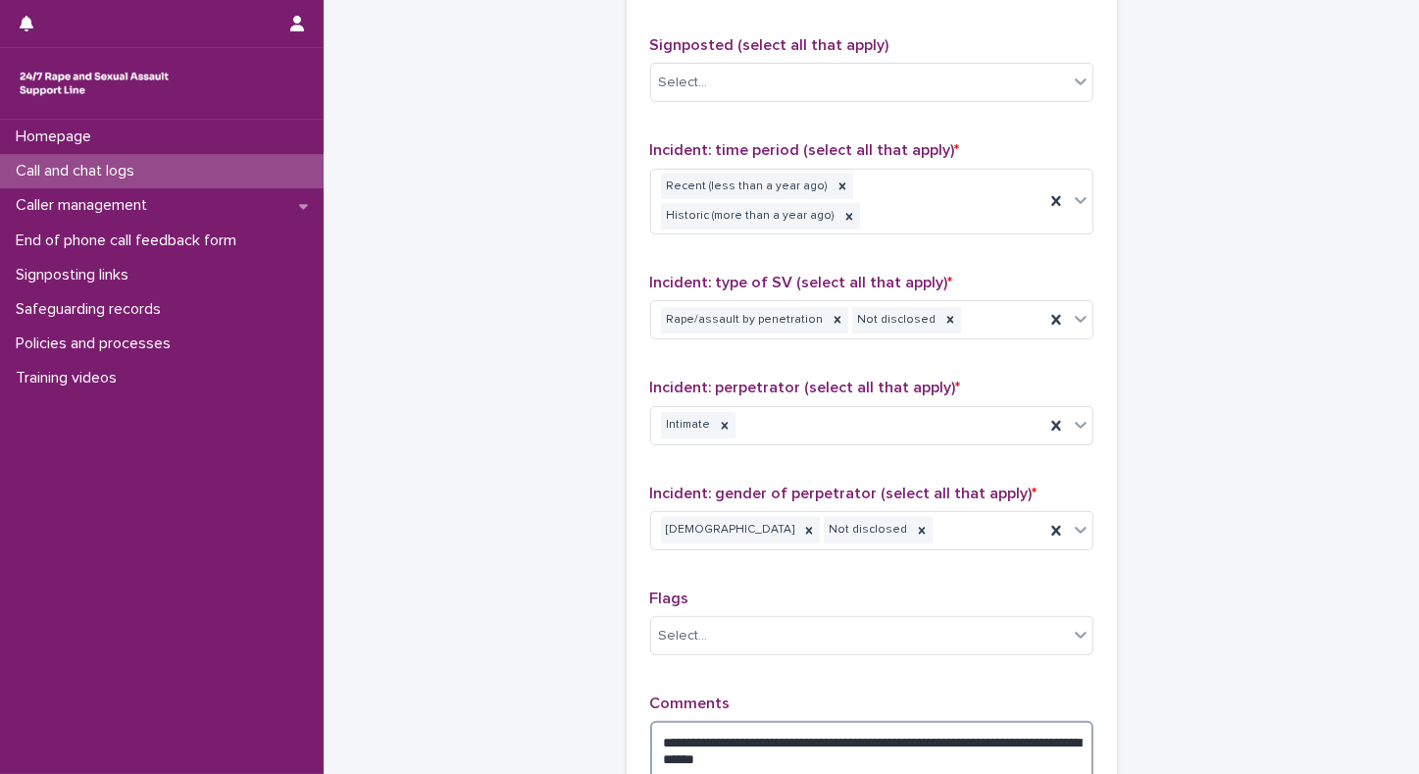
scroll to position [1640, 0]
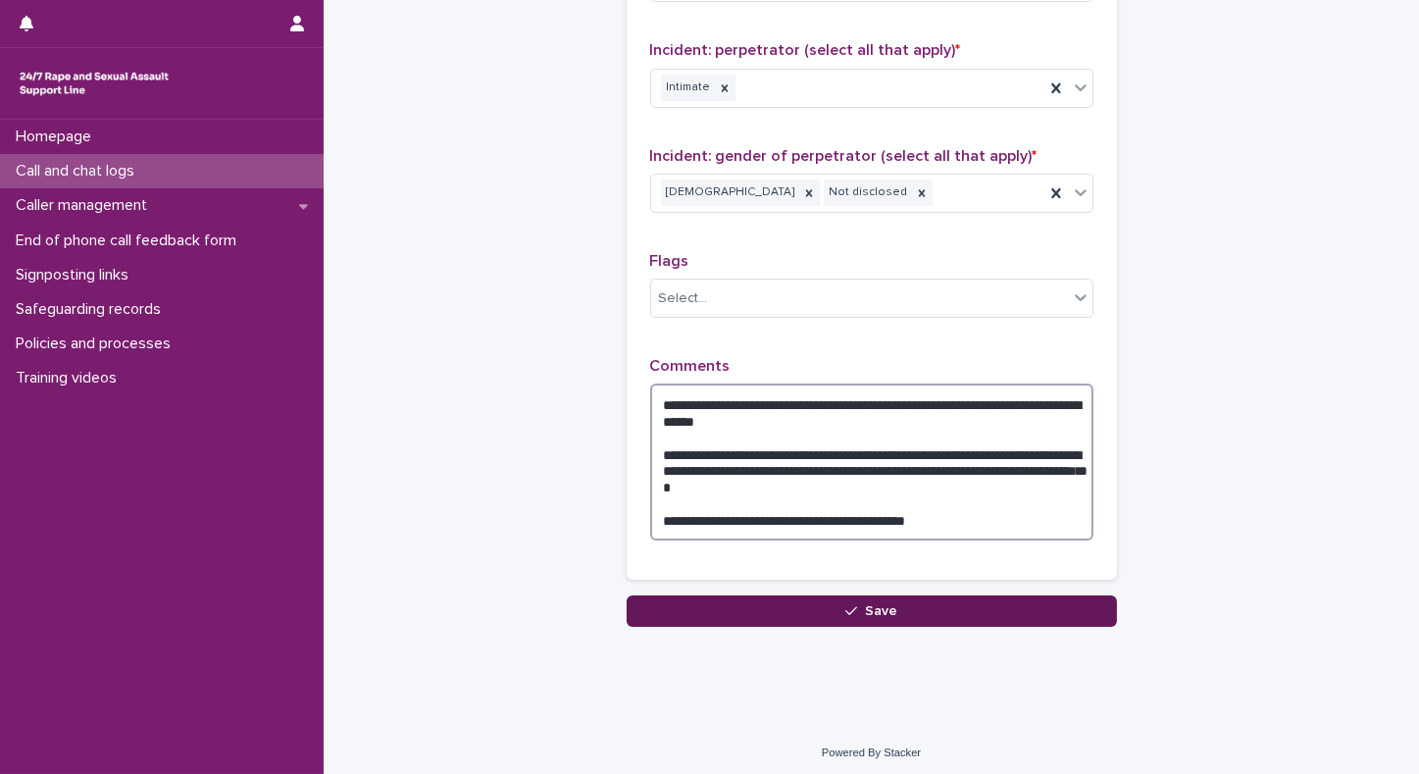
type textarea "**********"
click at [826, 602] on button "Save" at bounding box center [872, 610] width 490 height 31
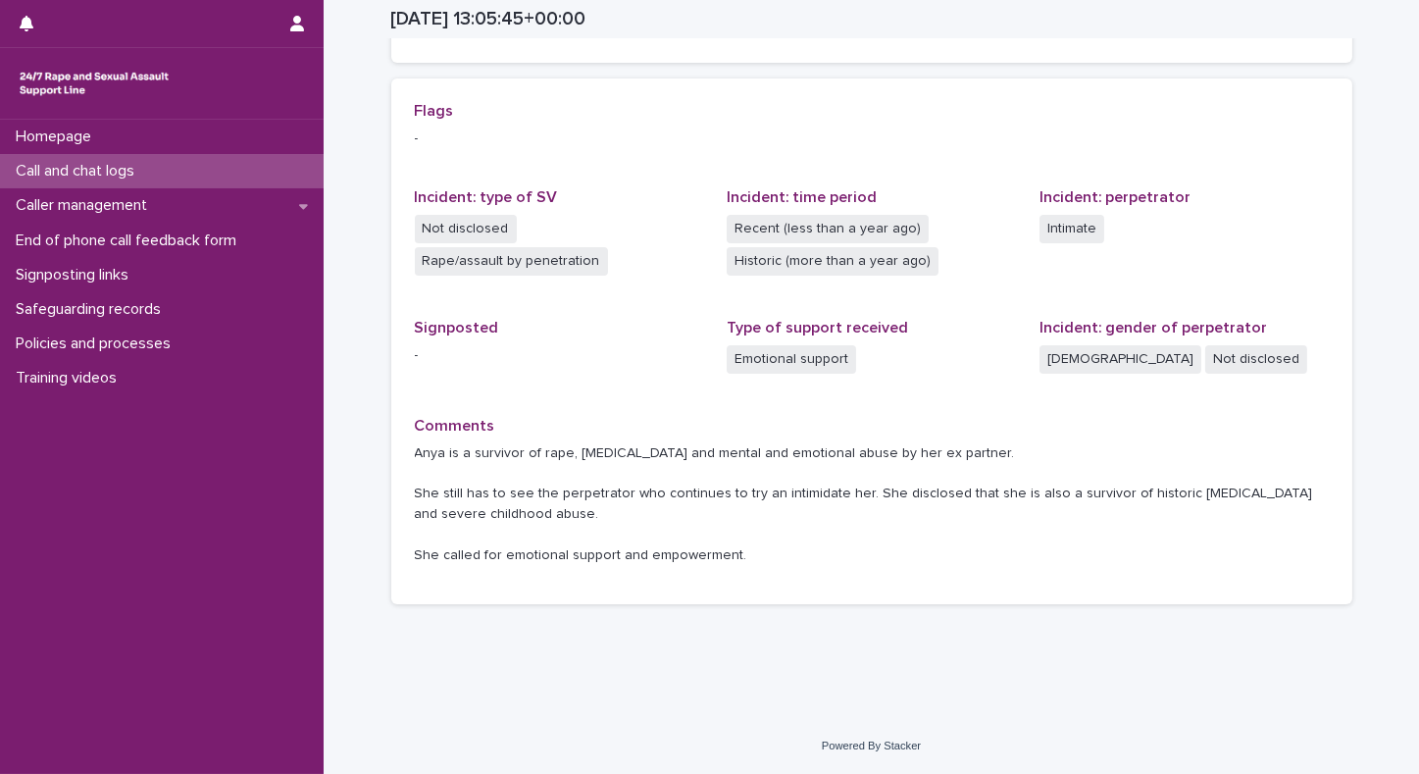
scroll to position [401, 0]
click at [141, 697] on div "Homepage Call and chat logs Caller management End of phone call feedback form S…" at bounding box center [162, 447] width 324 height 654
click at [87, 176] on p "Call and chat logs" at bounding box center [79, 171] width 142 height 19
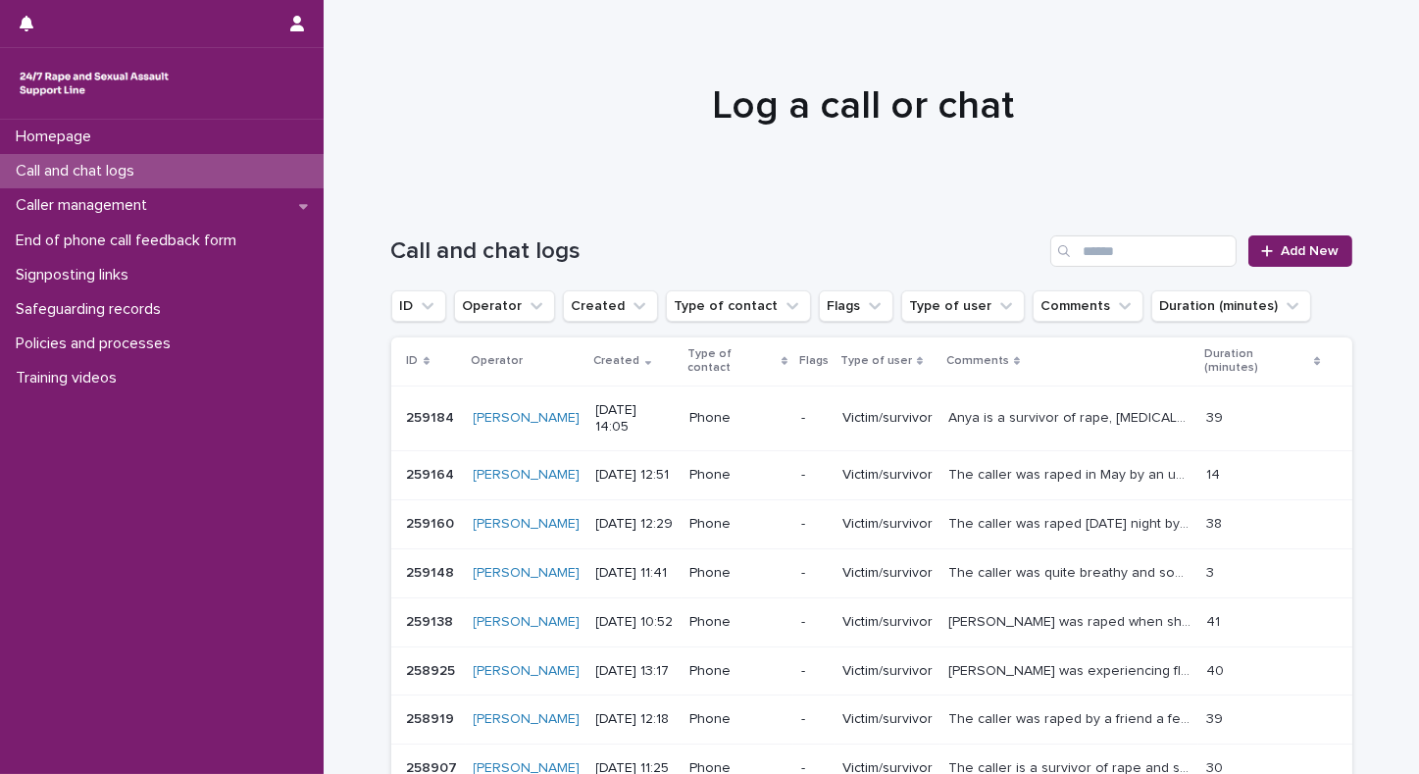
click at [1171, 461] on td "The caller was raped in May by an undisclosed perpetrator. It has had big impac…" at bounding box center [1070, 475] width 258 height 49
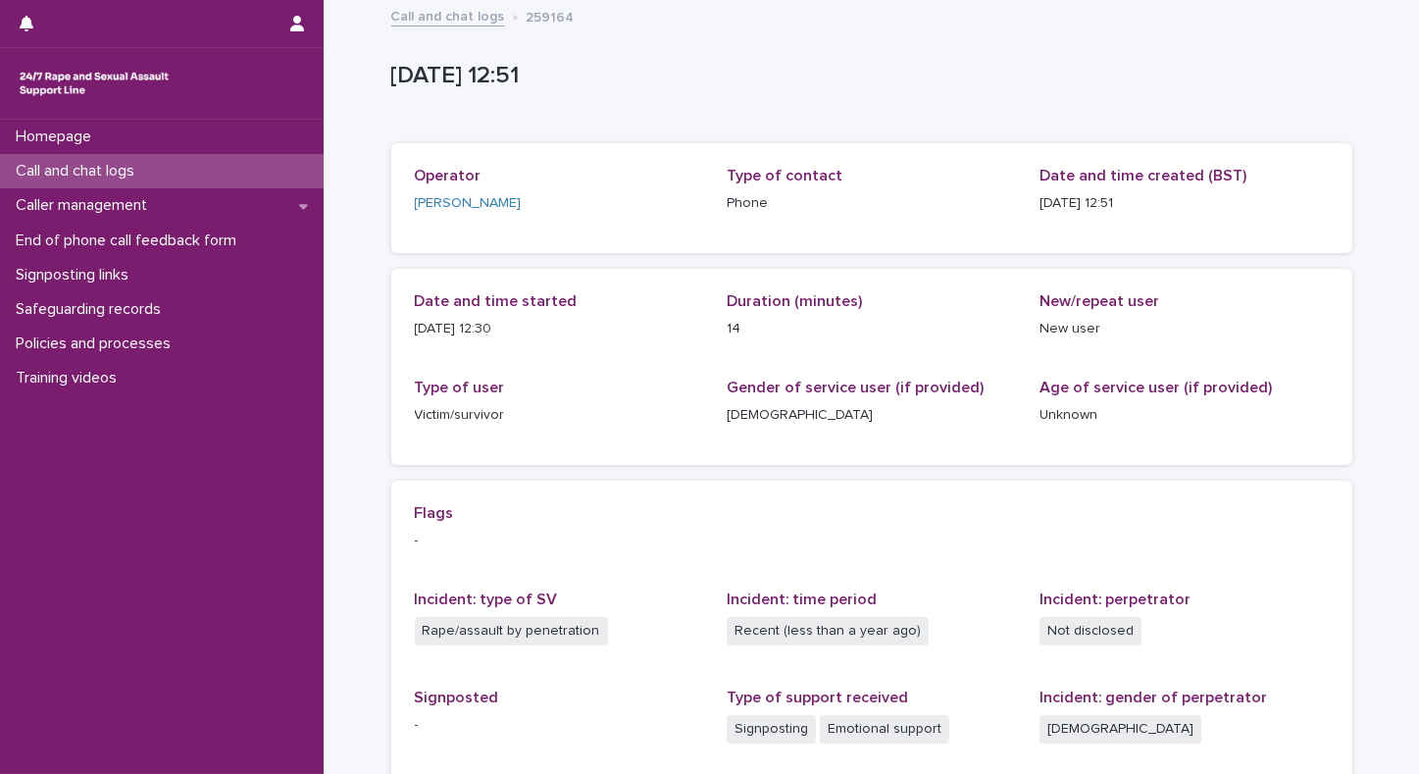
click at [146, 169] on p "Call and chat logs" at bounding box center [79, 171] width 142 height 19
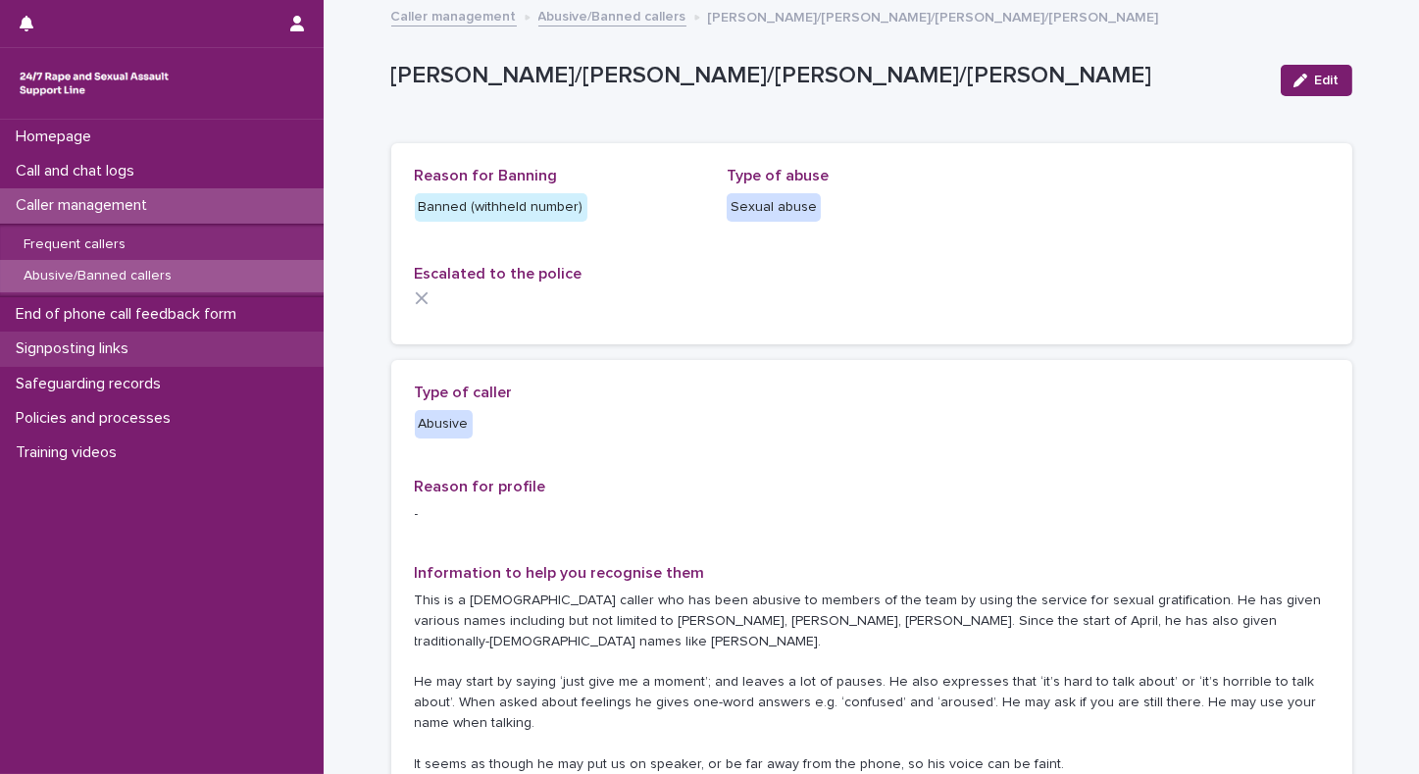
scroll to position [87, 0]
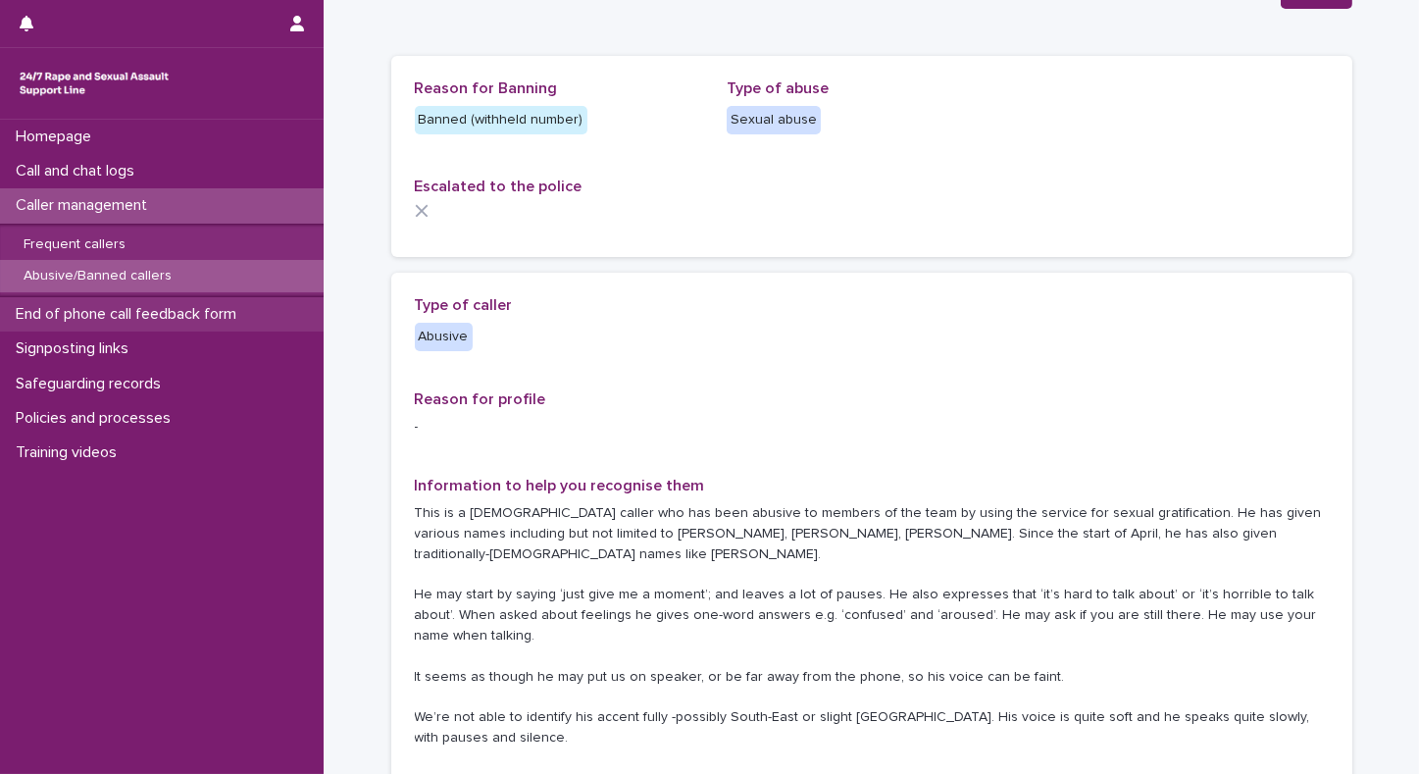
click at [51, 312] on p "End of phone call feedback form" at bounding box center [130, 314] width 244 height 19
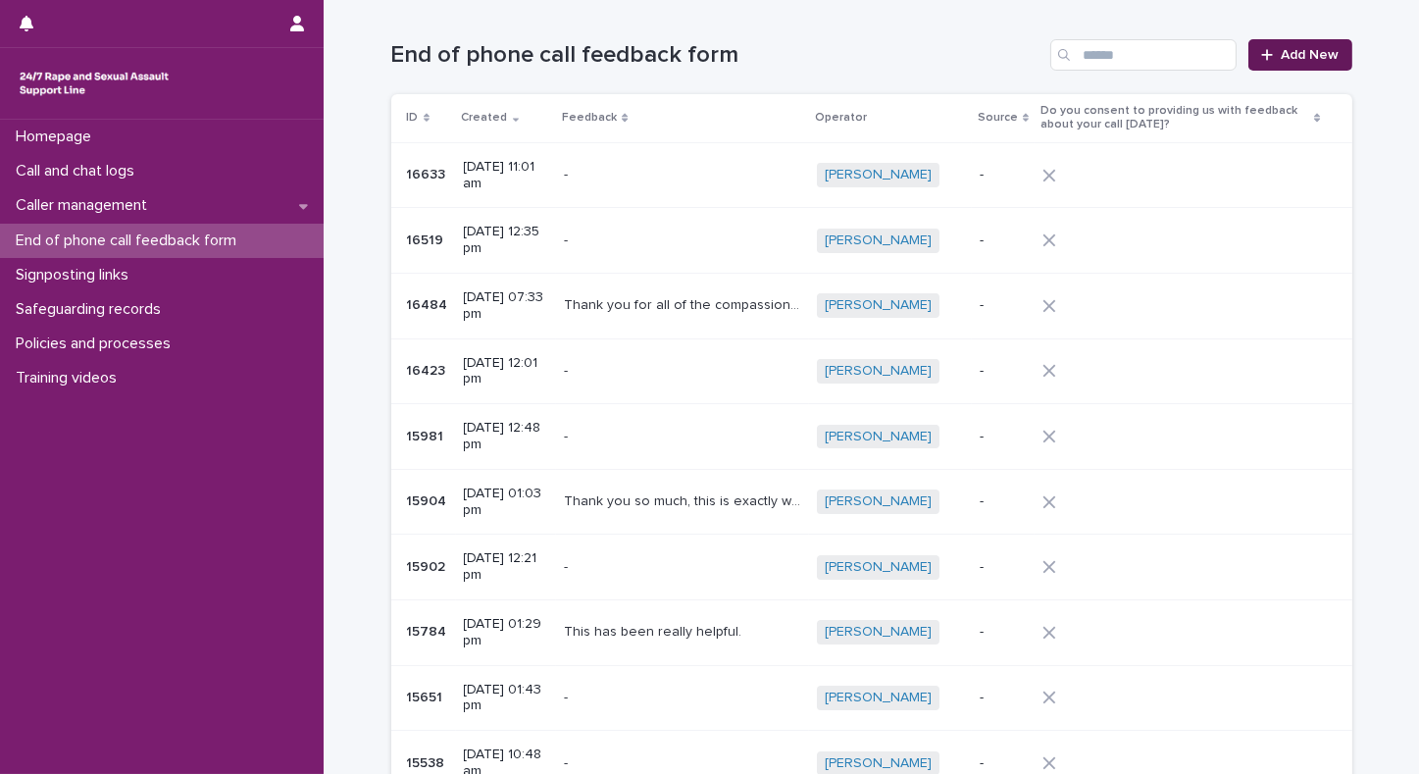
click at [1298, 45] on link "Add New" at bounding box center [1300, 54] width 103 height 31
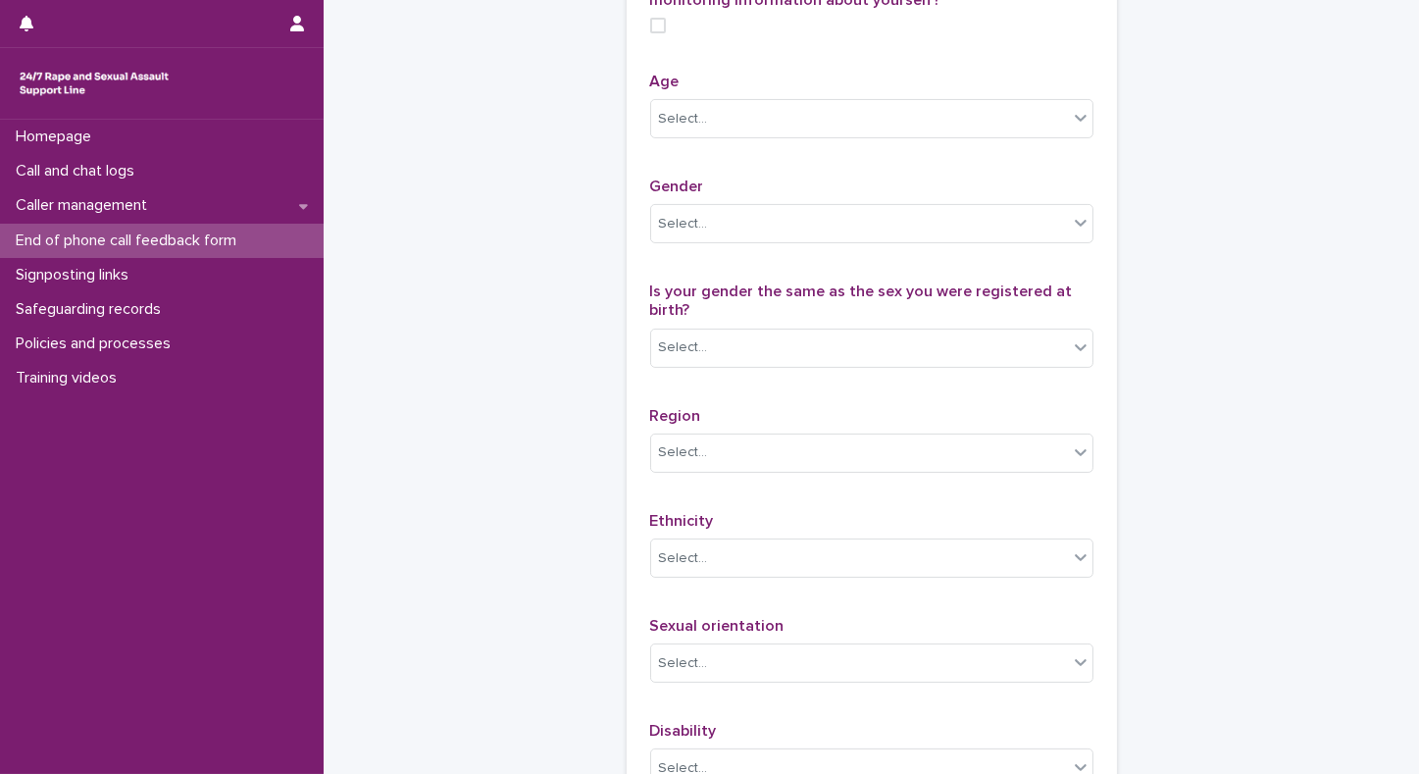
scroll to position [874, 0]
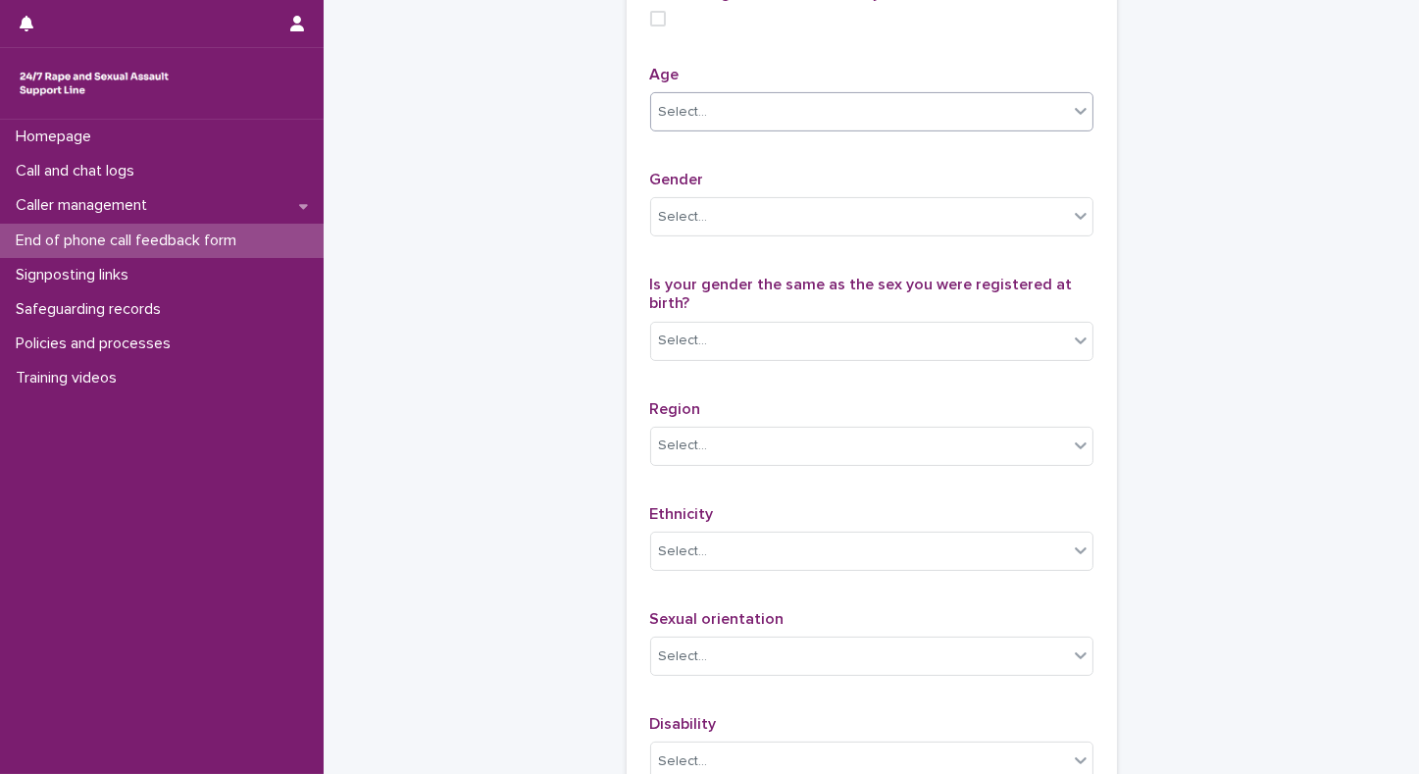
click at [766, 129] on div "Select..." at bounding box center [859, 112] width 417 height 32
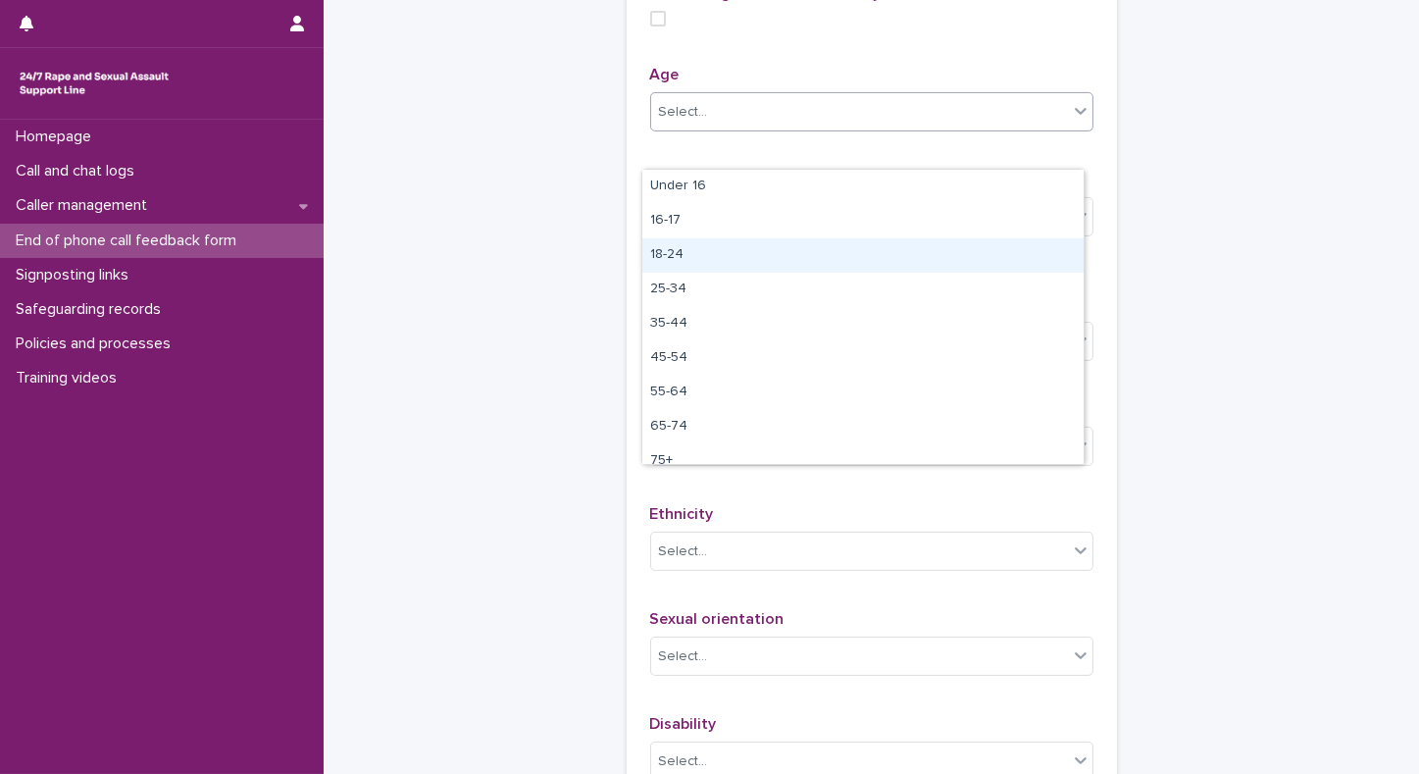
click at [709, 253] on div "18-24" at bounding box center [863, 255] width 441 height 34
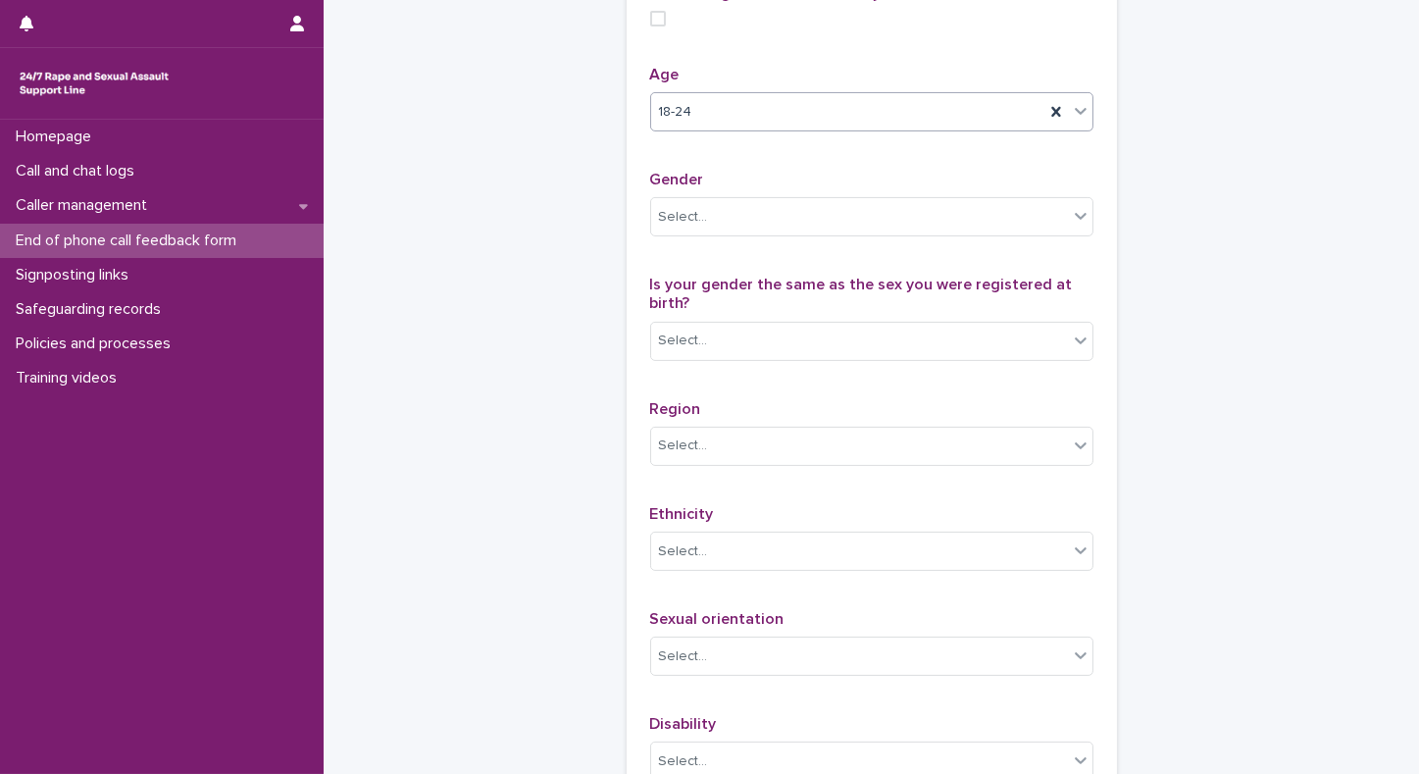
click at [709, 233] on div "Select..." at bounding box center [859, 217] width 417 height 32
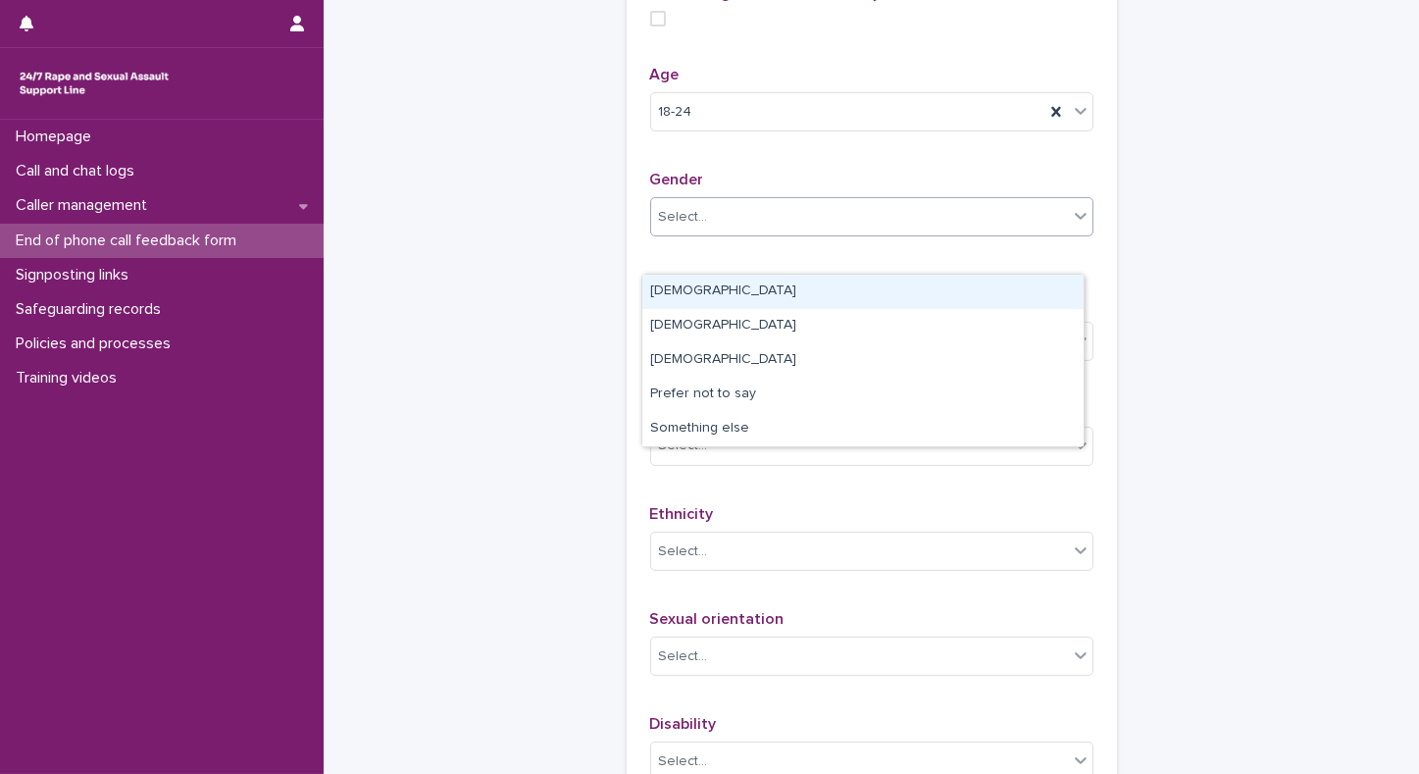
click at [699, 284] on div "[DEMOGRAPHIC_DATA]" at bounding box center [863, 292] width 441 height 34
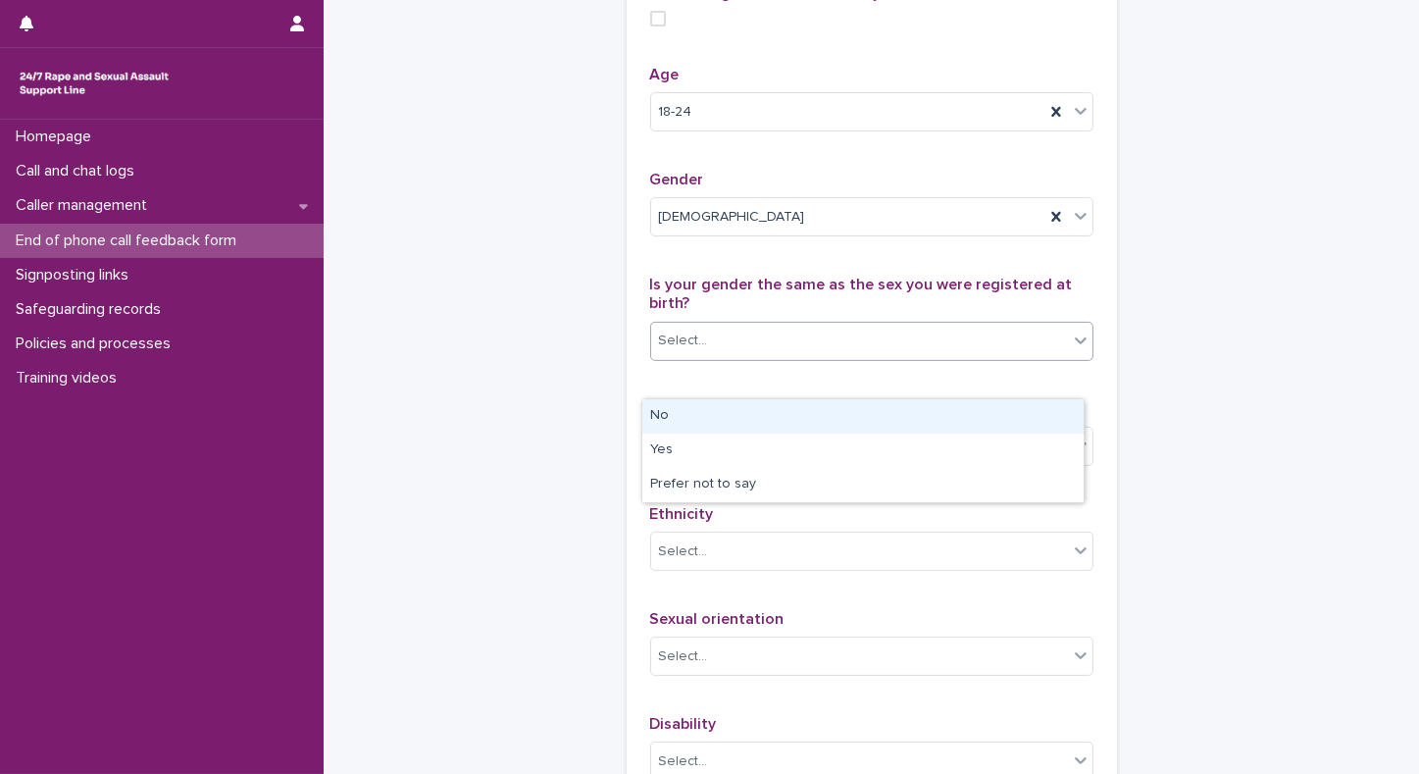
click at [687, 351] on div "Select..." at bounding box center [683, 341] width 49 height 21
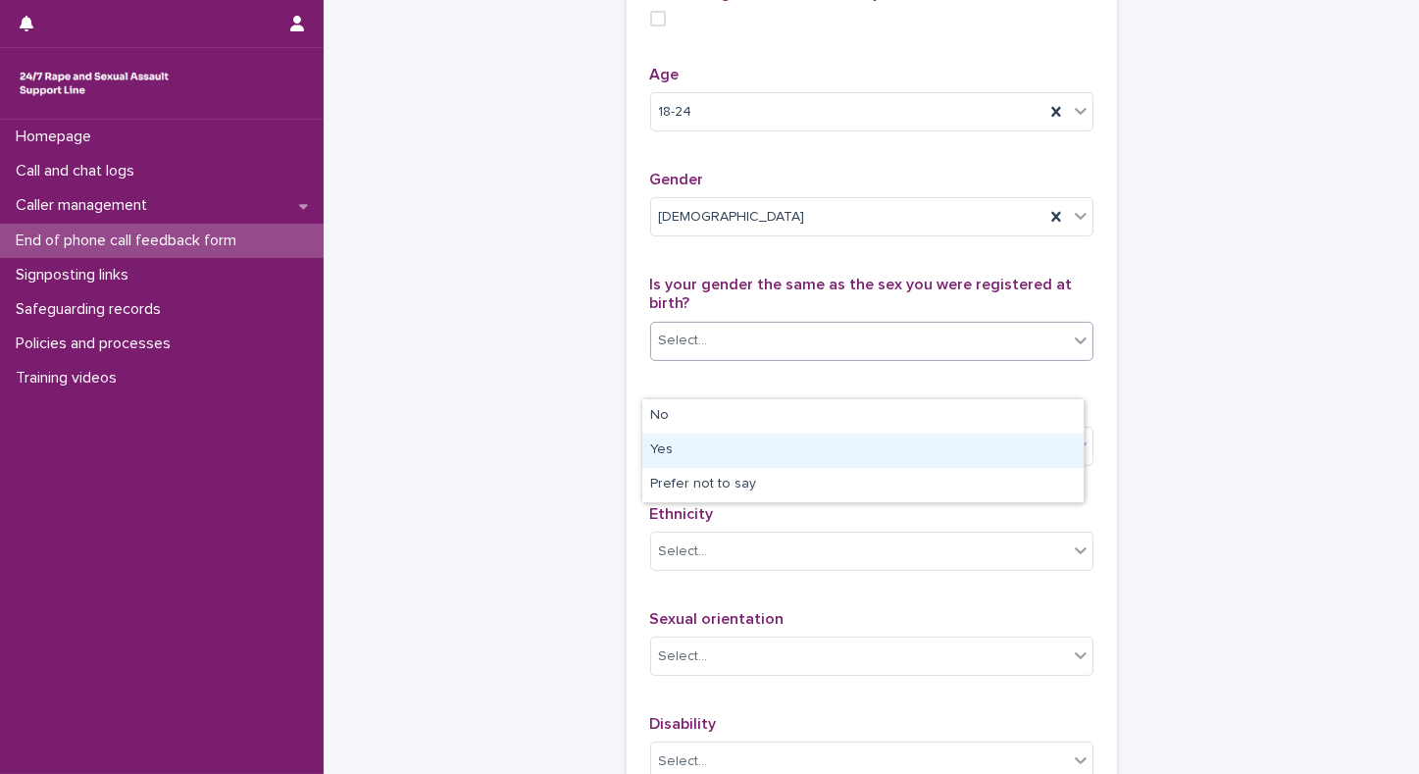
click at [661, 446] on div "Yes" at bounding box center [863, 451] width 441 height 34
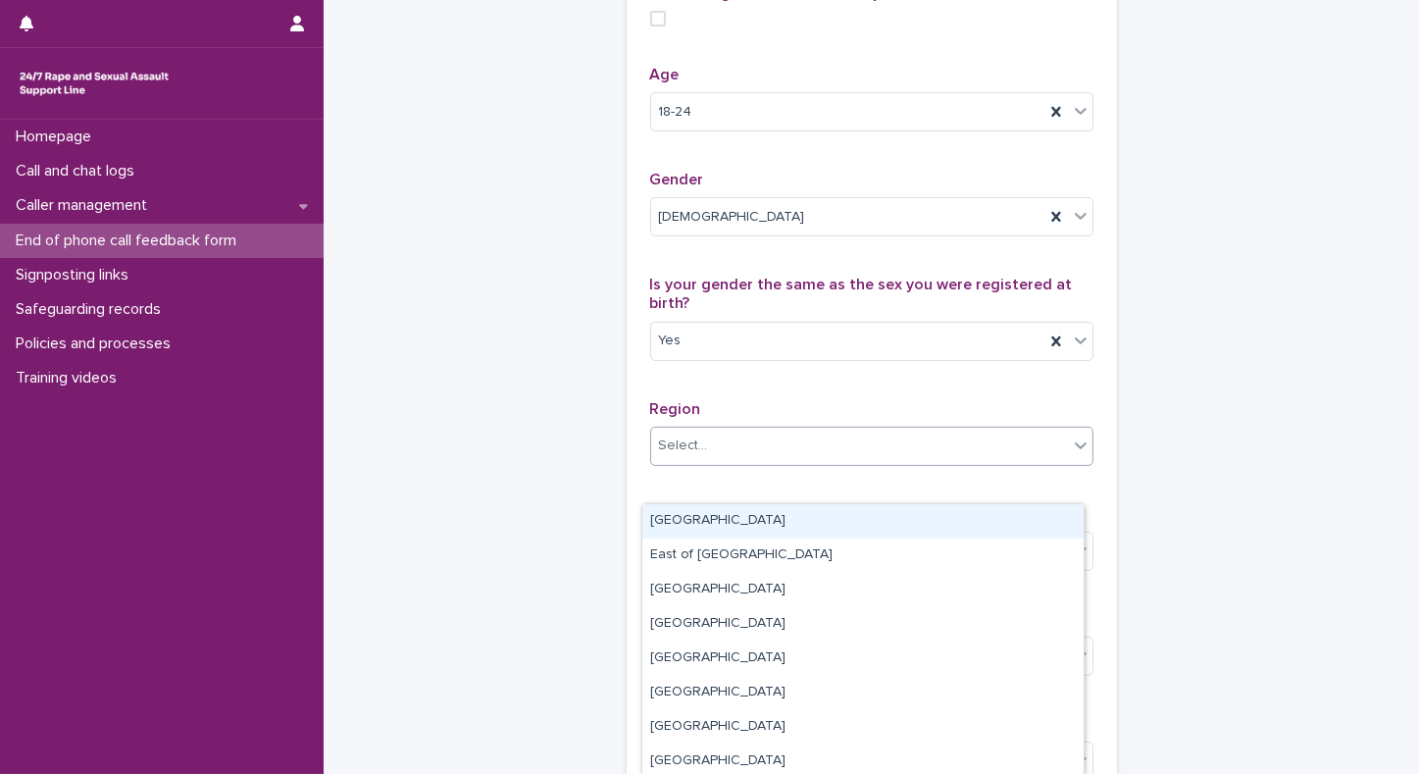
click at [666, 462] on div "Select..." at bounding box center [859, 446] width 417 height 32
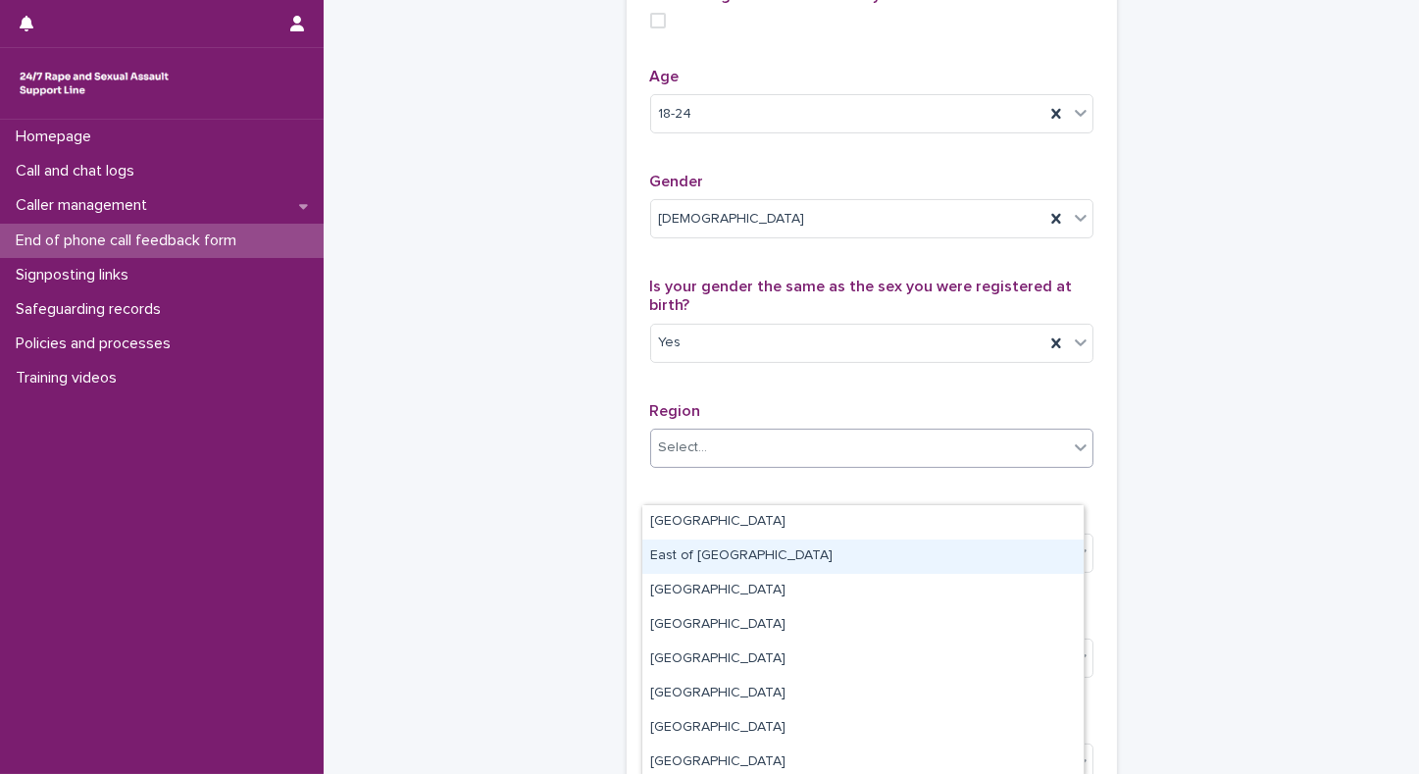
click at [680, 558] on div "East of [GEOGRAPHIC_DATA]" at bounding box center [863, 557] width 441 height 34
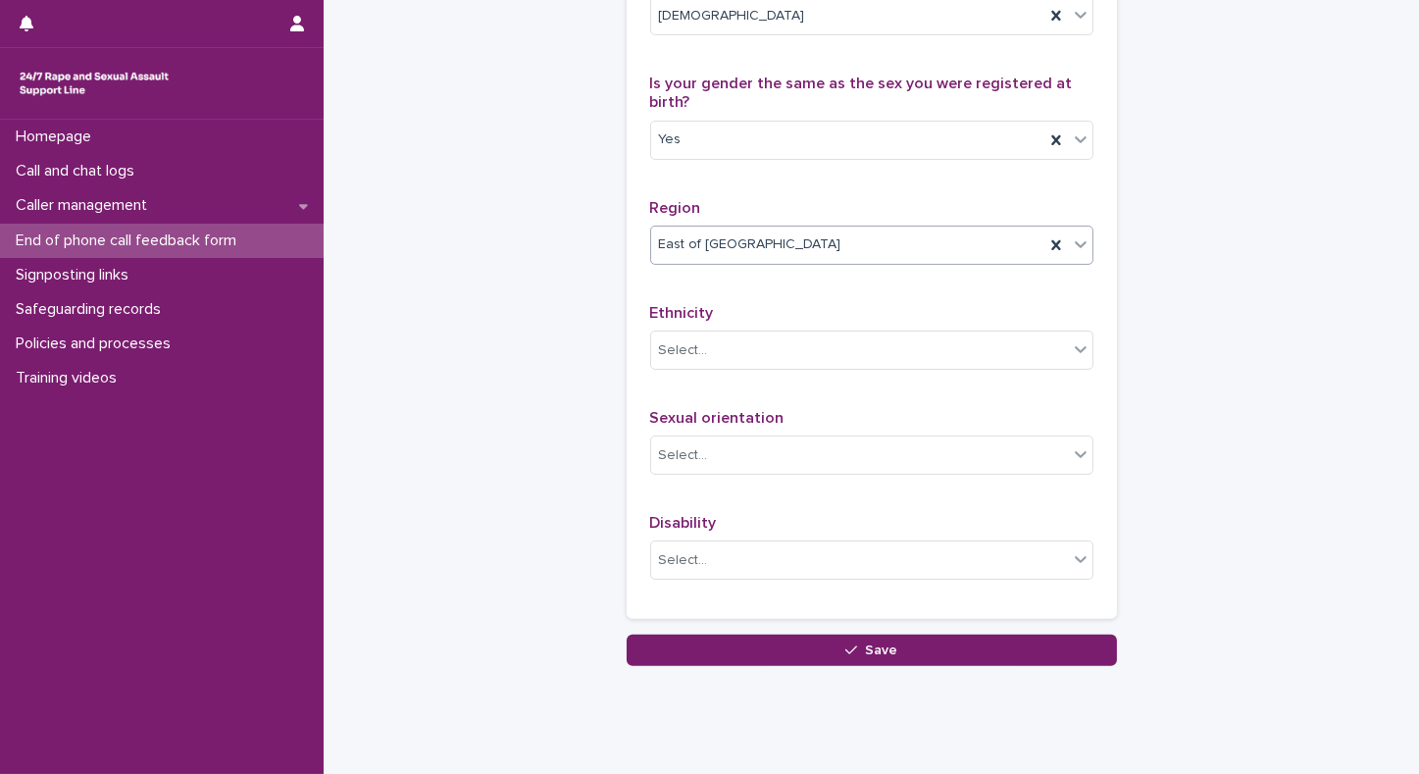
scroll to position [1158, 0]
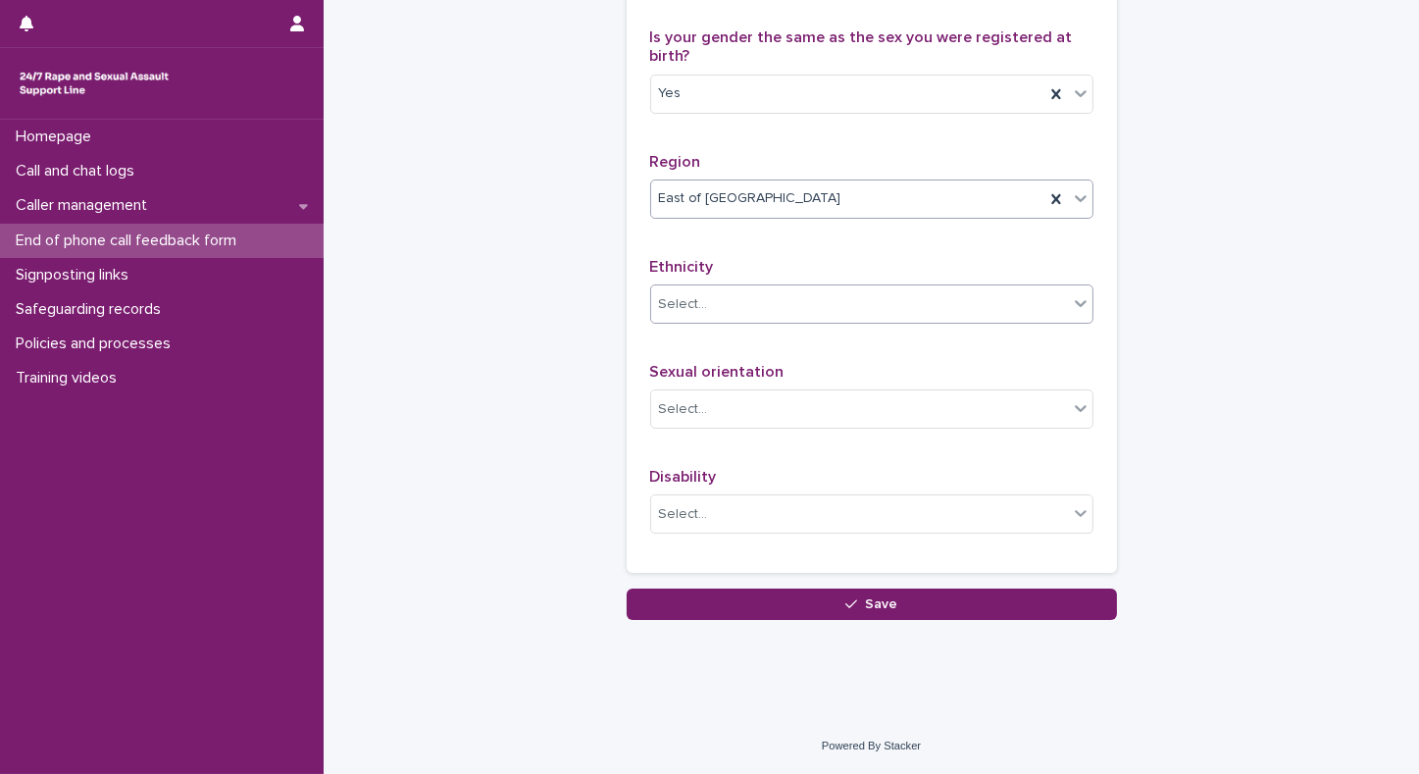
click at [737, 303] on div "Select..." at bounding box center [859, 304] width 417 height 32
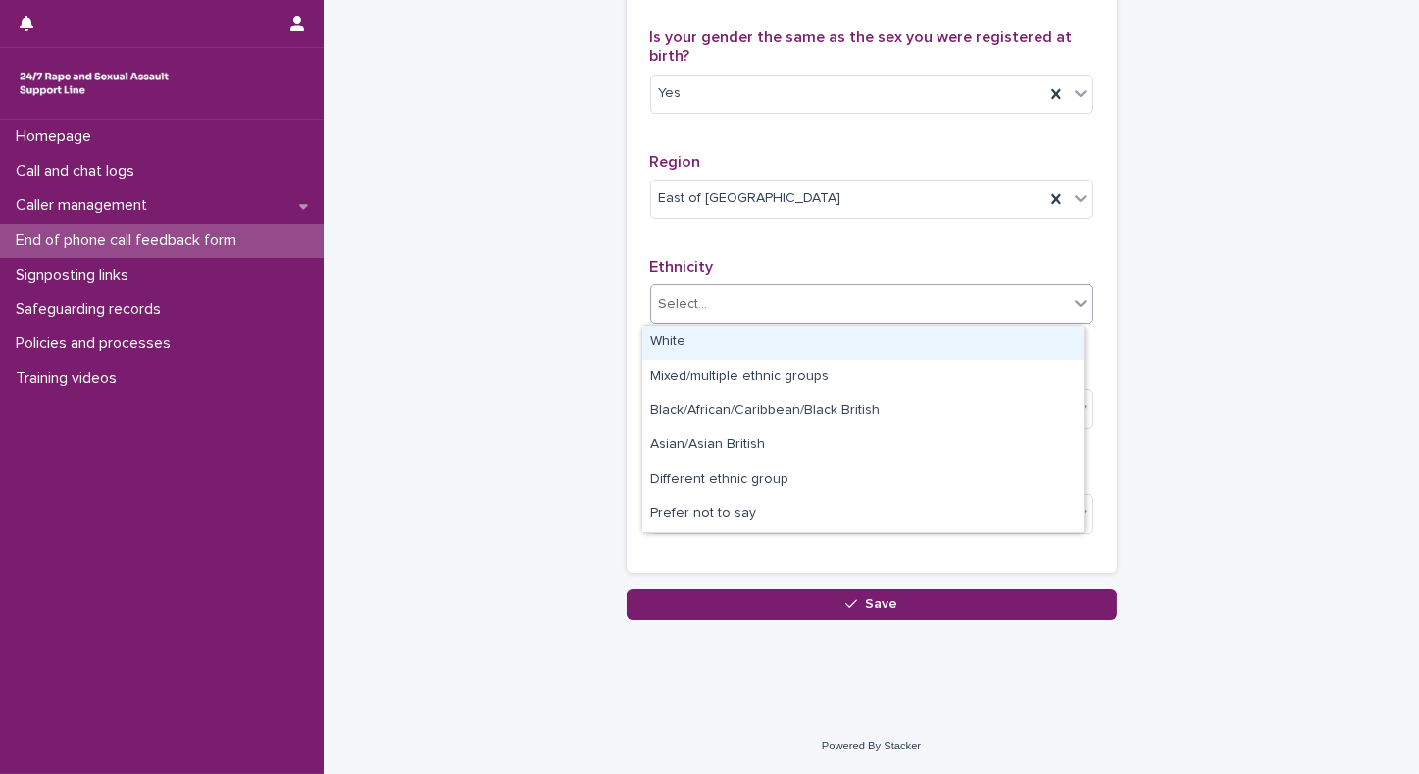
click at [718, 342] on div "White" at bounding box center [863, 343] width 441 height 34
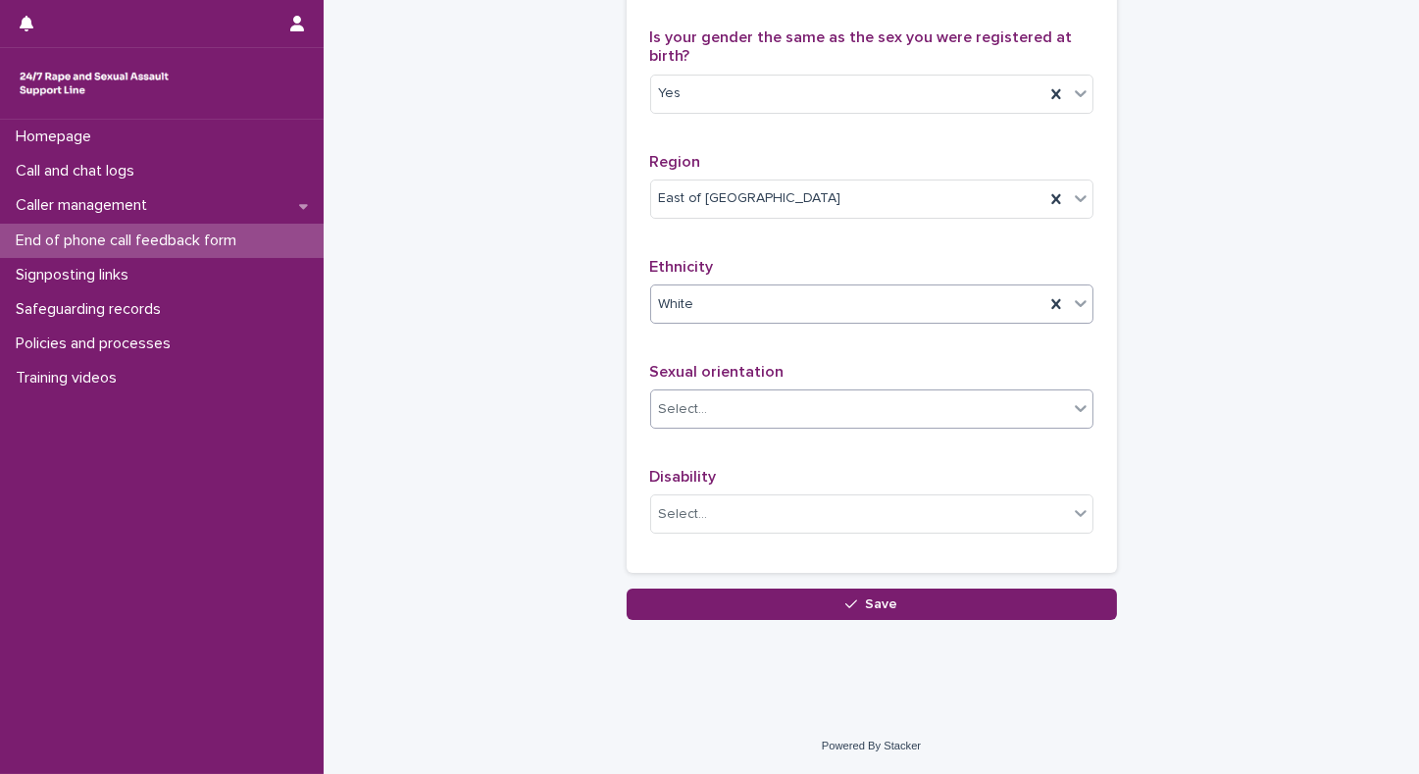
click at [707, 407] on div "Select..." at bounding box center [859, 409] width 417 height 32
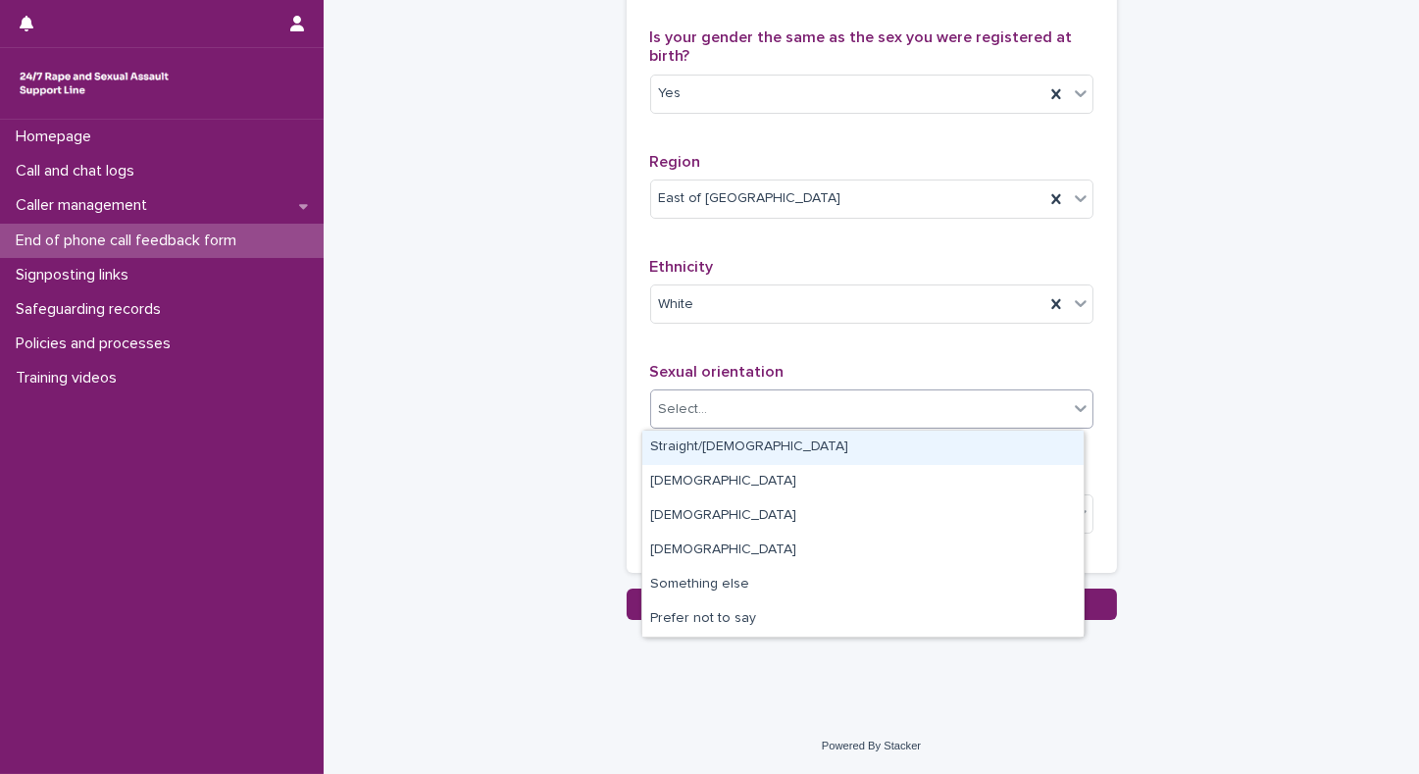
click at [664, 446] on div "Straight/heterosexual" at bounding box center [863, 448] width 441 height 34
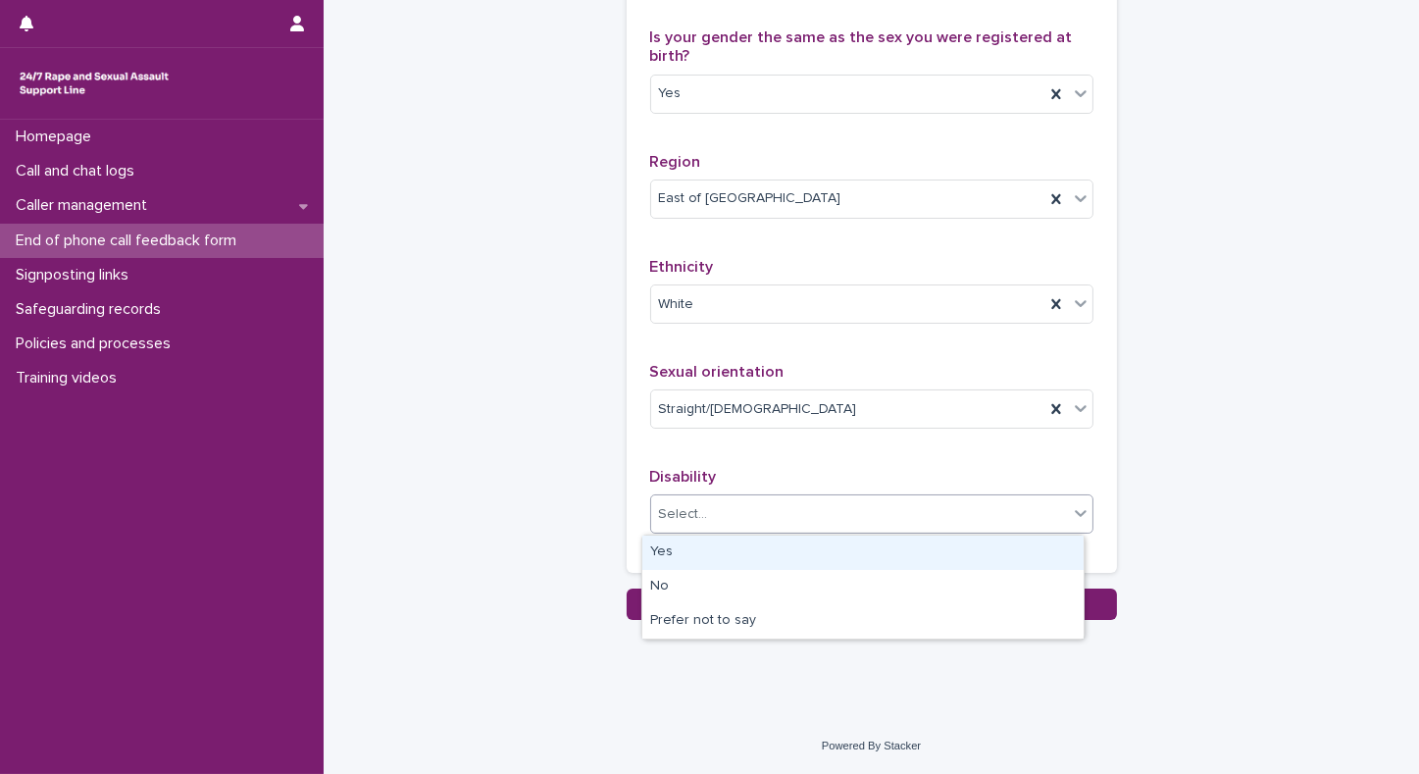
click at [668, 513] on div "Select..." at bounding box center [683, 514] width 49 height 21
click at [660, 557] on div "Yes" at bounding box center [863, 553] width 441 height 34
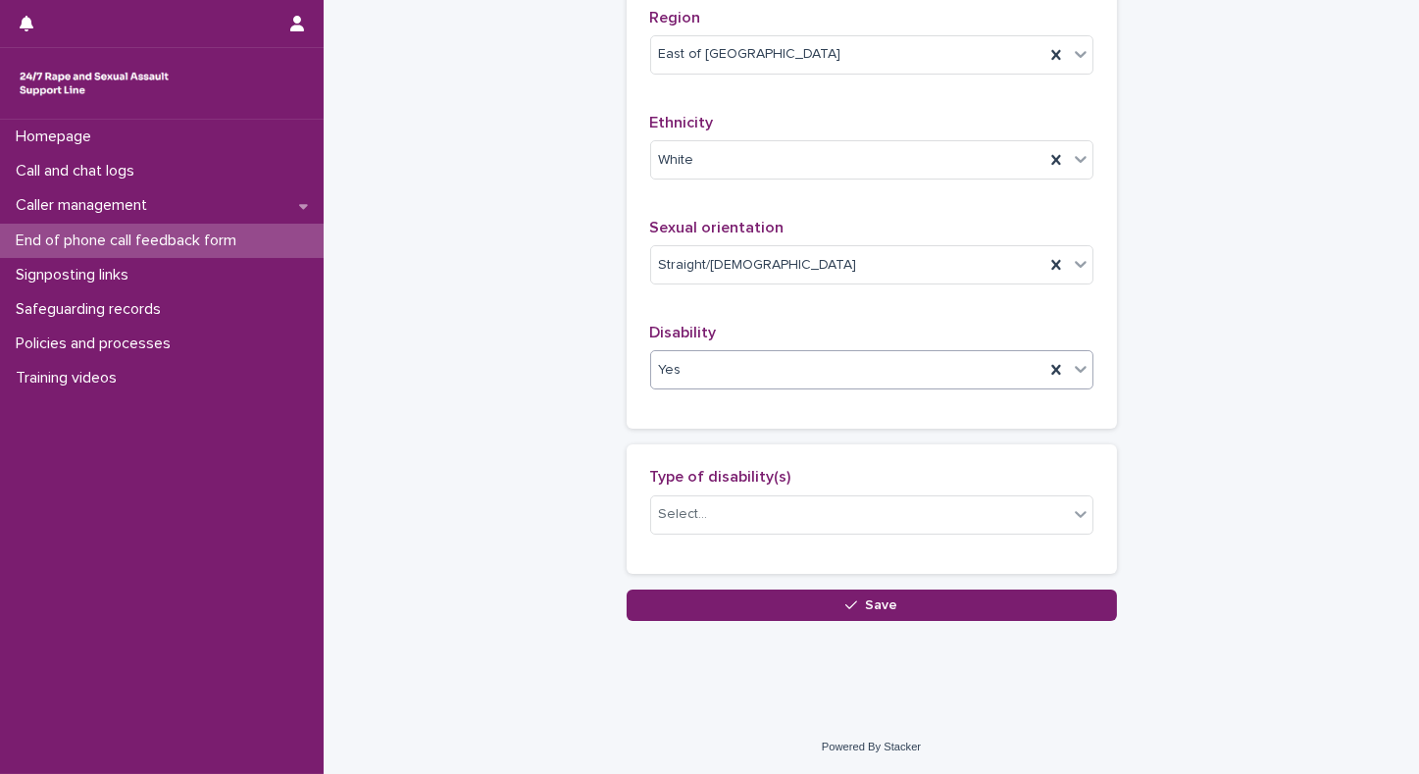
scroll to position [1302, 0]
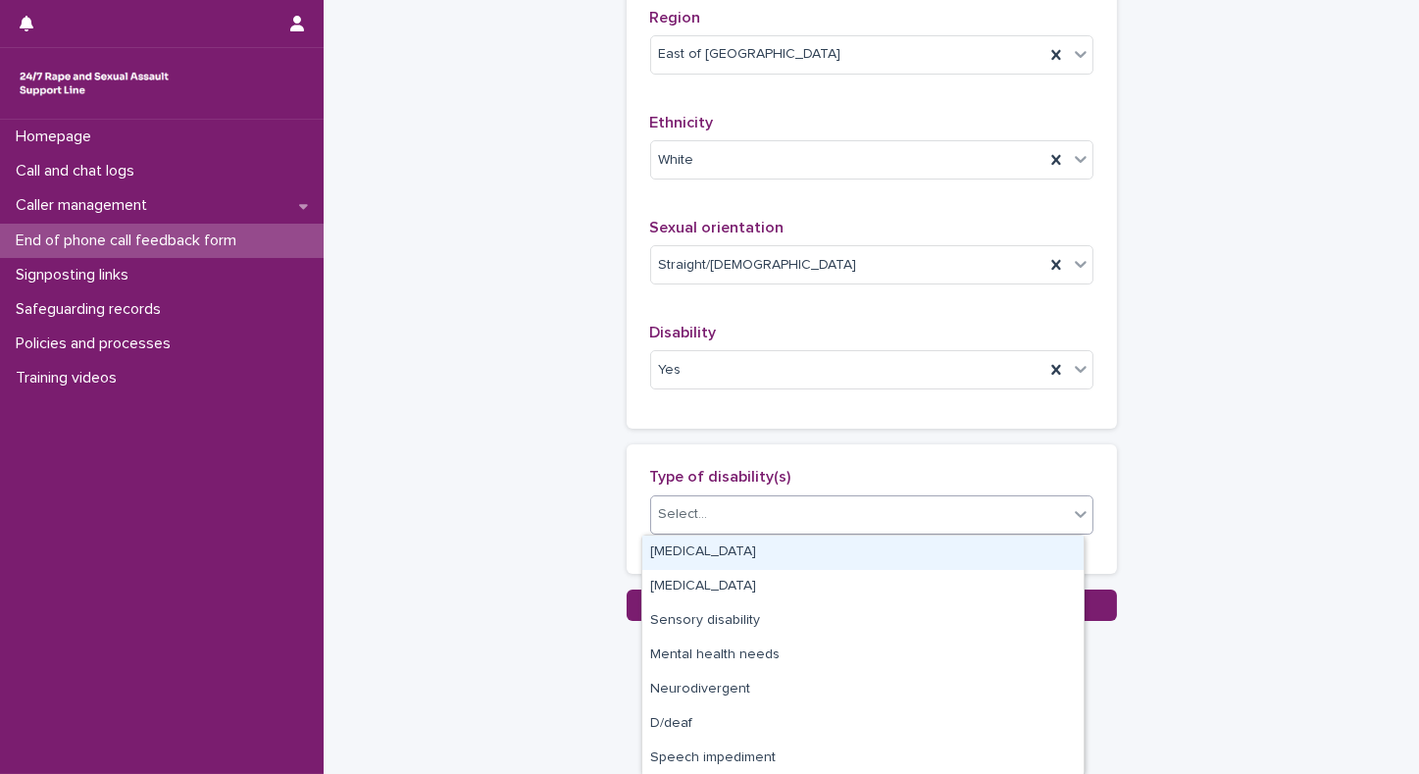
click at [1072, 514] on icon at bounding box center [1081, 514] width 20 height 20
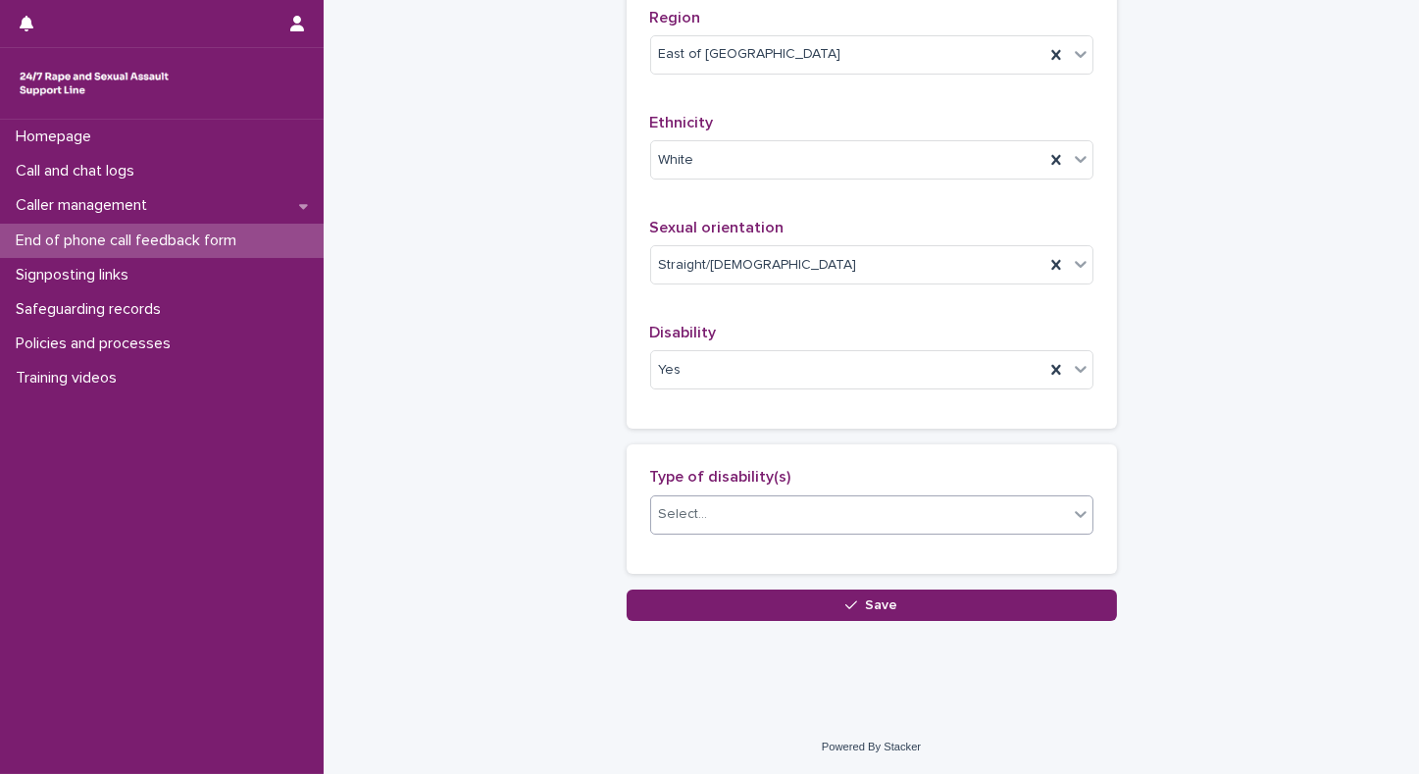
click at [1075, 520] on icon at bounding box center [1081, 514] width 20 height 20
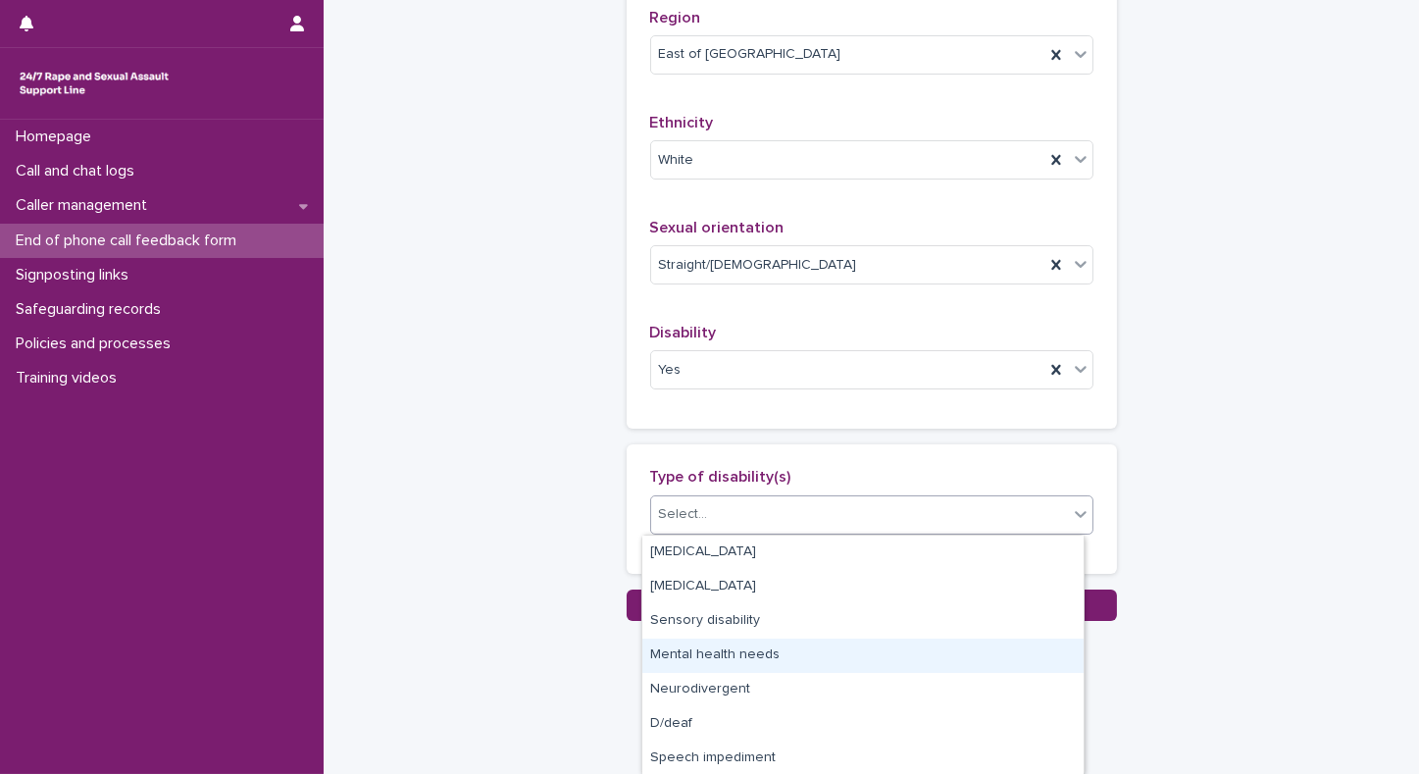
click at [786, 646] on div "Mental health needs" at bounding box center [863, 656] width 441 height 34
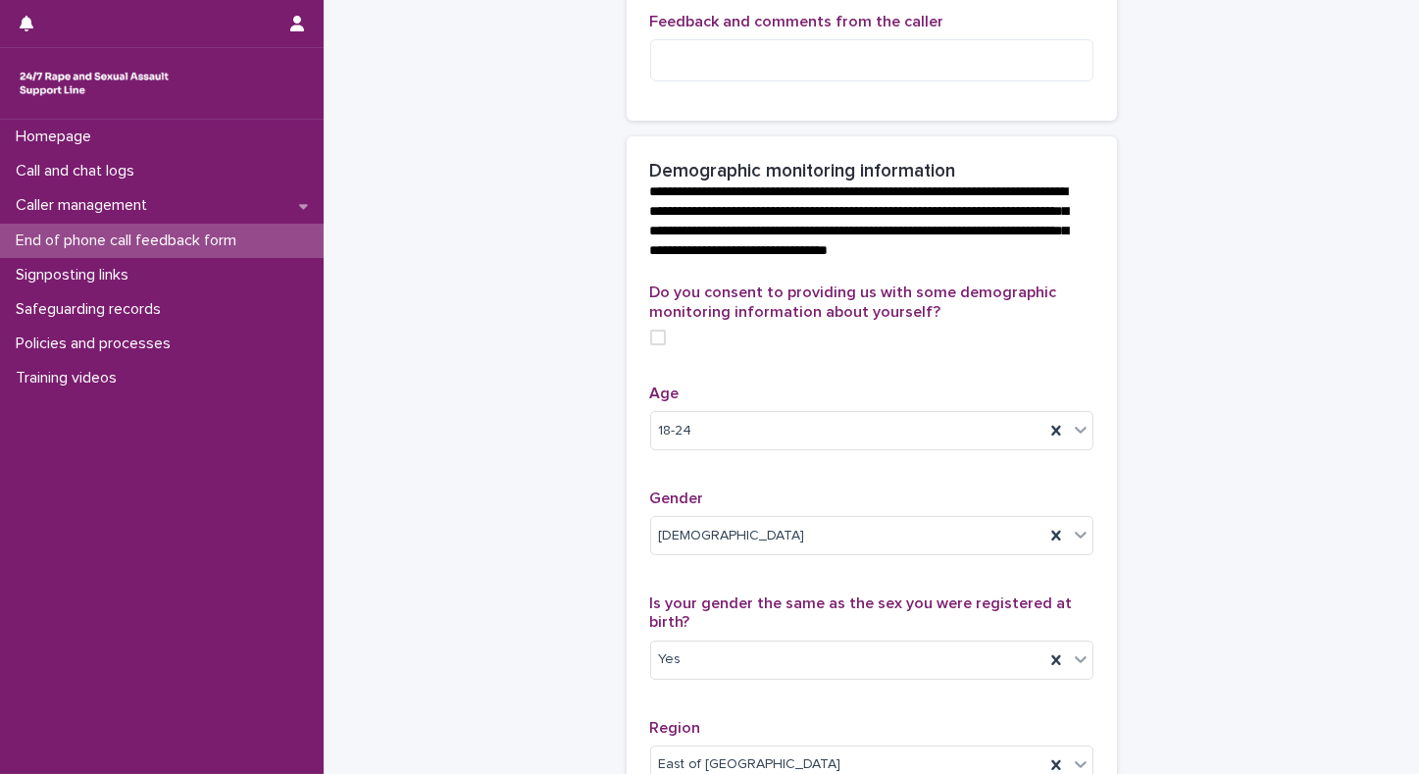
scroll to position [544, 0]
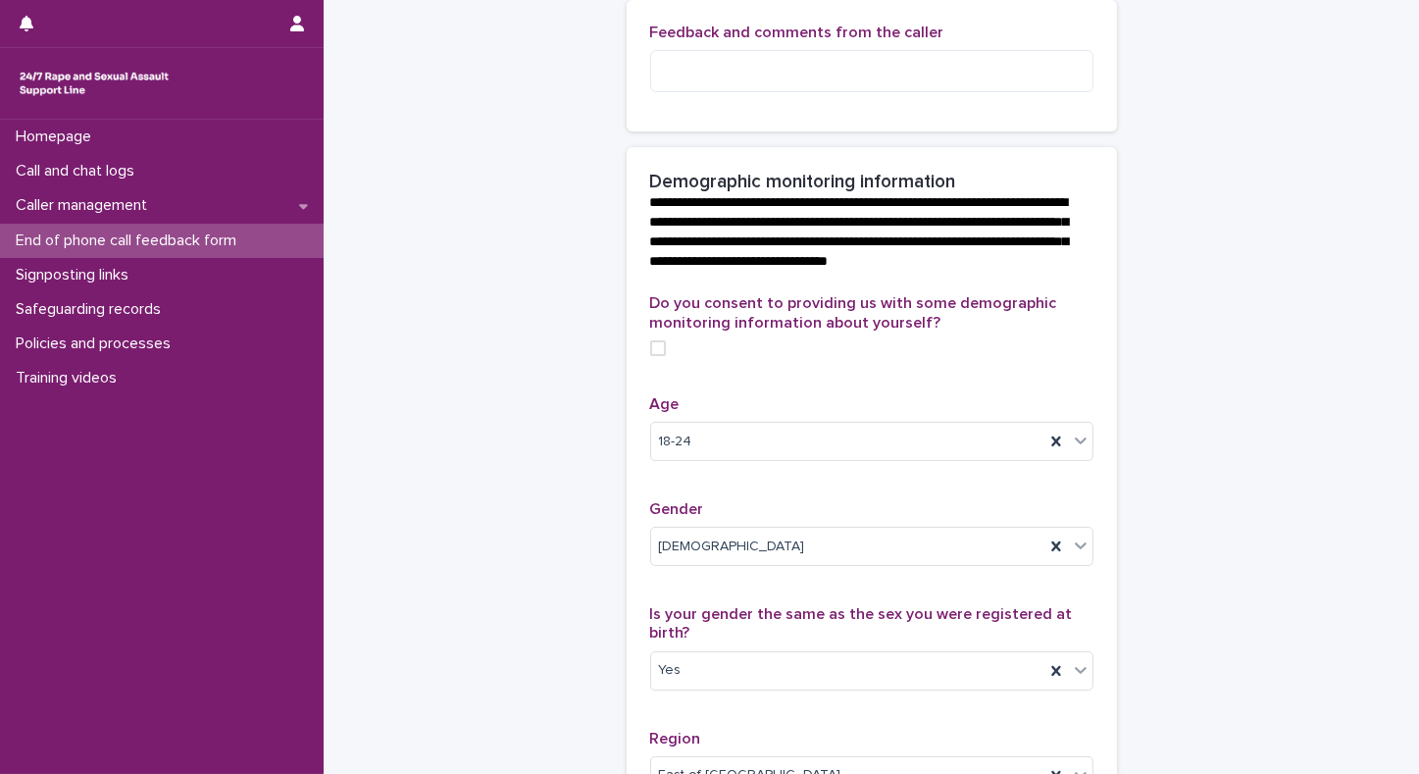
click at [654, 356] on span at bounding box center [658, 348] width 16 height 16
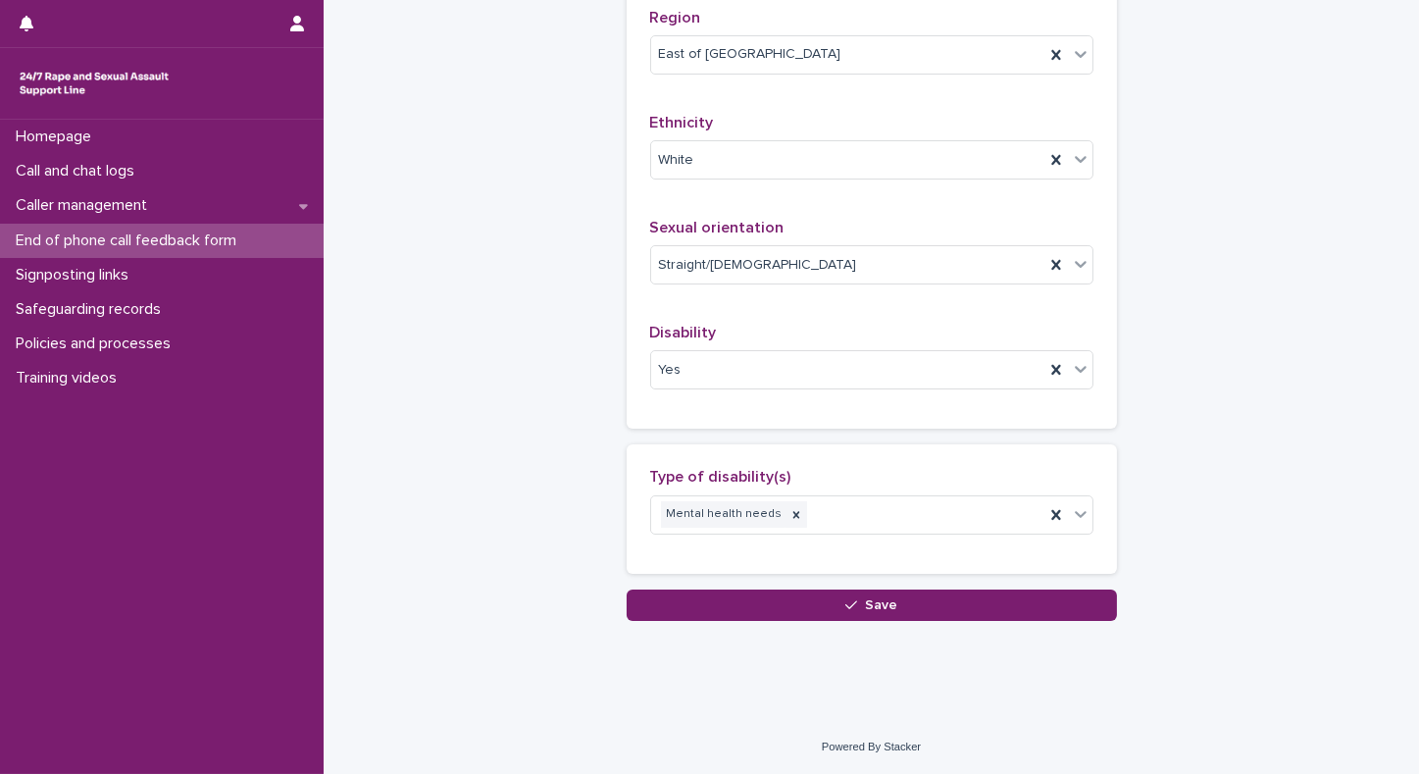
scroll to position [1302, 0]
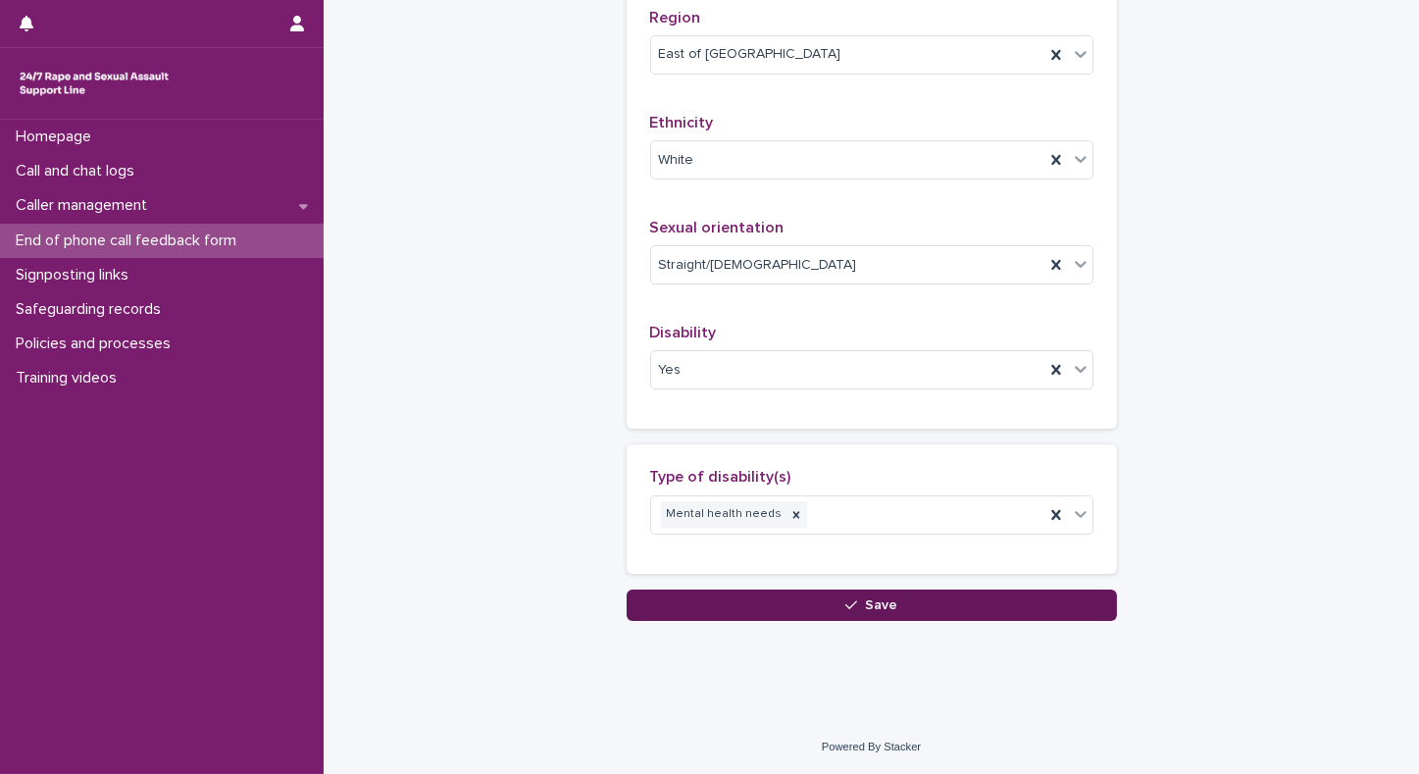
click at [772, 603] on button "Save" at bounding box center [872, 605] width 490 height 31
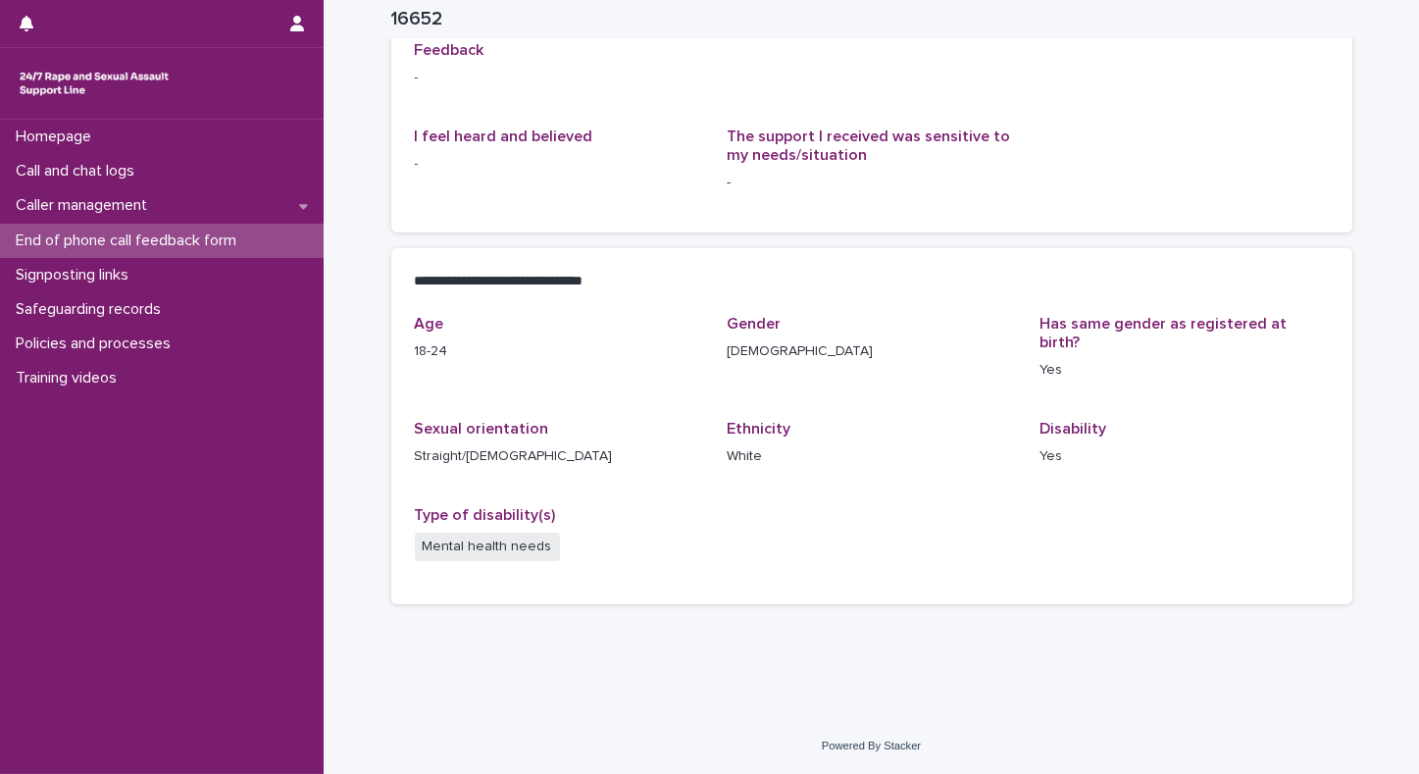
scroll to position [232, 0]
